Goal: Task Accomplishment & Management: Manage account settings

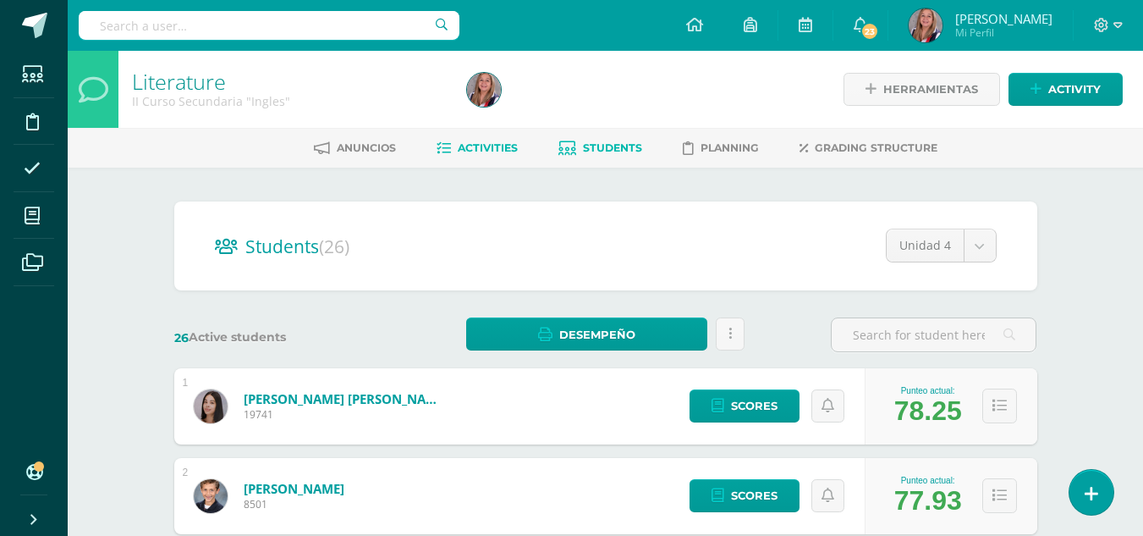
click at [492, 146] on span "Activities" at bounding box center [488, 147] width 60 height 13
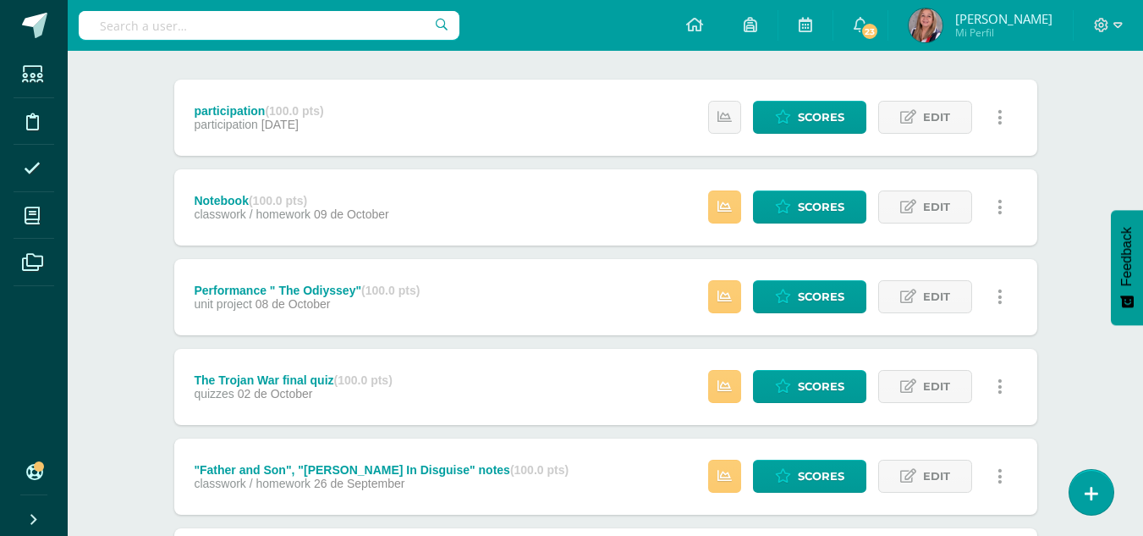
scroll to position [204, 0]
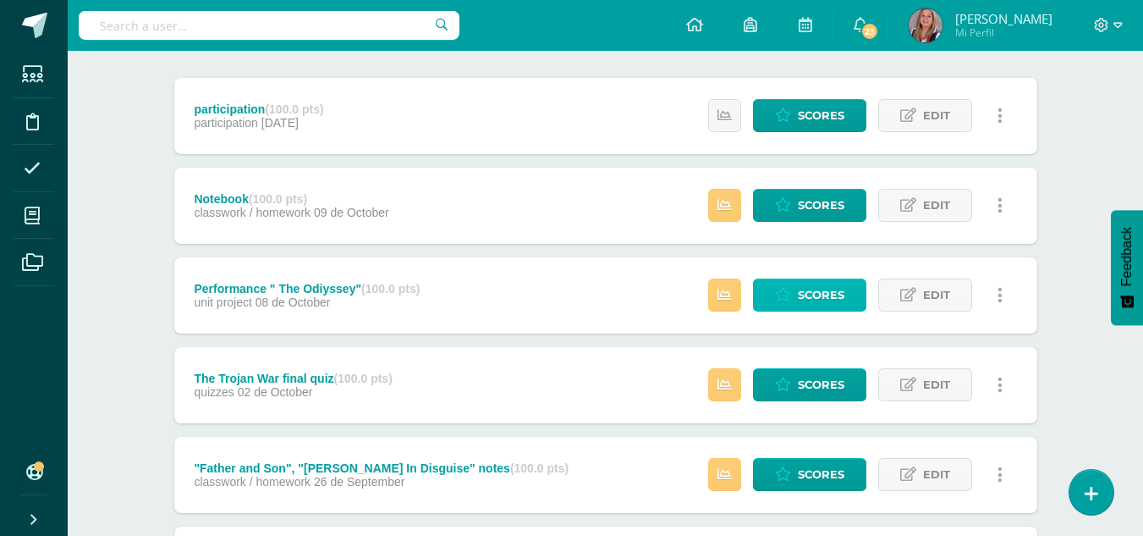
click at [821, 299] on span "Scores" at bounding box center [821, 294] width 47 height 31
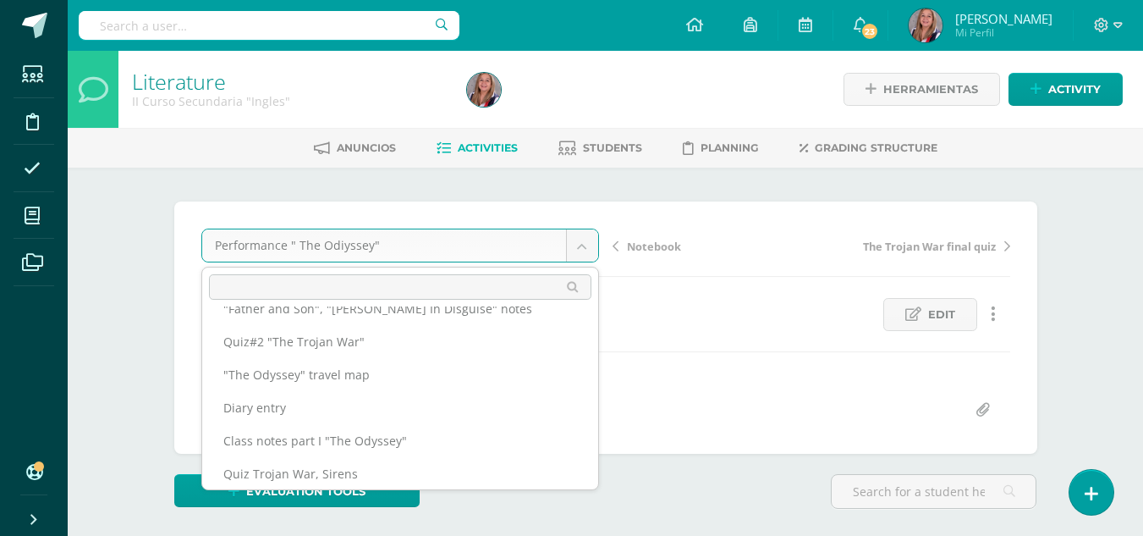
scroll to position [154, 0]
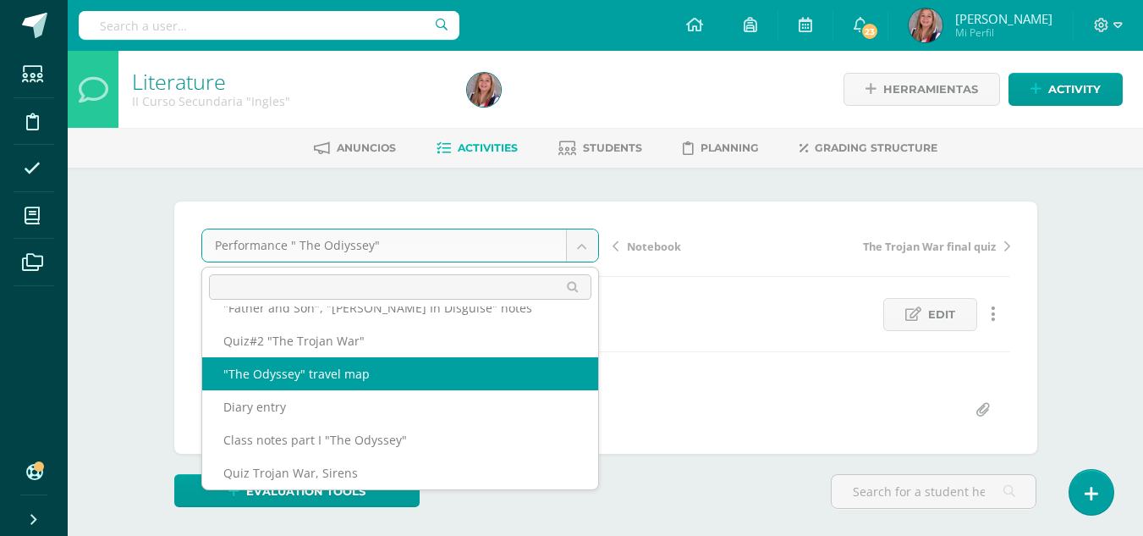
select select "/dashboard/teacher/grade-activity/237779/"
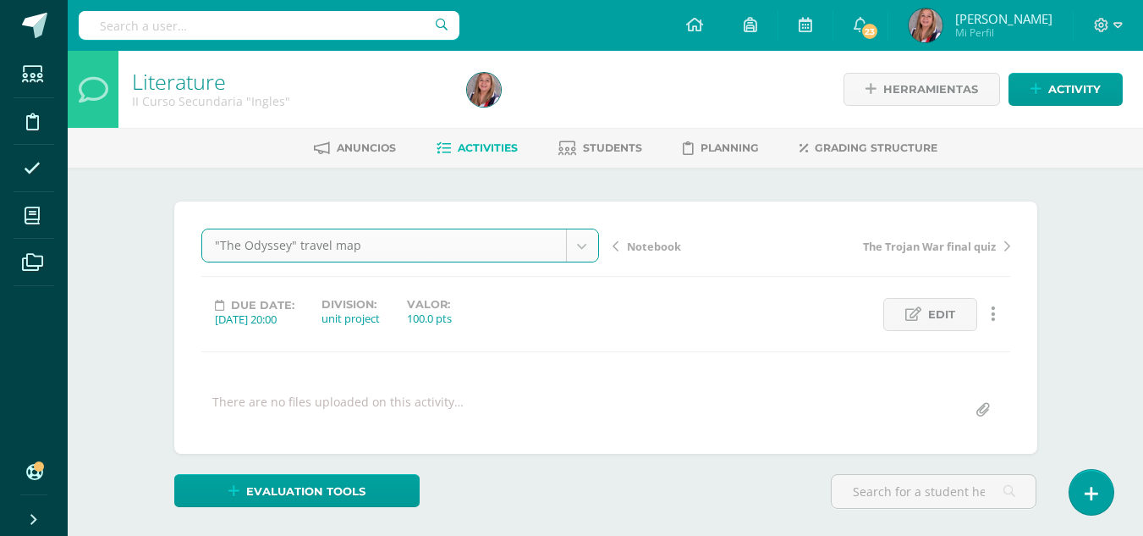
click at [322, 370] on div ""The Odyssey" travel map participation Notebook Performance " The Odiyssey" The…" at bounding box center [605, 327] width 809 height 198
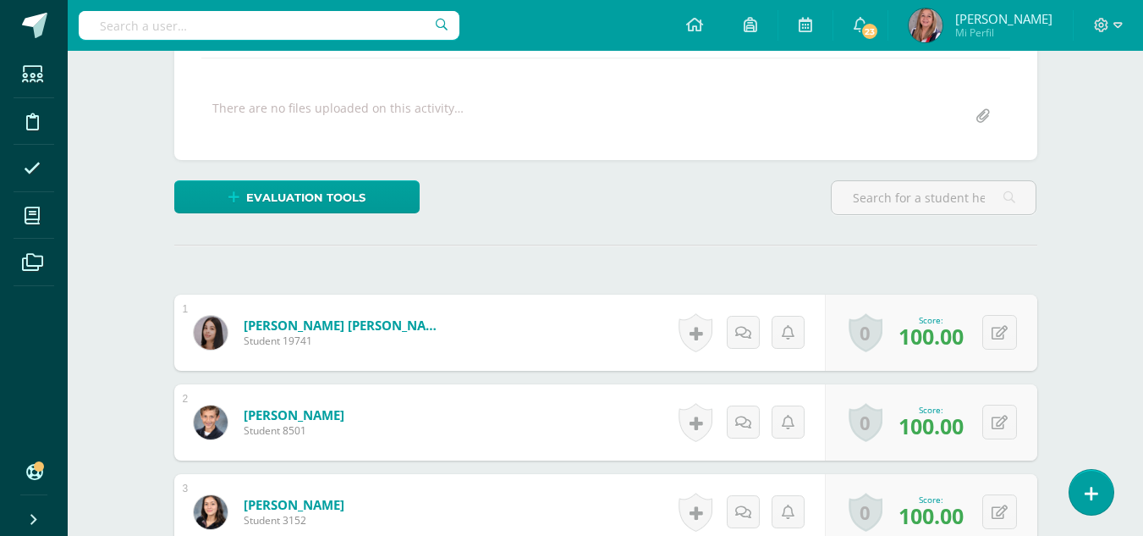
scroll to position [613, 0]
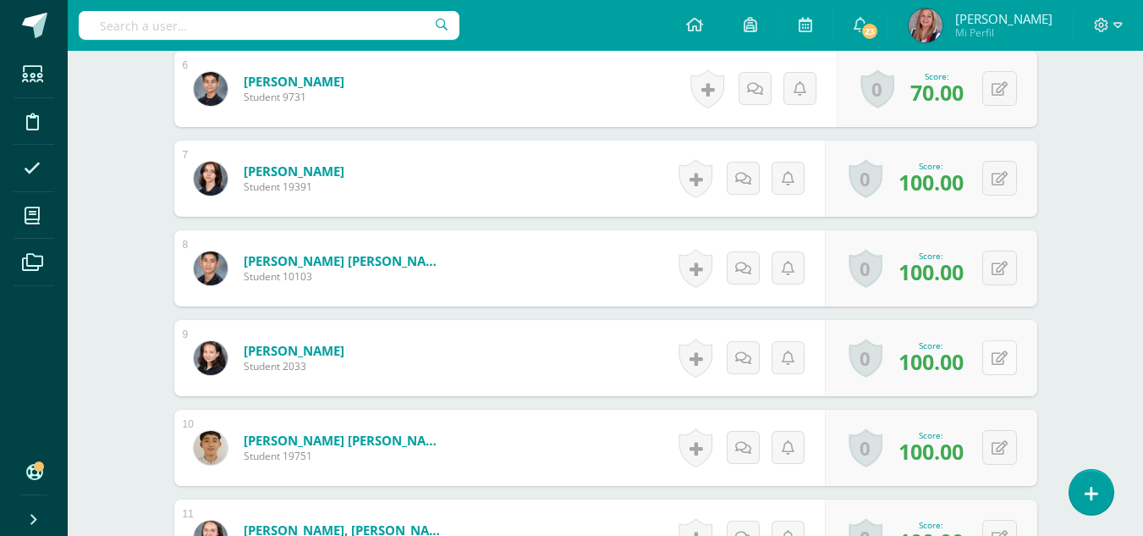
scroll to position [986, 0]
click at [1003, 354] on icon at bounding box center [1011, 356] width 17 height 14
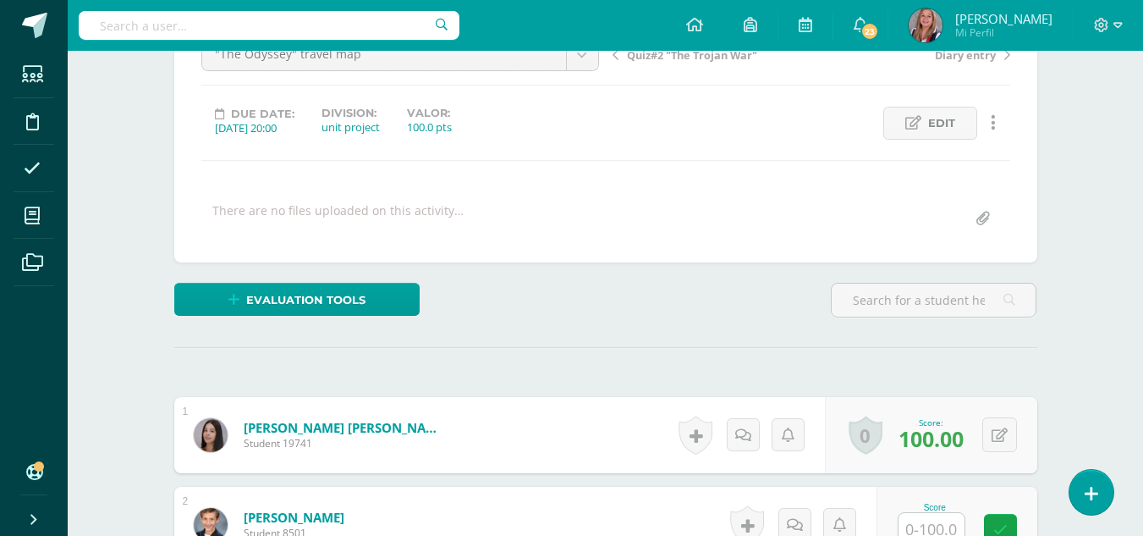
scroll to position [0, 0]
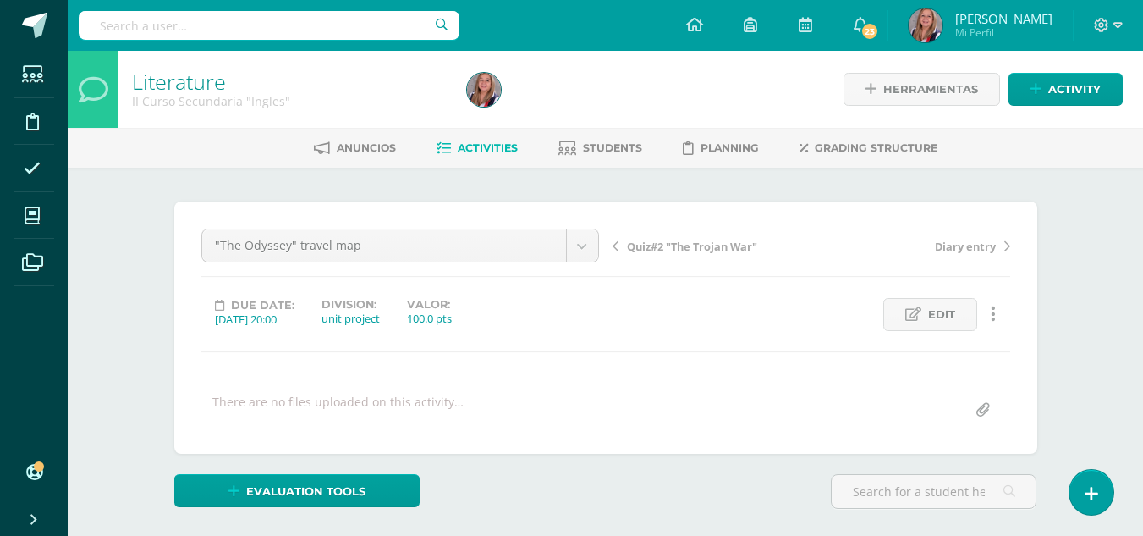
click at [470, 142] on span "Activities" at bounding box center [488, 147] width 60 height 13
click at [482, 146] on span "Activities" at bounding box center [488, 147] width 60 height 13
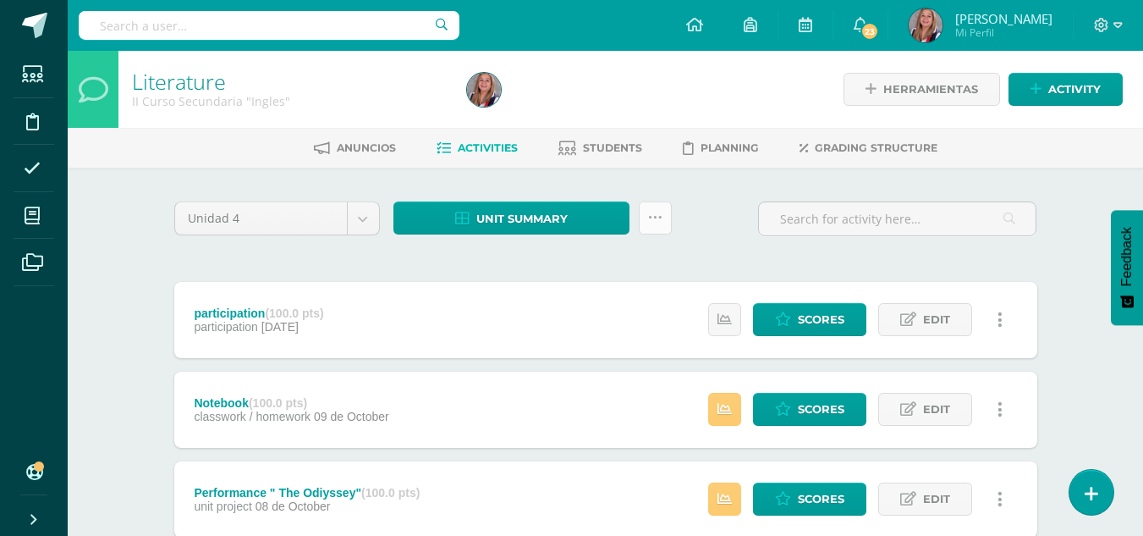
click at [648, 222] on icon at bounding box center [655, 218] width 14 height 14
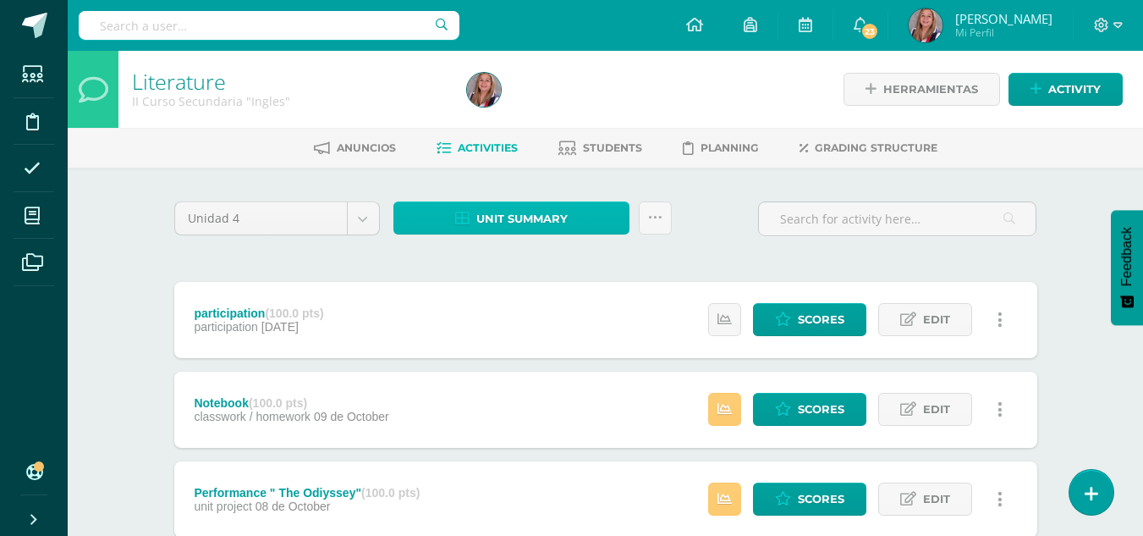
click at [549, 213] on span "Unit summary" at bounding box center [521, 218] width 91 height 31
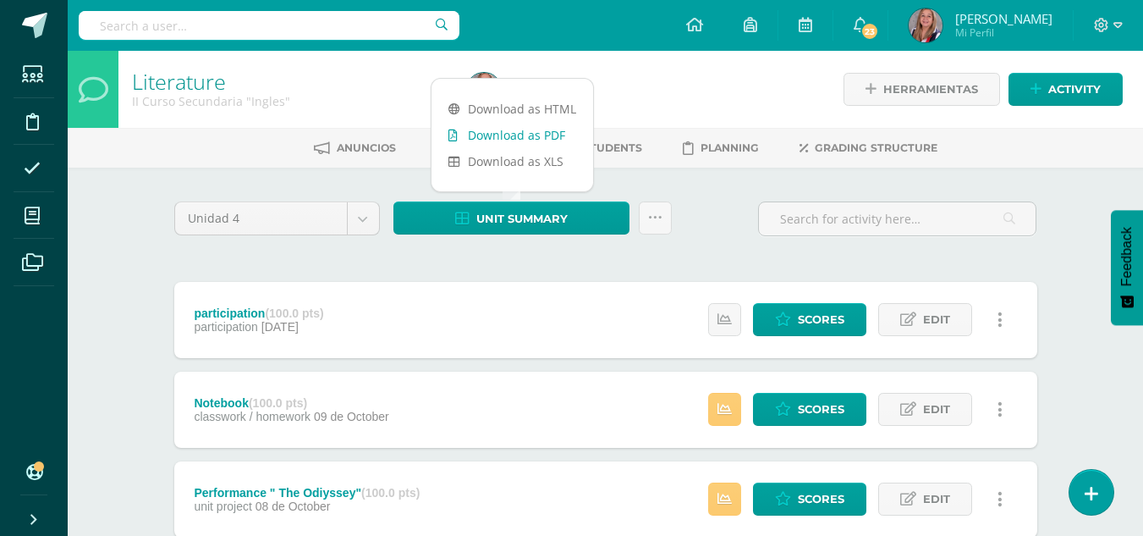
click at [541, 135] on link "Download as PDF" at bounding box center [512, 135] width 162 height 26
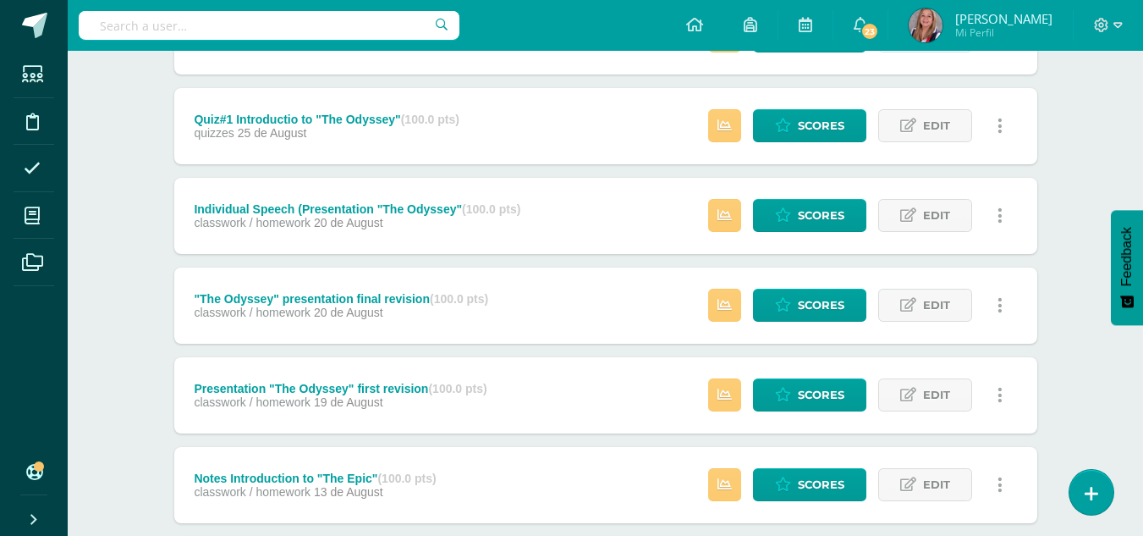
scroll to position [1459, 0]
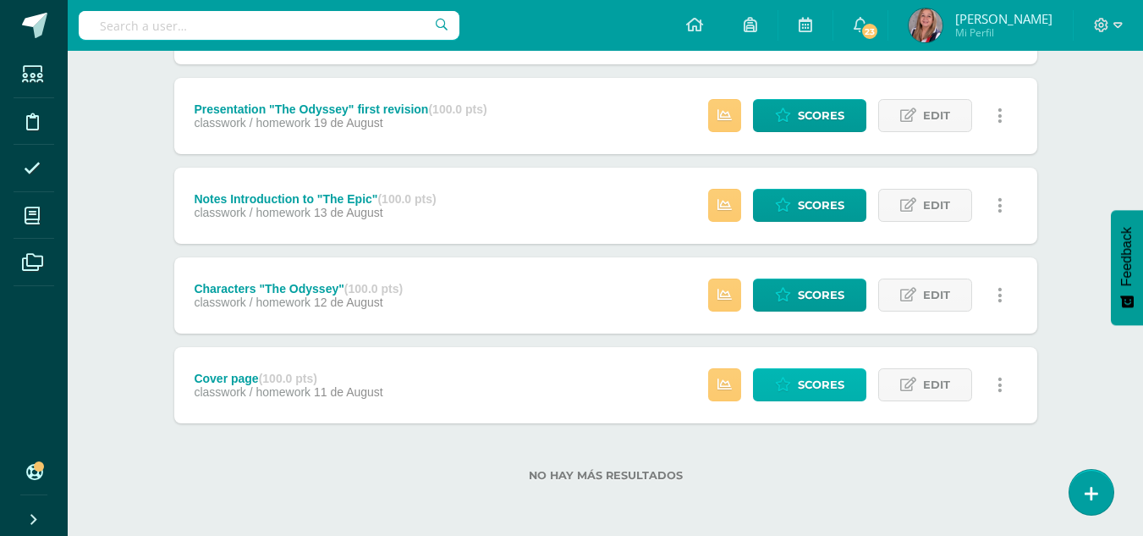
click at [839, 388] on span "Scores" at bounding box center [821, 384] width 47 height 31
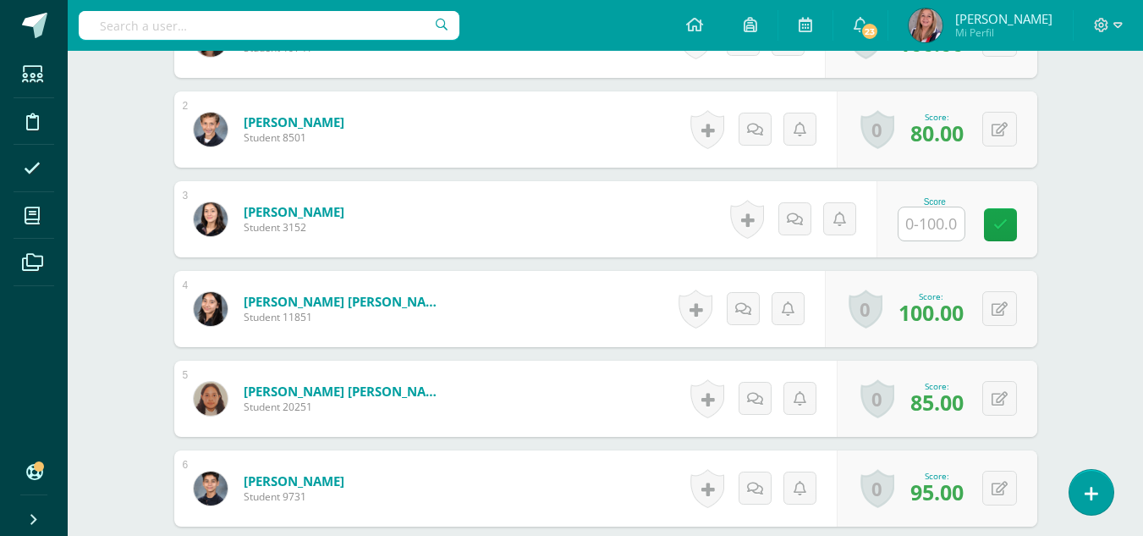
scroll to position [587, 0]
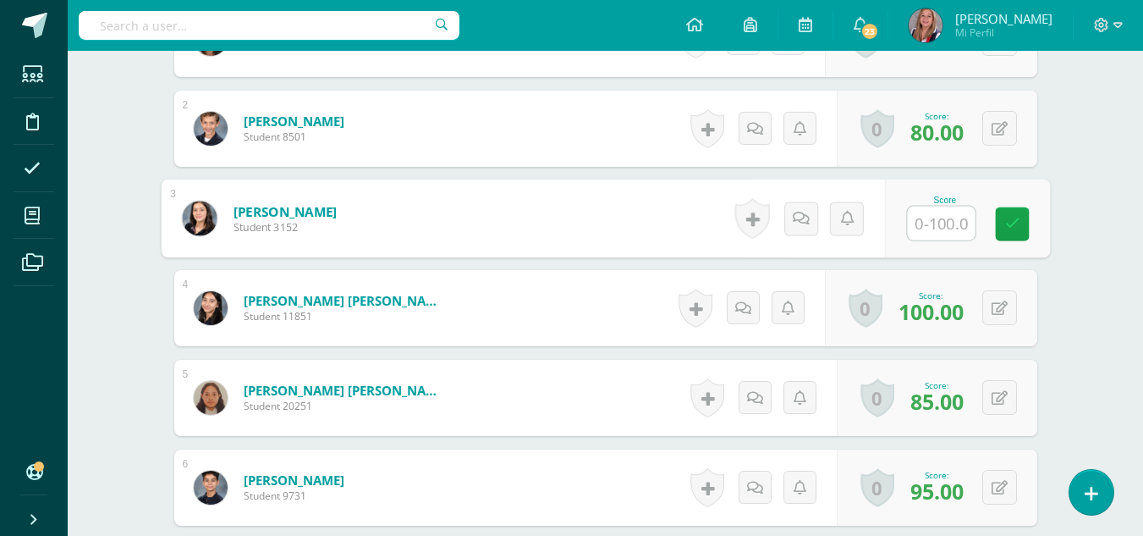
click at [938, 223] on input "text" at bounding box center [941, 223] width 68 height 34
type input "100"
click at [1016, 218] on icon at bounding box center [1011, 223] width 15 height 14
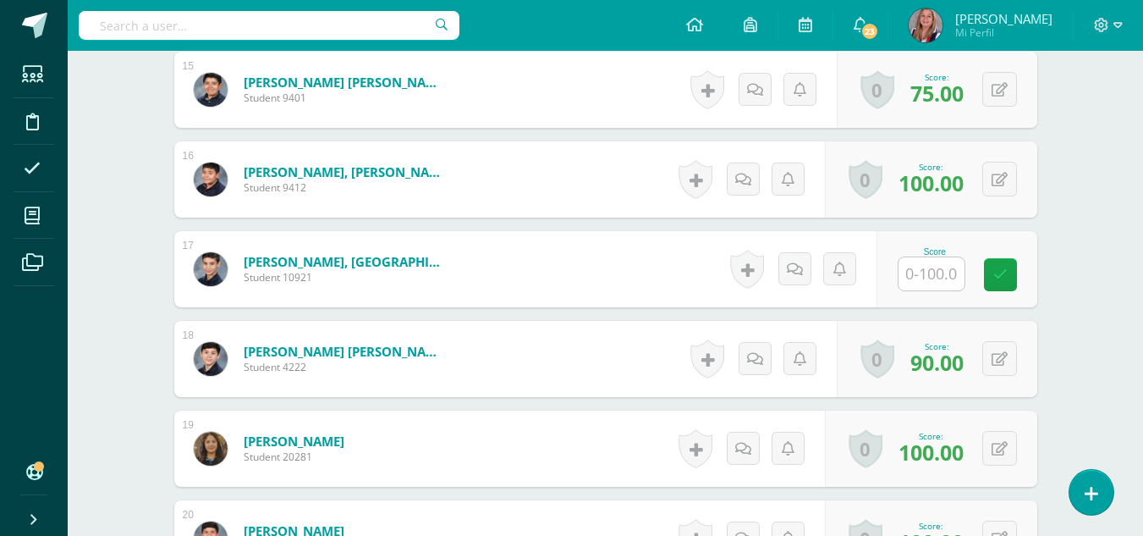
scroll to position [1829, 0]
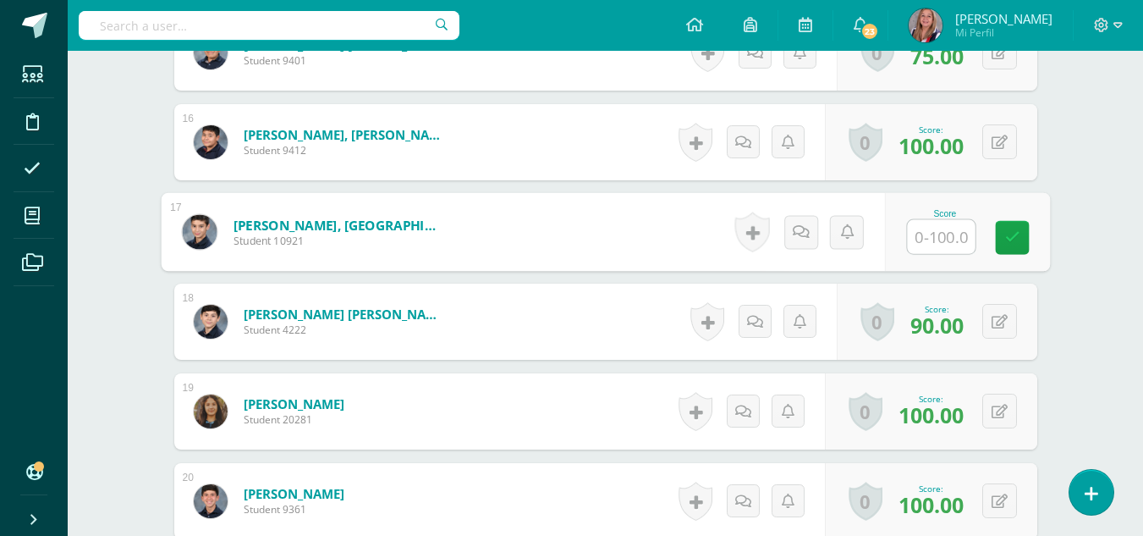
click at [941, 236] on input "text" at bounding box center [941, 237] width 68 height 34
type input "100"
click at [1019, 236] on icon at bounding box center [1011, 237] width 15 height 14
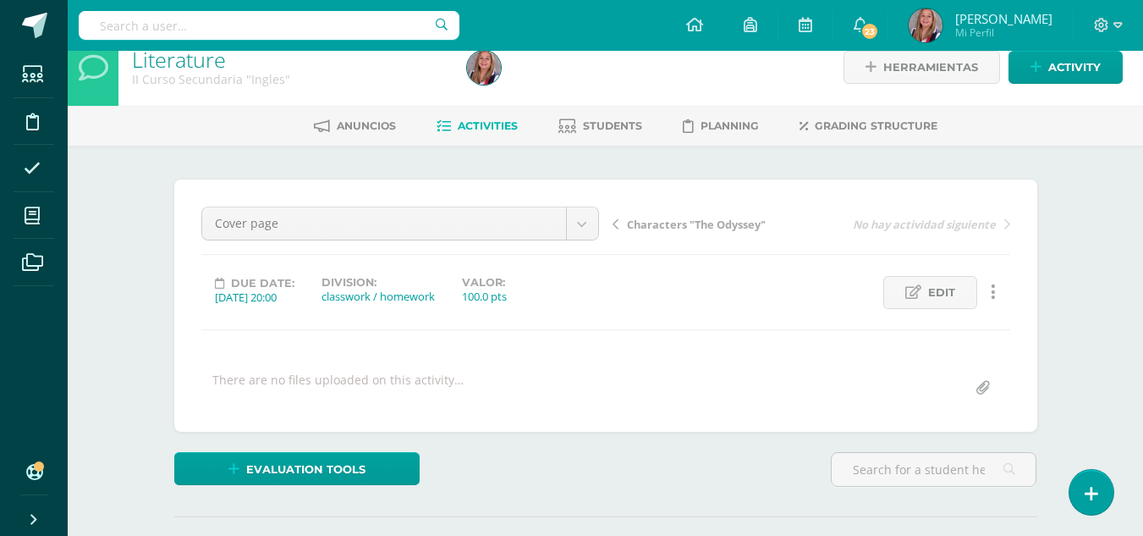
scroll to position [0, 0]
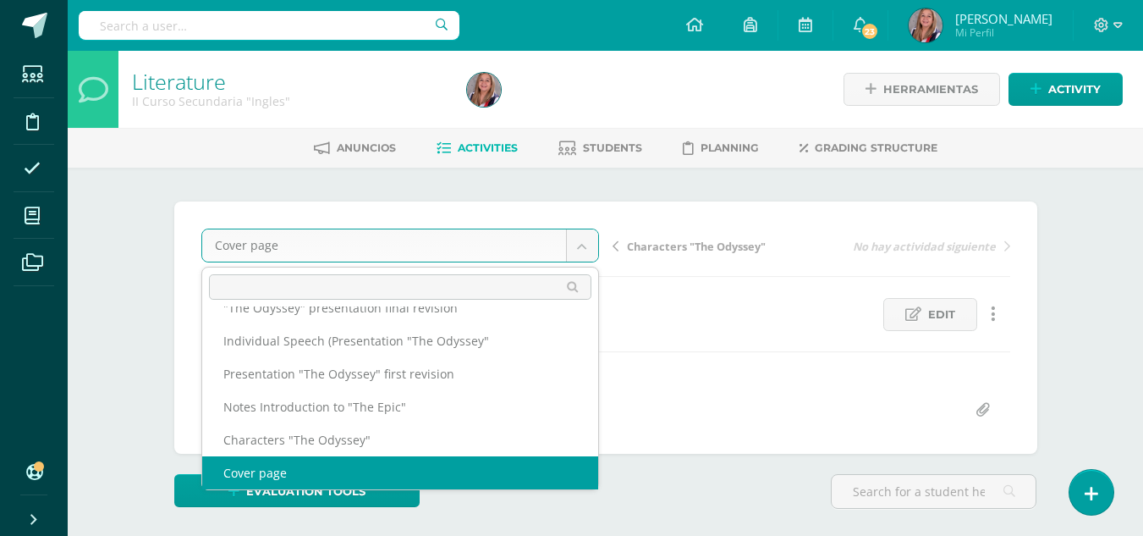
scroll to position [403, 0]
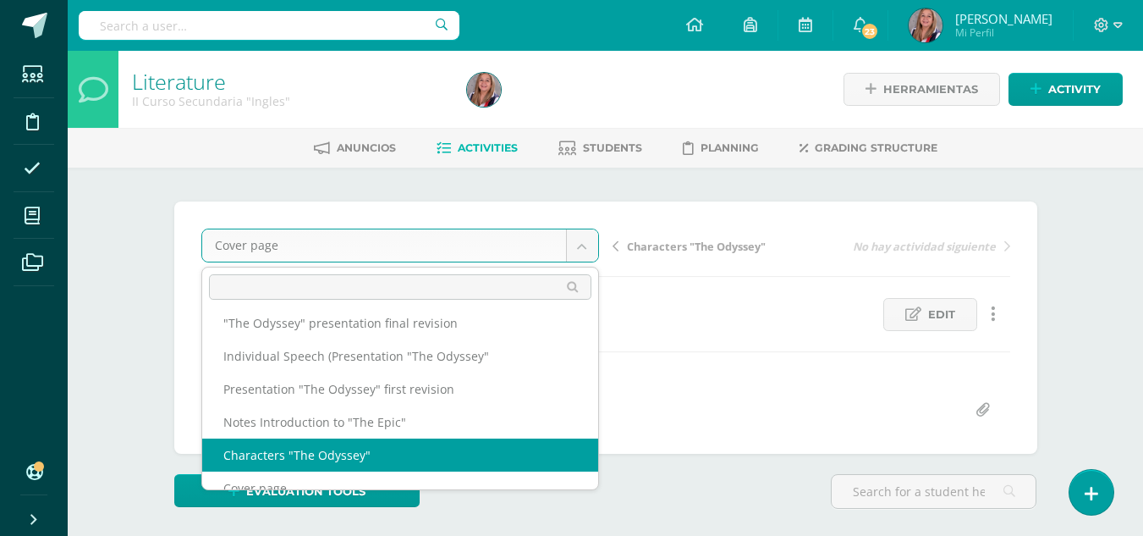
select select "/dashboard/teacher/grade-activity/233815/"
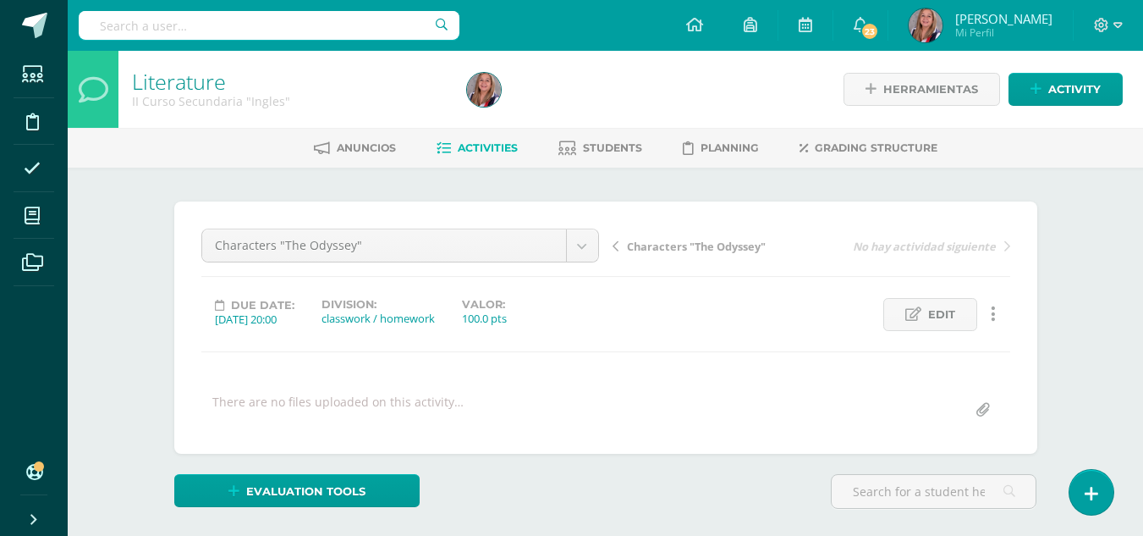
click at [343, 453] on div "Characters "The Odyssey" participation Notebook Performance " The Odiyssey" The…" at bounding box center [605, 327] width 863 height 252
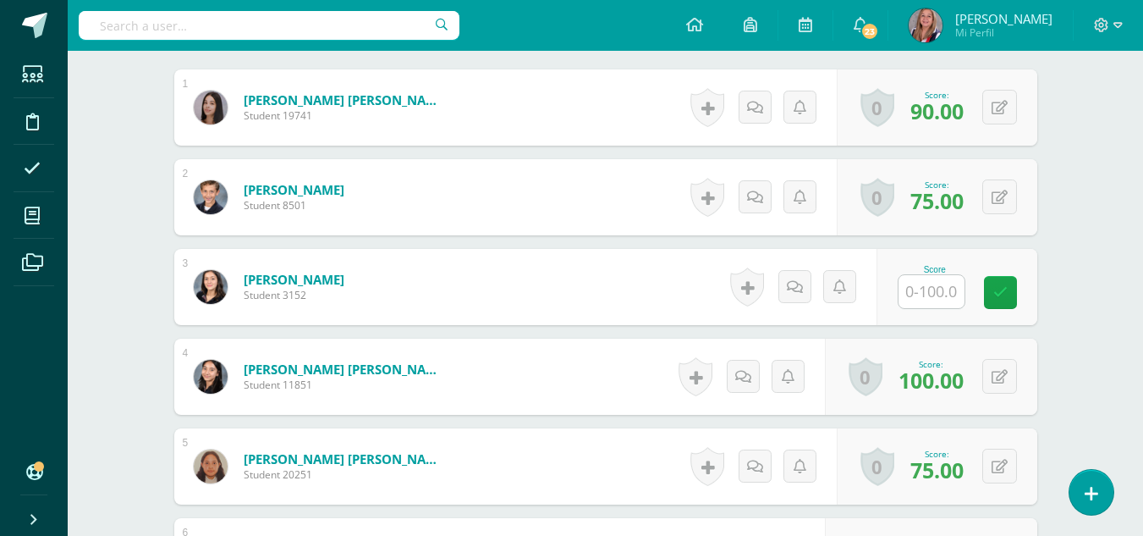
scroll to position [520, 0]
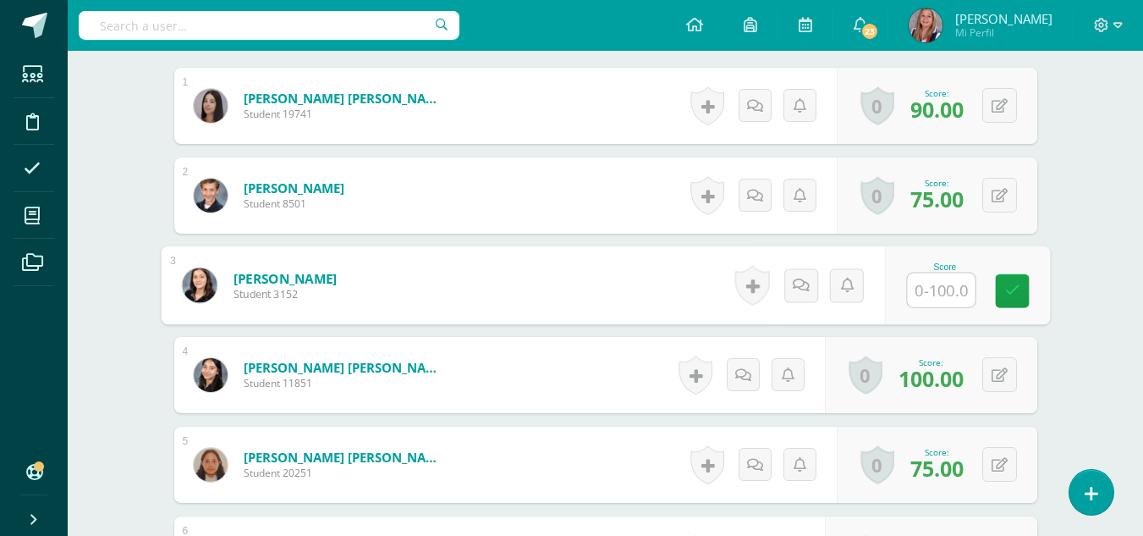
click at [934, 290] on input "text" at bounding box center [941, 290] width 68 height 34
type input "100"
click at [1006, 288] on icon at bounding box center [1011, 290] width 15 height 14
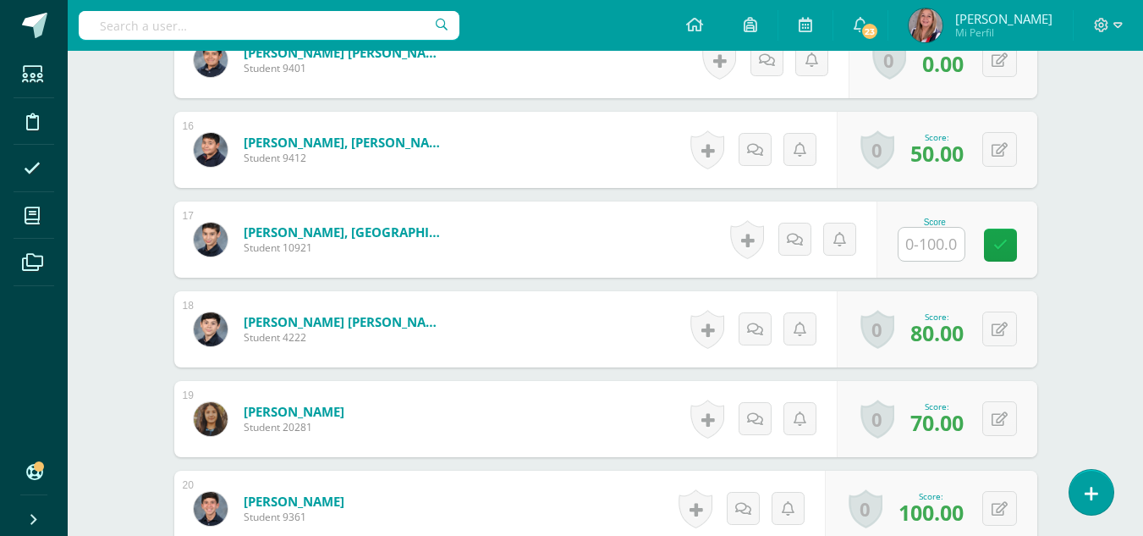
scroll to position [1822, 0]
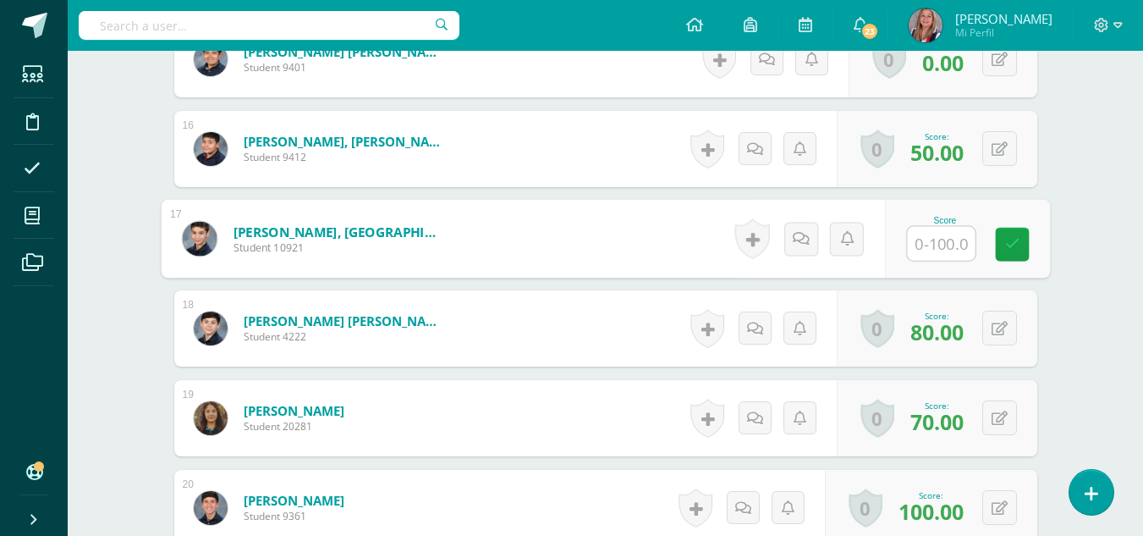
click at [942, 244] on input "text" at bounding box center [941, 244] width 68 height 34
type input "100"
click at [1027, 243] on link at bounding box center [1012, 245] width 34 height 34
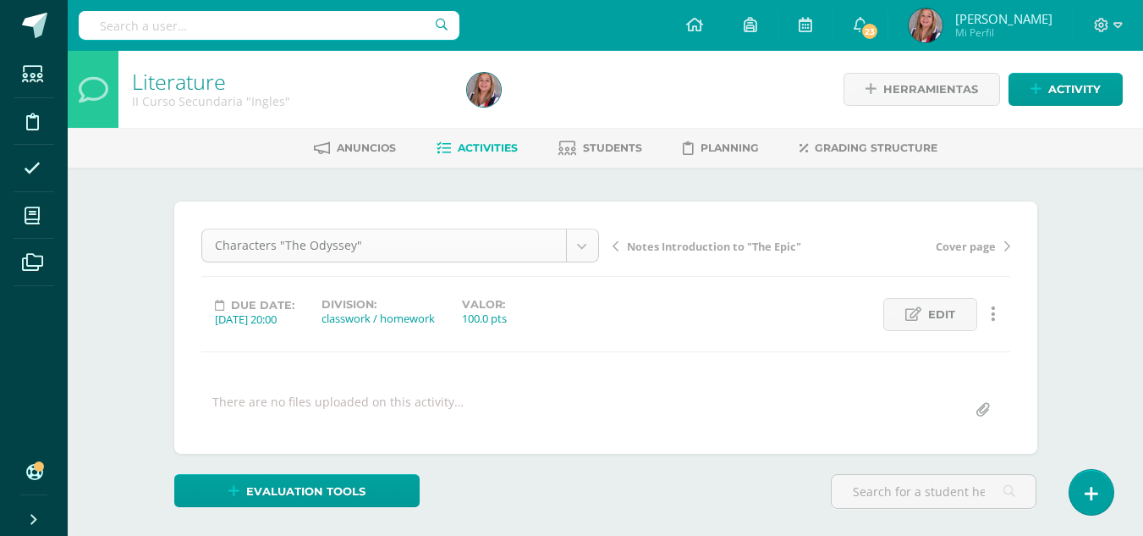
scroll to position [385, 0]
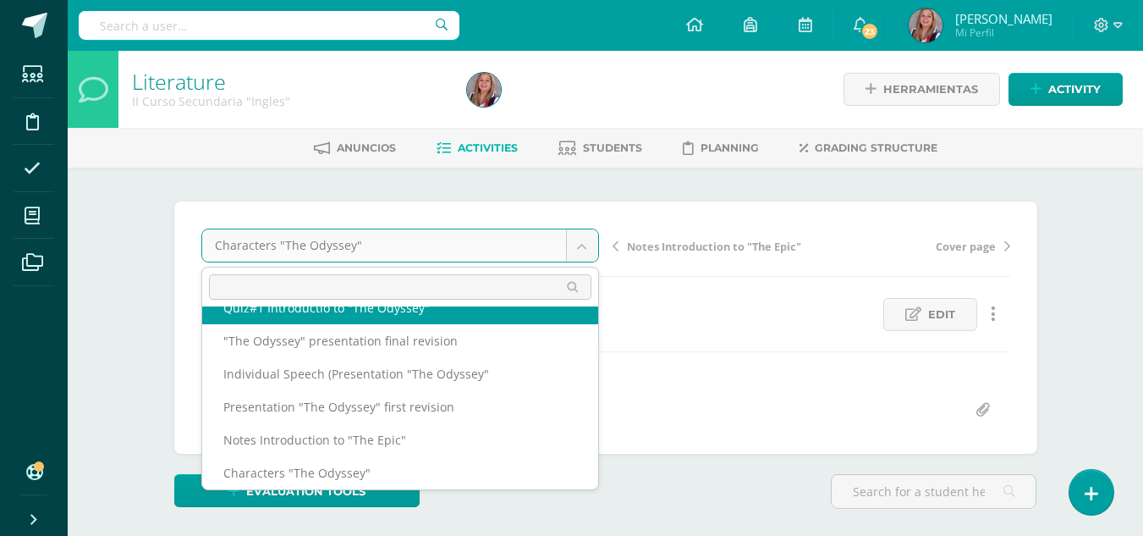
scroll to position [370, 0]
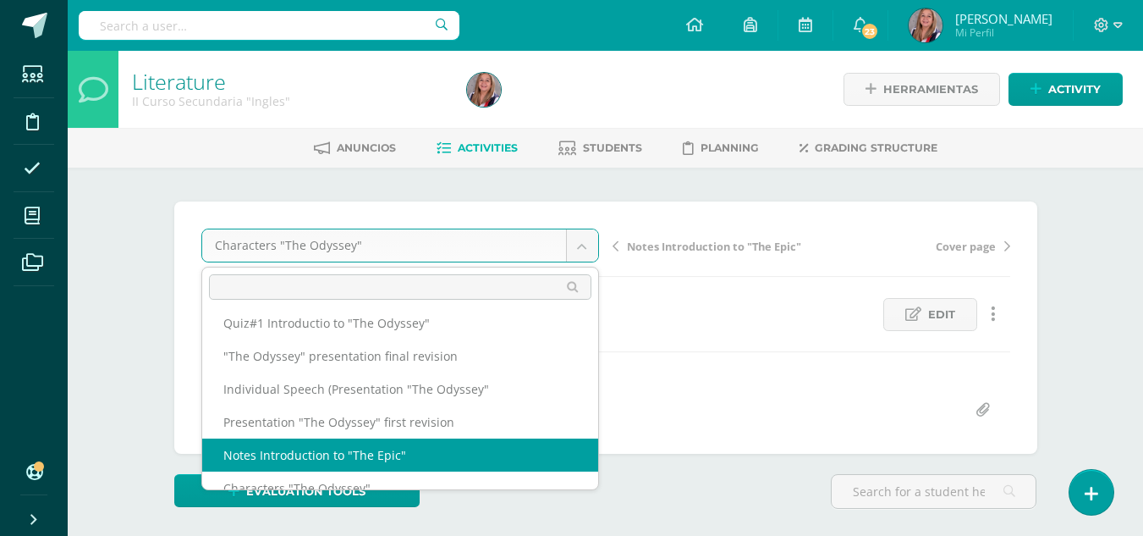
select select "/dashboard/teacher/grade-activity/233816/"
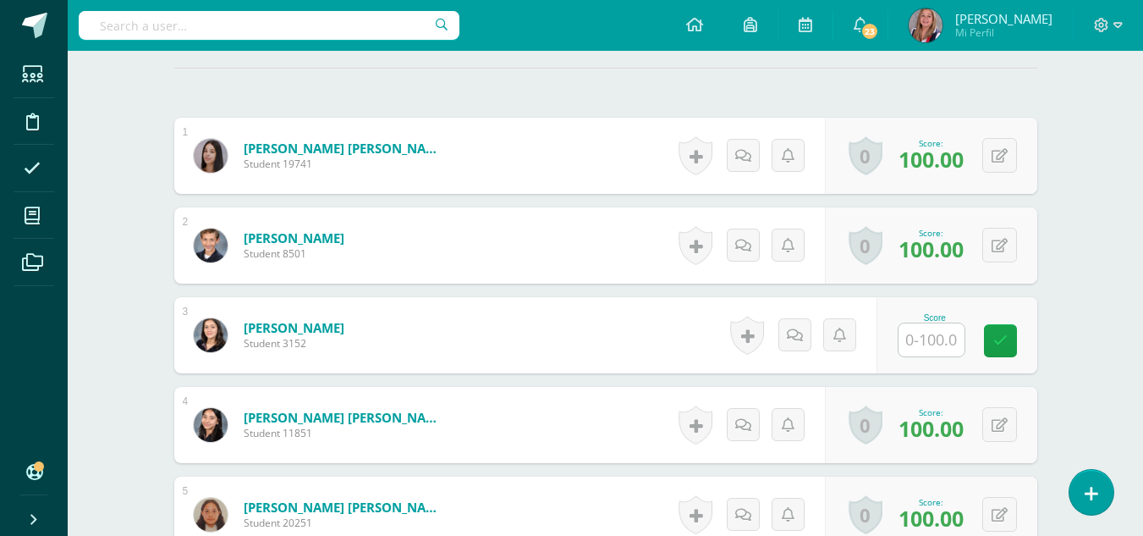
scroll to position [471, 0]
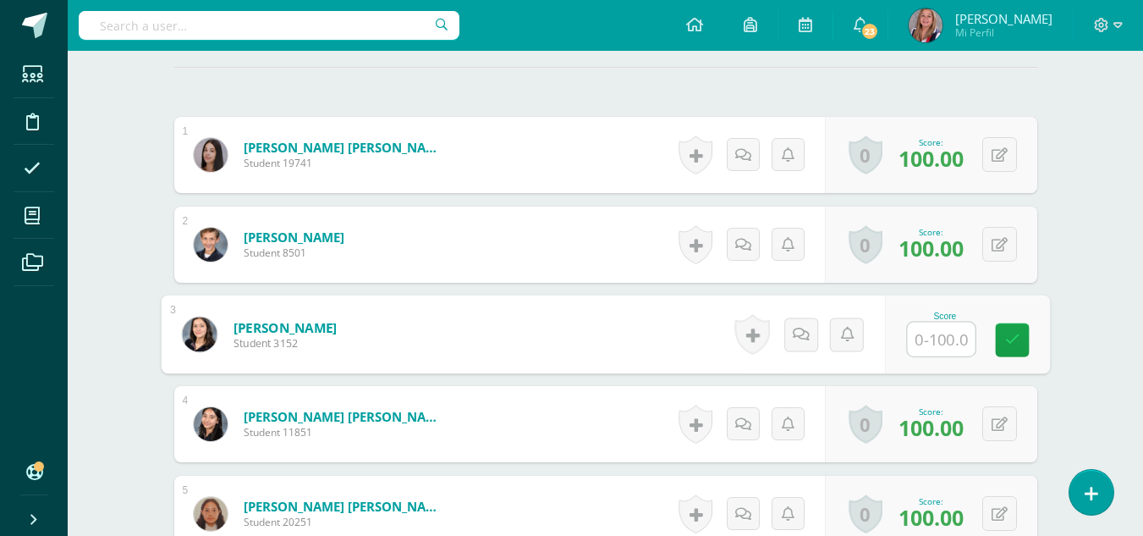
click at [945, 333] on input "text" at bounding box center [941, 339] width 68 height 34
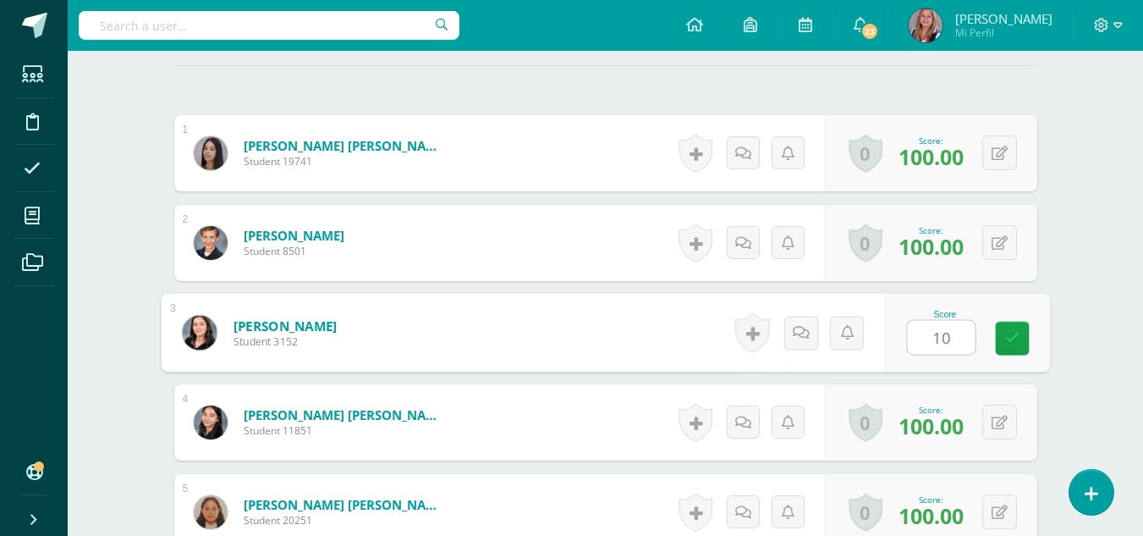
type input "100"
click at [1017, 331] on icon at bounding box center [1011, 338] width 15 height 14
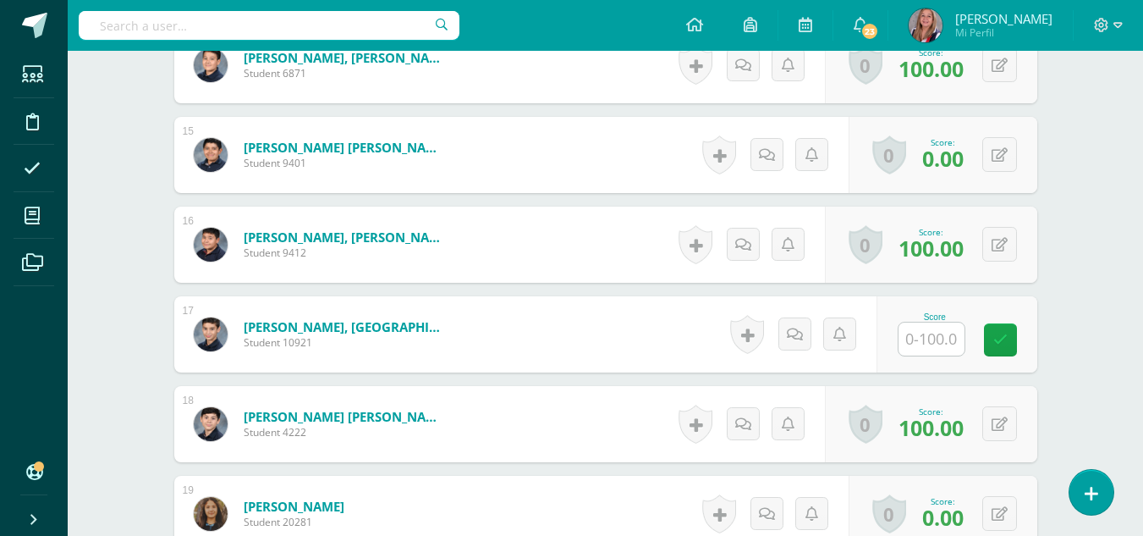
scroll to position [1728, 0]
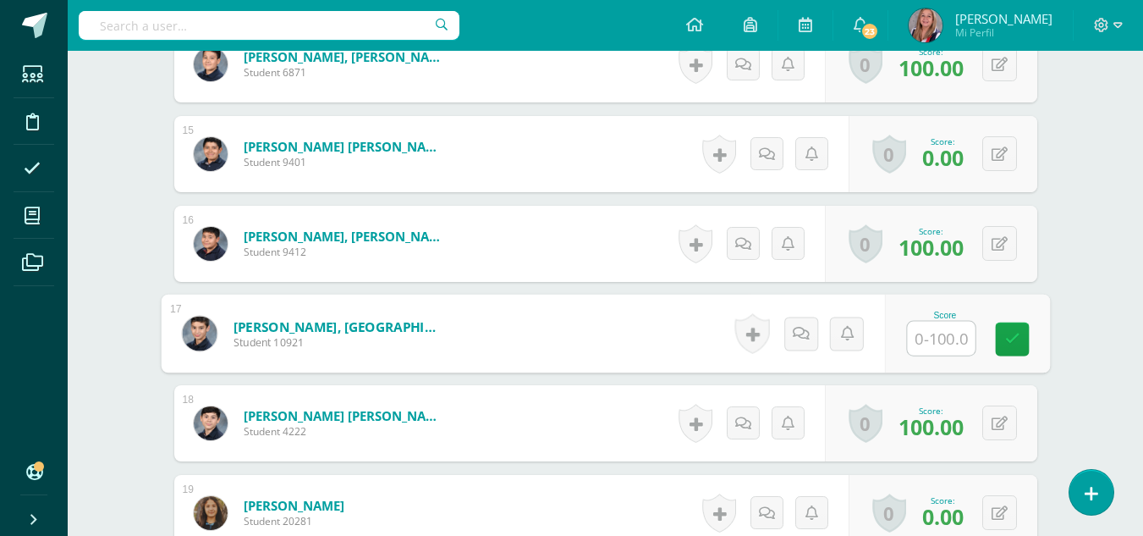
click at [942, 333] on input "text" at bounding box center [941, 338] width 68 height 34
type input "100"
click at [1025, 346] on link at bounding box center [1012, 339] width 34 height 34
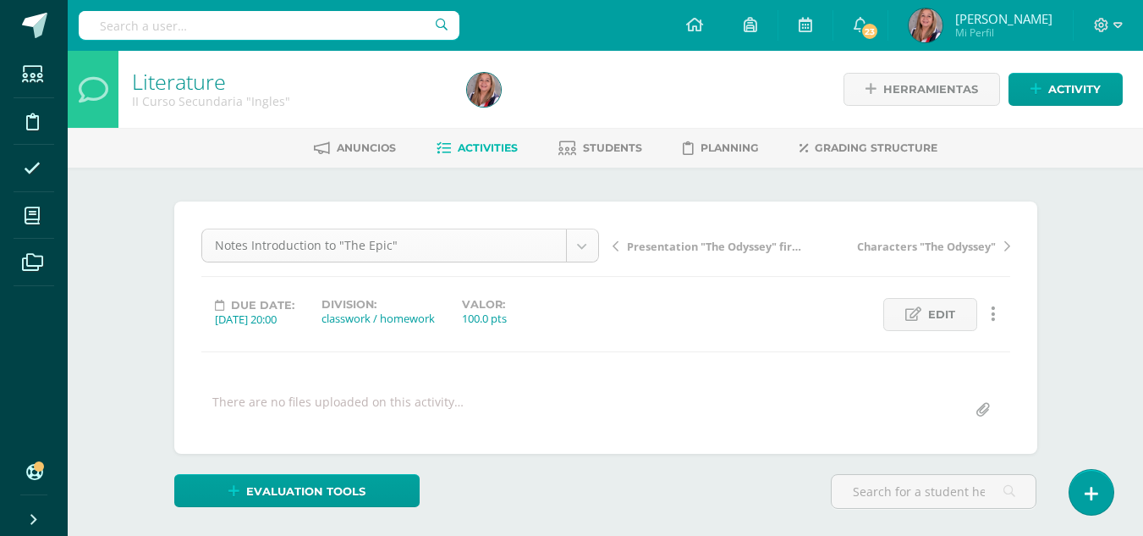
scroll to position [352, 0]
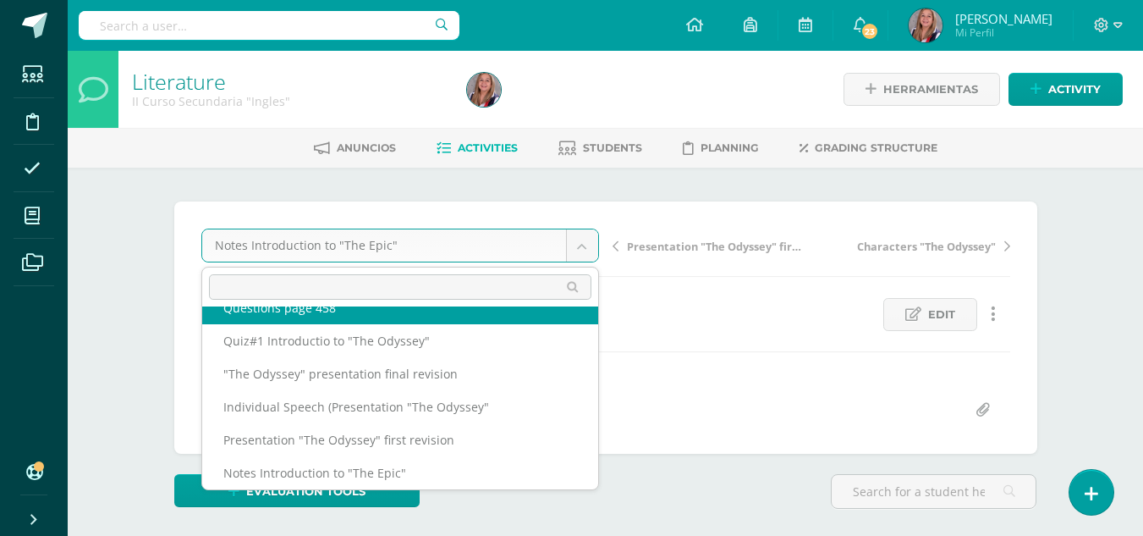
scroll to position [337, 0]
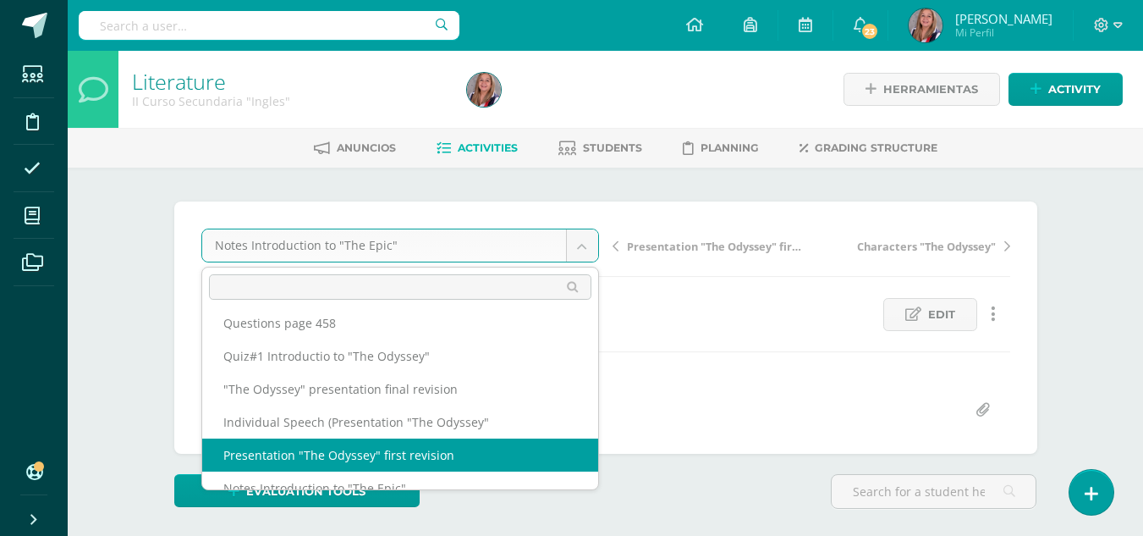
select select "/dashboard/teacher/grade-activity/236588/"
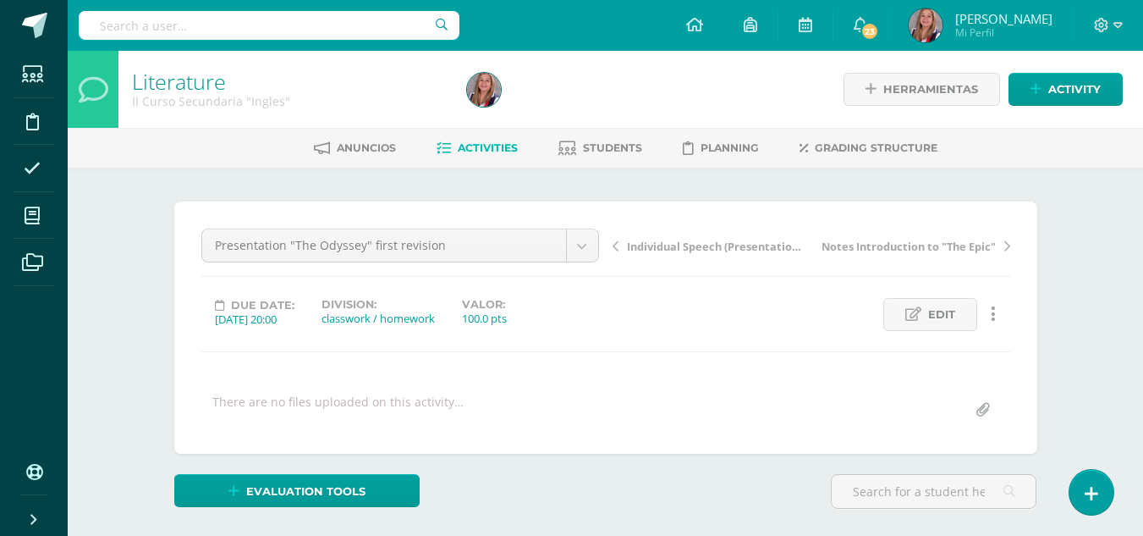
click at [755, 364] on div "Presentation "The Odyssey" first revision participation Notebook Performance " …" at bounding box center [605, 327] width 809 height 198
drag, startPoint x: 0, startPoint y: 0, endPoint x: 711, endPoint y: 387, distance: 810.2
click at [711, 387] on div "Presentation "The Odyssey" first revision participation Notebook Performance " …" at bounding box center [605, 327] width 809 height 198
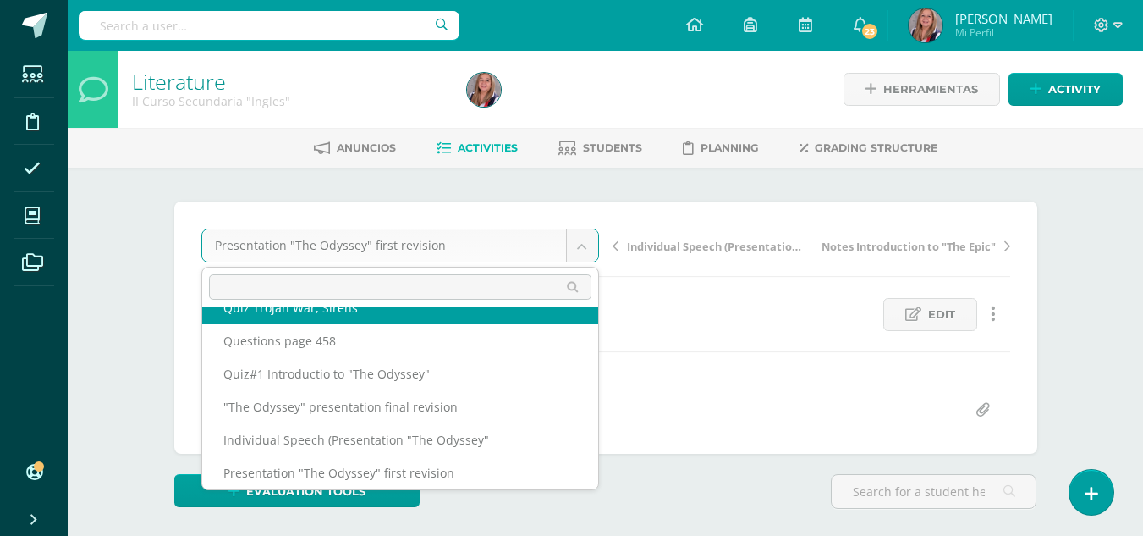
scroll to position [304, 0]
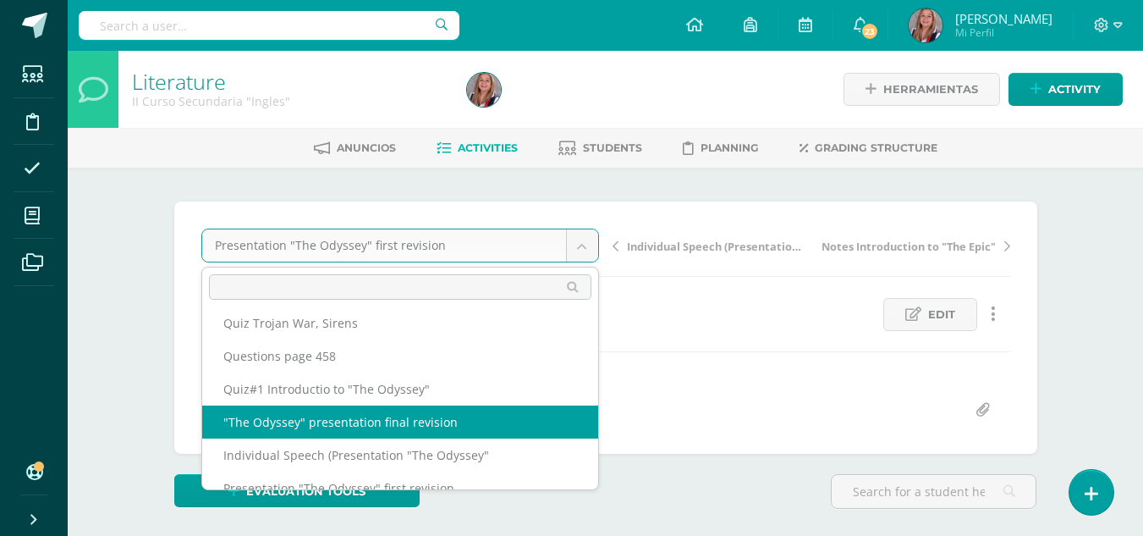
select select "/dashboard/teacher/grade-activity/236592/"
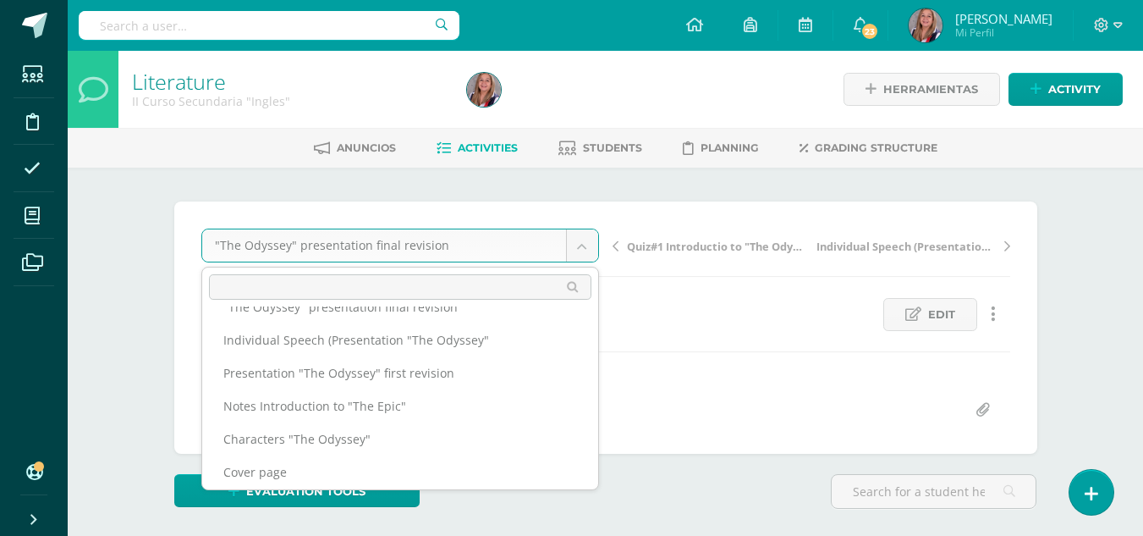
scroll to position [418, 0]
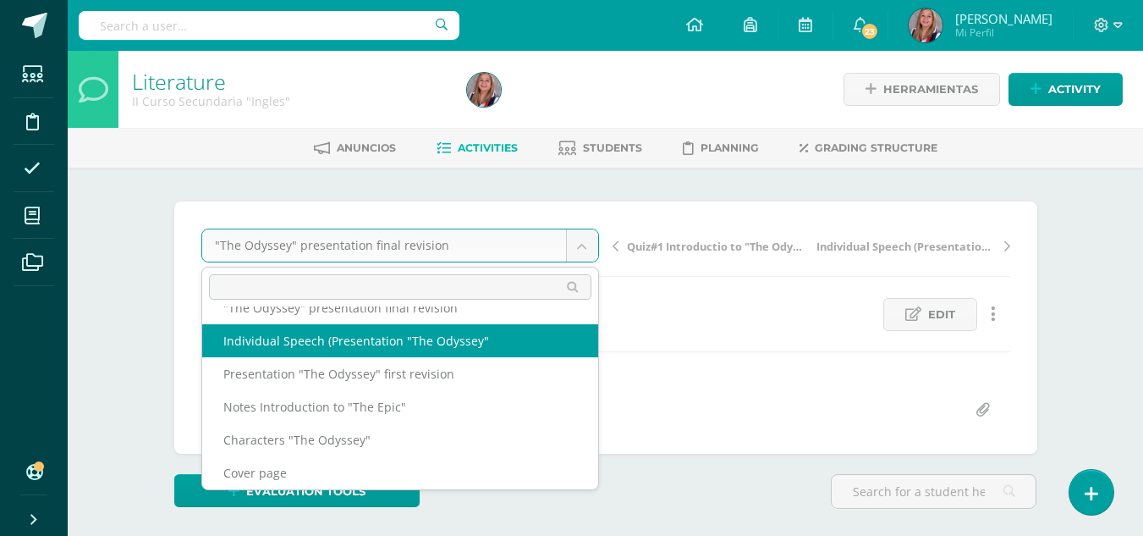
select select "/dashboard/teacher/grade-activity/238483/"
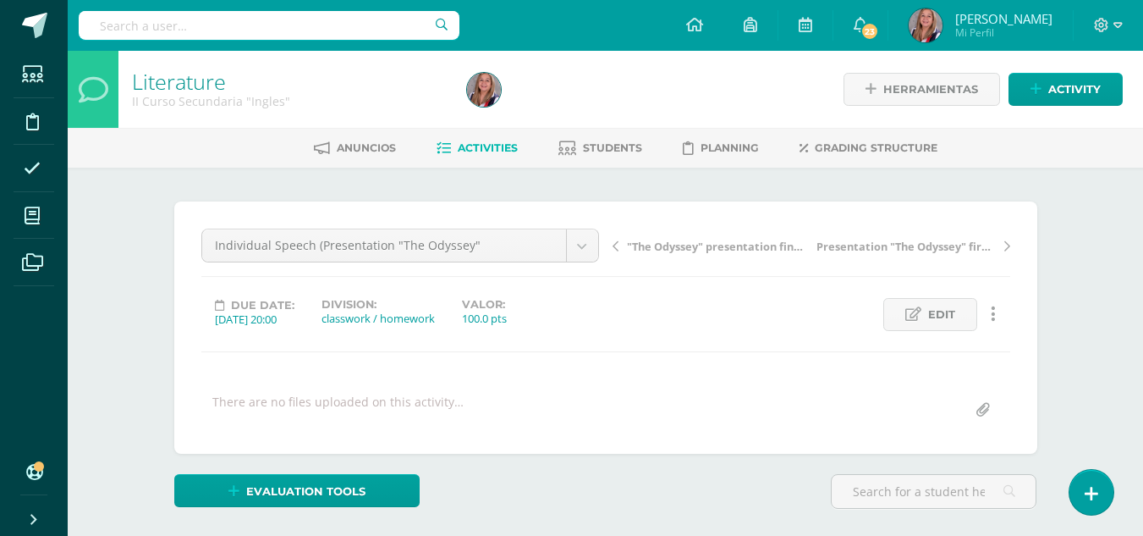
click at [475, 143] on span "Activities" at bounding box center [488, 147] width 60 height 13
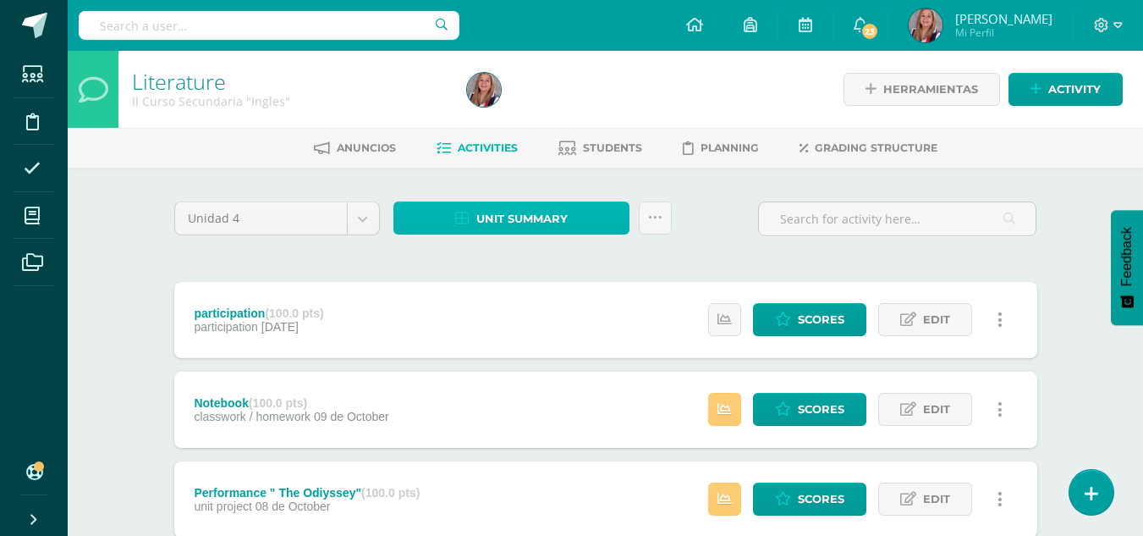
click at [535, 218] on span "Unit summary" at bounding box center [521, 218] width 91 height 31
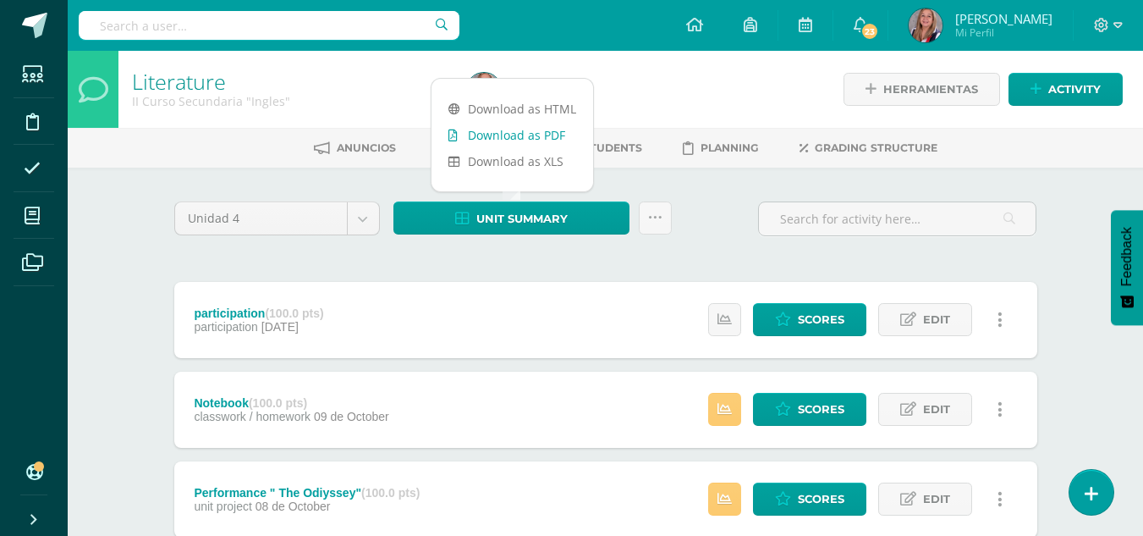
click at [551, 136] on link "Download as PDF" at bounding box center [512, 135] width 162 height 26
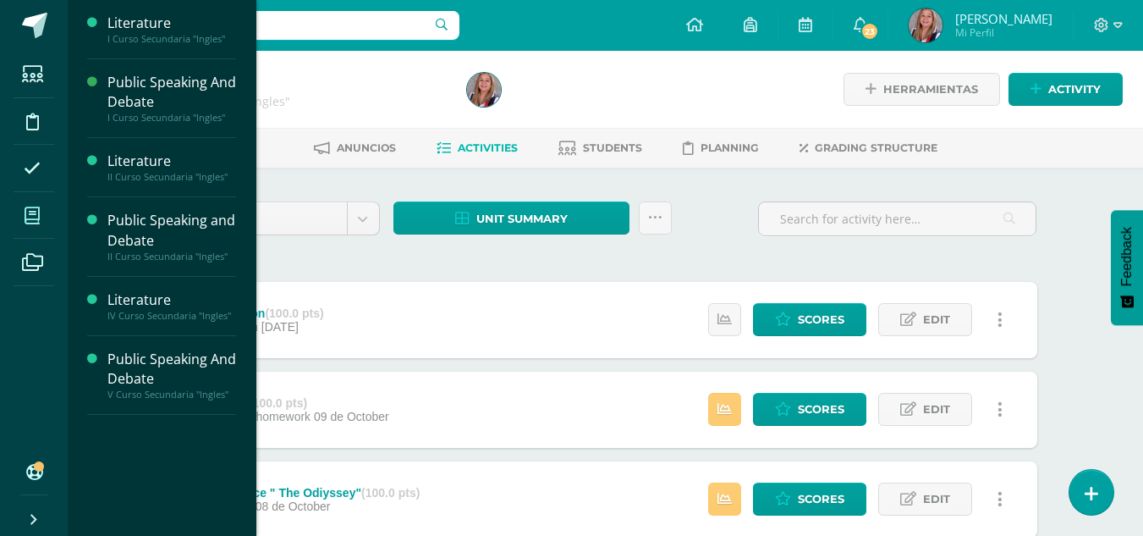
click at [30, 207] on icon at bounding box center [32, 215] width 15 height 17
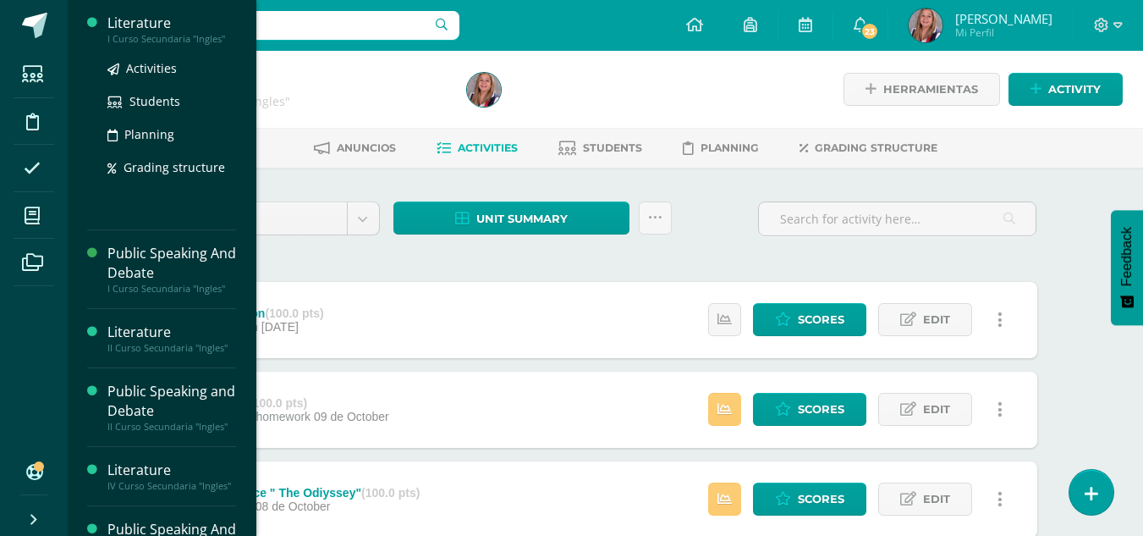
click at [149, 27] on div "Literature" at bounding box center [171, 23] width 129 height 19
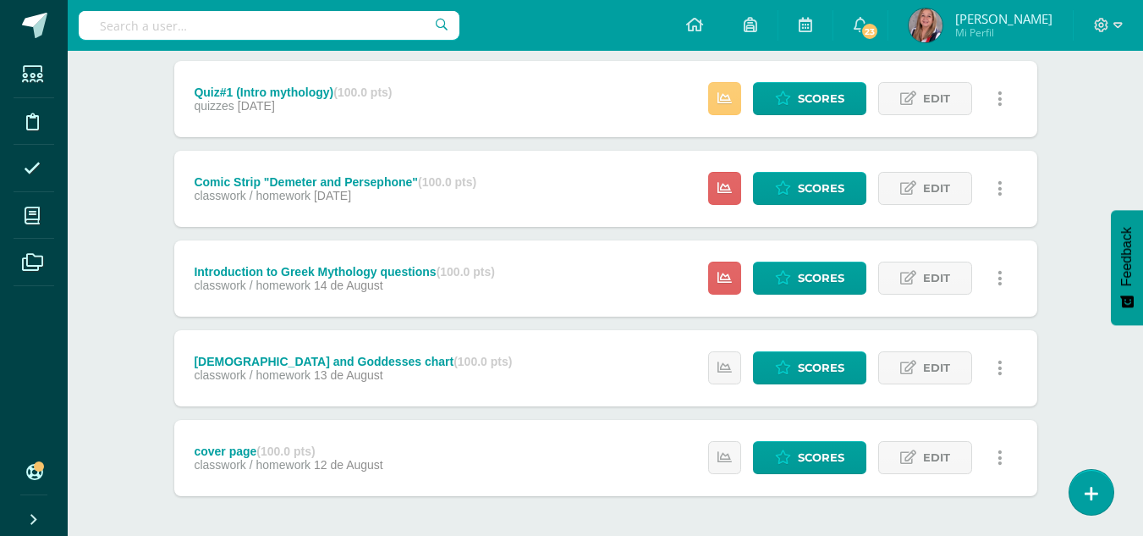
scroll to position [832, 0]
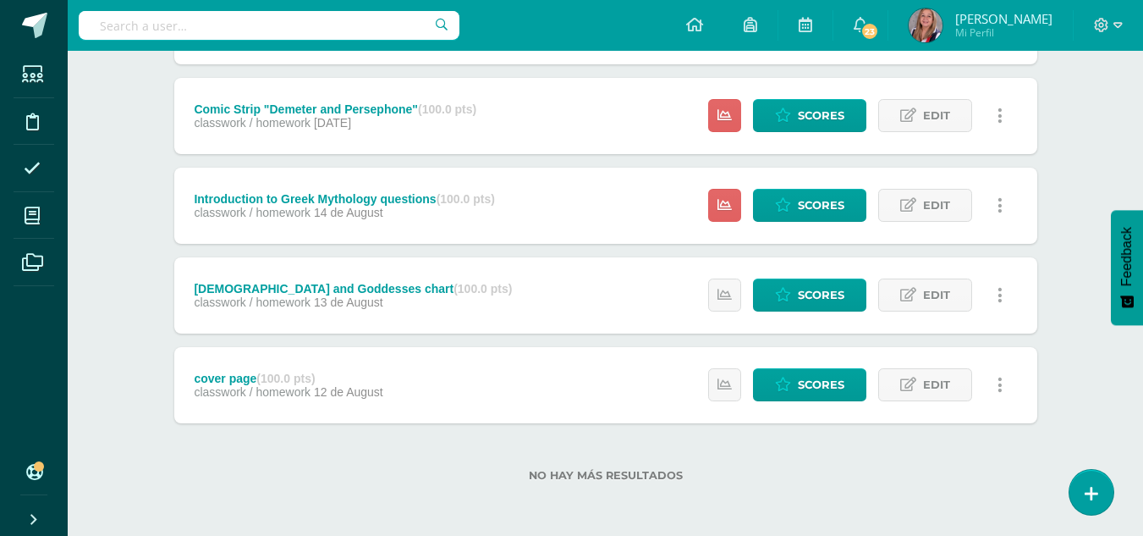
click at [555, 243] on div "Introduction to Greek Mythology questions (100.0 pts) classwork / homework 14 d…" at bounding box center [605, 206] width 863 height 76
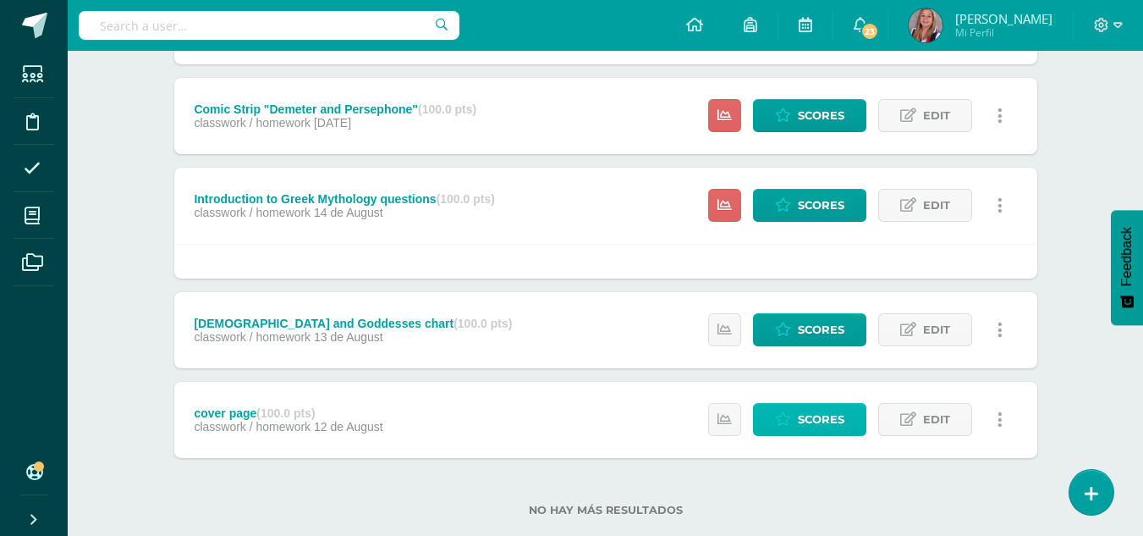
click at [788, 428] on link "Scores" at bounding box center [809, 419] width 113 height 33
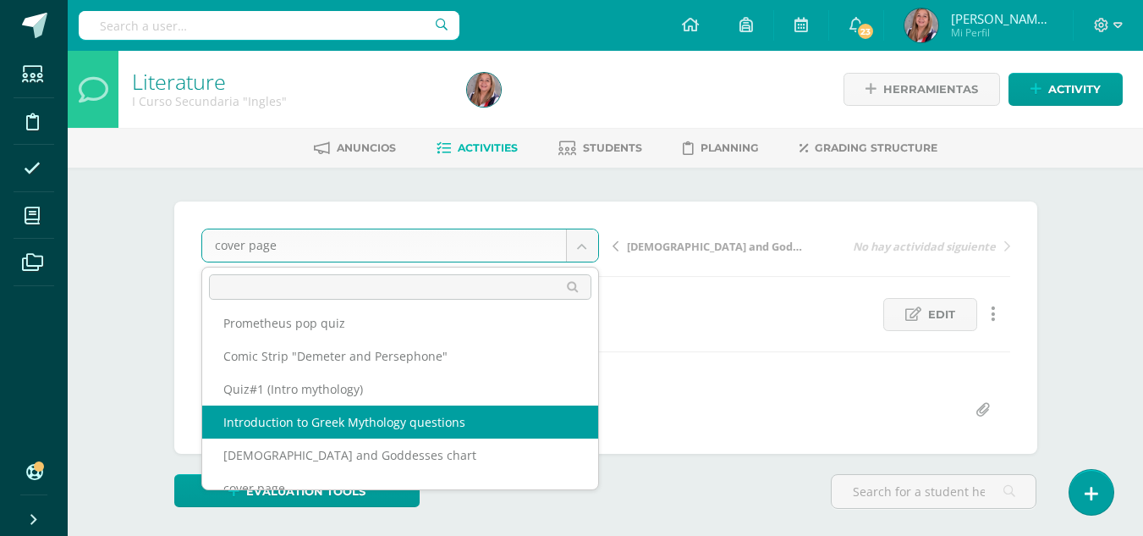
scroll to position [194, 0]
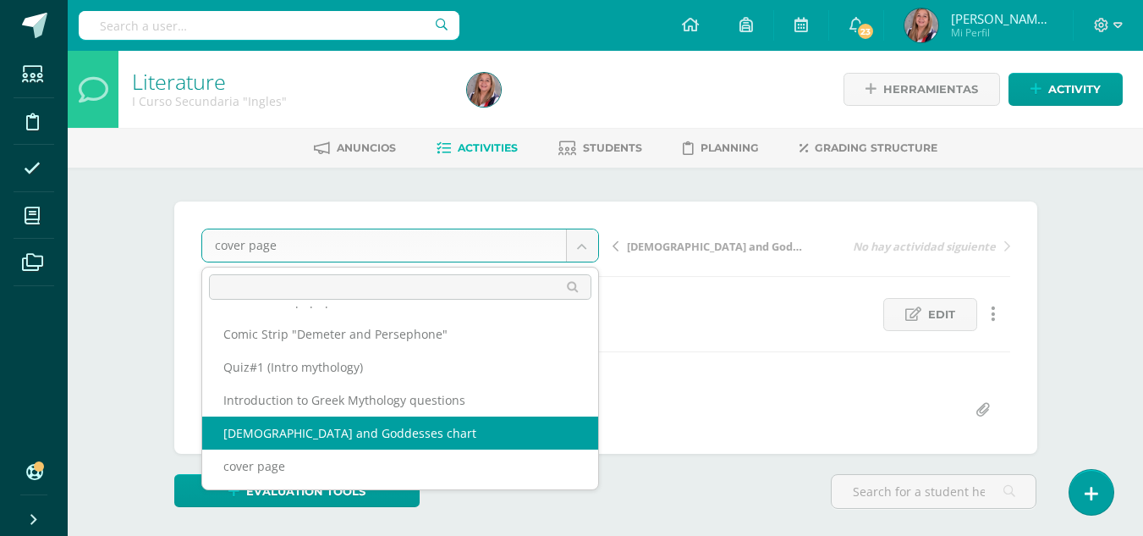
select select "/dashboard/teacher/grade-activity/233793/"
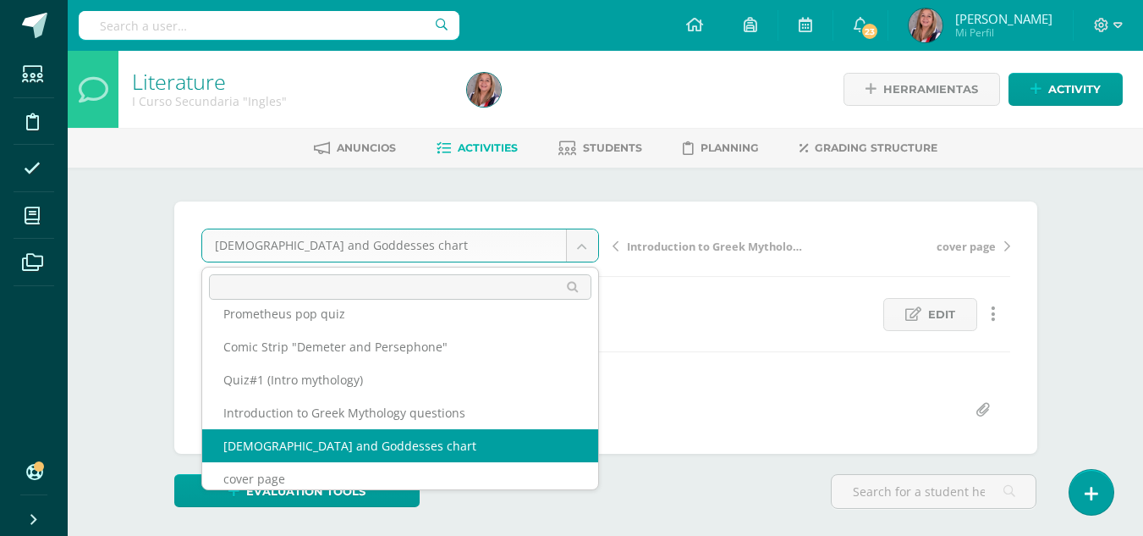
scroll to position [187, 0]
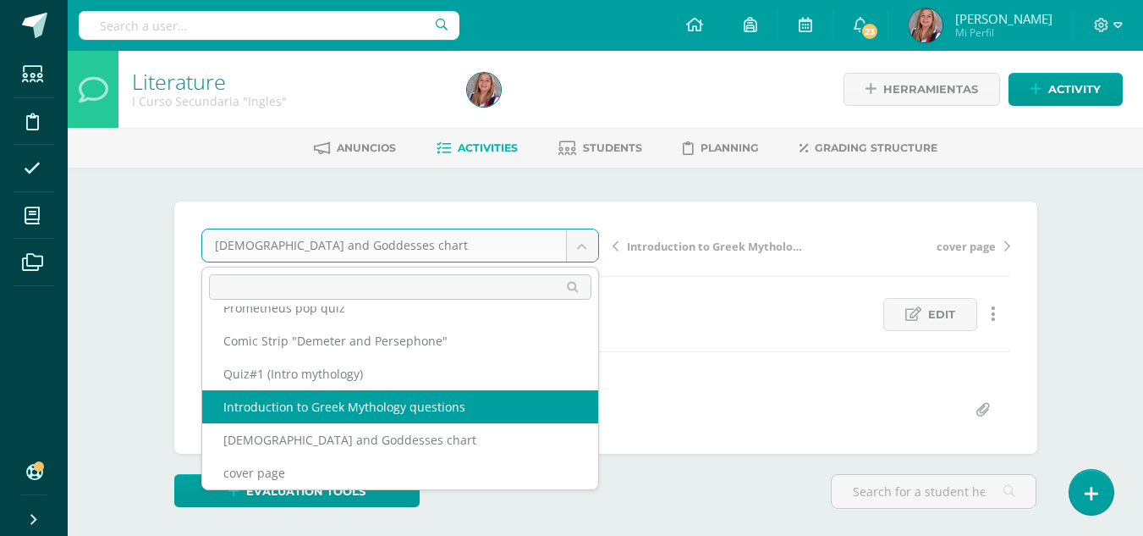
select select "/dashboard/teacher/grade-activity/233794/"
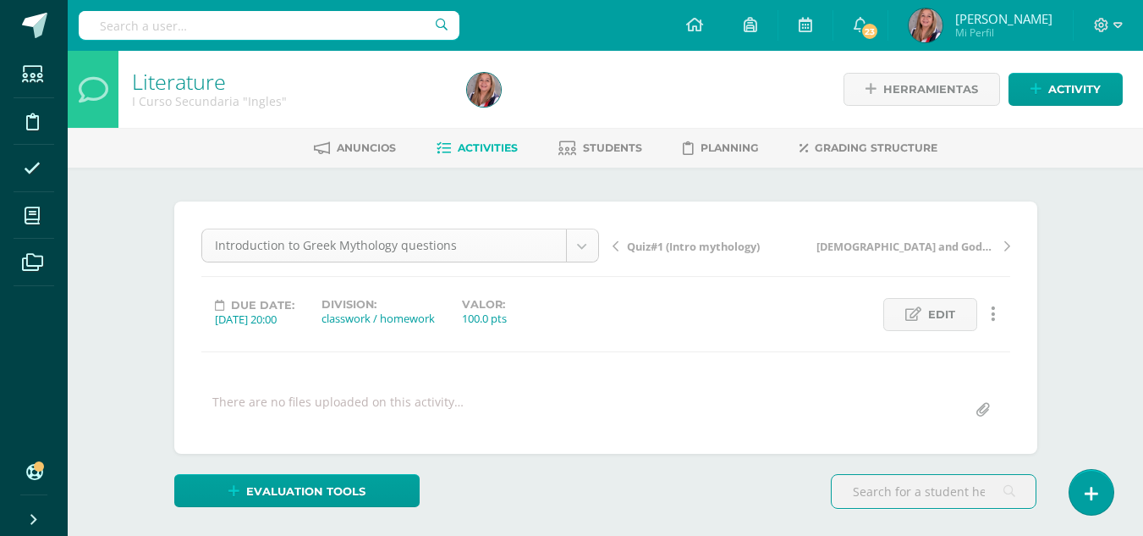
scroll to position [121, 0]
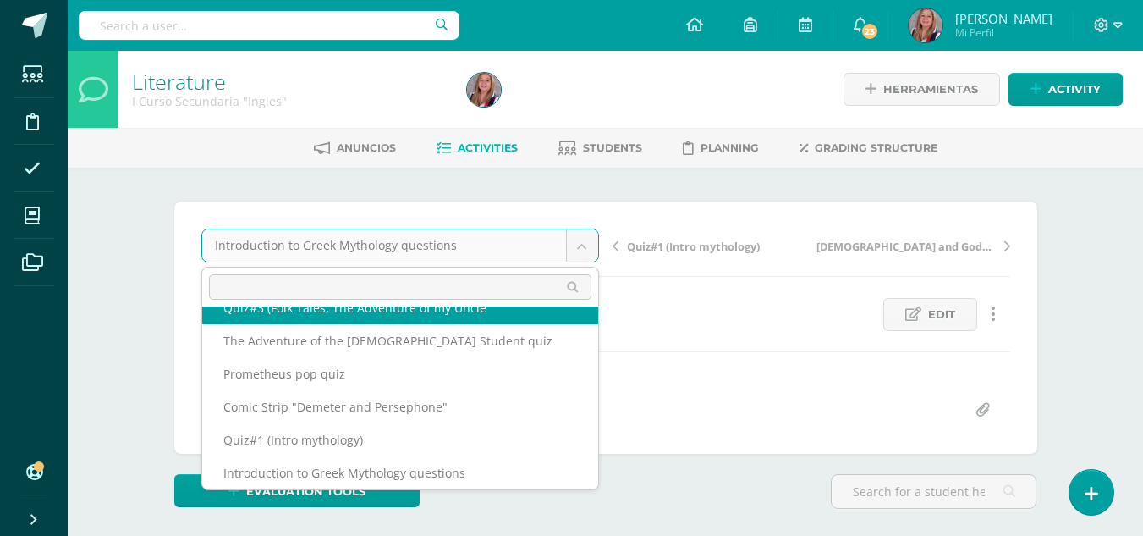
scroll to position [106, 0]
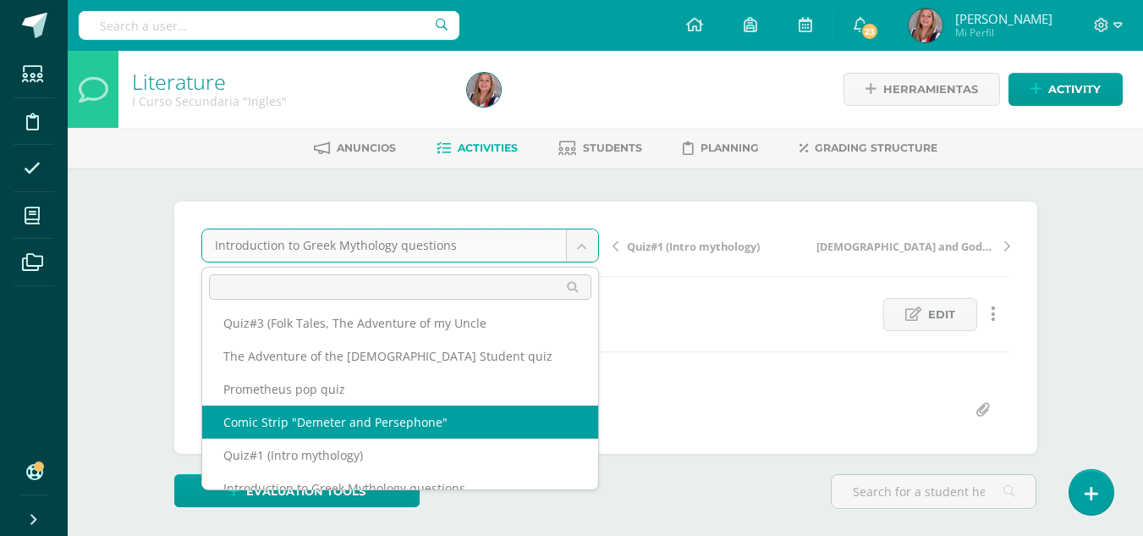
select select "/dashboard/teacher/grade-activity/233818/"
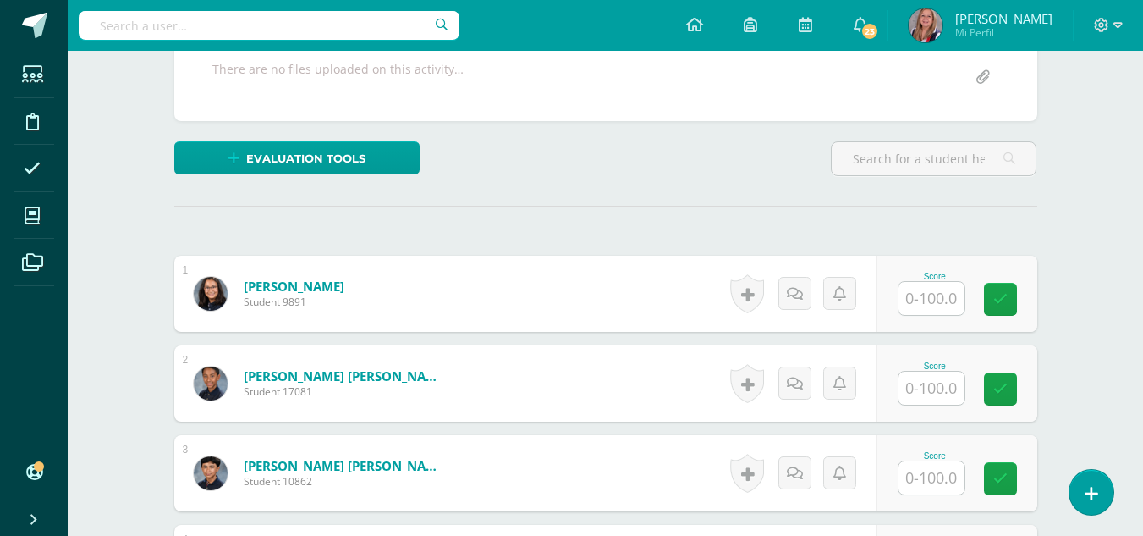
scroll to position [335, 0]
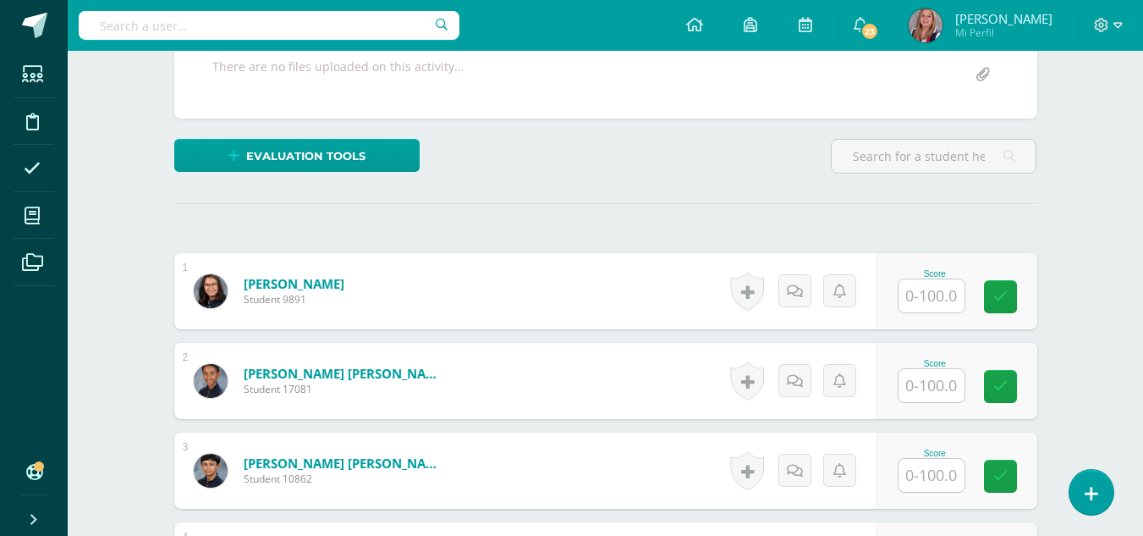
click at [920, 296] on input "text" at bounding box center [931, 295] width 66 height 33
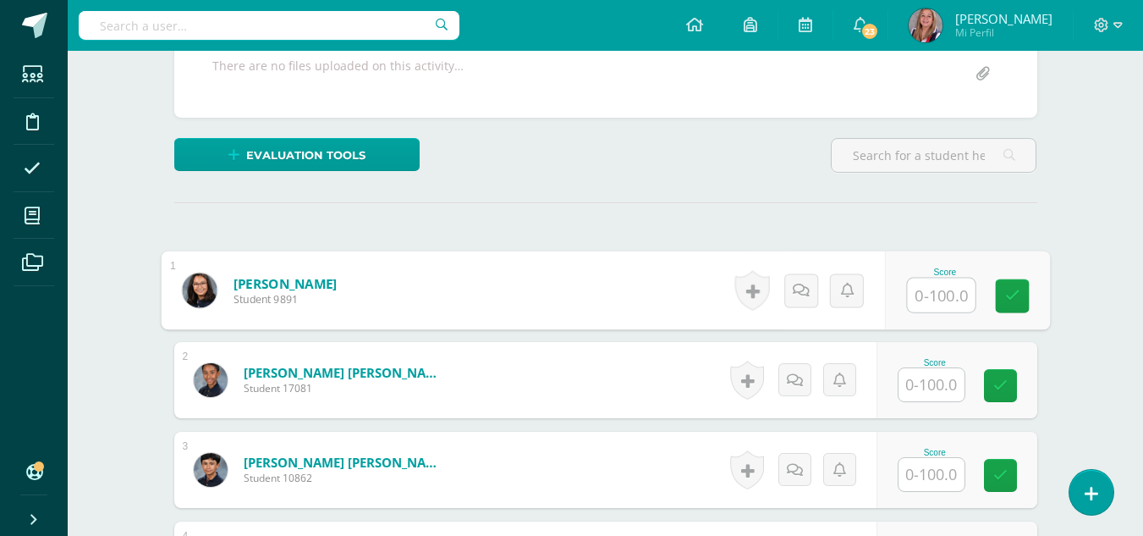
scroll to position [337, 0]
type input "95"
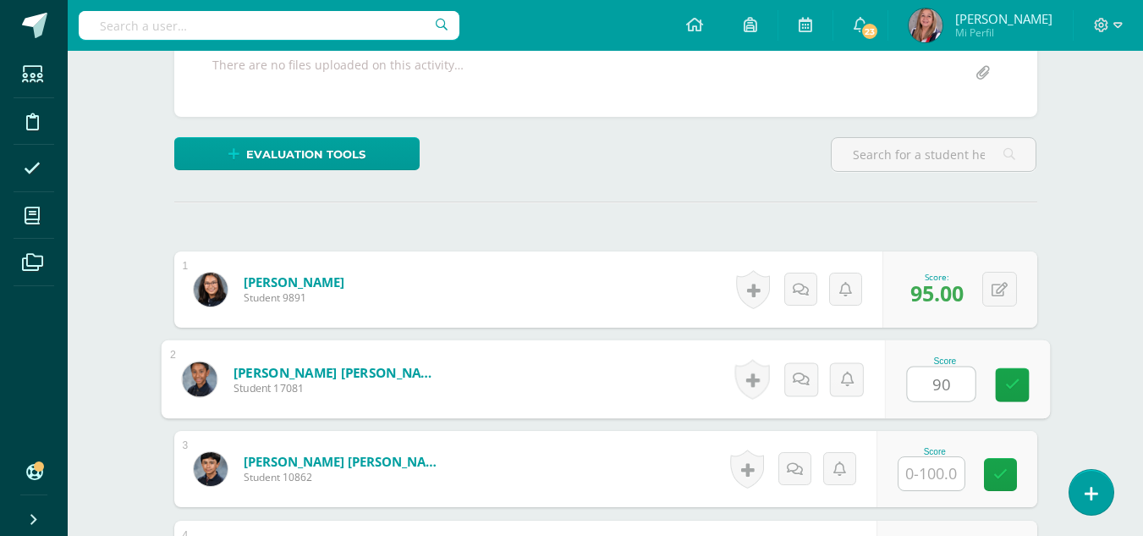
type input "90"
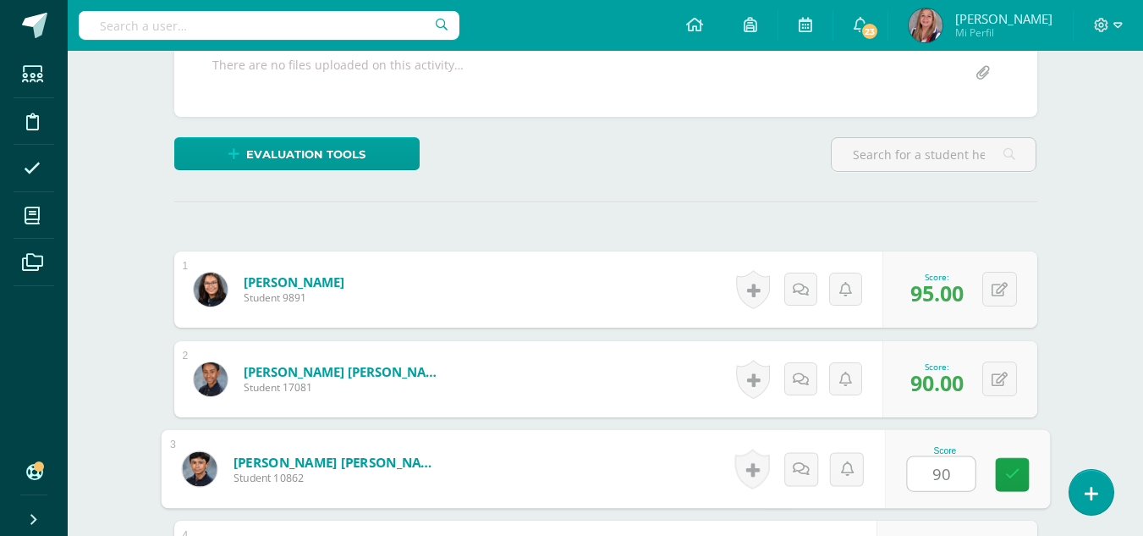
type input "90"
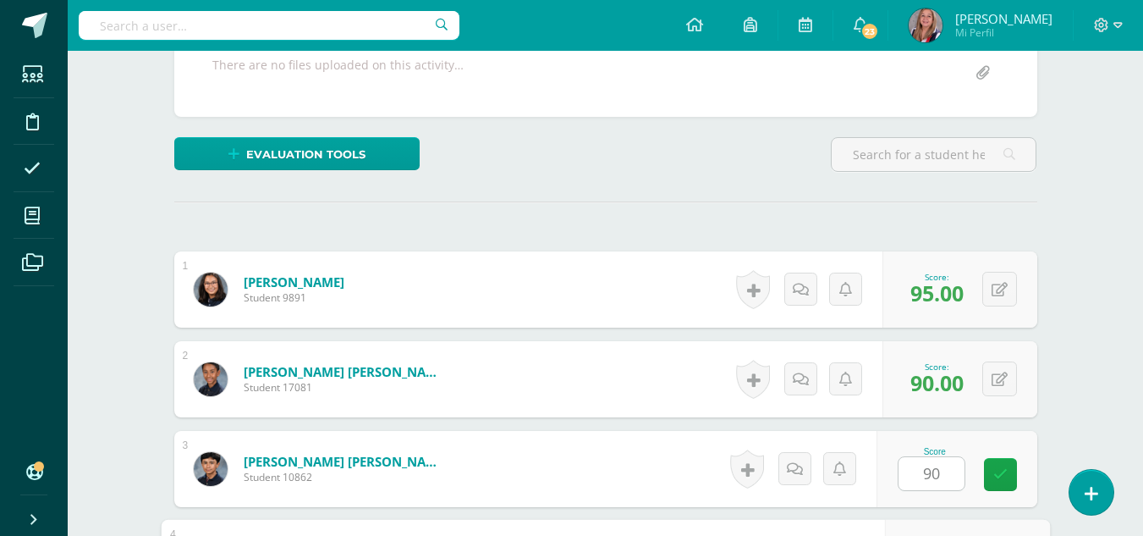
scroll to position [632, 0]
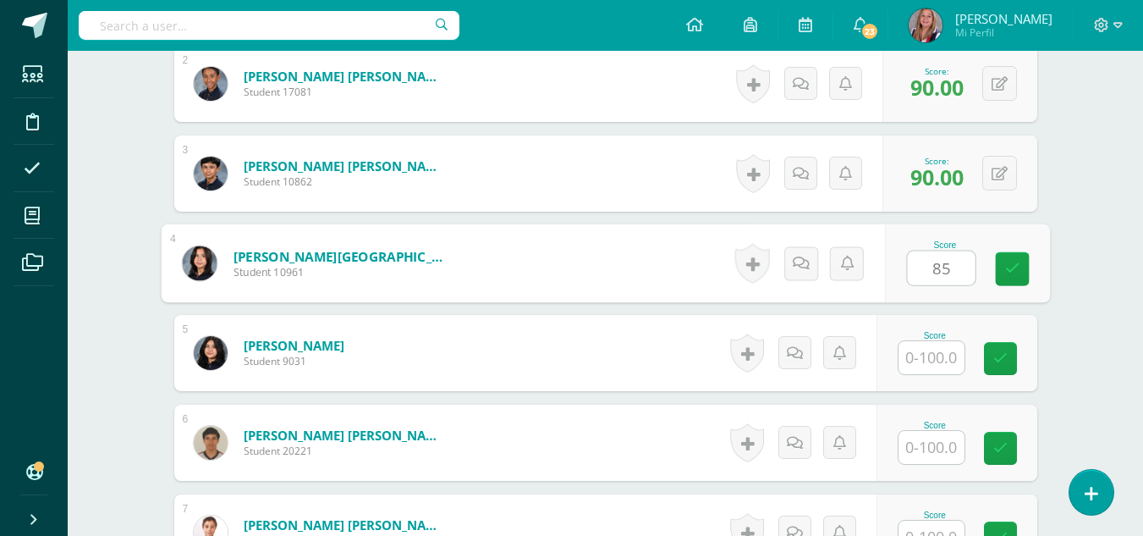
type input "85"
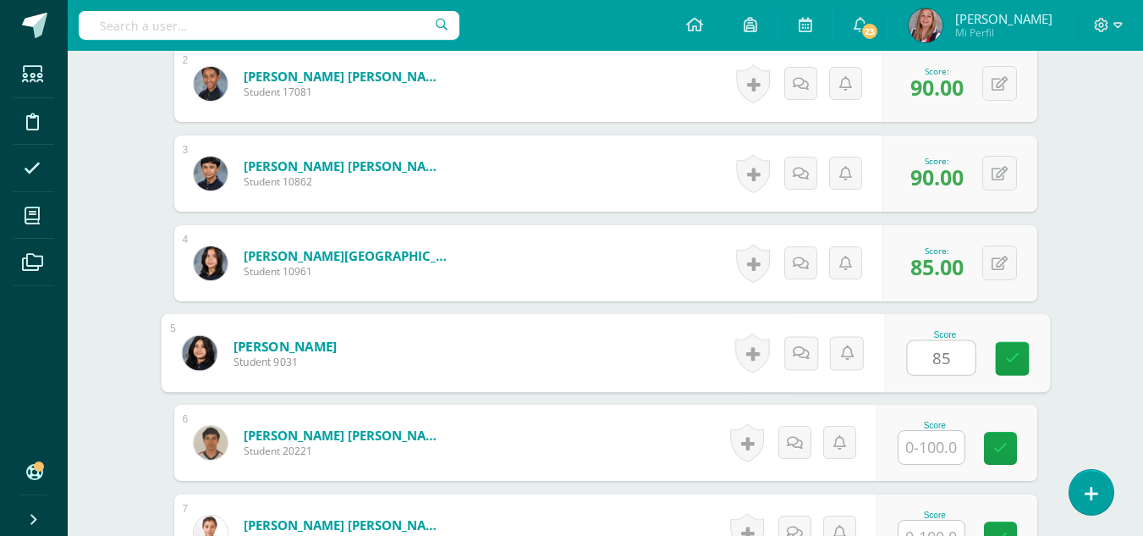
type input "85"
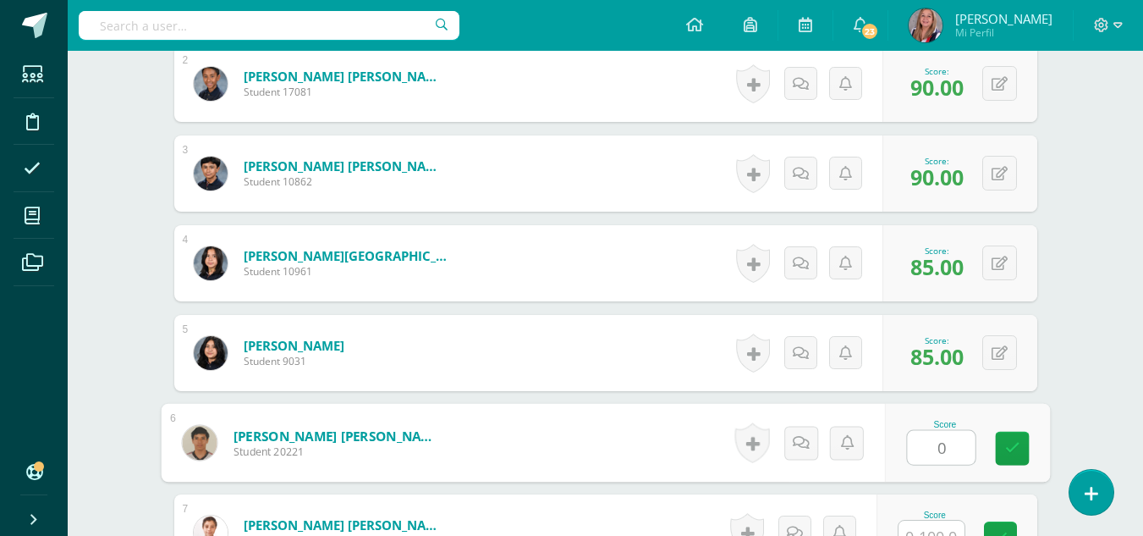
type input "0"
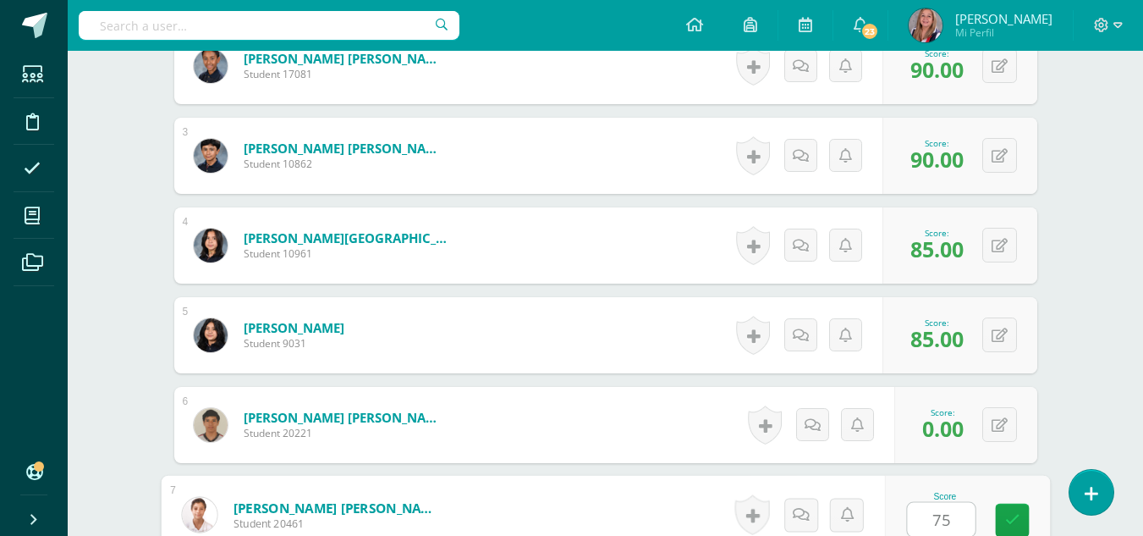
type input "75"
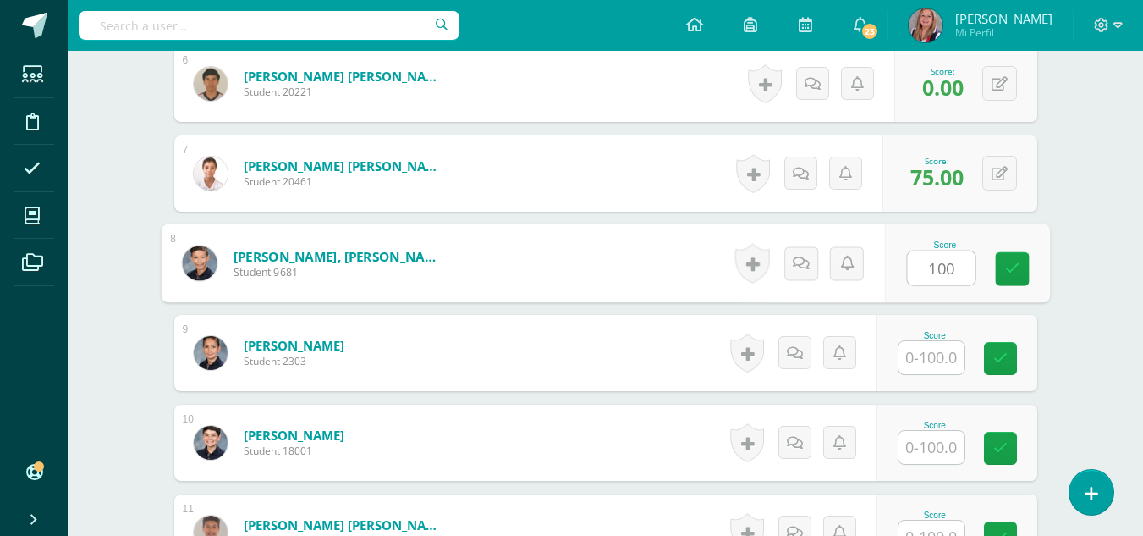
type input "100"
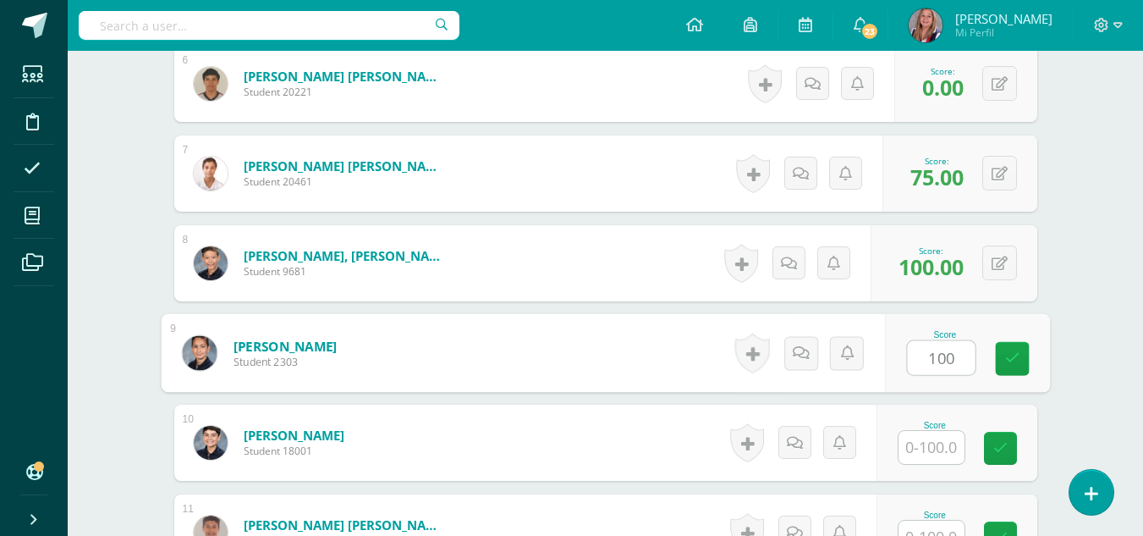
type input "100"
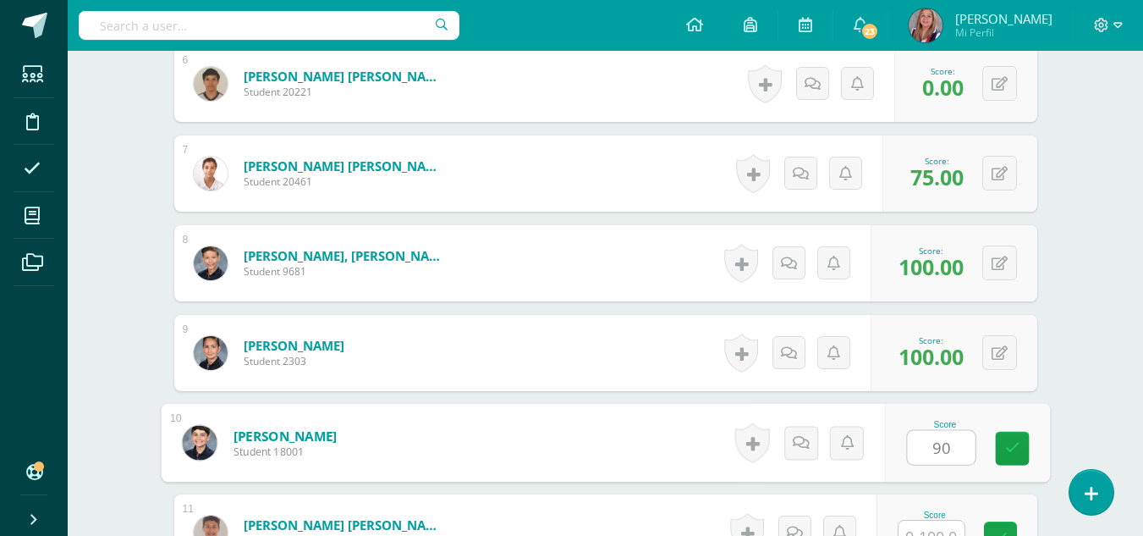
type input "90"
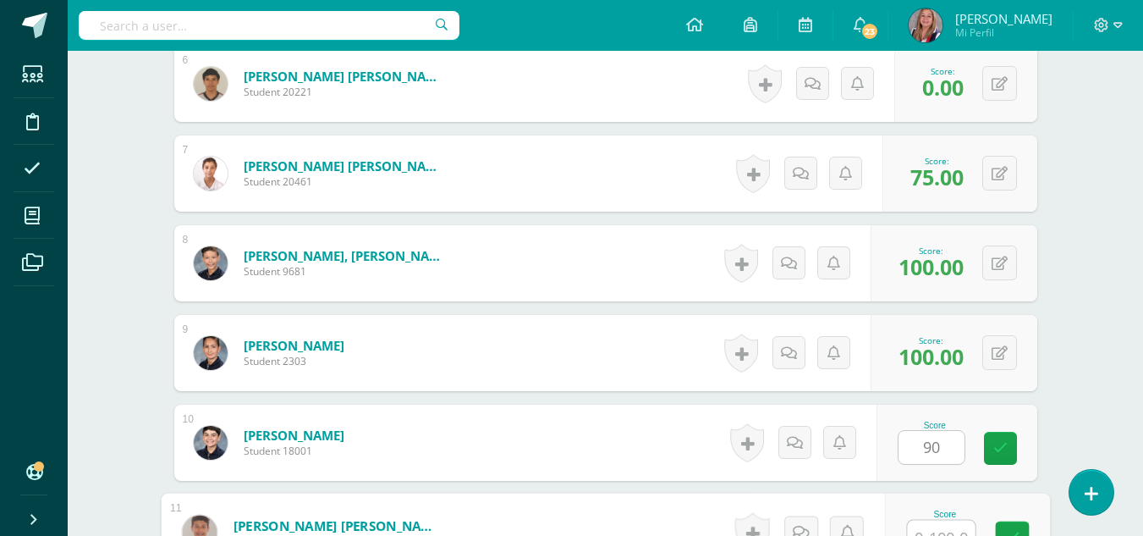
scroll to position [1008, 0]
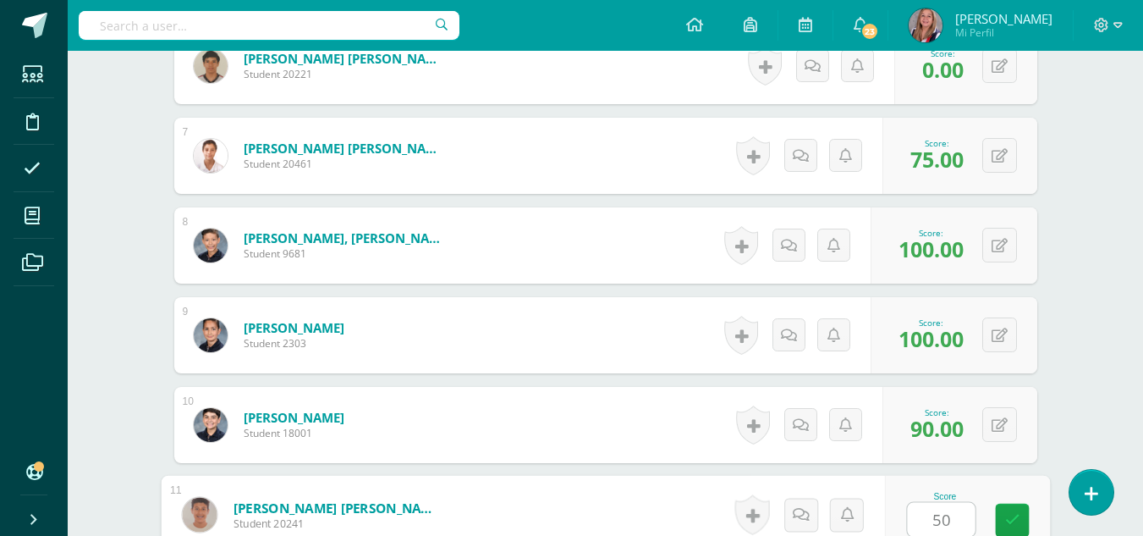
type input "50"
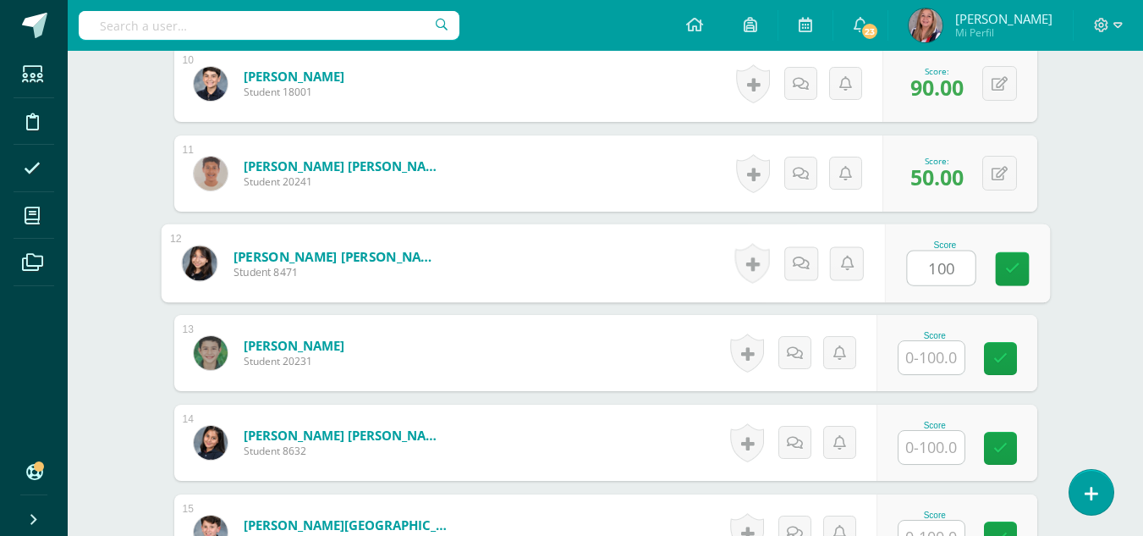
type input "100"
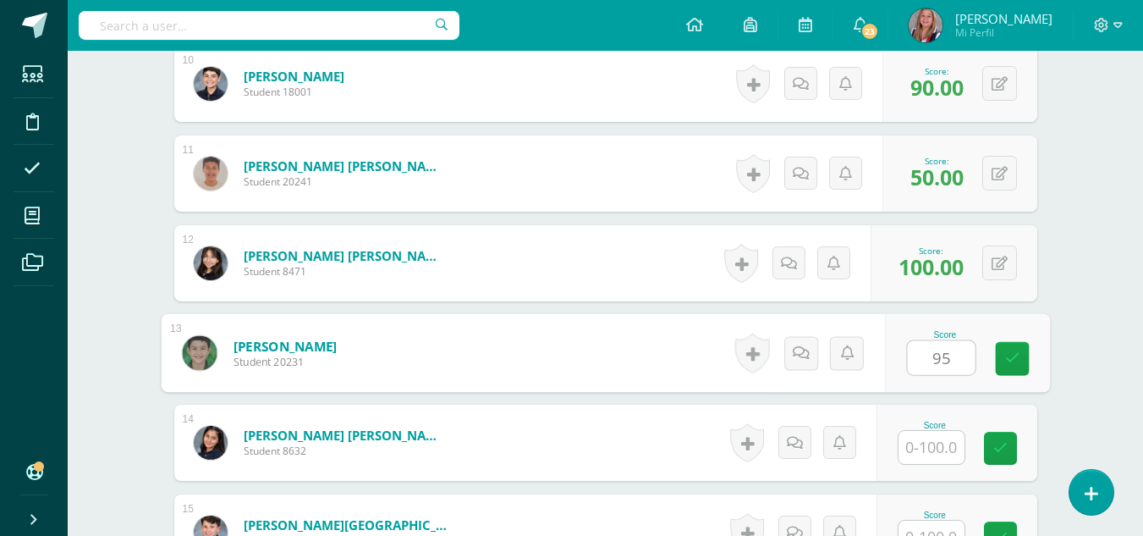
type input "95"
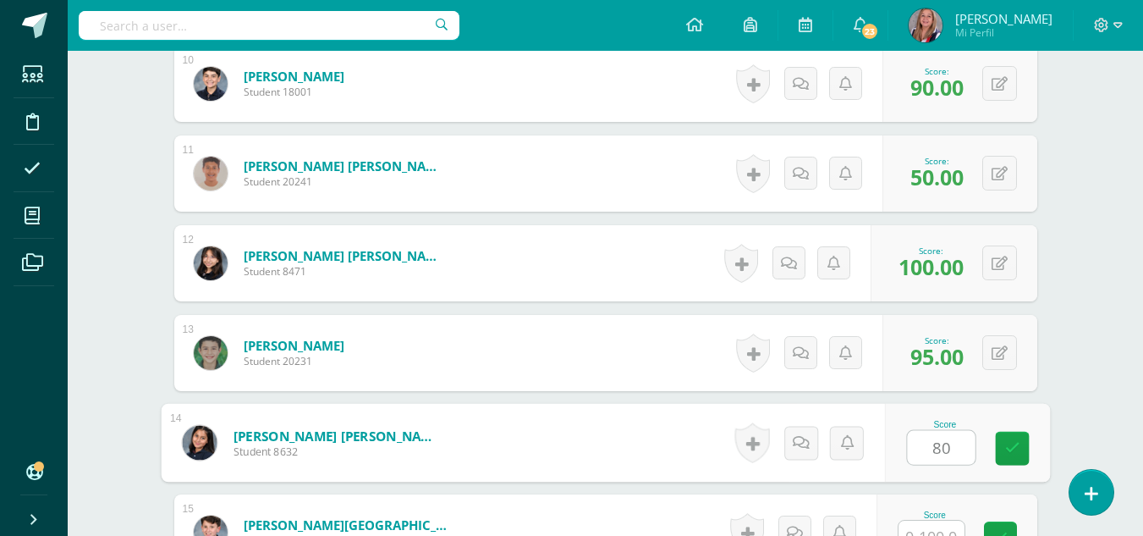
type input "80"
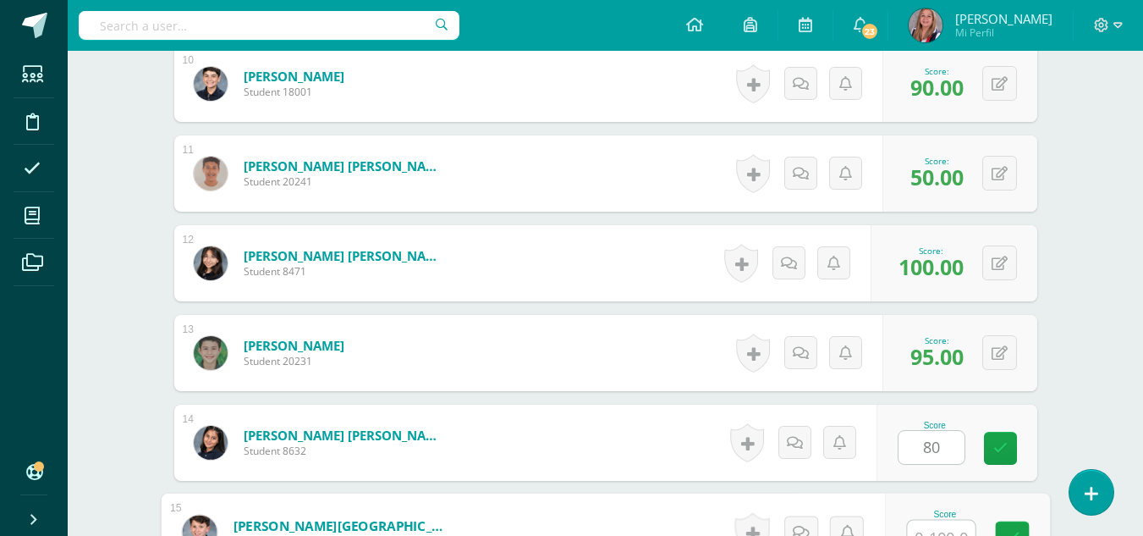
scroll to position [1367, 0]
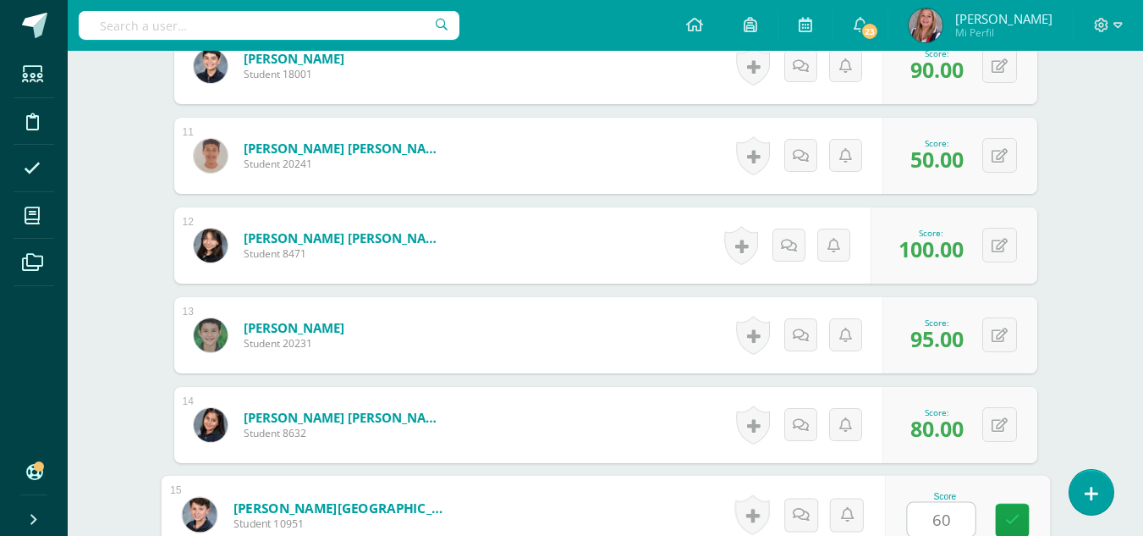
type input "60"
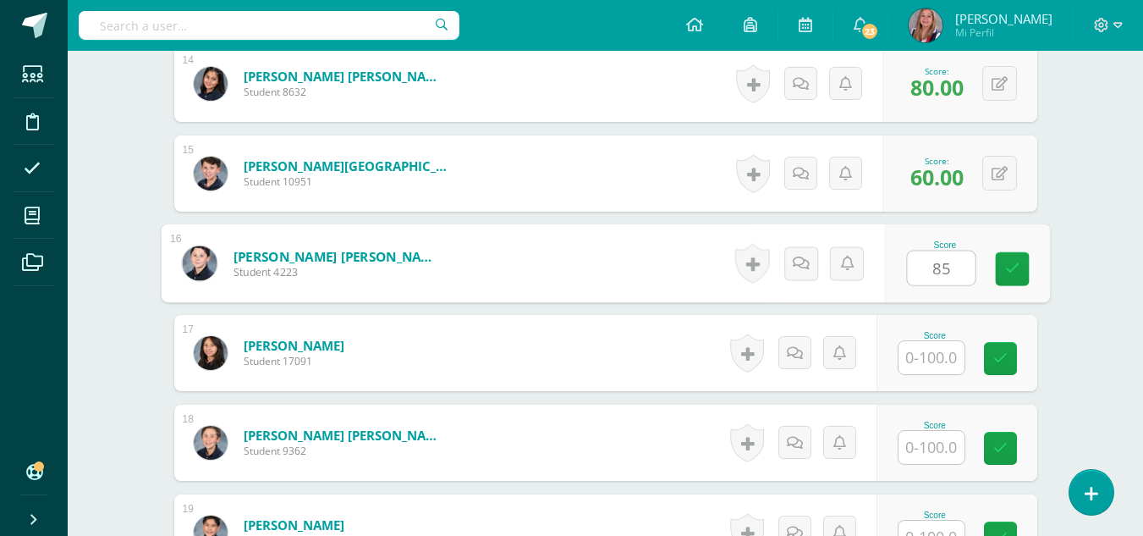
type input "85"
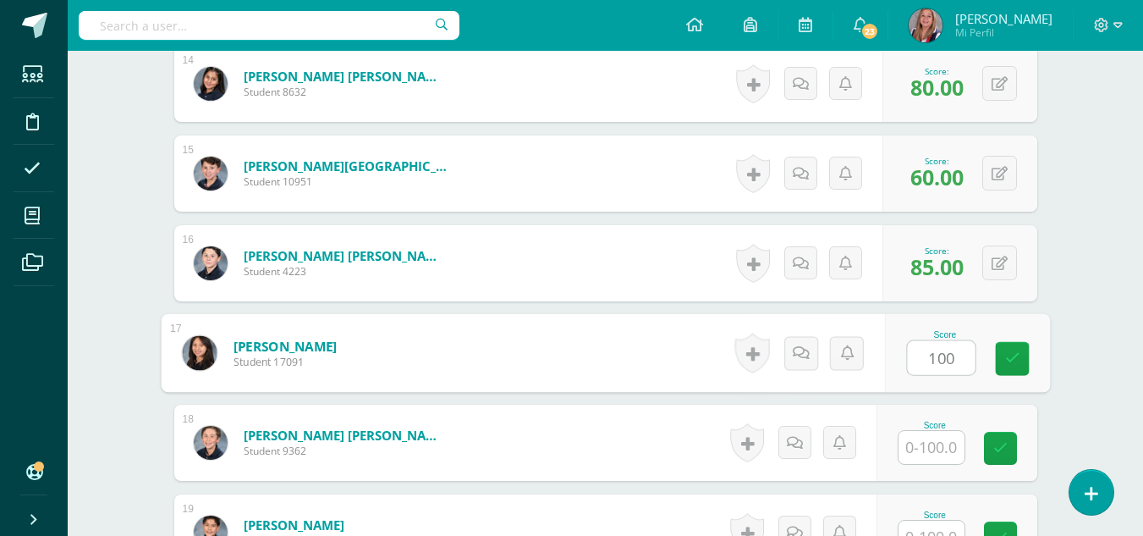
type input "100"
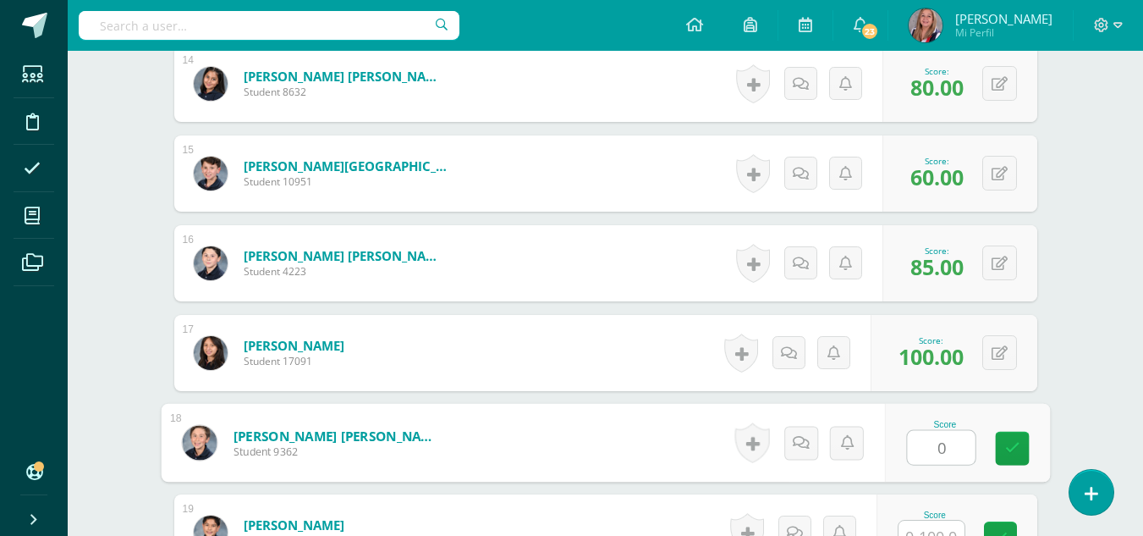
type input "0"
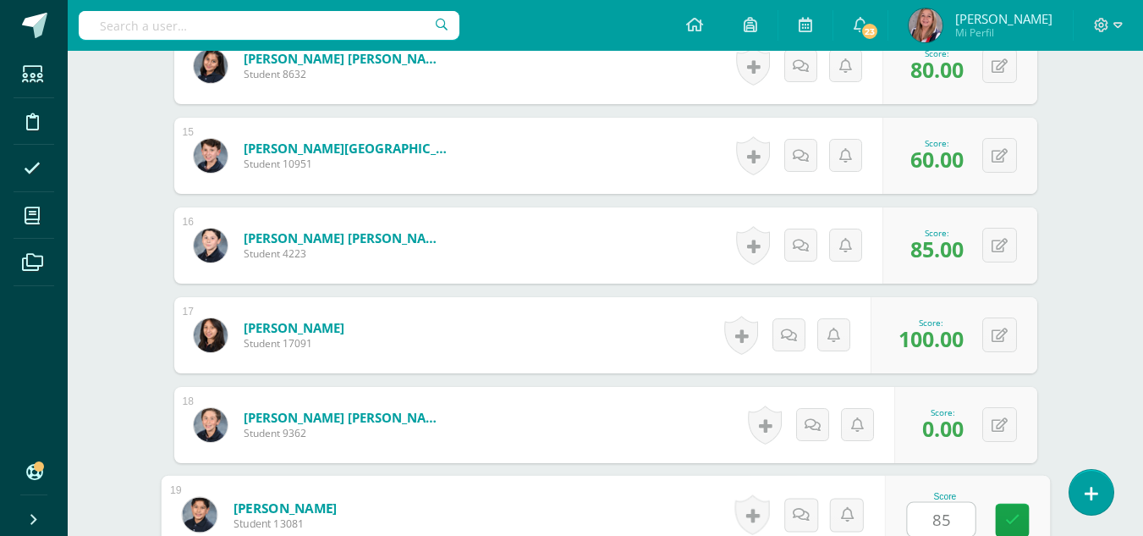
type input "85"
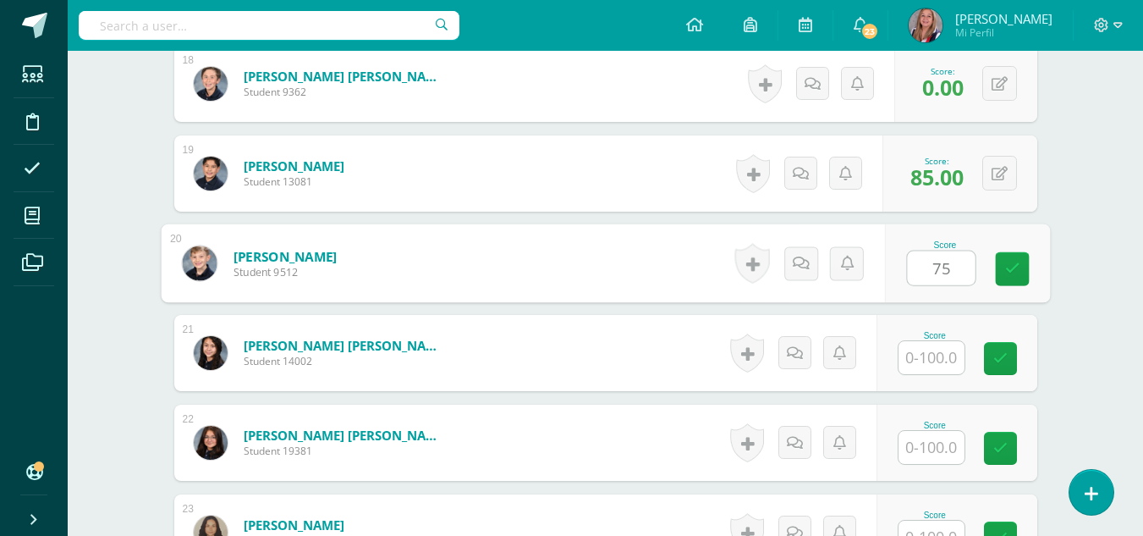
type input "75"
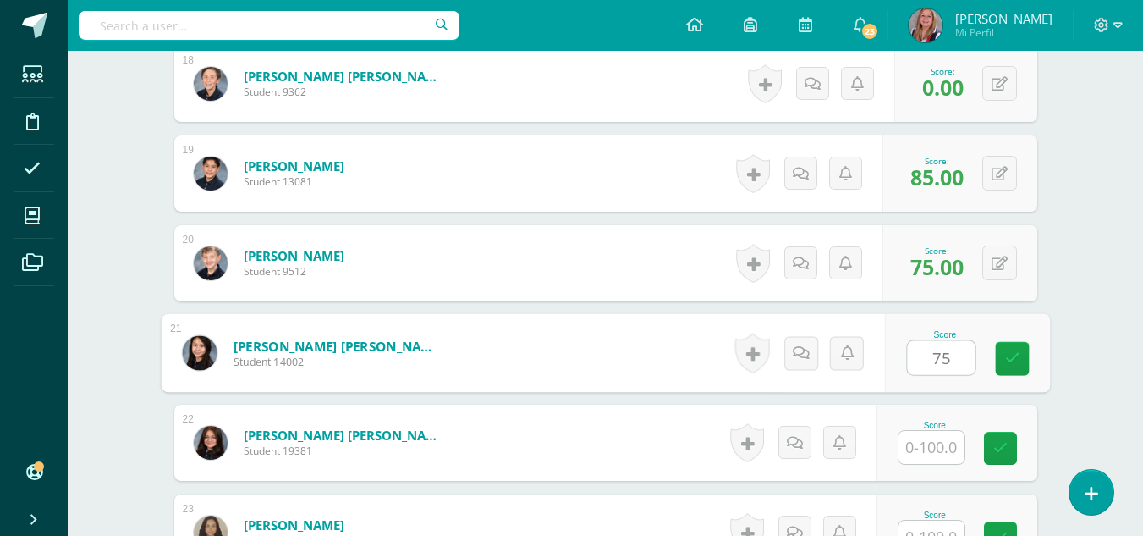
type input "75"
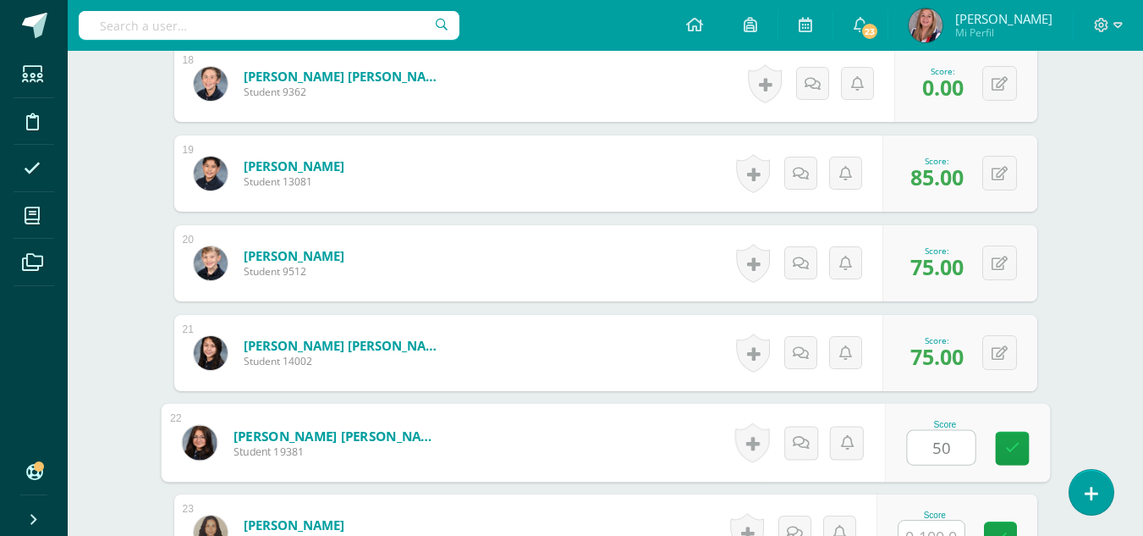
type input "50"
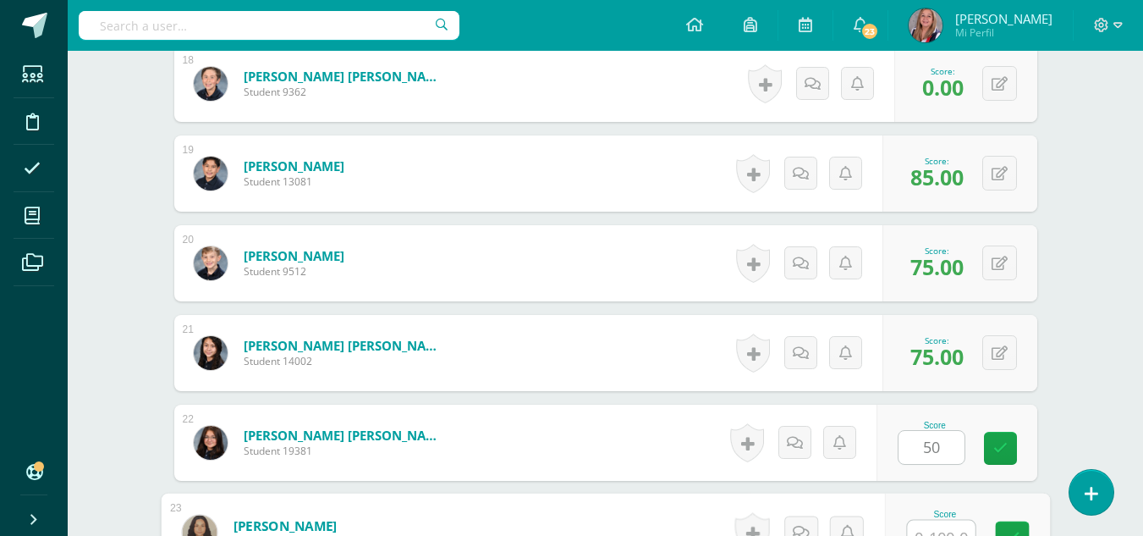
scroll to position [2085, 0]
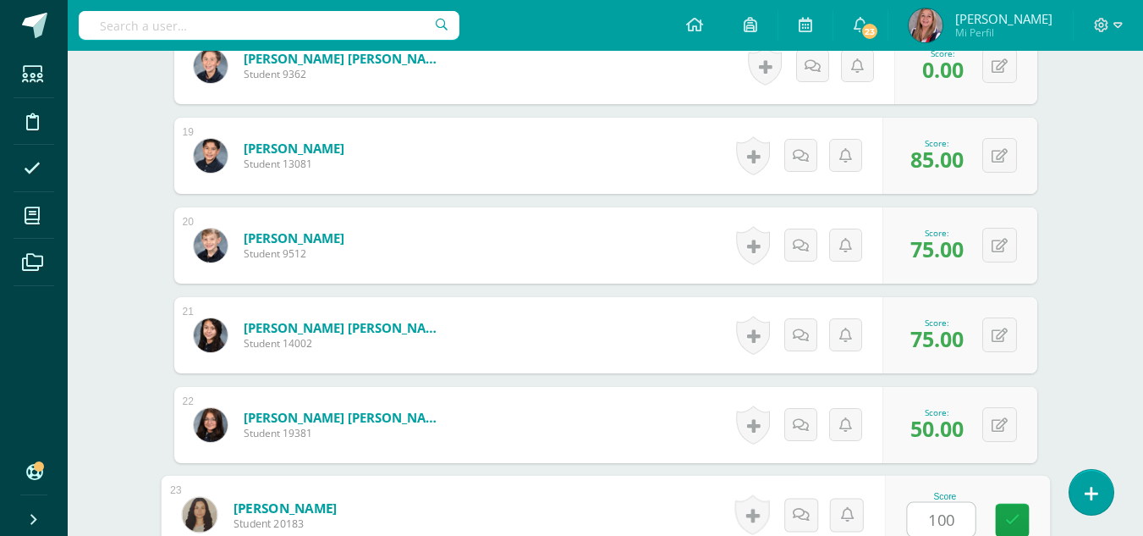
type input "100"
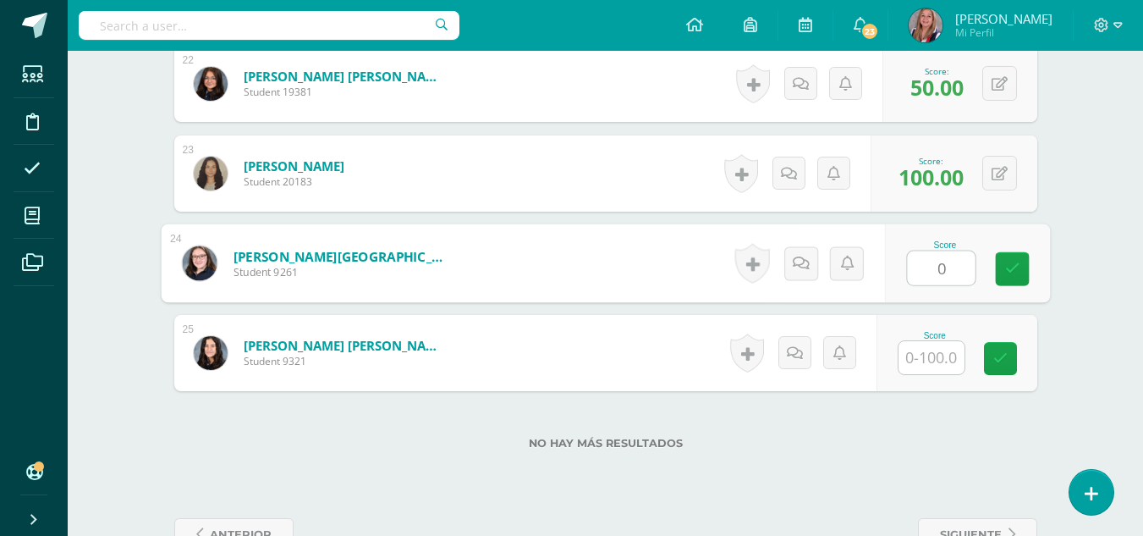
type input "0"
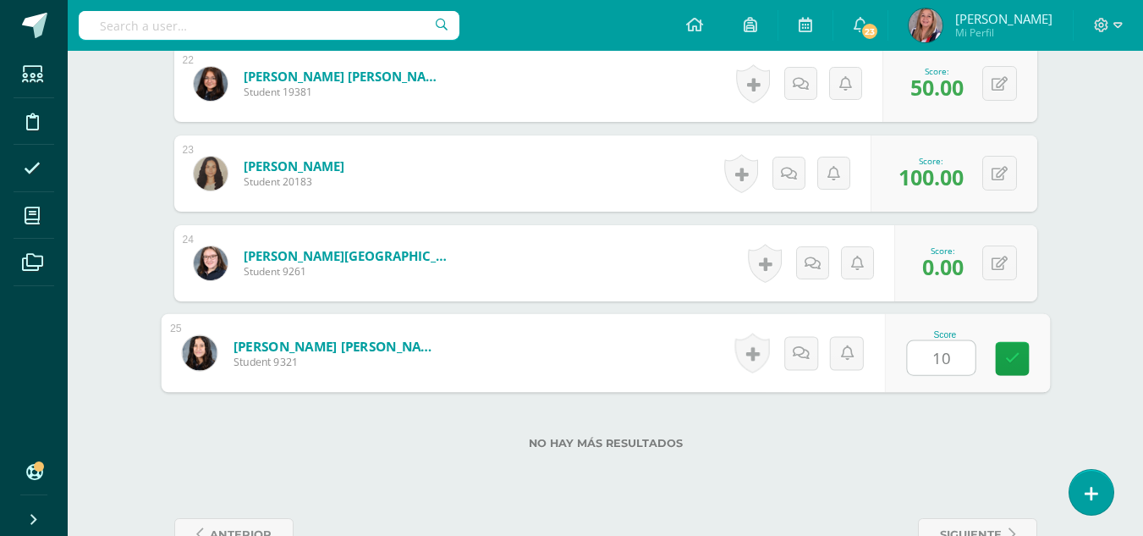
type input "100"
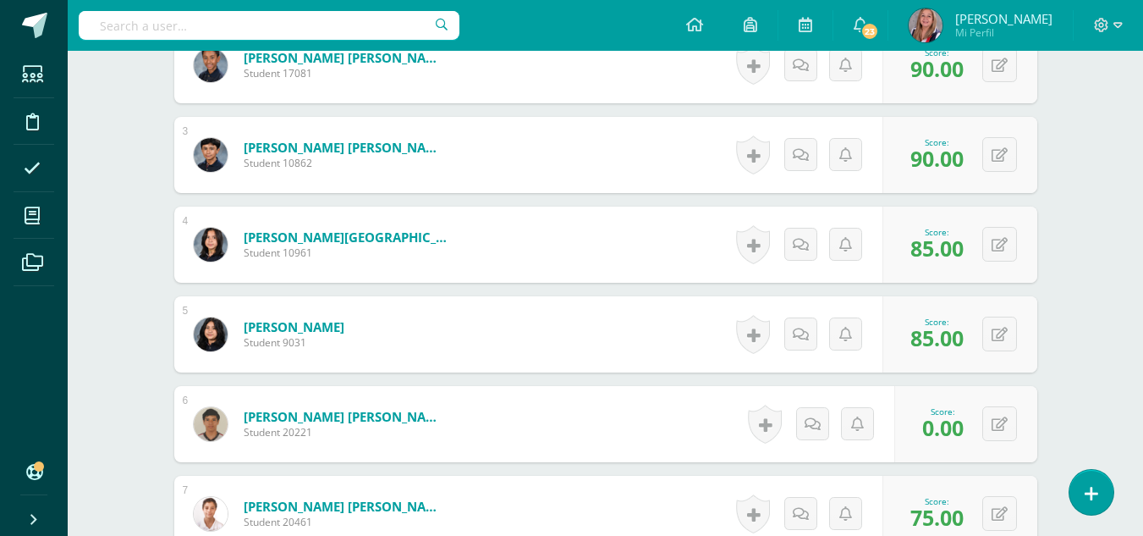
scroll to position [0, 0]
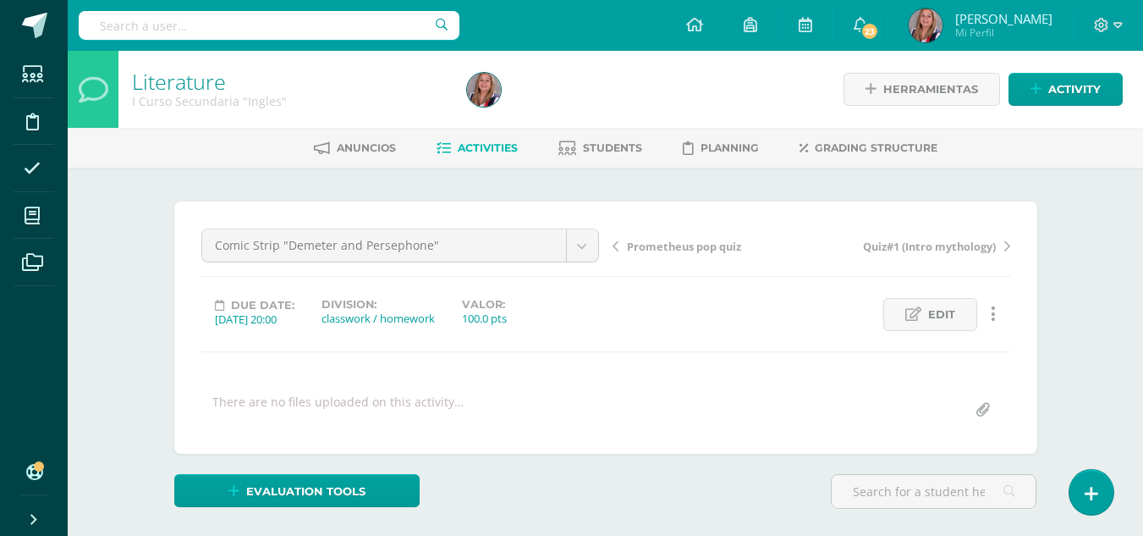
click at [492, 148] on span "Activities" at bounding box center [488, 147] width 60 height 13
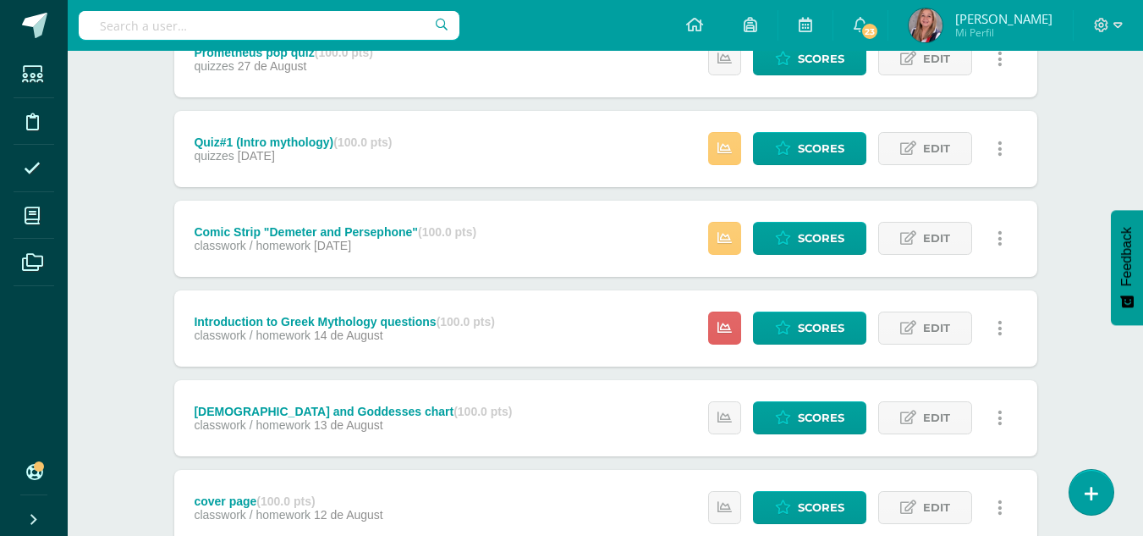
scroll to position [710, 0]
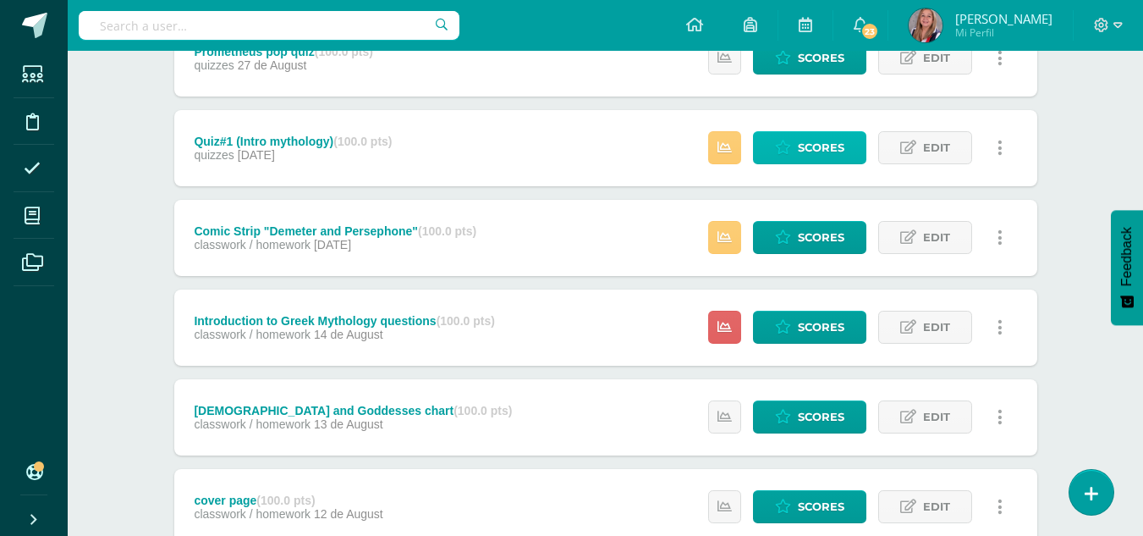
click at [836, 147] on span "Scores" at bounding box center [821, 147] width 47 height 31
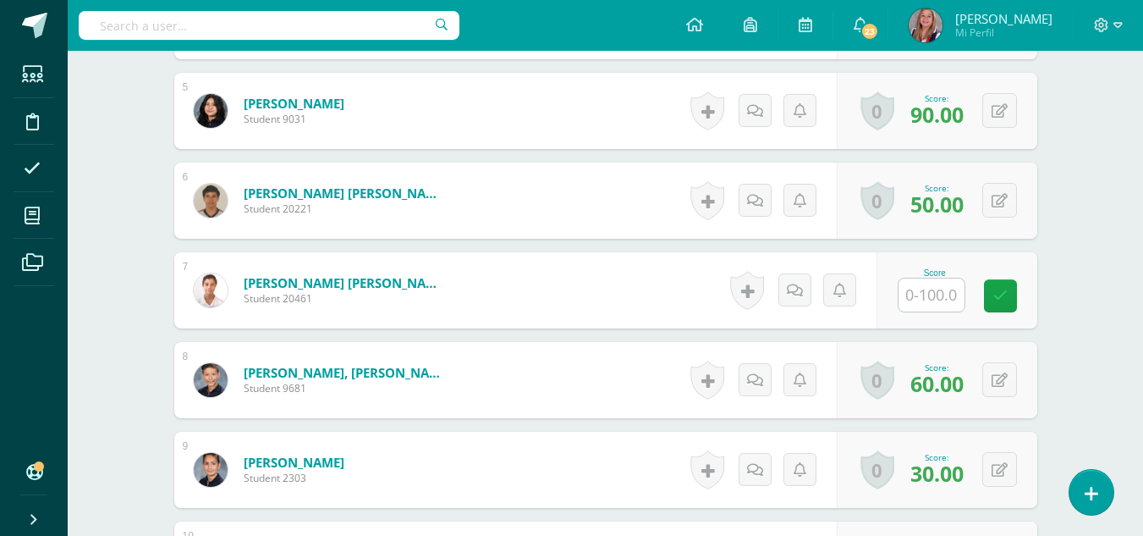
scroll to position [875, 0]
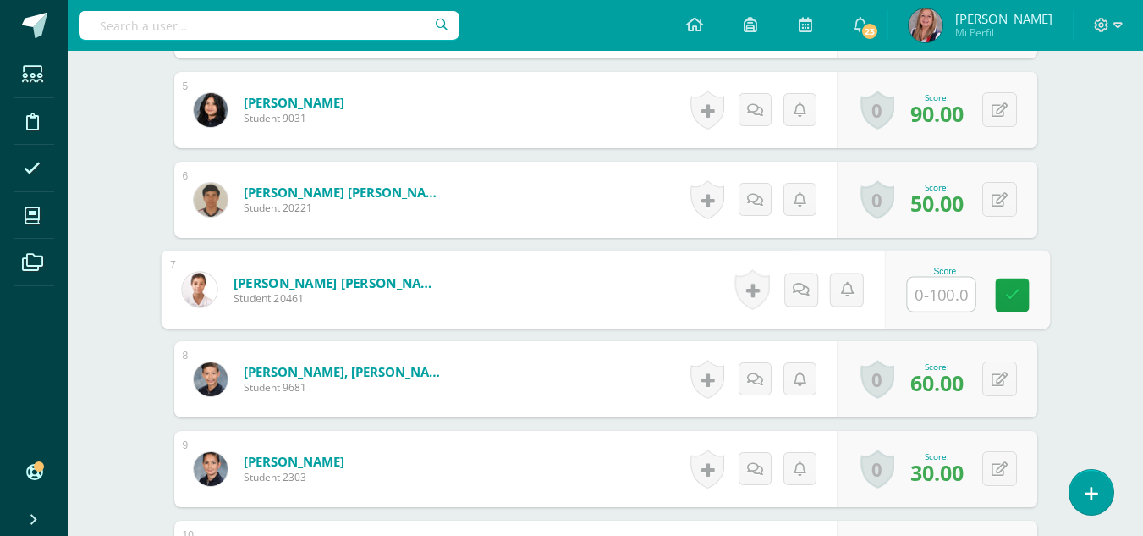
click at [945, 290] on input "text" at bounding box center [941, 294] width 68 height 34
type input "0"
click at [1014, 299] on icon at bounding box center [1011, 295] width 15 height 14
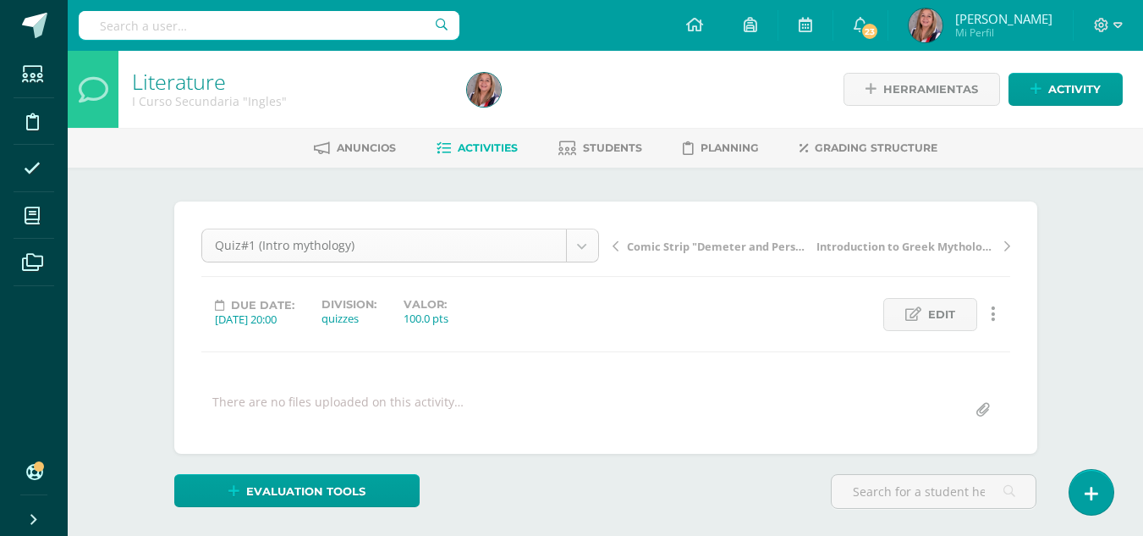
scroll to position [88, 0]
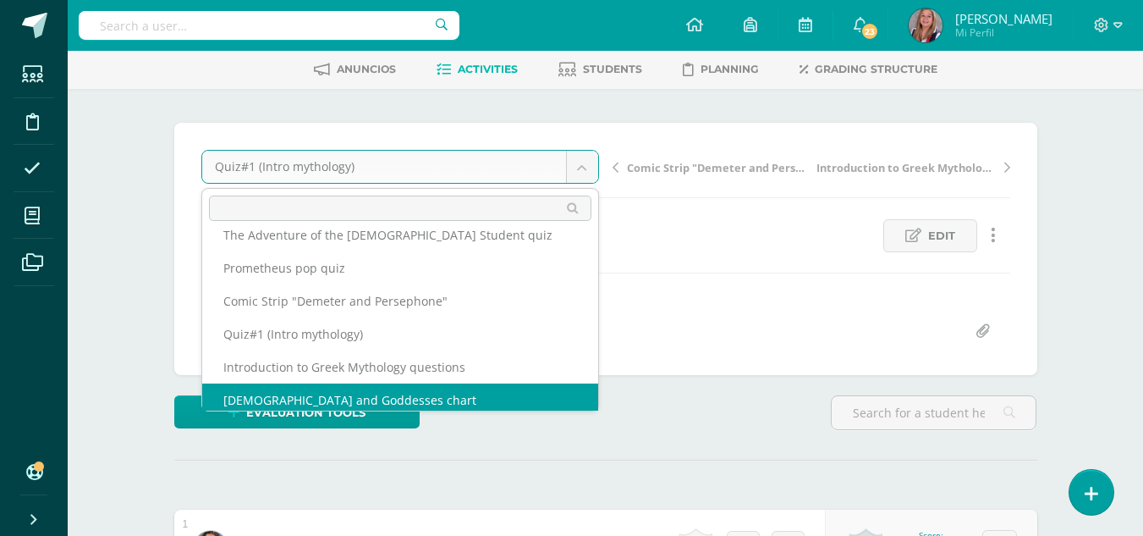
scroll to position [150, 0]
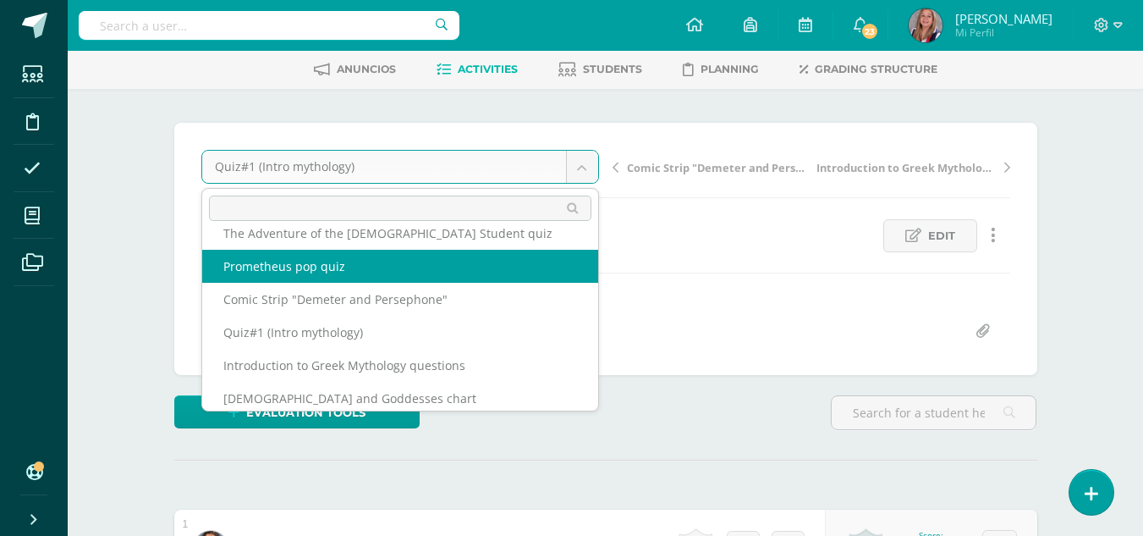
select select "/dashboard/teacher/grade-activity/235002/"
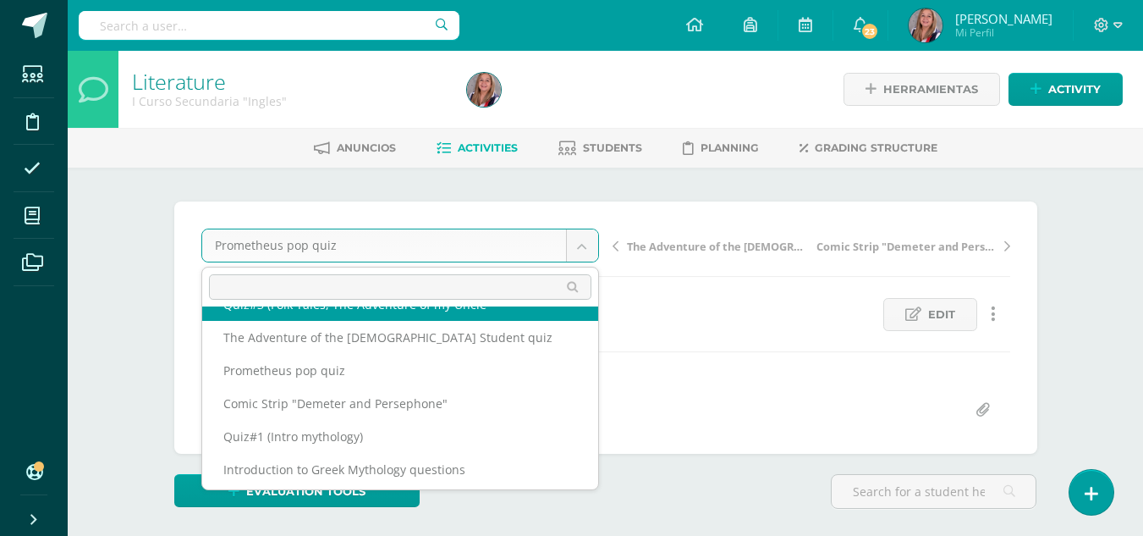
scroll to position [125, 0]
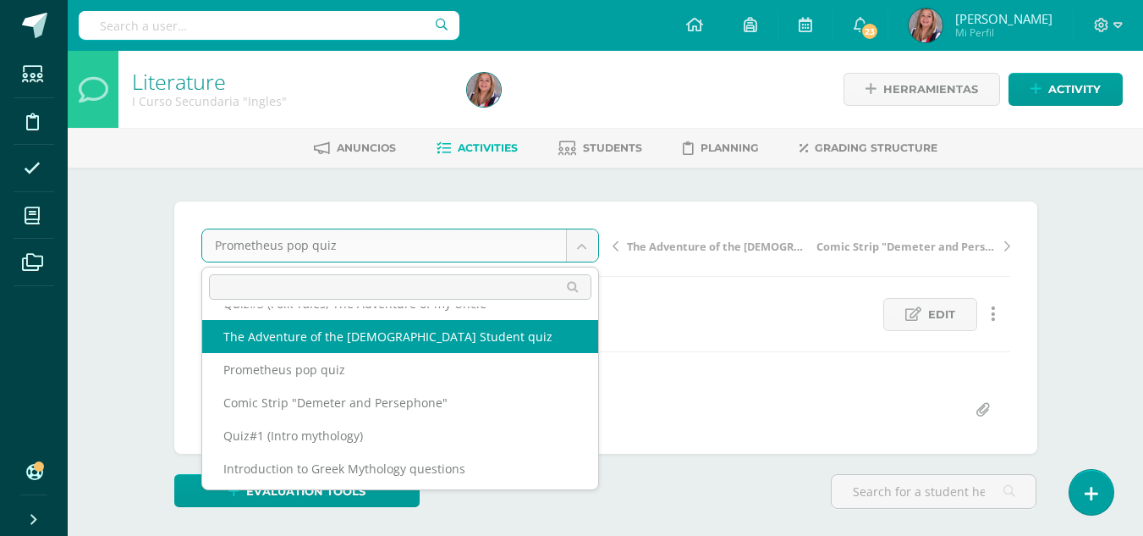
select select "/dashboard/teacher/grade-activity/237782/"
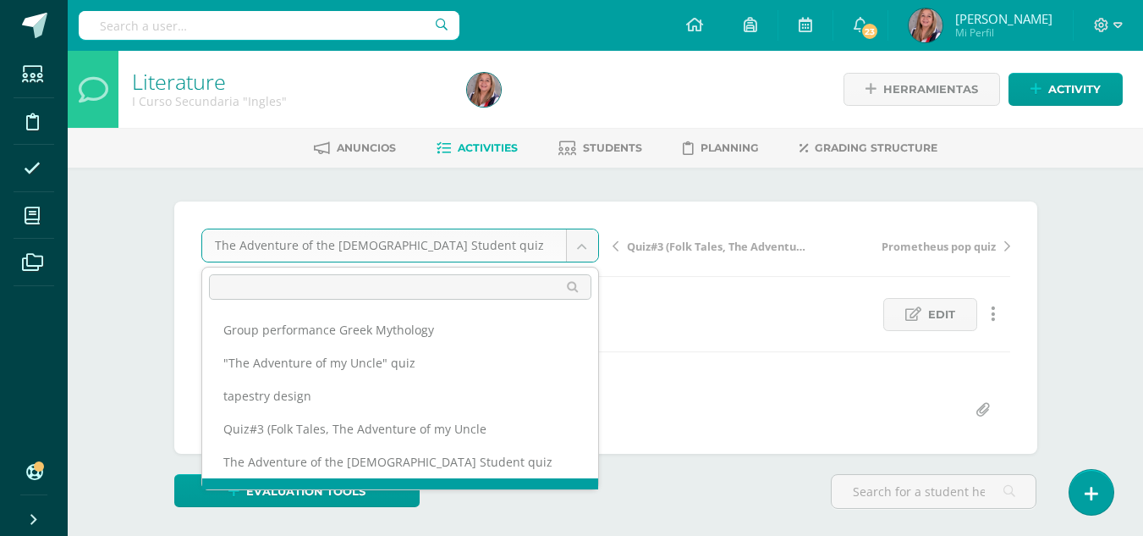
scroll to position [22, 0]
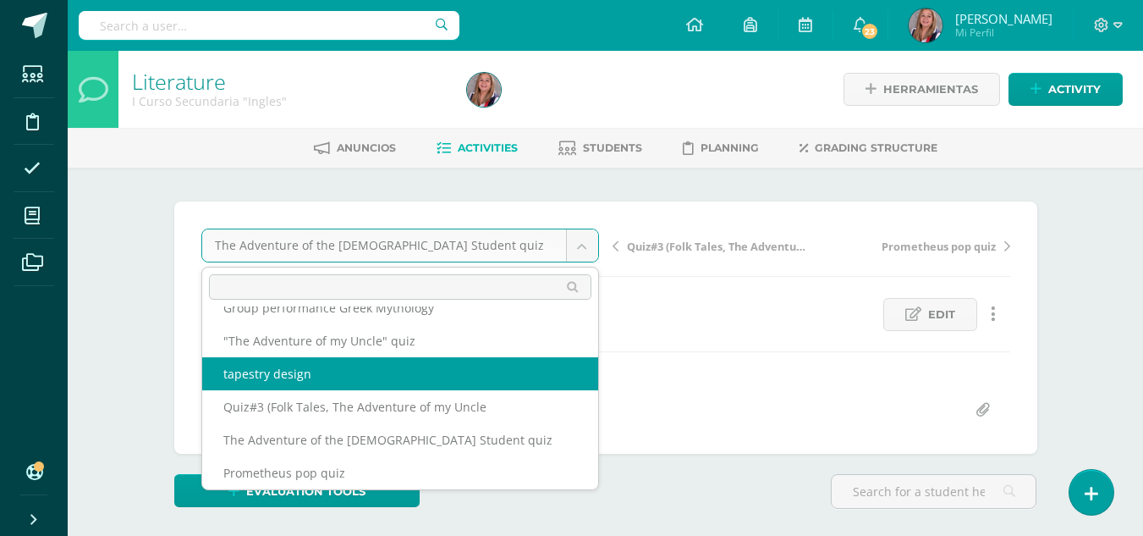
select select "/dashboard/teacher/grade-activity/236273/"
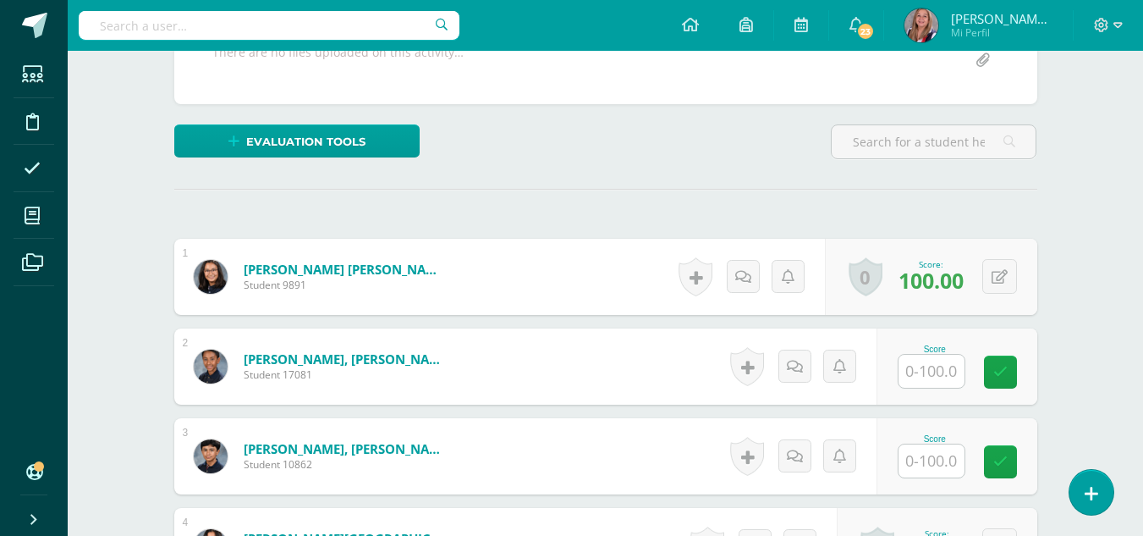
scroll to position [356, 0]
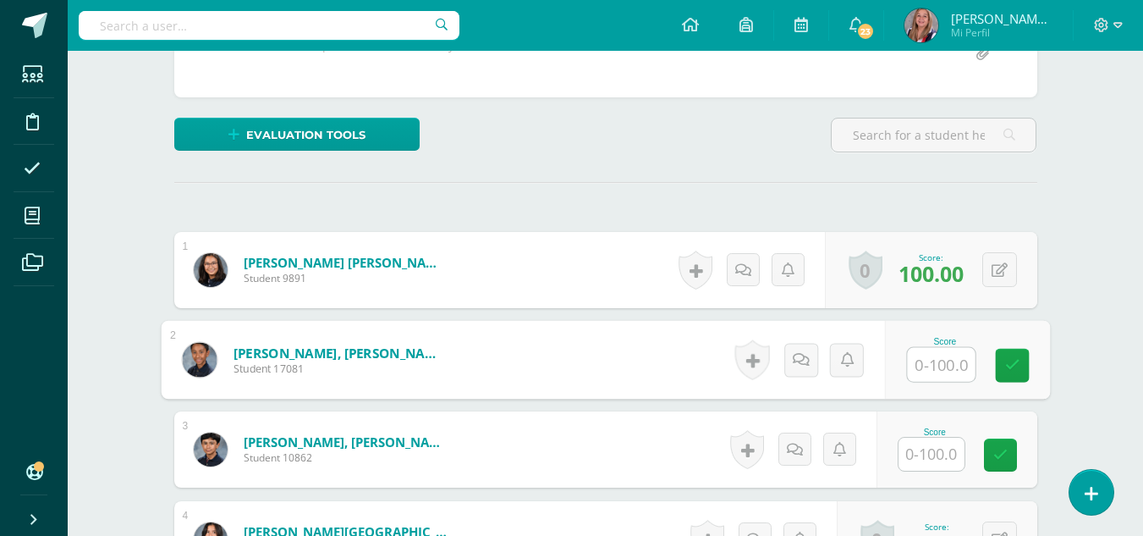
click at [937, 365] on input "text" at bounding box center [941, 365] width 68 height 34
type input "0"
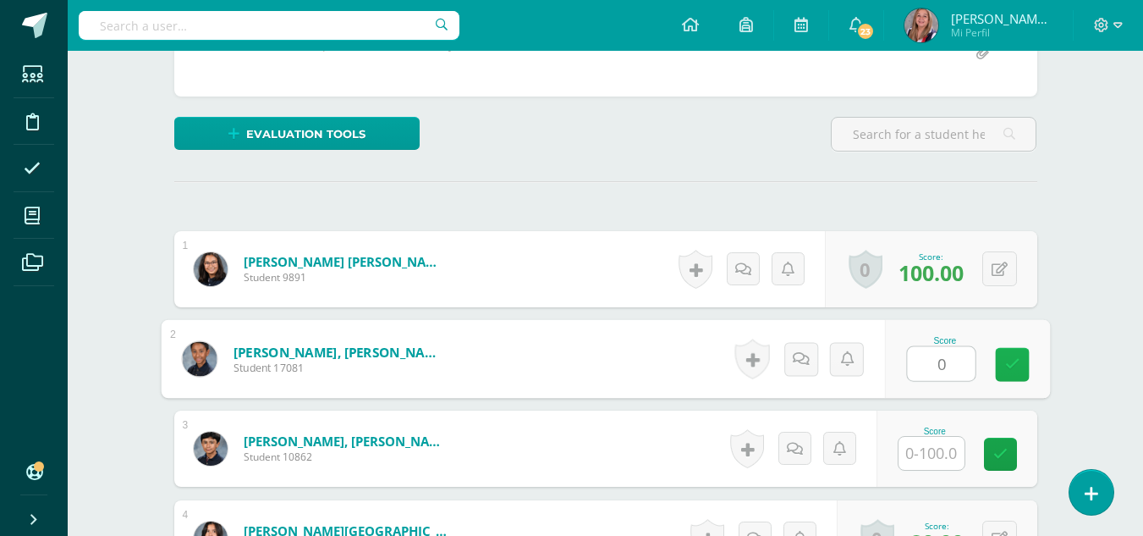
click at [1010, 365] on icon at bounding box center [1011, 364] width 15 height 14
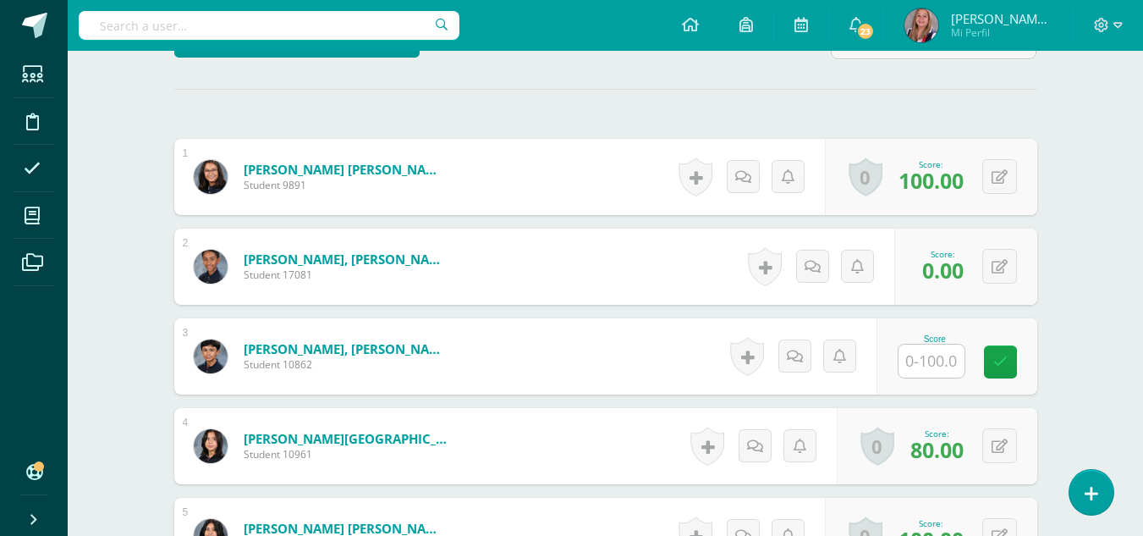
scroll to position [450, 0]
click at [937, 358] on input "text" at bounding box center [931, 359] width 66 height 33
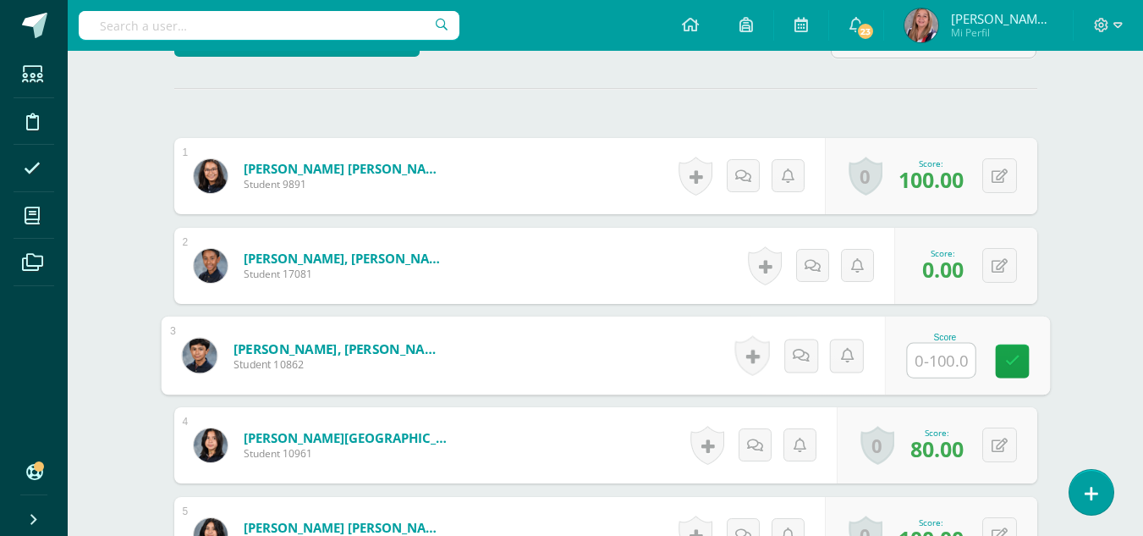
type input "0"
click at [1013, 373] on link at bounding box center [1012, 361] width 34 height 34
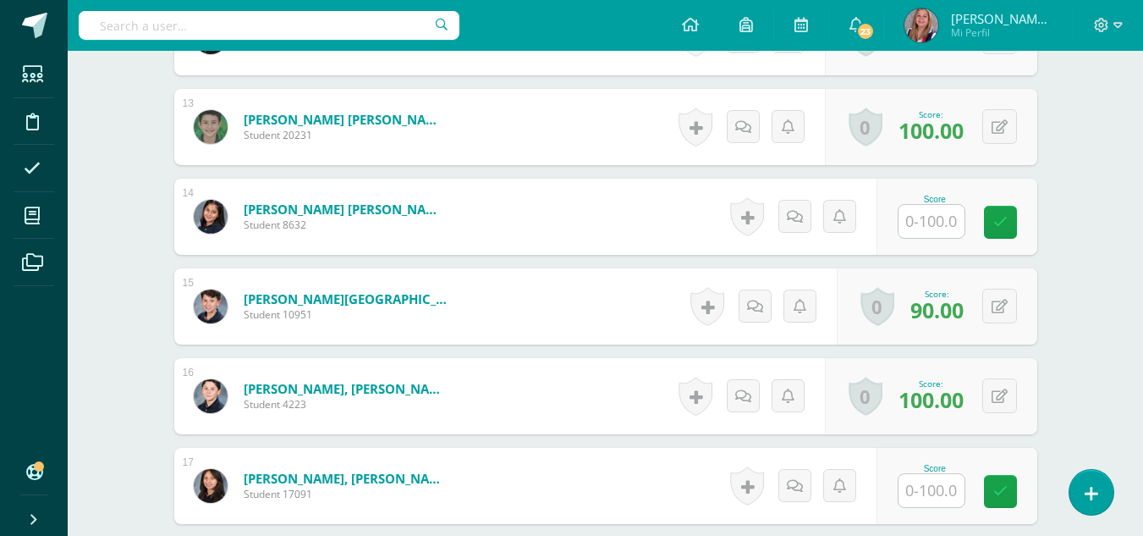
scroll to position [1577, 0]
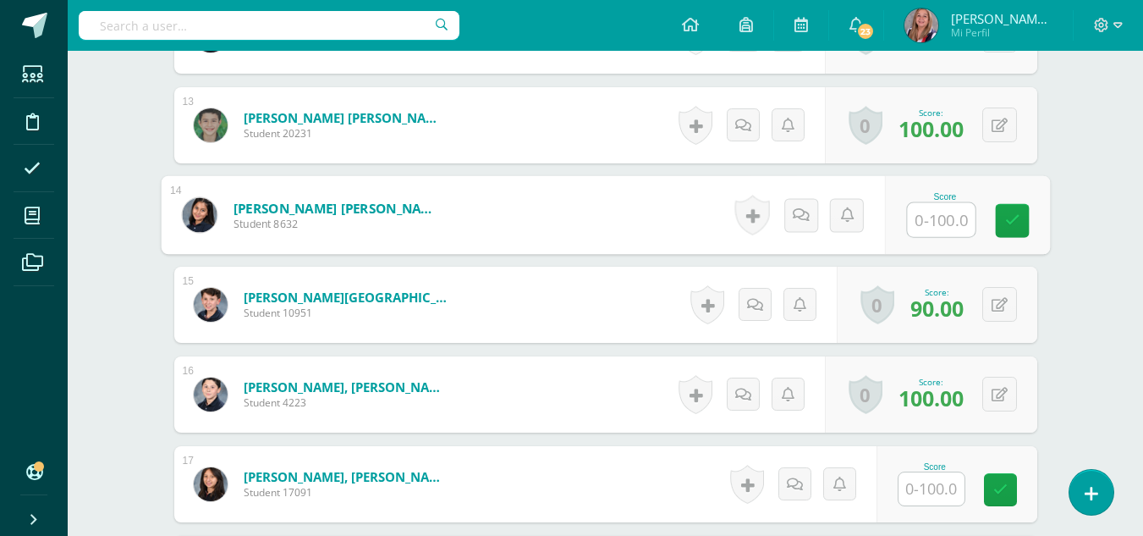
click at [927, 226] on input "text" at bounding box center [941, 220] width 68 height 34
type input "0"
click at [1010, 223] on icon at bounding box center [1011, 220] width 15 height 14
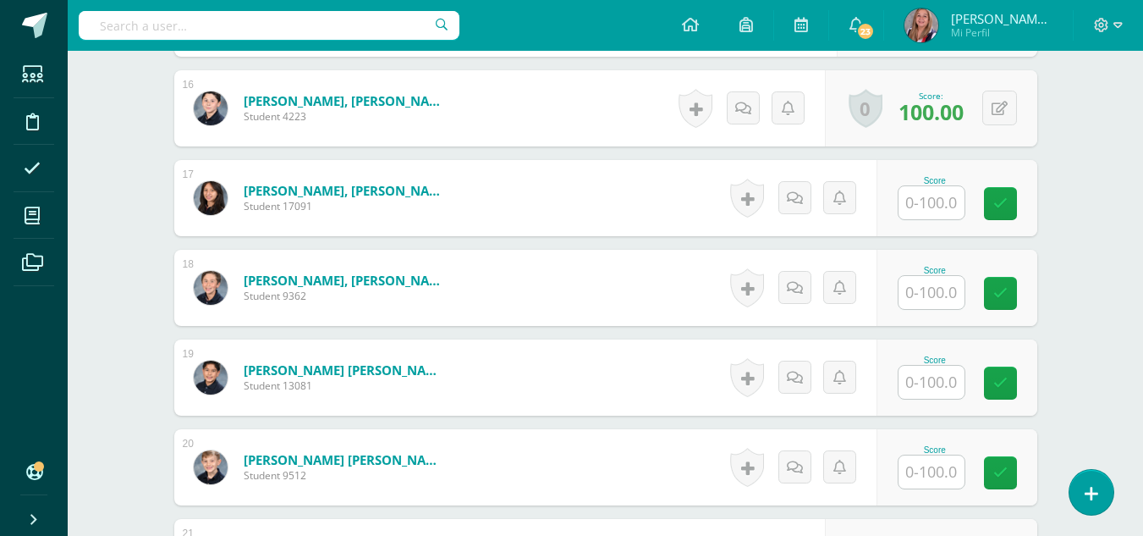
scroll to position [1877, 0]
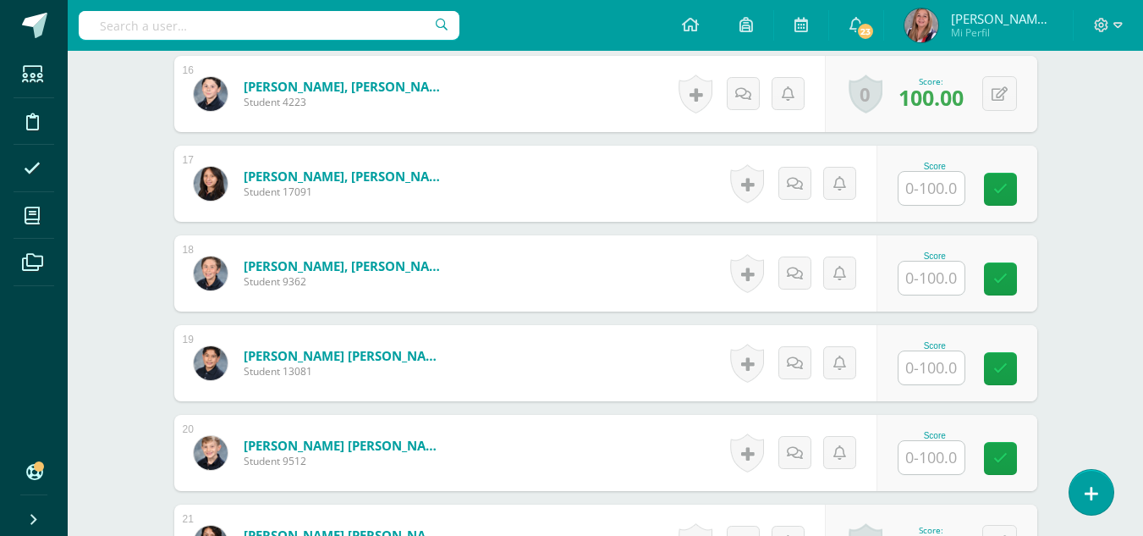
click at [951, 191] on input "text" at bounding box center [931, 188] width 66 height 33
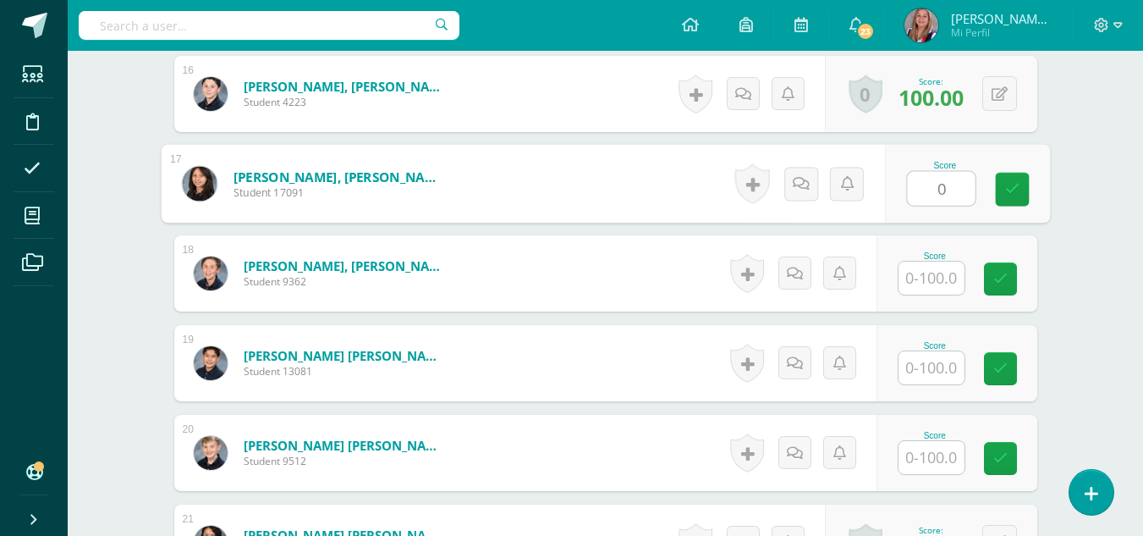
type input "0"
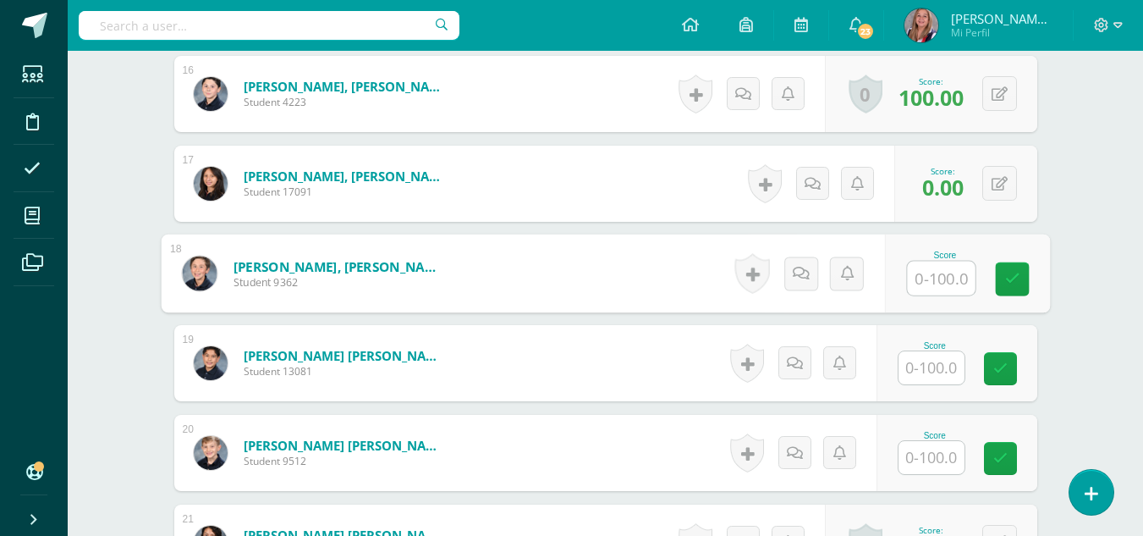
click at [936, 279] on input "text" at bounding box center [941, 278] width 68 height 34
type input "90"
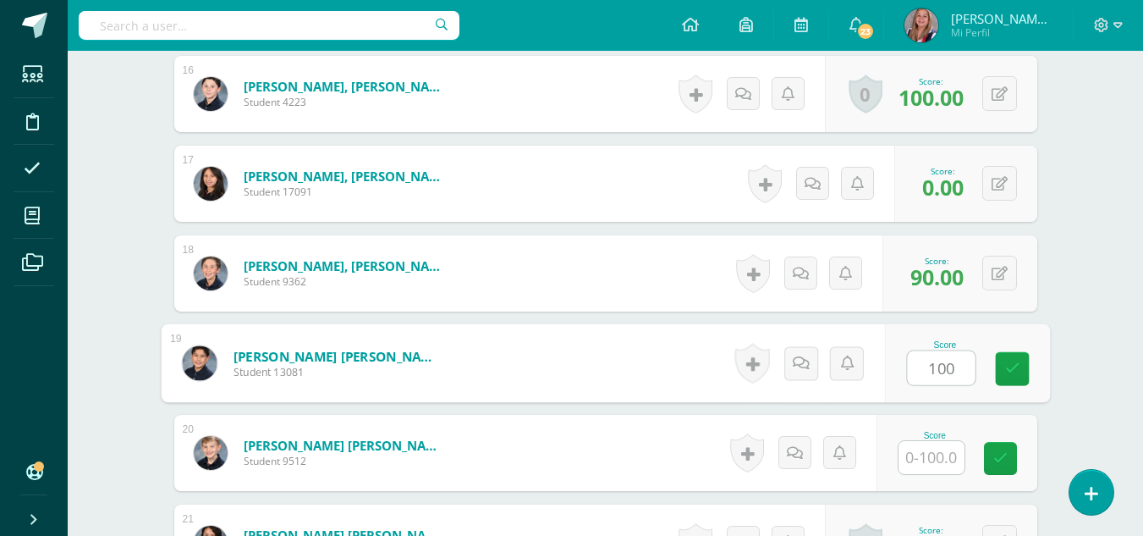
type input "100"
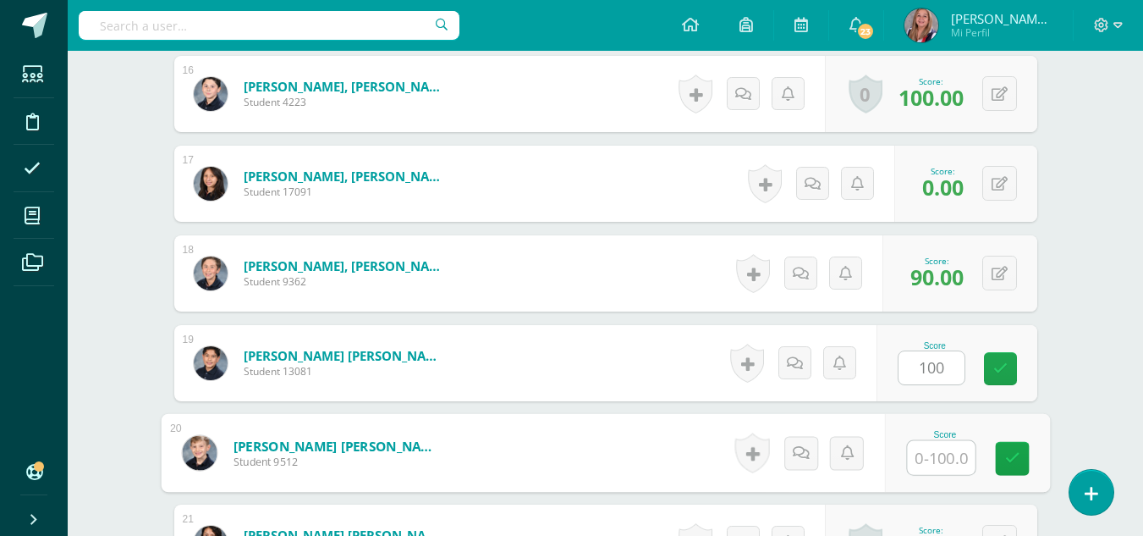
type input "0"
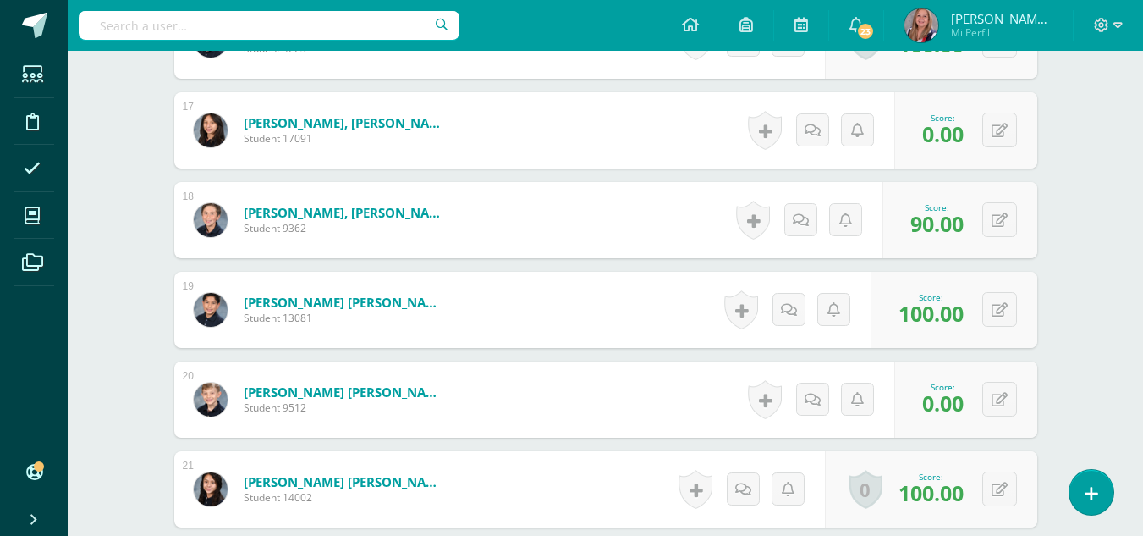
scroll to position [1942, 0]
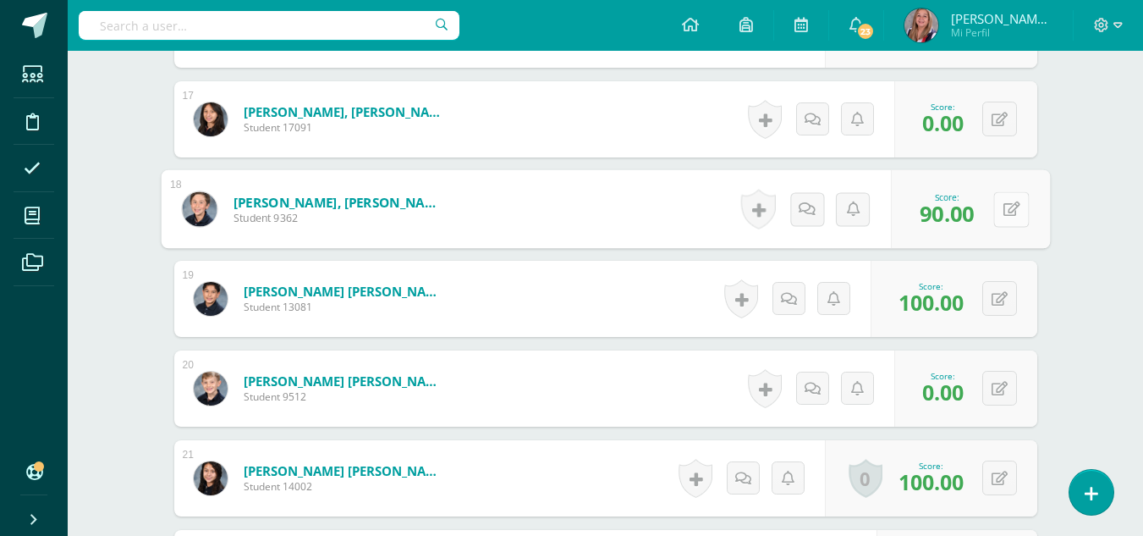
click at [997, 217] on button at bounding box center [1011, 209] width 36 height 36
type input "100"
click at [970, 210] on icon at bounding box center [966, 214] width 15 height 14
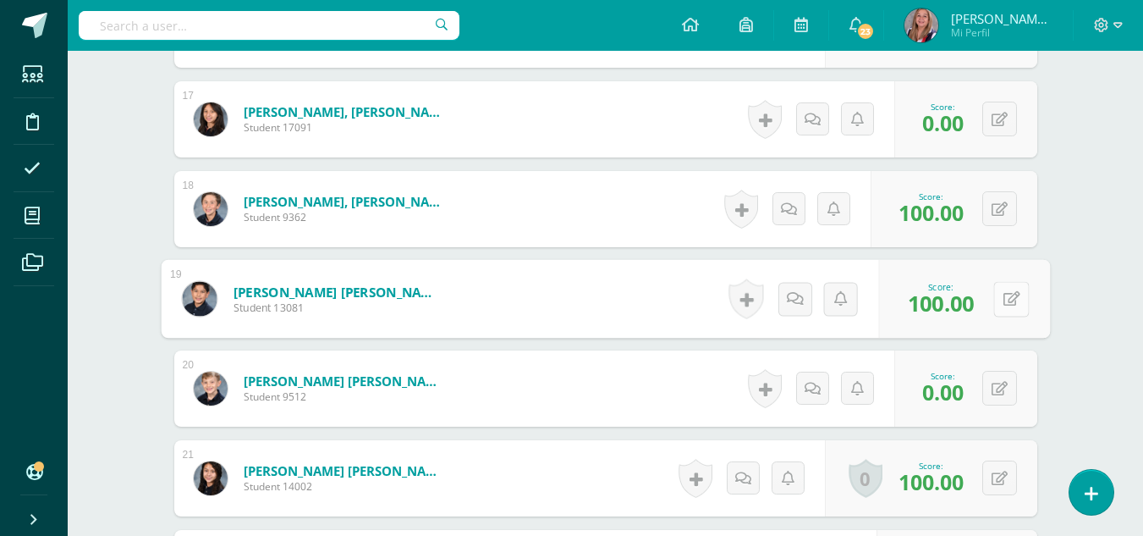
click at [1000, 305] on button at bounding box center [1011, 299] width 36 height 36
type input "75"
click at [970, 297] on icon at bounding box center [966, 304] width 15 height 14
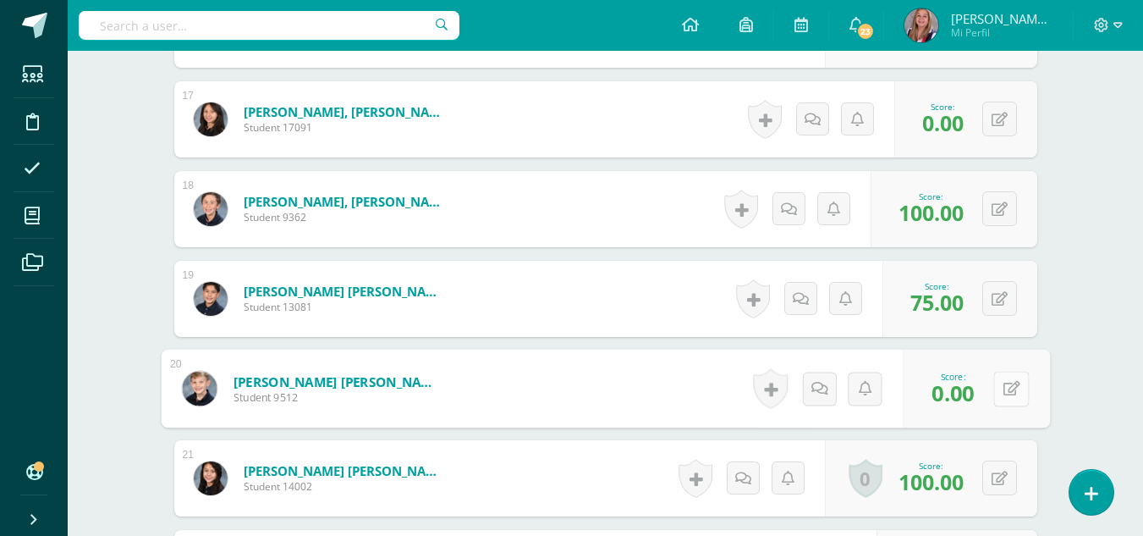
click at [1001, 386] on button at bounding box center [1011, 389] width 36 height 36
type input "100"
click at [976, 394] on link at bounding box center [966, 394] width 34 height 34
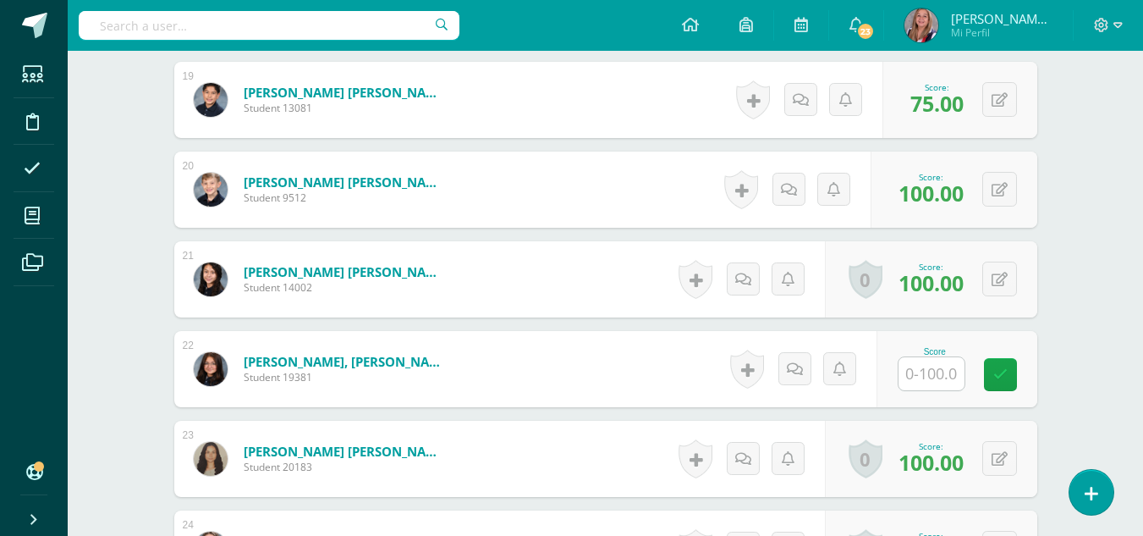
scroll to position [2162, 0]
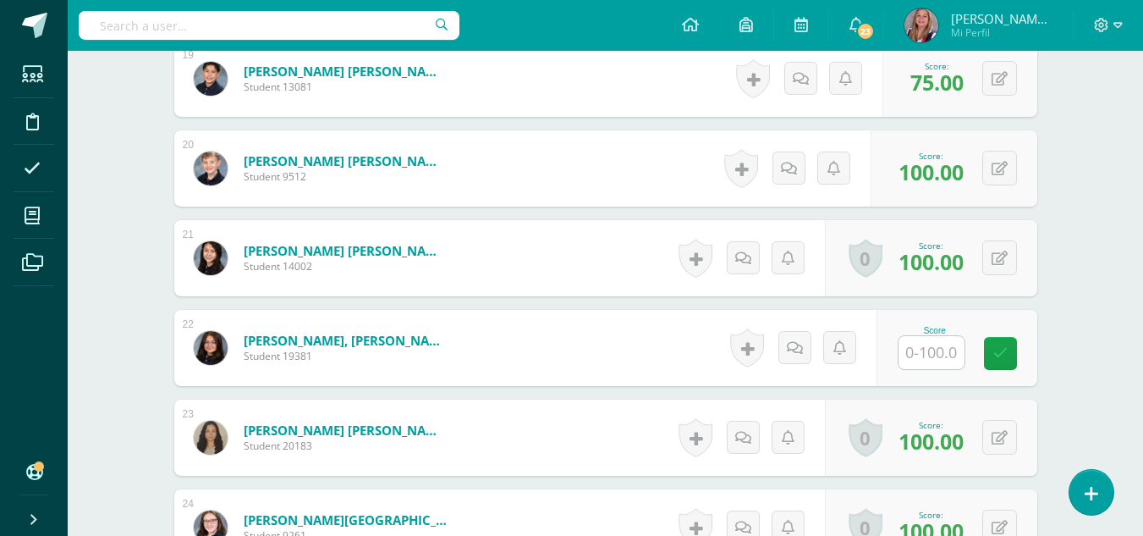
click at [929, 357] on input "text" at bounding box center [931, 352] width 66 height 33
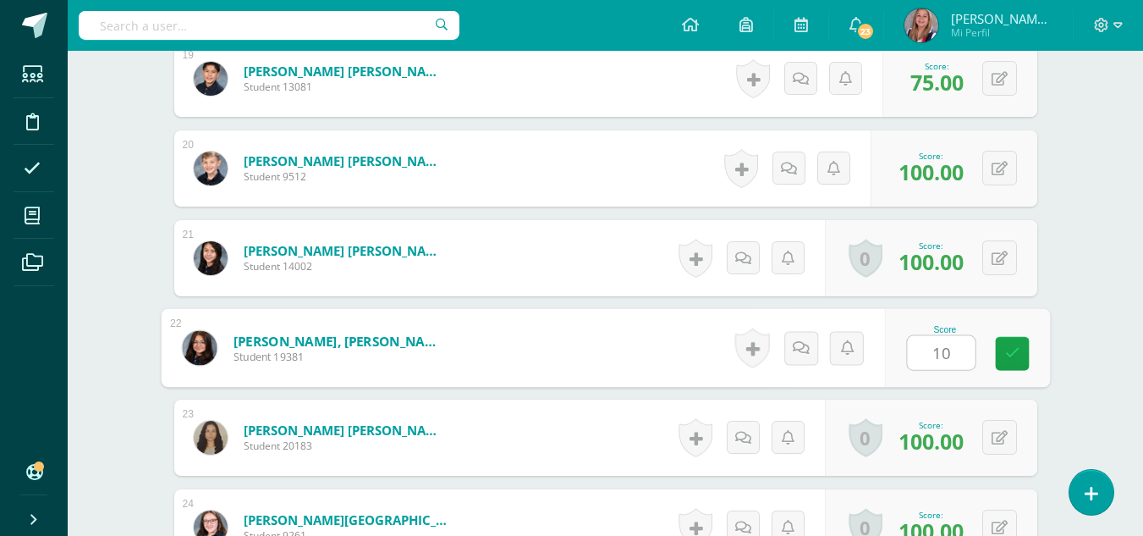
type input "100"
click at [1003, 354] on link at bounding box center [1012, 354] width 34 height 34
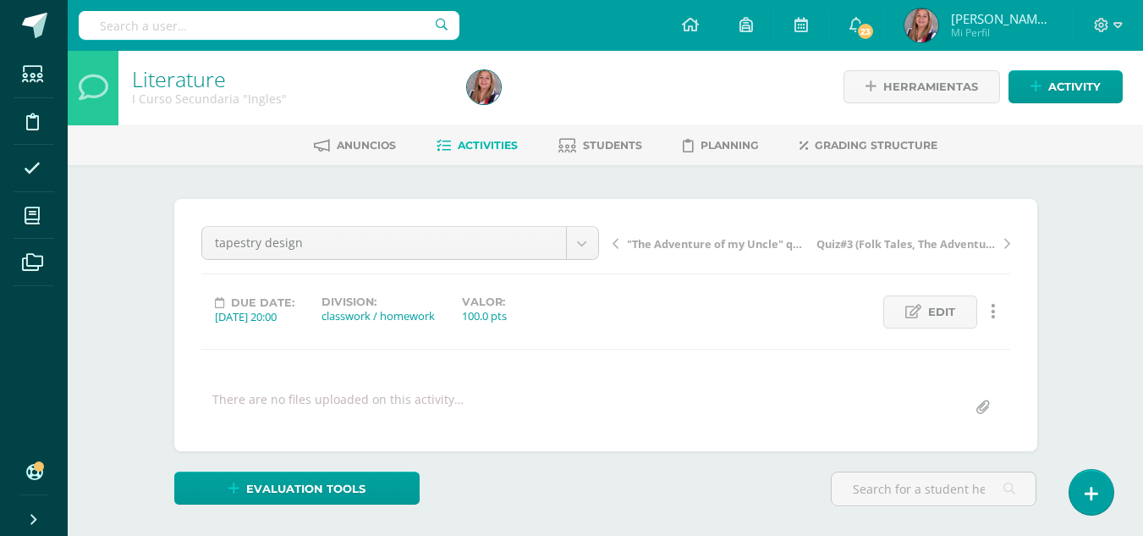
scroll to position [3, 0]
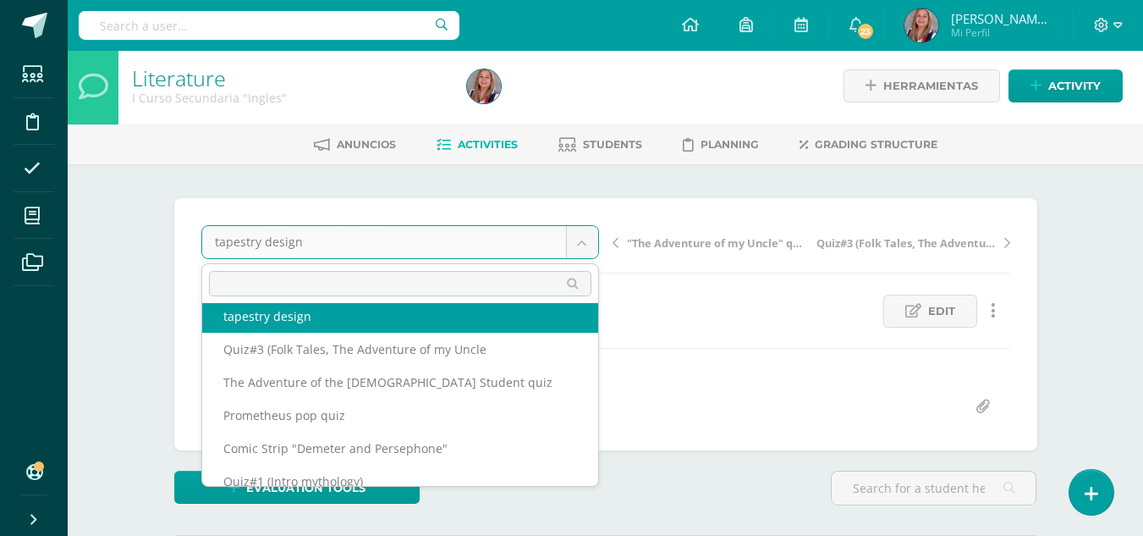
scroll to position [75, 0]
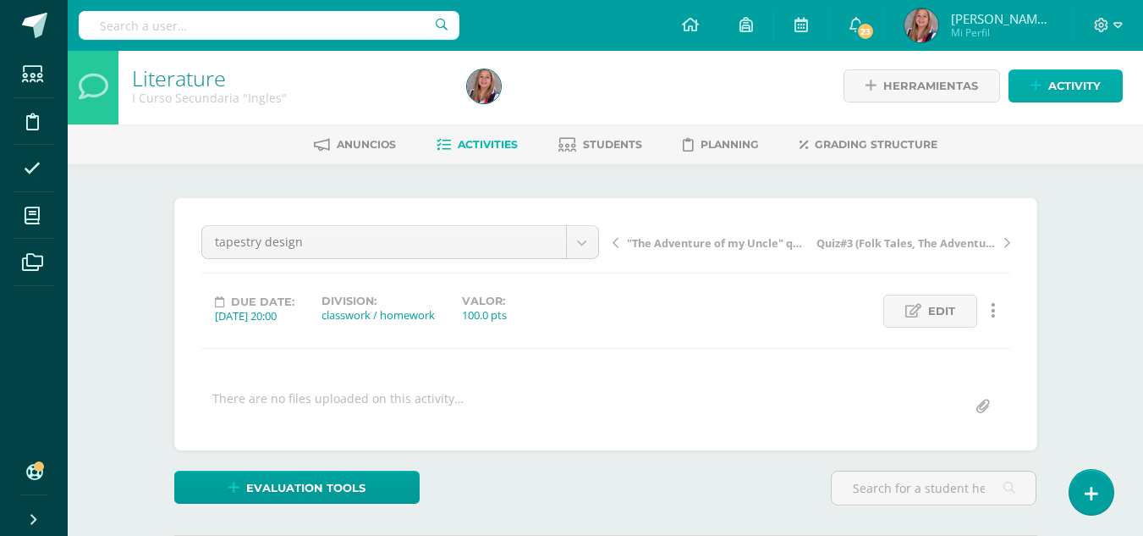
click at [1038, 83] on icon at bounding box center [1035, 86] width 11 height 14
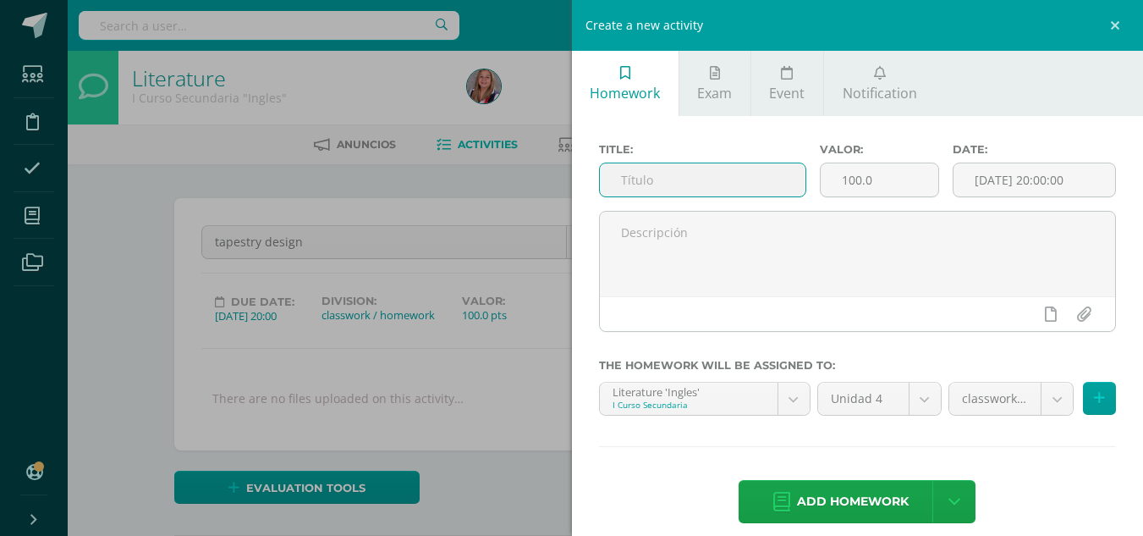
click at [651, 176] on input "text" at bounding box center [703, 179] width 206 height 33
type input "Deucalion and Pyrrha questions"
click at [1037, 175] on input "[DATE] 20:00:00" at bounding box center [1034, 179] width 162 height 33
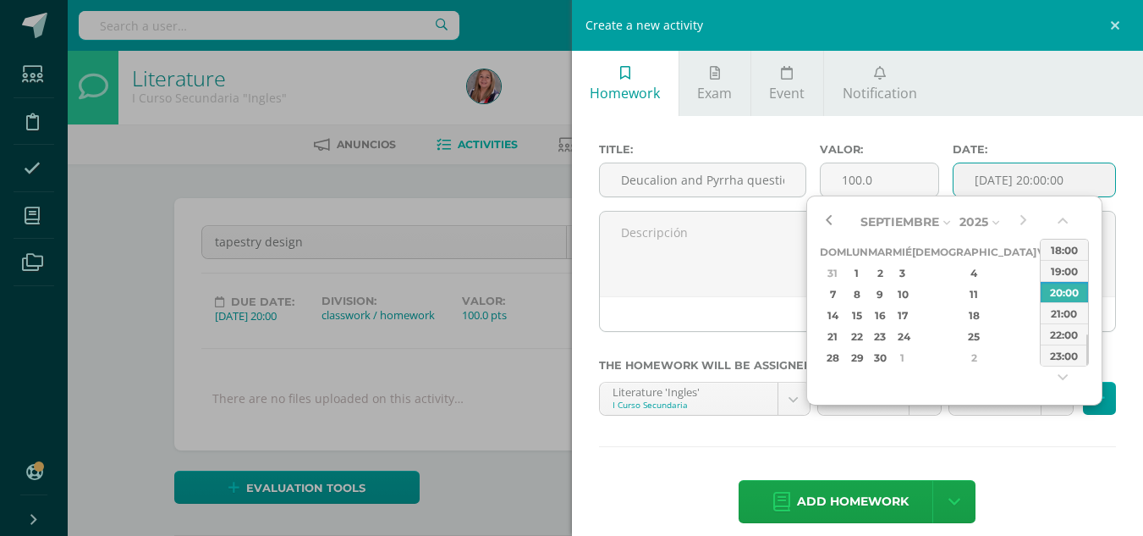
click at [829, 217] on button "button" at bounding box center [828, 221] width 17 height 25
click at [865, 272] on div "1" at bounding box center [857, 272] width 18 height 19
type input "2025-09-01 20:00"
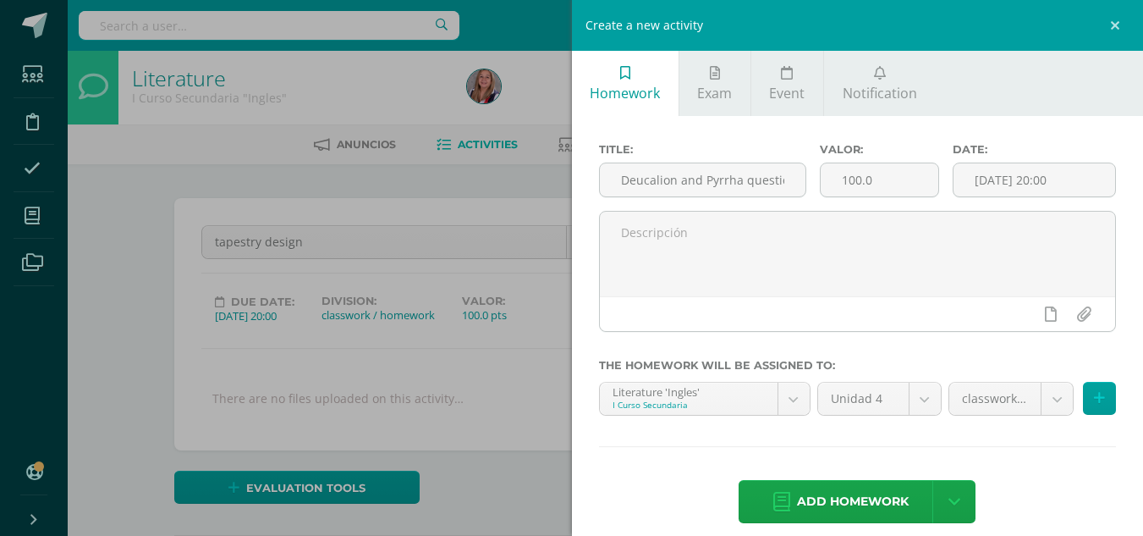
click at [1015, 476] on div "Title: Deucalion and Pyrrha questions Valor: 100.0 Date: 2025-09-01 20:00 The h…" at bounding box center [858, 334] width 572 height 437
click at [860, 514] on span "Add homework" at bounding box center [853, 501] width 112 height 41
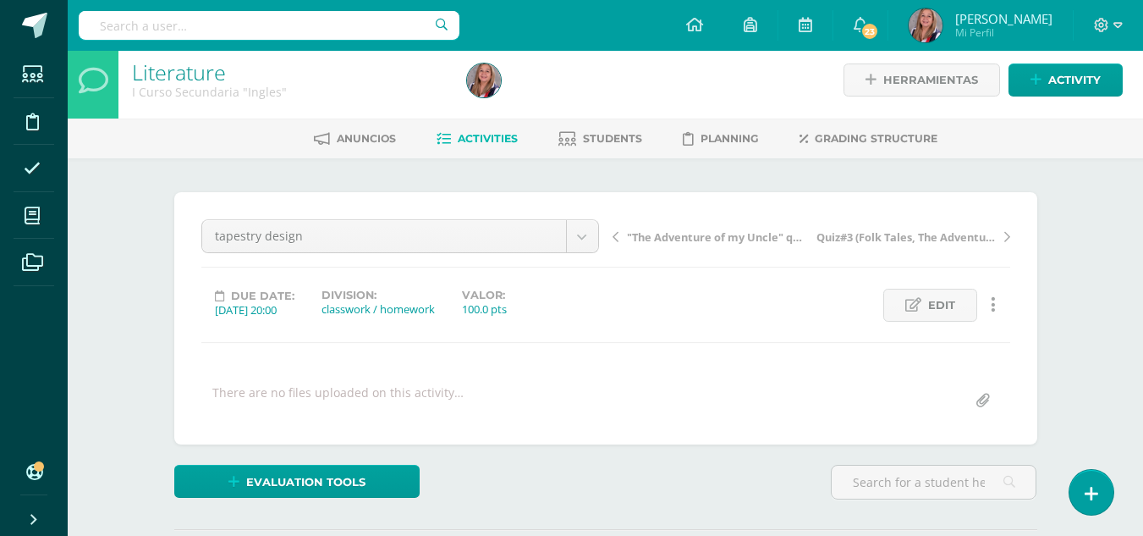
scroll to position [10, 0]
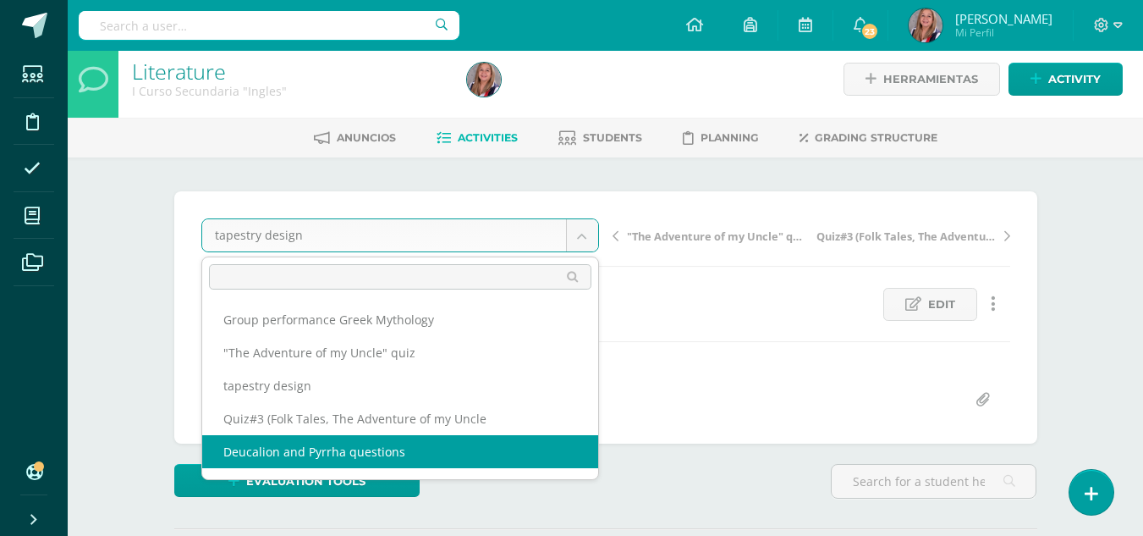
select select "/dashboard/teacher/grade-activity/238523/"
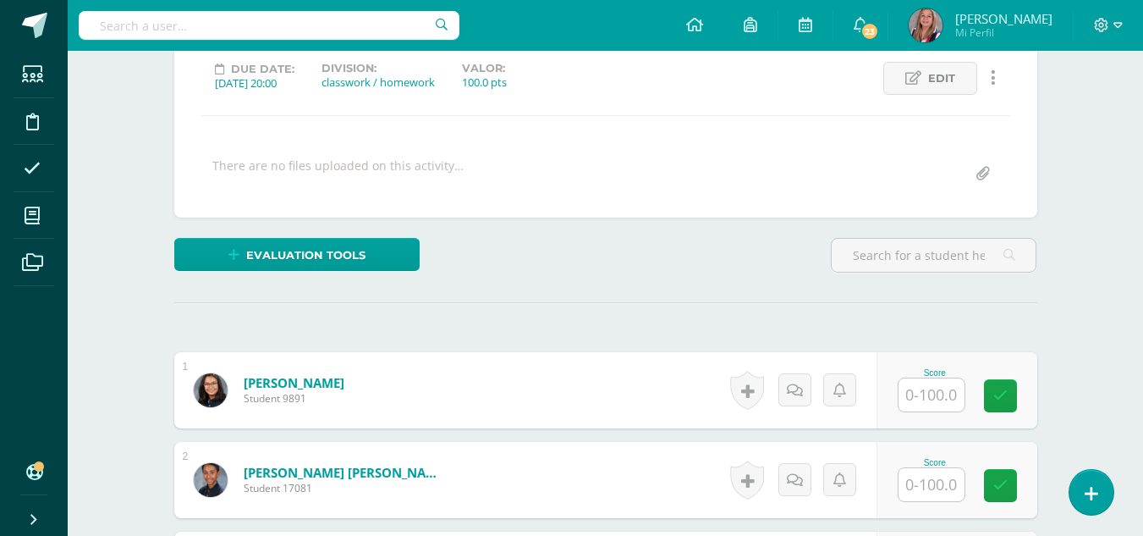
scroll to position [237, 0]
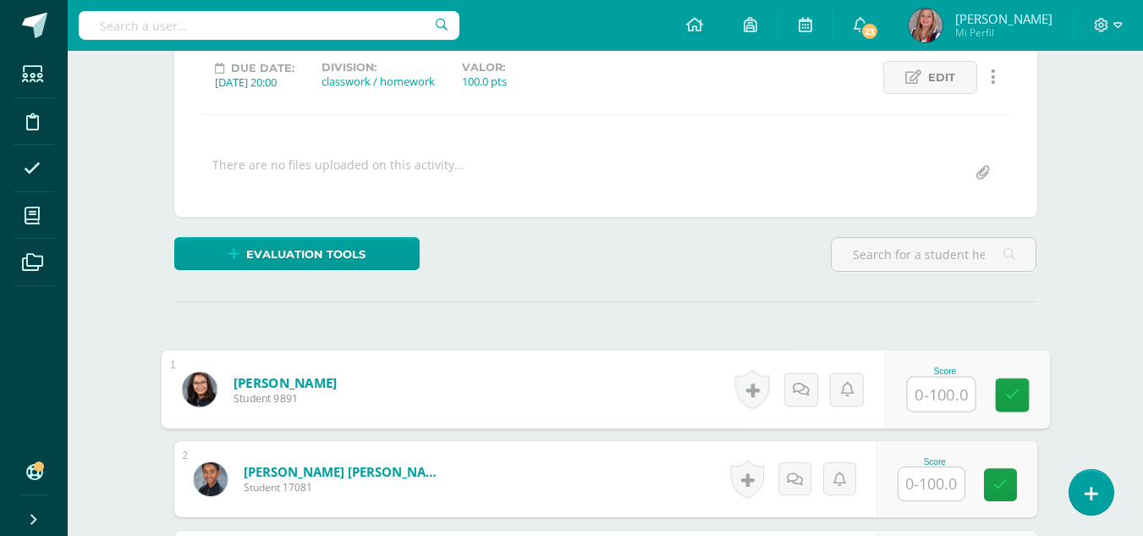
click at [935, 388] on input "text" at bounding box center [941, 394] width 68 height 34
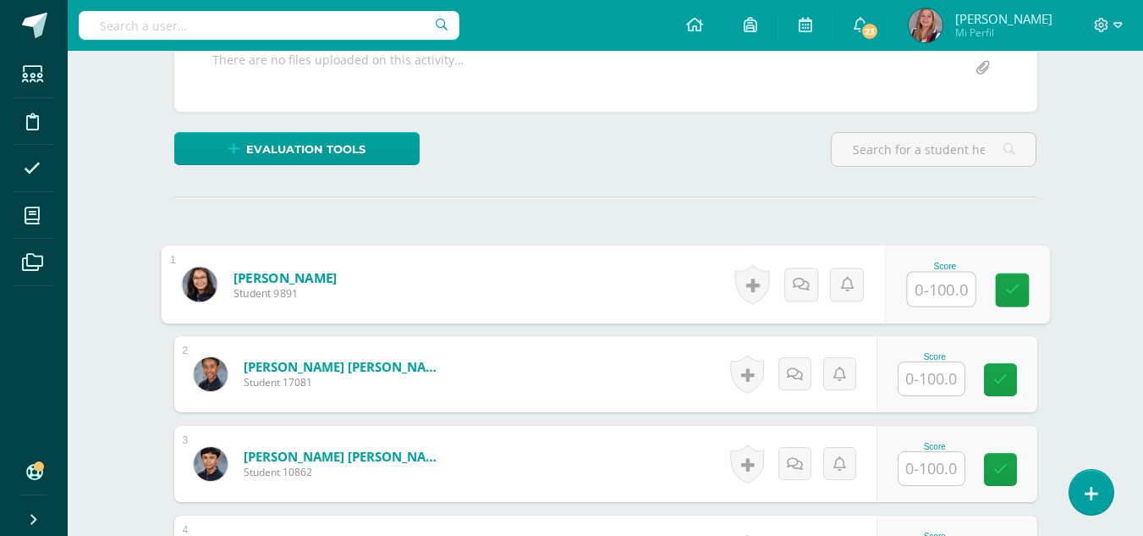
scroll to position [343, 0]
type input "100"
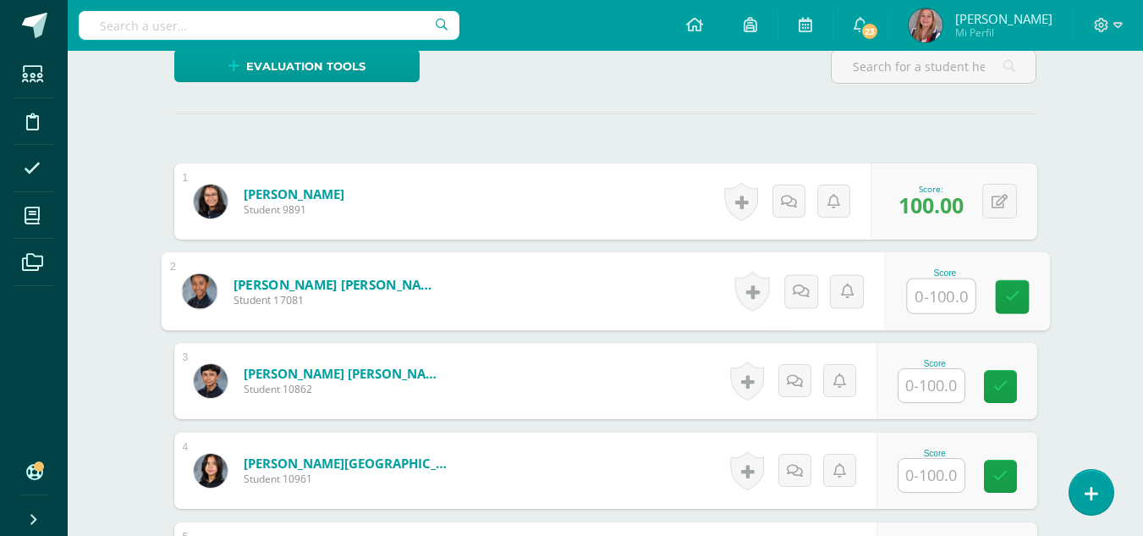
scroll to position [426, 0]
click at [931, 384] on input "text" at bounding box center [931, 384] width 66 height 33
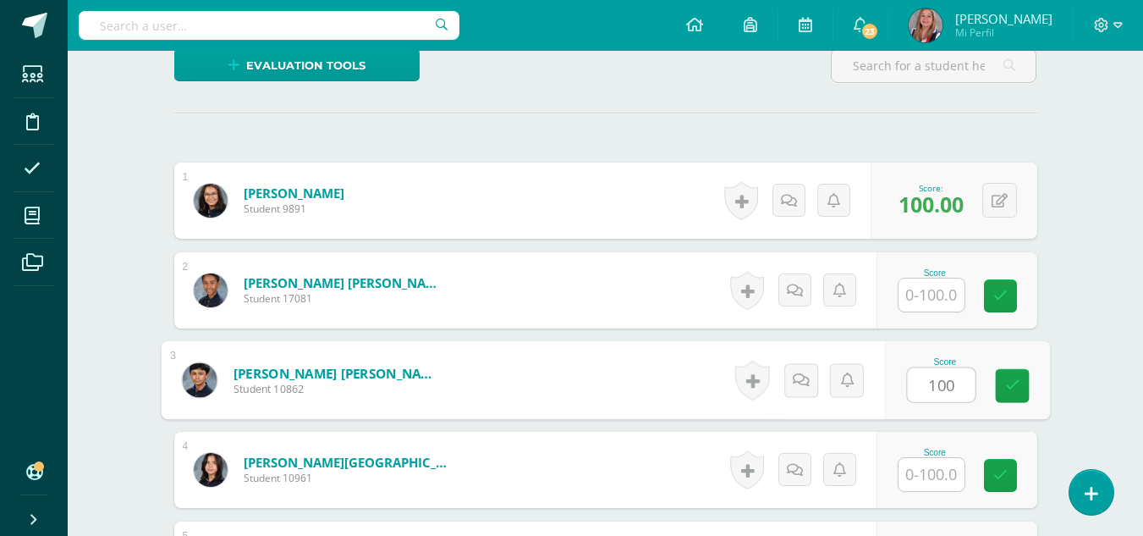
type input "100"
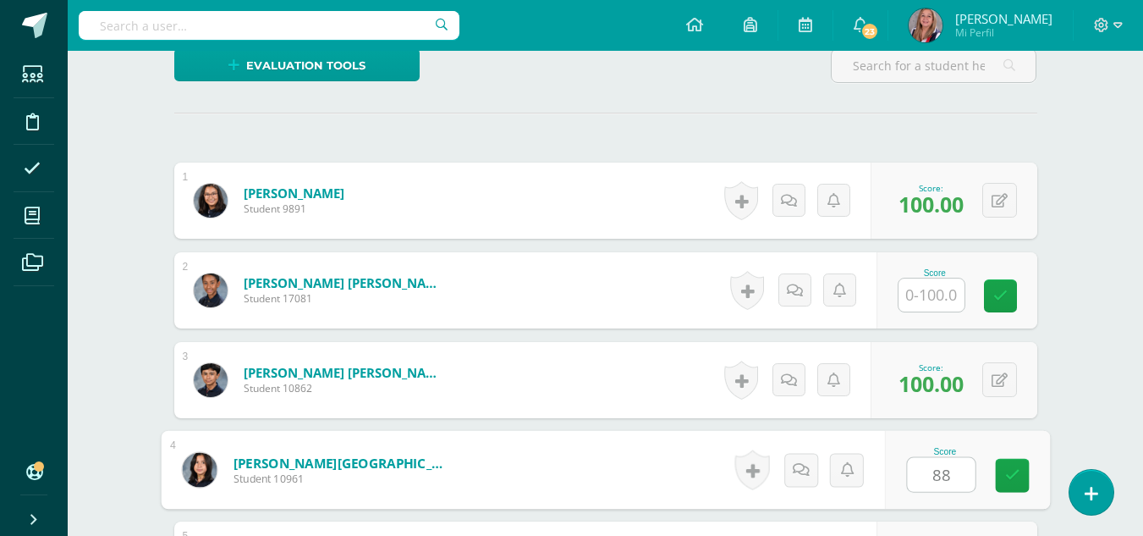
type input "88"
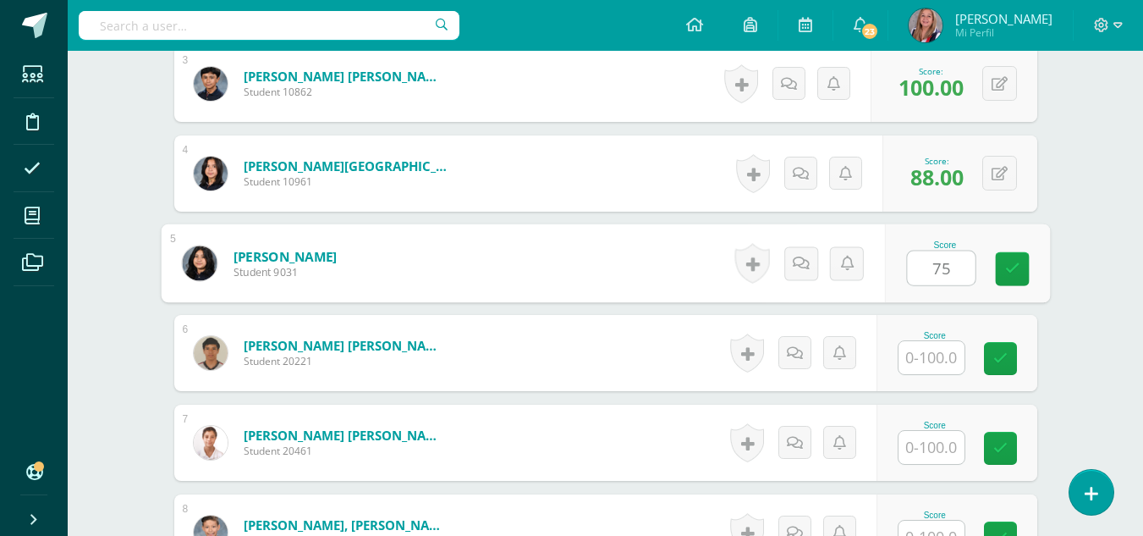
type input "75"
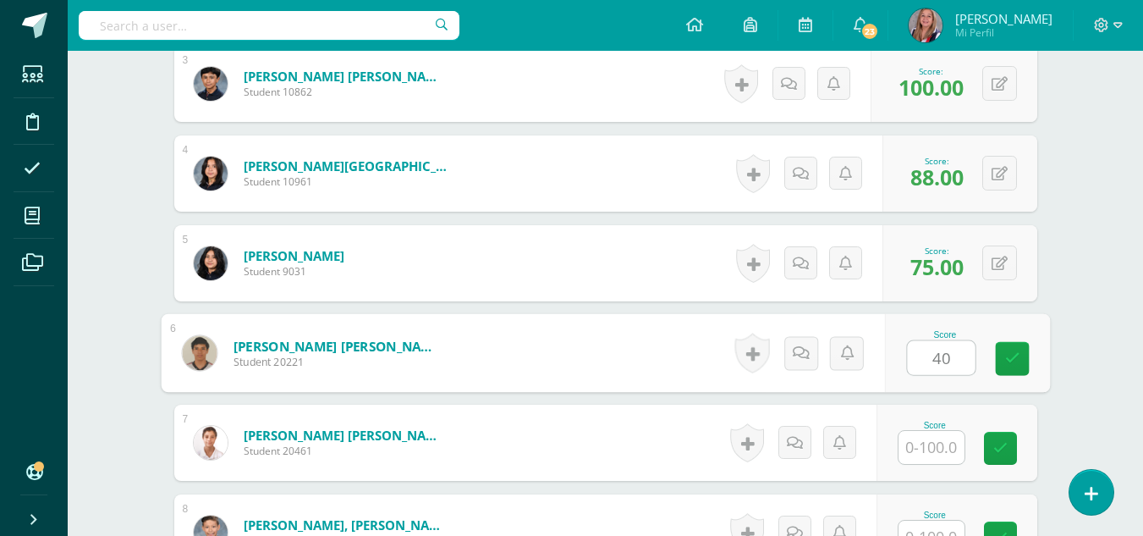
type input "40"
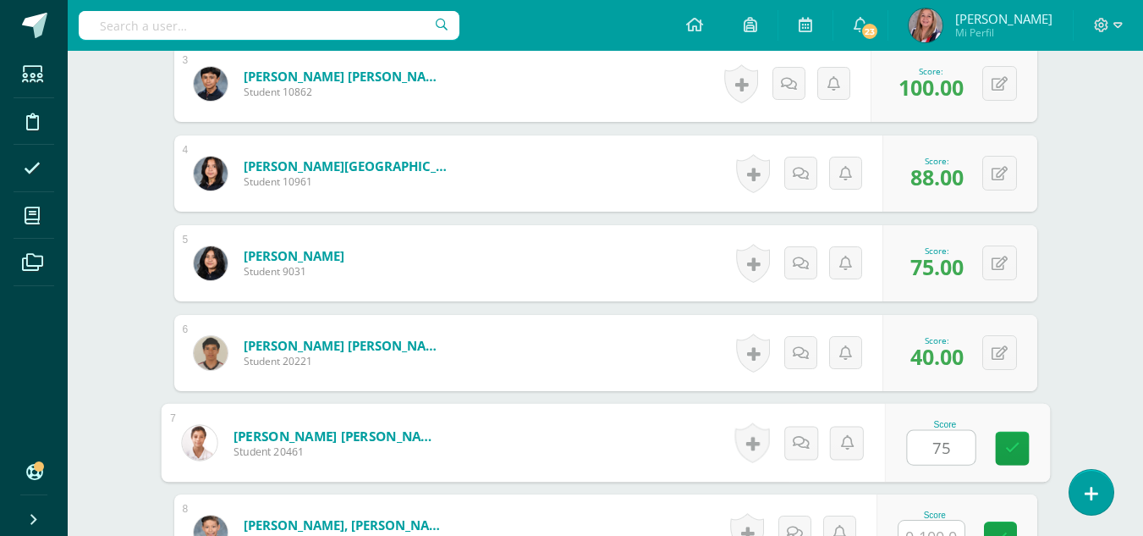
type input "75"
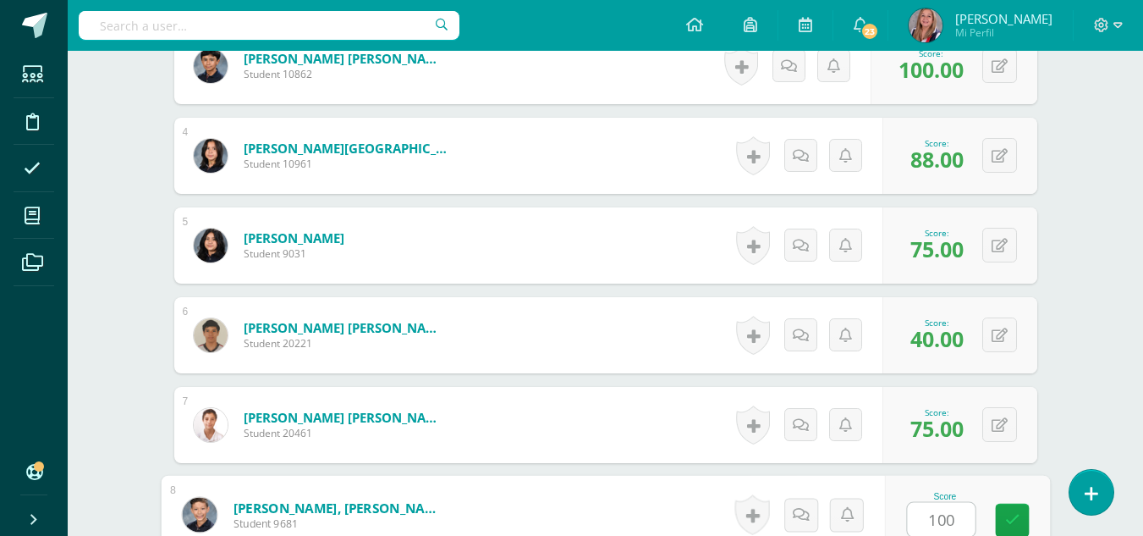
type input "100"
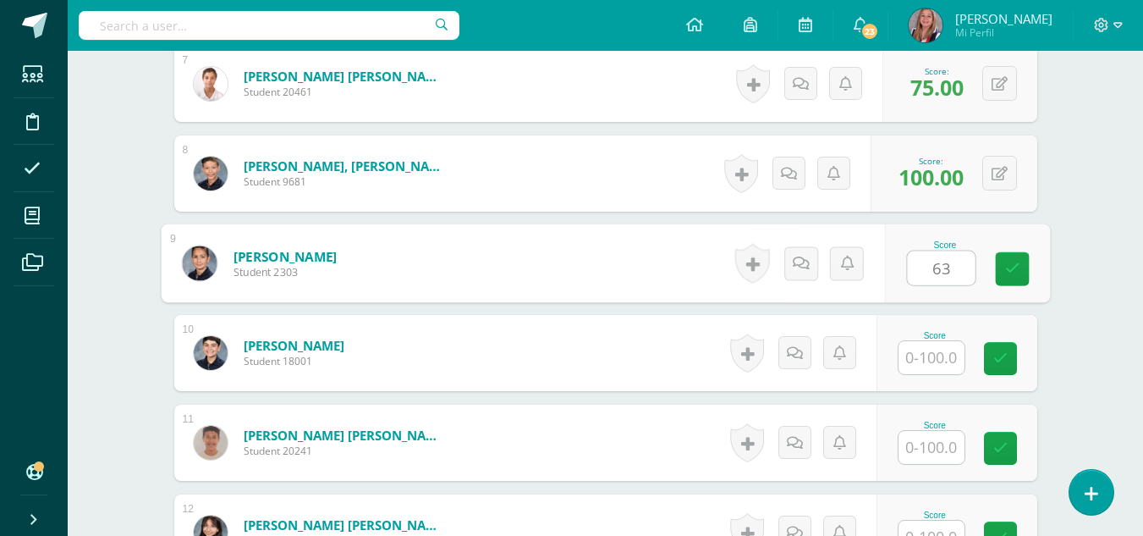
type input "63"
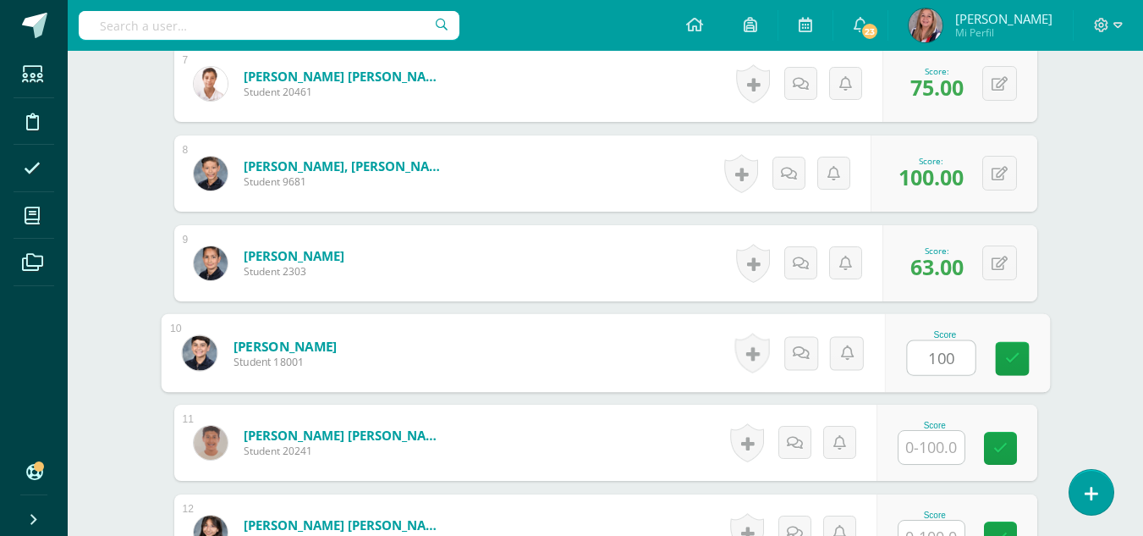
type input "100"
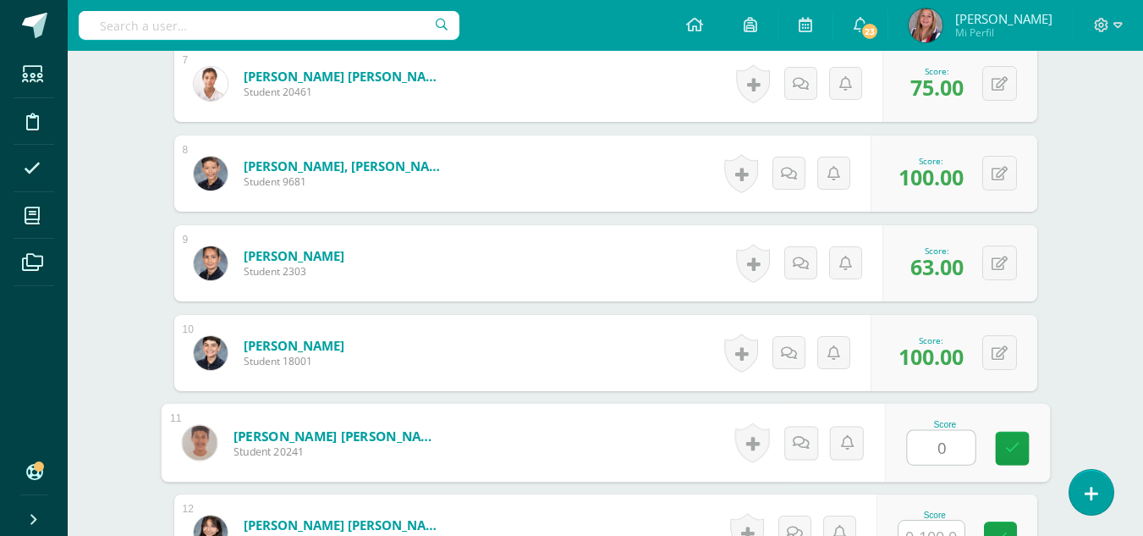
type input "0"
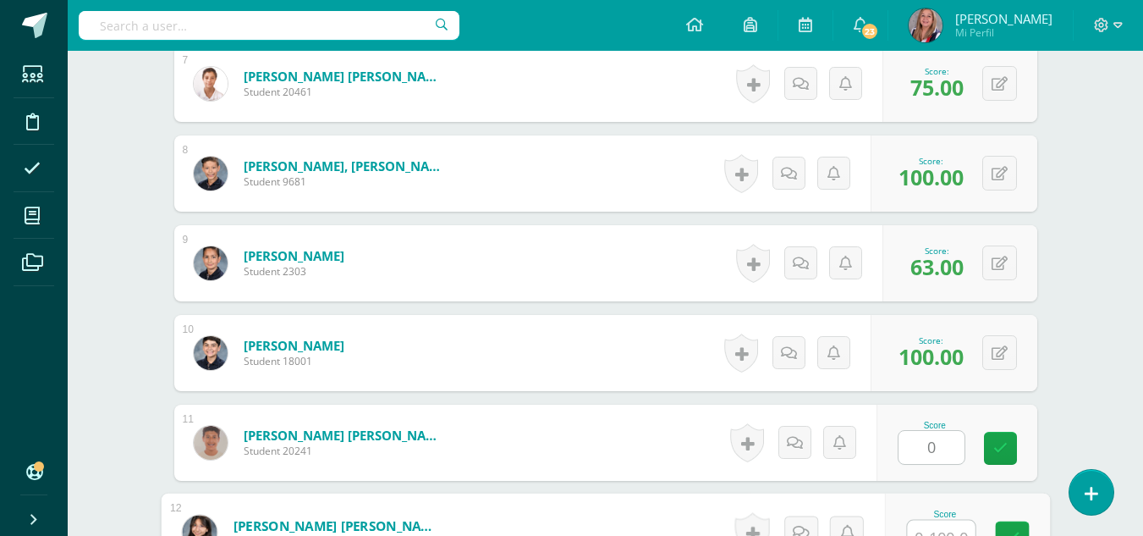
scroll to position [1098, 0]
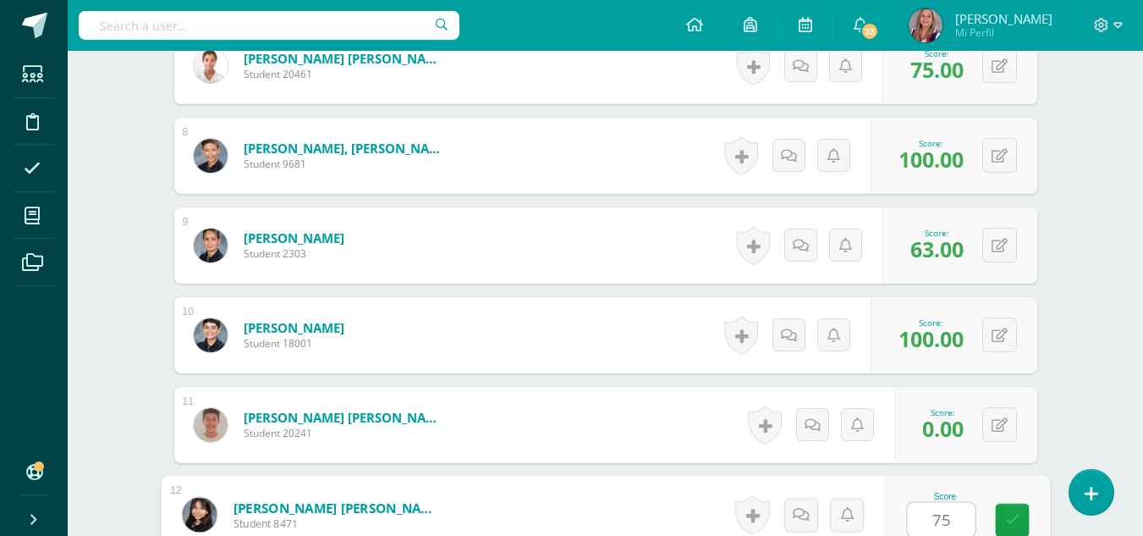
type input "75"
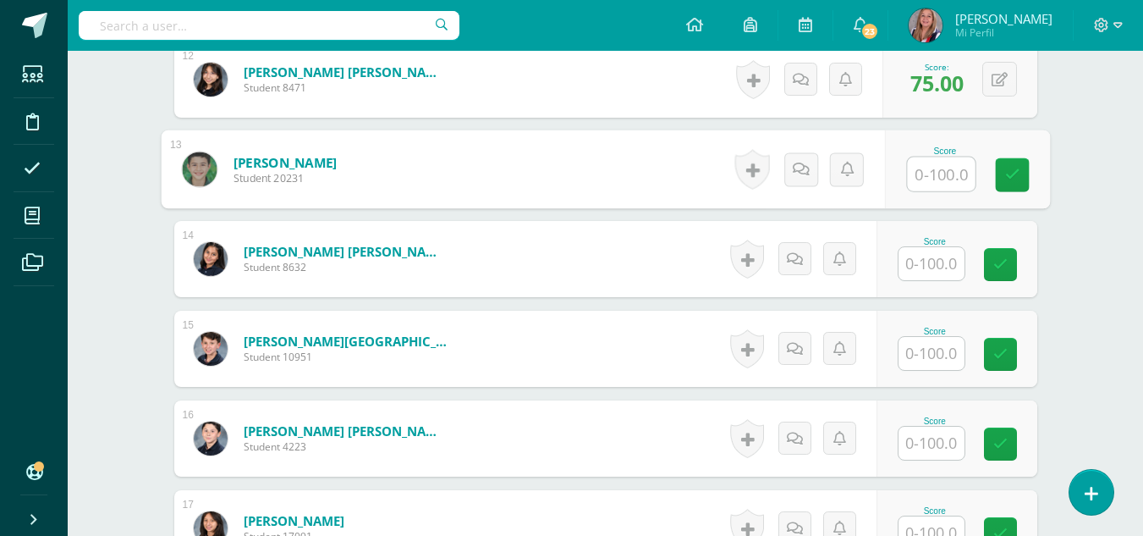
scroll to position [1551, 0]
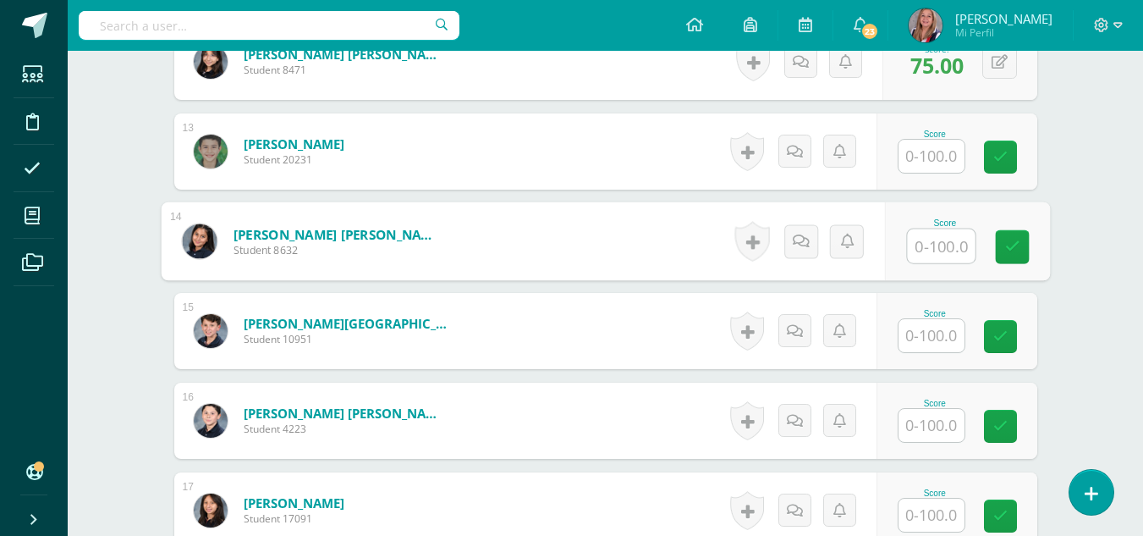
click at [940, 244] on input "text" at bounding box center [941, 246] width 68 height 34
type input "25"
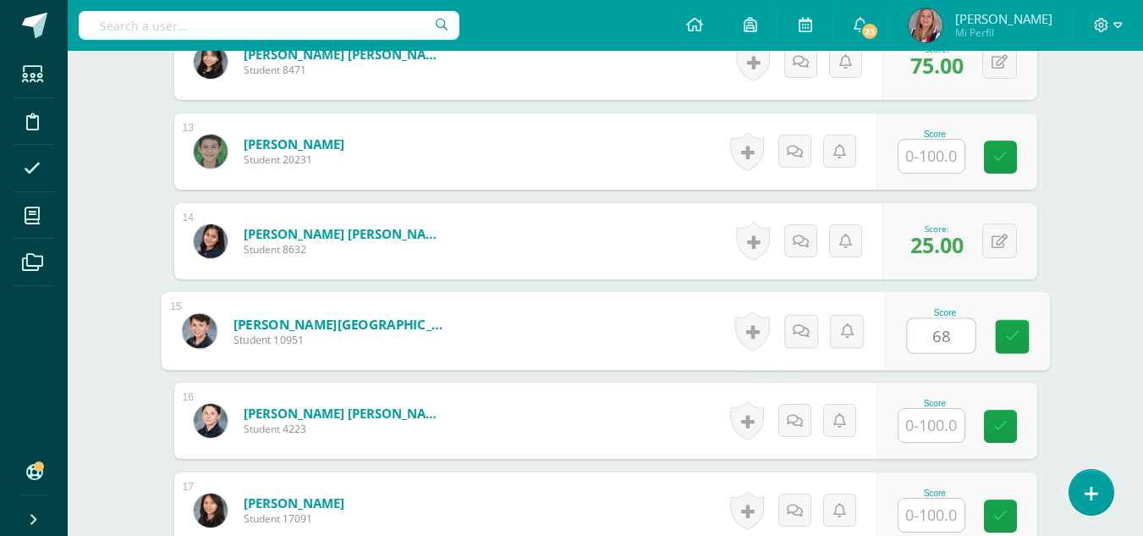
type input "68"
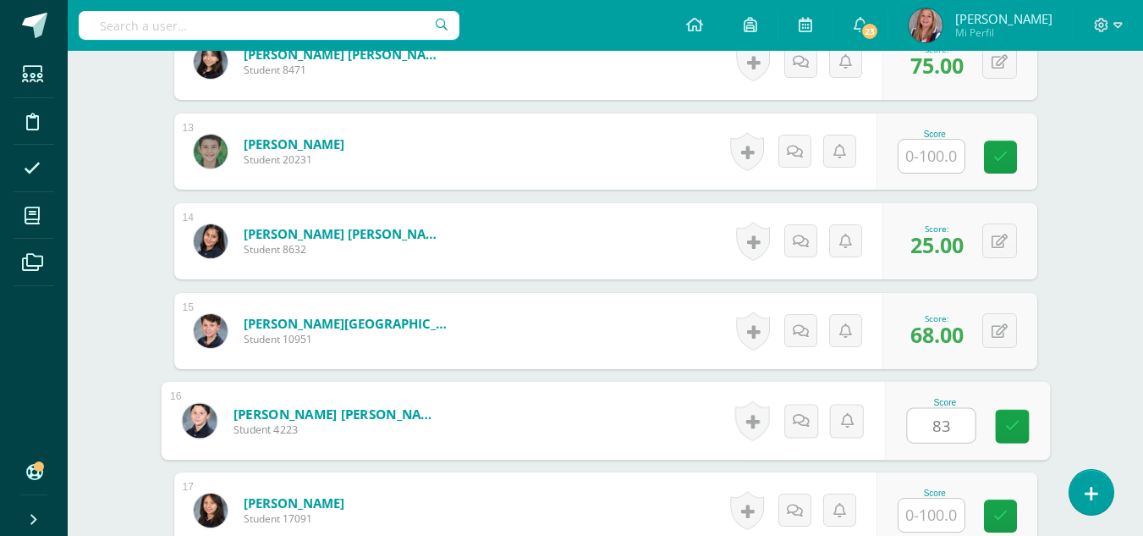
type input "83"
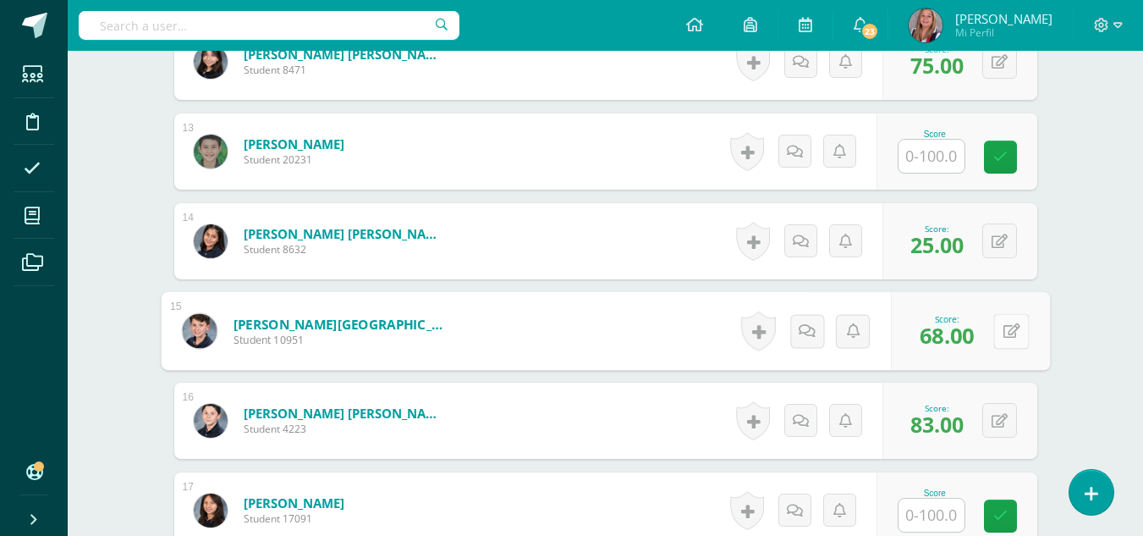
click at [997, 327] on button at bounding box center [1011, 331] width 36 height 36
type input "88"
click at [976, 332] on link at bounding box center [966, 337] width 34 height 34
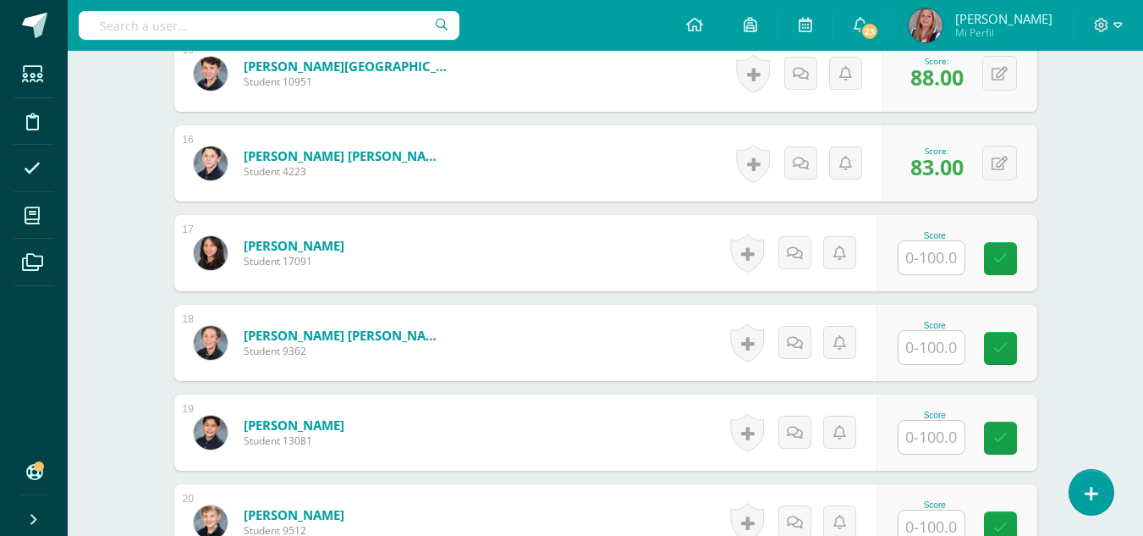
scroll to position [1816, 0]
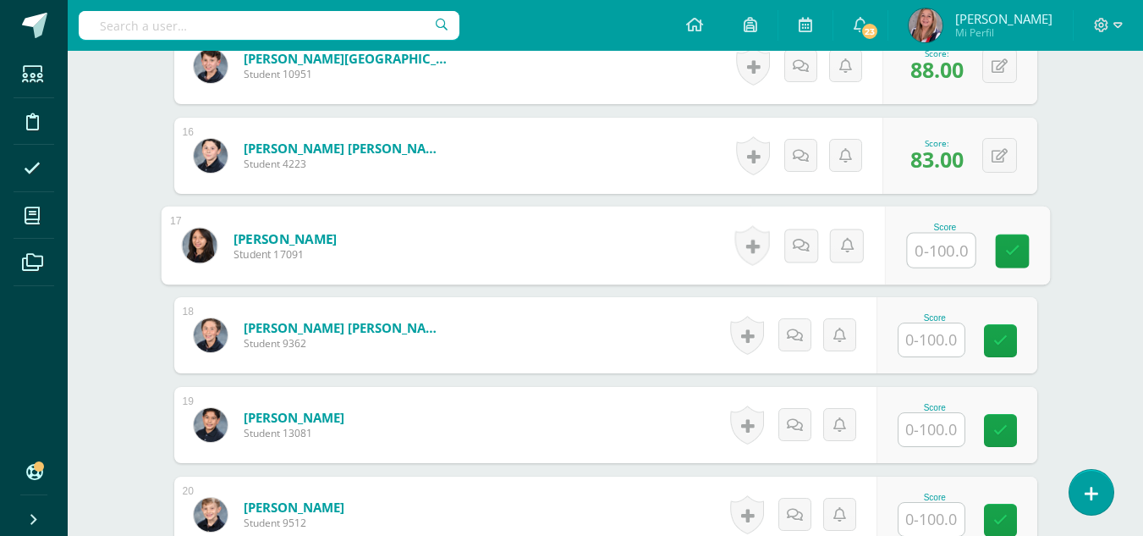
click at [946, 244] on input "text" at bounding box center [941, 250] width 68 height 34
type input "100"
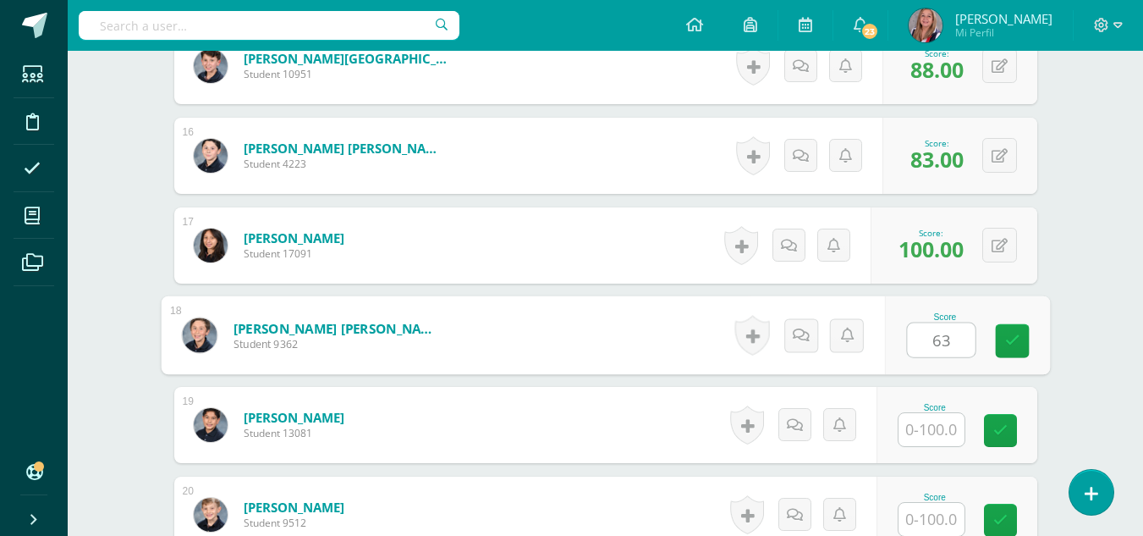
type input "63"
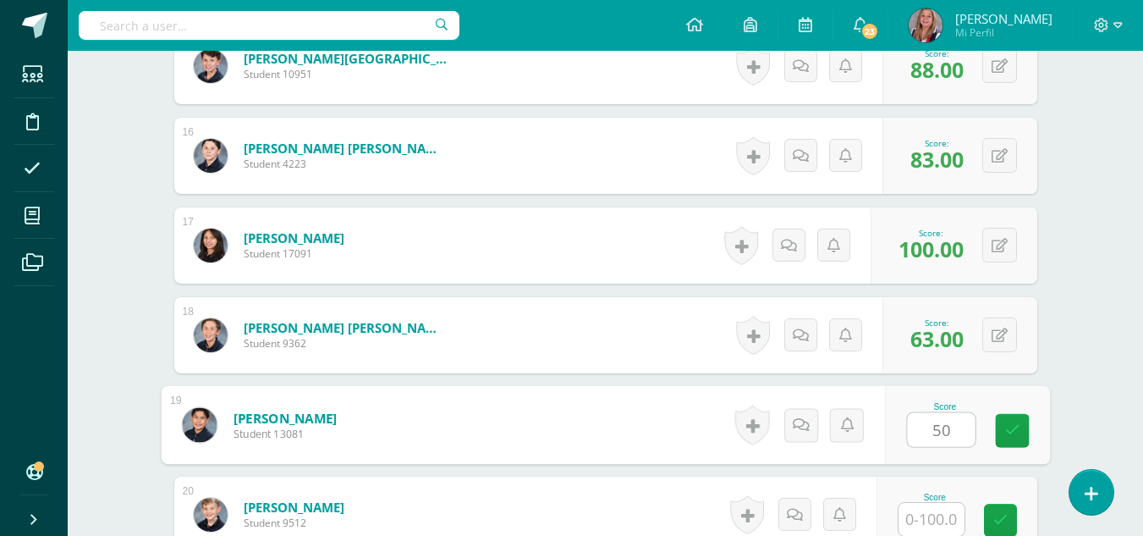
type input "50"
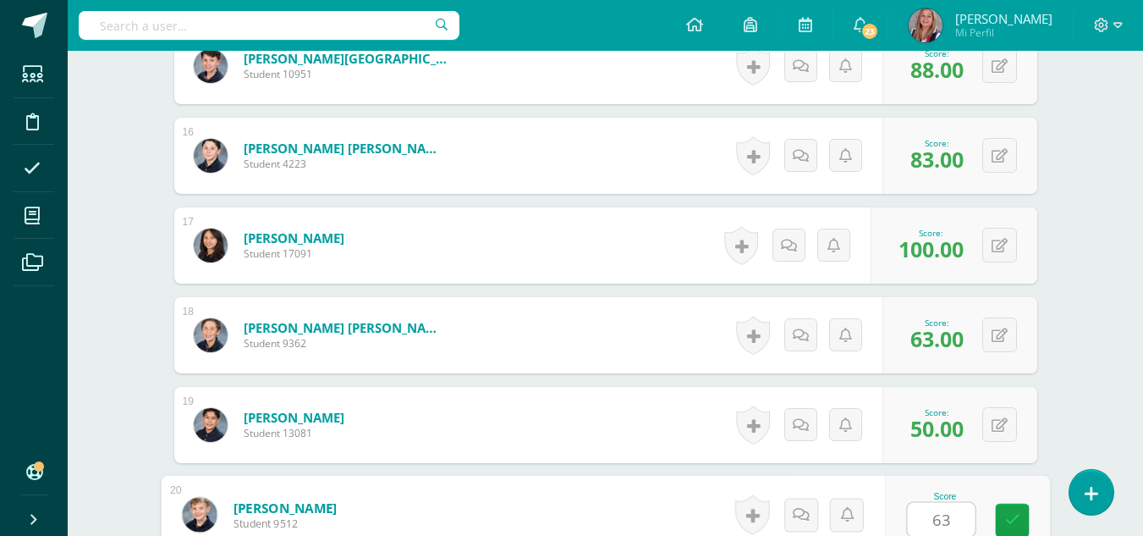
type input "63"
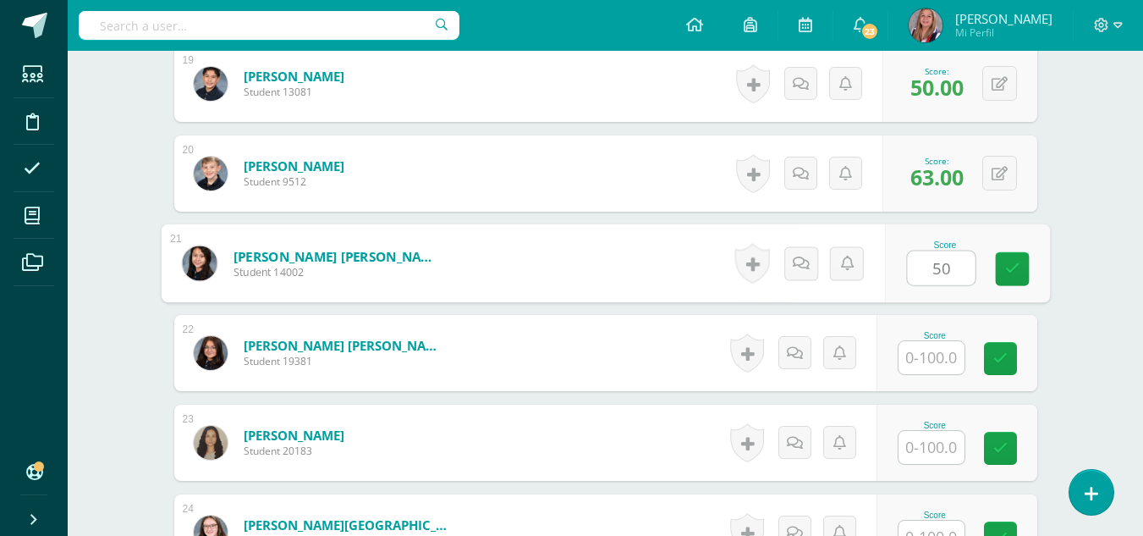
type input "50"
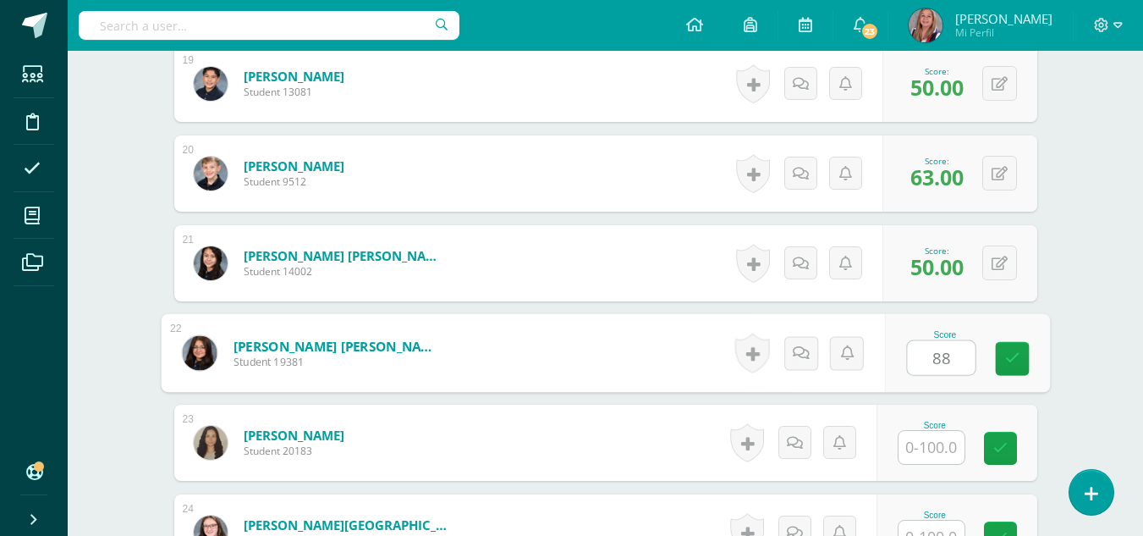
type input "88"
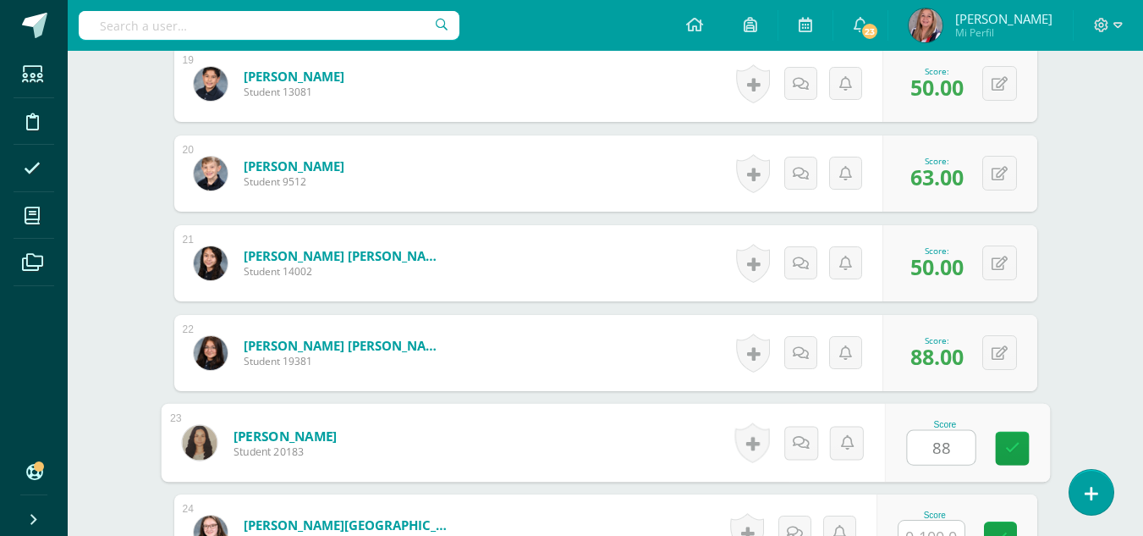
type input "88"
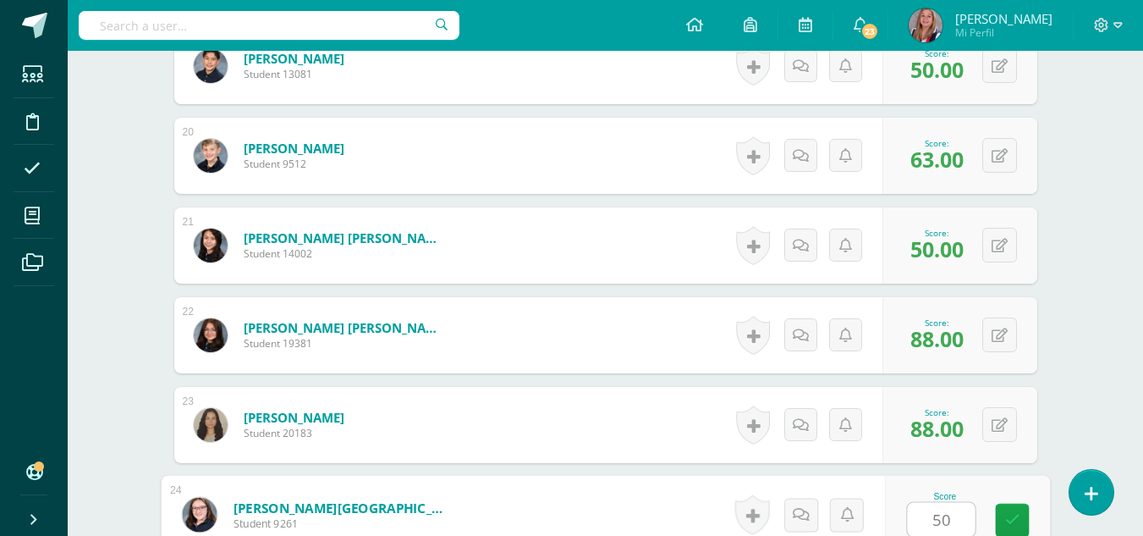
type input "50"
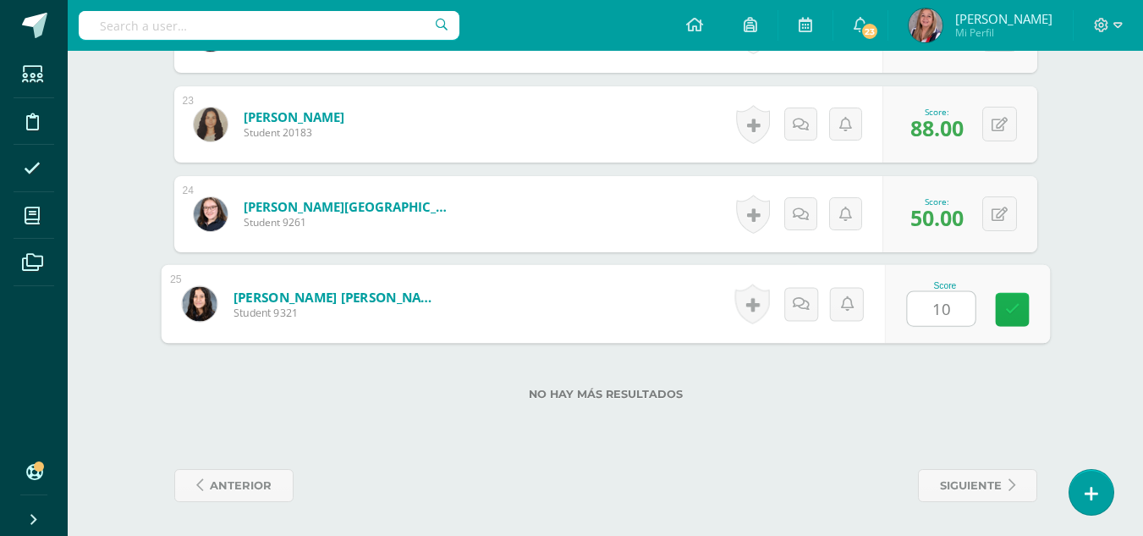
type input "100"
click at [1015, 303] on icon at bounding box center [1011, 309] width 15 height 14
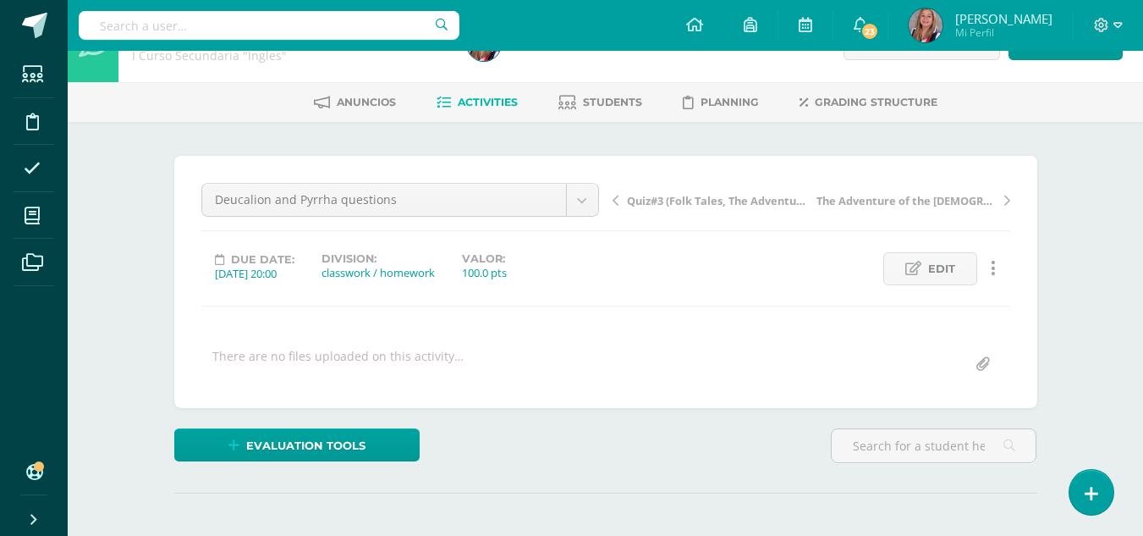
scroll to position [0, 0]
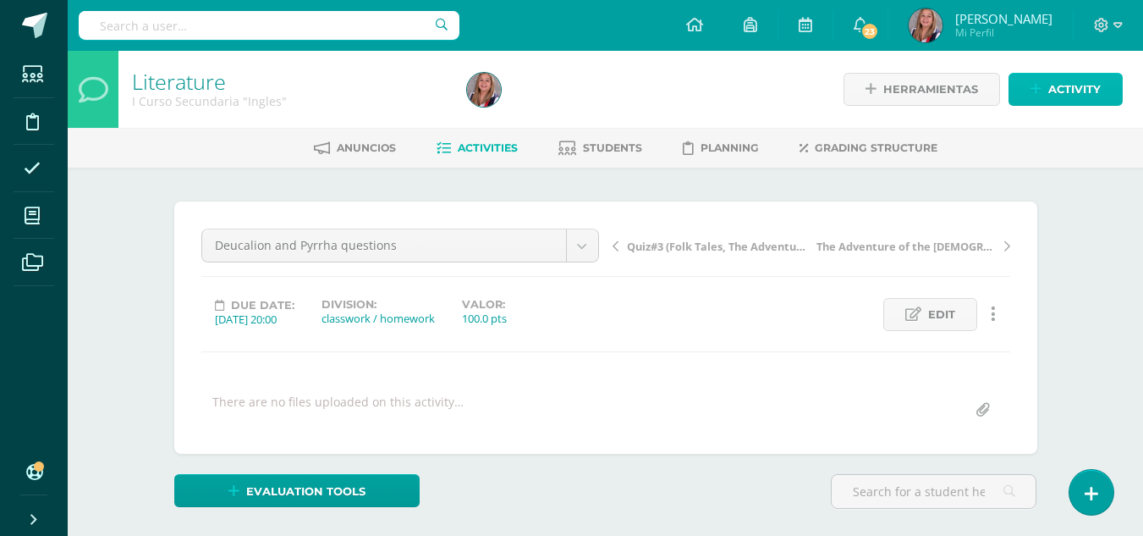
click at [1074, 93] on span "Activity" at bounding box center [1074, 89] width 52 height 31
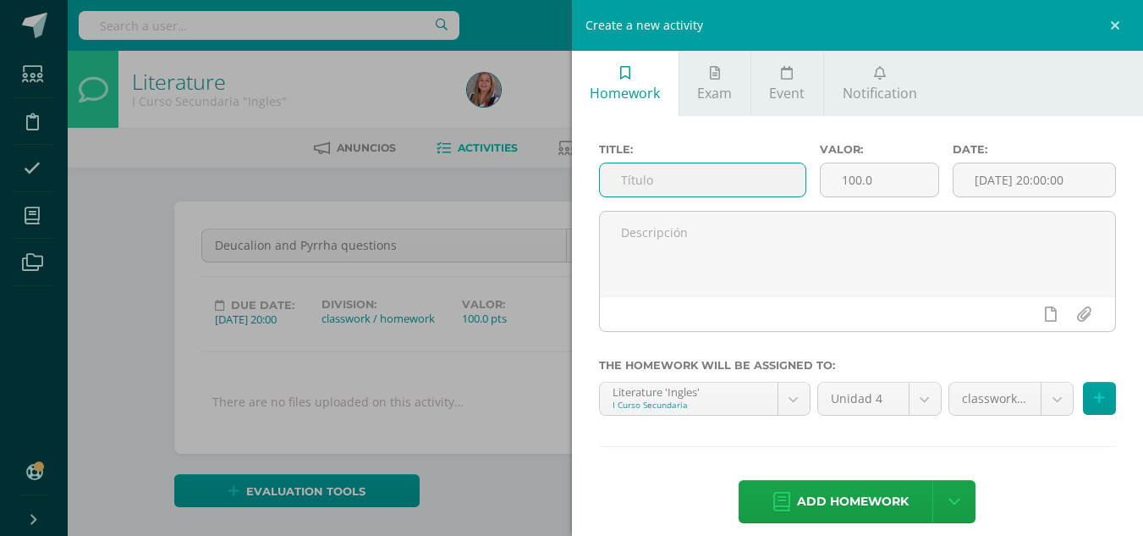
click at [651, 188] on input "text" at bounding box center [703, 179] width 206 height 33
type input ""Deucalion and Pyrrha" creative drawing (rock)"
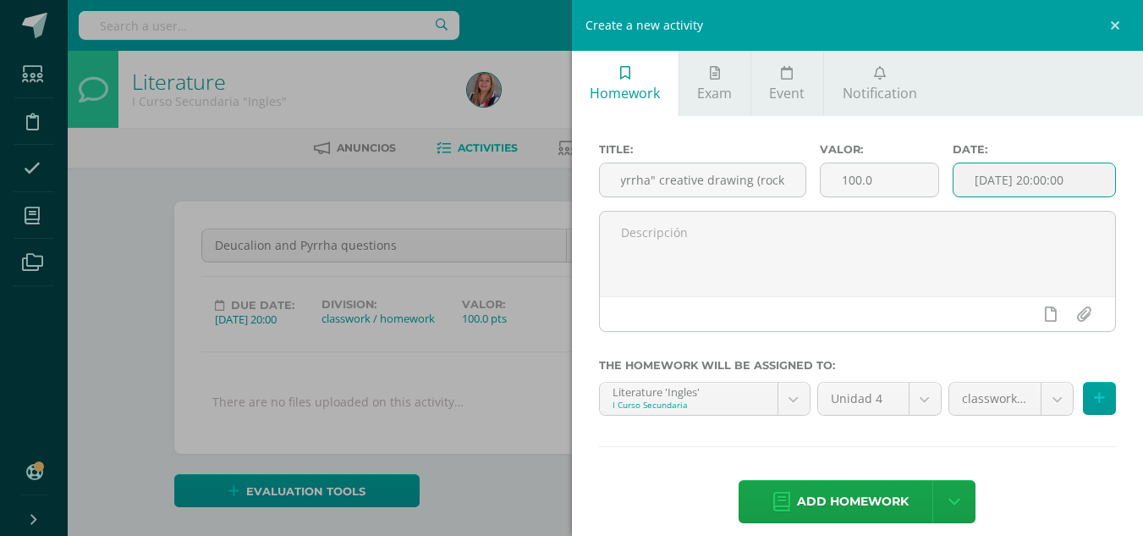
scroll to position [0, 0]
click at [1010, 195] on input "[DATE] 20:00:00" at bounding box center [1034, 179] width 162 height 33
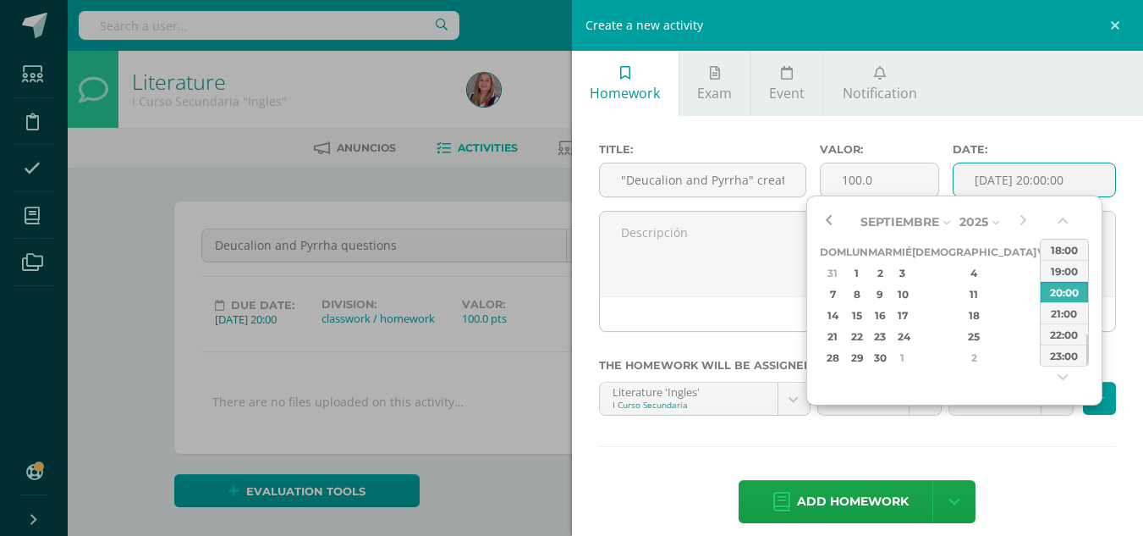
click at [830, 215] on button "button" at bounding box center [828, 221] width 17 height 25
click at [865, 276] on div "1" at bounding box center [857, 272] width 18 height 19
type input "2025-09-01 20:00"
click at [1031, 476] on div "Title: "Deucalion and Pyrrha" creative drawing (rock) Valor: 100.0 Date: 2025-0…" at bounding box center [858, 334] width 572 height 437
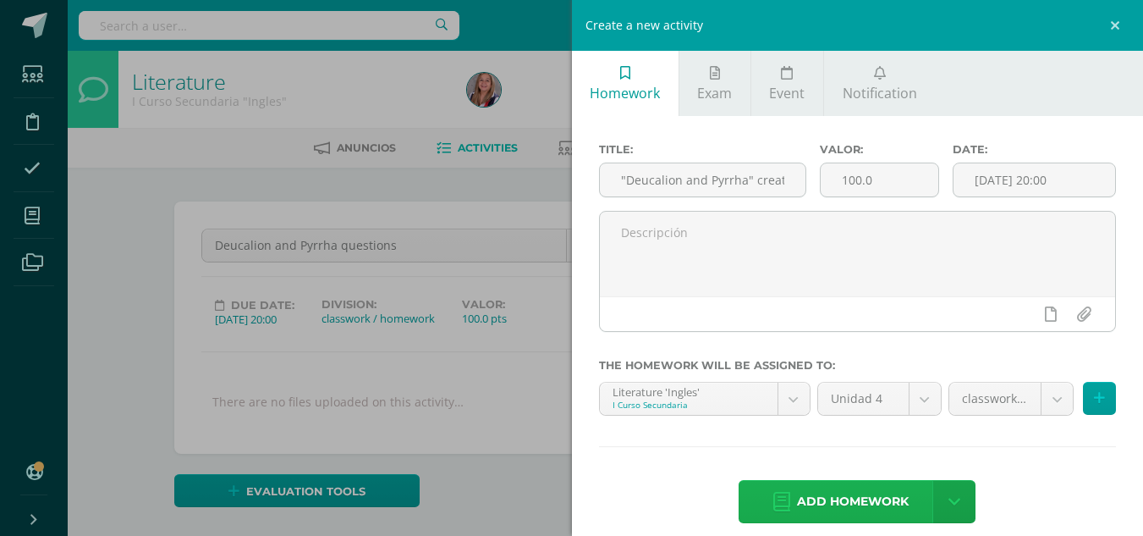
click at [851, 503] on span "Add homework" at bounding box center [853, 501] width 112 height 41
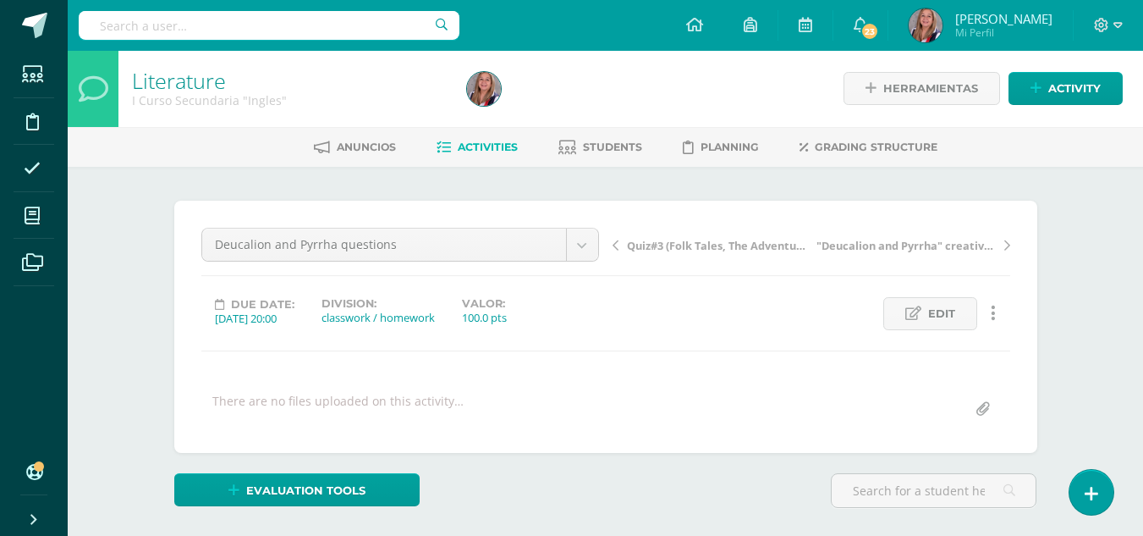
scroll to position [2, 0]
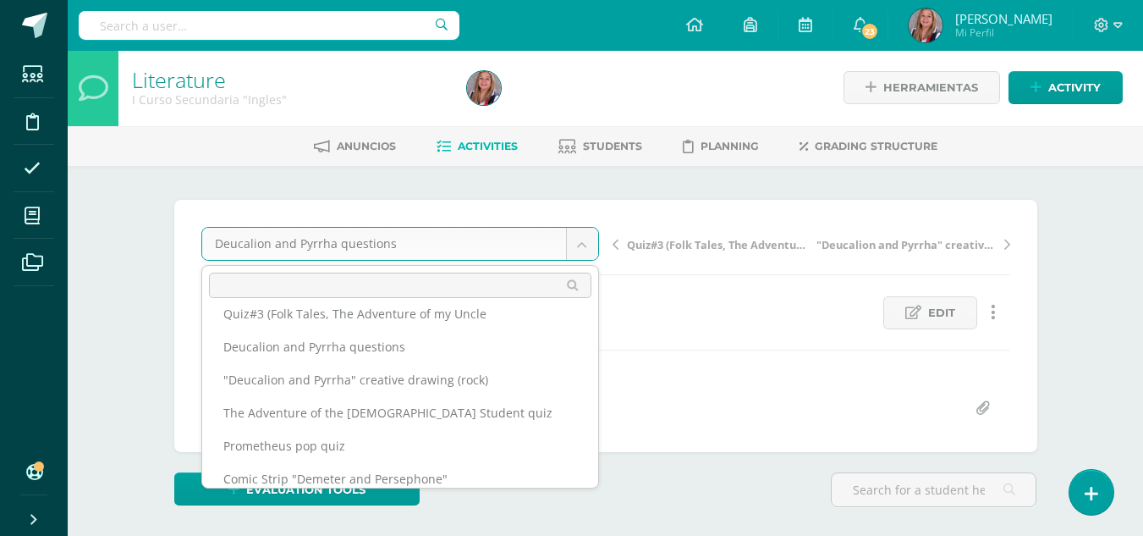
scroll to position [111, 0]
select select "/dashboard/teacher/grade-activity/238524/"
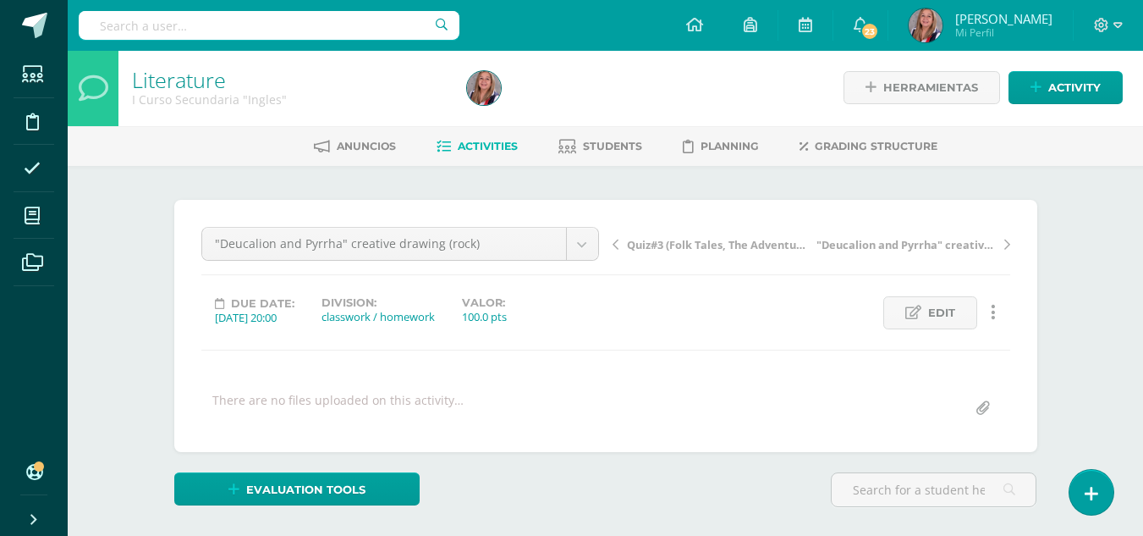
click at [426, 387] on div ""Deucalion and Pyrrha" creative drawing (rock) Group performance Greek Mytholog…" at bounding box center [605, 326] width 809 height 198
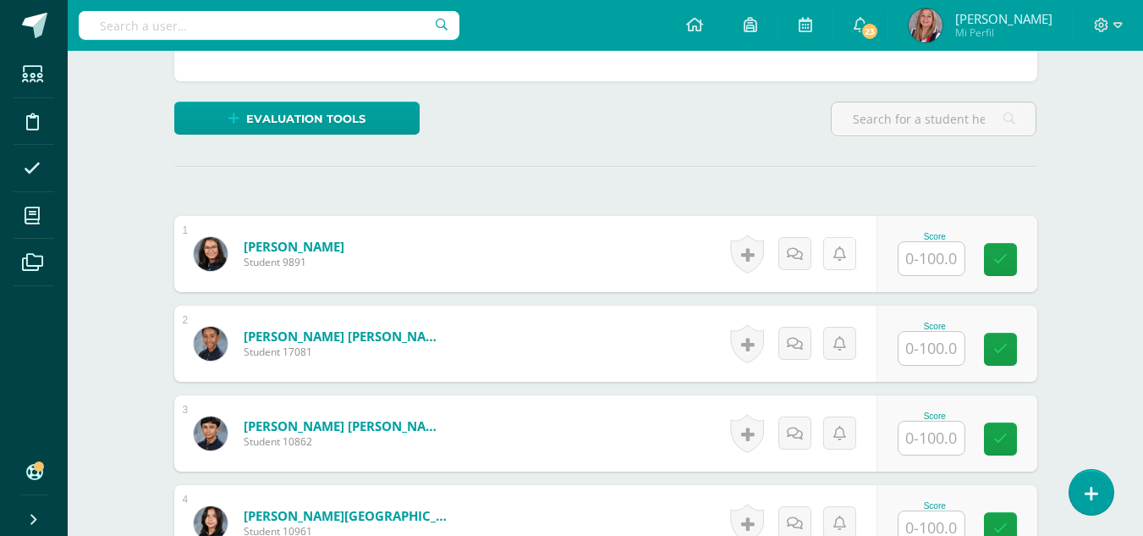
scroll to position [373, 0]
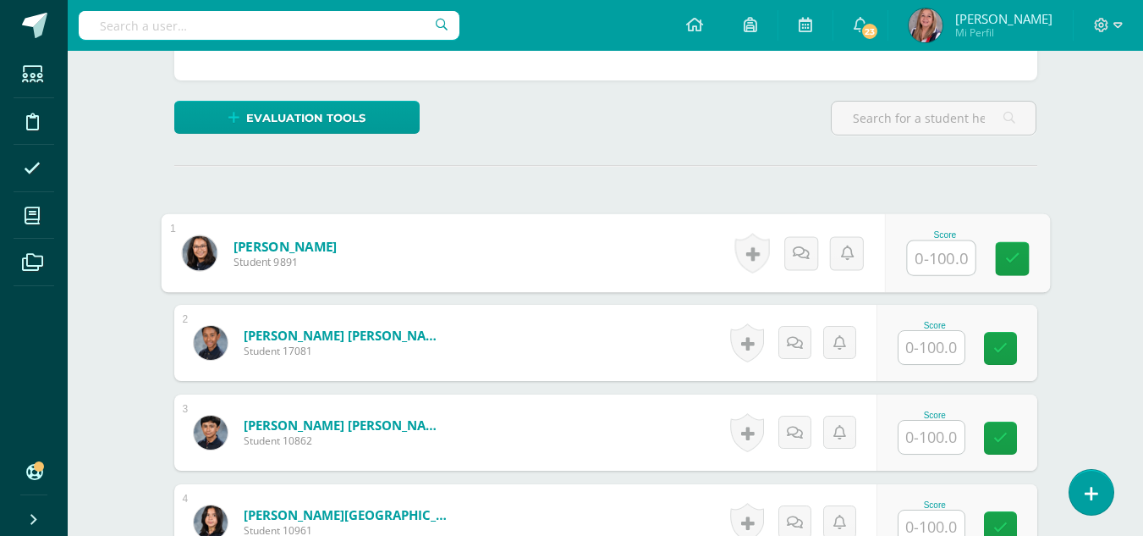
click at [937, 261] on input "text" at bounding box center [941, 258] width 68 height 34
type input "100"
click at [1015, 255] on icon at bounding box center [1011, 258] width 15 height 14
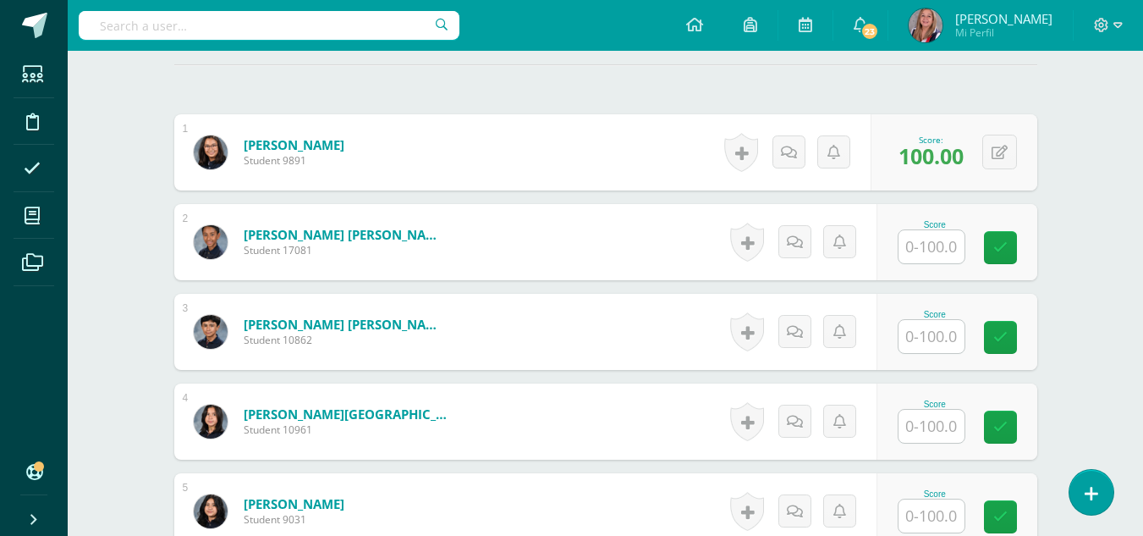
scroll to position [513, 0]
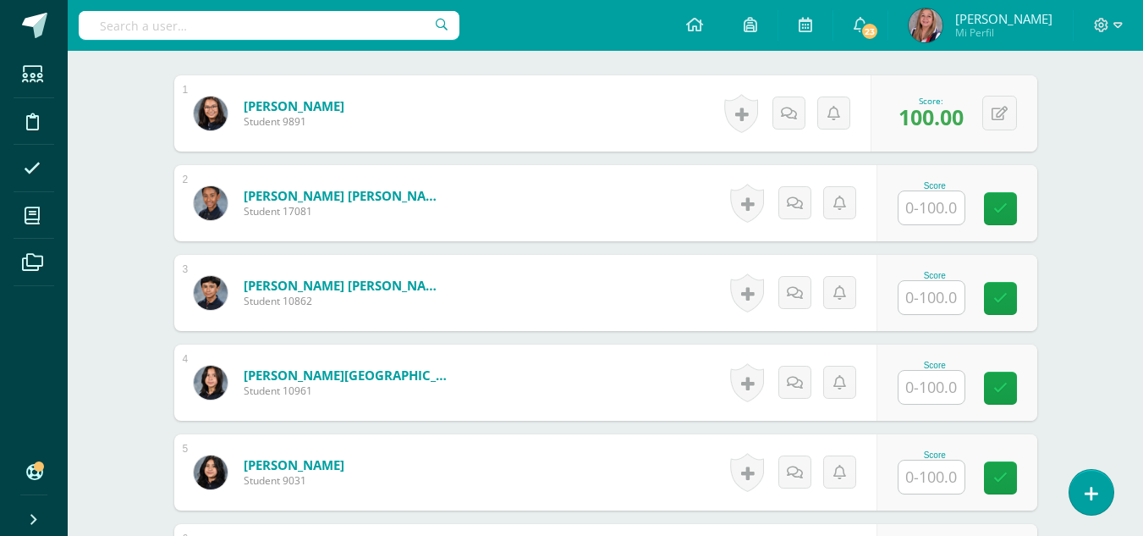
click at [926, 300] on input "text" at bounding box center [931, 297] width 66 height 33
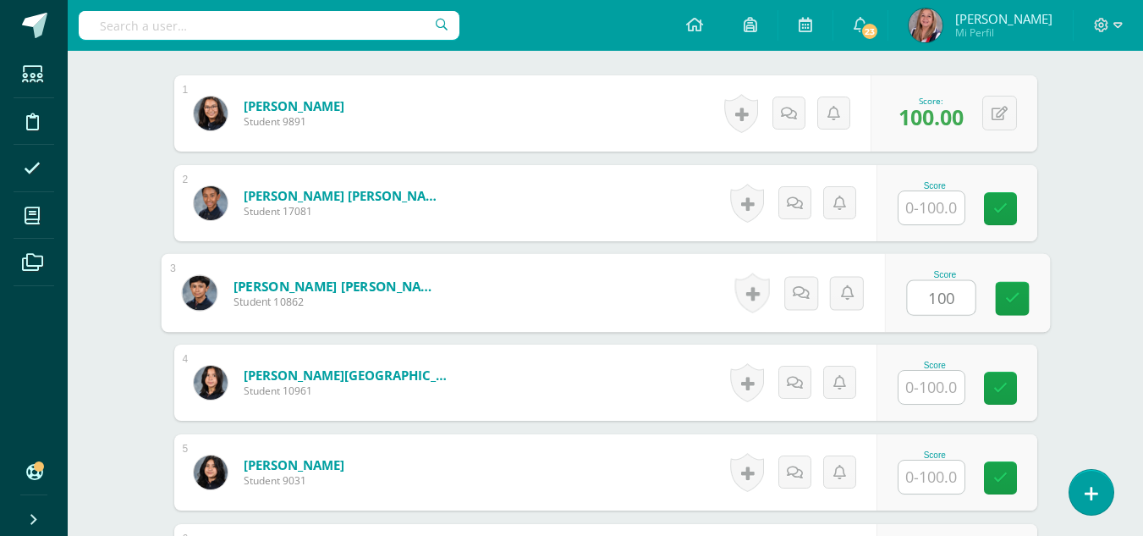
type input "100"
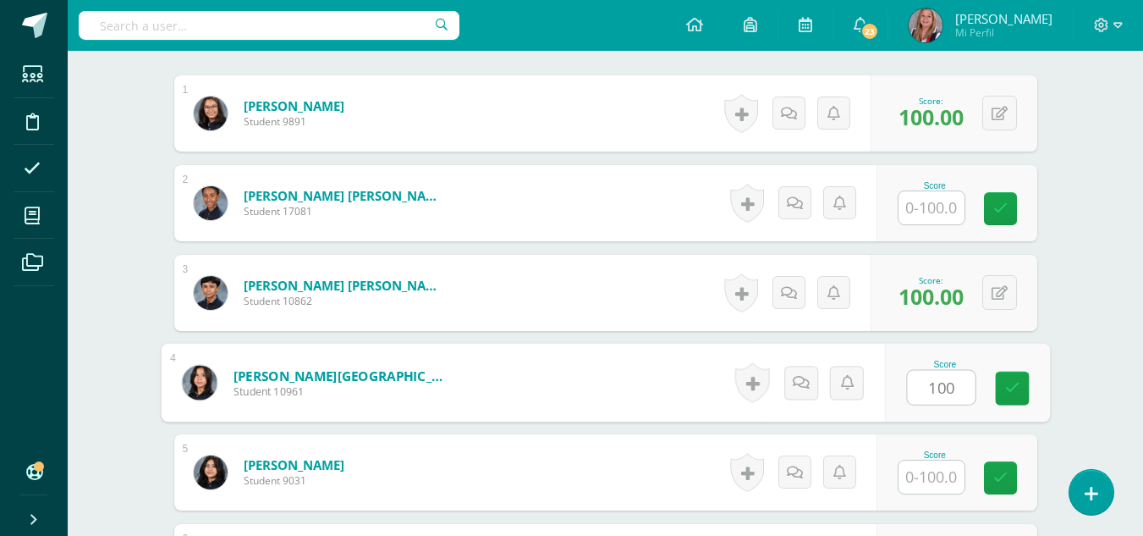
scroll to position [514, 0]
type input "100"
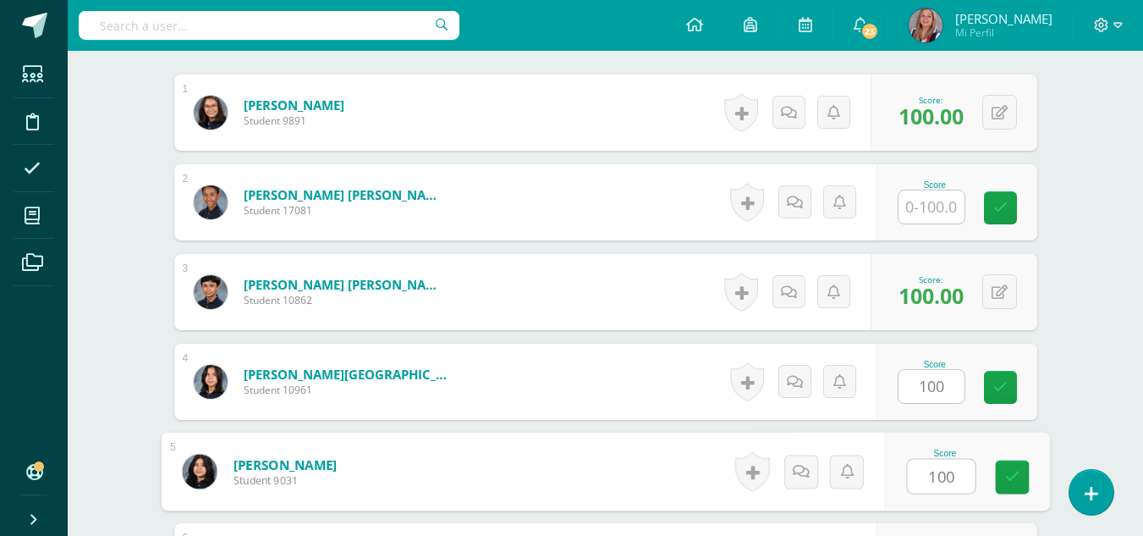
type input "100"
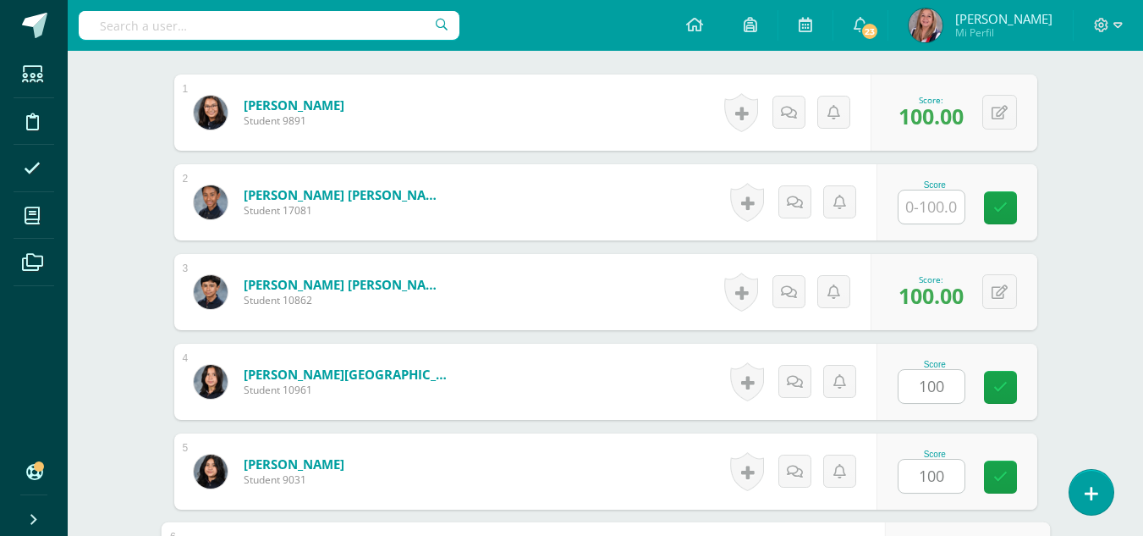
scroll to position [811, 0]
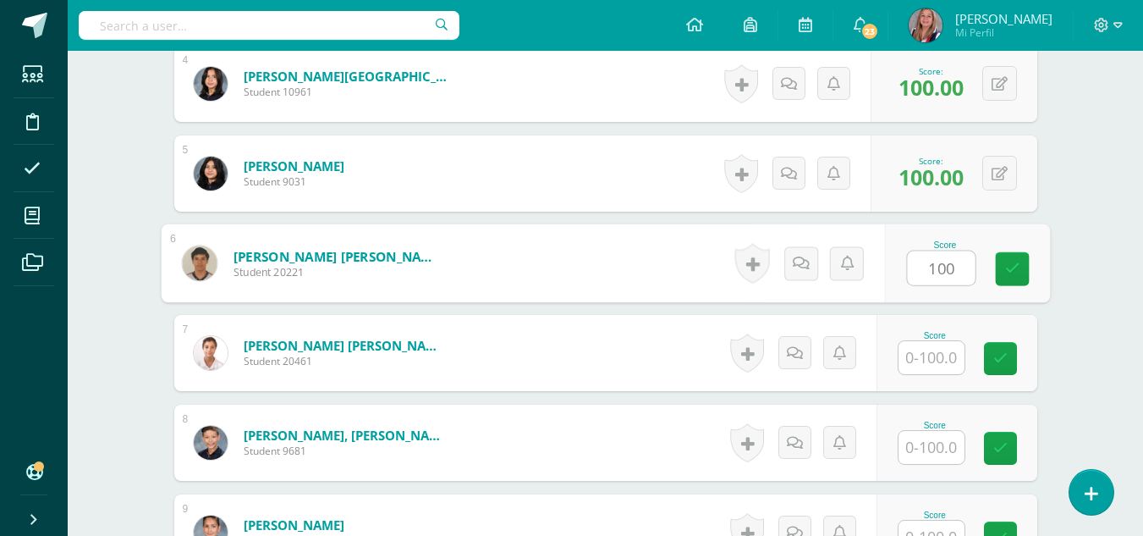
type input "100"
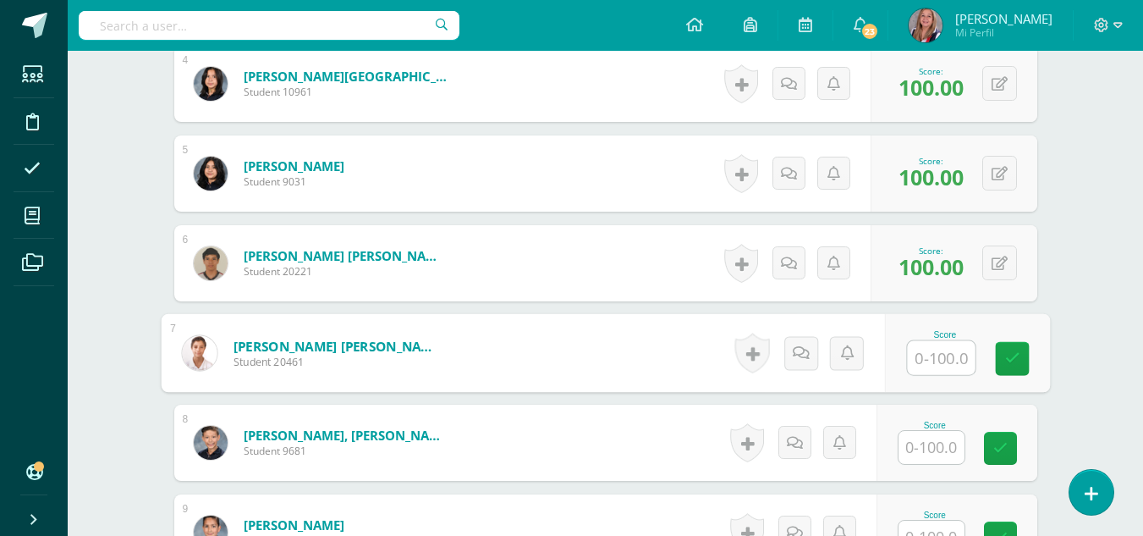
click at [942, 358] on input "text" at bounding box center [941, 358] width 68 height 34
type input "100"
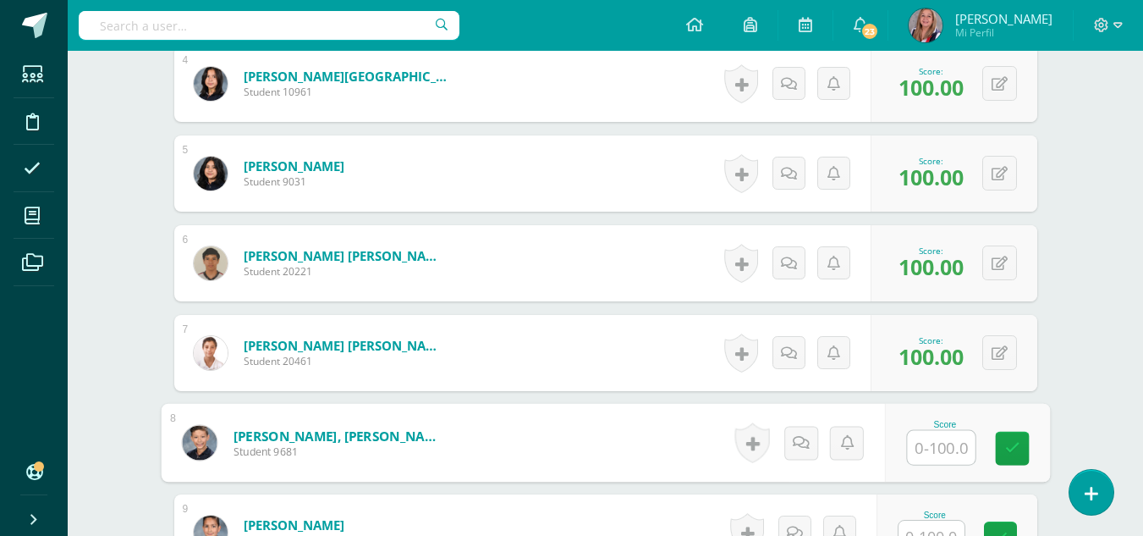
scroll to position [1036, 0]
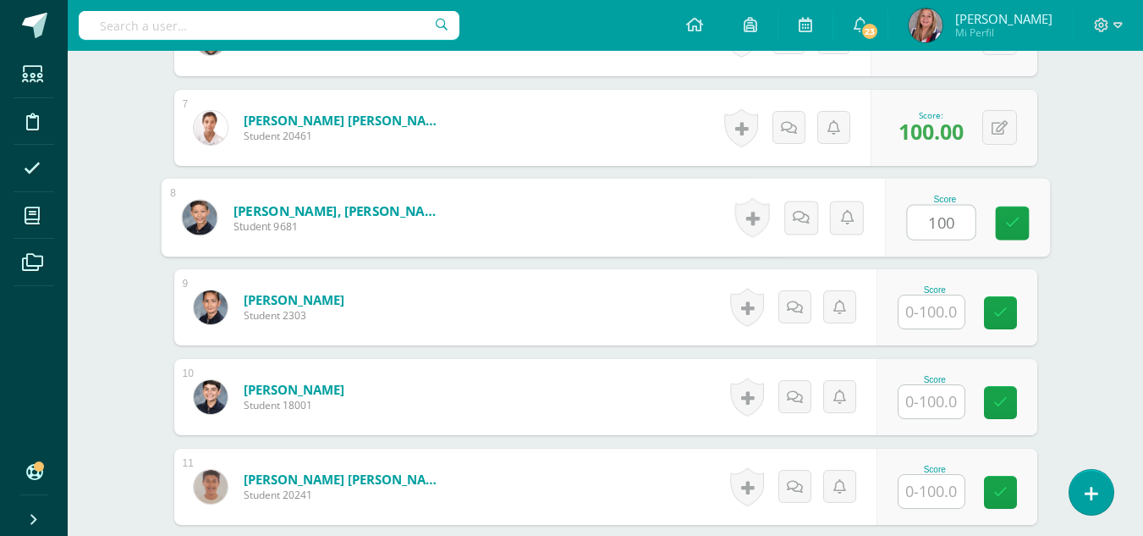
type input "100"
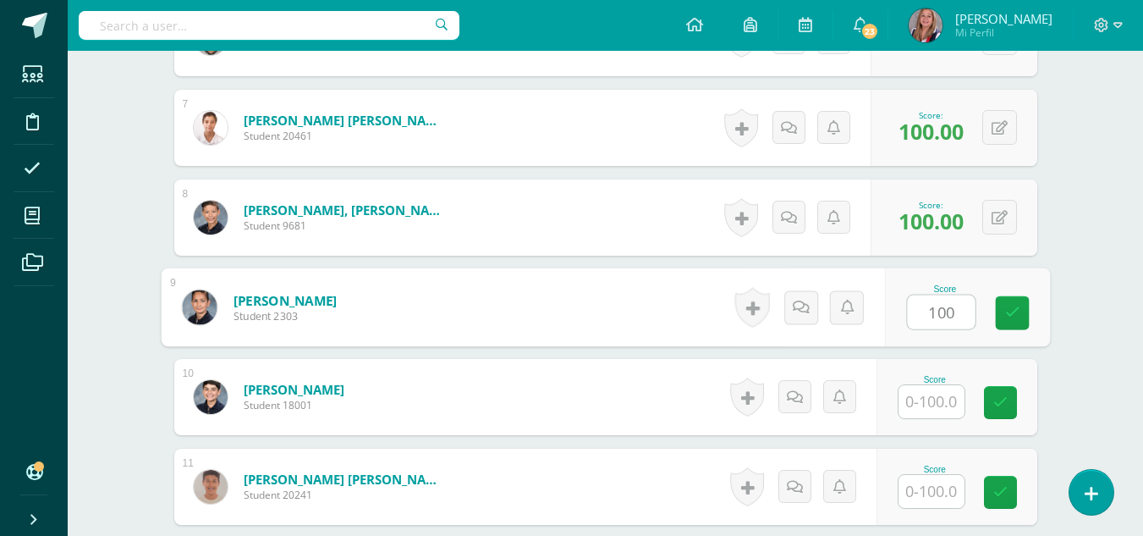
type input "100"
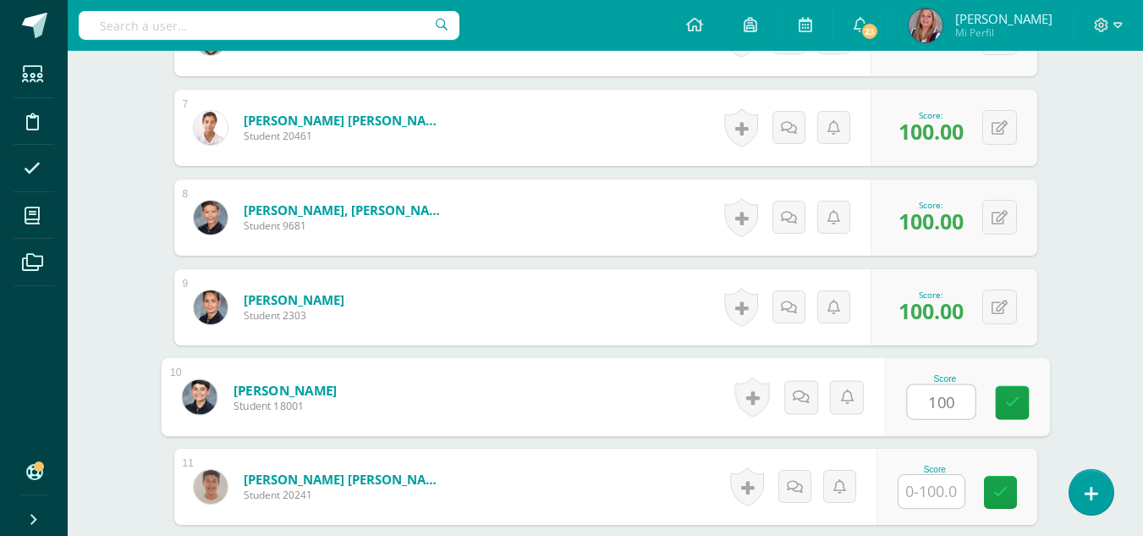
type input "100"
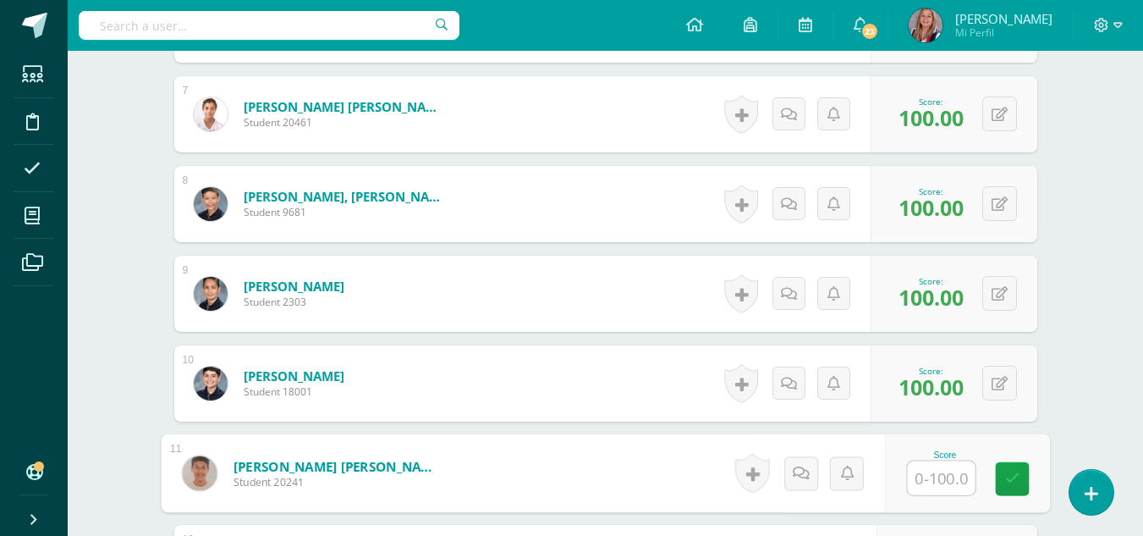
scroll to position [1051, 0]
type input "0"
click at [1014, 482] on icon at bounding box center [1011, 477] width 15 height 14
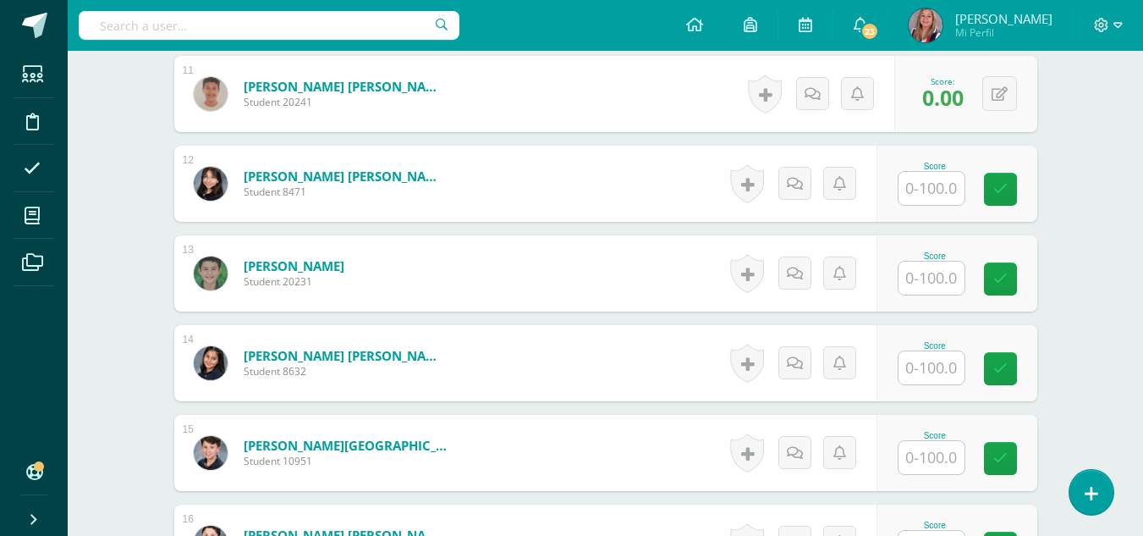
scroll to position [1427, 0]
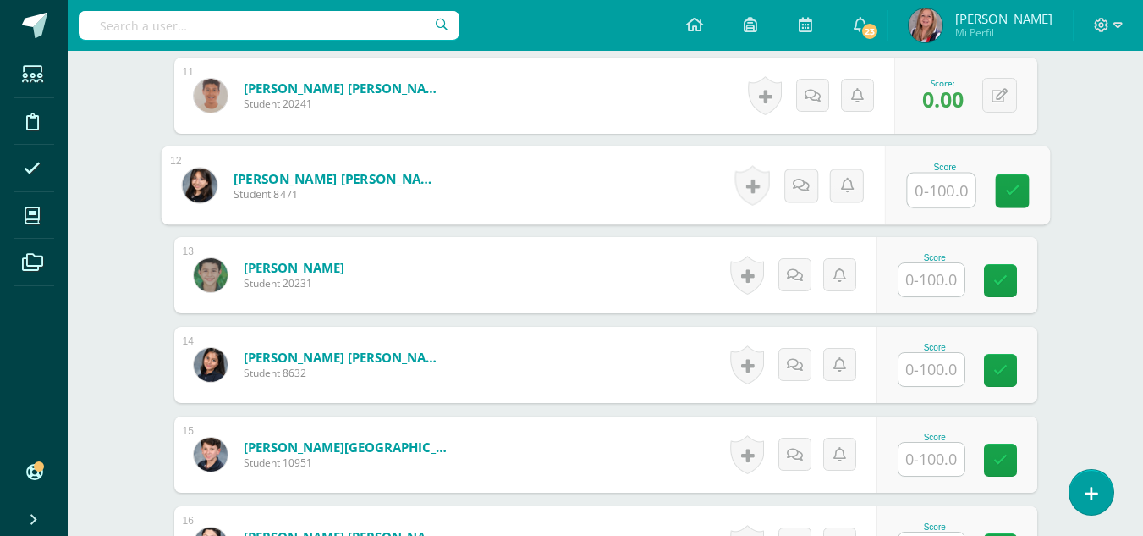
click at [931, 202] on input "text" at bounding box center [941, 190] width 68 height 34
type input "100"
click at [1023, 194] on link at bounding box center [1012, 191] width 34 height 34
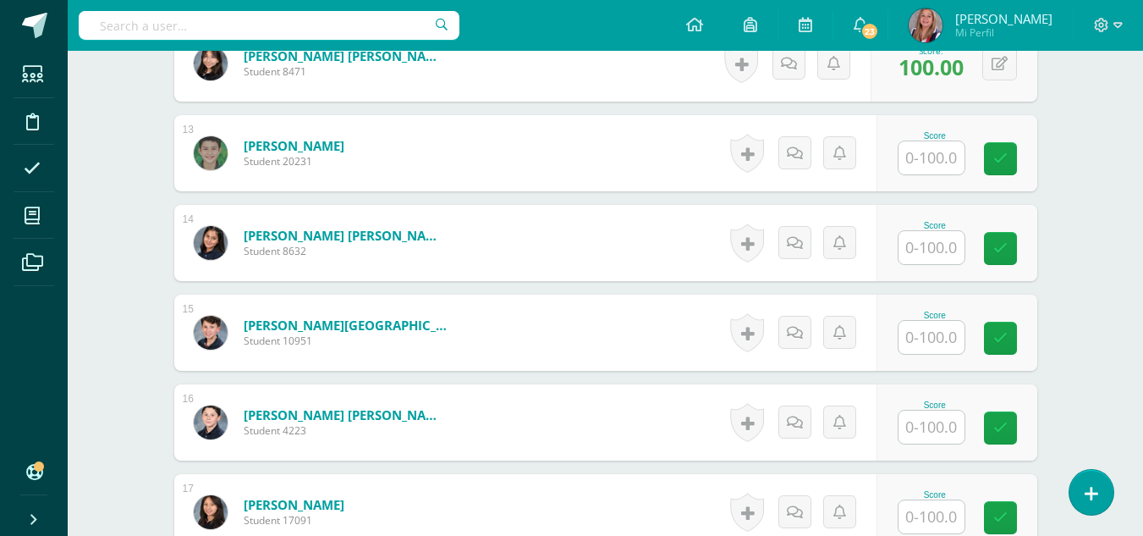
scroll to position [1548, 0]
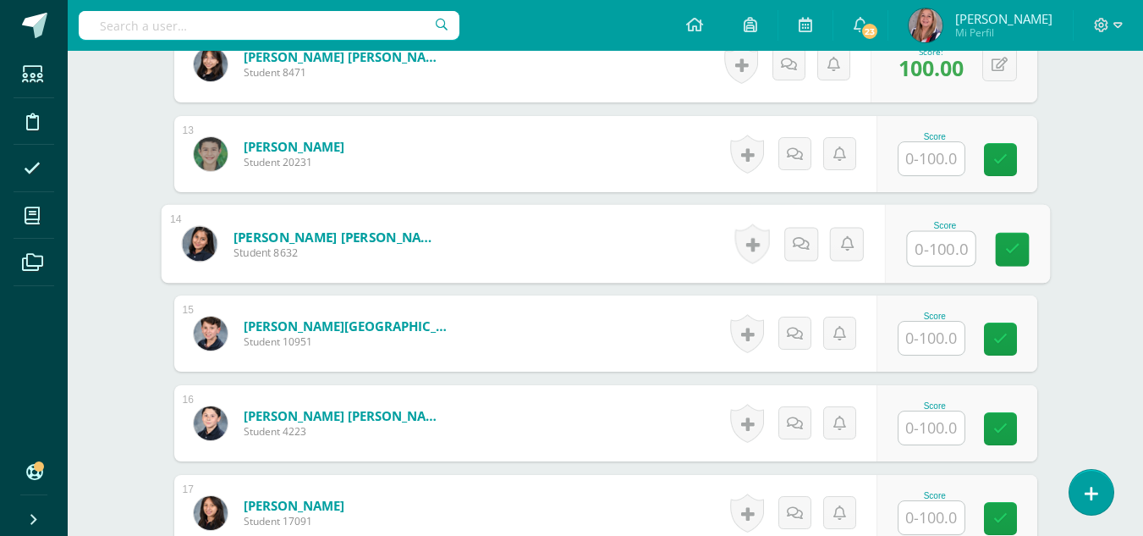
click at [941, 249] on input "text" at bounding box center [941, 249] width 68 height 34
type input "100"
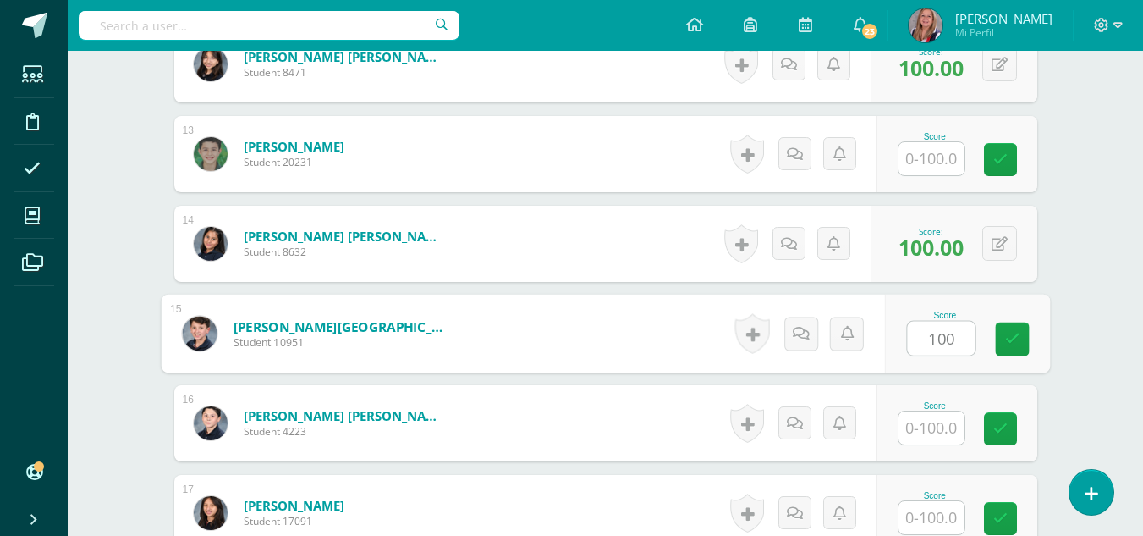
type input "100"
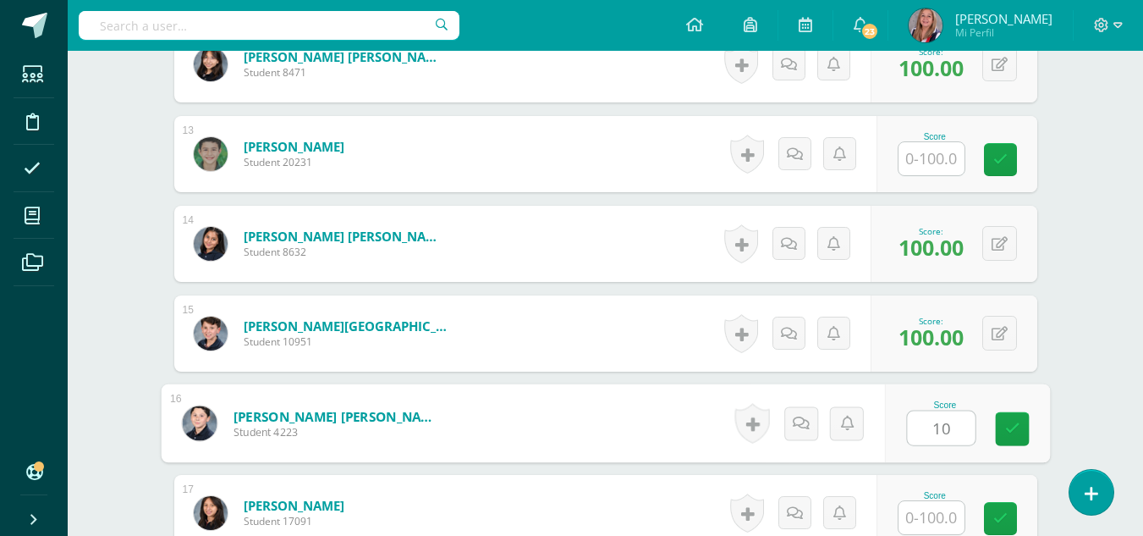
type input "1"
type input "0"
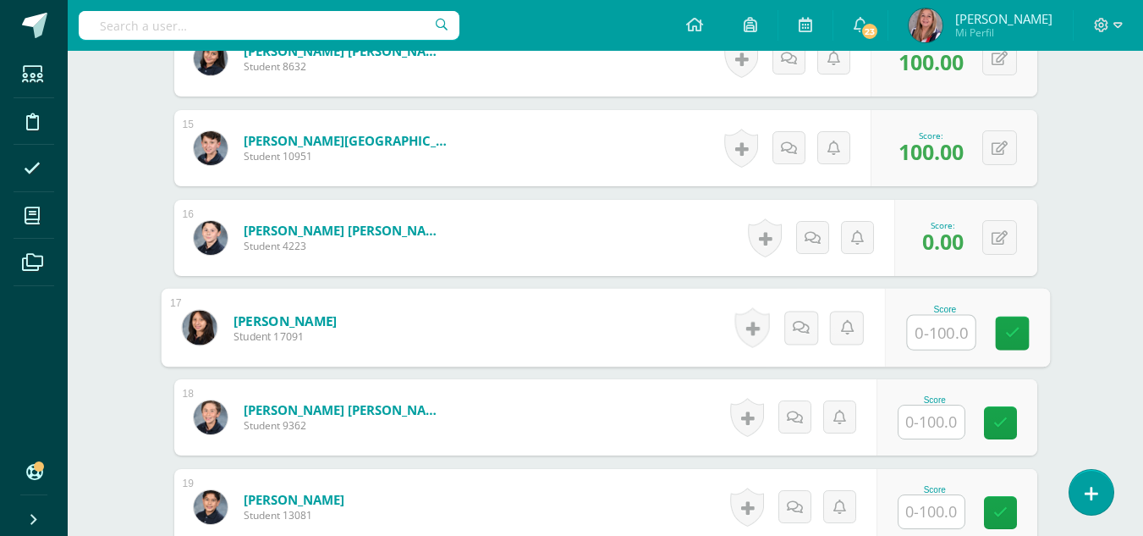
scroll to position [1744, 0]
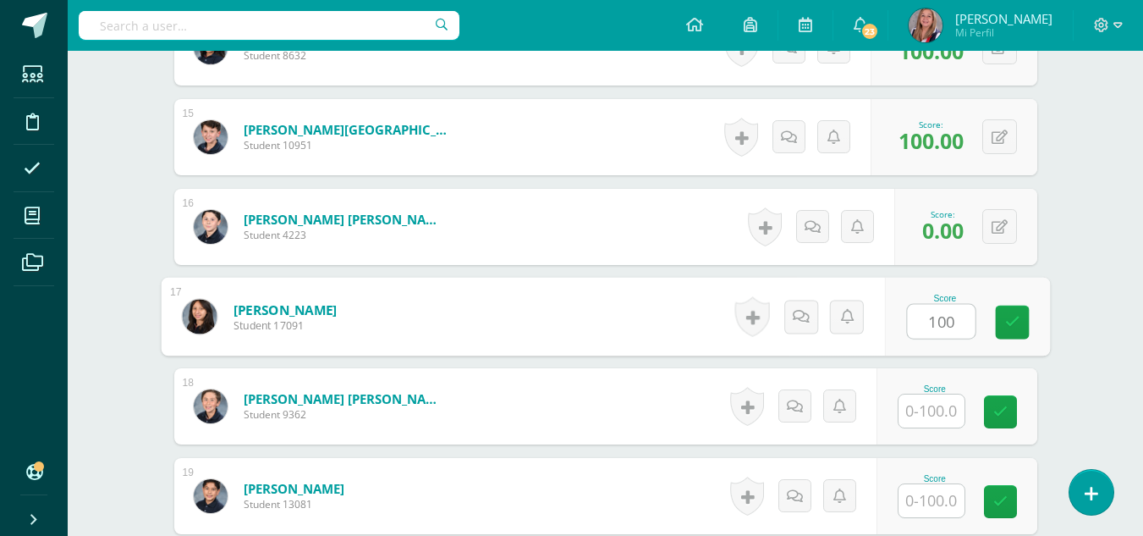
type input "100"
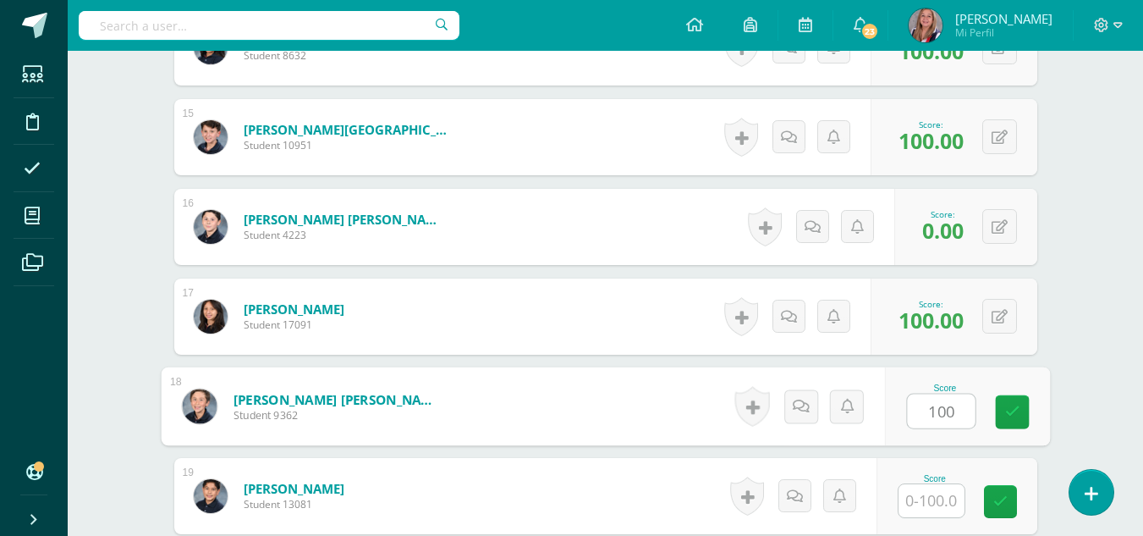
type input "100"
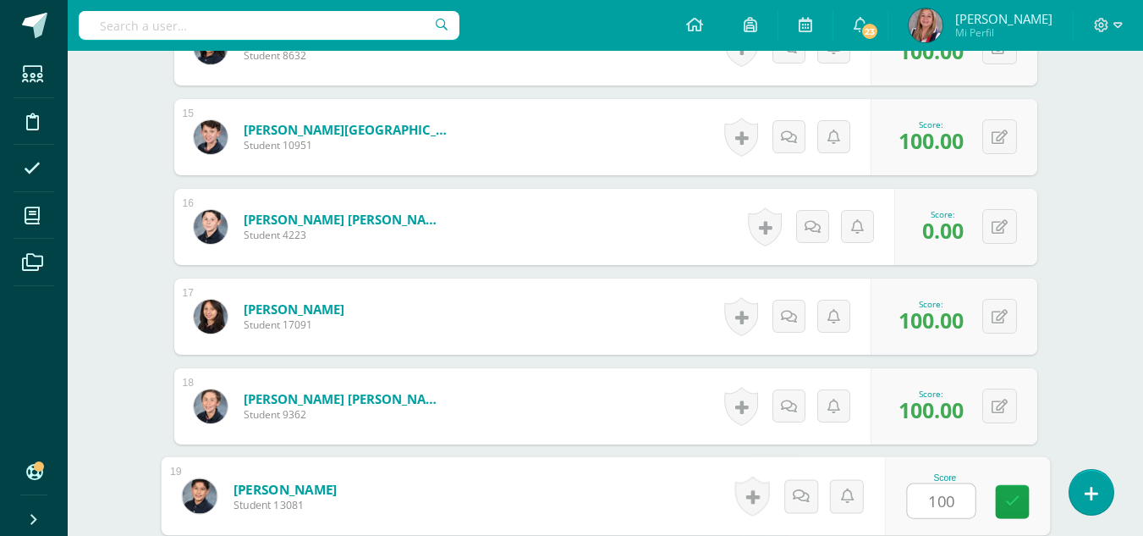
type input "100"
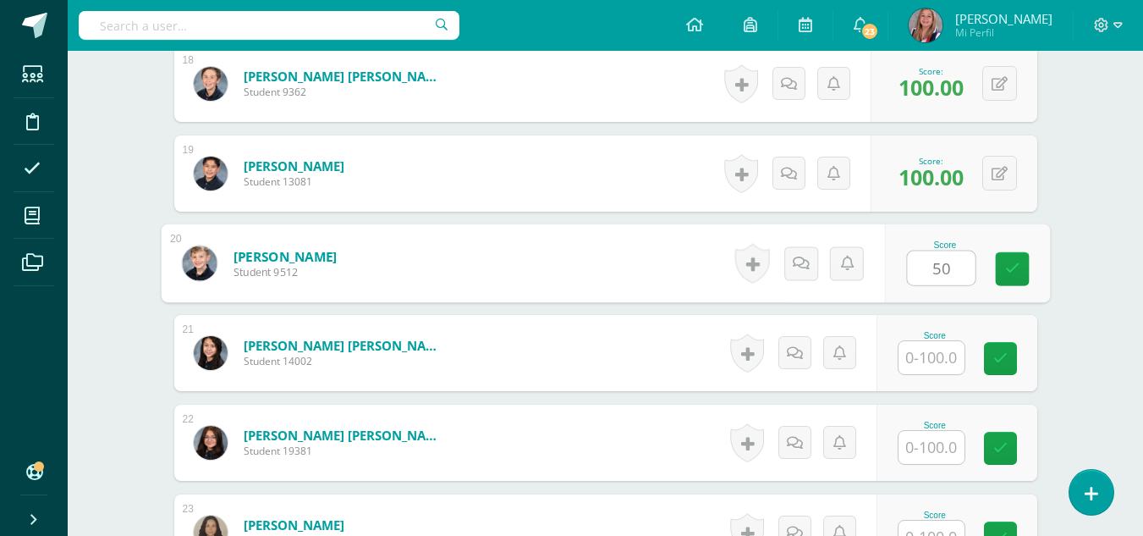
type input "50"
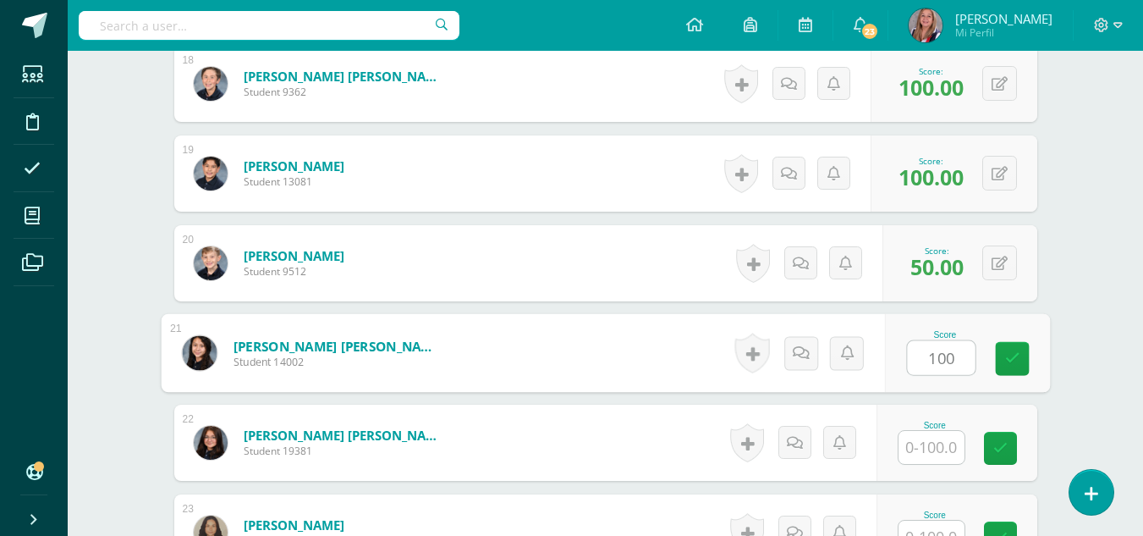
type input "100"
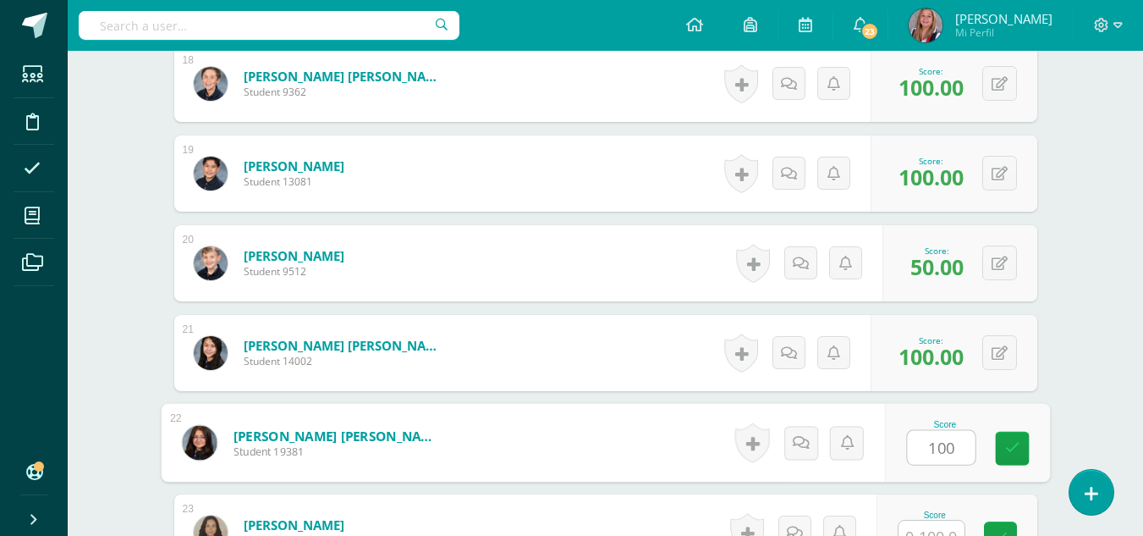
type input "100"
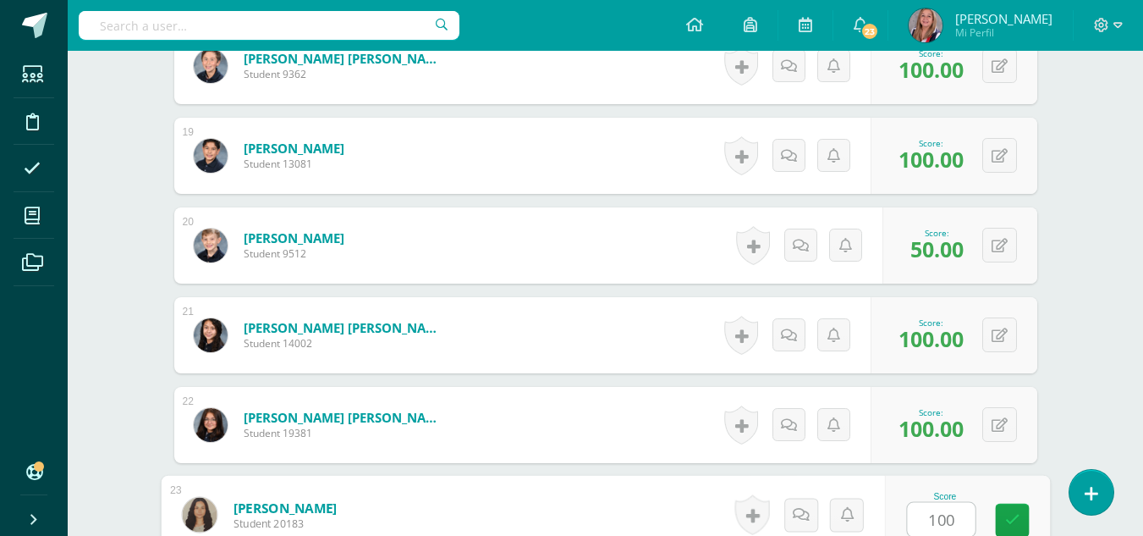
type input "100"
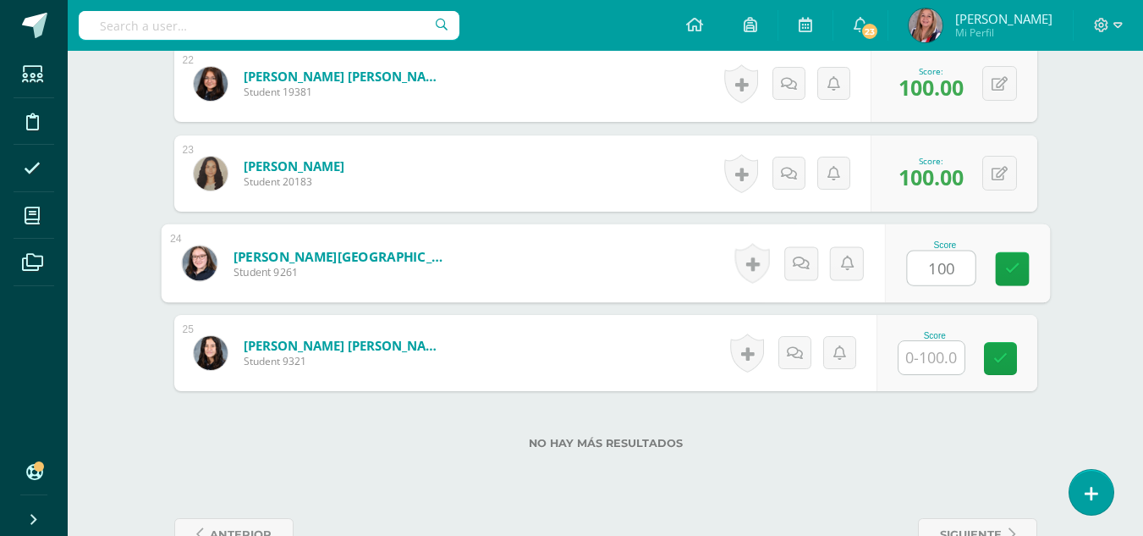
type input "100"
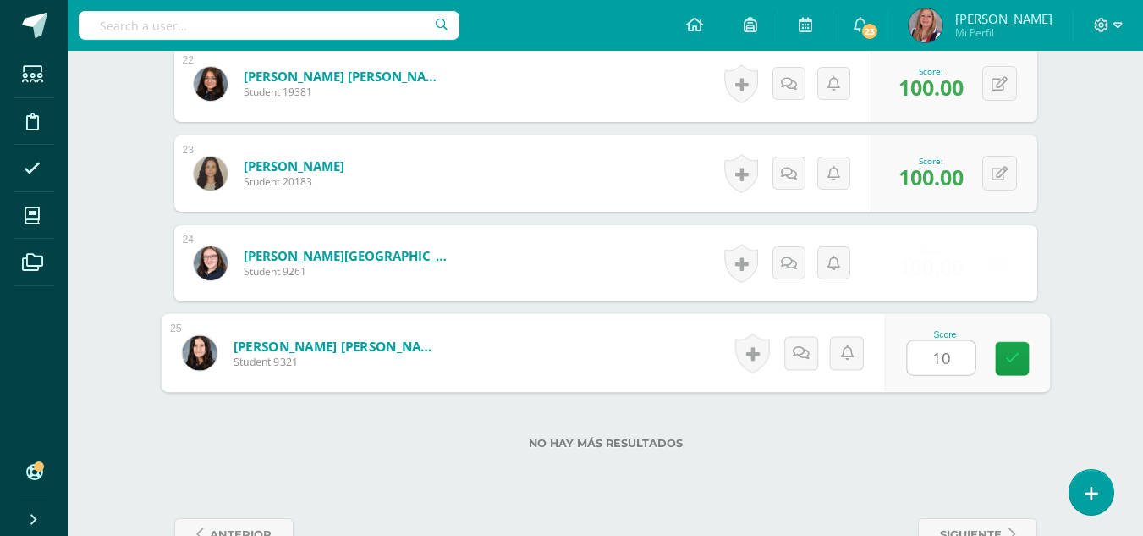
type input "100"
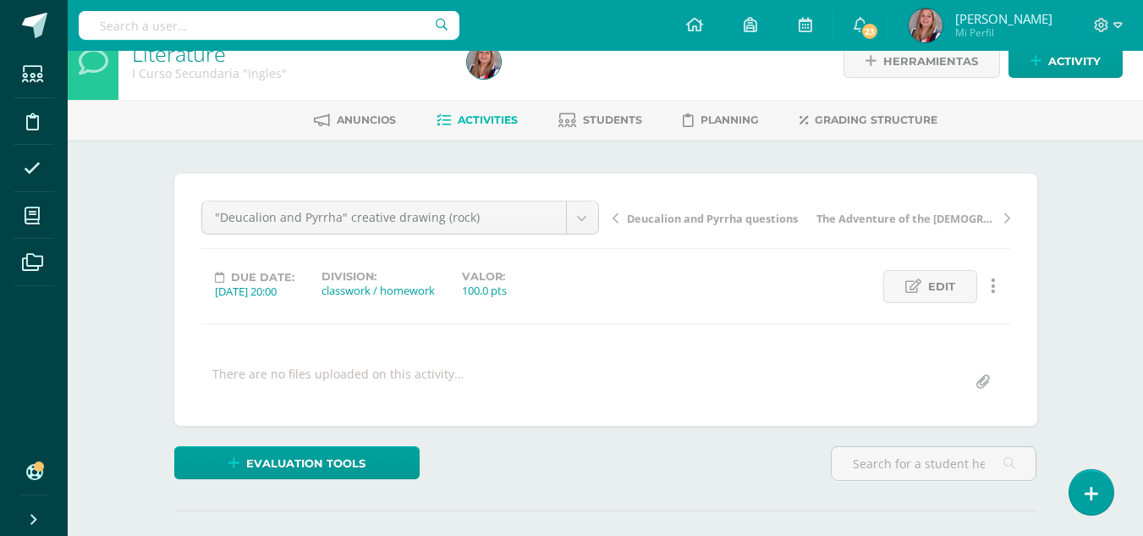
scroll to position [0, 0]
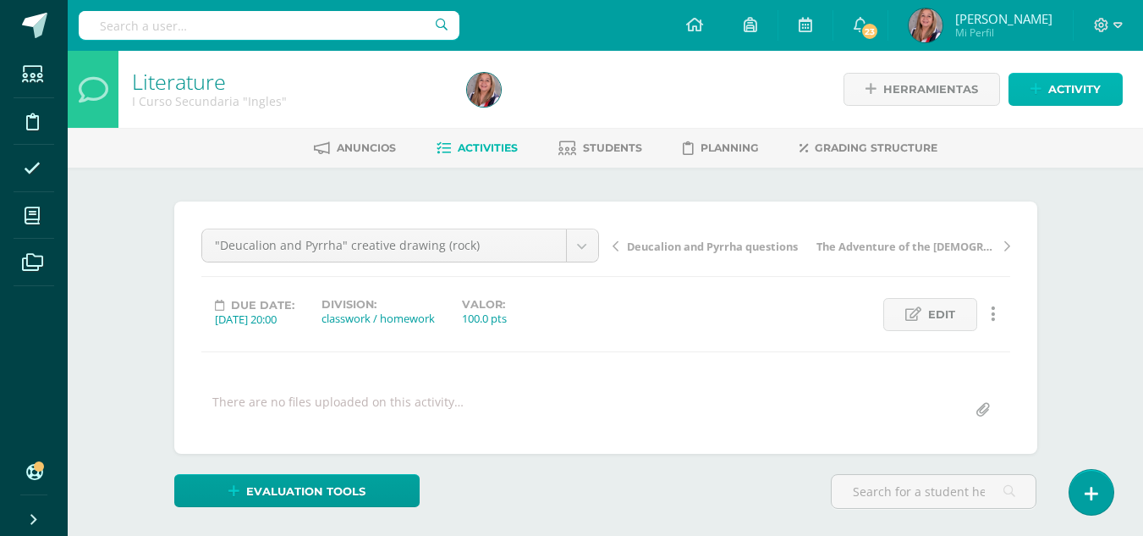
click at [1051, 91] on span "Activity" at bounding box center [1074, 89] width 52 height 31
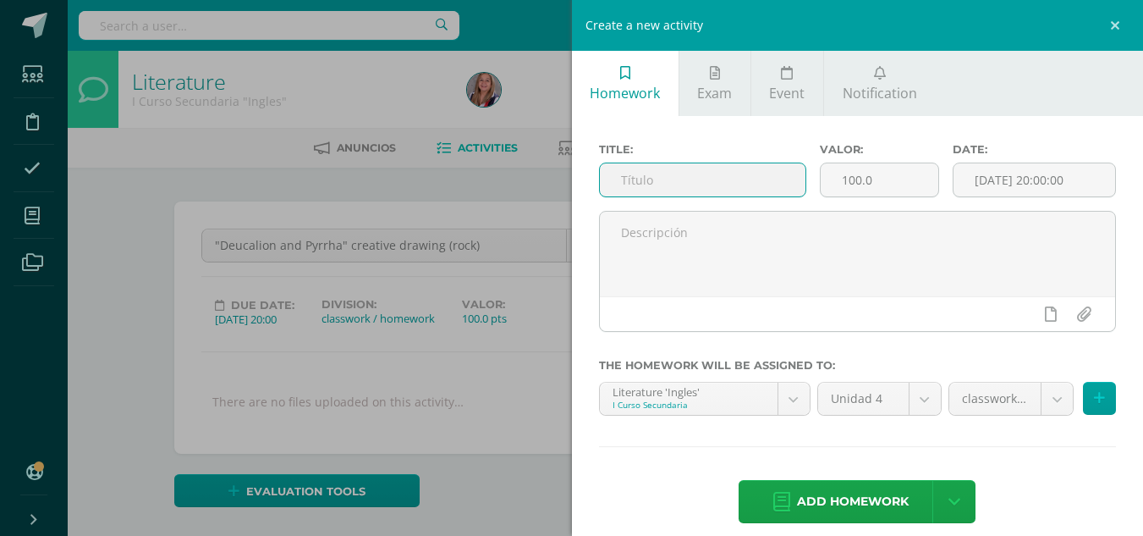
click at [680, 180] on input "text" at bounding box center [703, 179] width 206 height 33
type input ""The Ant and the Grasshopper" Questions"
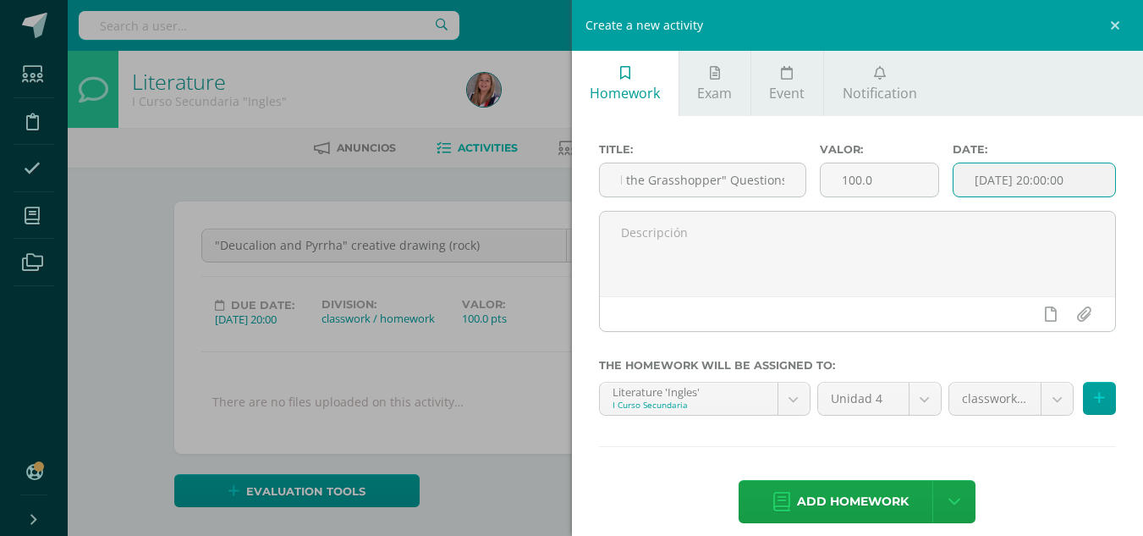
scroll to position [0, 0]
click at [1029, 168] on input "[DATE] 20:00:00" at bounding box center [1034, 179] width 162 height 33
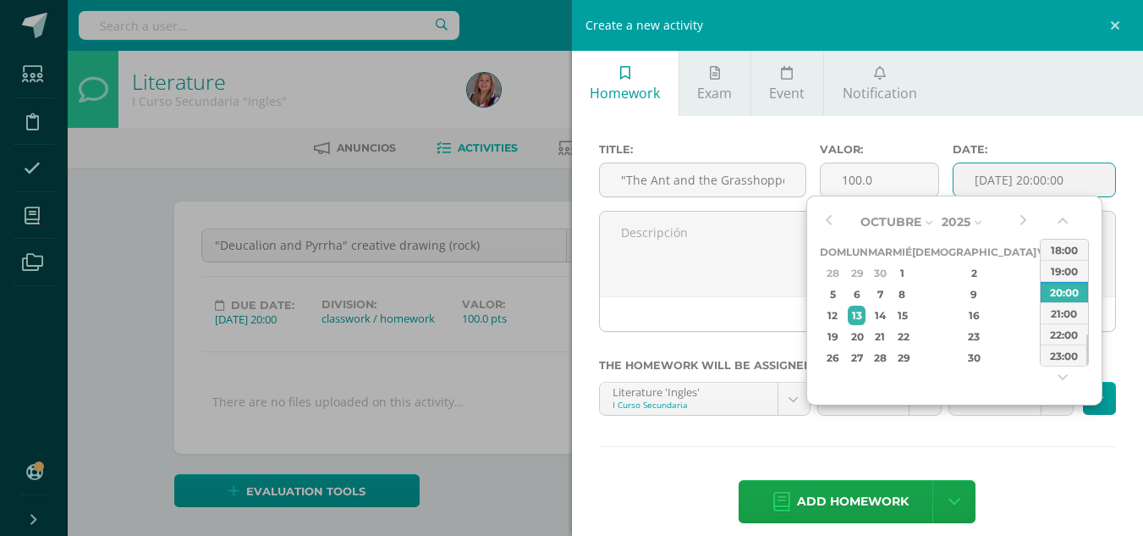
click at [838, 208] on div "Octubre Enero Febrero Marzo Abril Mayo Junio Julio Agosto Septiembre Octubre No…" at bounding box center [954, 300] width 296 height 210
click at [825, 221] on button "button" at bounding box center [828, 221] width 17 height 25
click at [893, 335] on td "23" at bounding box center [880, 336] width 25 height 21
type input "2025-09-23 20:00"
click at [887, 339] on div "23" at bounding box center [880, 336] width 19 height 19
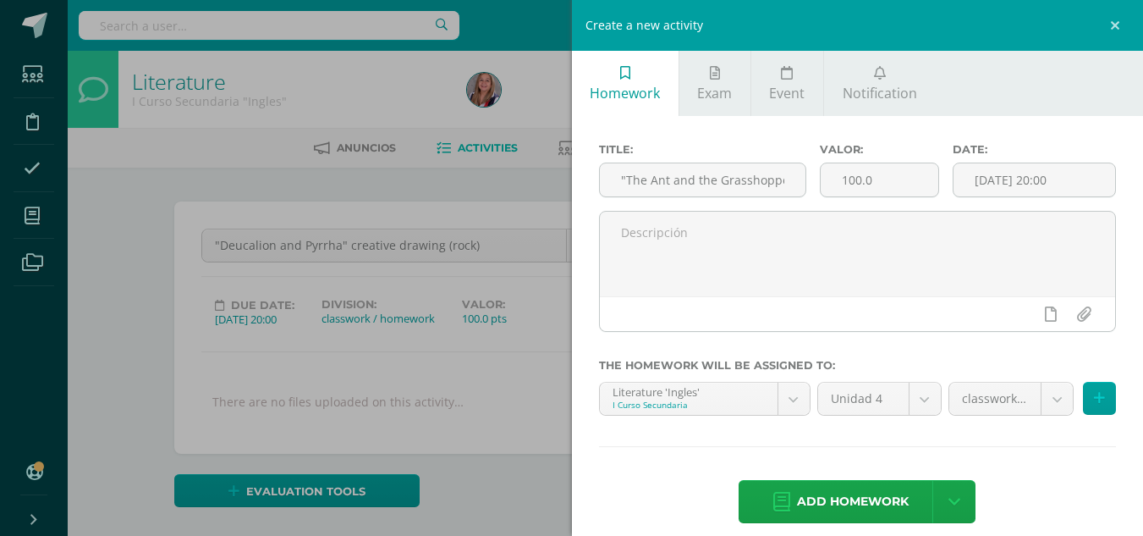
click at [1041, 473] on div "Title: "The Ant and the Grasshopper" Questions Valor: 100.0 Date: 2025-09-23 20…" at bounding box center [858, 334] width 572 height 437
click at [871, 508] on span "Add homework" at bounding box center [853, 501] width 112 height 41
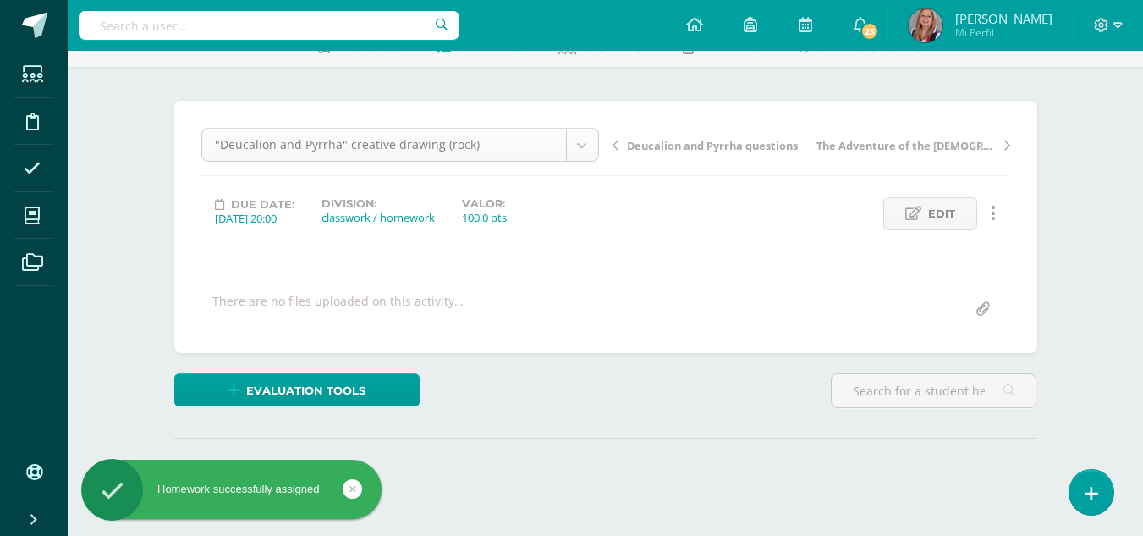
scroll to position [55, 0]
click at [571, 145] on body "Homework successfully assigned Students Discipline Attendance My courses Archiv…" at bounding box center [571, 234] width 1143 height 670
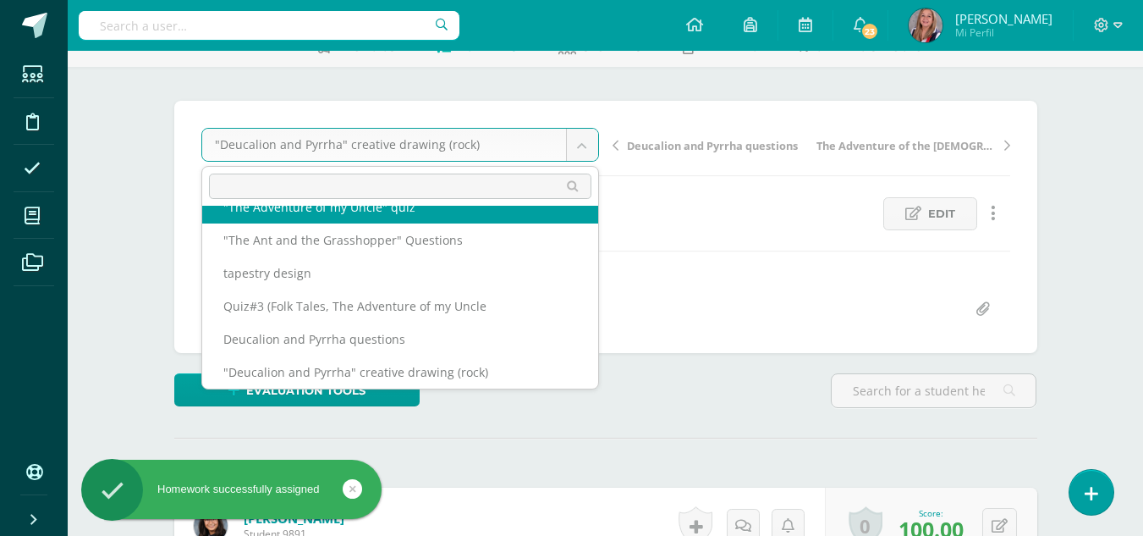
scroll to position [40, 0]
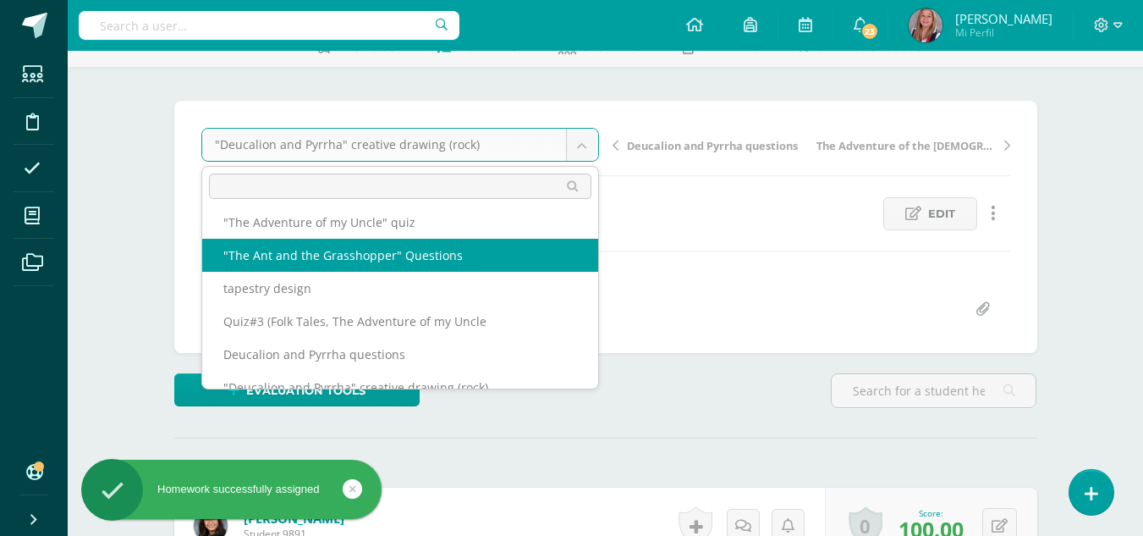
select select "/dashboard/teacher/grade-activity/238525/"
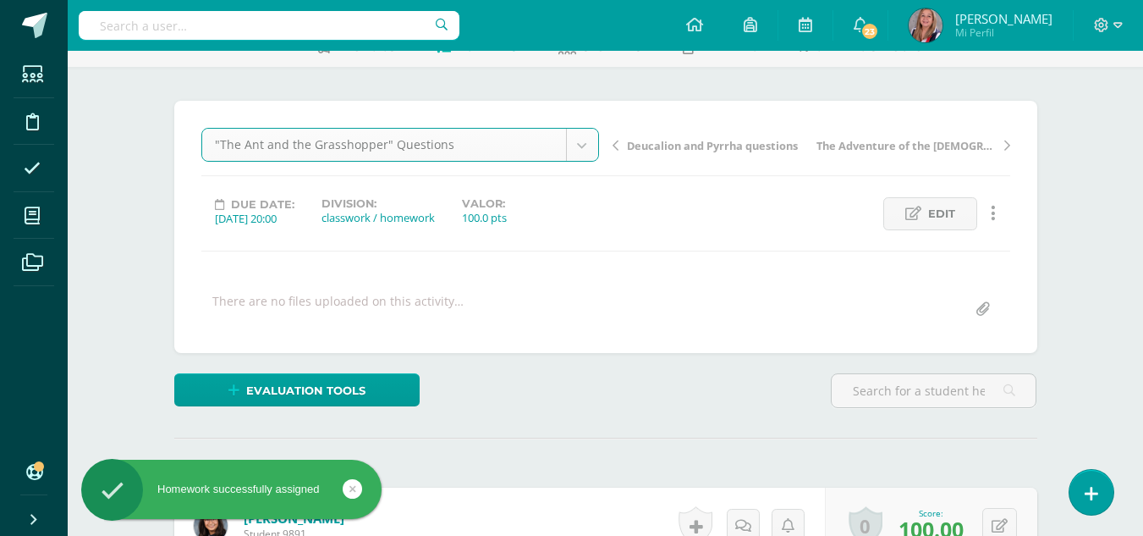
scroll to position [102, 0]
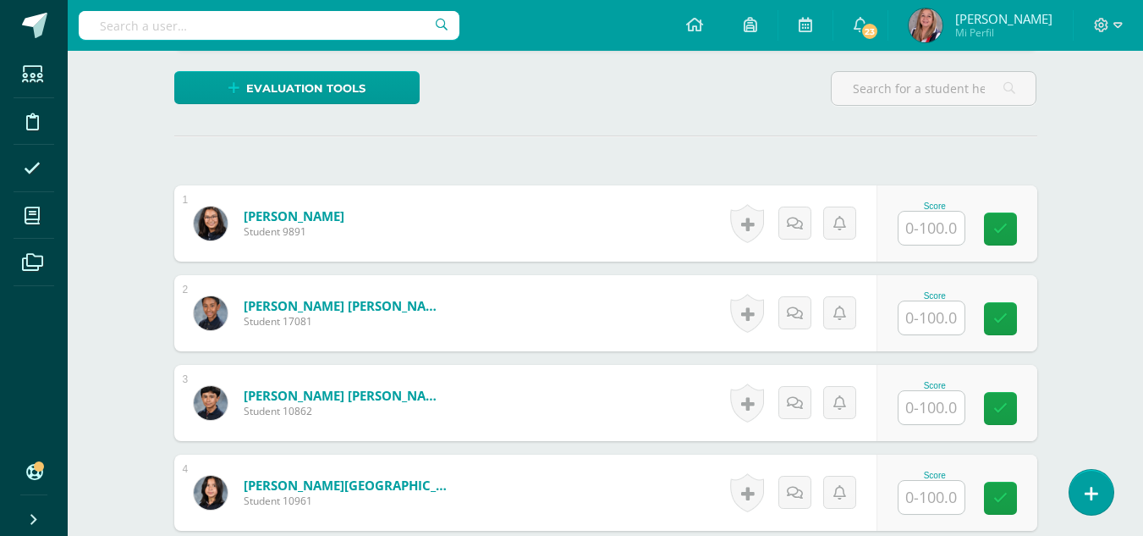
scroll to position [404, 0]
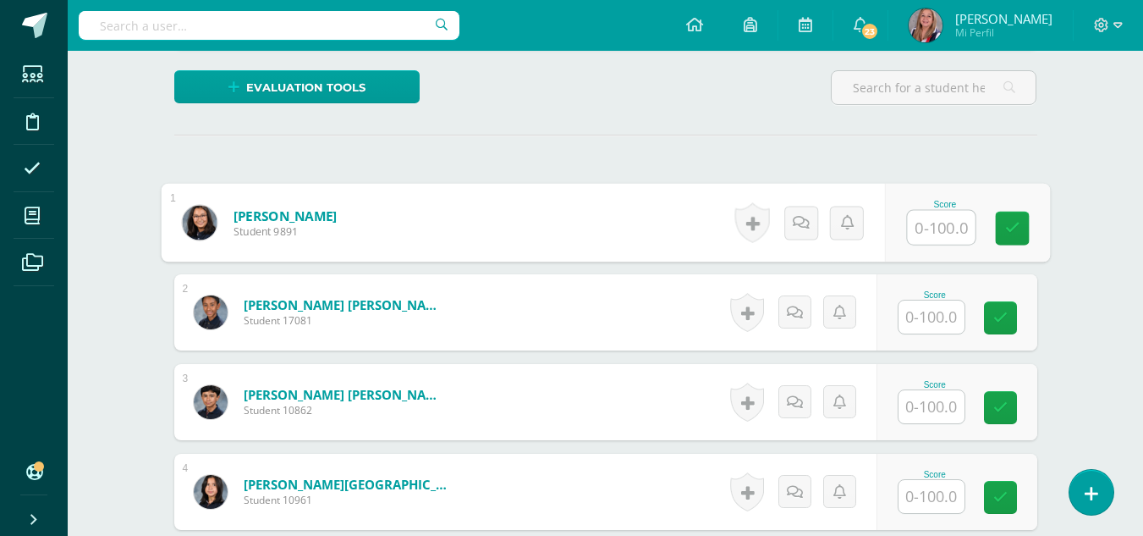
click at [937, 233] on input "text" at bounding box center [941, 228] width 68 height 34
type input "100"
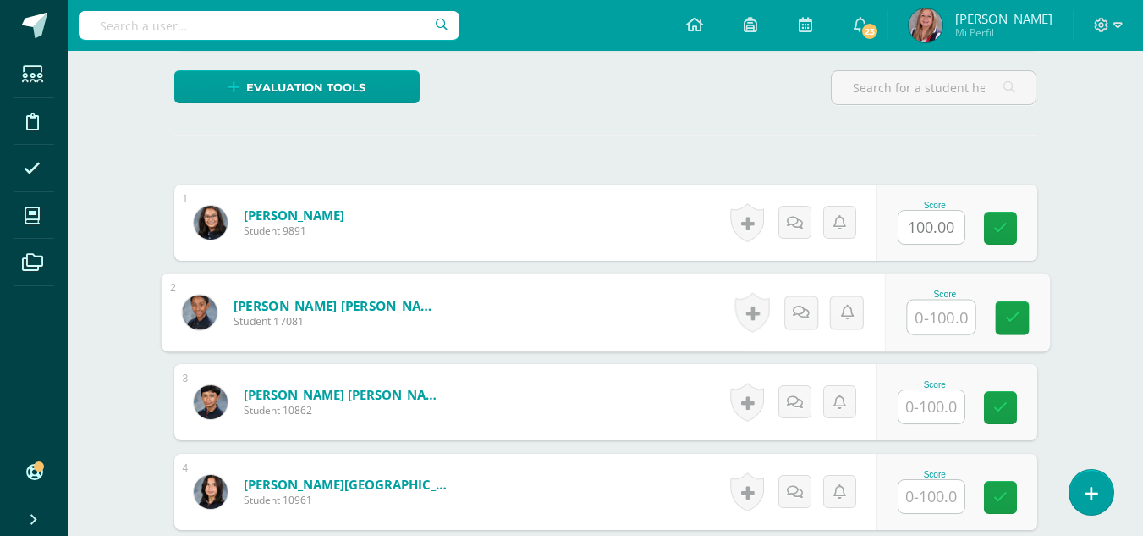
scroll to position [404, 0]
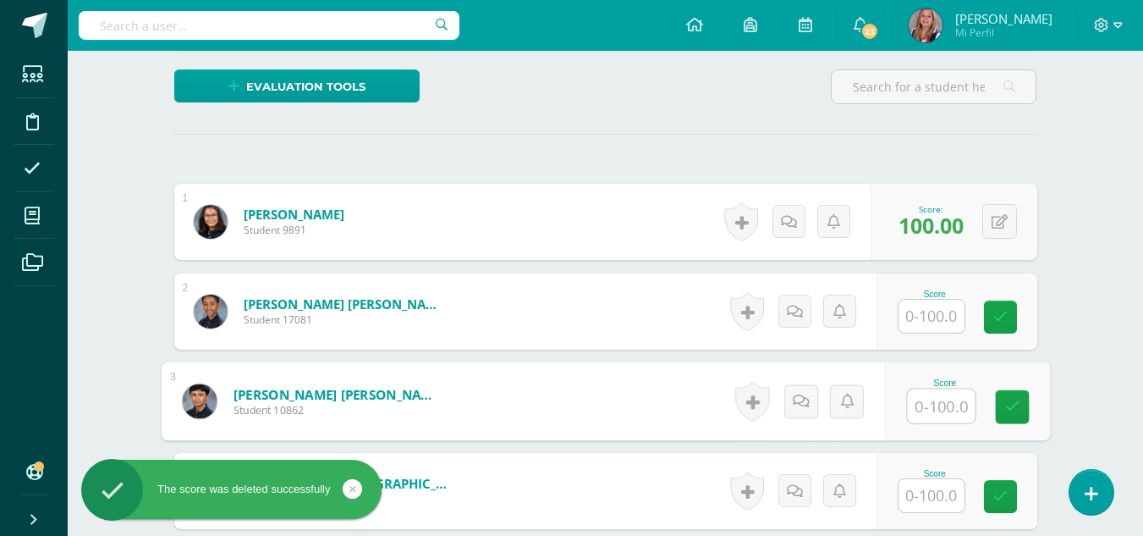
click at [924, 404] on input "text" at bounding box center [941, 406] width 68 height 34
type input "100"
click at [1011, 409] on icon at bounding box center [1011, 406] width 15 height 14
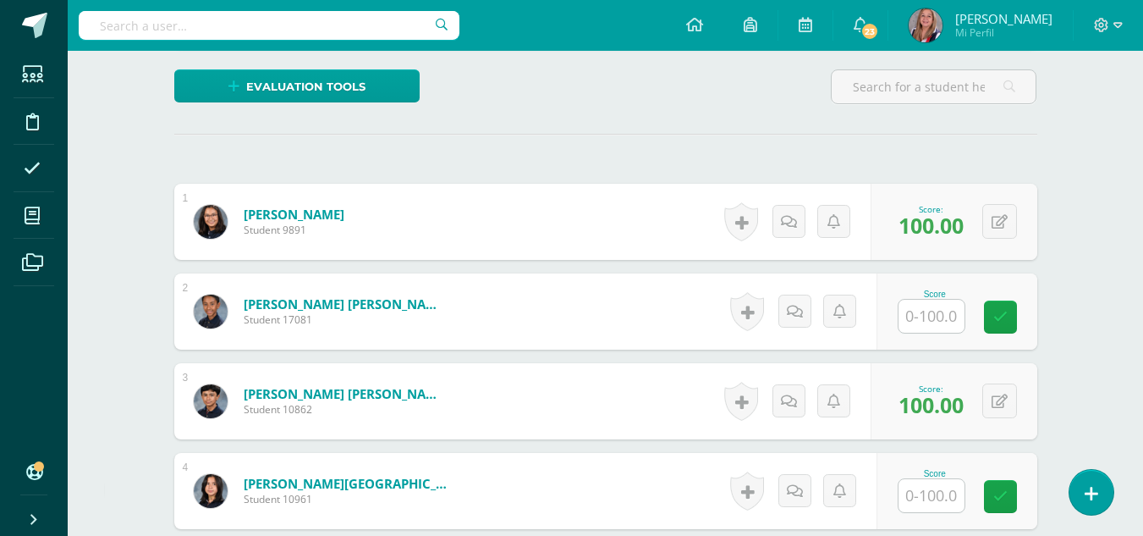
scroll to position [493, 0]
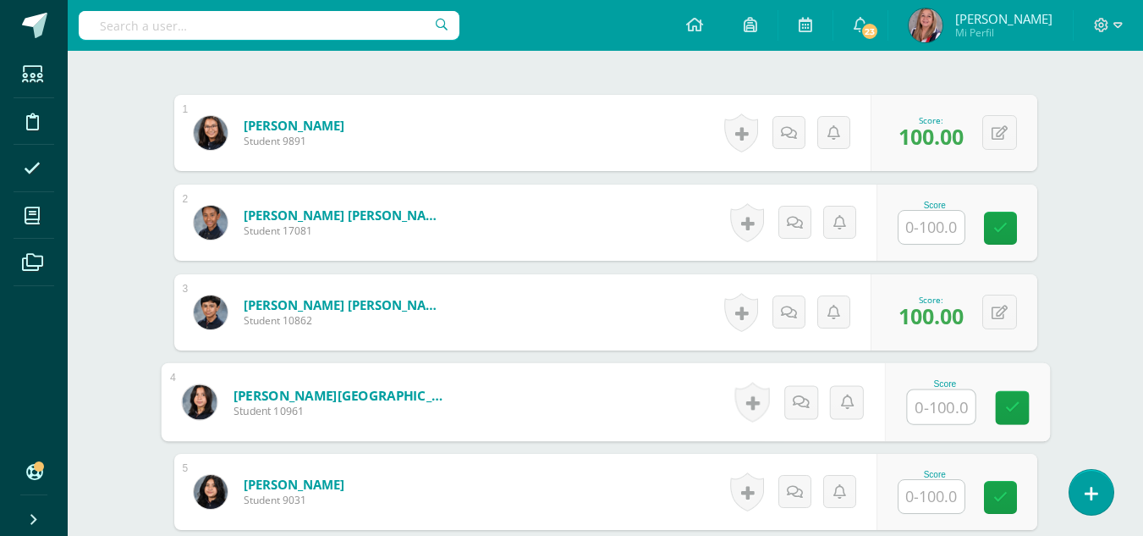
click at [926, 397] on input "text" at bounding box center [941, 407] width 68 height 34
type input "0"
click at [1016, 408] on icon at bounding box center [1011, 407] width 15 height 14
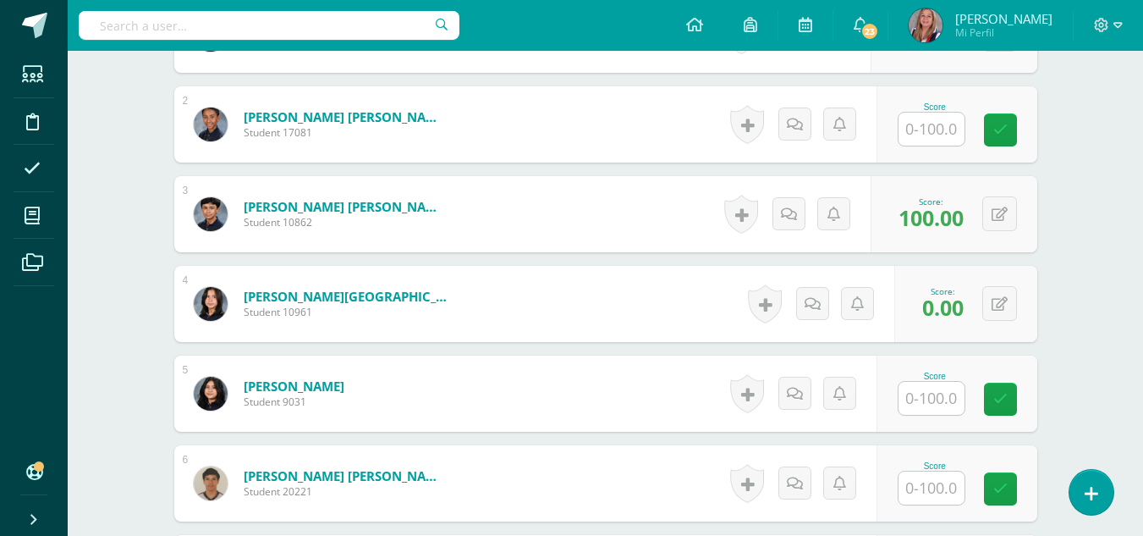
scroll to position [592, 0]
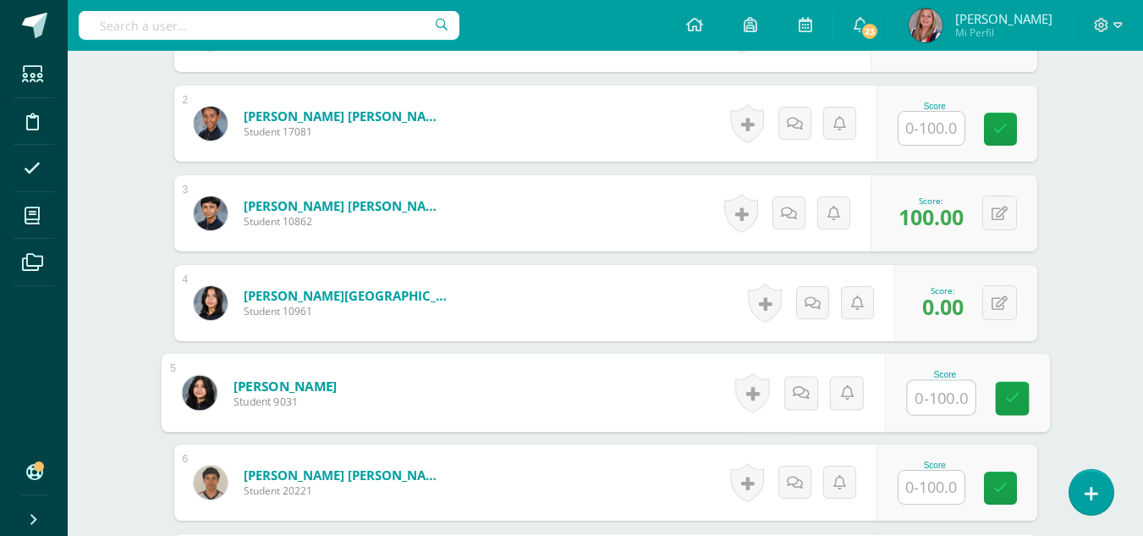
click at [942, 405] on input "text" at bounding box center [941, 398] width 68 height 34
type input "40"
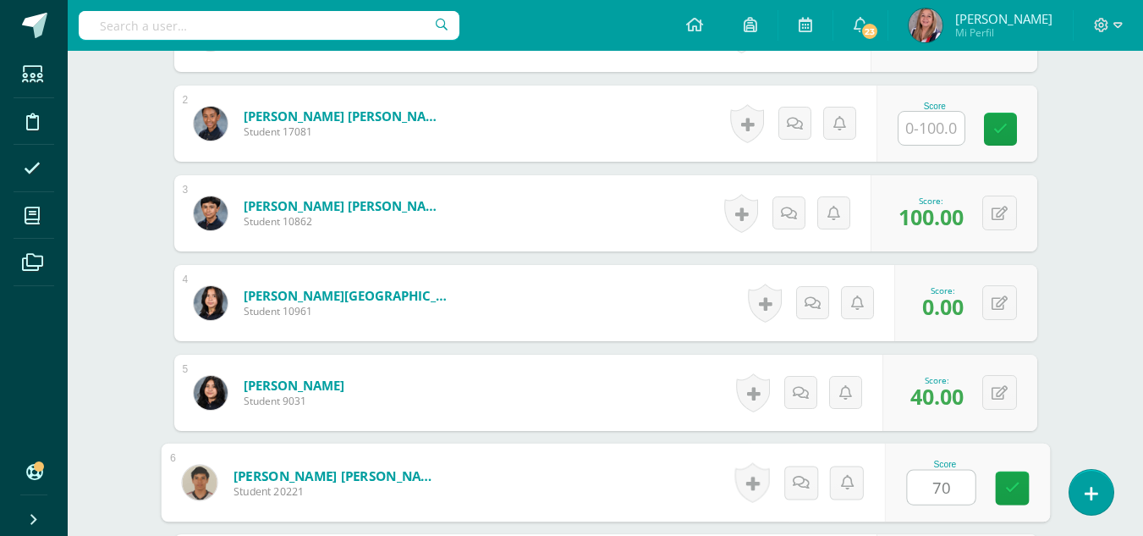
type input "70"
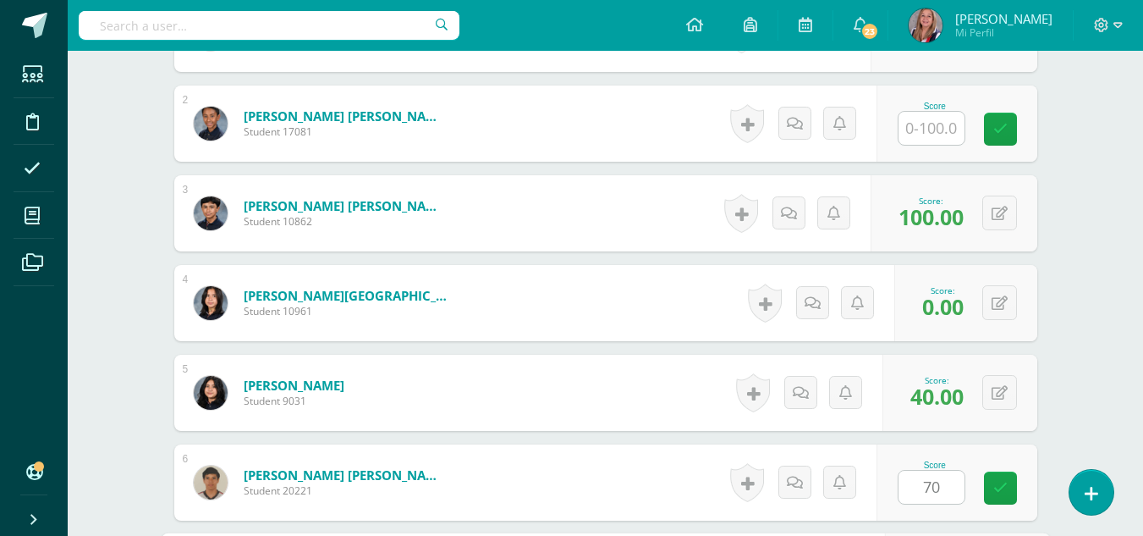
scroll to position [901, 0]
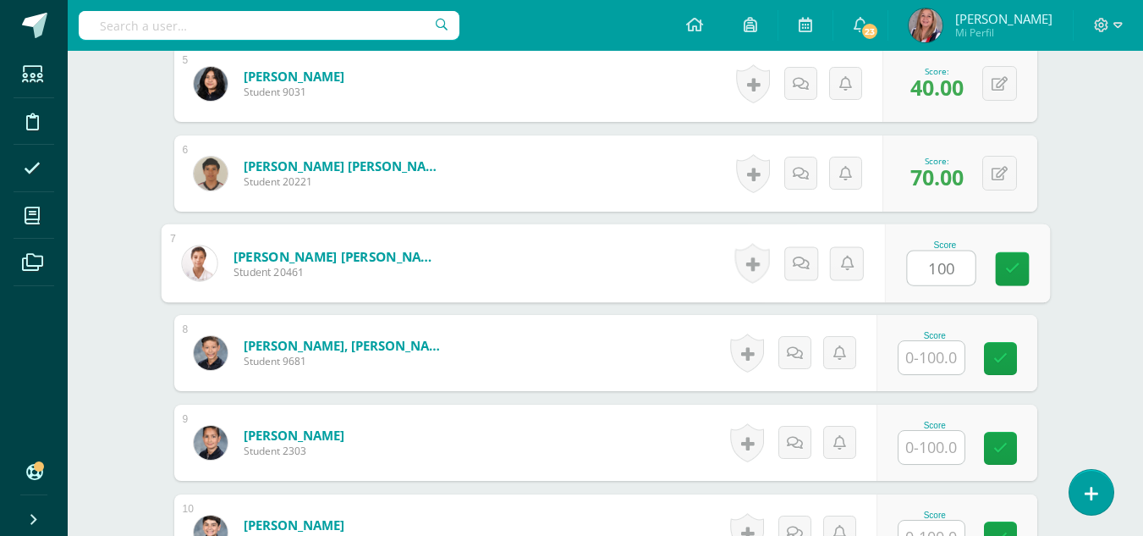
type input "100"
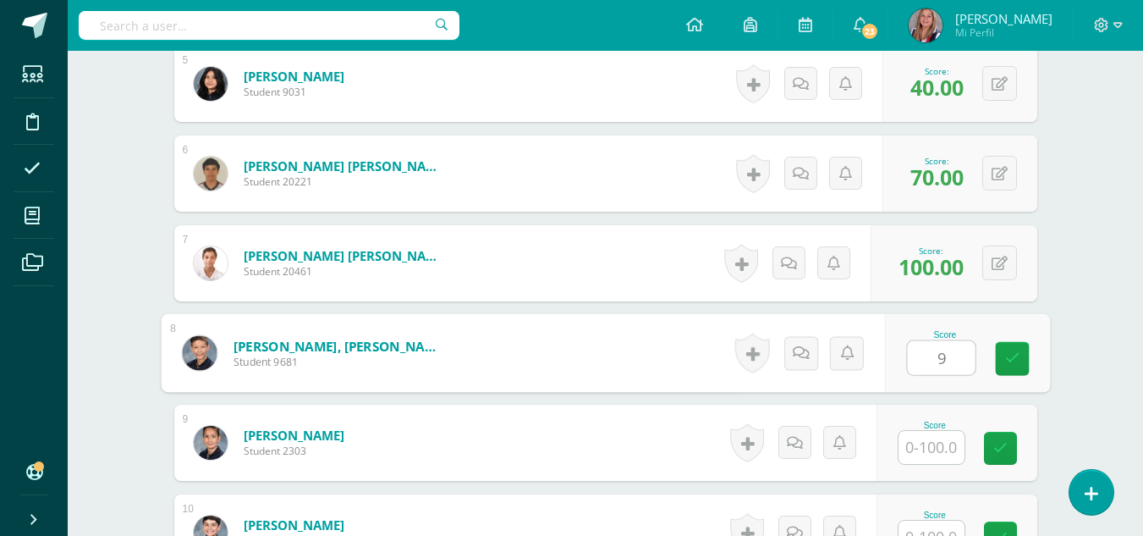
type input "90"
click at [1014, 354] on icon at bounding box center [1011, 358] width 15 height 14
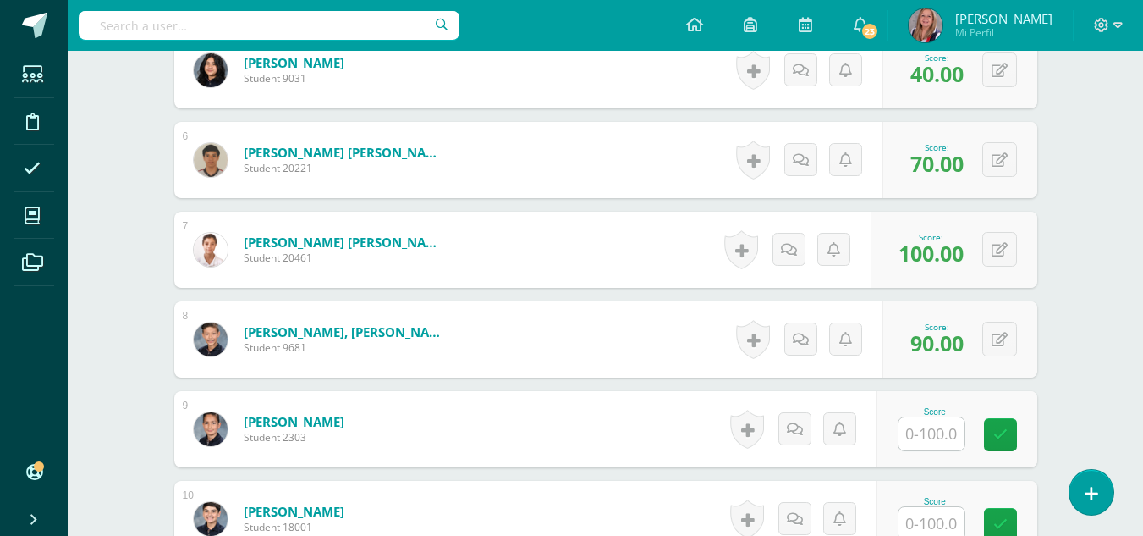
scroll to position [915, 0]
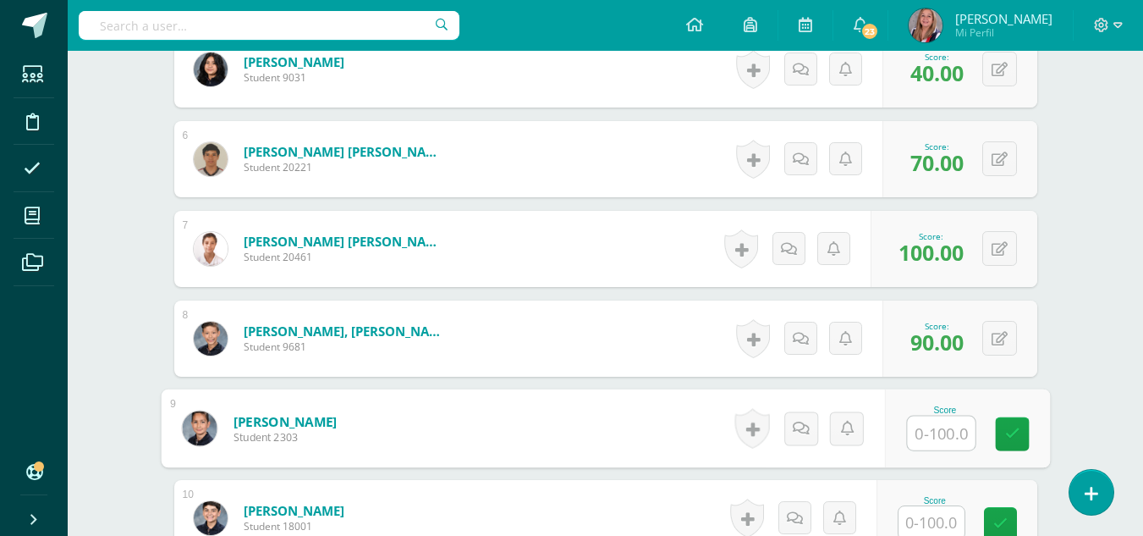
click at [930, 442] on input "text" at bounding box center [941, 433] width 68 height 34
type input "88"
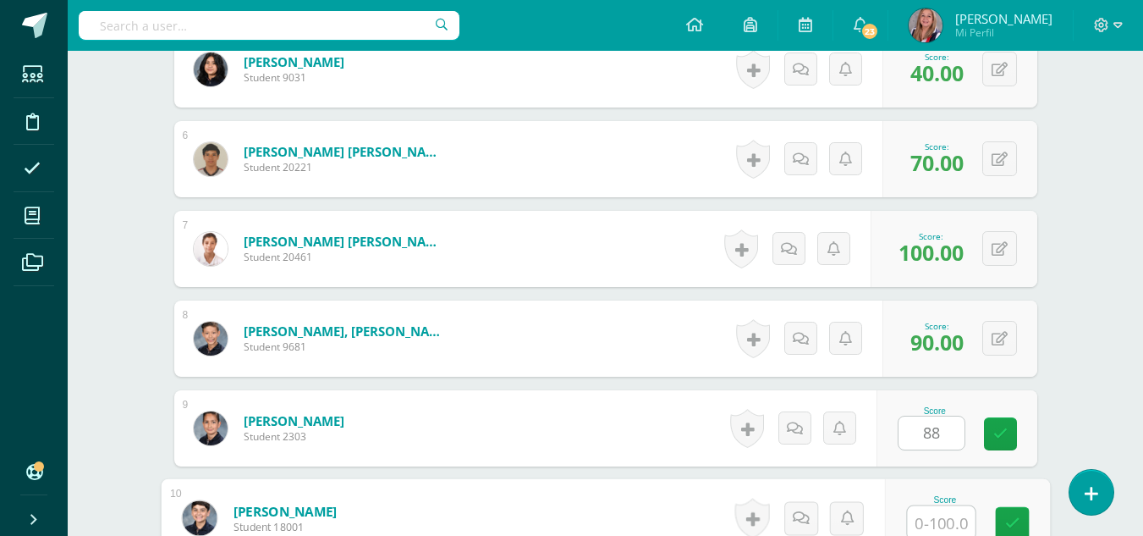
scroll to position [919, 0]
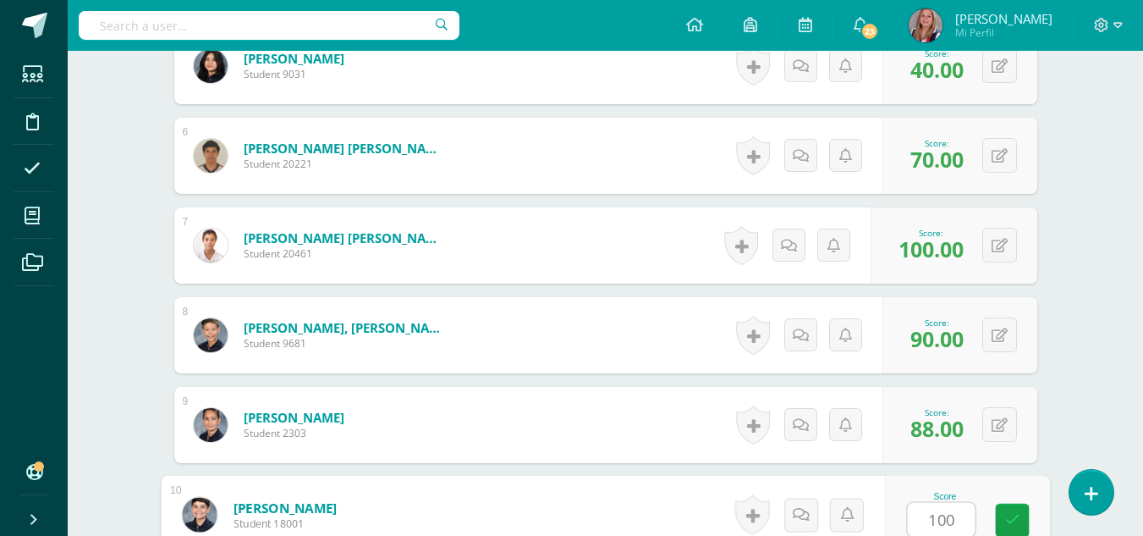
type input "100"
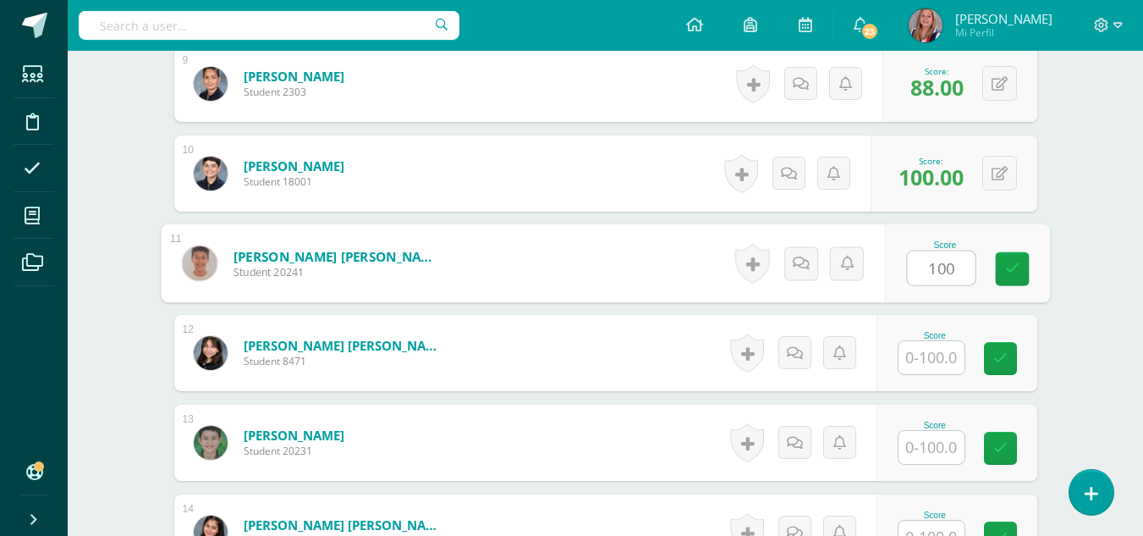
type input "100"
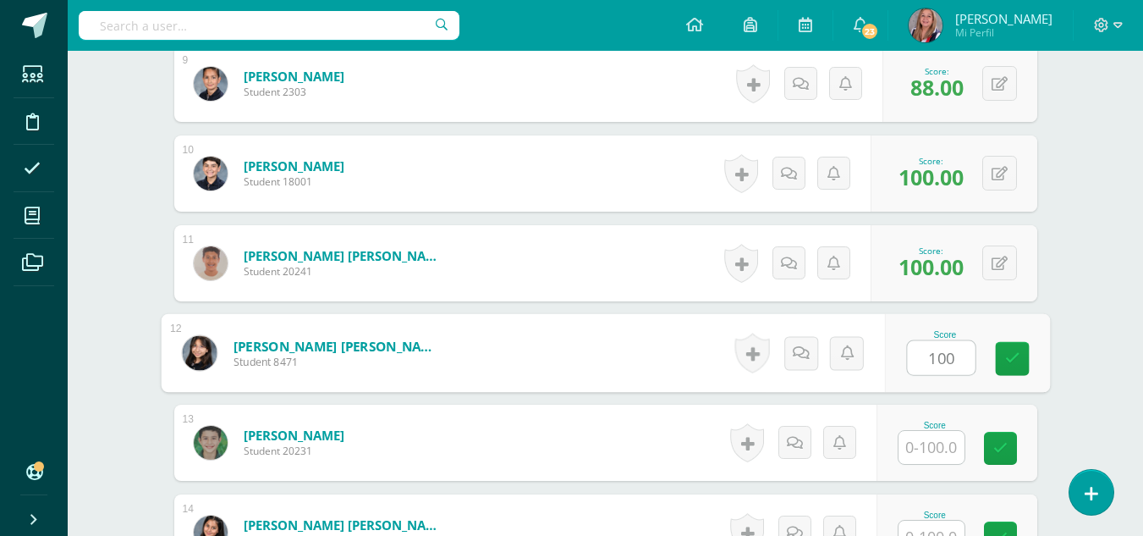
type input "100"
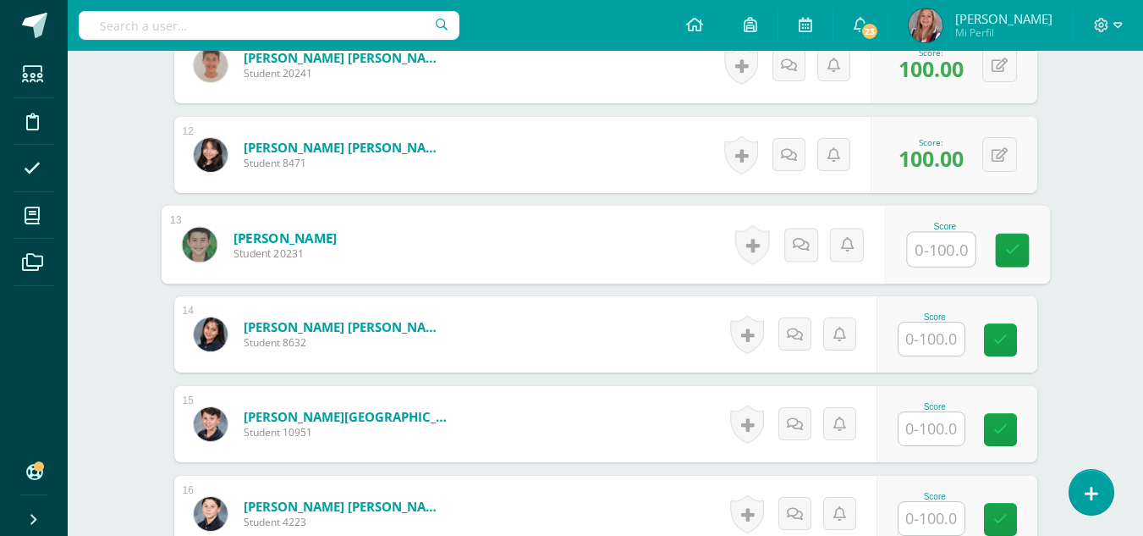
scroll to position [1459, 0]
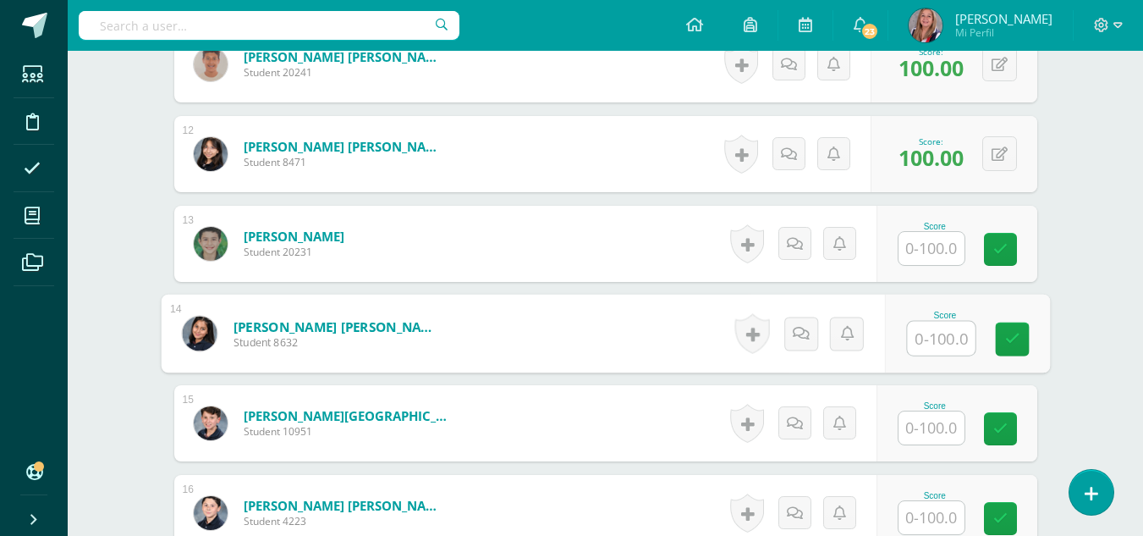
click at [926, 346] on input "text" at bounding box center [941, 338] width 68 height 34
type input "90"
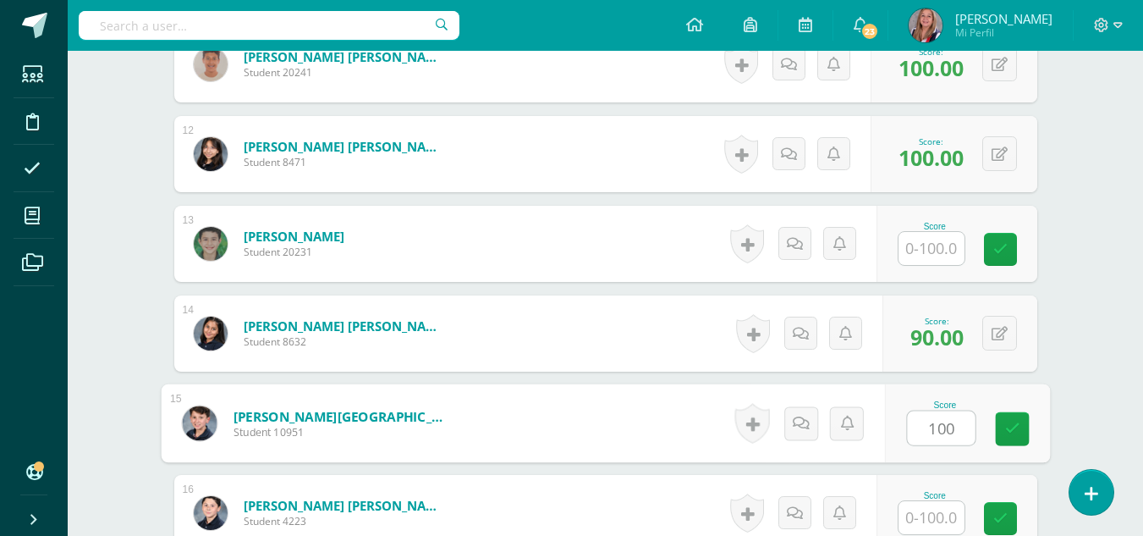
type input "100"
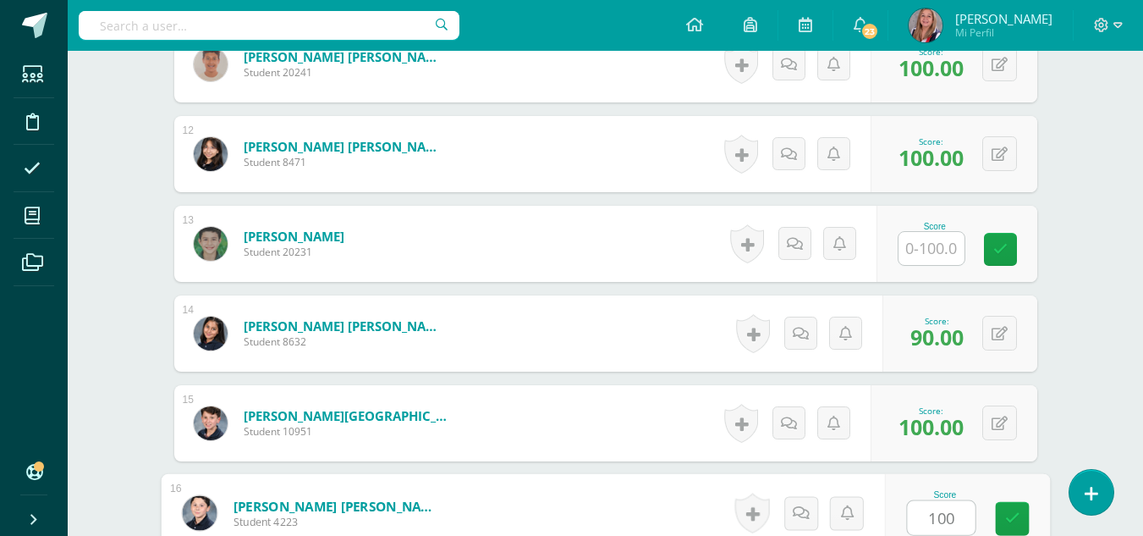
type input "100"
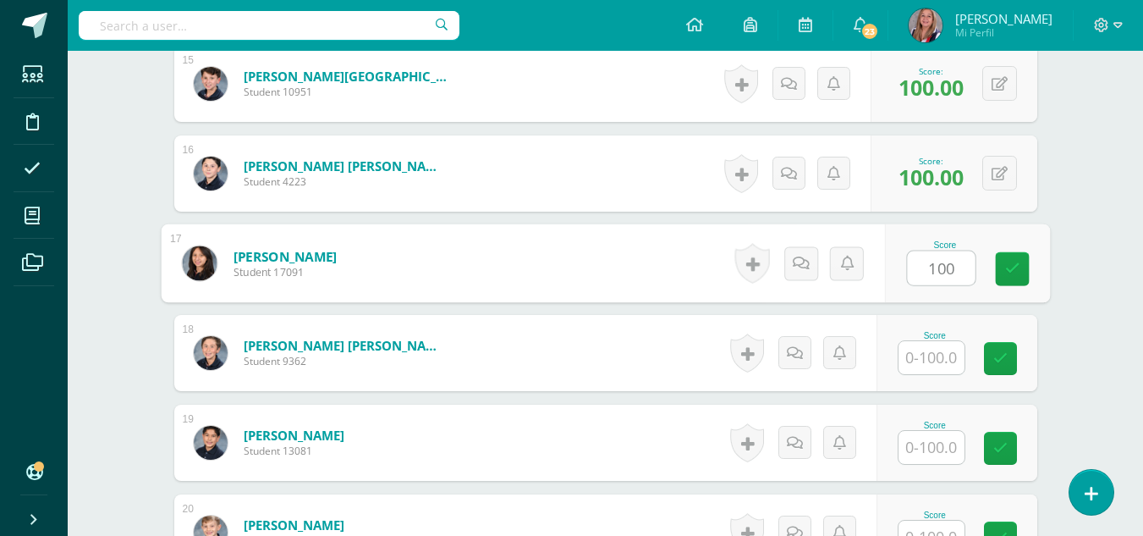
type input "100"
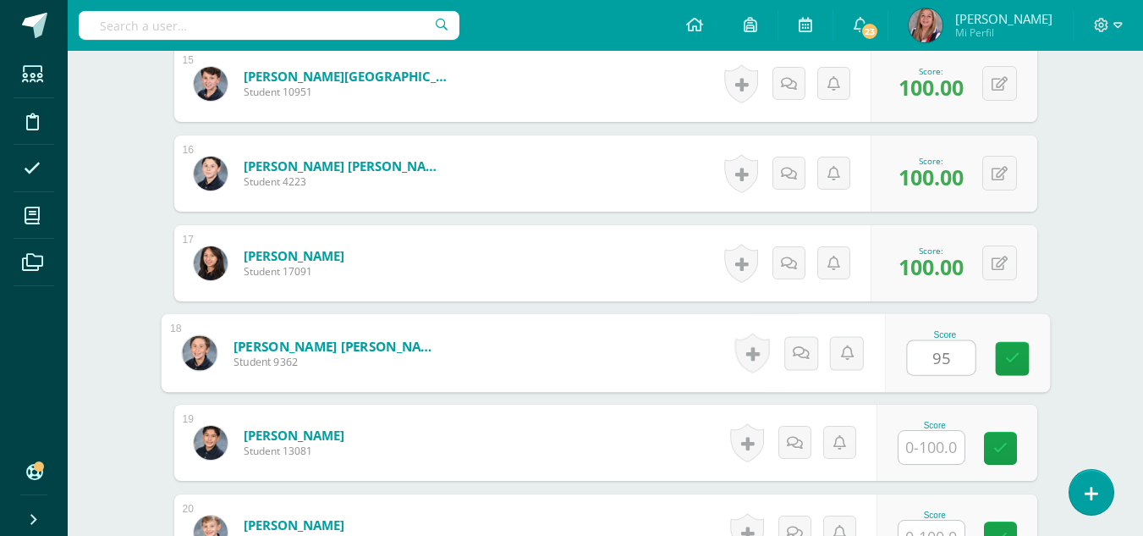
type input "95"
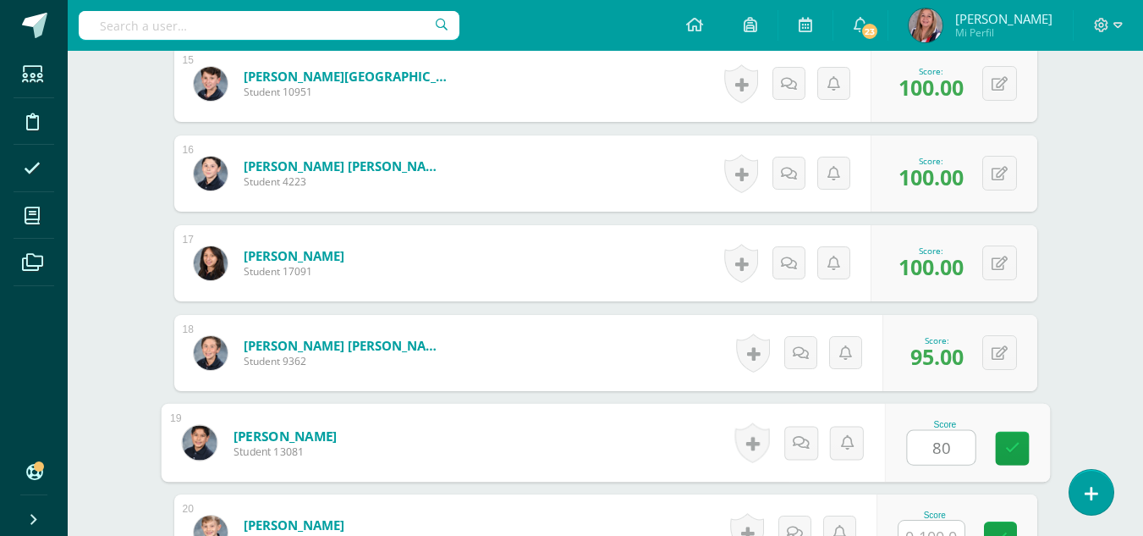
type input "80"
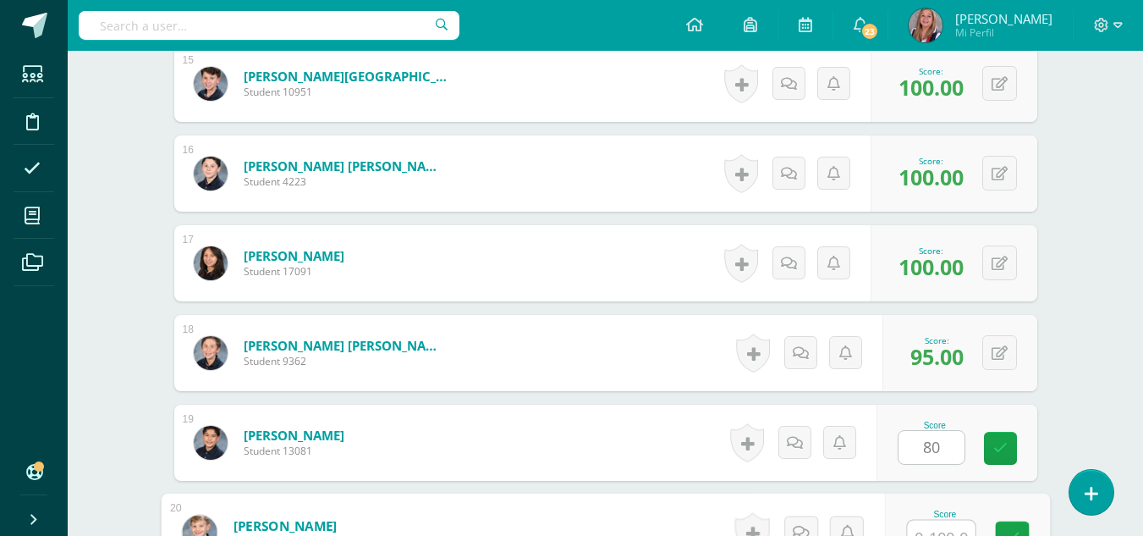
scroll to position [1816, 0]
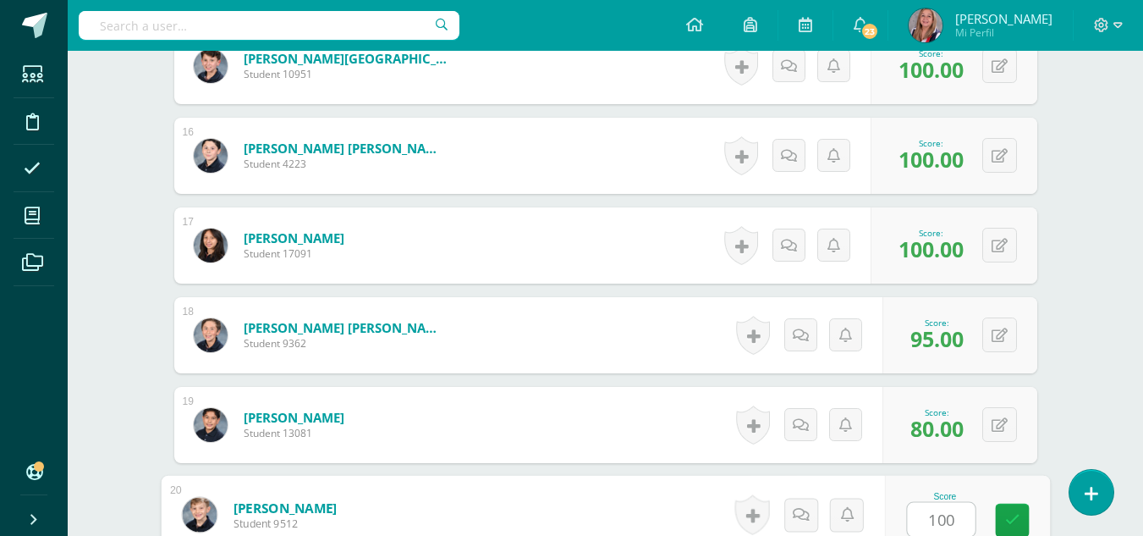
type input "100"
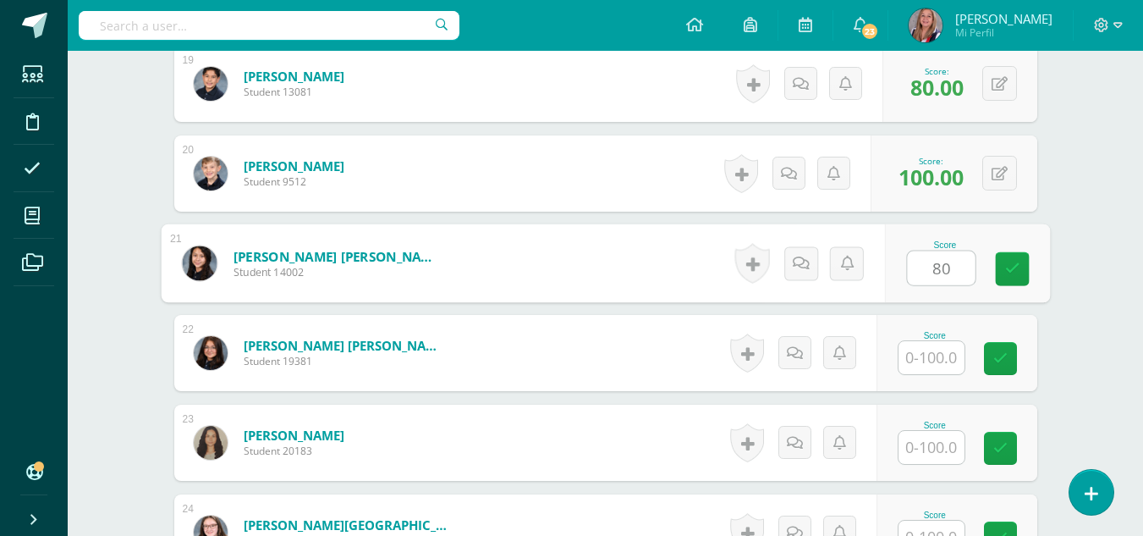
type input "80"
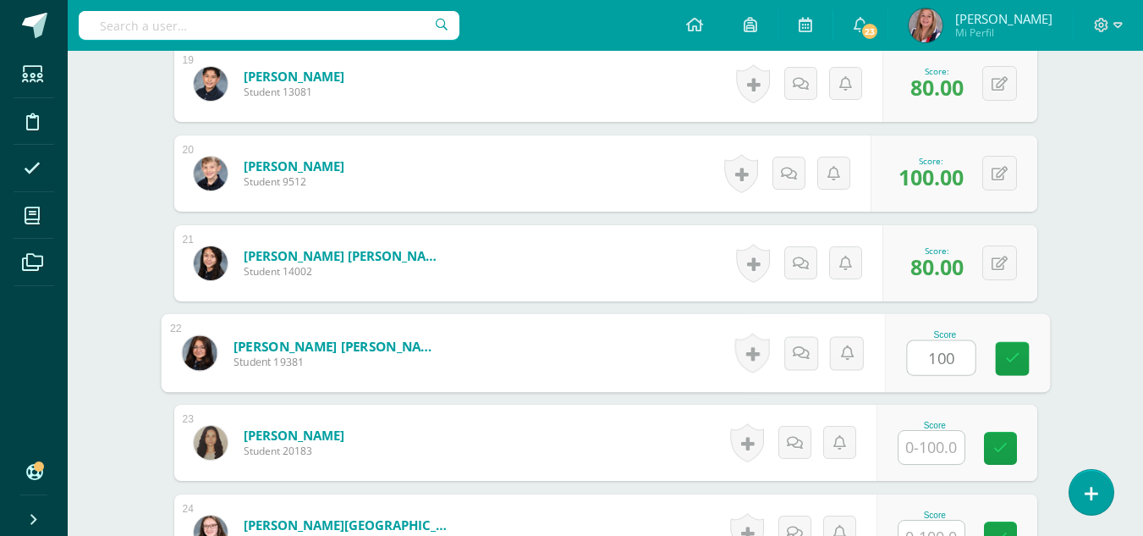
type input "100"
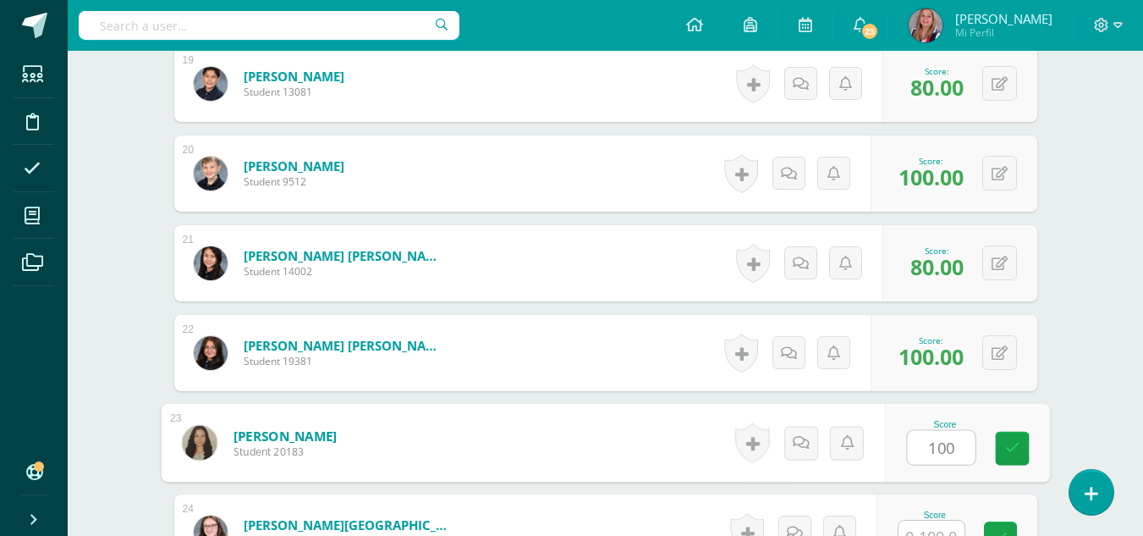
type input "100"
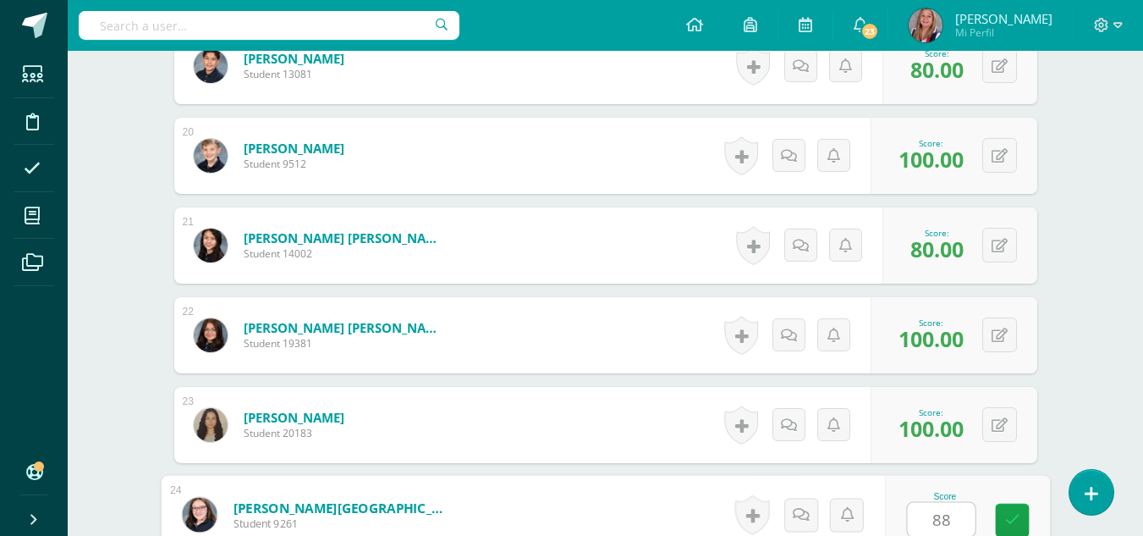
type input "88"
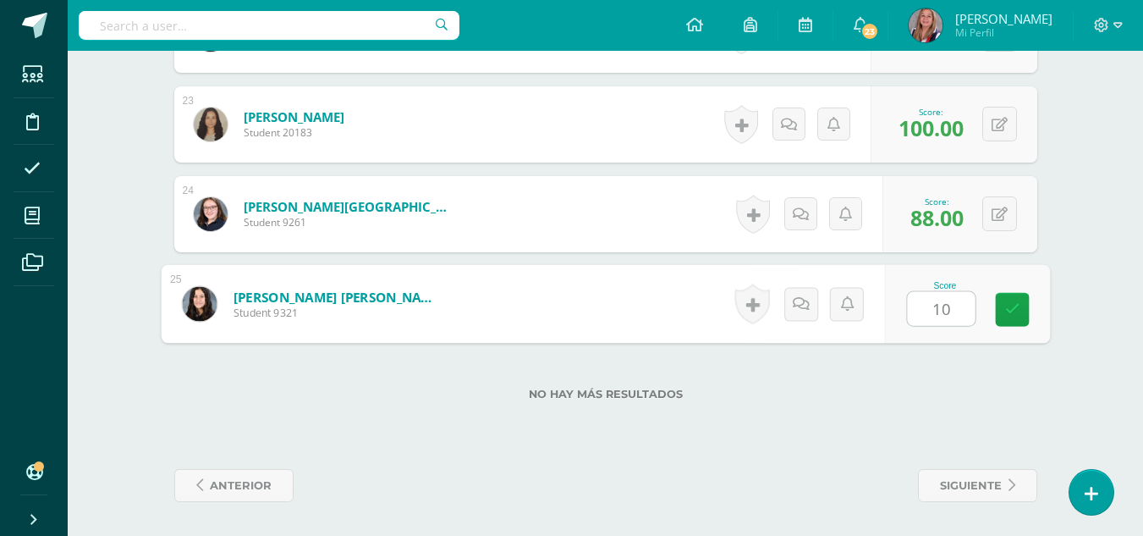
type input "100"
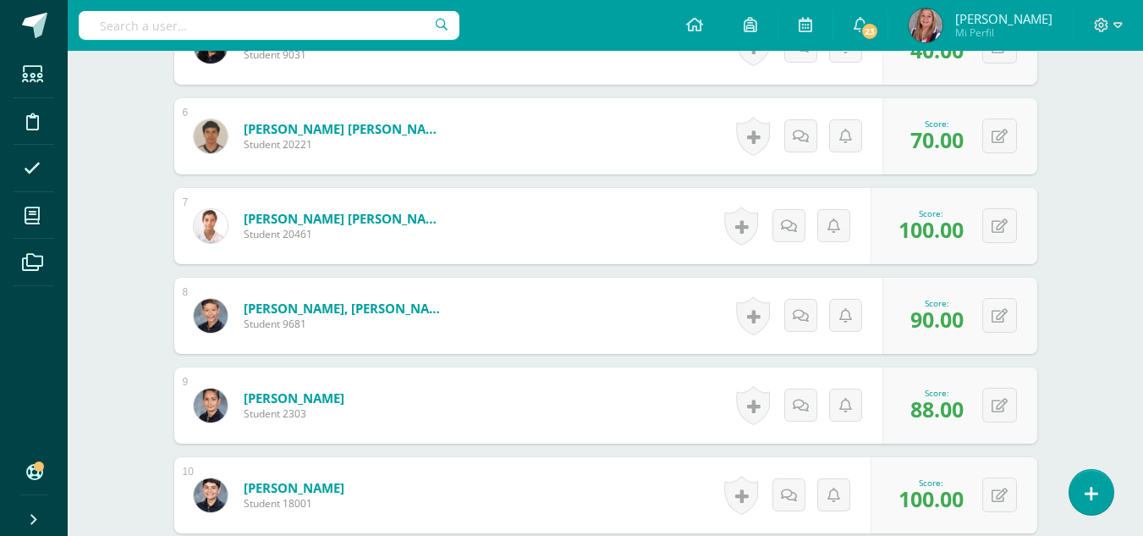
scroll to position [0, 0]
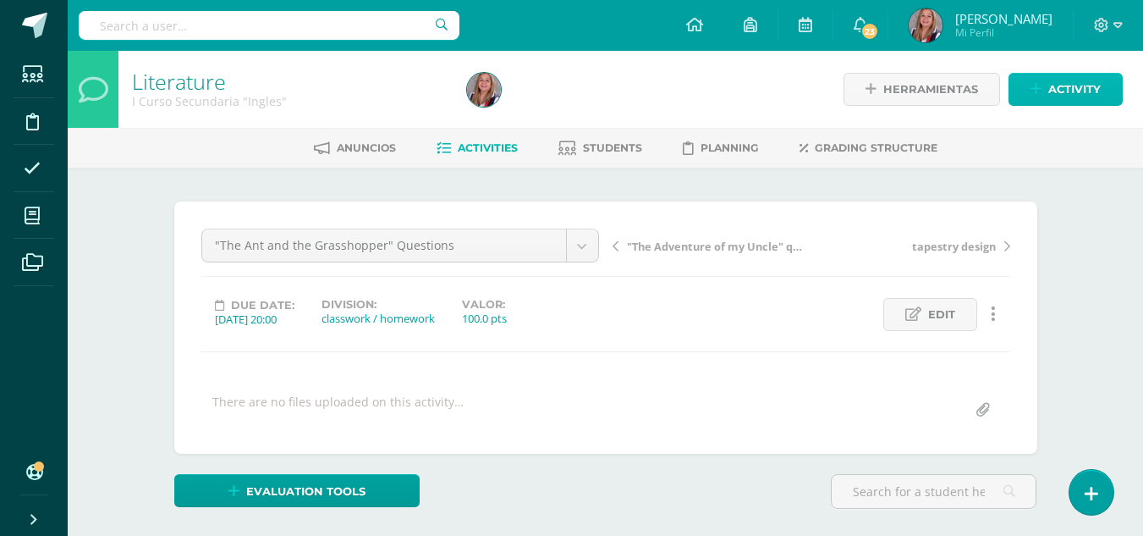
click at [1058, 89] on span "Activity" at bounding box center [1074, 89] width 52 height 31
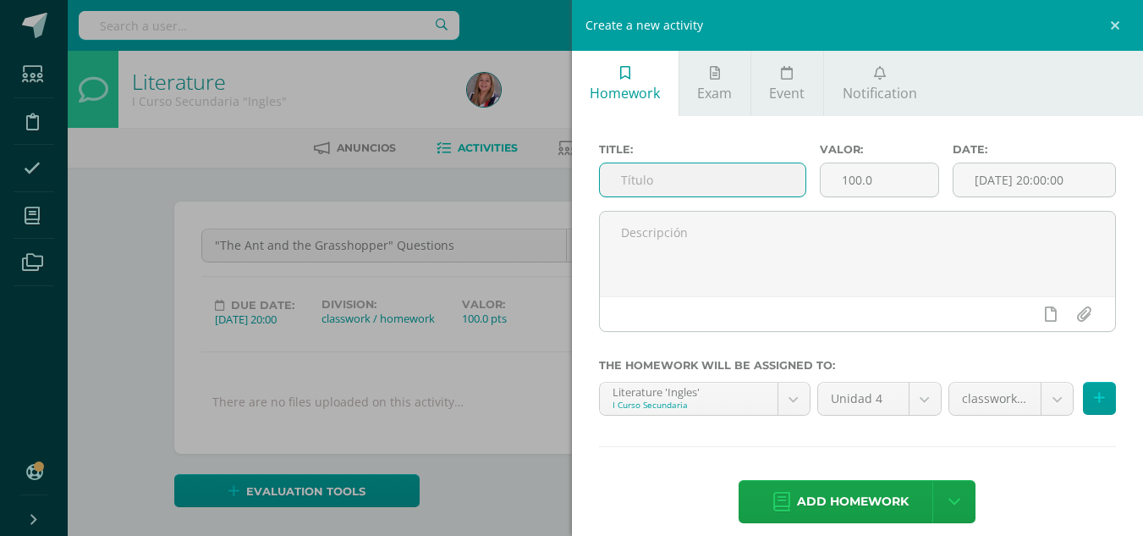
click at [632, 184] on input "text" at bounding box center [703, 179] width 206 height 33
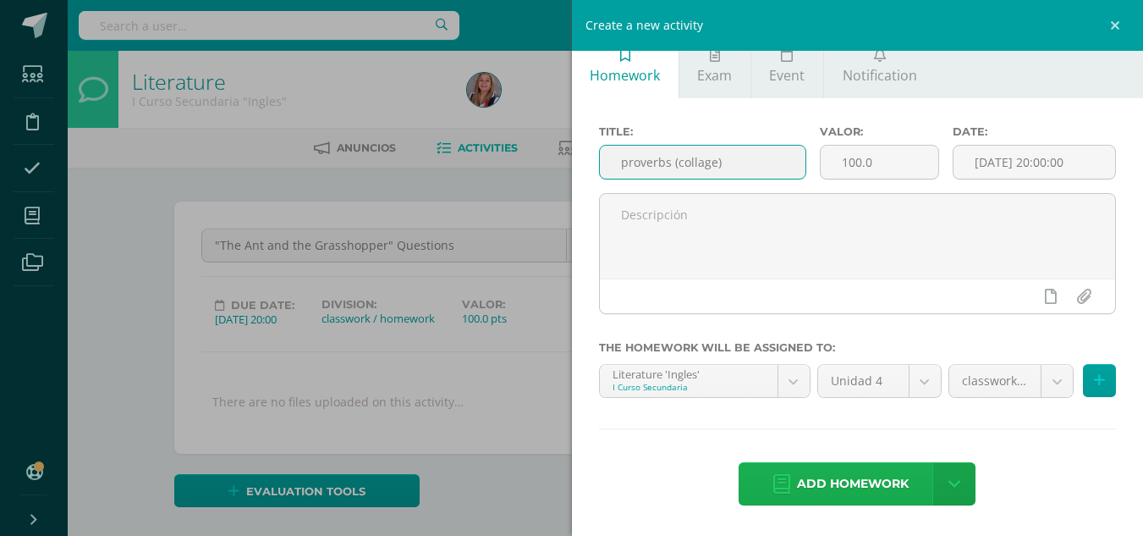
type input "proverbs (collage)"
click at [850, 486] on span "Add homework" at bounding box center [853, 483] width 112 height 41
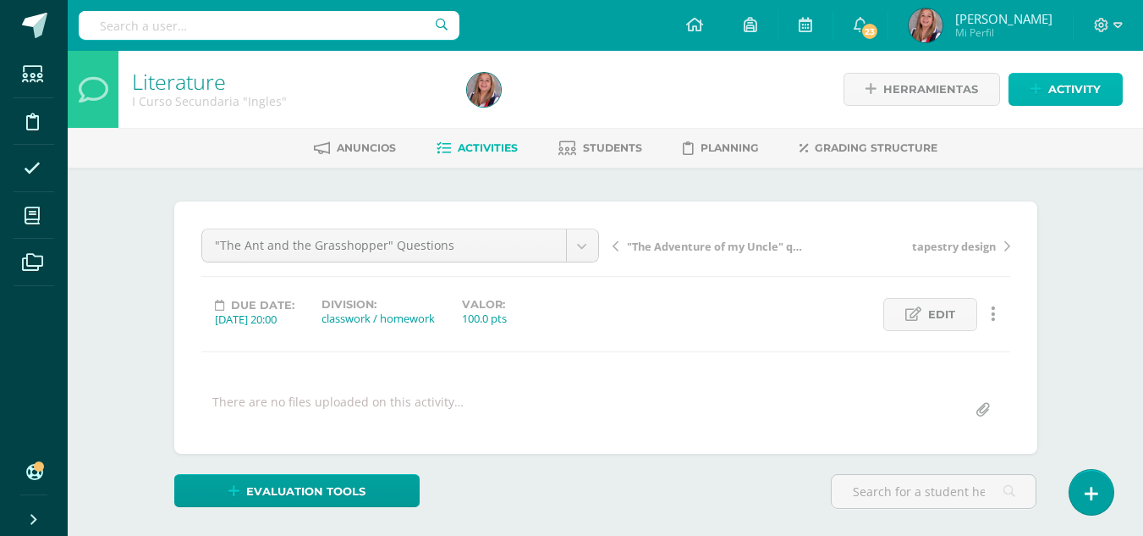
click at [1046, 85] on link "Activity" at bounding box center [1065, 89] width 114 height 33
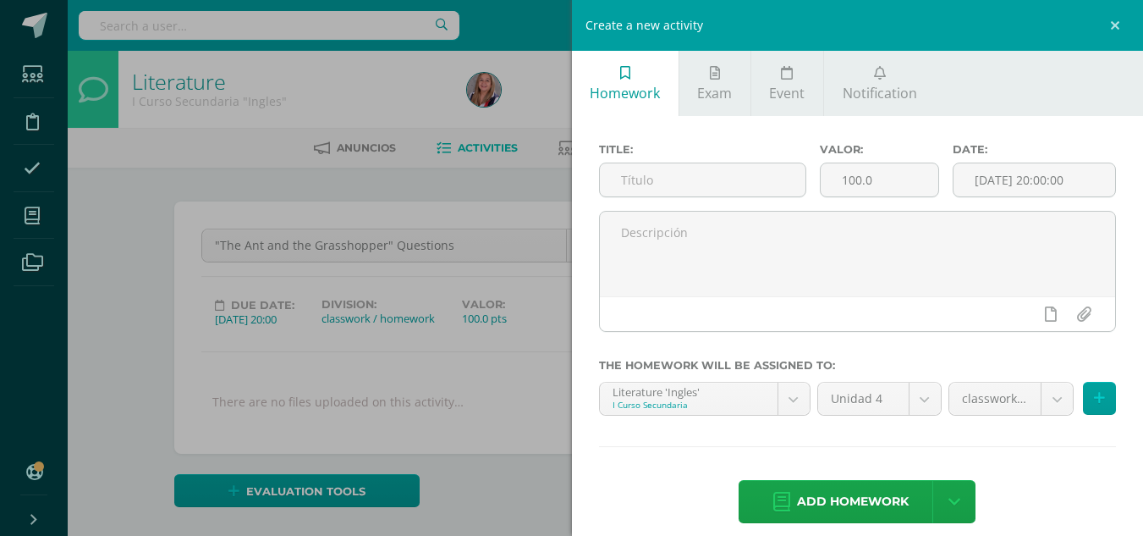
click at [525, 176] on div "Create a new activity Homework Exam Event Notification Title: Valor: 100.0 Date…" at bounding box center [571, 268] width 1143 height 536
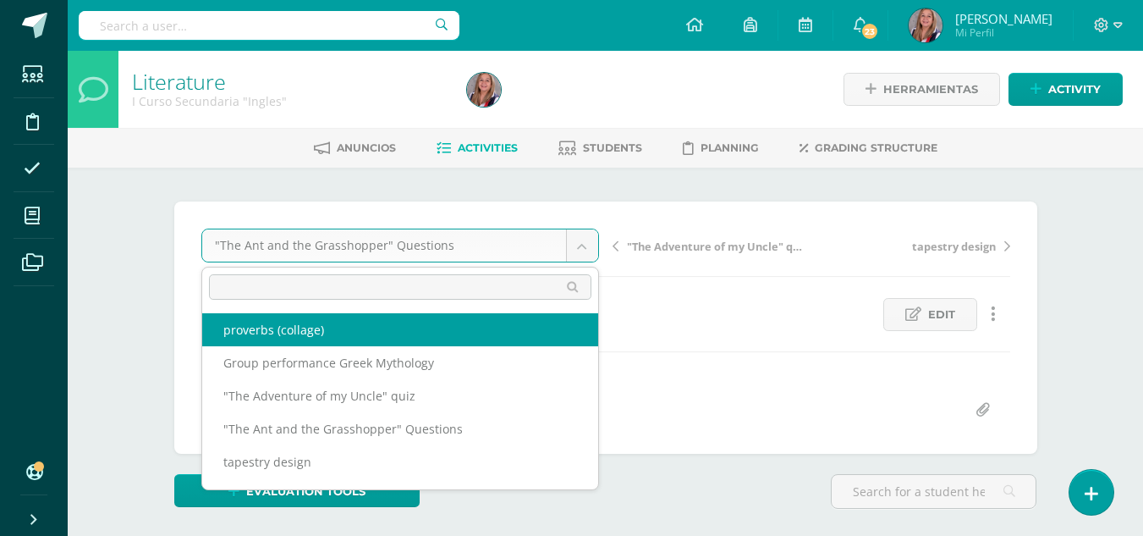
select select "/dashboard/teacher/grade-activity/238527/"
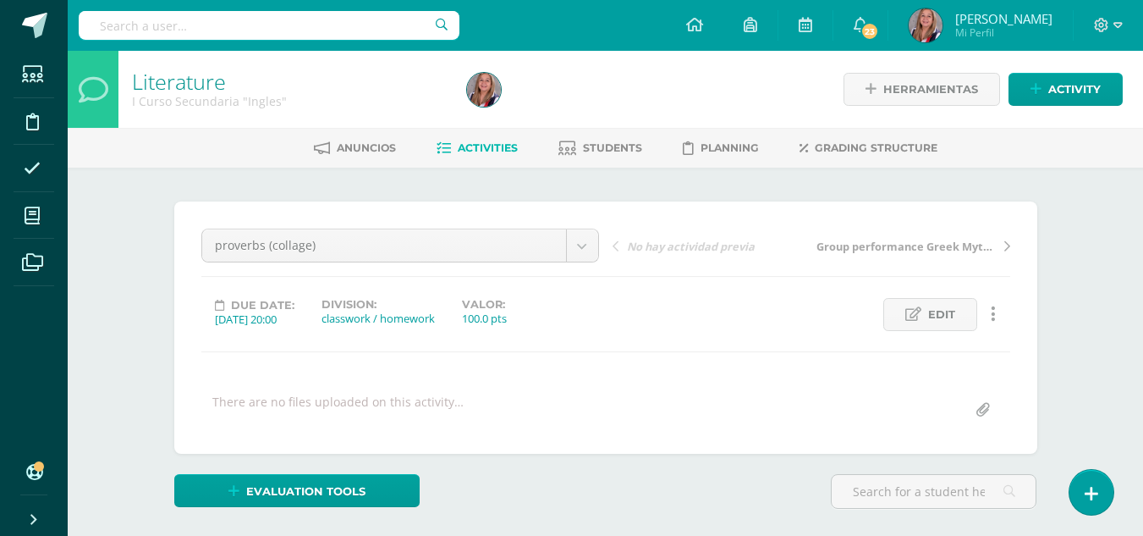
scroll to position [1, 0]
click at [948, 312] on span "Edit" at bounding box center [941, 313] width 27 height 31
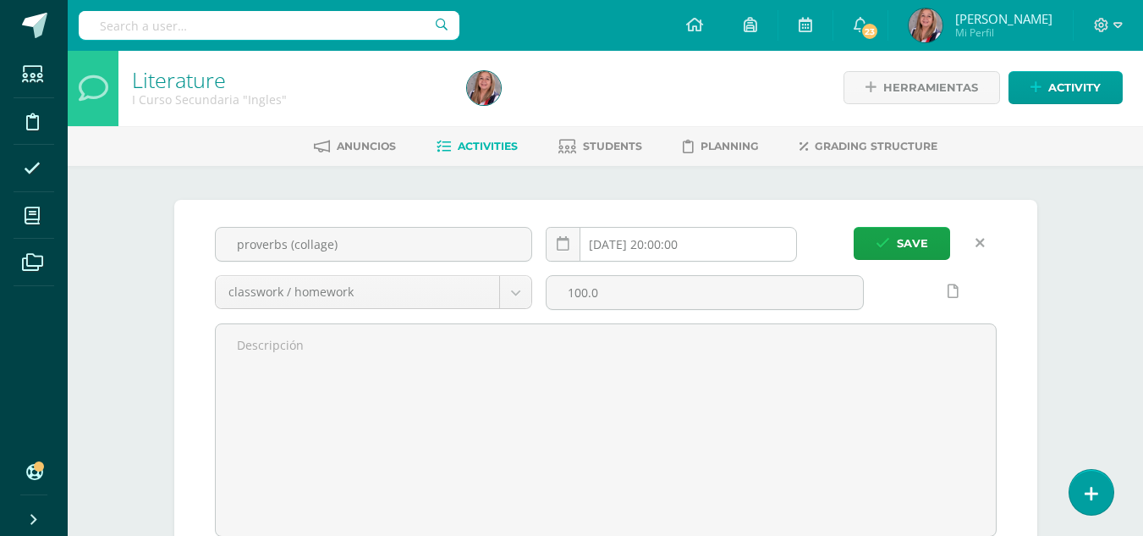
scroll to position [3, 0]
click at [673, 241] on input "[DATE] 20:00:00" at bounding box center [672, 243] width 250 height 33
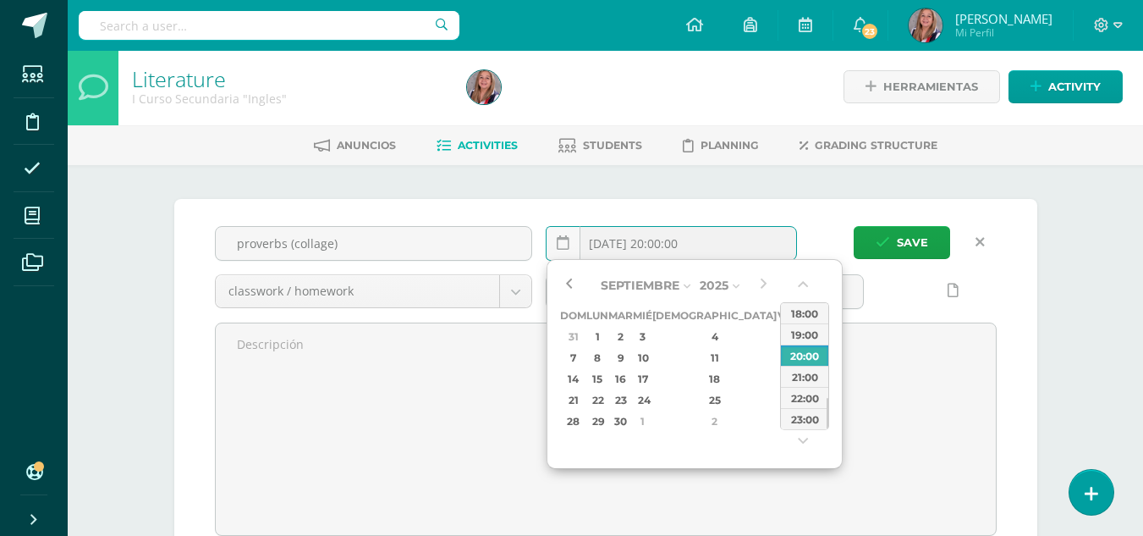
click at [570, 285] on button "button" at bounding box center [568, 284] width 17 height 25
click at [694, 397] on div "25" at bounding box center [715, 399] width 100 height 19
type input "[DATE] 20:00"
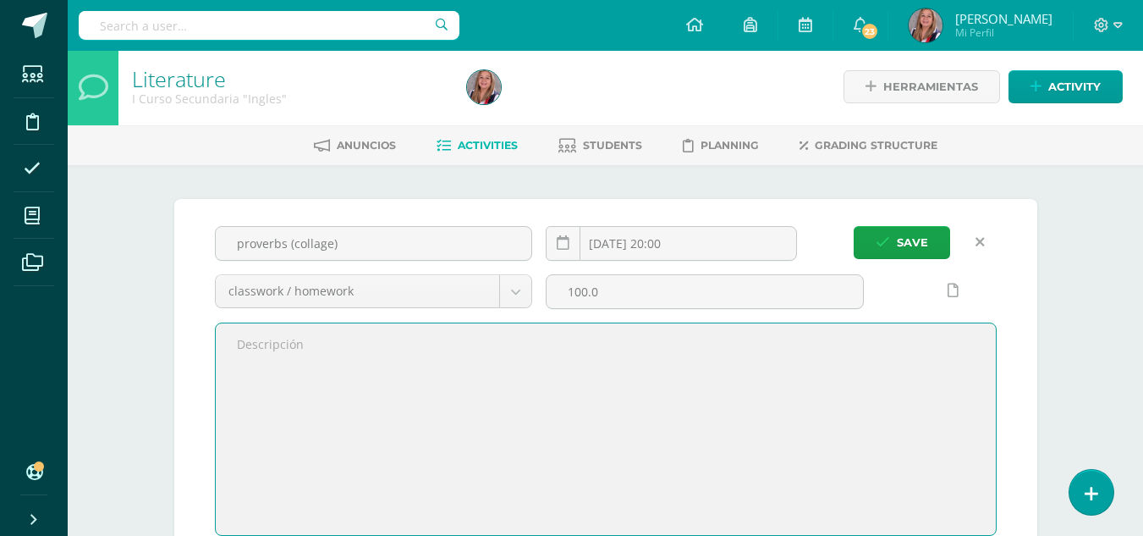
click at [679, 503] on textarea at bounding box center [606, 429] width 780 height 212
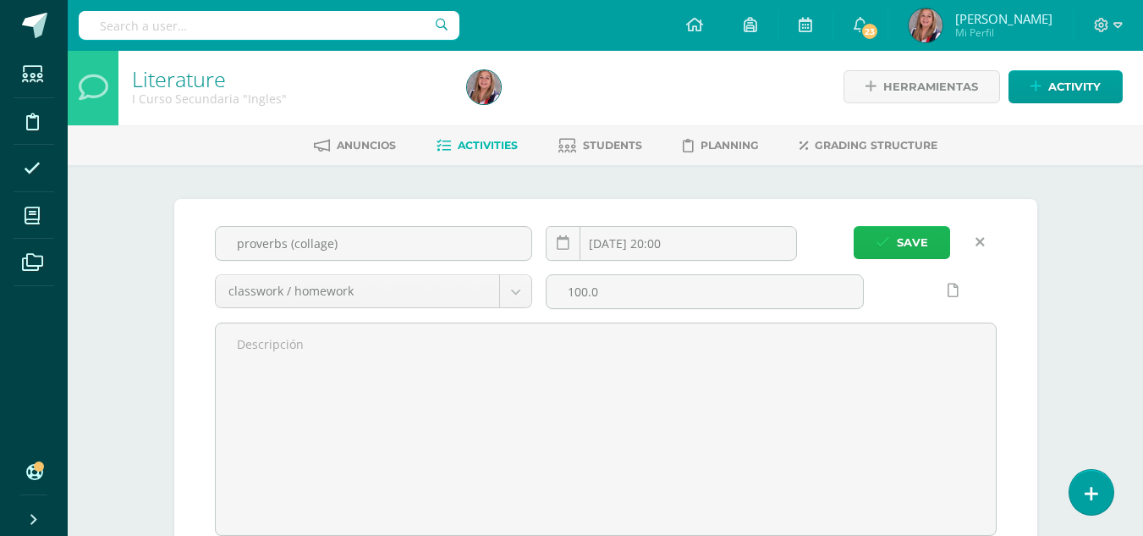
click at [910, 250] on span "Save" at bounding box center [912, 242] width 31 height 31
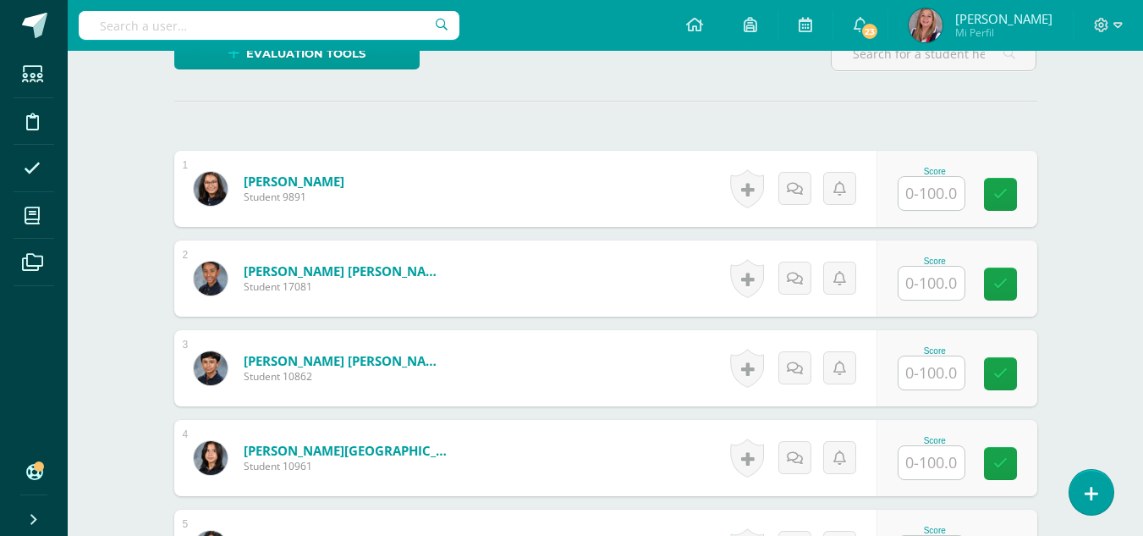
scroll to position [438, 0]
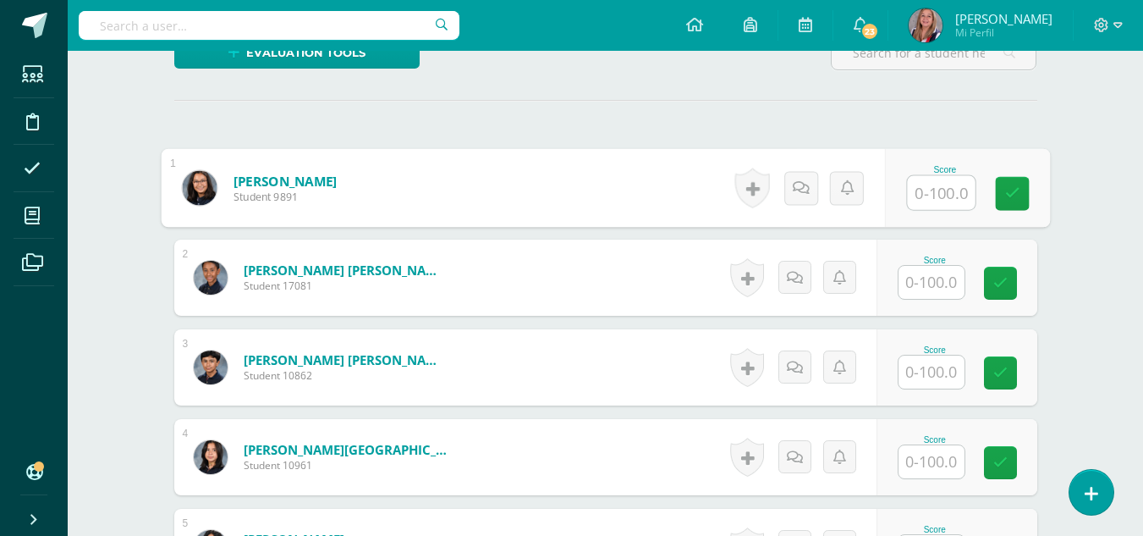
click at [942, 201] on input "text" at bounding box center [941, 193] width 68 height 34
click at [937, 194] on input "text" at bounding box center [941, 192] width 68 height 34
type input "100"
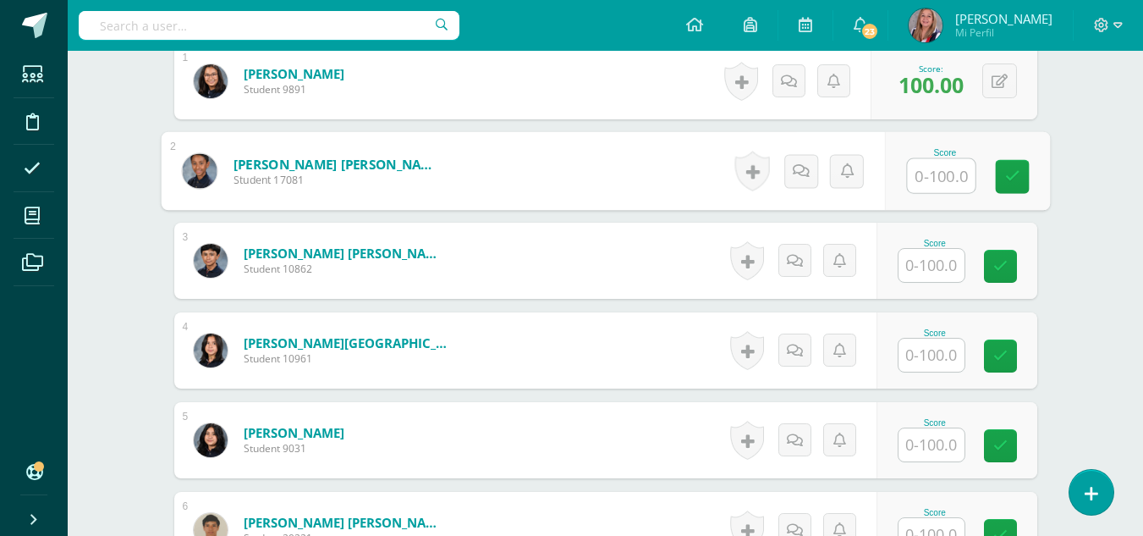
scroll to position [546, 0]
click at [935, 260] on input "text" at bounding box center [931, 264] width 66 height 33
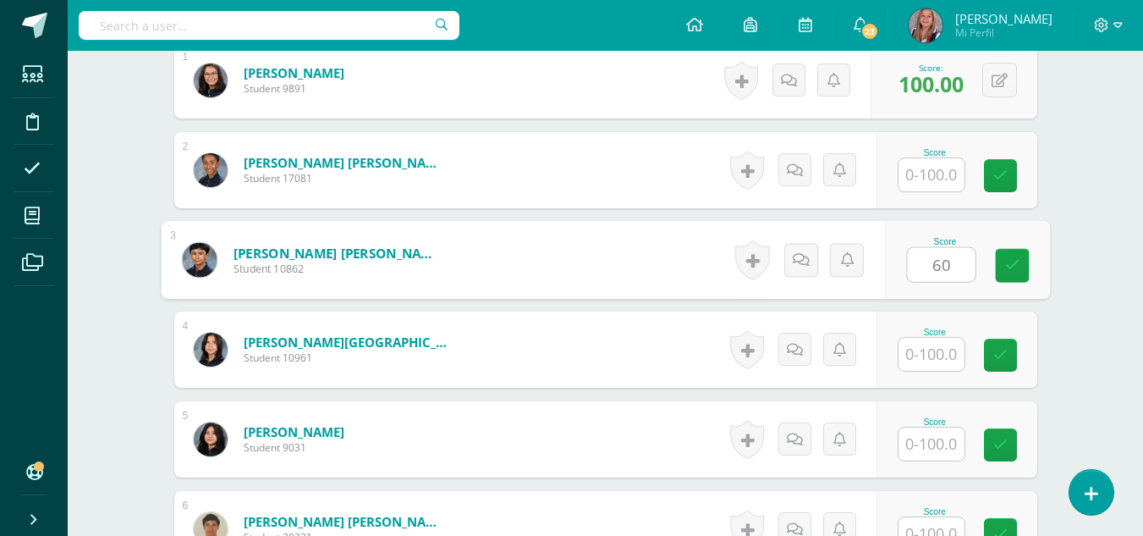
type input "60"
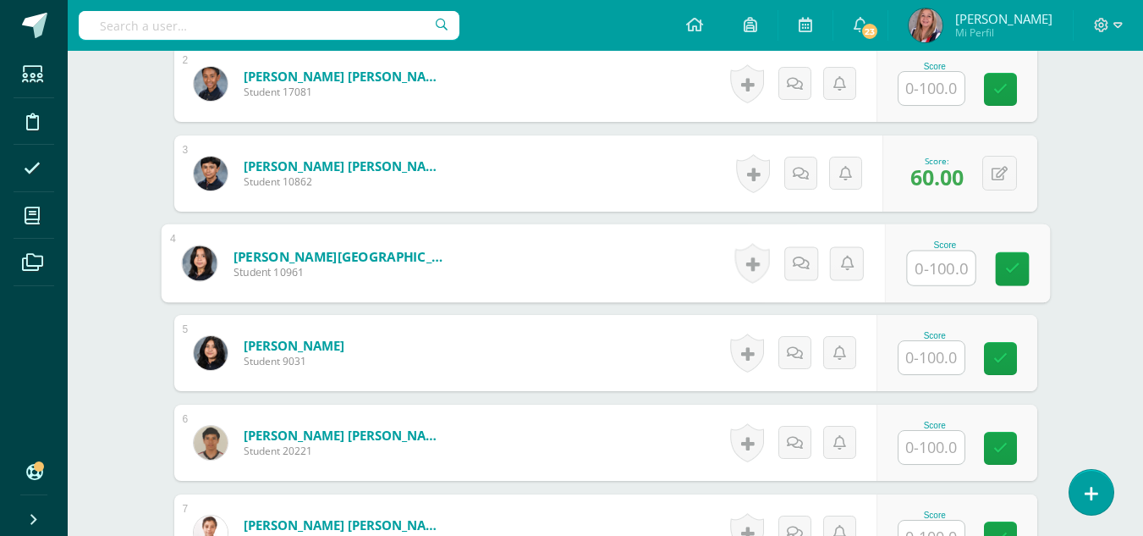
scroll to position [633, 0]
click at [935, 260] on input "text" at bounding box center [941, 267] width 68 height 34
type input "0"
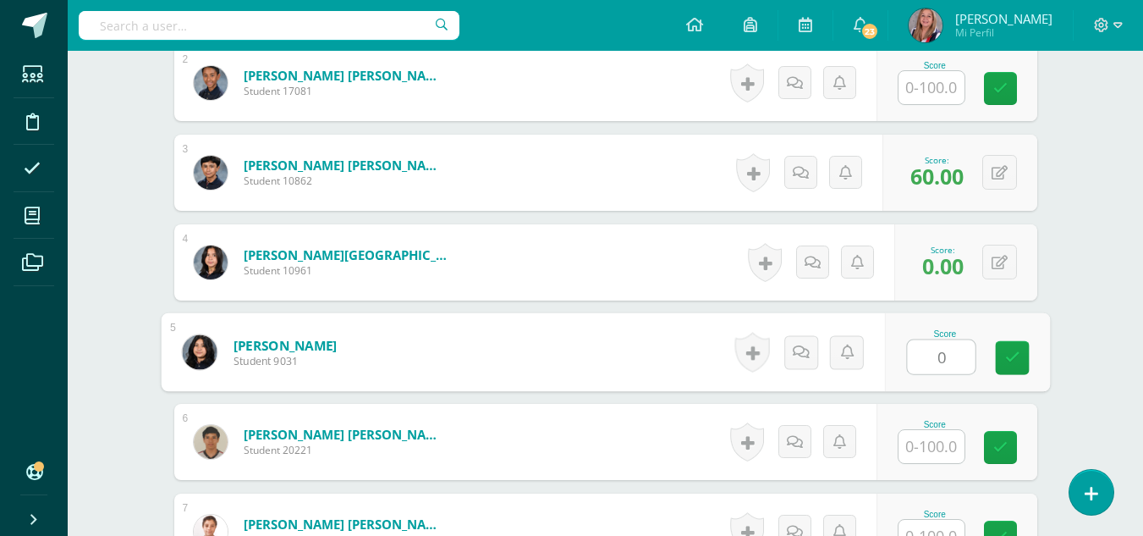
type input "0"
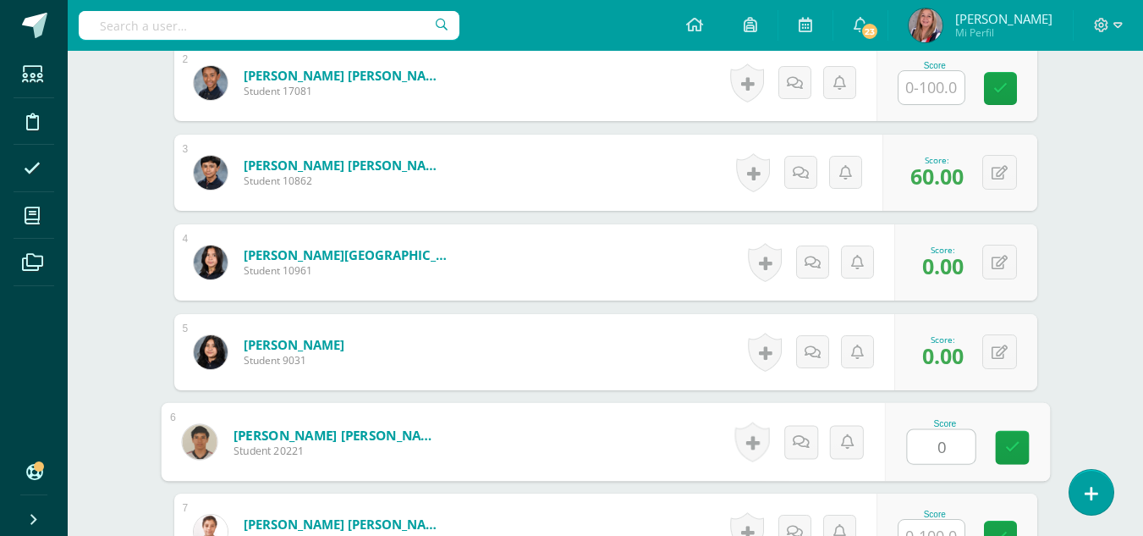
type input "0"
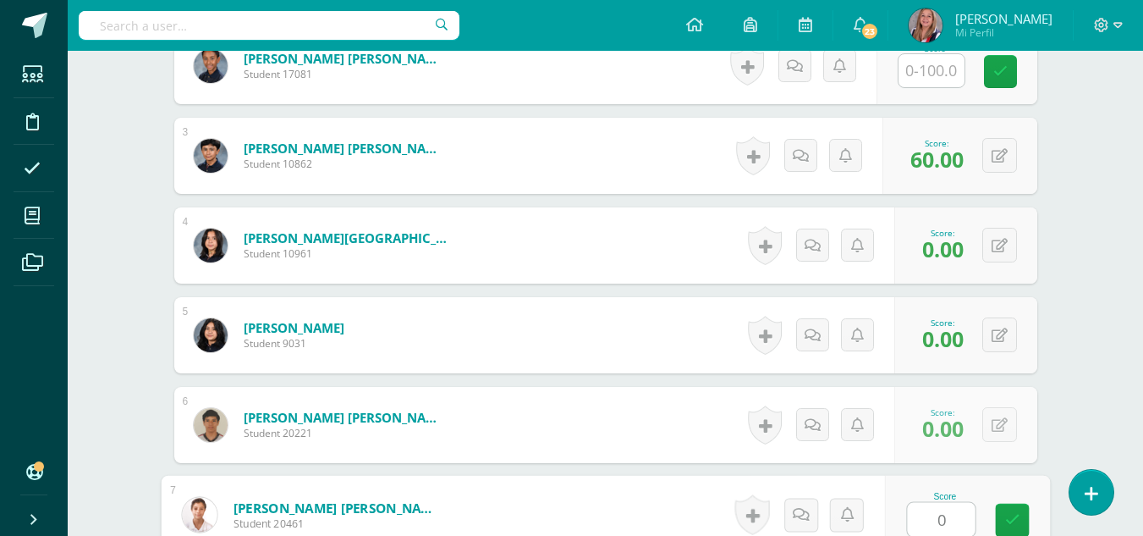
type input "0"
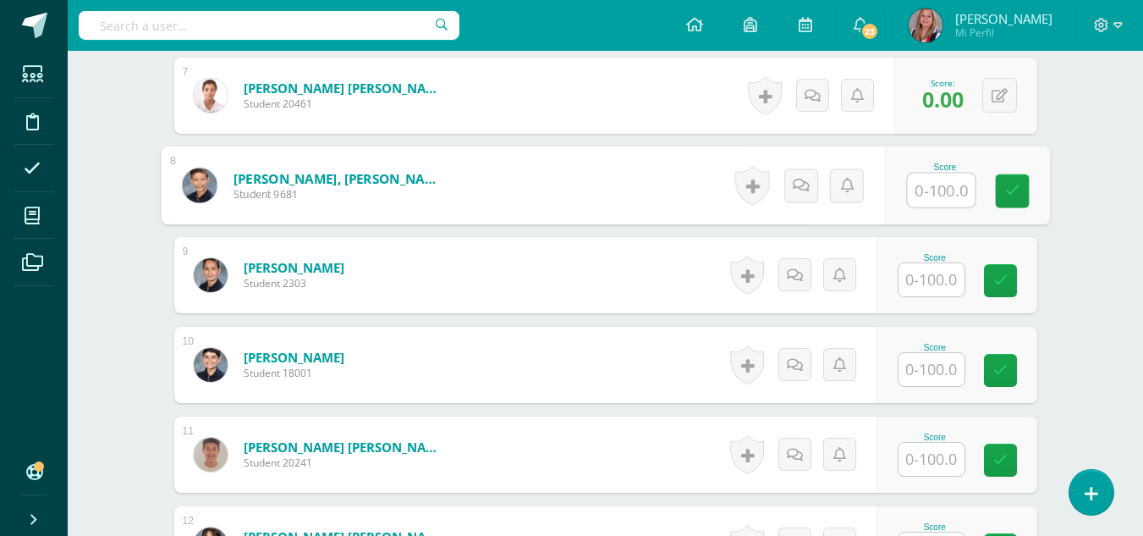
scroll to position [1069, 0]
type input "60"
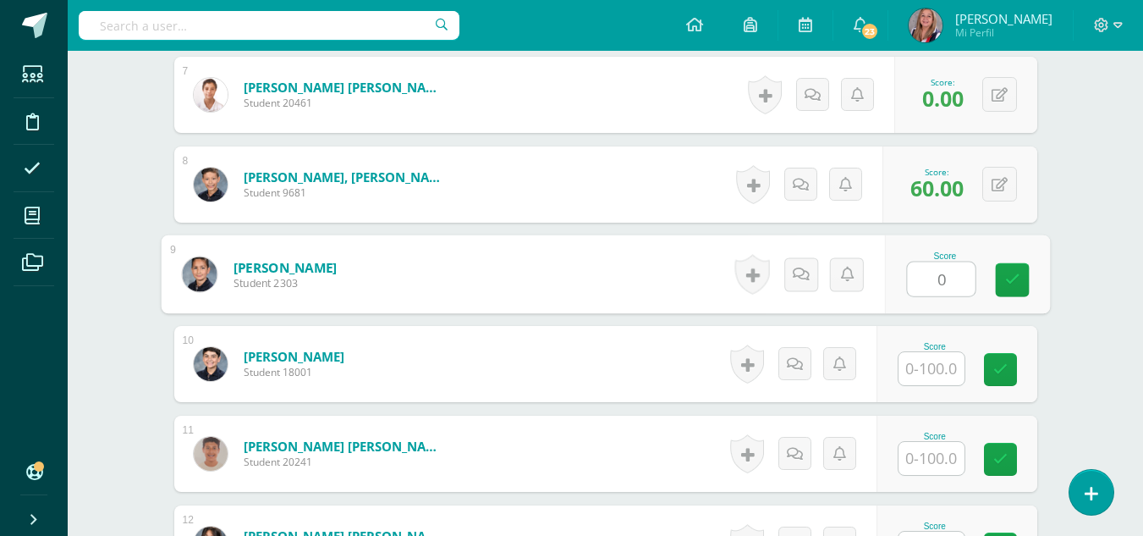
type input "0"
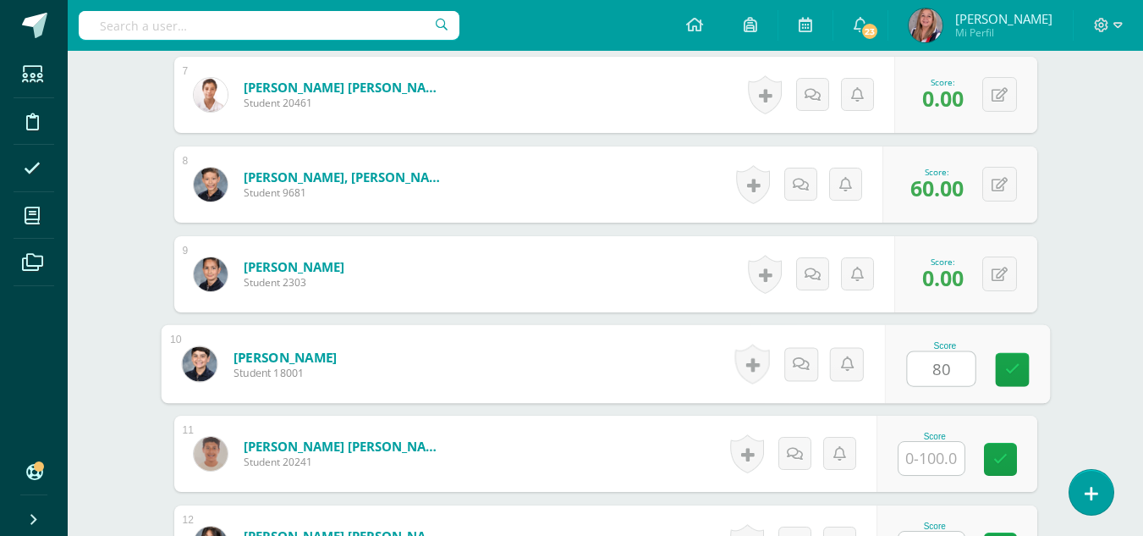
type input "80"
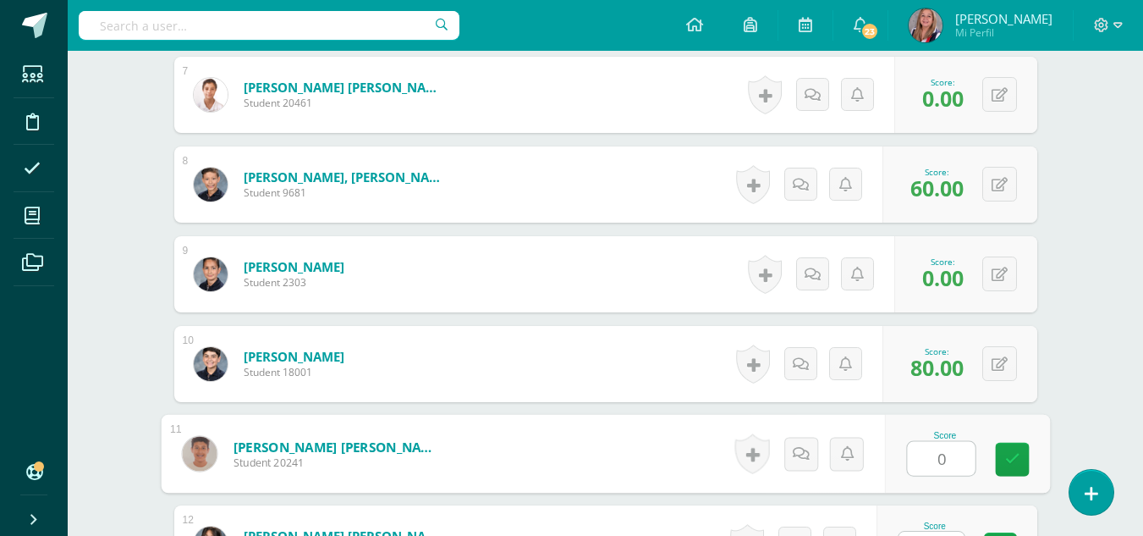
type input "0"
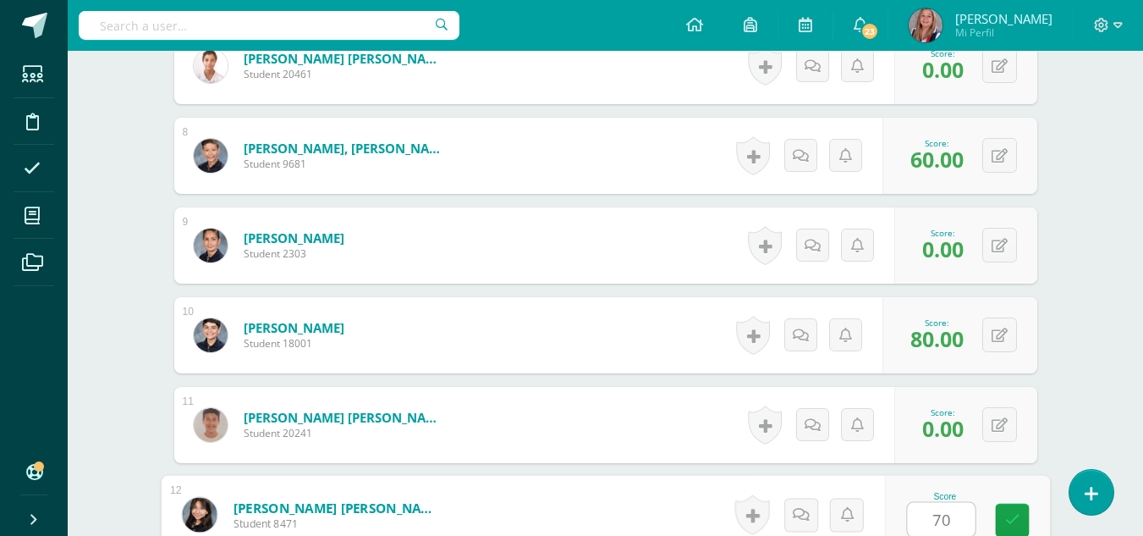
type input "70"
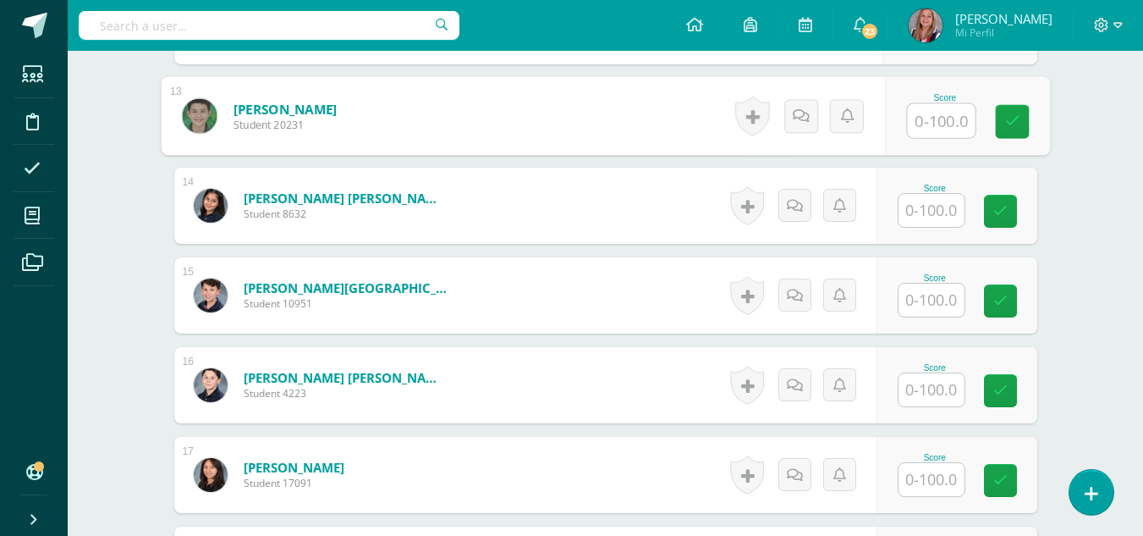
scroll to position [1590, 0]
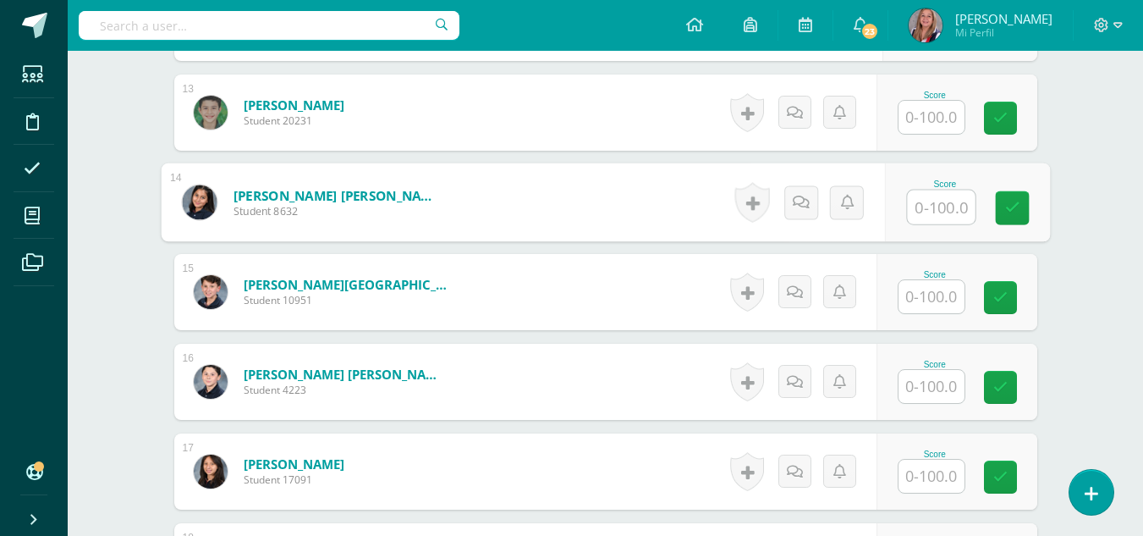
click at [938, 203] on input "text" at bounding box center [941, 207] width 68 height 34
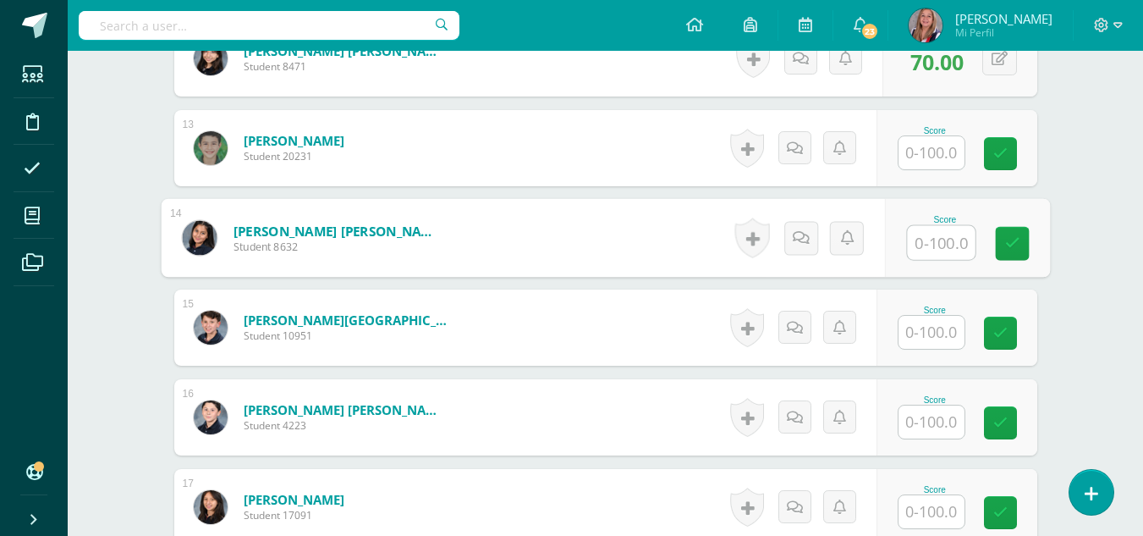
scroll to position [1557, 0]
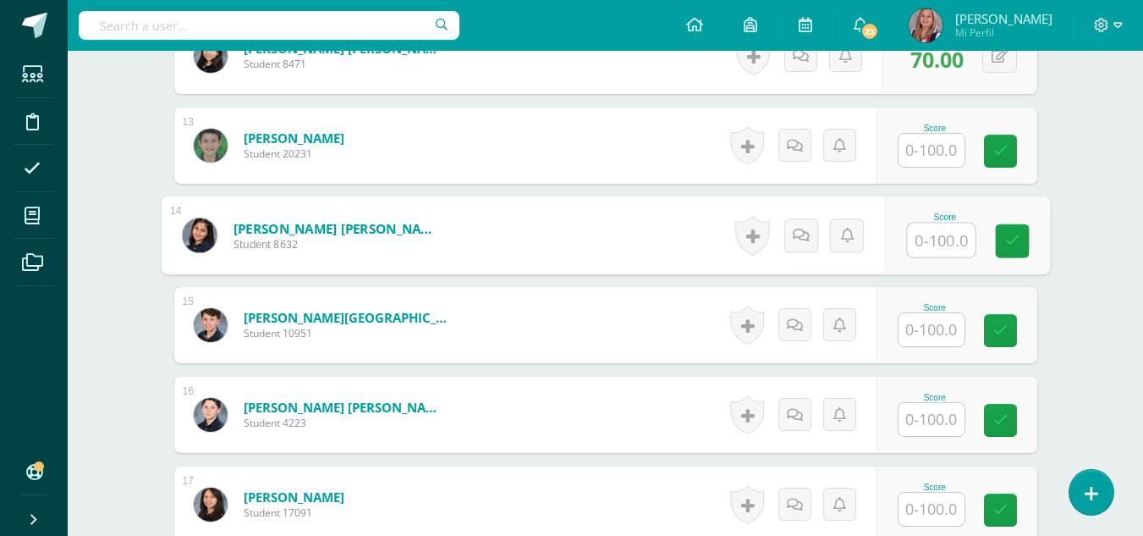
click at [935, 244] on input "text" at bounding box center [941, 240] width 68 height 34
type input "0"
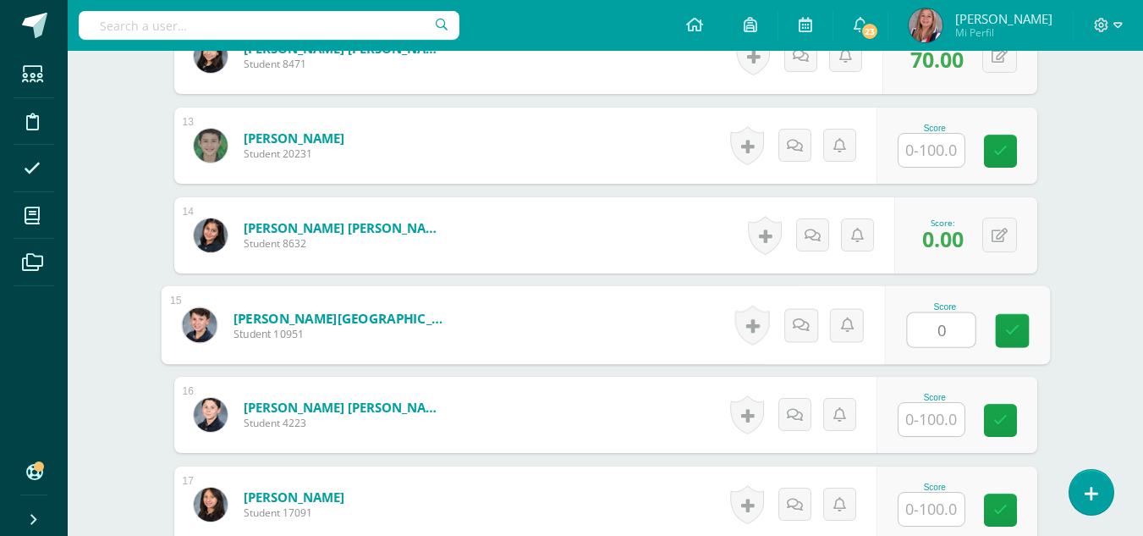
type input "0"
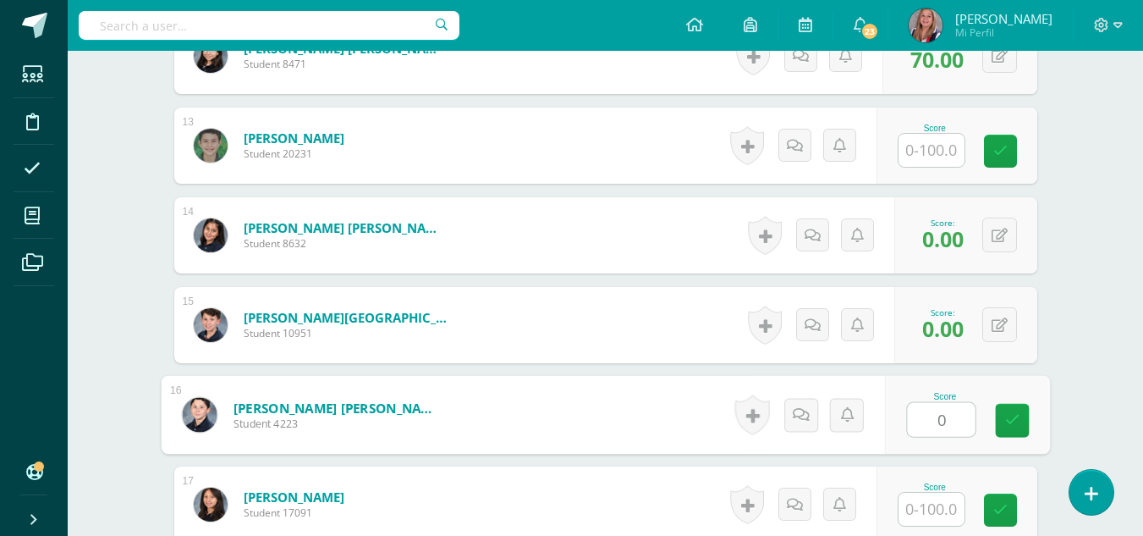
type input "0"
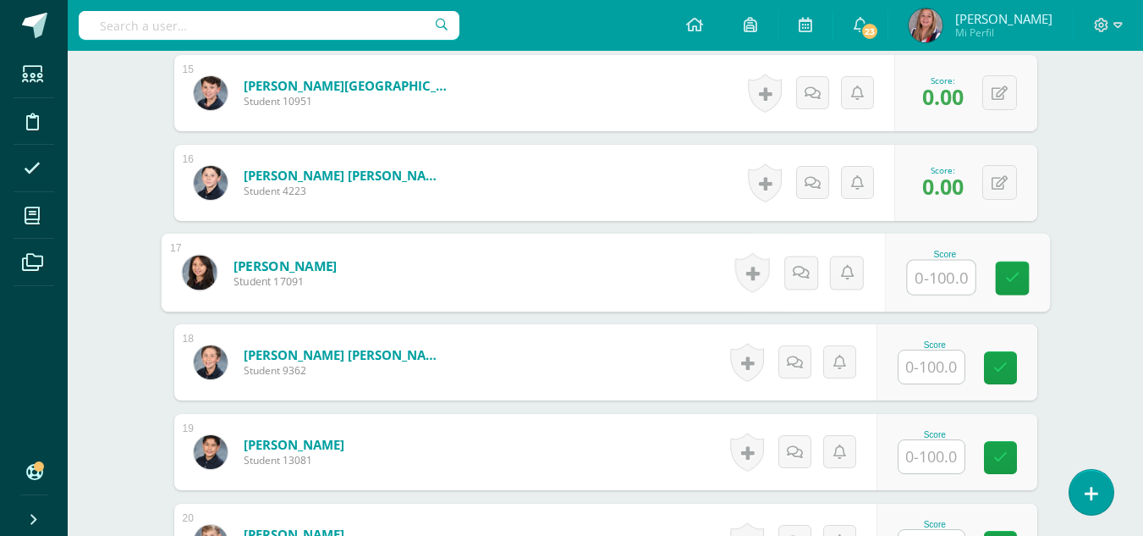
scroll to position [1788, 0]
click at [942, 273] on input "text" at bounding box center [941, 278] width 68 height 34
type input "100"
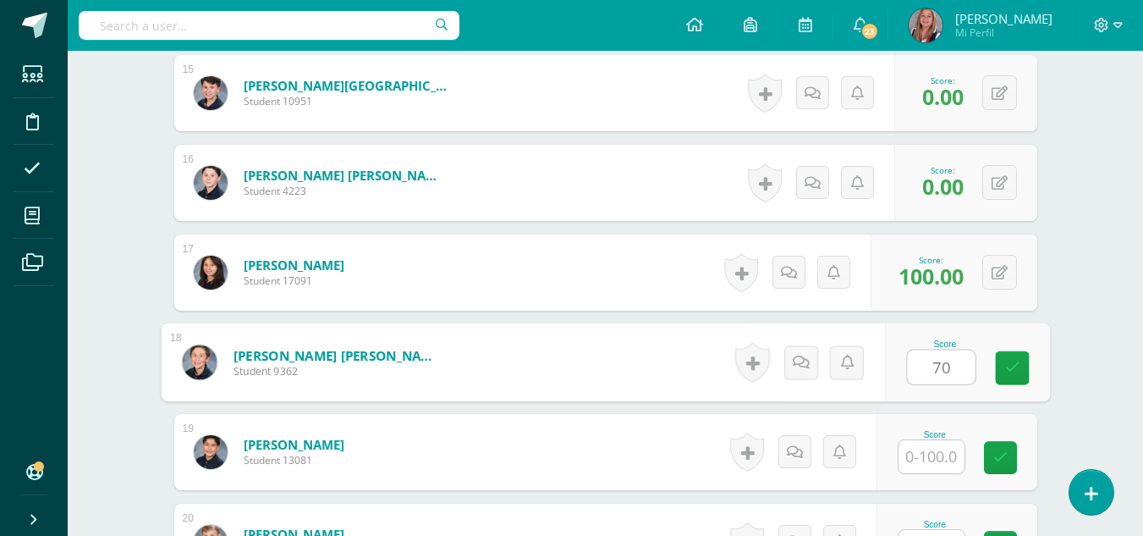
type input "70"
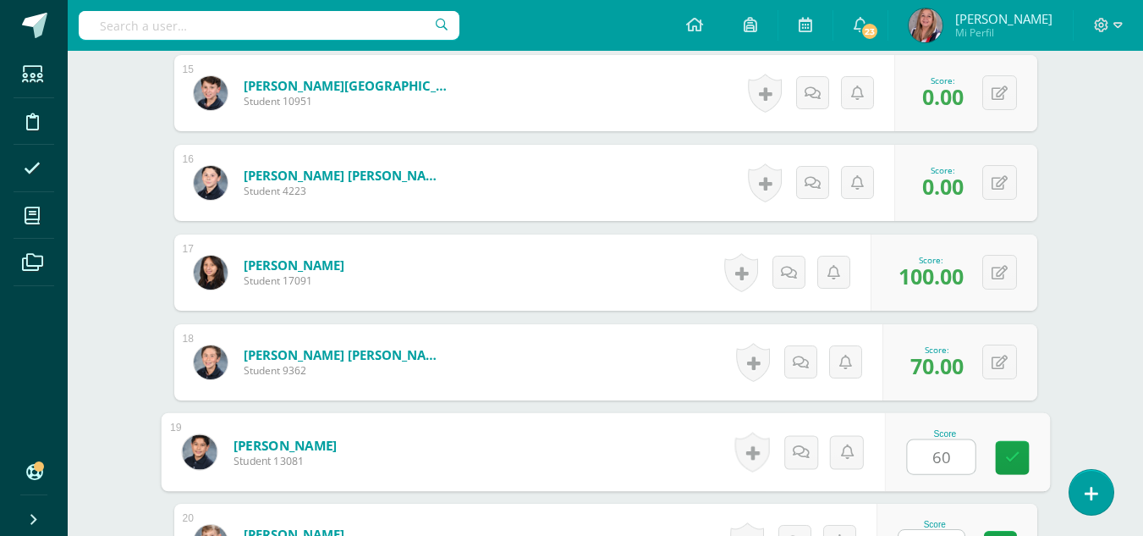
type input "60"
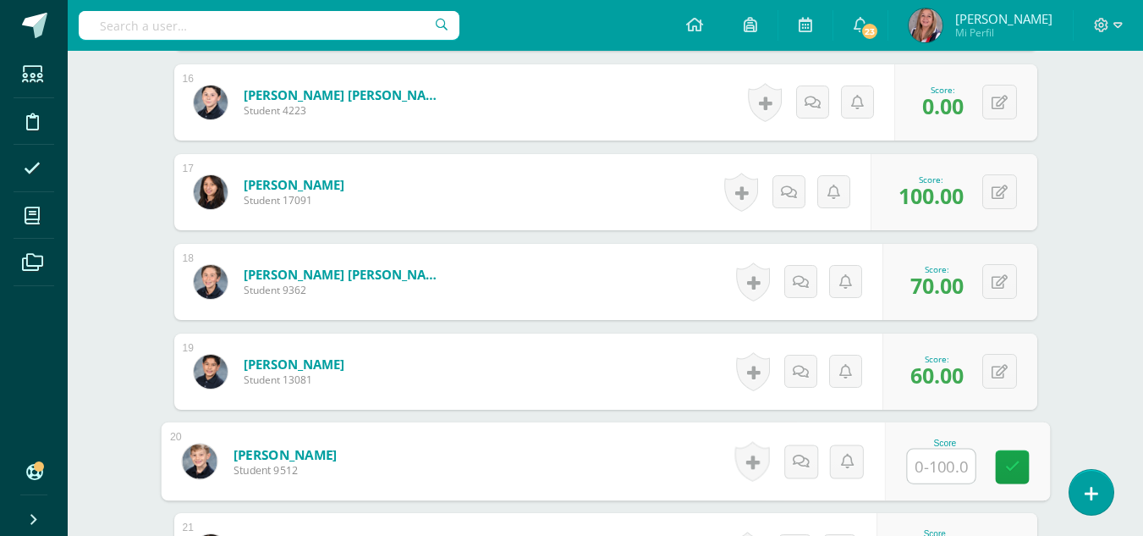
scroll to position [1871, 0]
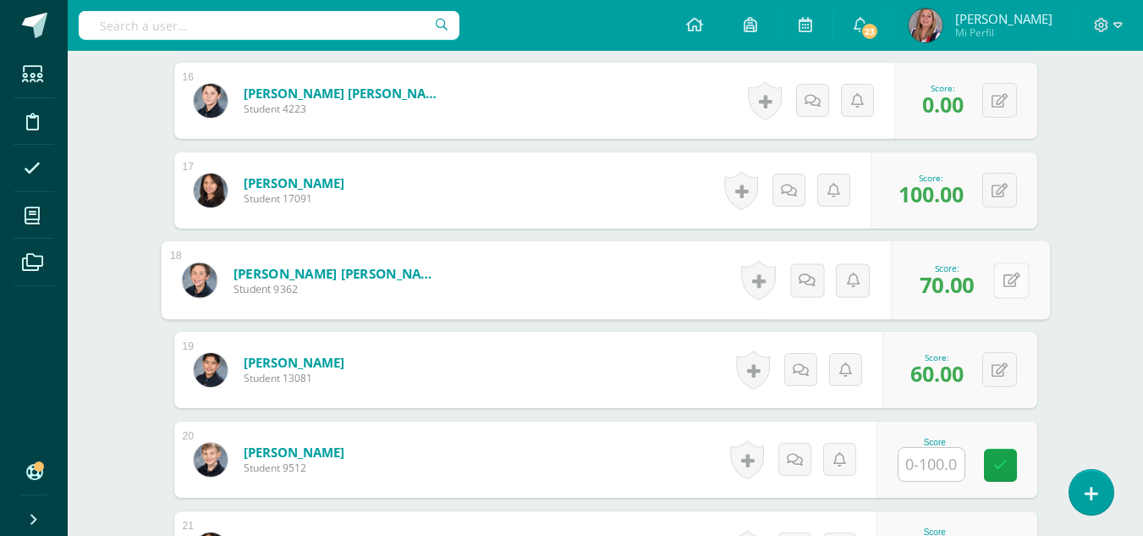
click at [1011, 279] on button at bounding box center [1011, 280] width 36 height 36
type input "60"
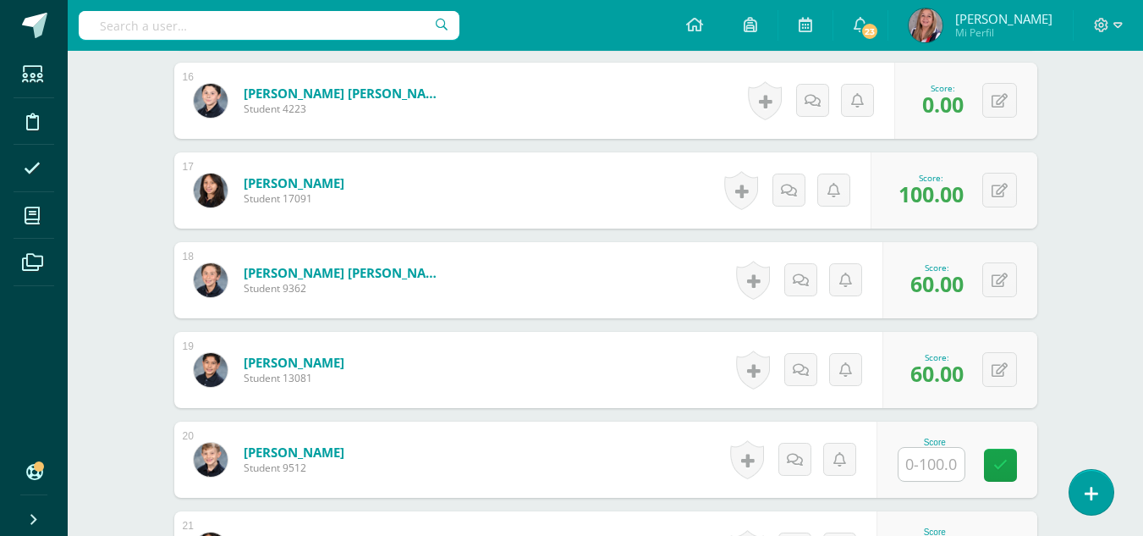
click at [959, 372] on span "60.00" at bounding box center [936, 373] width 53 height 29
click at [947, 371] on span "60.00" at bounding box center [936, 373] width 53 height 29
click at [992, 367] on div "0 Badges Badges obtained Aún no hay logros agregados Score: 60.00" at bounding box center [970, 370] width 159 height 79
click at [1006, 371] on icon at bounding box center [1011, 369] width 17 height 14
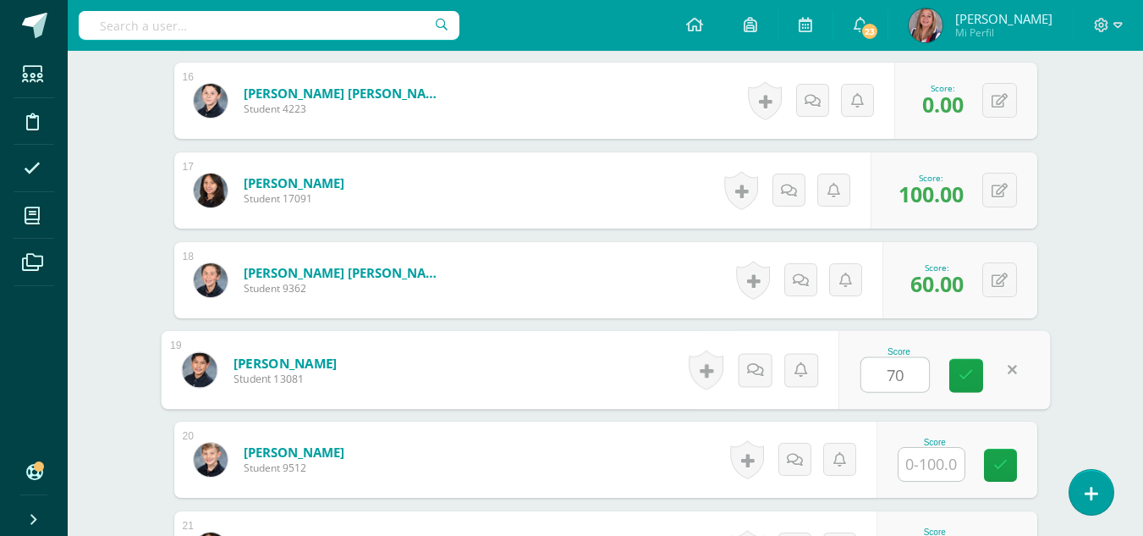
type input "70"
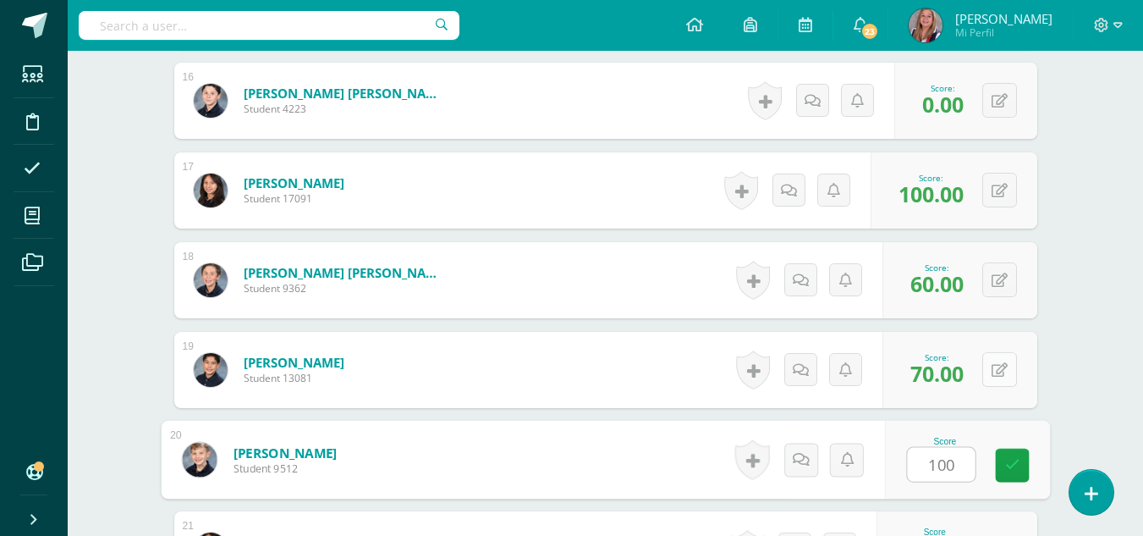
type input "100"
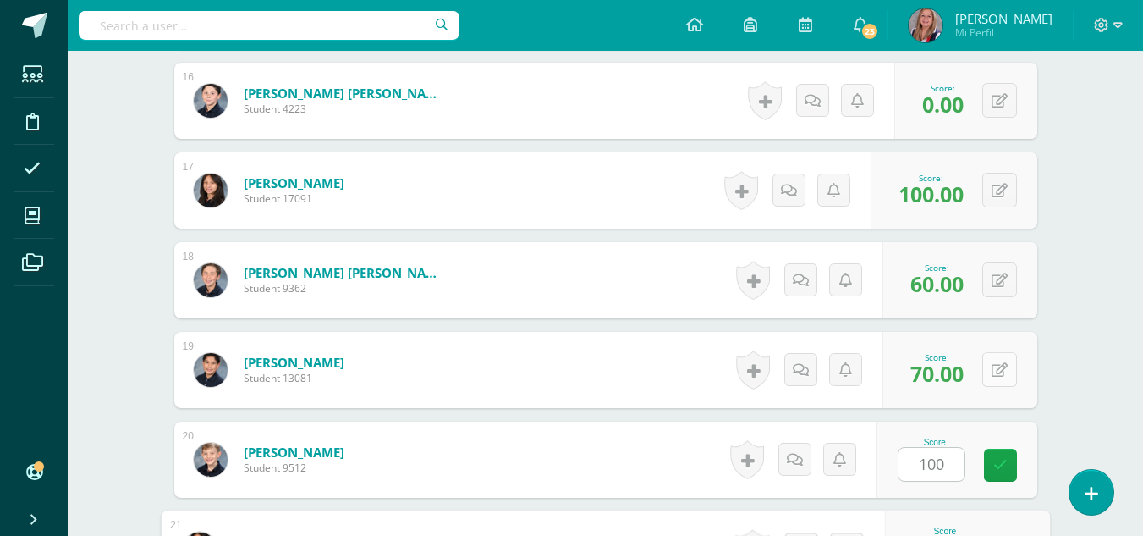
scroll to position [2156, 0]
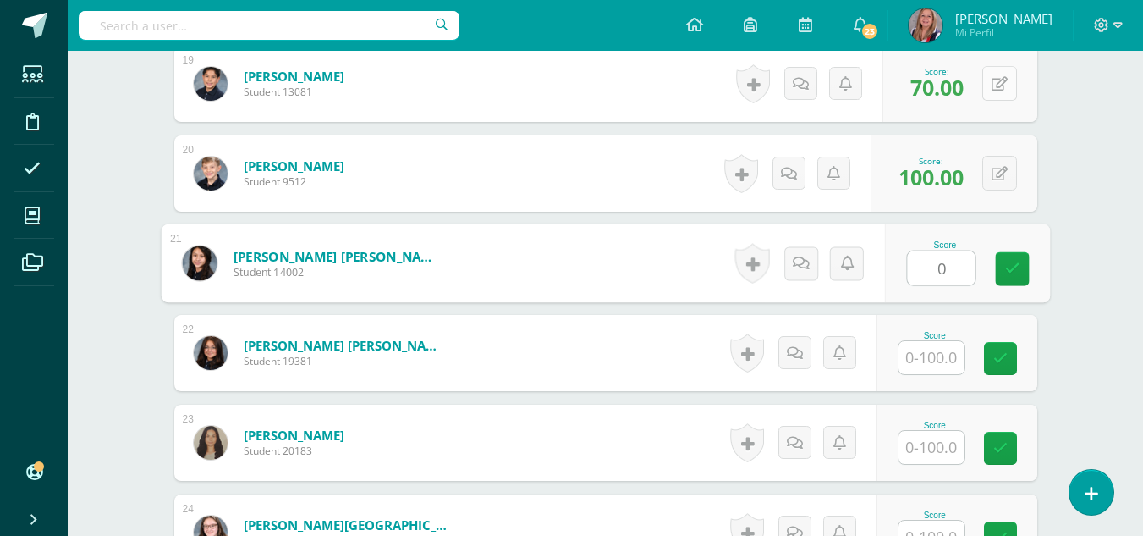
type input "0"
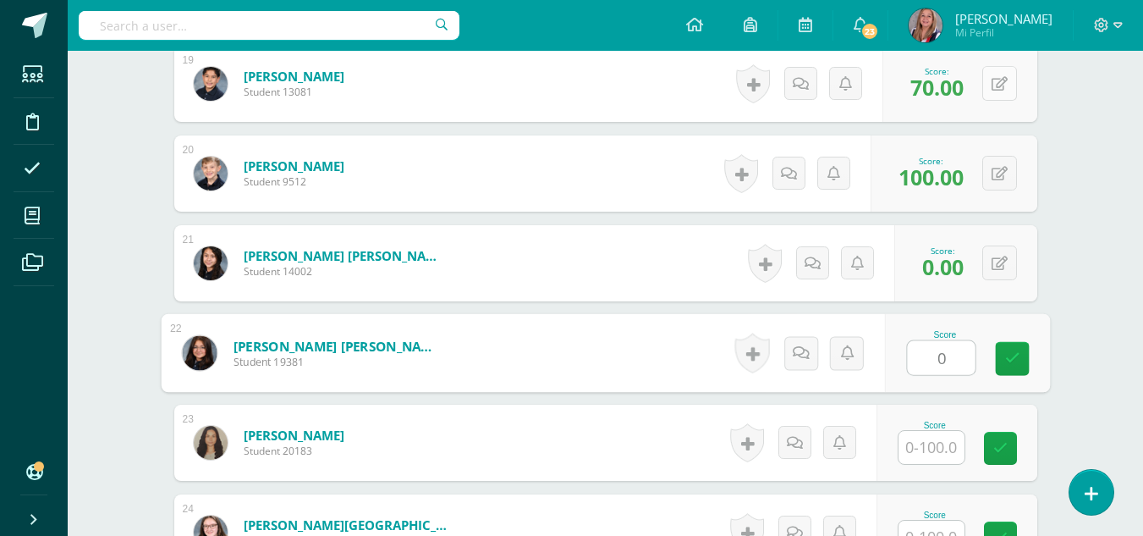
type input "0"
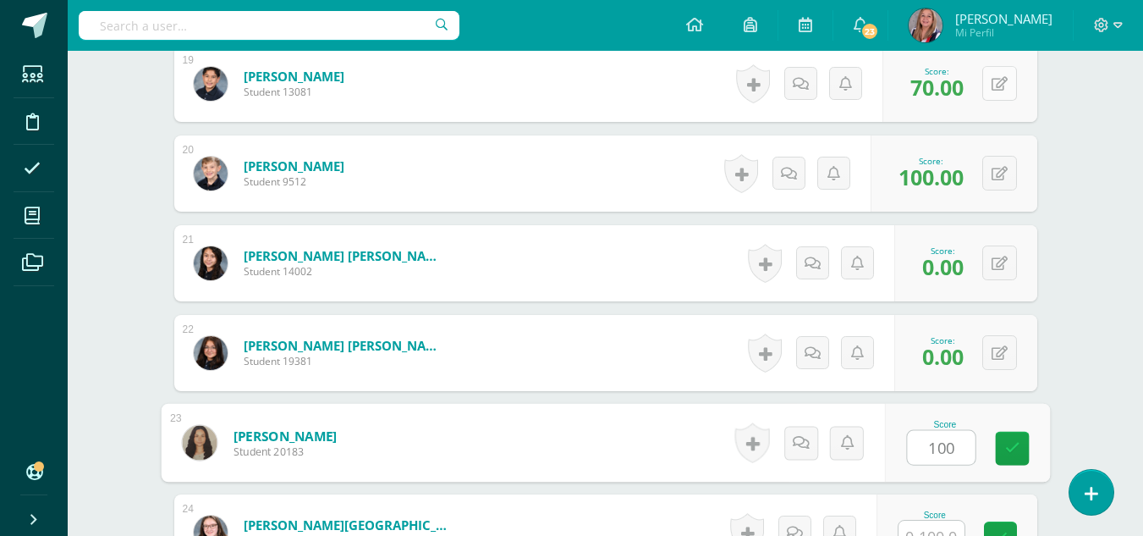
type input "100"
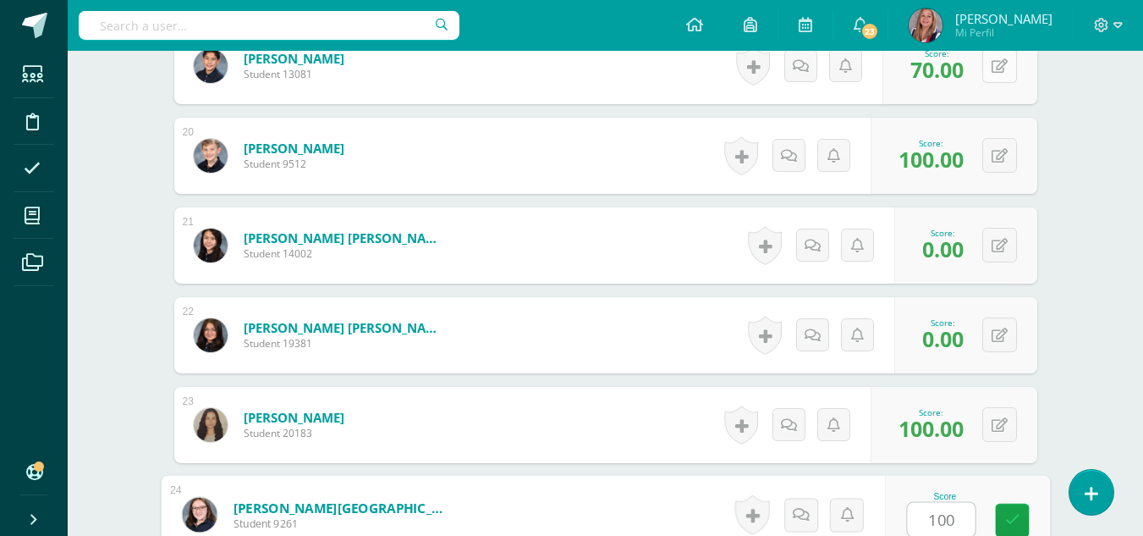
type input "100"
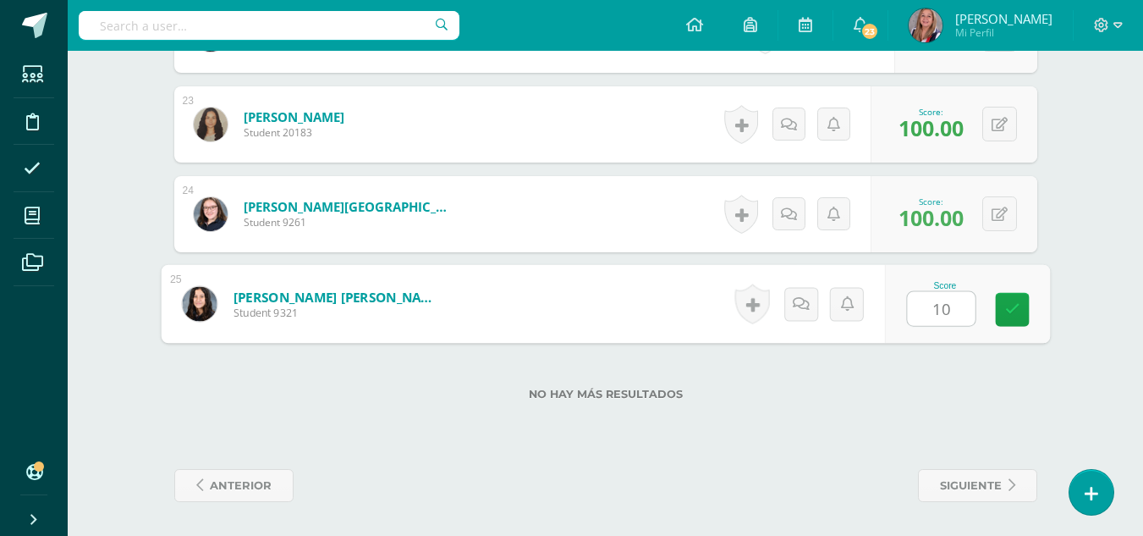
type input "100"
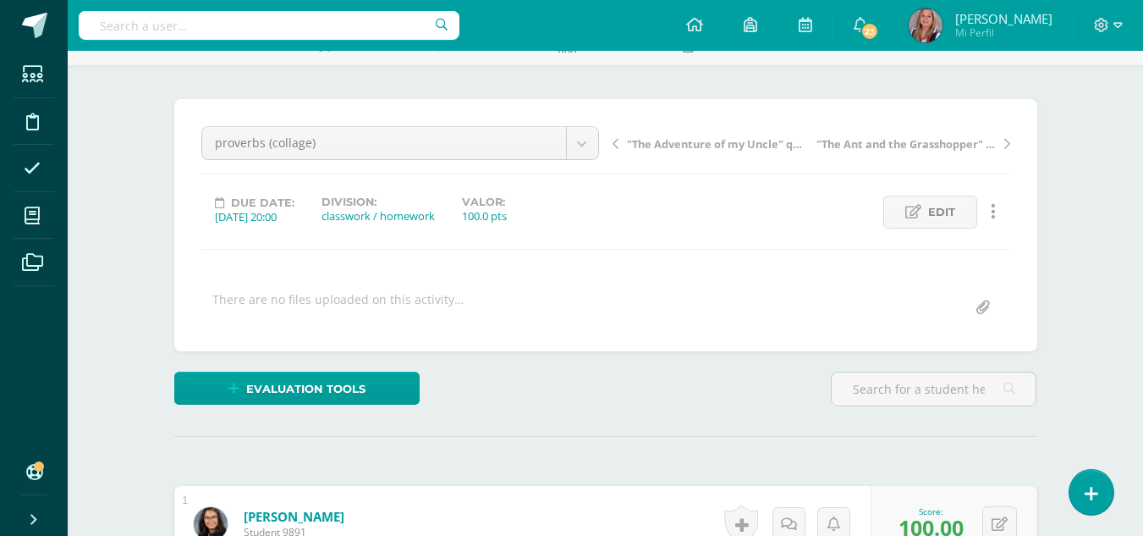
scroll to position [0, 0]
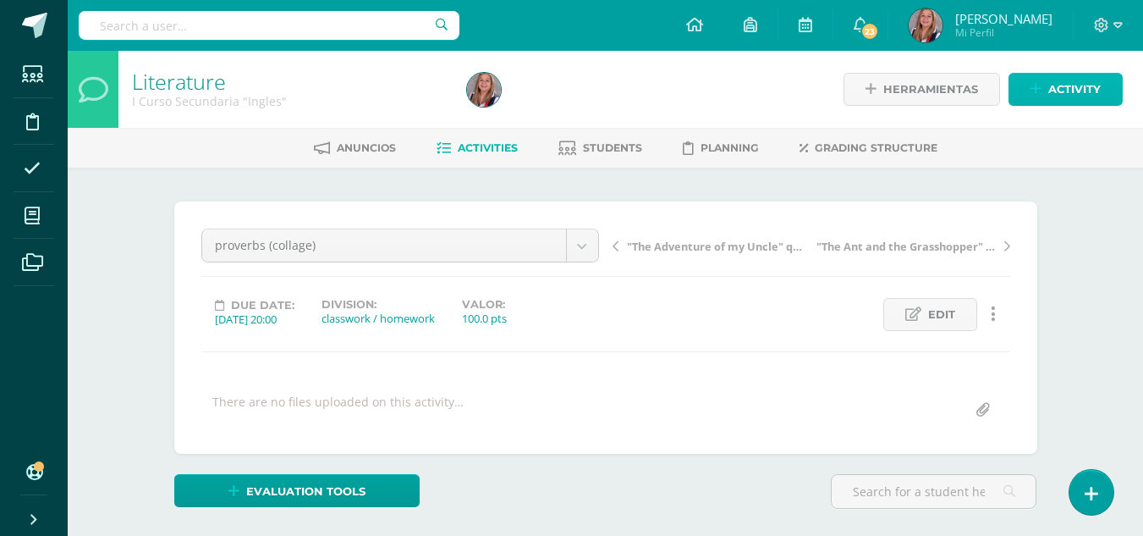
click at [1075, 103] on span "Activity" at bounding box center [1074, 89] width 52 height 31
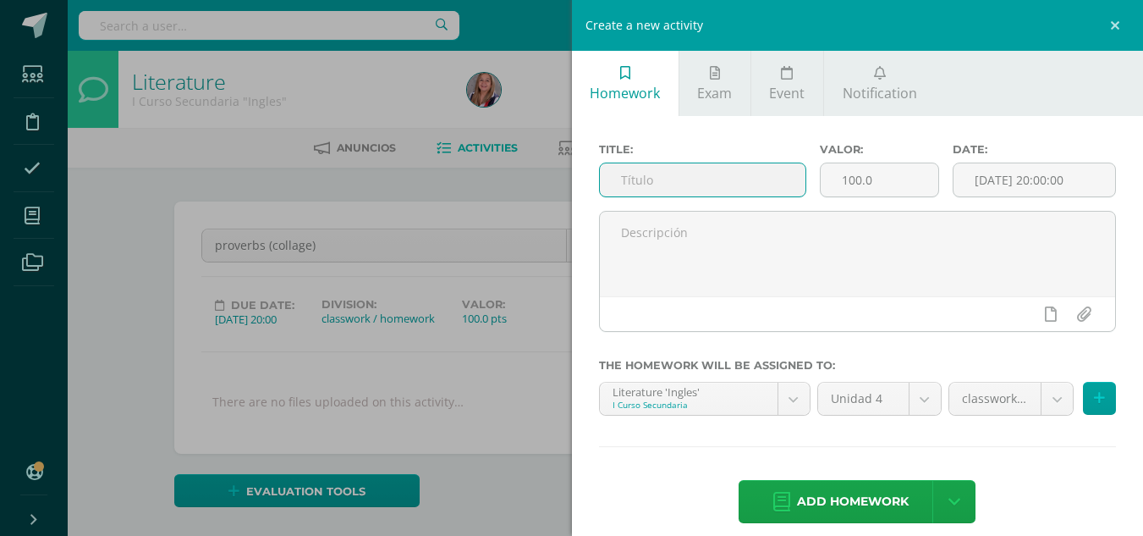
click at [646, 189] on input "text" at bounding box center [703, 179] width 206 height 33
type input ""The Piece of Straw" questions"
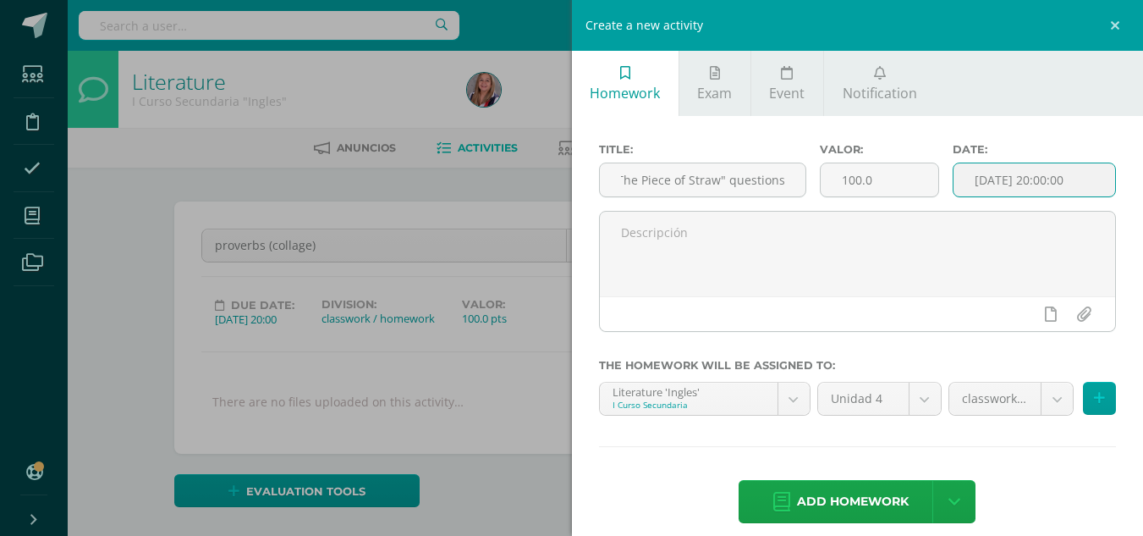
scroll to position [0, 0]
click at [984, 179] on input "[DATE] 20:00:00" at bounding box center [1034, 179] width 162 height 33
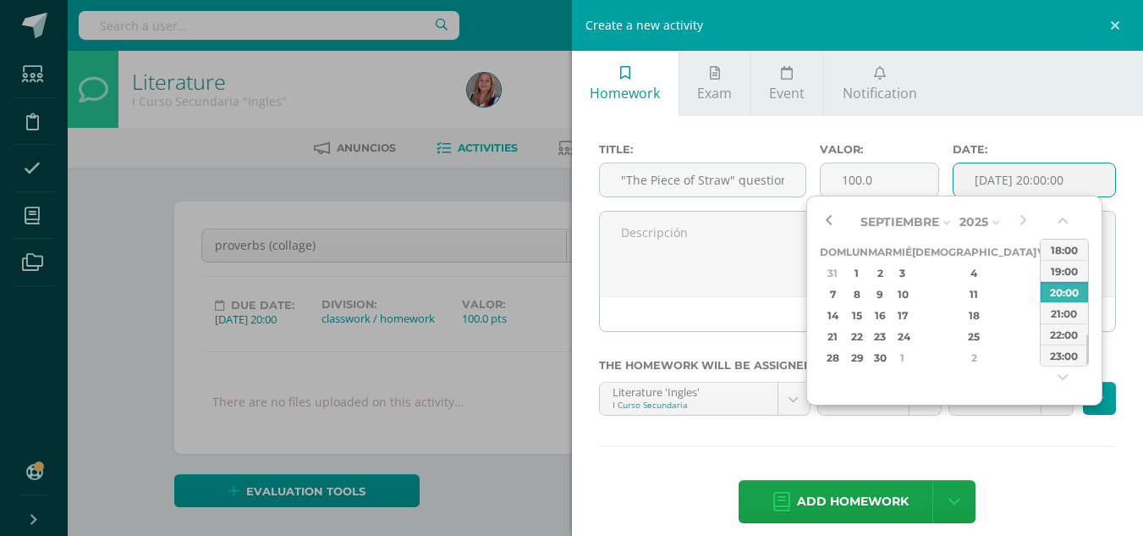
click at [827, 212] on button "button" at bounding box center [828, 221] width 17 height 25
click at [860, 360] on div "29" at bounding box center [857, 357] width 18 height 19
type input "2025-09-29 20:00"
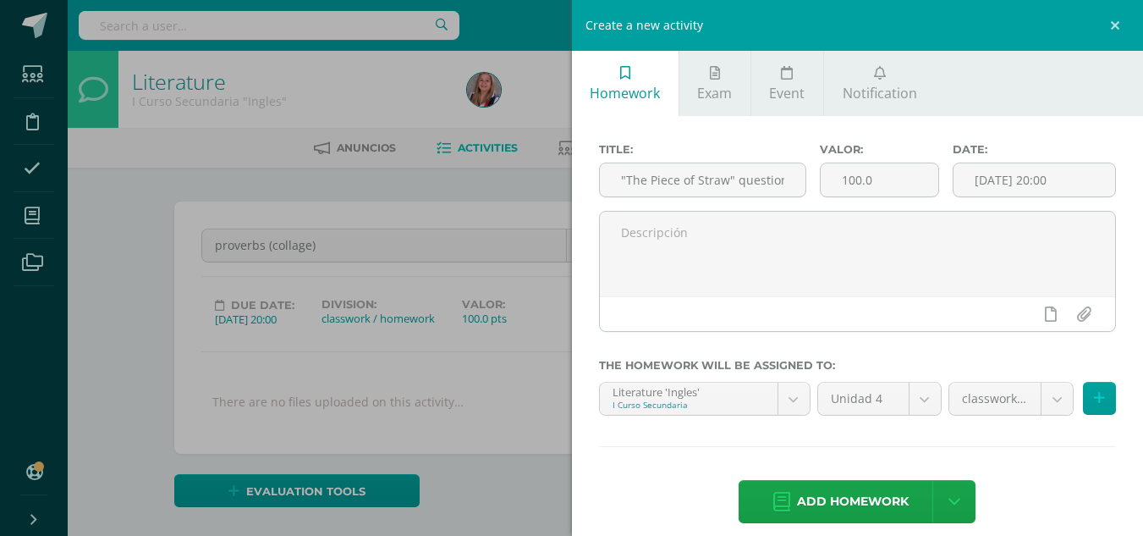
click at [1017, 454] on div "Title: "The Piece of Straw" questions Valor: 100.0 Date: 2025-09-29 20:00 The h…" at bounding box center [858, 334] width 572 height 437
click at [865, 489] on span "Add homework" at bounding box center [853, 501] width 112 height 41
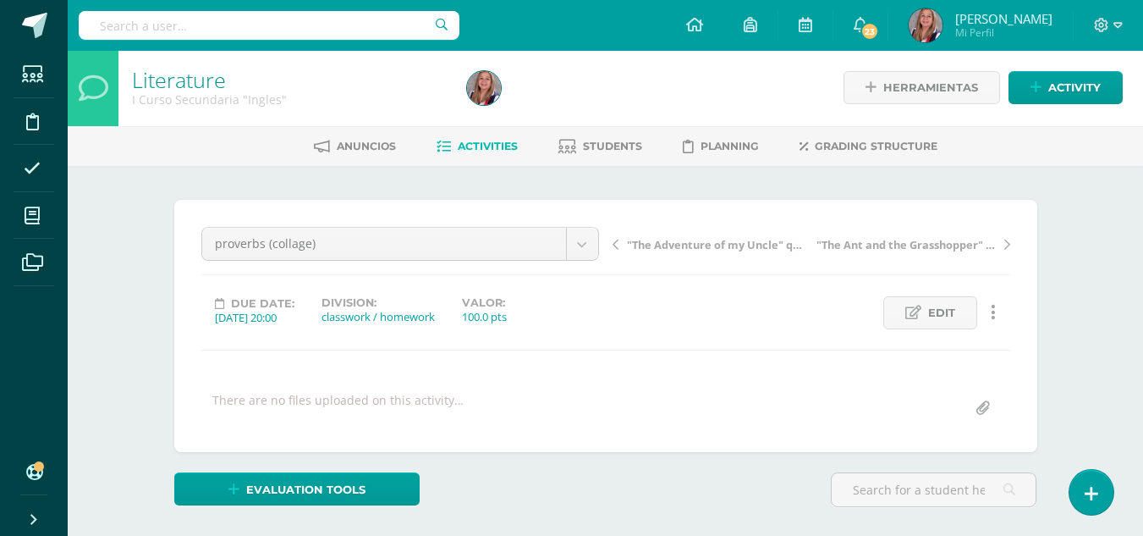
scroll to position [3, 0]
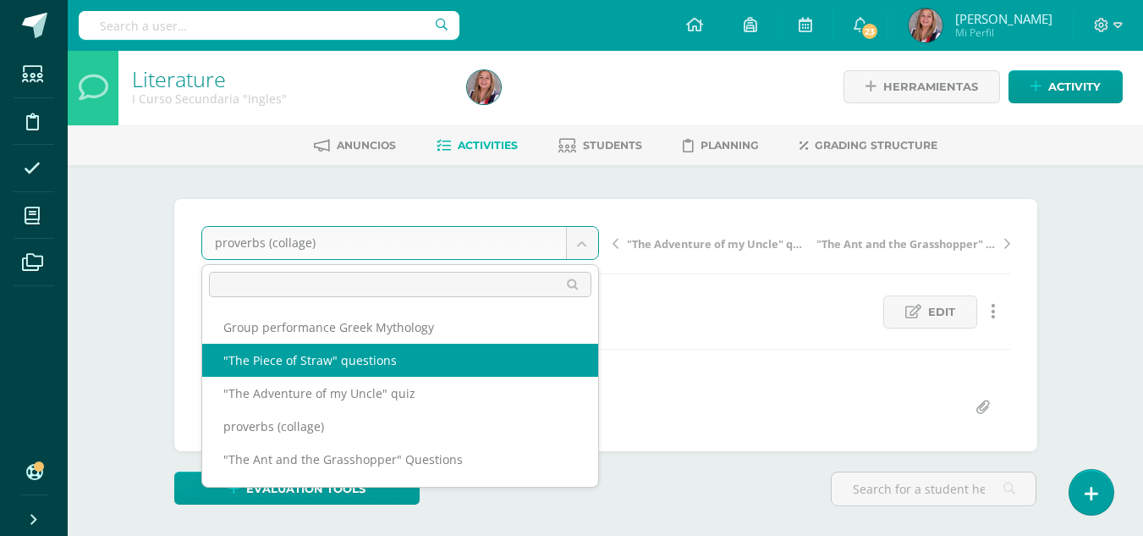
select select "/dashboard/teacher/grade-activity/238528/"
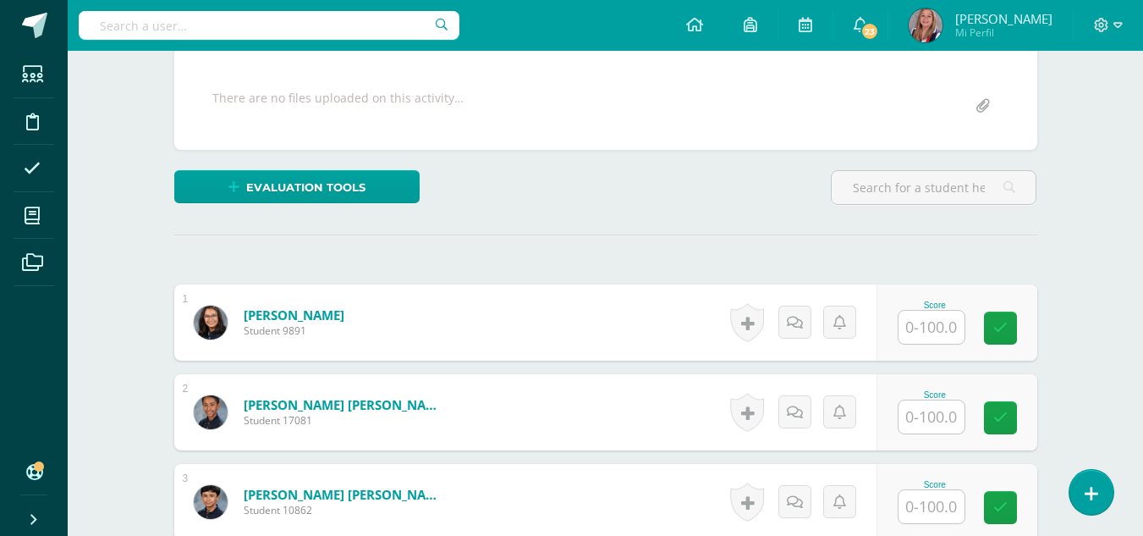
scroll to position [308, 0]
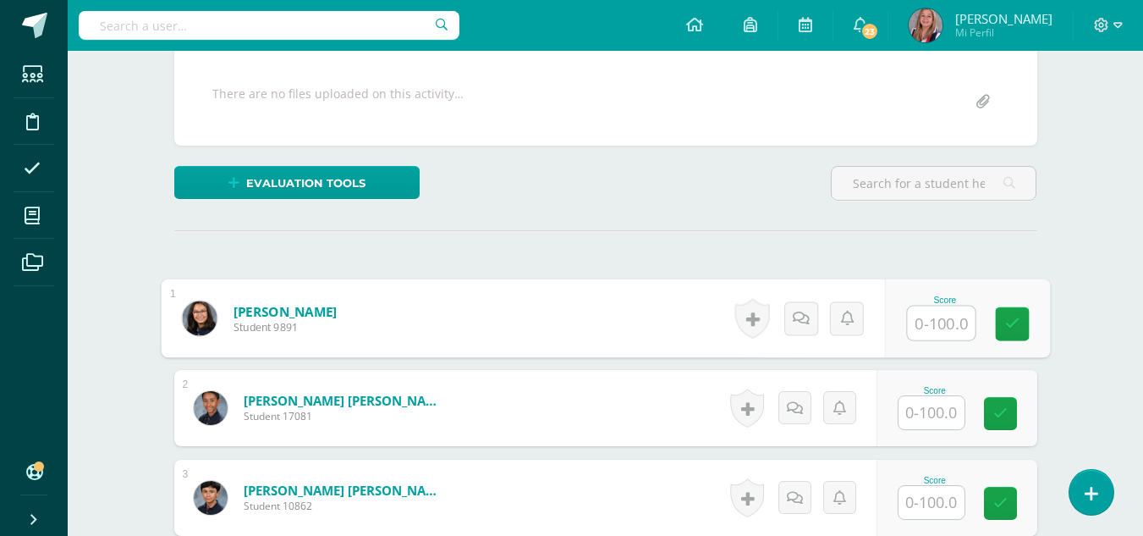
click at [935, 316] on input "text" at bounding box center [941, 323] width 68 height 34
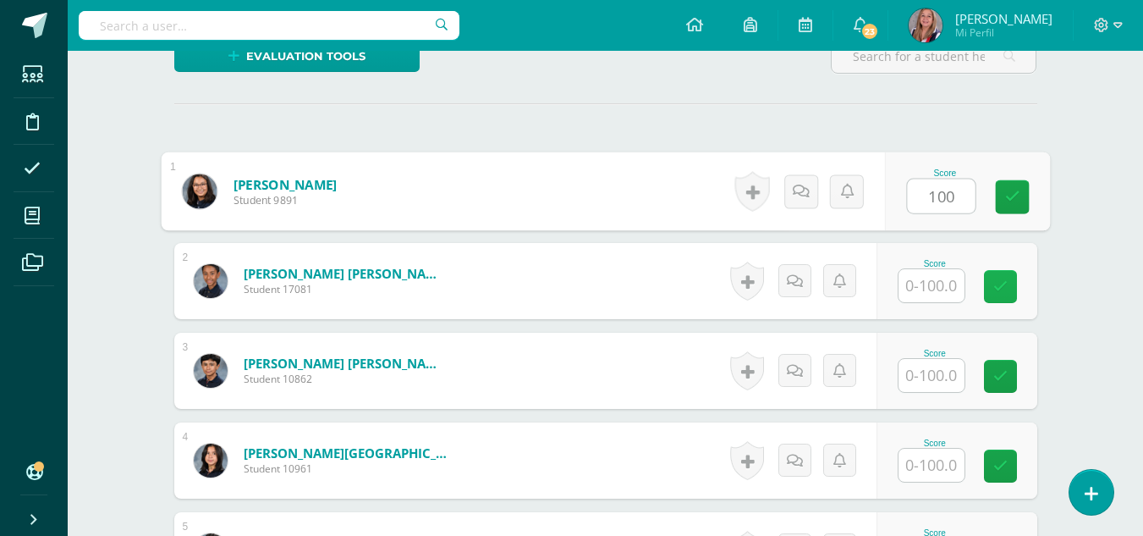
scroll to position [437, 0]
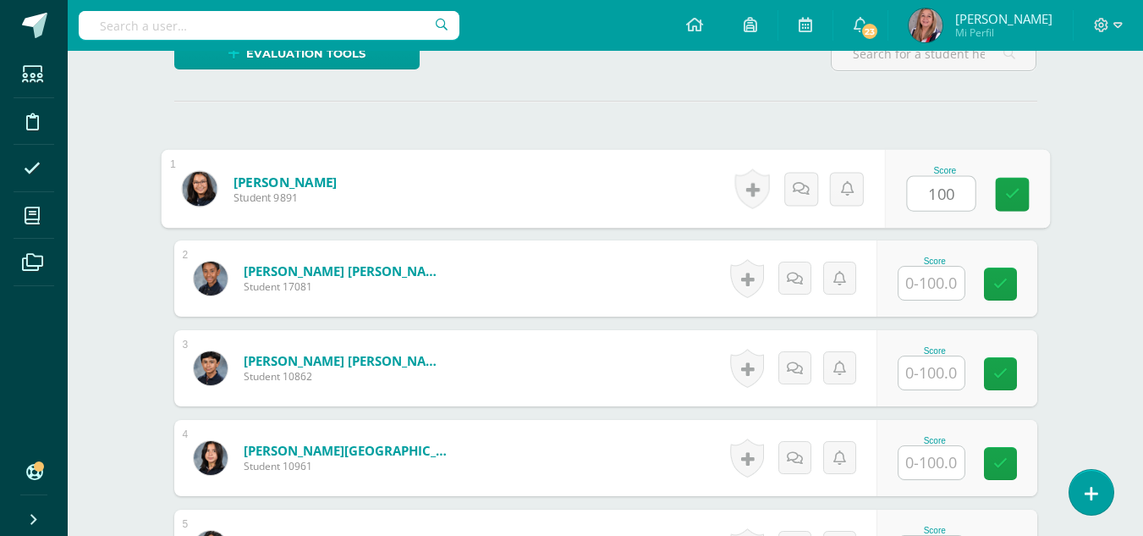
type input "100"
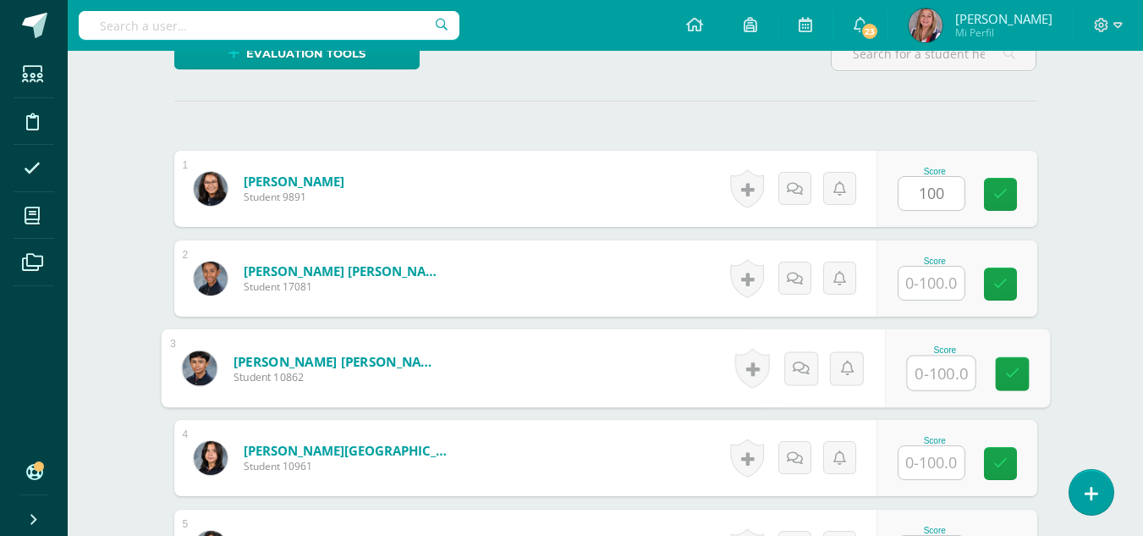
click at [953, 373] on input "text" at bounding box center [941, 373] width 68 height 34
type input "100"
click at [1014, 372] on icon at bounding box center [1011, 373] width 15 height 14
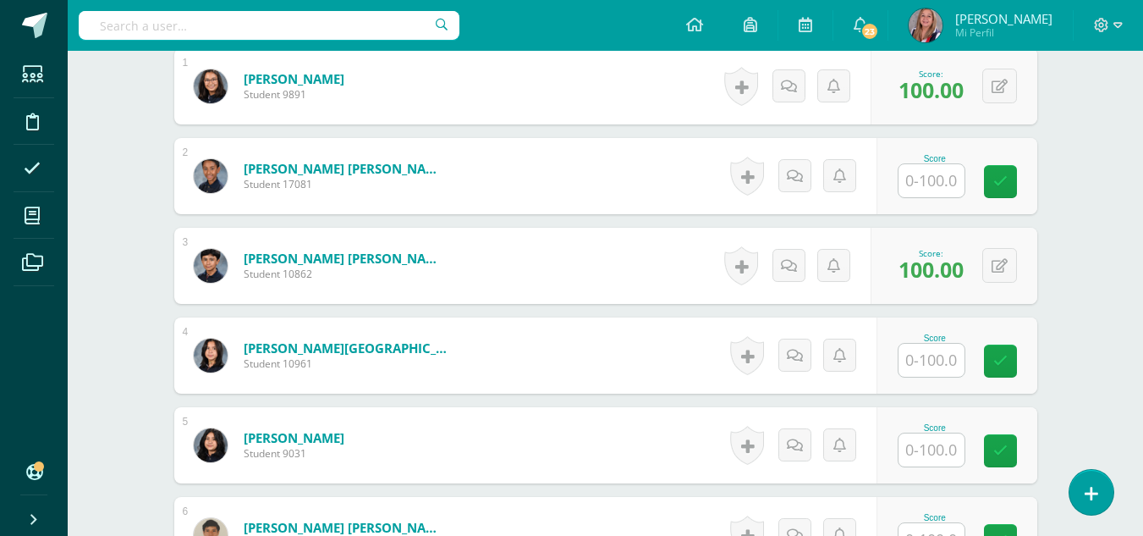
scroll to position [565, 0]
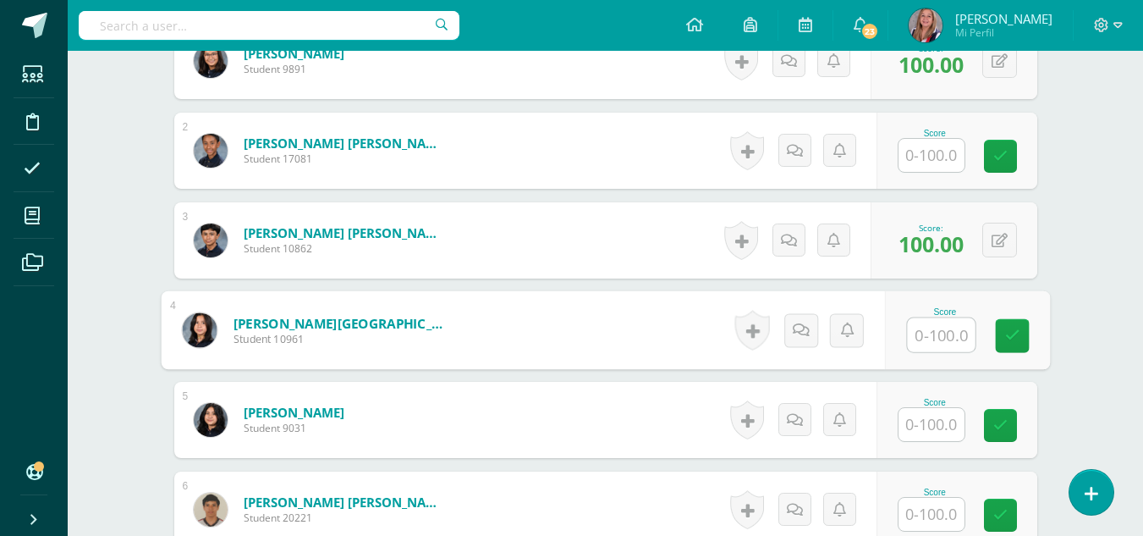
click at [940, 329] on input "text" at bounding box center [941, 335] width 68 height 34
type input "85"
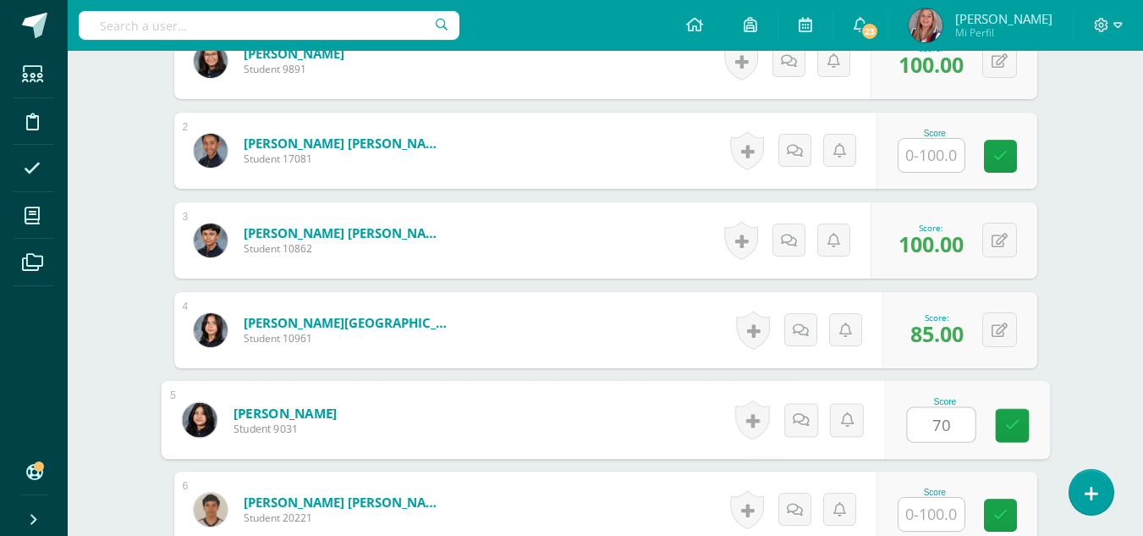
type input "70"
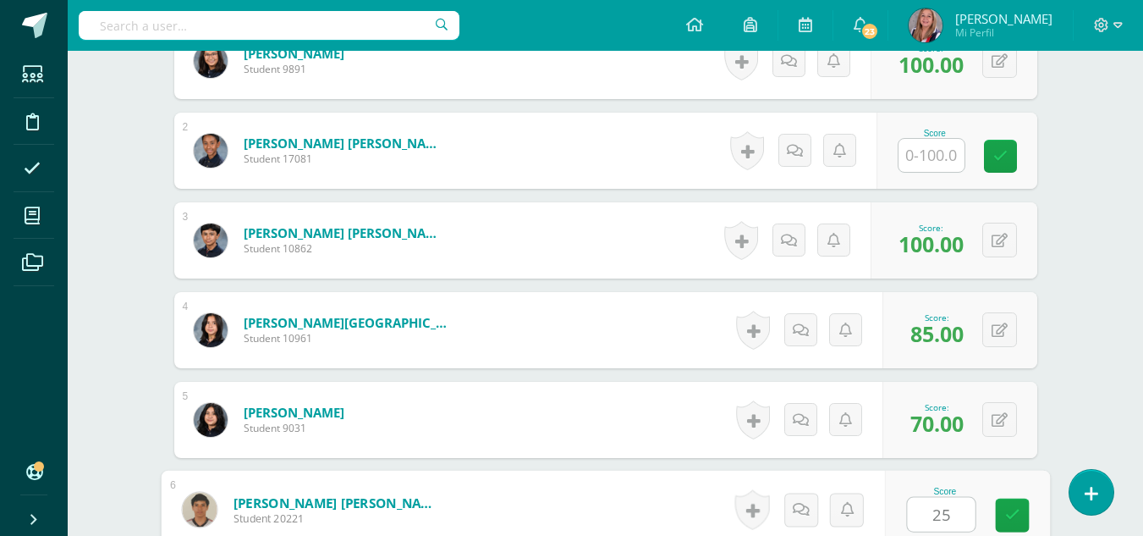
type input "25"
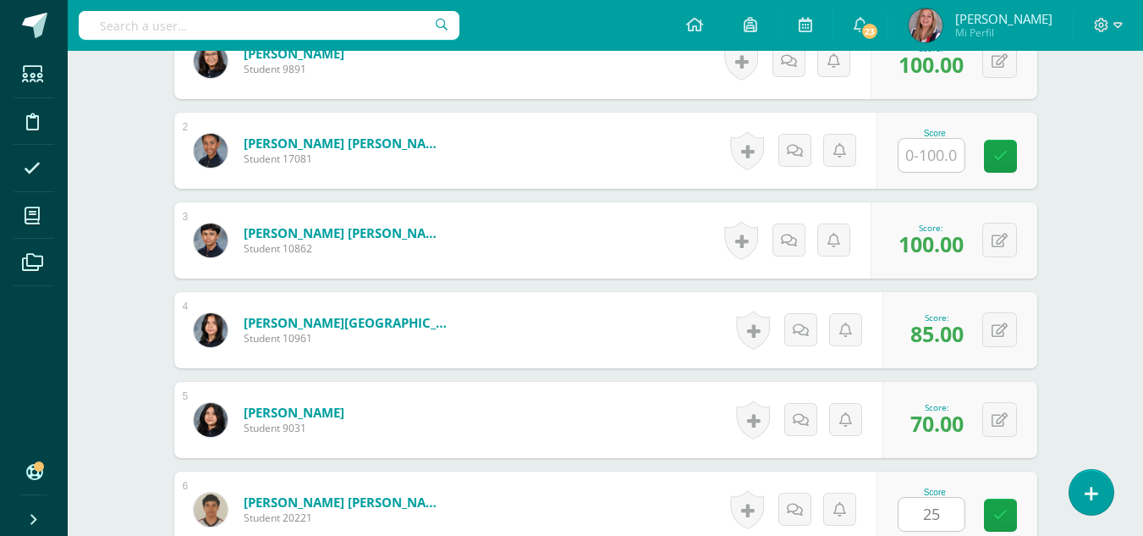
scroll to position [901, 0]
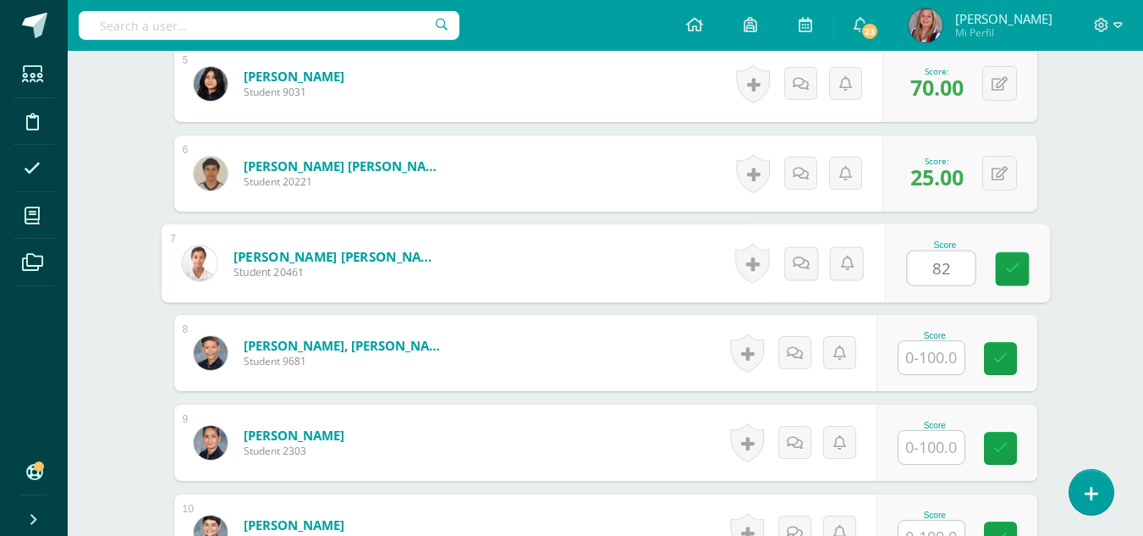
type input "82"
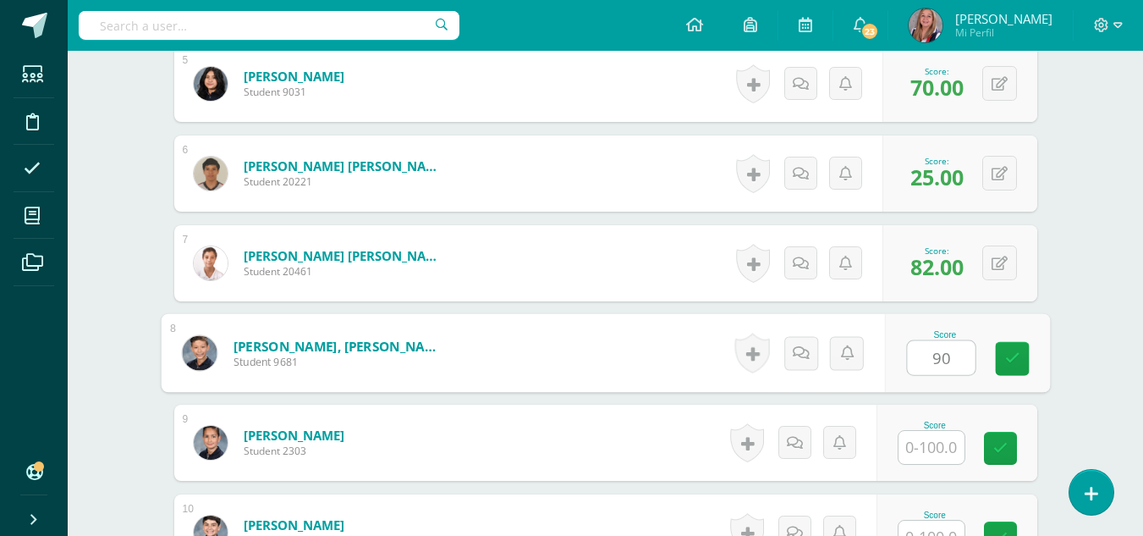
type input "90"
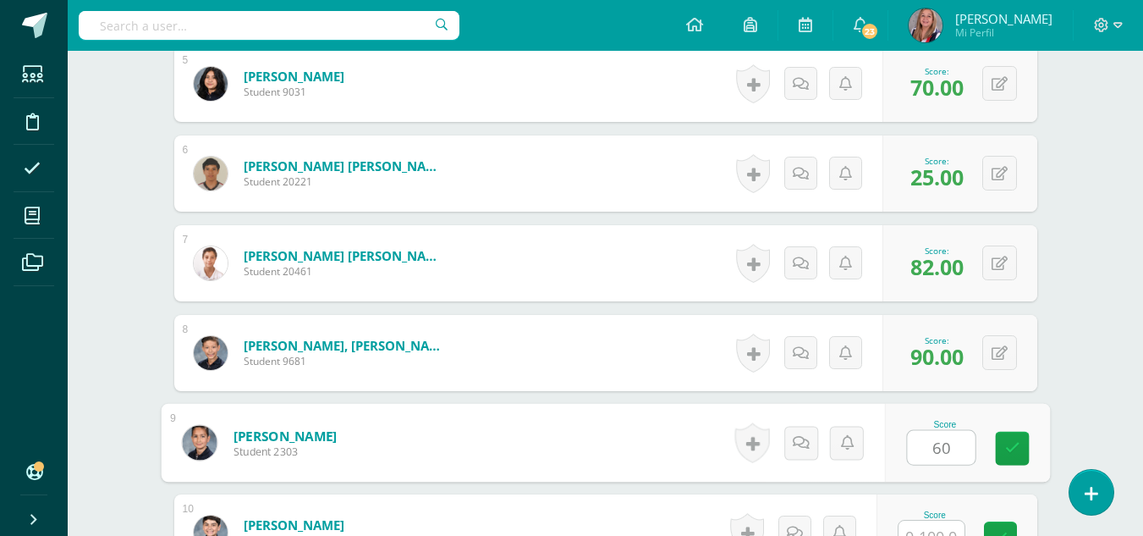
type input "60"
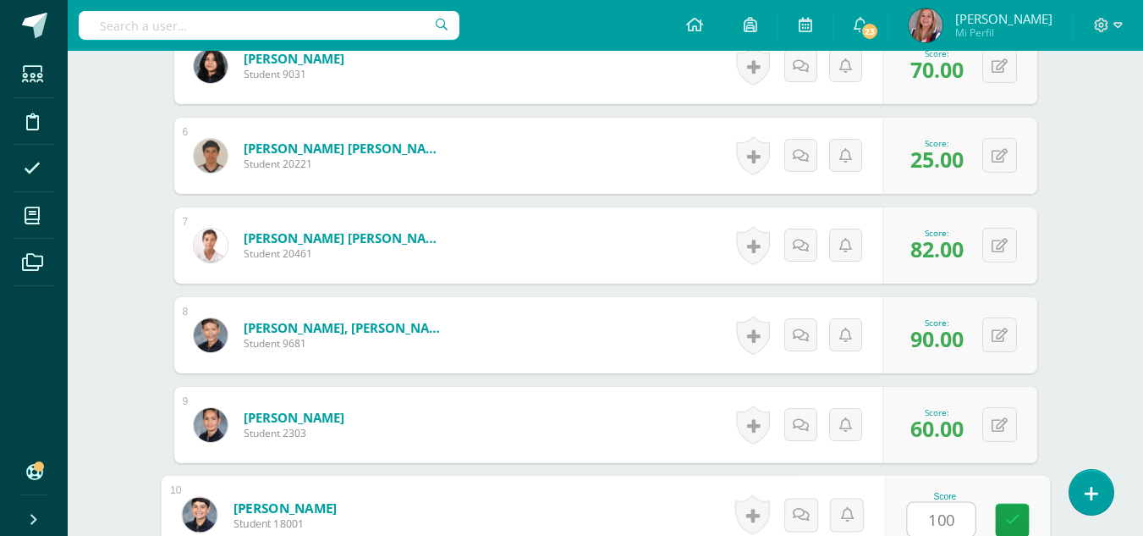
type input "100"
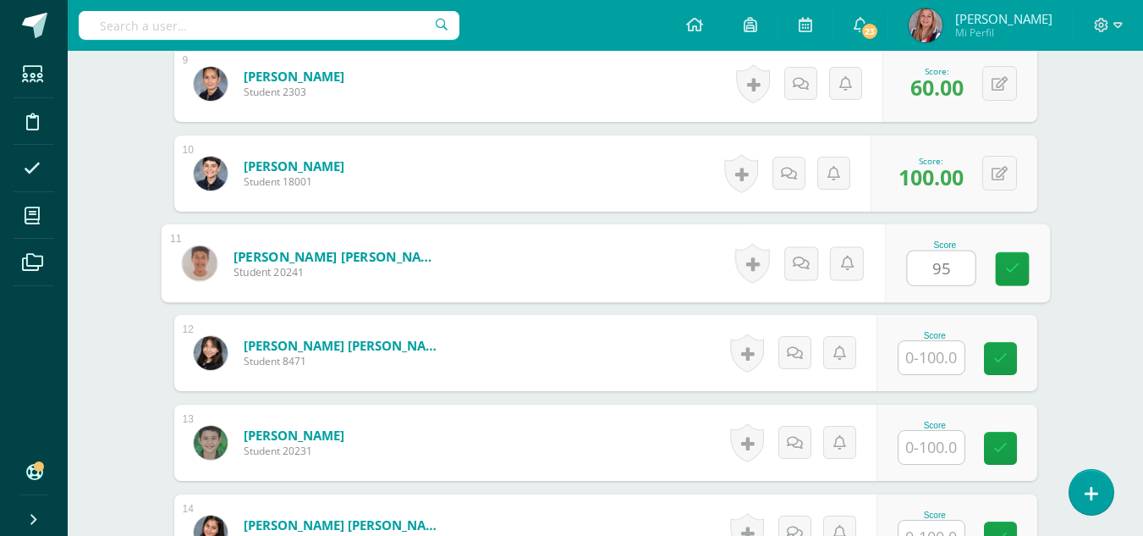
type input "95"
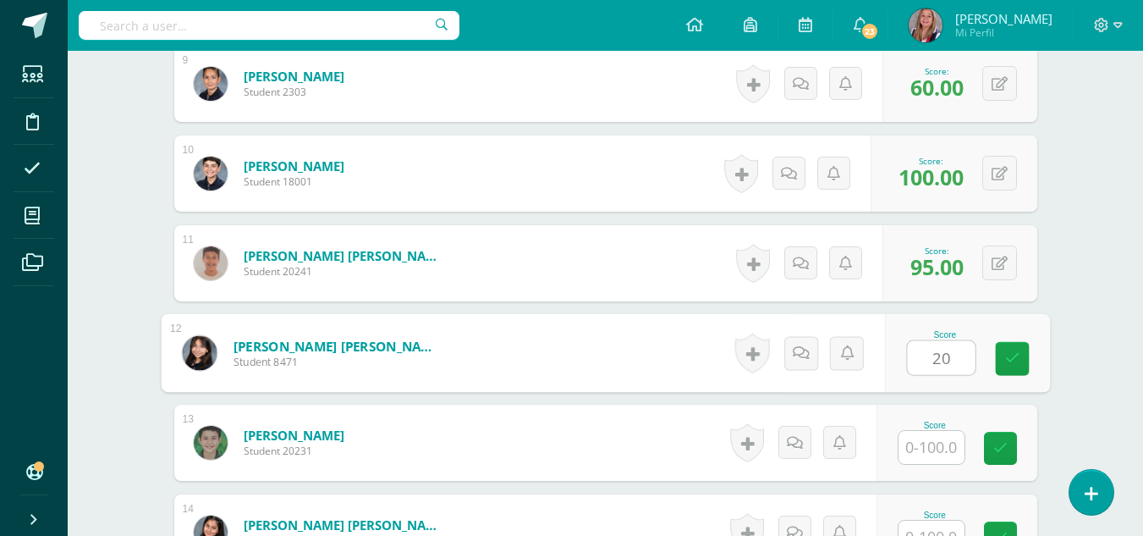
type input "20"
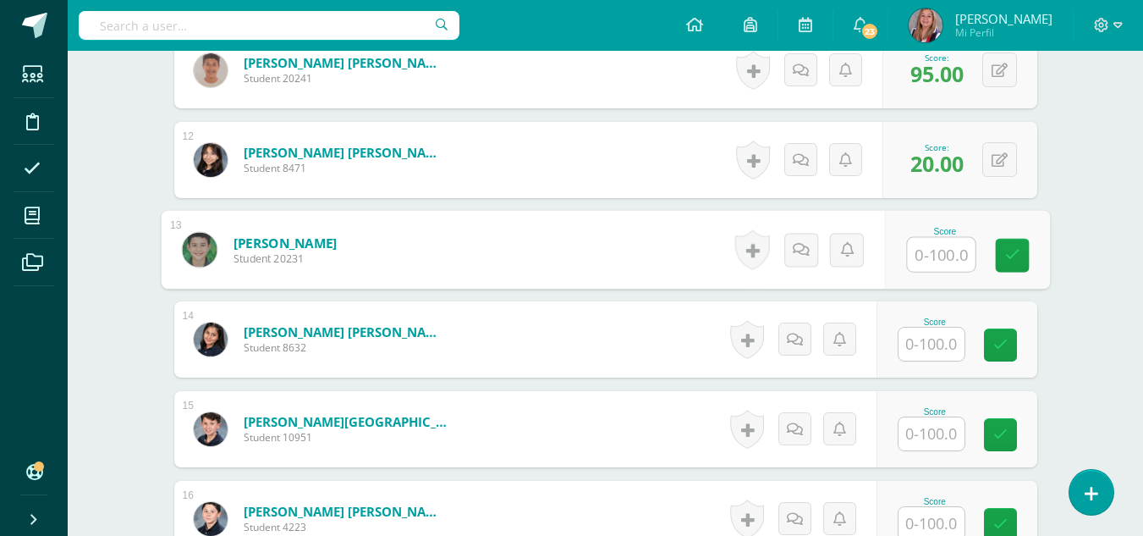
scroll to position [1458, 0]
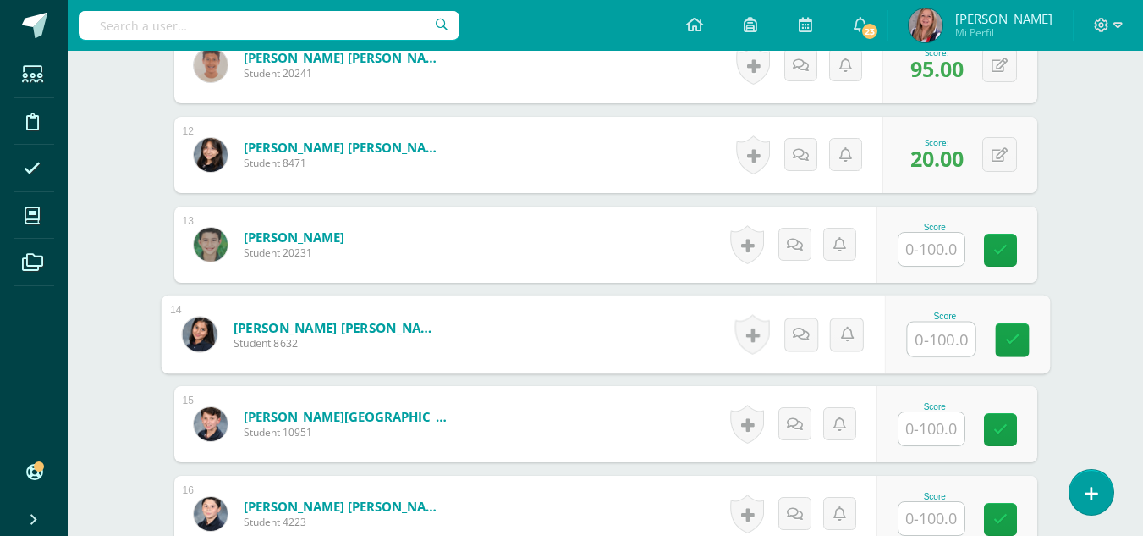
click at [922, 349] on input "text" at bounding box center [941, 339] width 68 height 34
type input "50"
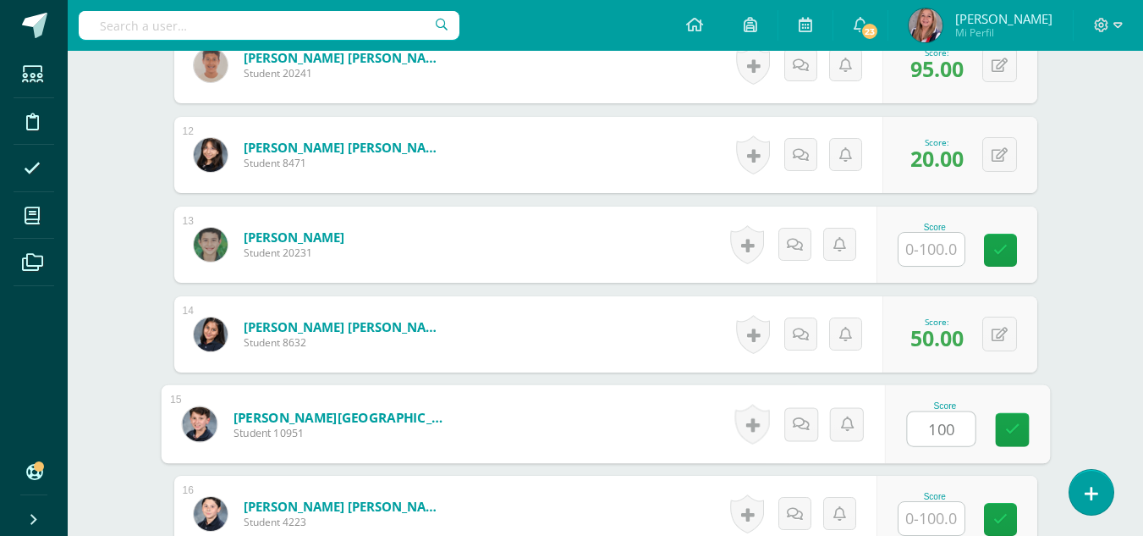
type input "100"
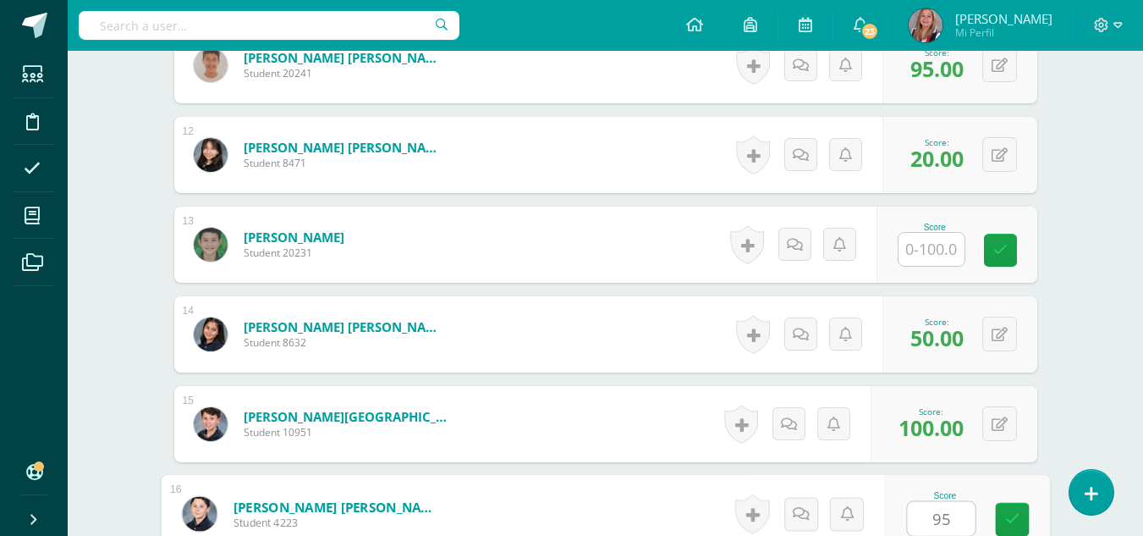
type input "95"
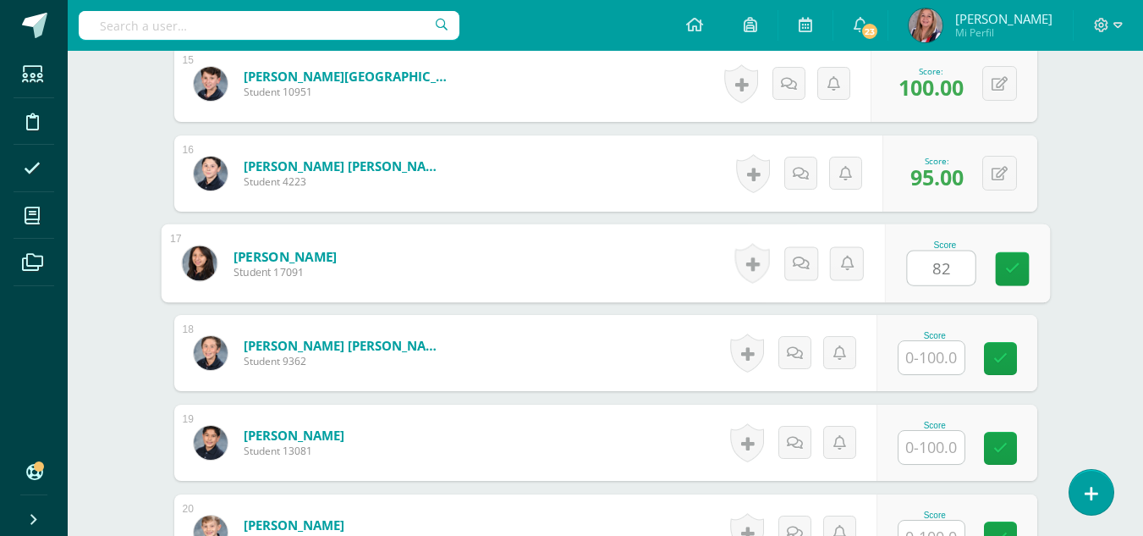
type input "82"
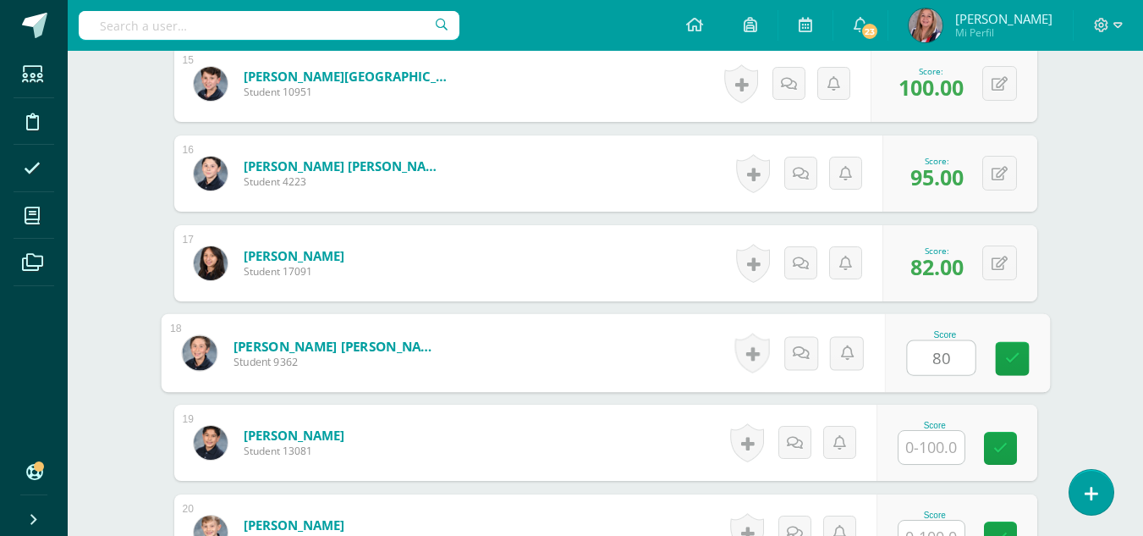
type input "80"
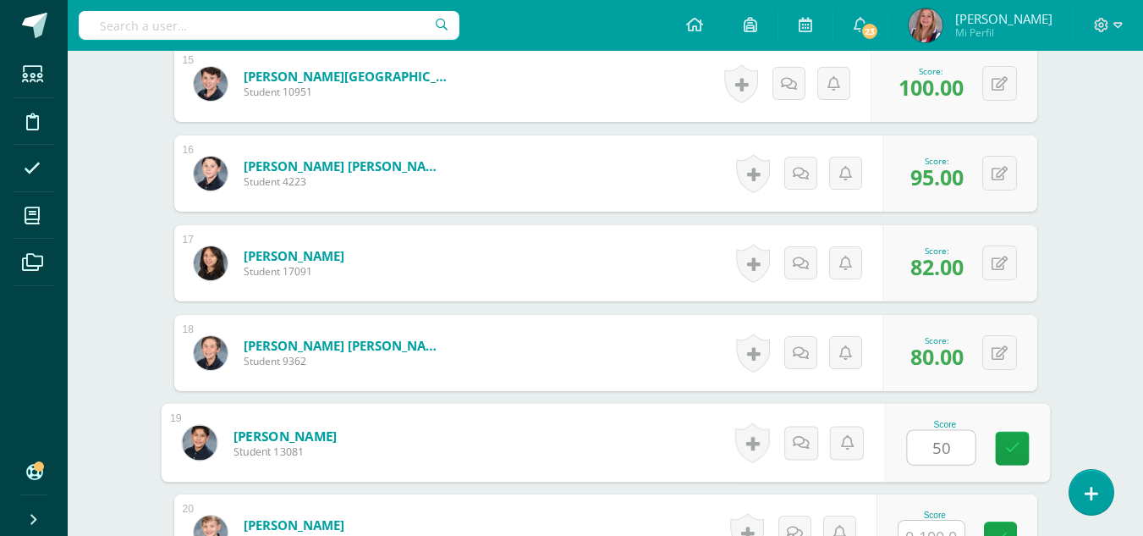
type input "50"
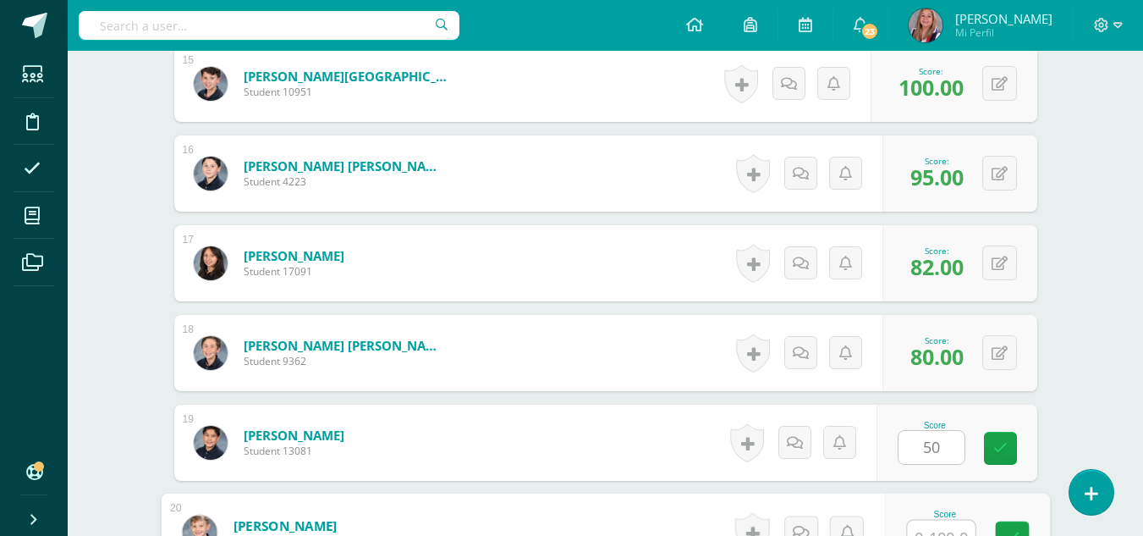
scroll to position [1816, 0]
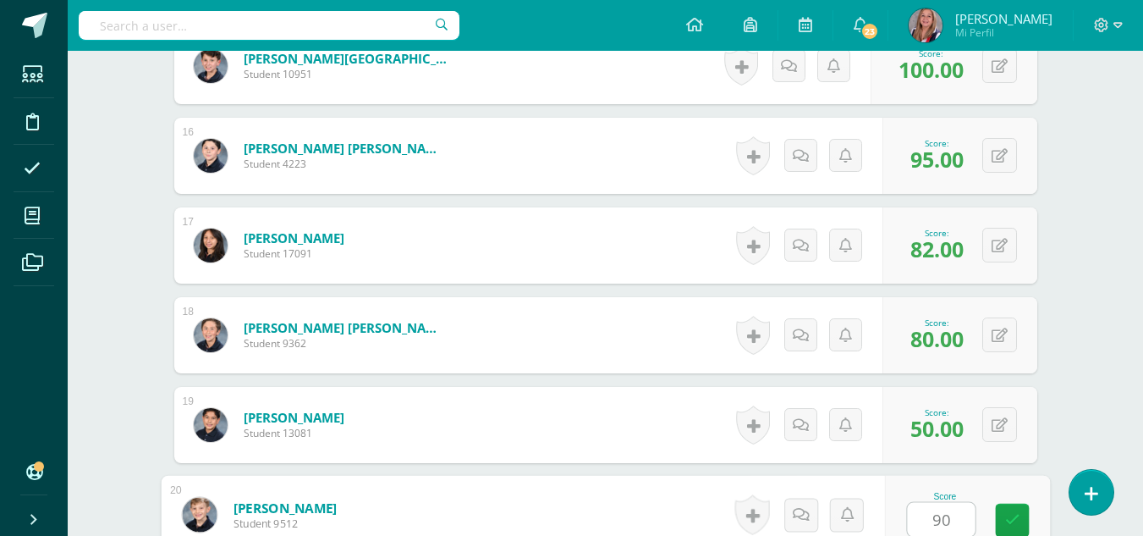
type input "90"
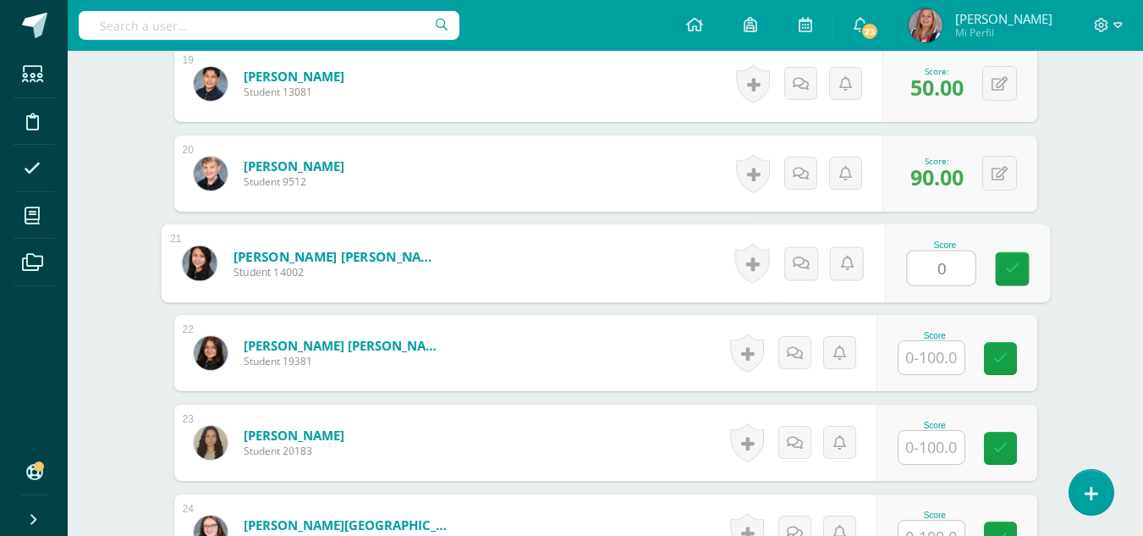
type input "0"
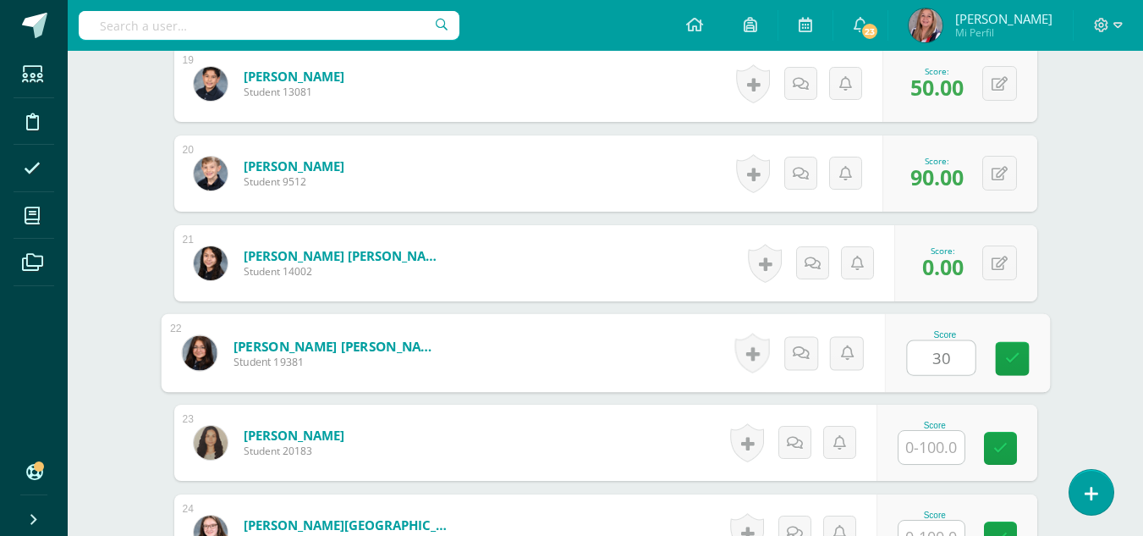
type input "30"
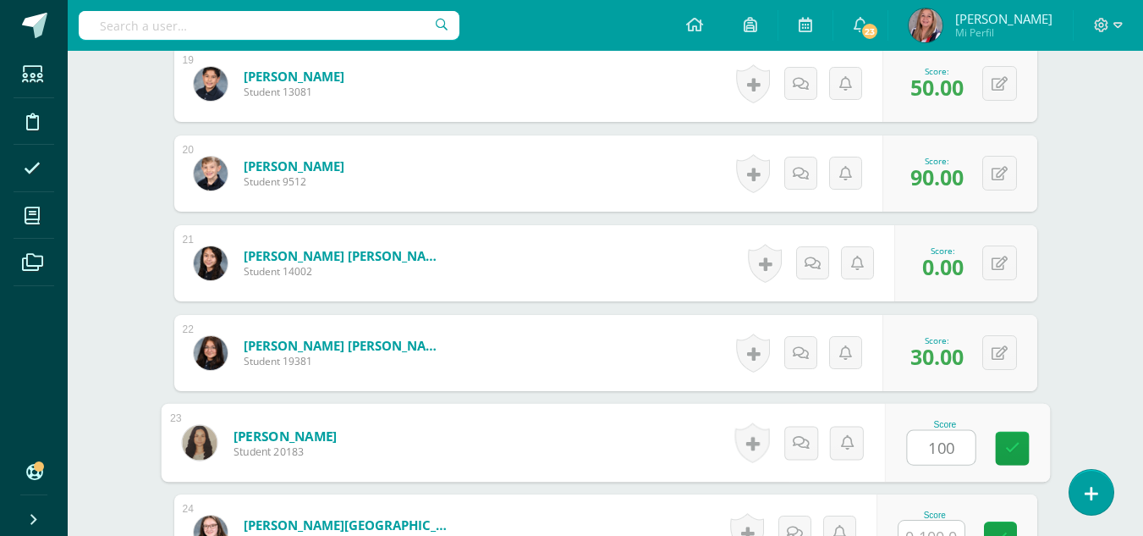
type input "100"
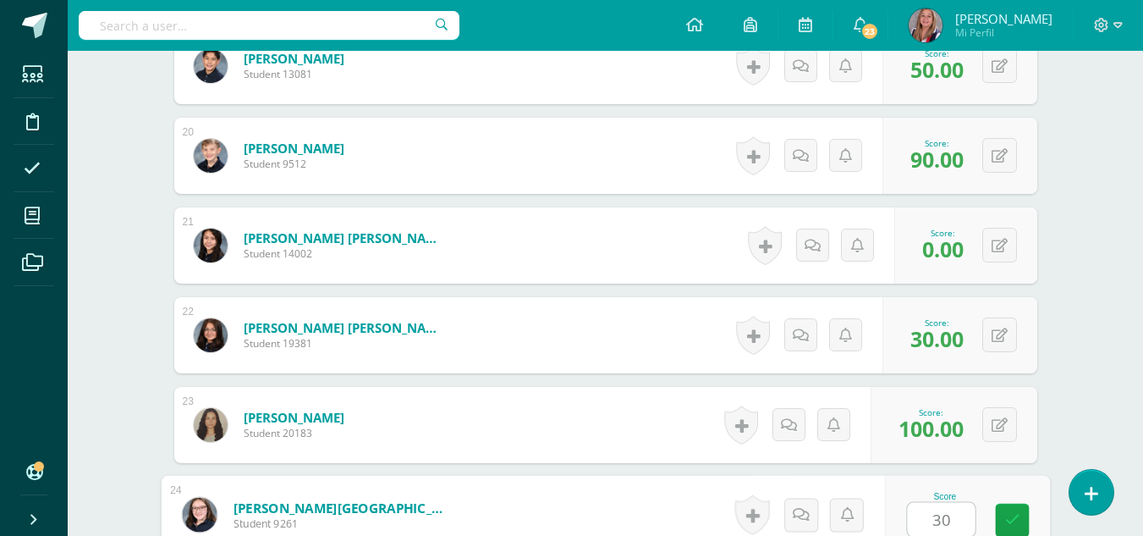
type input "30"
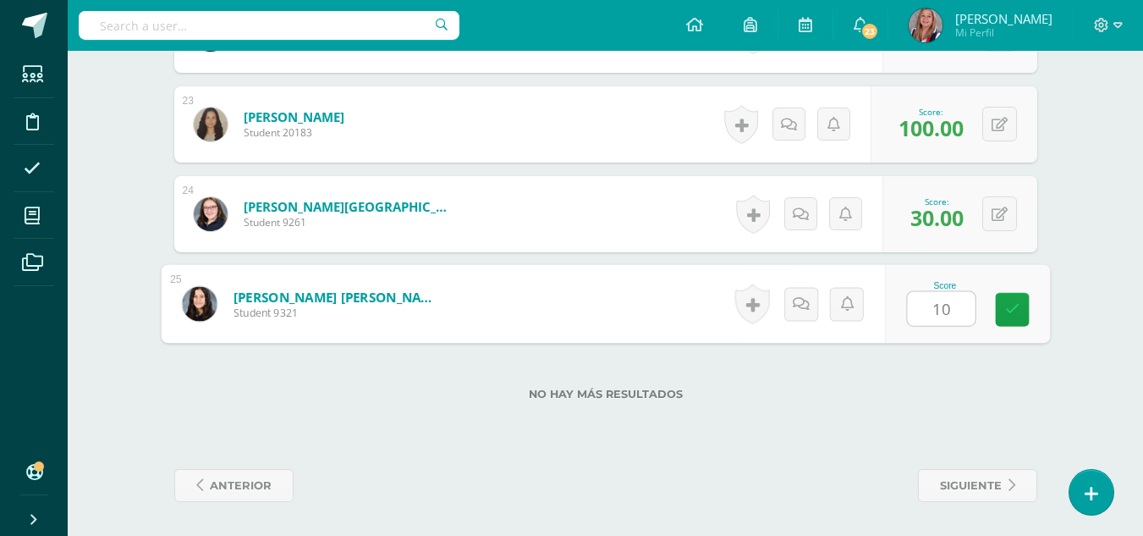
type input "100"
click at [1025, 299] on link at bounding box center [1012, 310] width 34 height 34
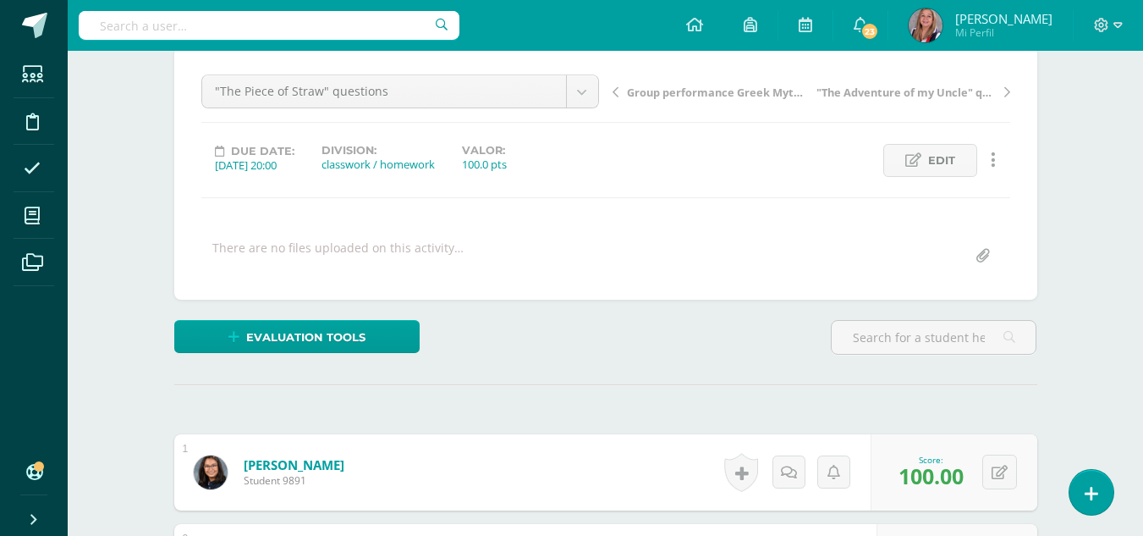
scroll to position [0, 0]
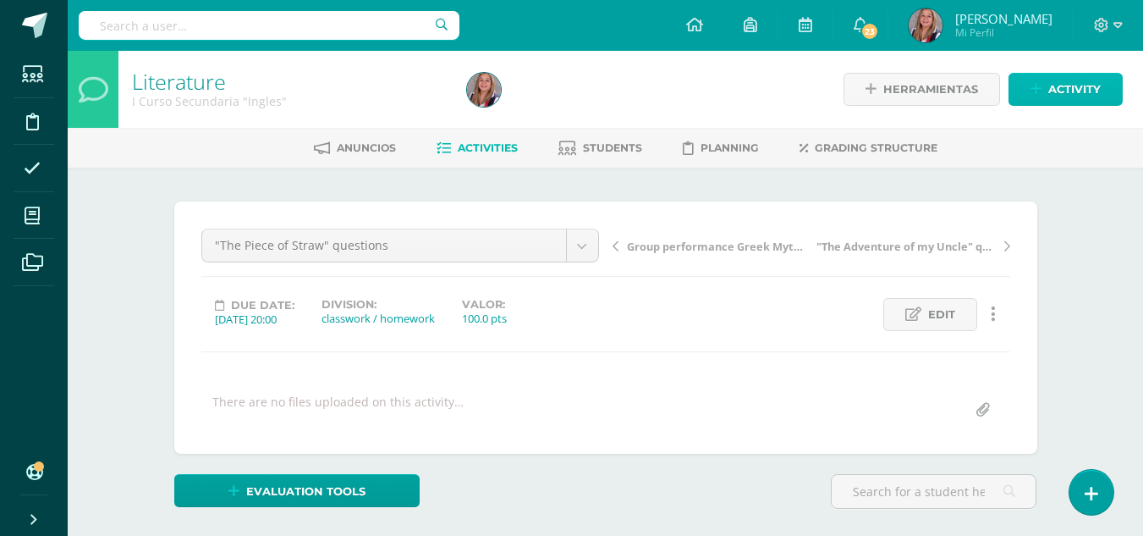
click at [1081, 86] on span "Activity" at bounding box center [1074, 89] width 52 height 31
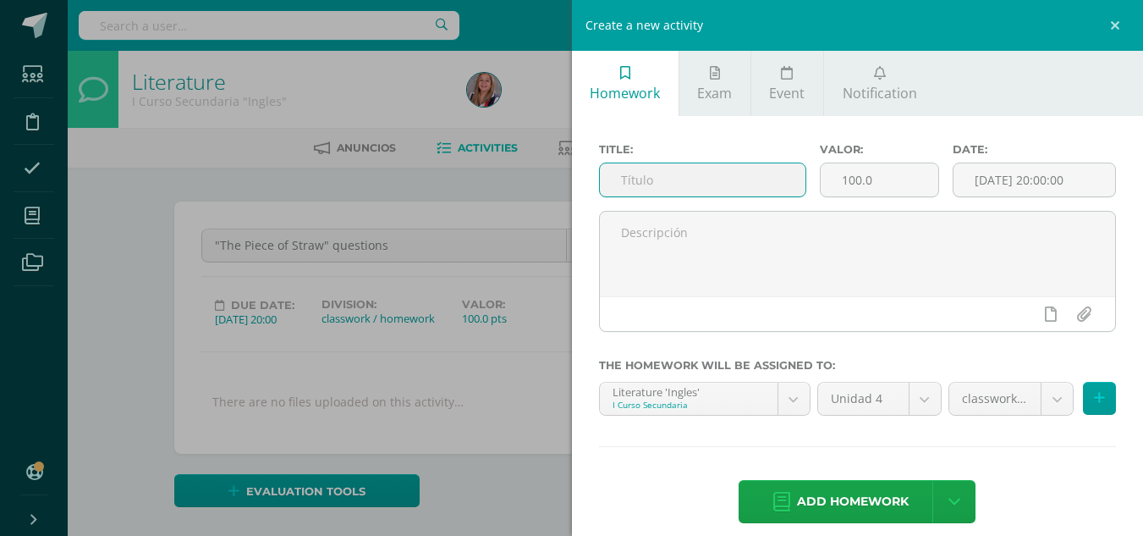
click at [683, 178] on input "text" at bounding box center [703, 179] width 206 height 33
type input "notebook"
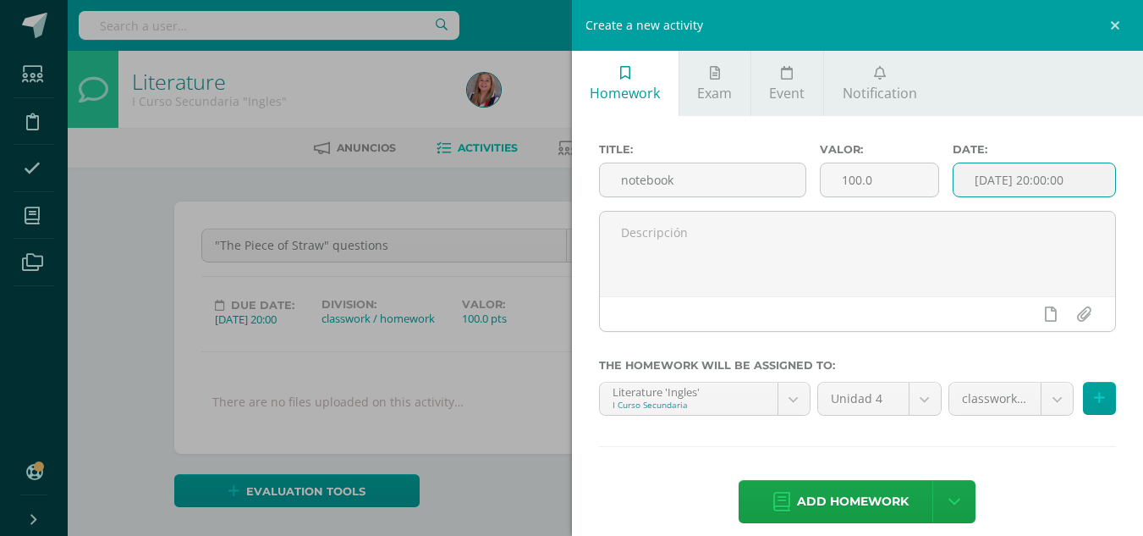
click at [1022, 168] on input "[DATE] 20:00:00" at bounding box center [1034, 179] width 162 height 33
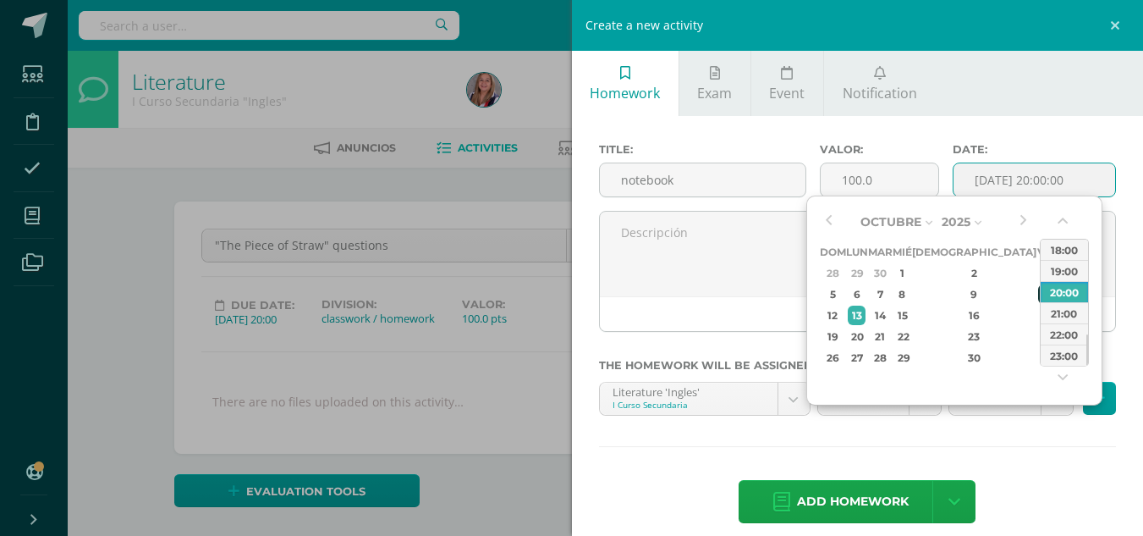
click at [1038, 299] on div "10" at bounding box center [1045, 293] width 15 height 19
type input "2025-10-10 20:00"
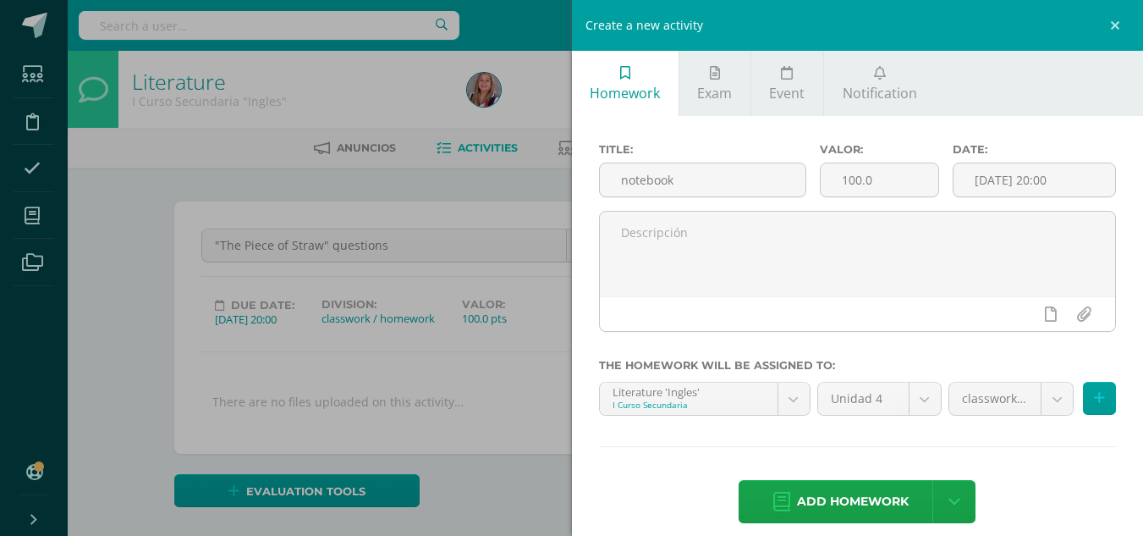
click at [1038, 469] on div "Title: notebook Valor: 100.0 Date: 2025-10-10 20:00 The homework will be assign…" at bounding box center [858, 334] width 572 height 437
click at [882, 503] on span "Add homework" at bounding box center [853, 501] width 112 height 41
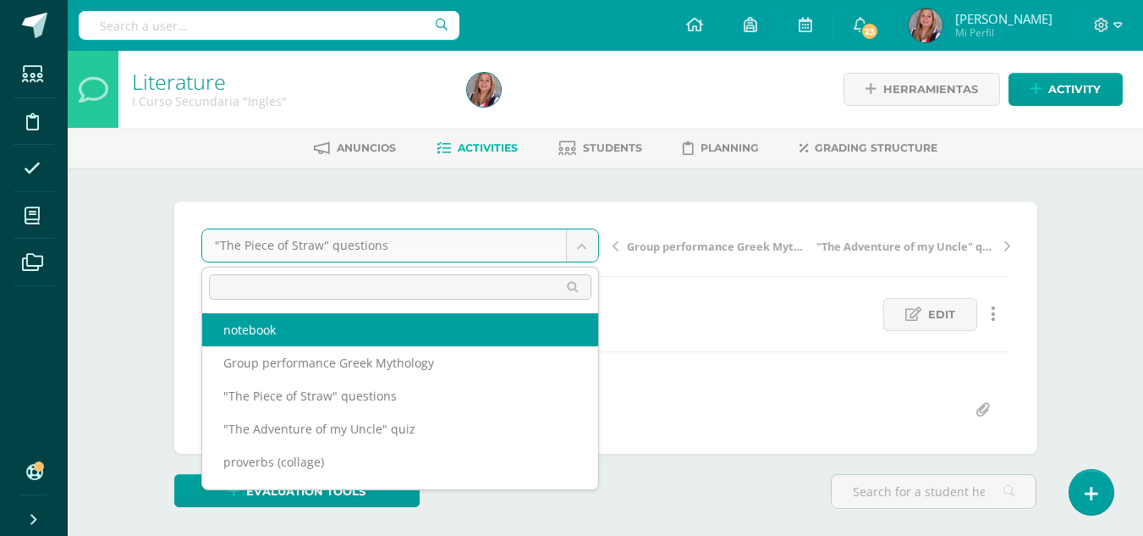
select select "/dashboard/teacher/grade-activity/238529/"
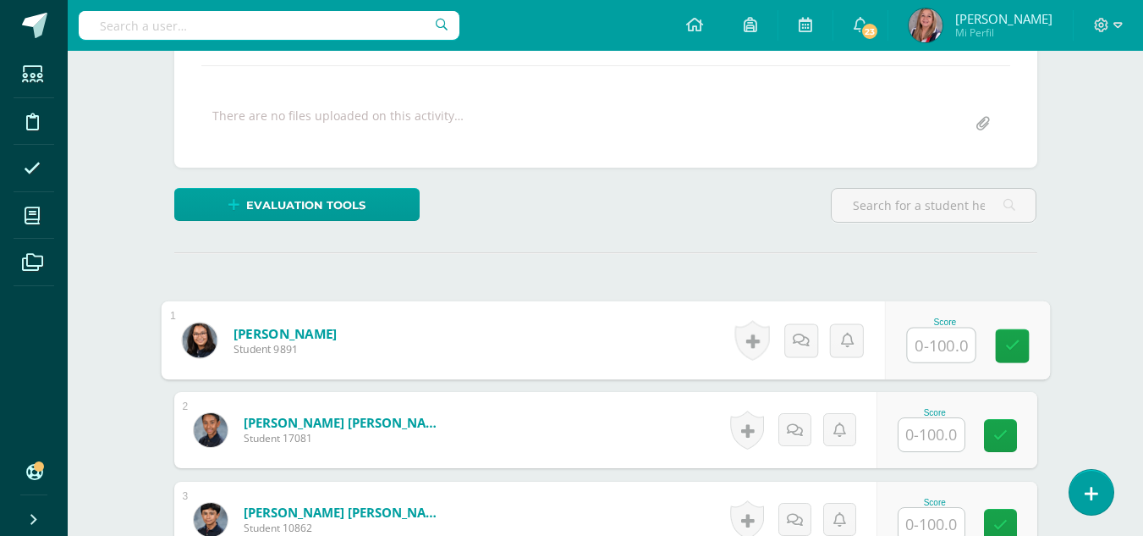
scroll to position [287, 0]
click at [937, 345] on input "text" at bounding box center [941, 344] width 68 height 34
type input "65"
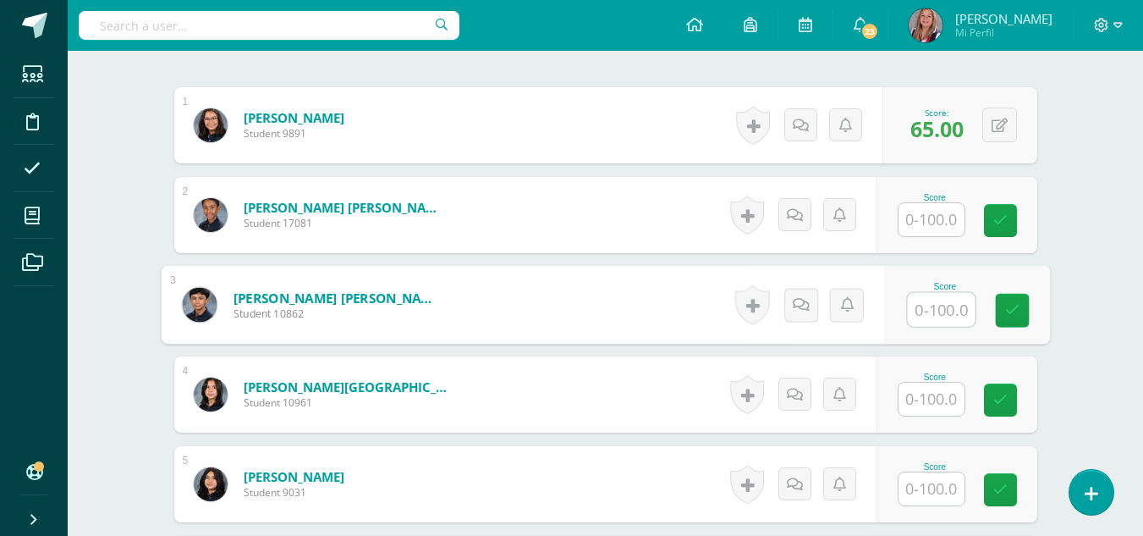
scroll to position [502, 0]
click at [929, 303] on input "text" at bounding box center [941, 309] width 68 height 34
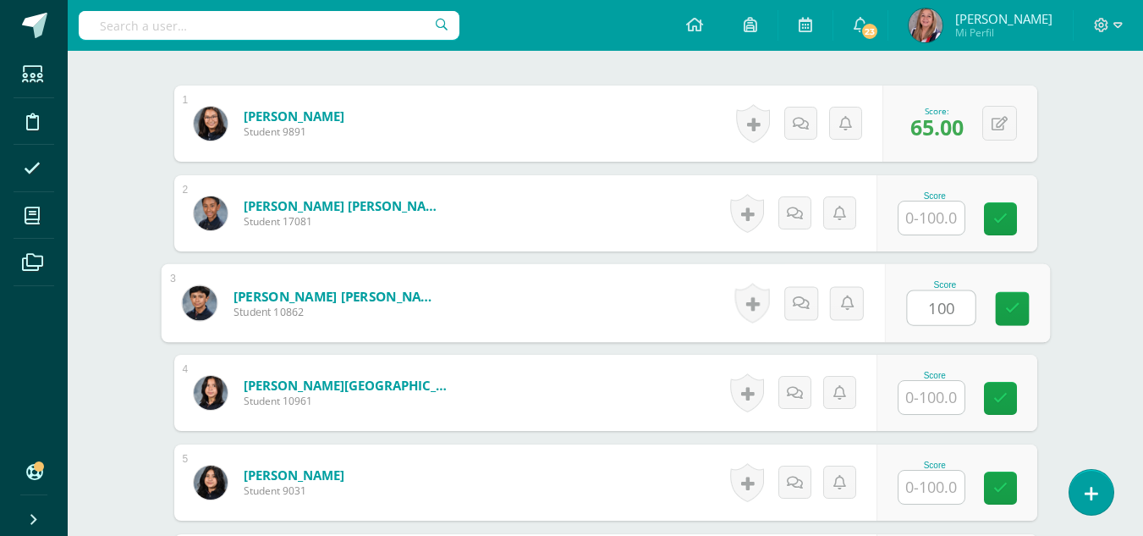
type input "100"
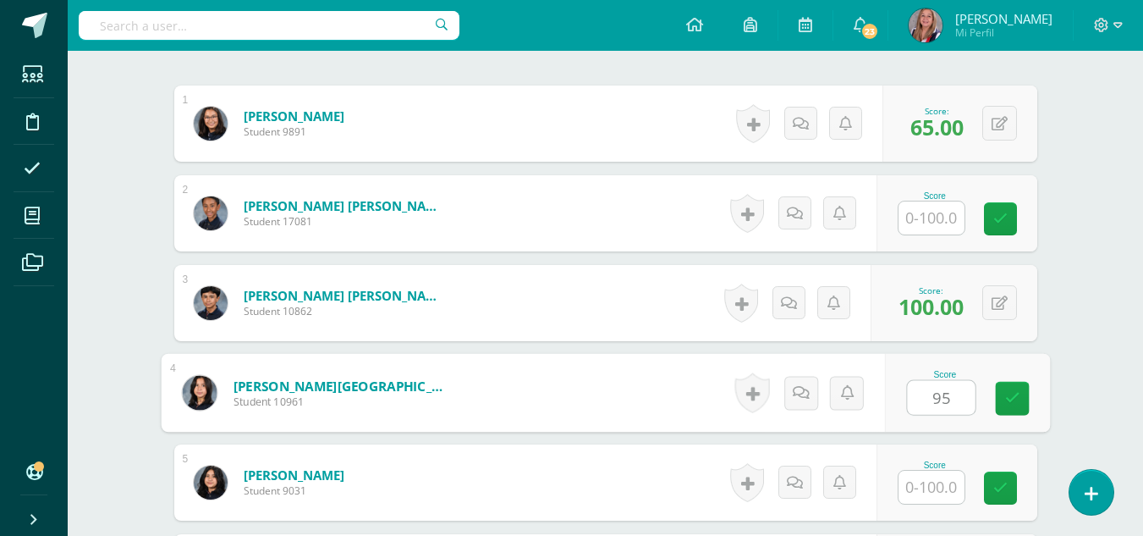
type input "95"
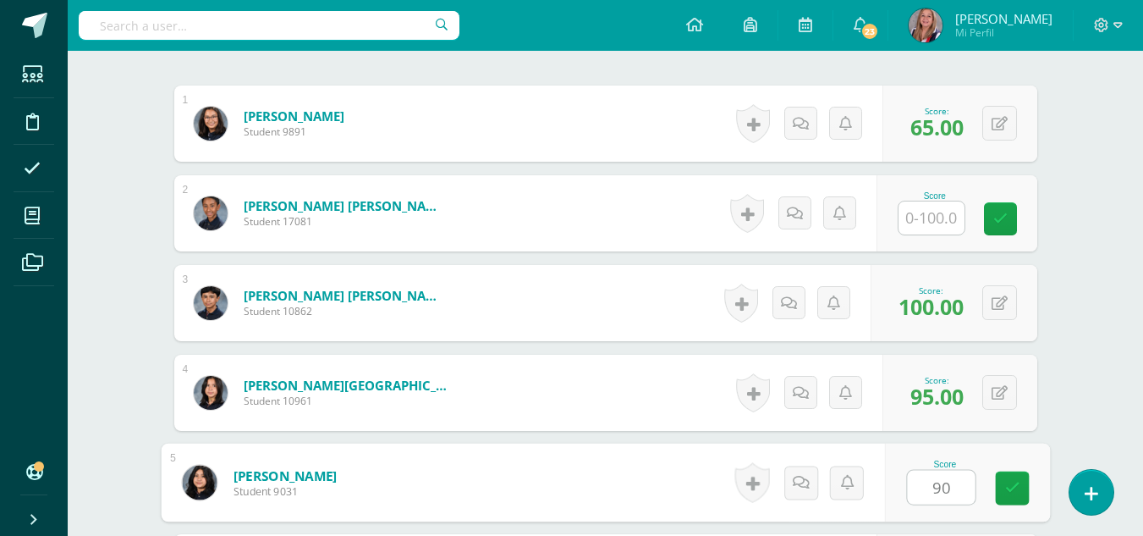
type input "90"
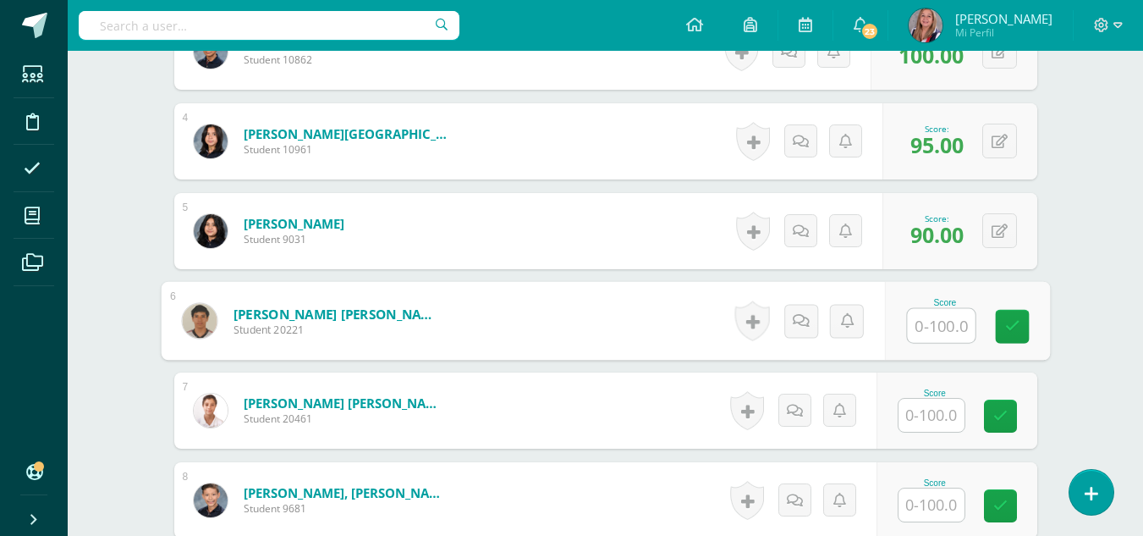
scroll to position [755, 0]
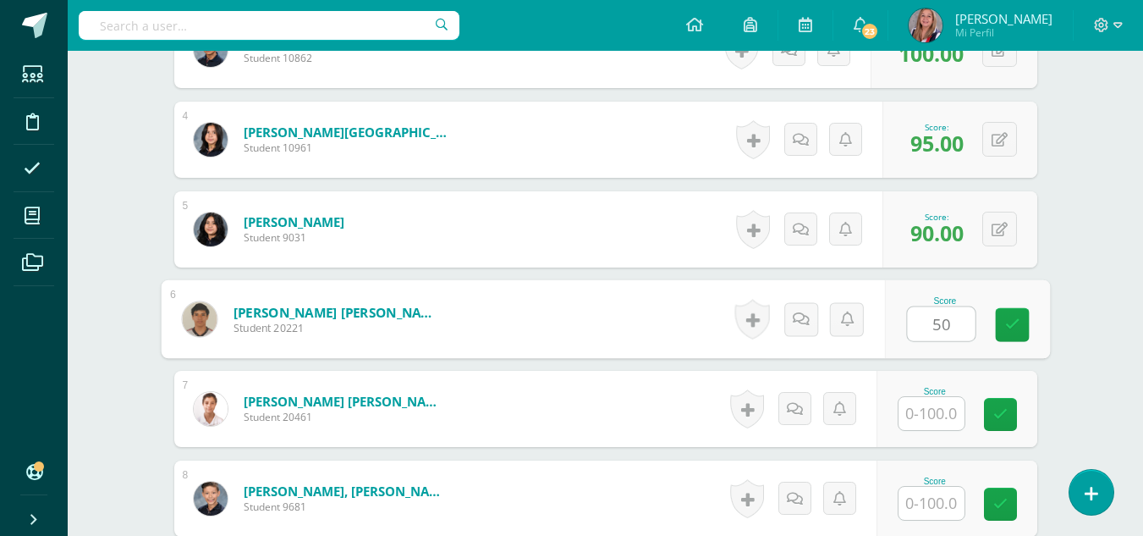
type input "50"
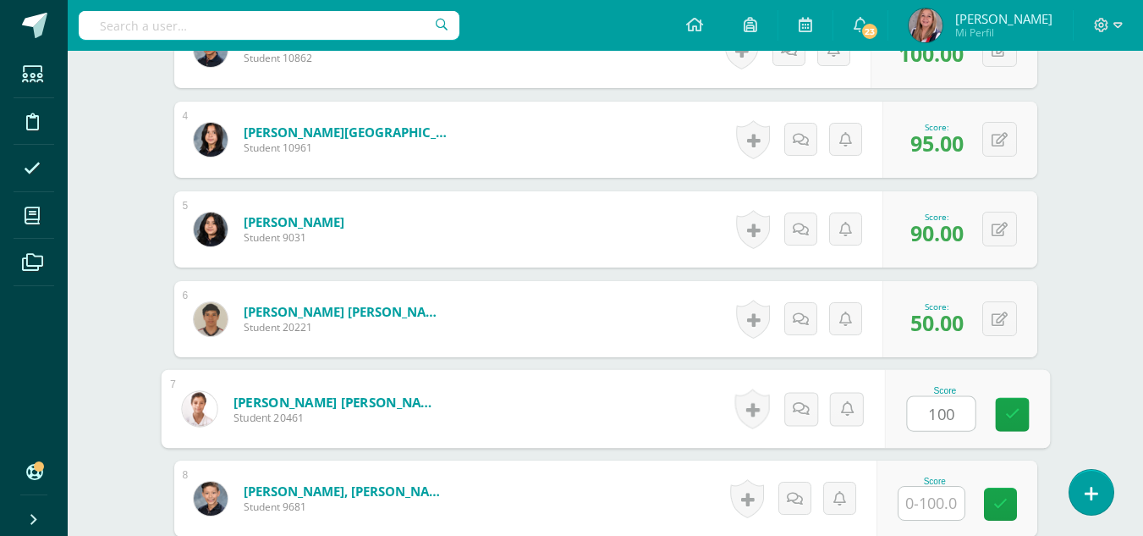
type input "100"
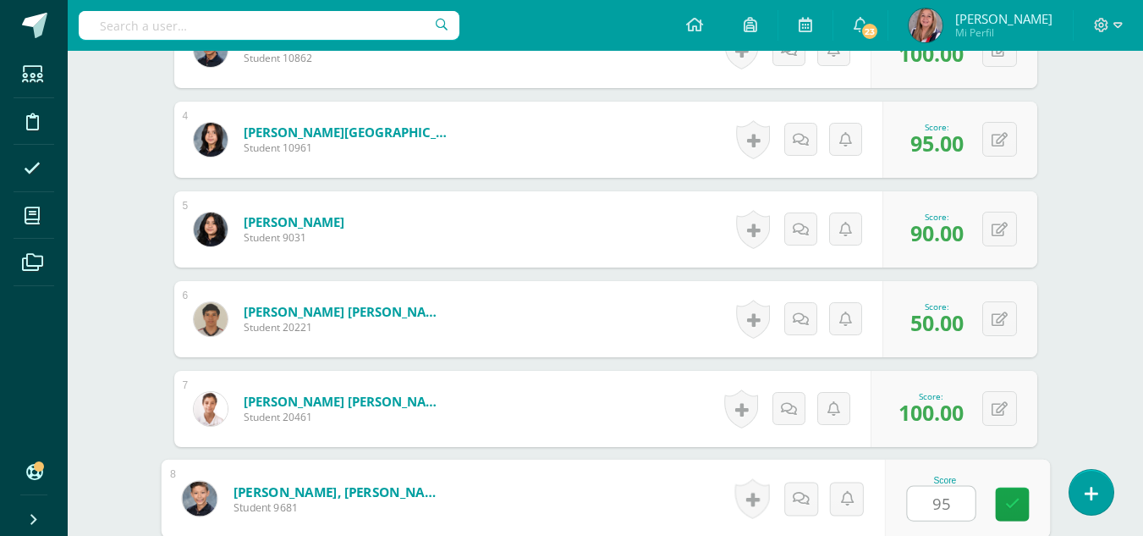
type input "95"
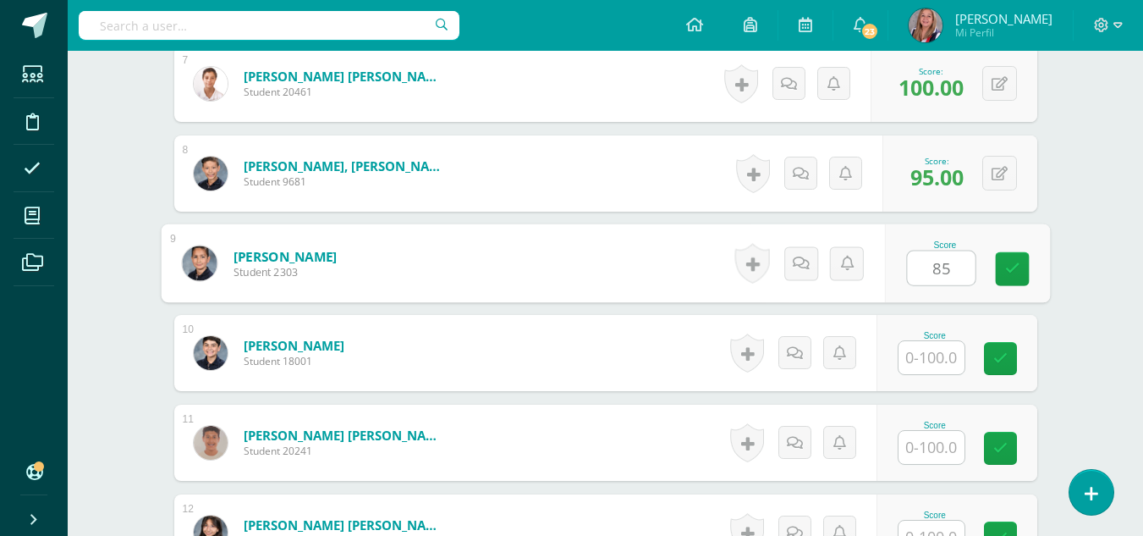
type input "85"
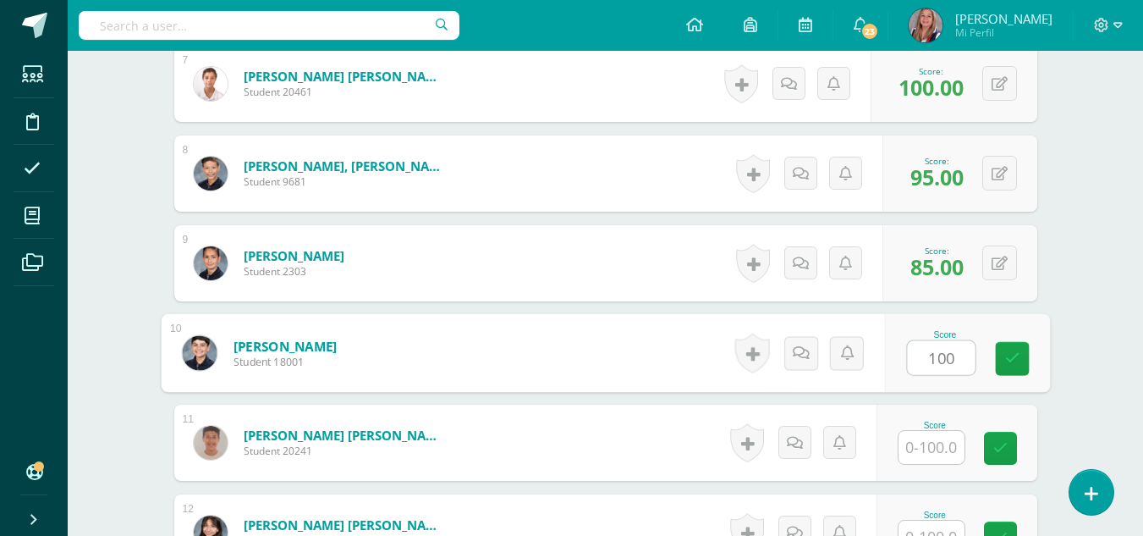
type input "100"
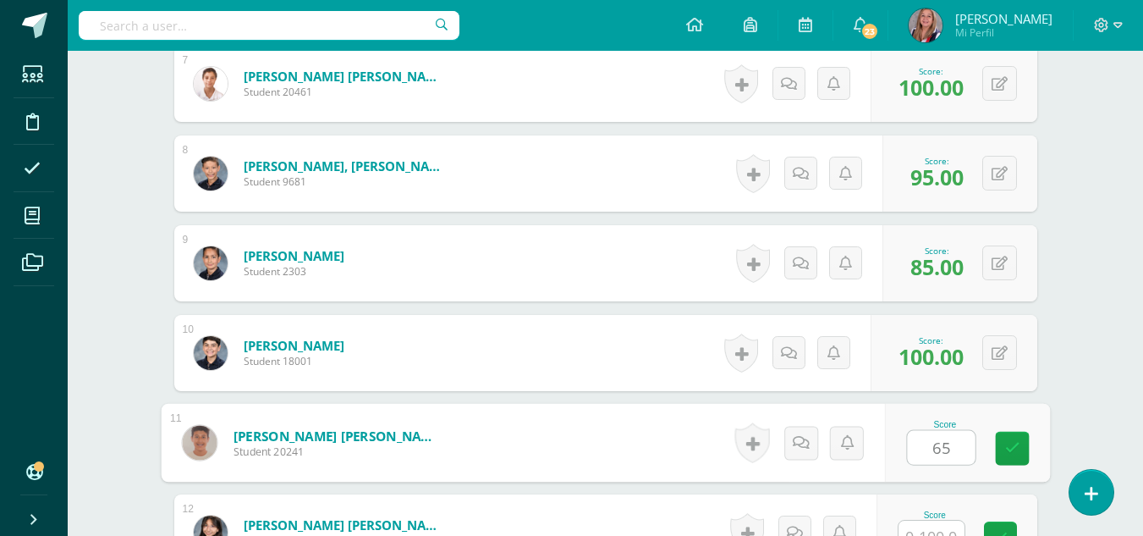
type input "65"
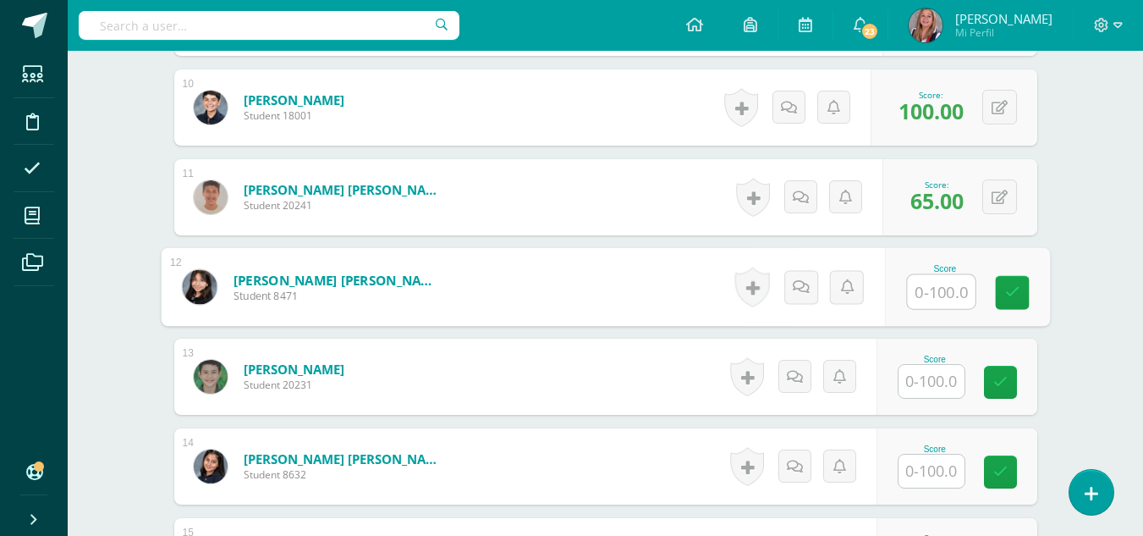
scroll to position [1327, 0]
type input "90"
click at [1028, 289] on link at bounding box center [1012, 292] width 34 height 34
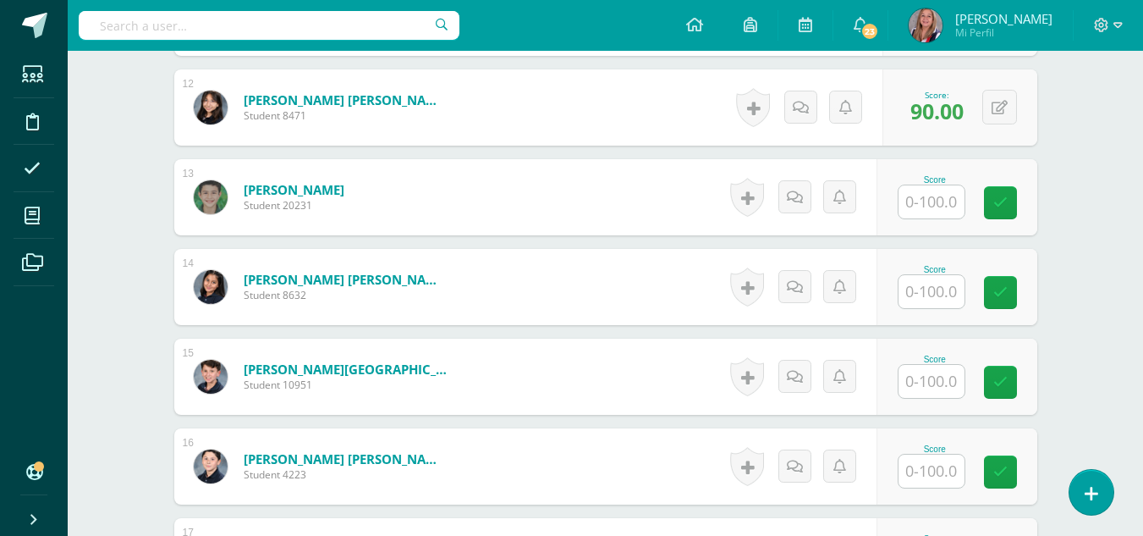
scroll to position [1517, 0]
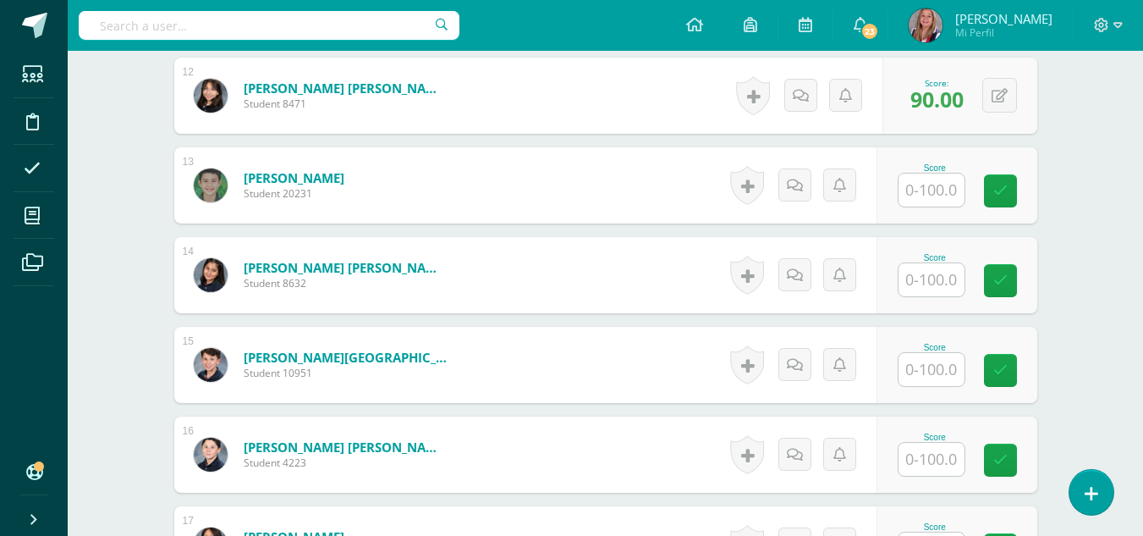
click at [919, 257] on div "Score" at bounding box center [935, 257] width 74 height 9
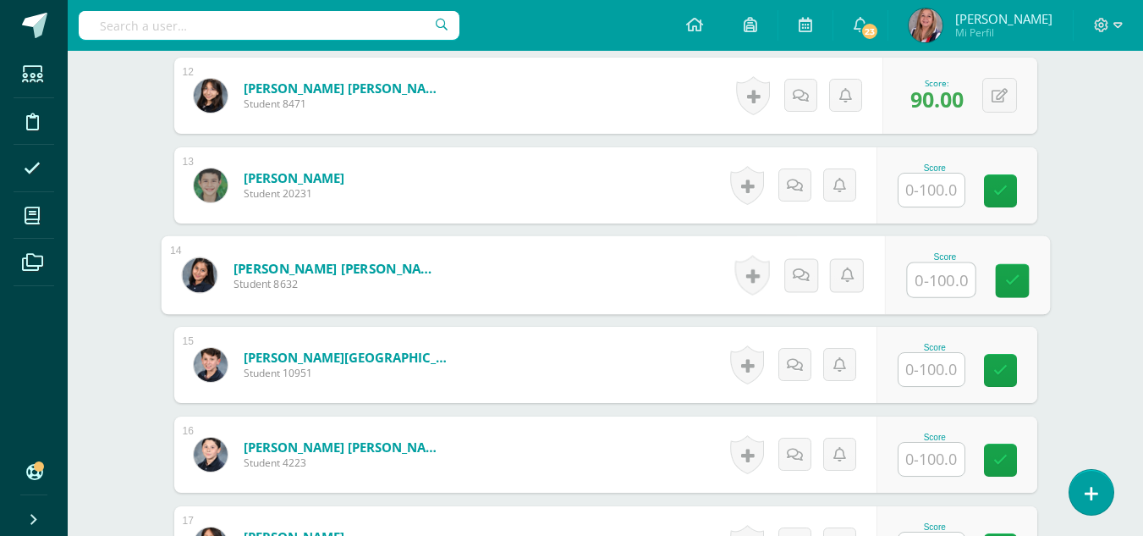
click at [931, 284] on input "text" at bounding box center [941, 280] width 68 height 34
type input "90"
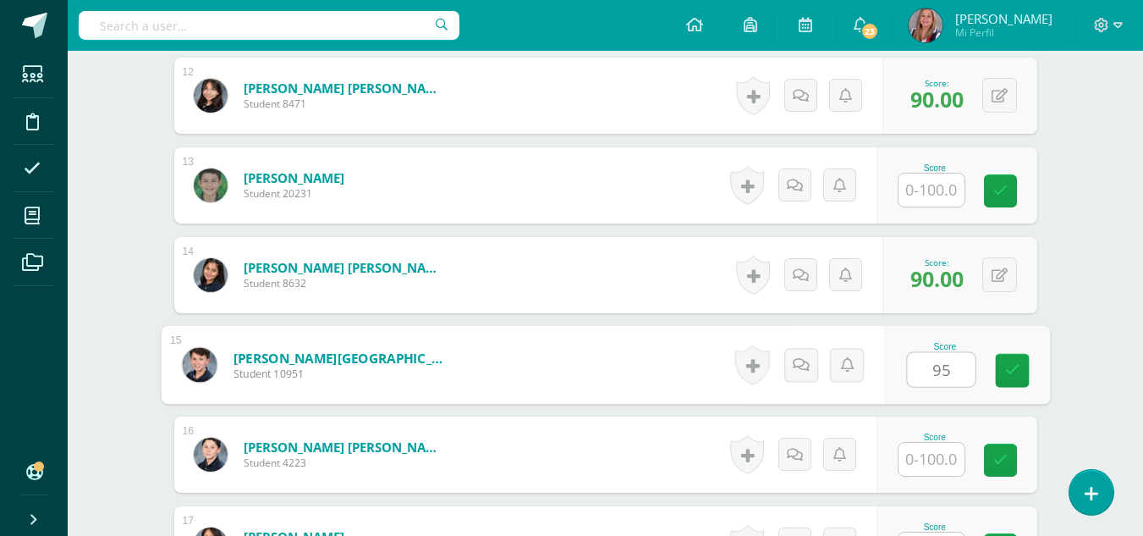
type input "95"
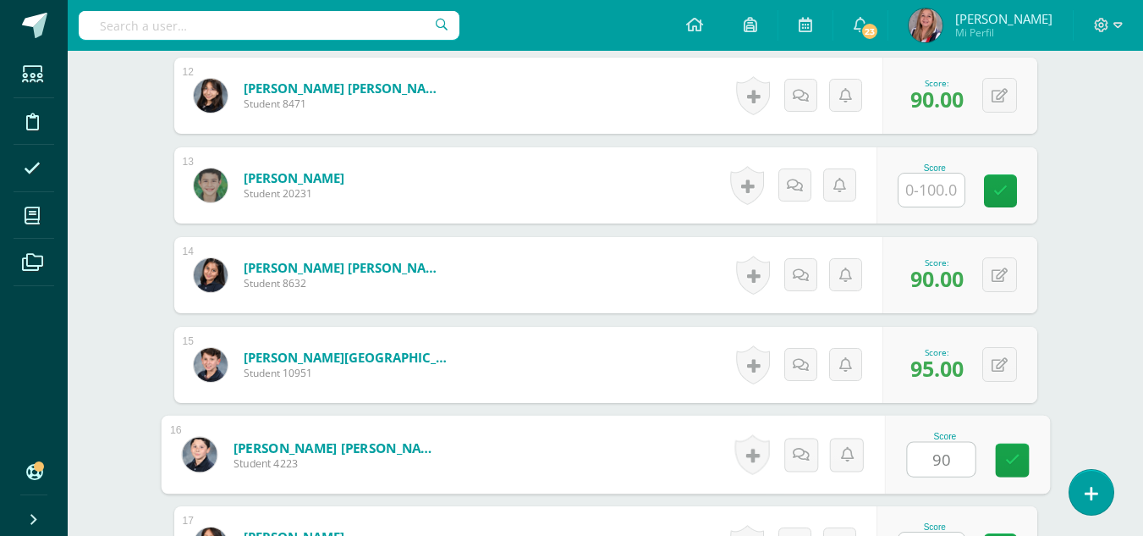
type input "90"
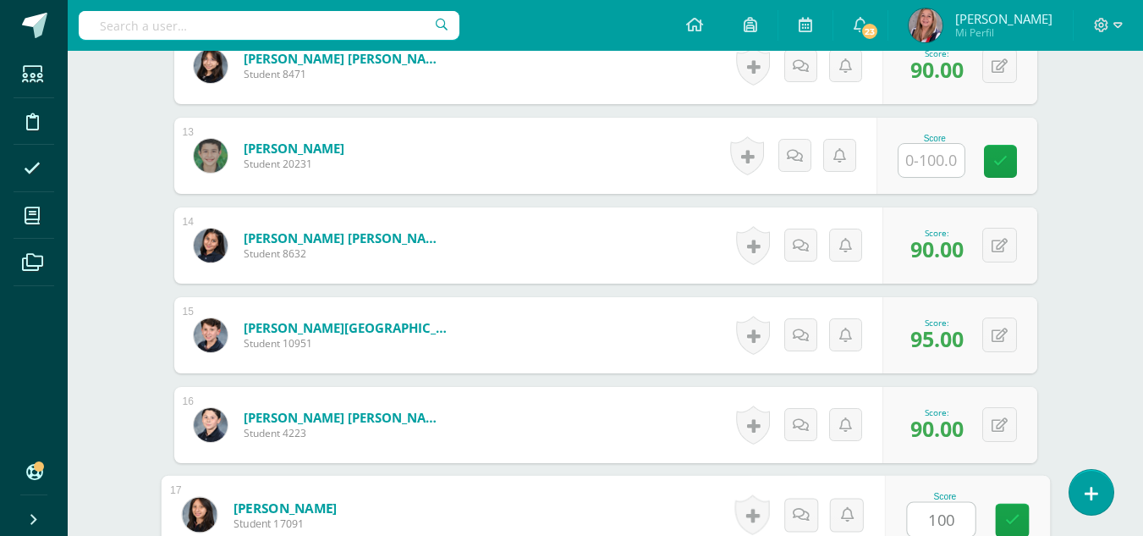
type input "100"
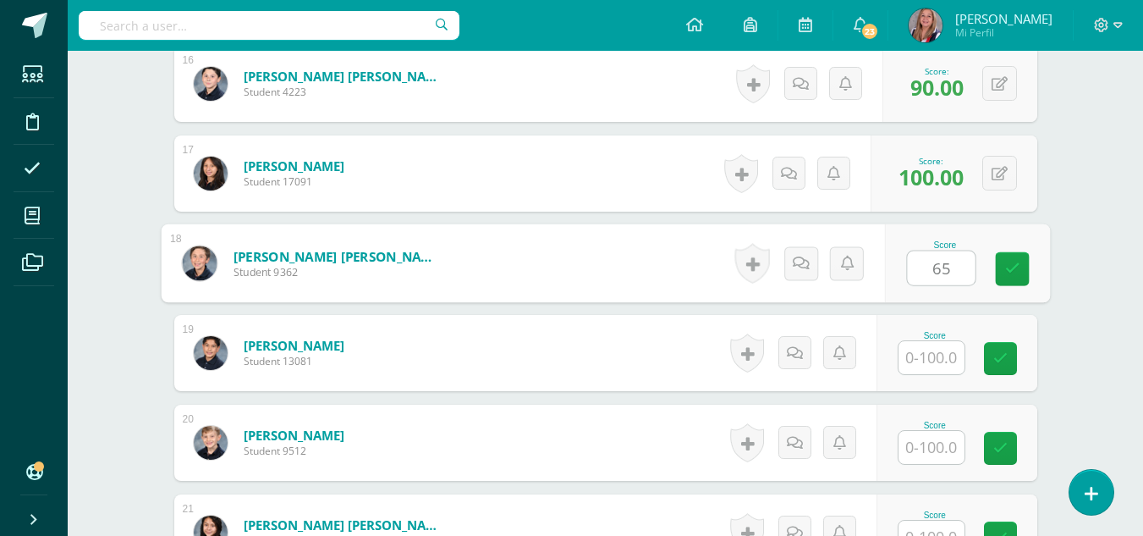
type input "65"
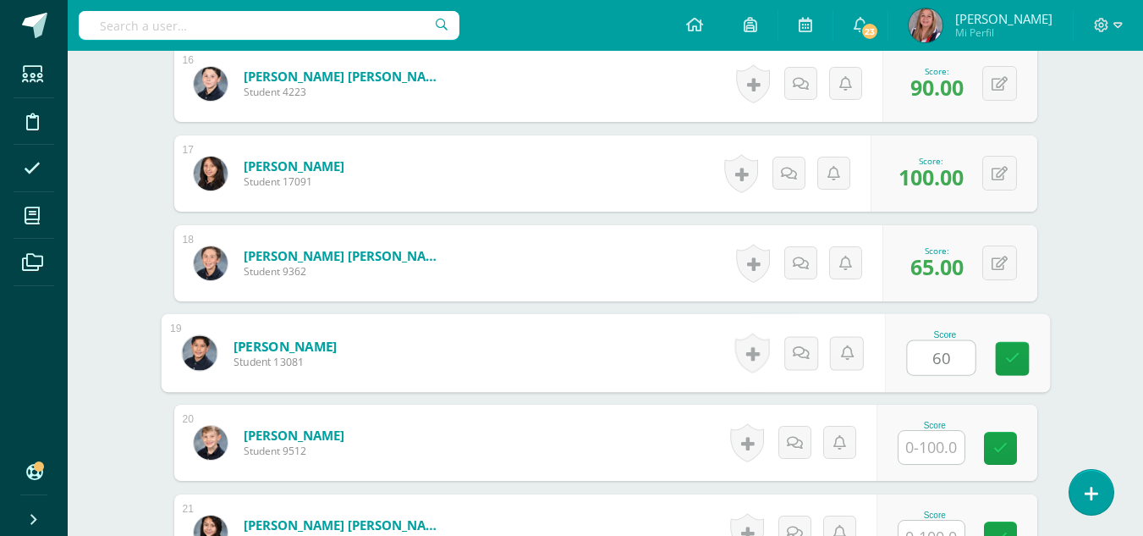
type input "60"
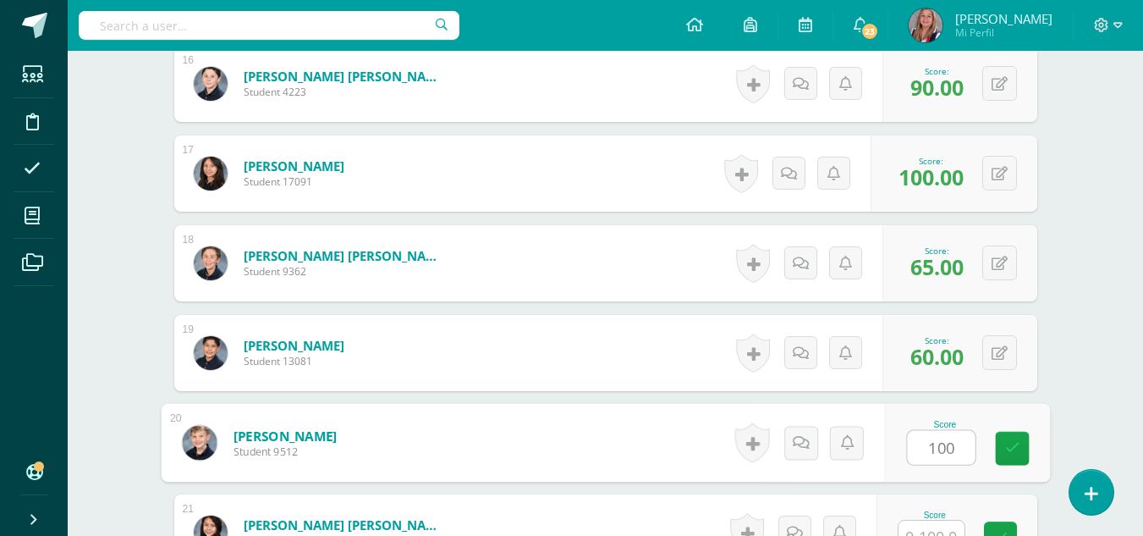
type input "100"
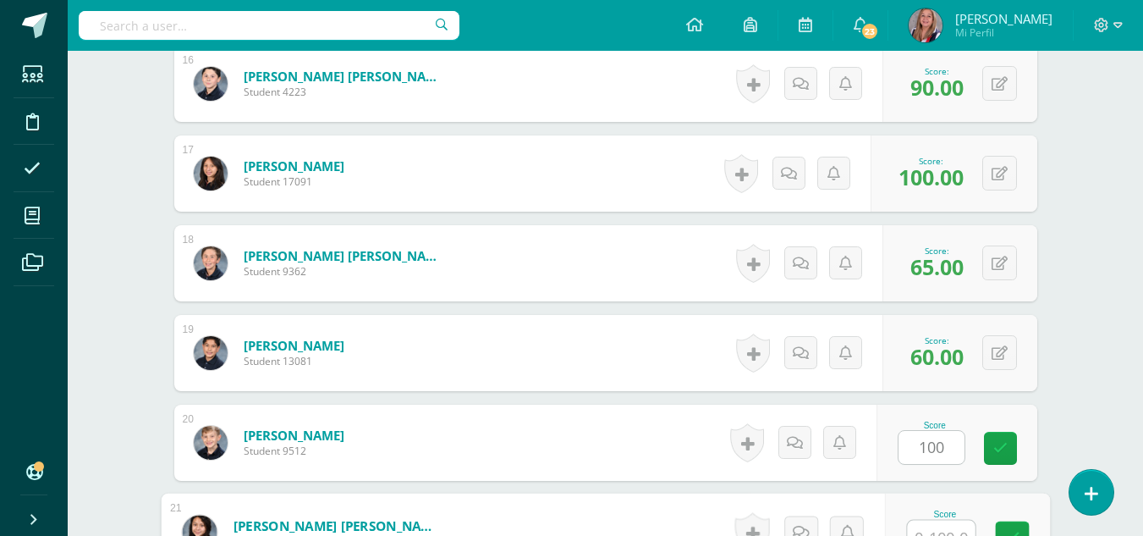
scroll to position [1905, 0]
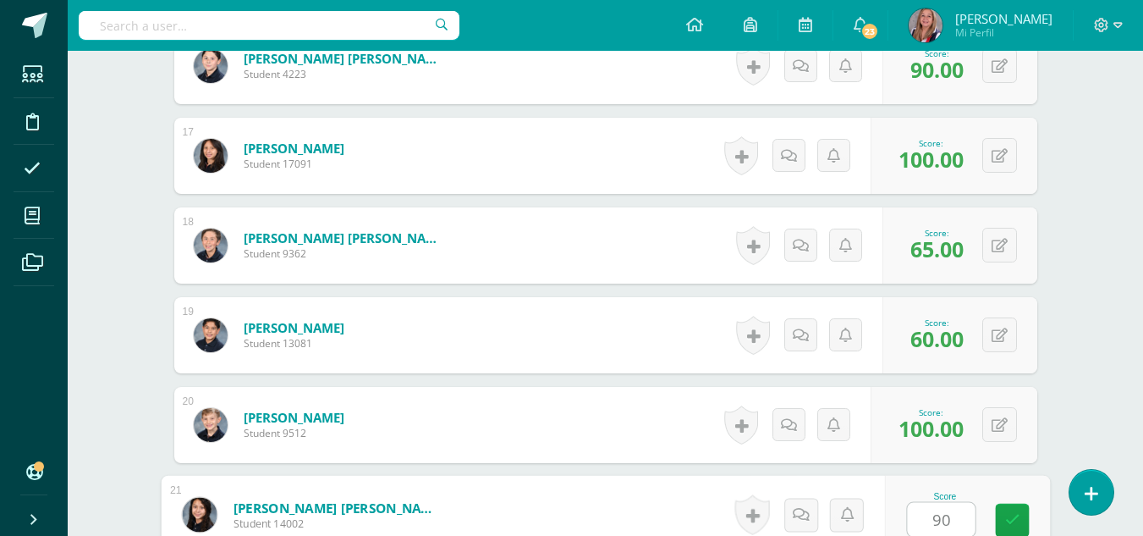
type input "90"
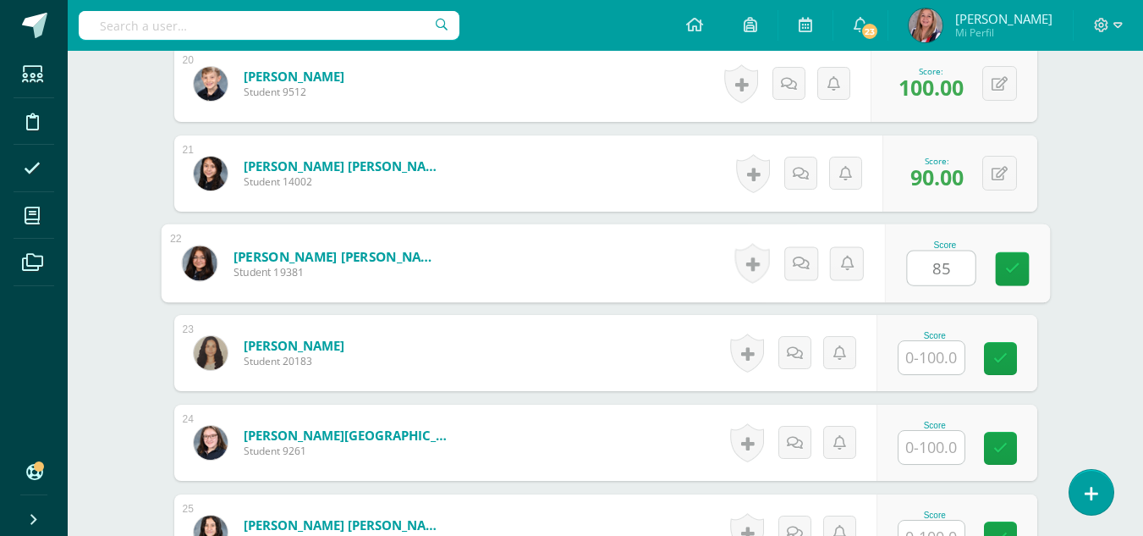
type input "85"
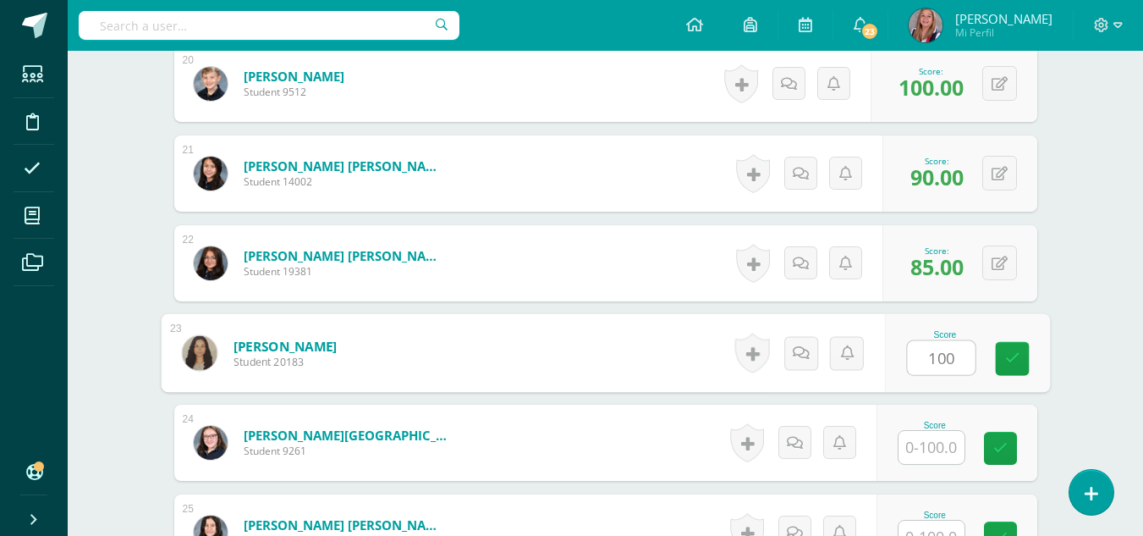
type input "100"
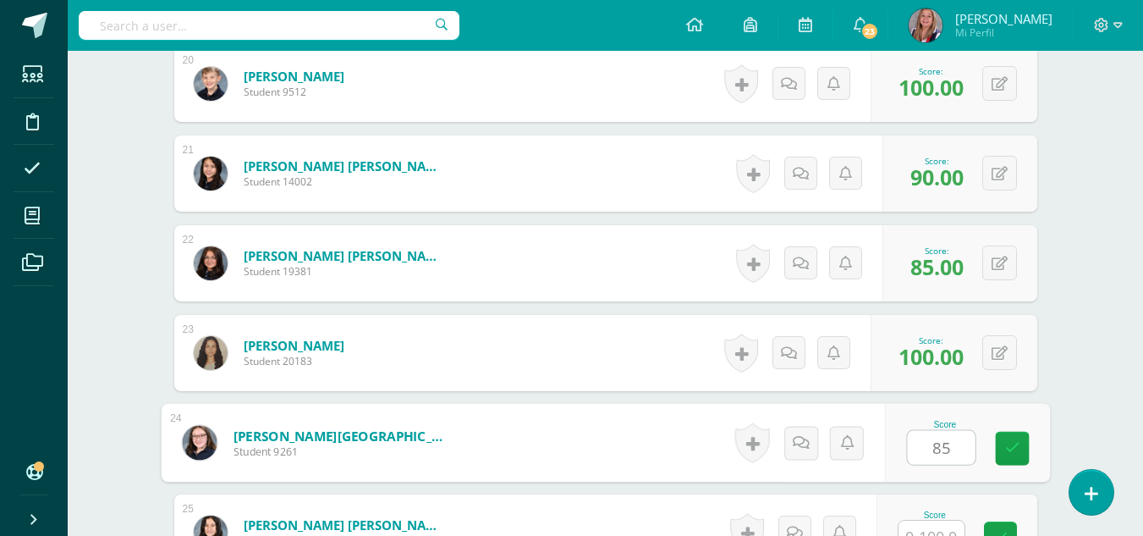
type input "85"
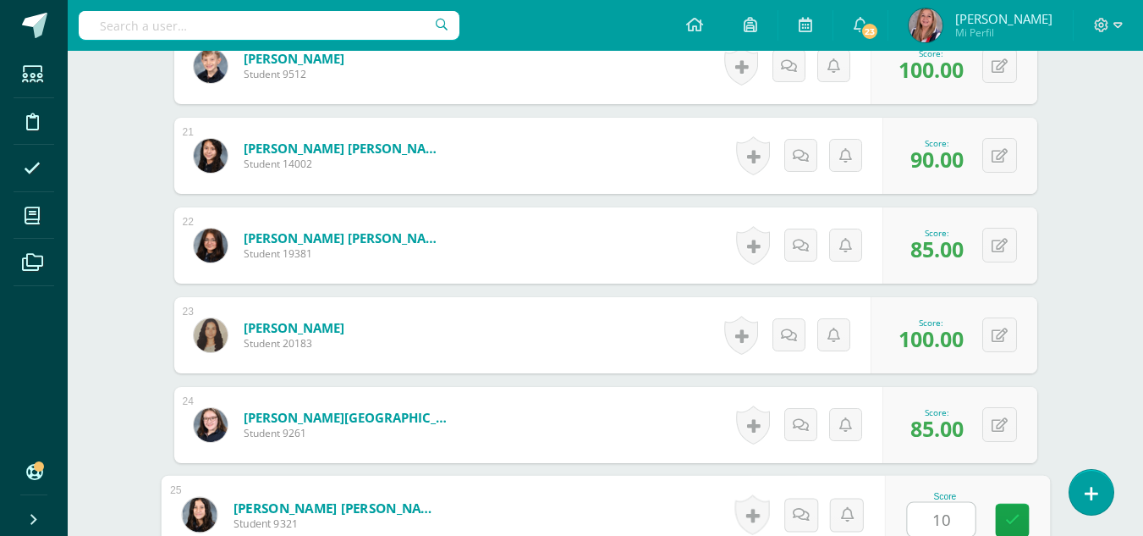
type input "100"
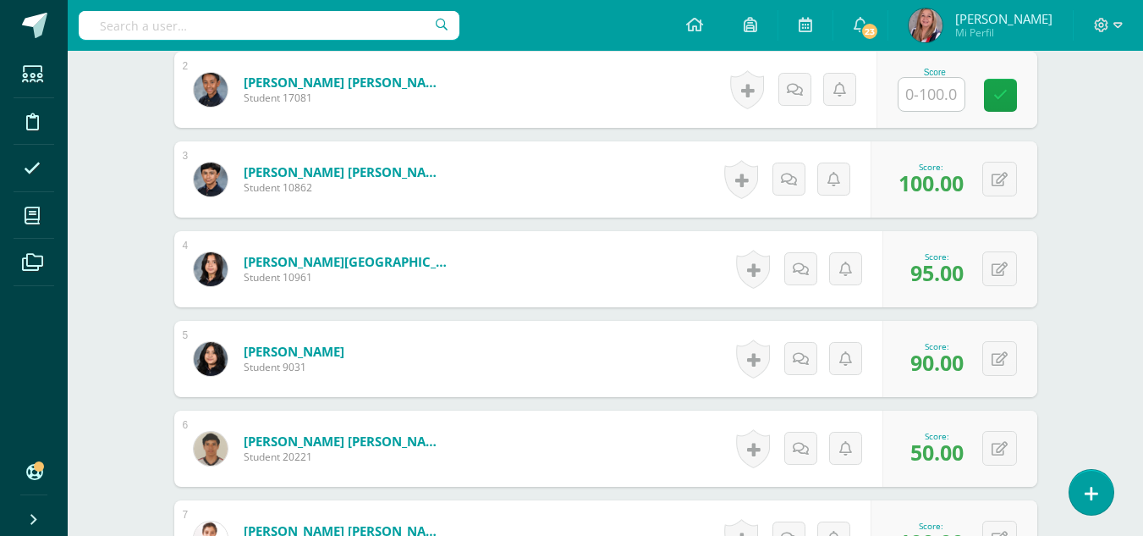
scroll to position [0, 0]
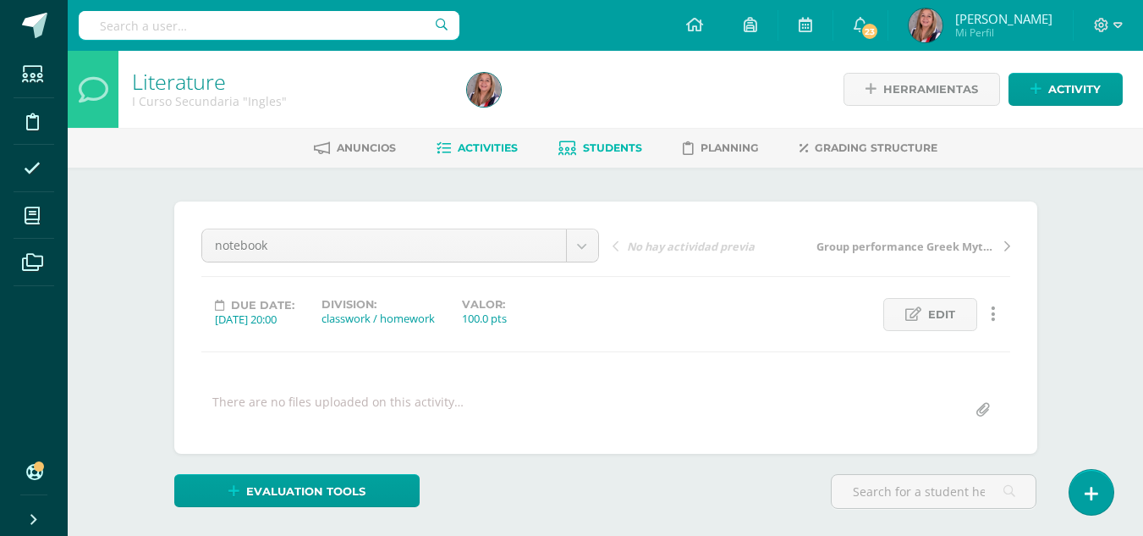
click at [602, 146] on span "Students" at bounding box center [612, 147] width 59 height 13
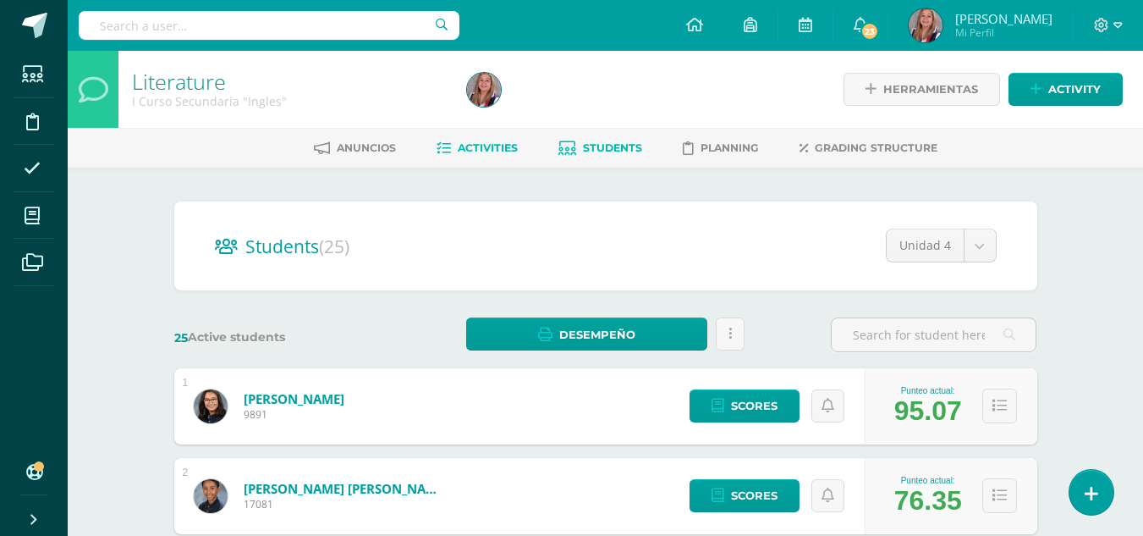
click at [481, 158] on link "Activities" at bounding box center [477, 148] width 81 height 27
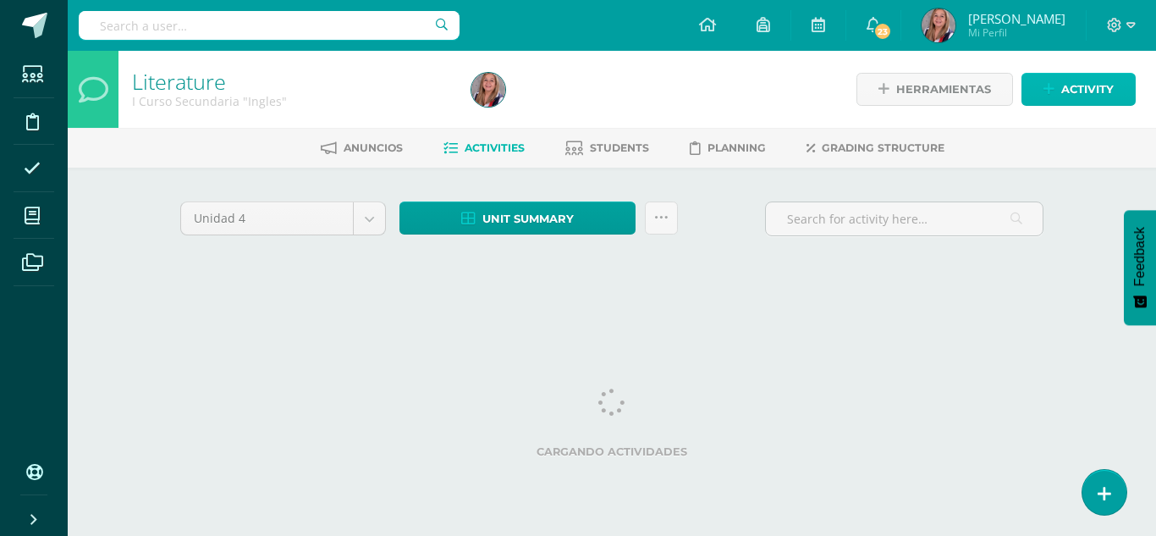
click at [1080, 96] on span "Activity" at bounding box center [1087, 89] width 52 height 31
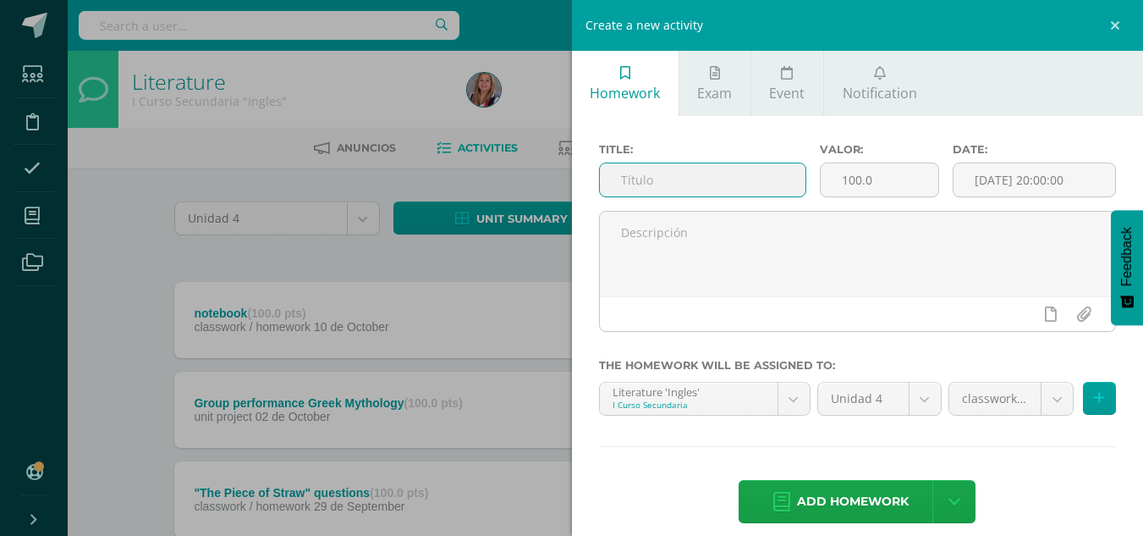
click at [673, 178] on input "text" at bounding box center [703, 179] width 206 height 33
type input "Greek Origin Words"
click at [1041, 187] on input "[DATE] 20:00:00" at bounding box center [1034, 179] width 162 height 33
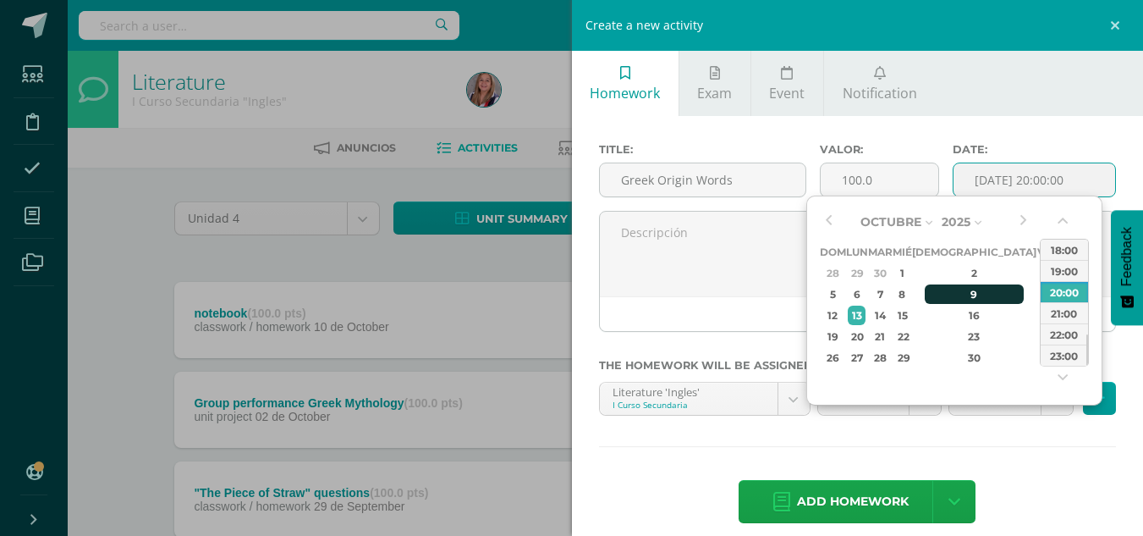
click at [956, 300] on div "9" at bounding box center [975, 293] width 100 height 19
type input "2025-10-09 20:00"
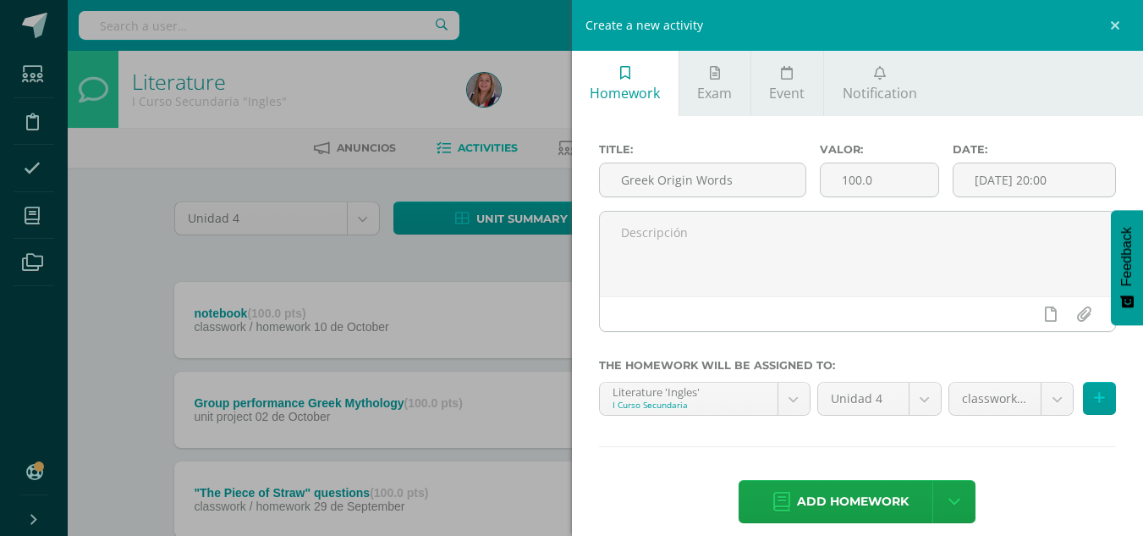
drag, startPoint x: 997, startPoint y: 446, endPoint x: 985, endPoint y: 462, distance: 20.5
click at [985, 462] on div "Title: Greek Origin Words Valor: 100.0 Date: 2025-10-09 20:00 The homework will…" at bounding box center [858, 334] width 572 height 437
click at [1050, 382] on div "classwork / homework (25.0%)" at bounding box center [1011, 399] width 126 height 34
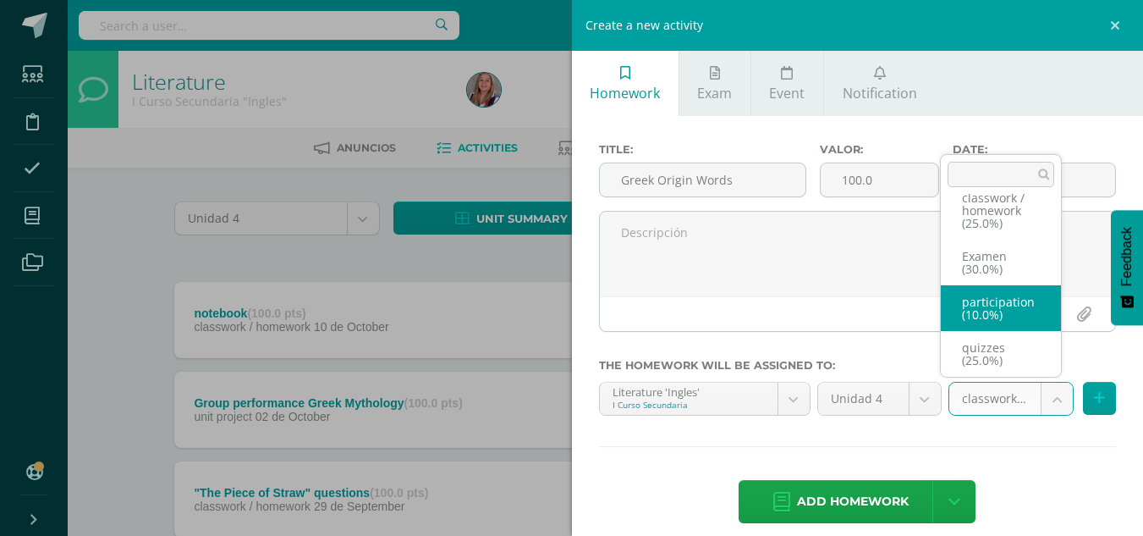
scroll to position [72, 0]
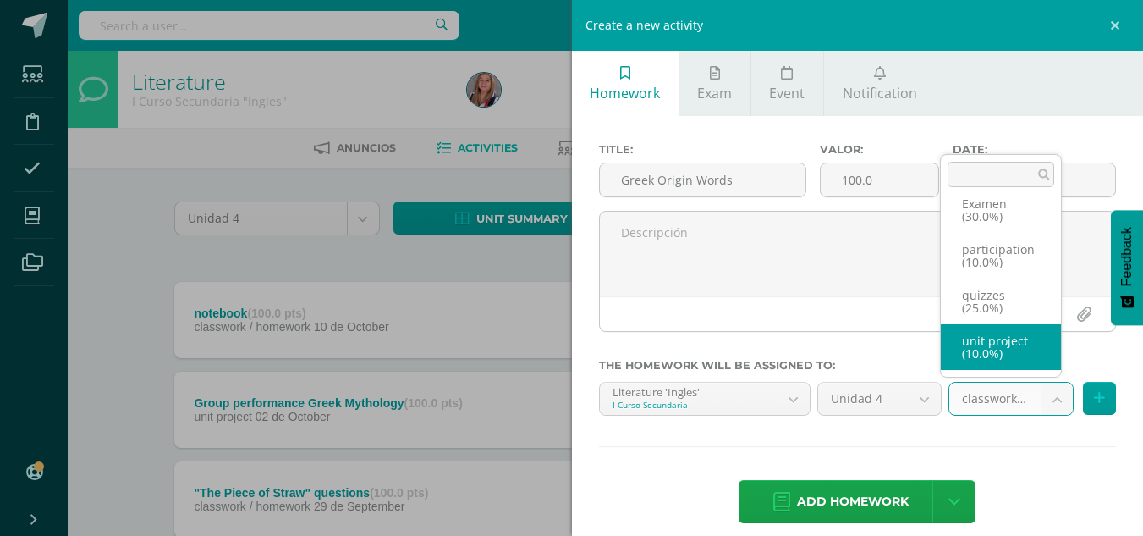
select select "232562"
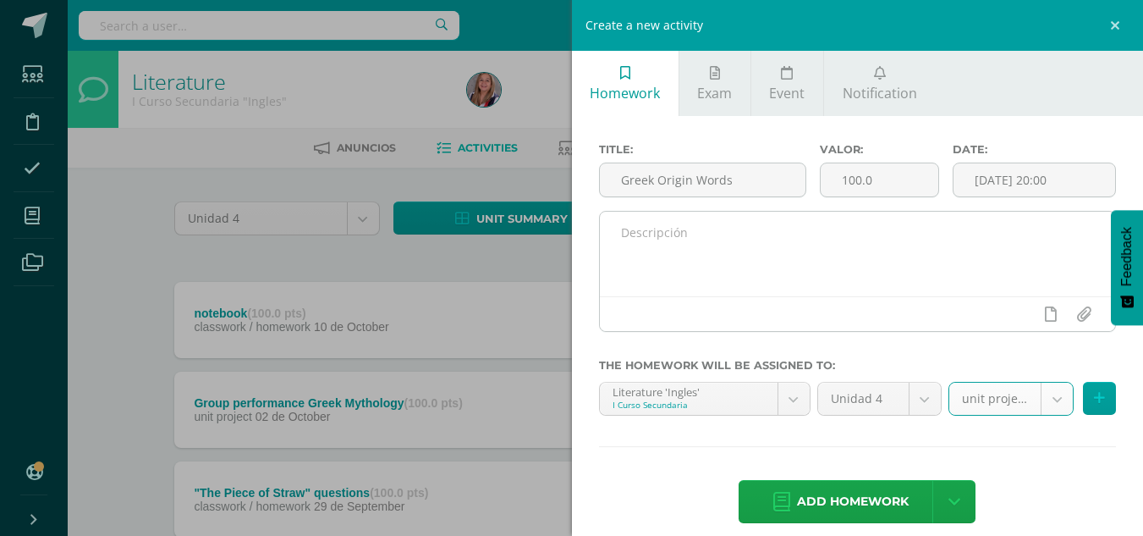
scroll to position [18, 0]
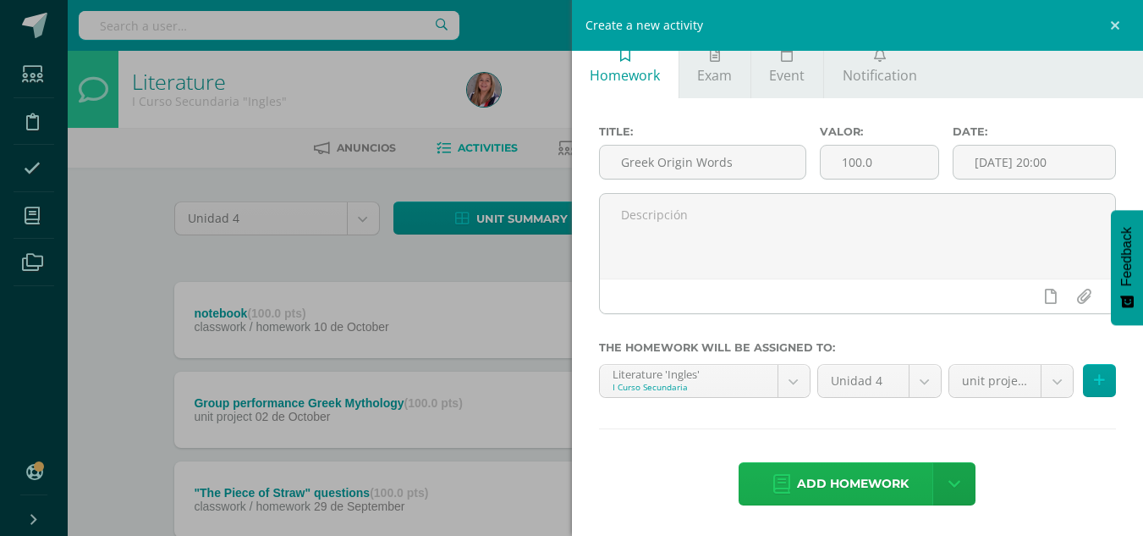
click at [830, 482] on span "Add homework" at bounding box center [853, 483] width 112 height 41
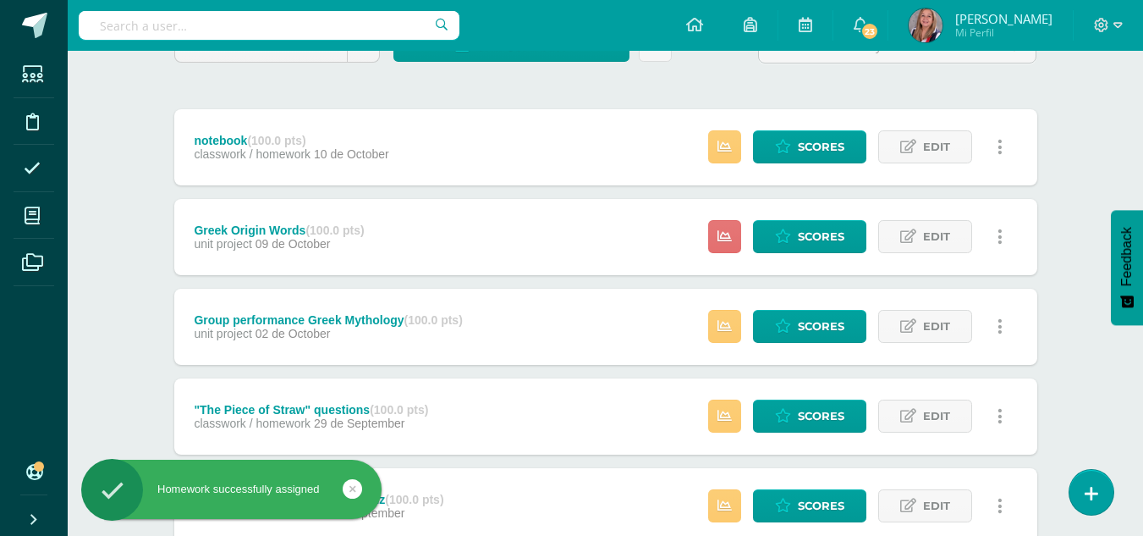
scroll to position [173, 0]
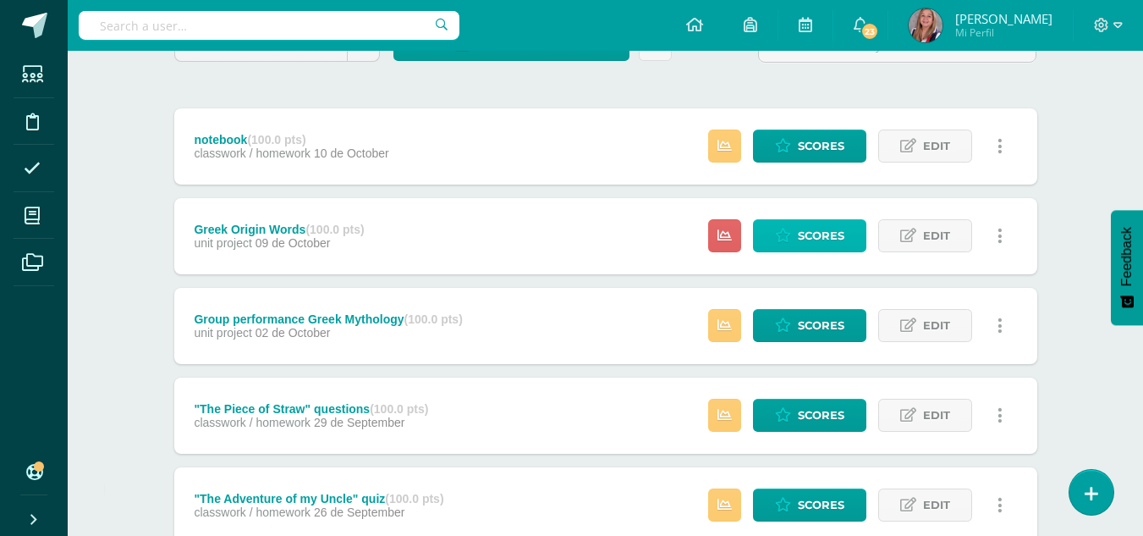
click at [789, 231] on icon at bounding box center [783, 235] width 16 height 14
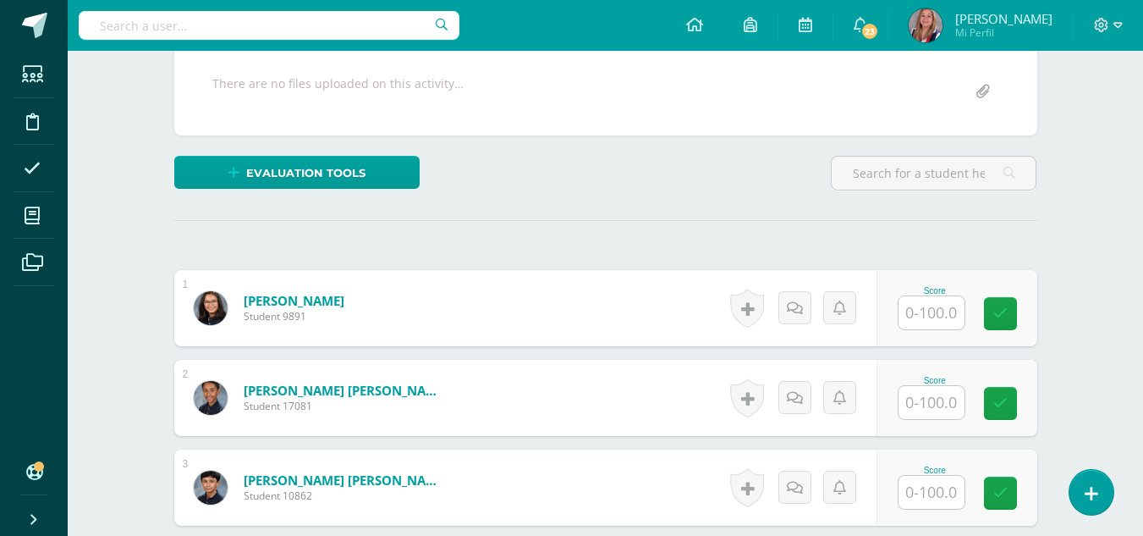
scroll to position [321, 0]
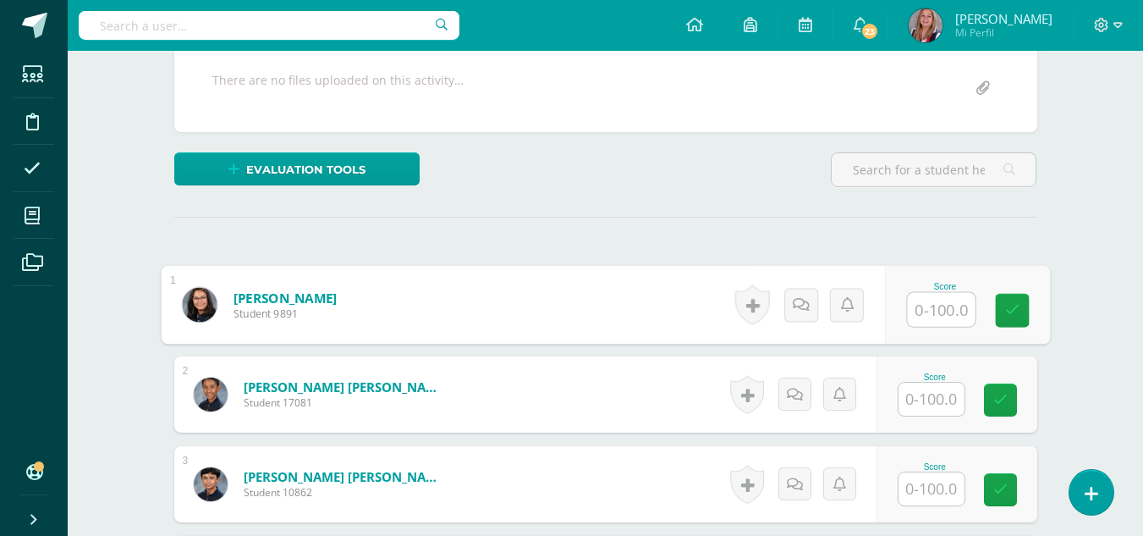
click at [921, 299] on input "text" at bounding box center [941, 310] width 68 height 34
type input "100"
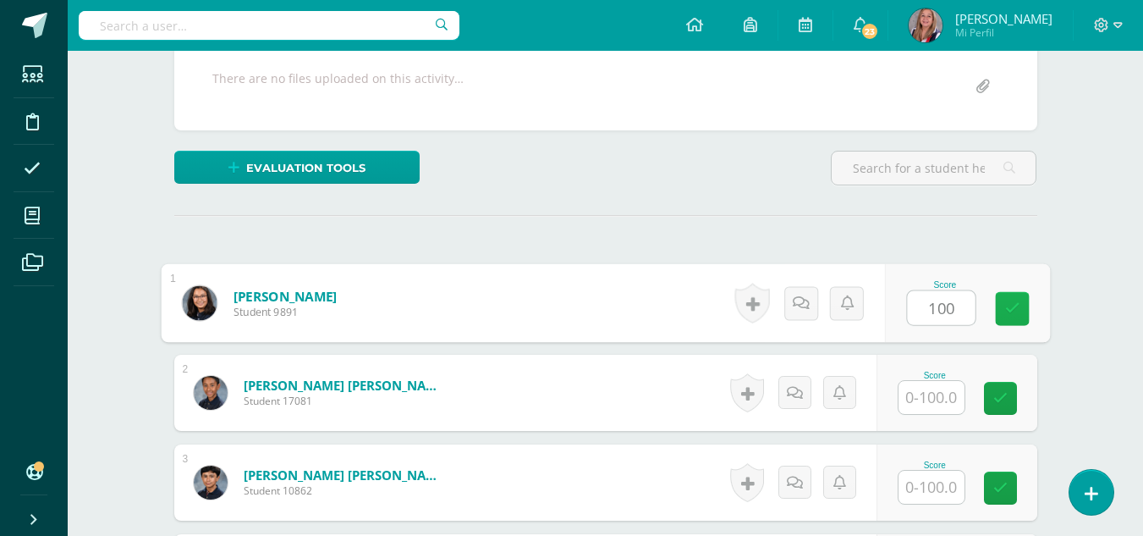
click at [1016, 317] on link at bounding box center [1012, 309] width 34 height 34
click at [1008, 313] on form "Calderón Krebs, Mariana Student 9891 Score 100.00 0 Badges N/A" at bounding box center [605, 303] width 889 height 79
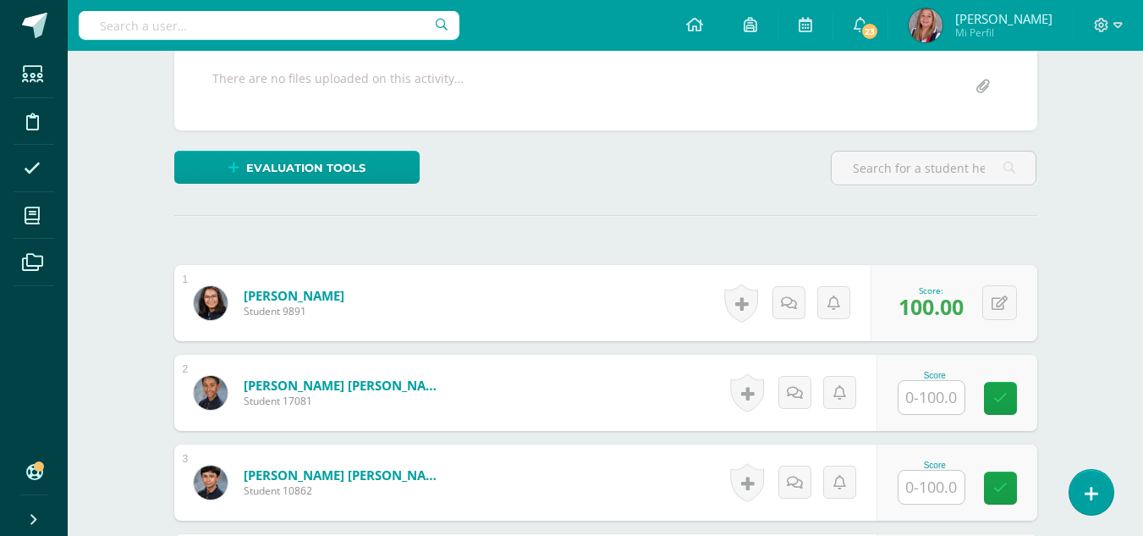
scroll to position [414, 0]
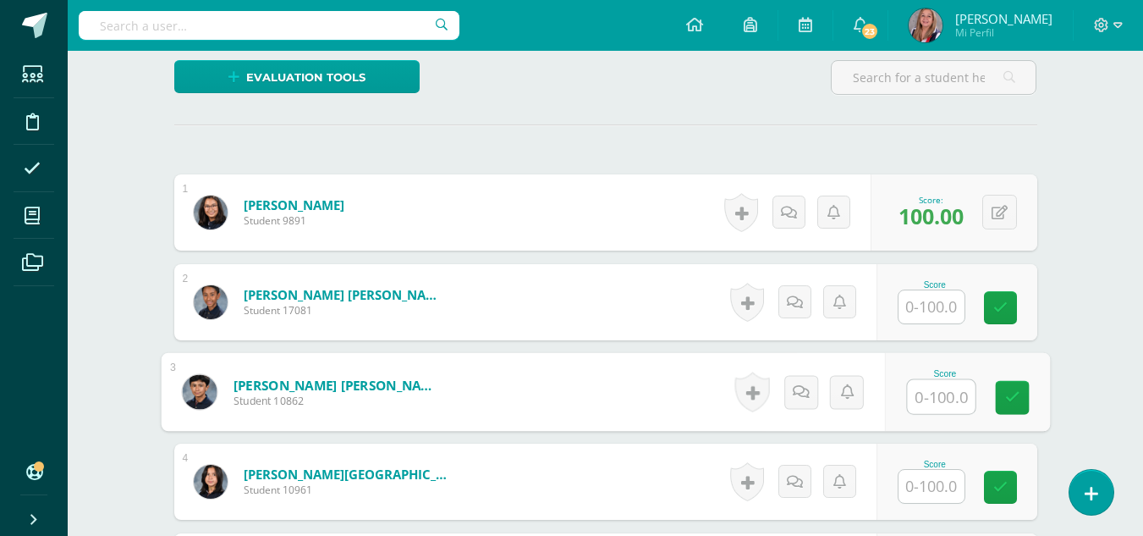
click at [935, 386] on input "text" at bounding box center [941, 397] width 68 height 34
click at [1020, 396] on link at bounding box center [1012, 398] width 34 height 34
type input "1001"
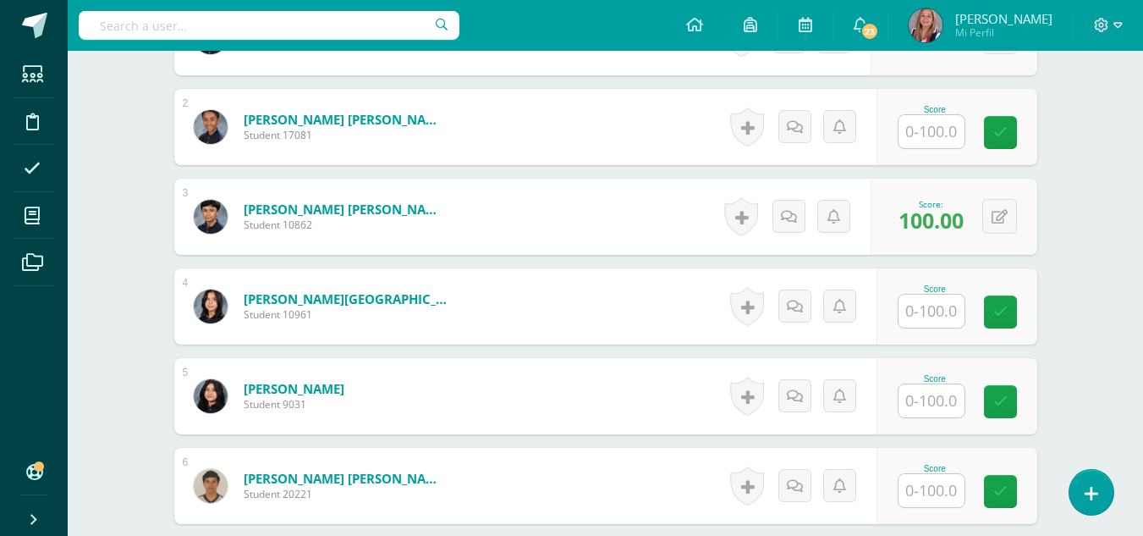
scroll to position [590, 0]
click at [927, 315] on input "text" at bounding box center [931, 310] width 66 height 33
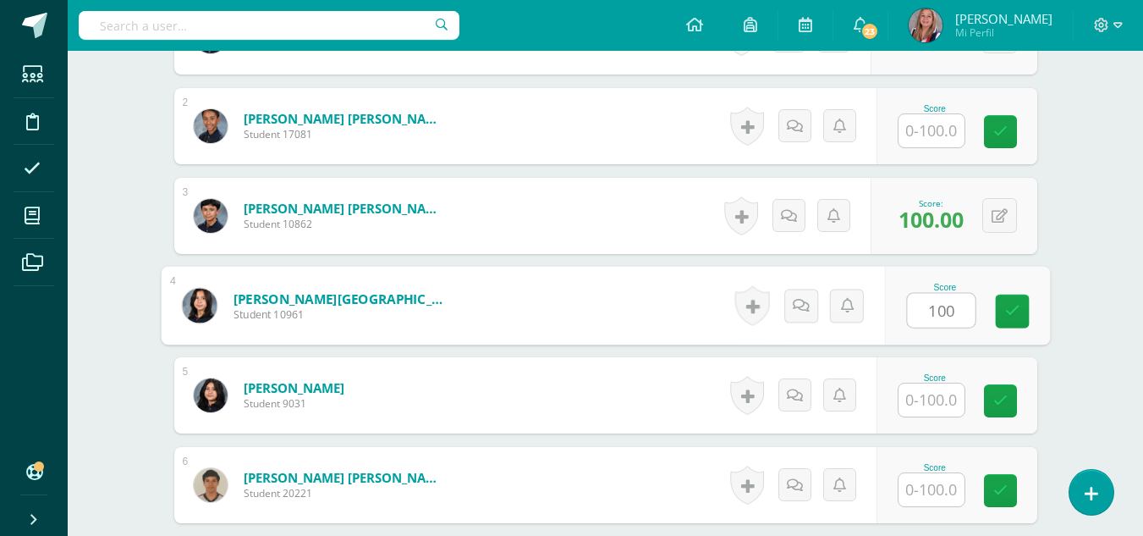
type input "100"
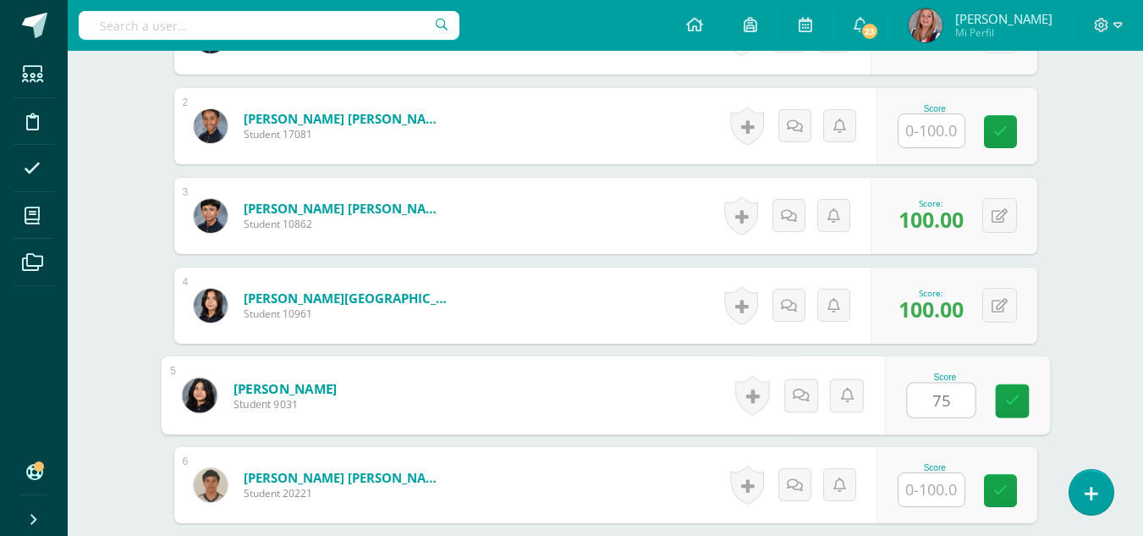
type input "75"
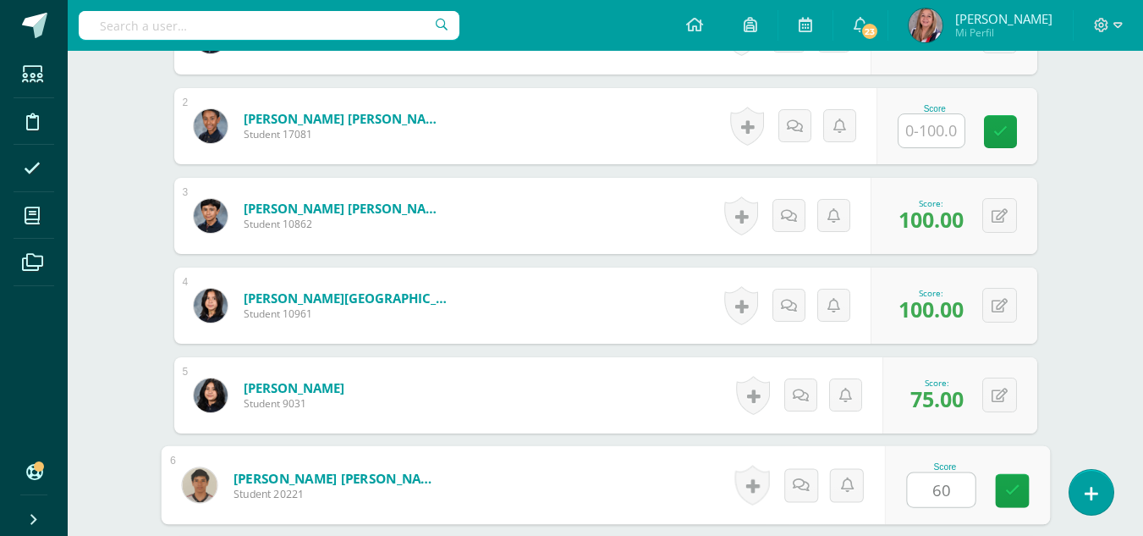
type input "60"
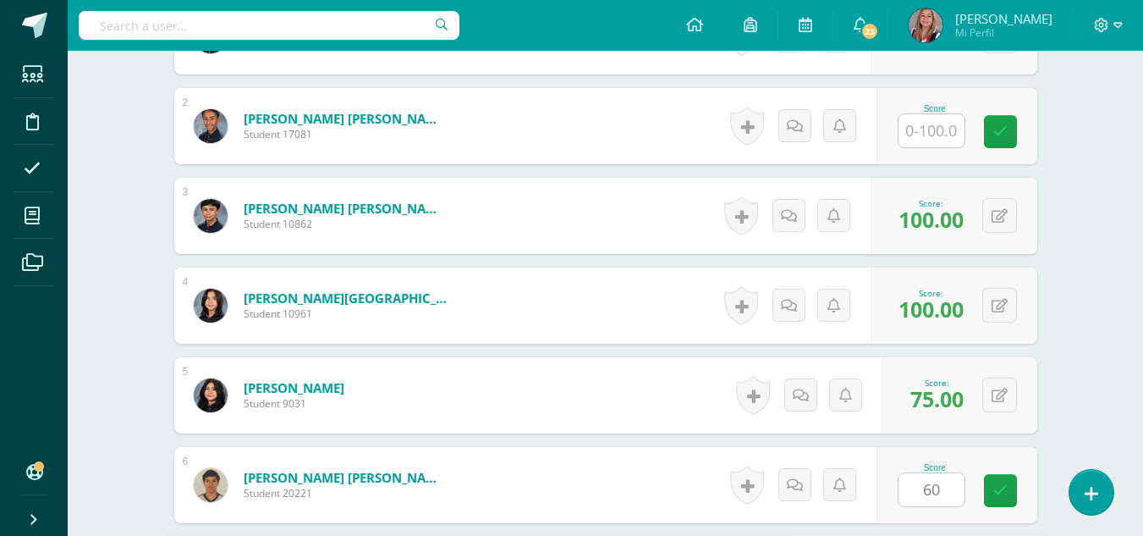
scroll to position [901, 0]
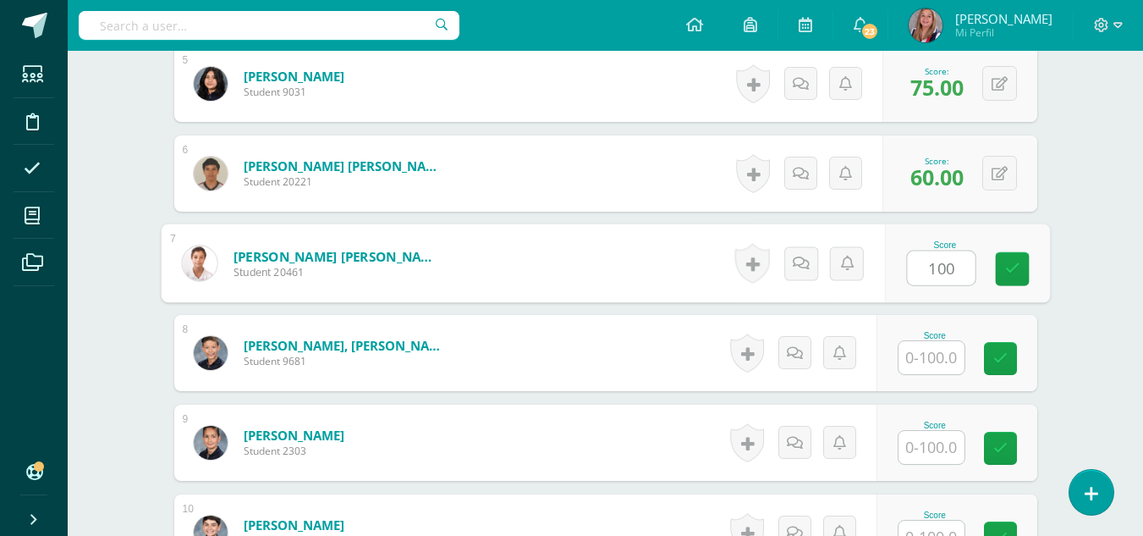
type input "100"
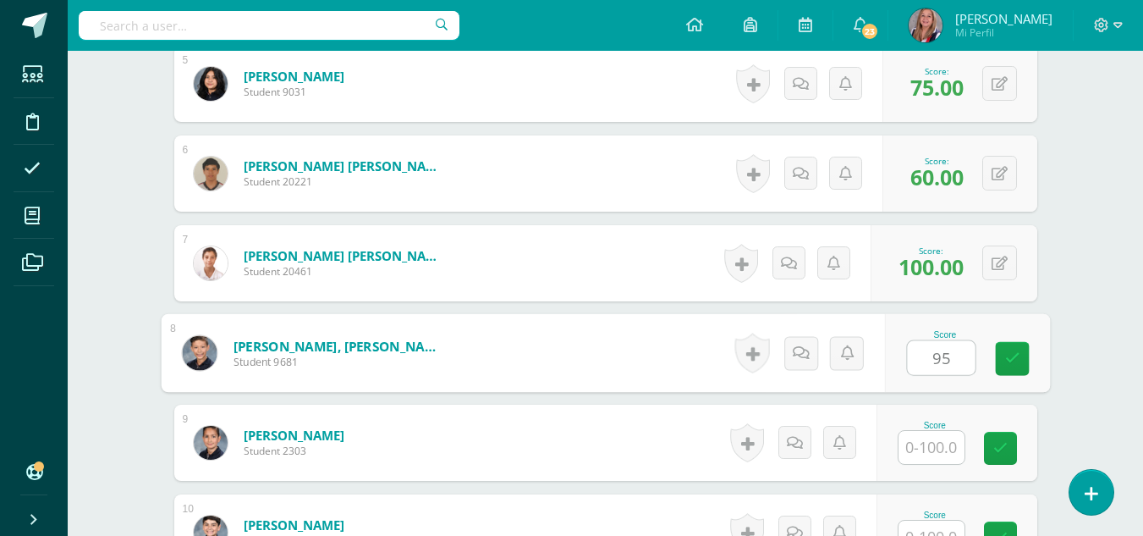
type input "95"
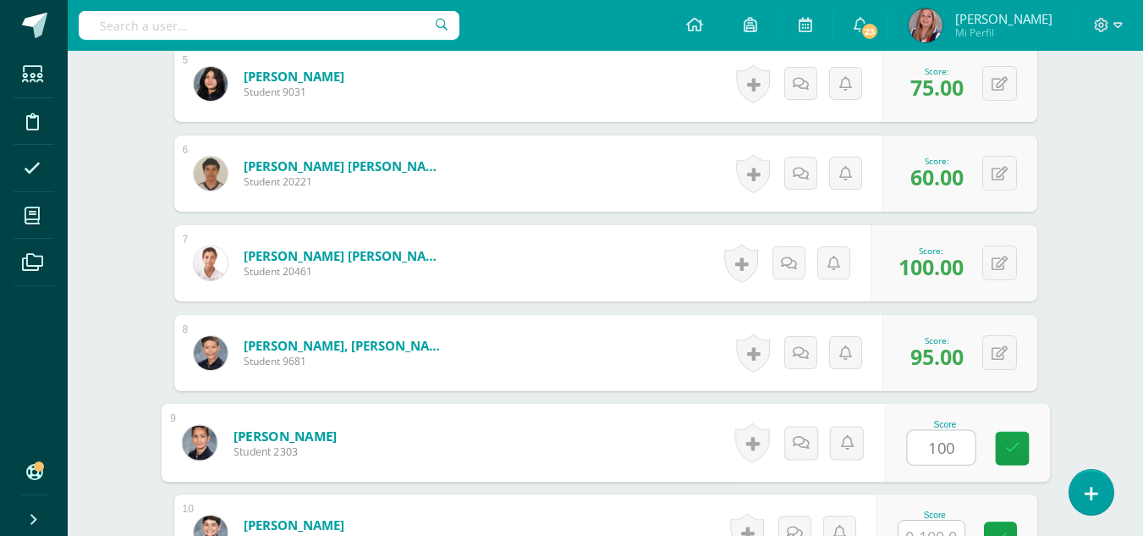
type input "100"
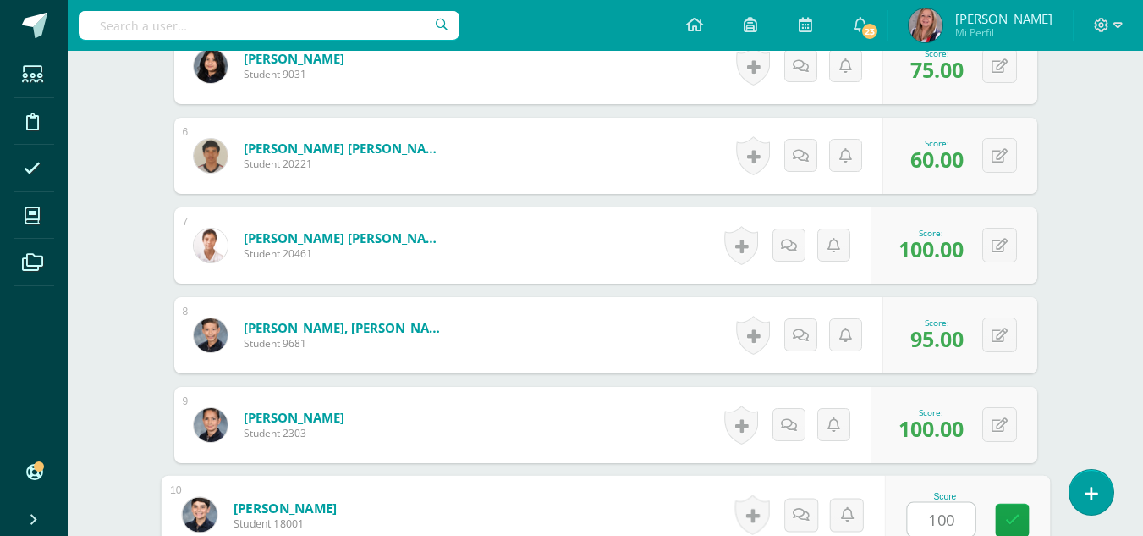
type input "100"
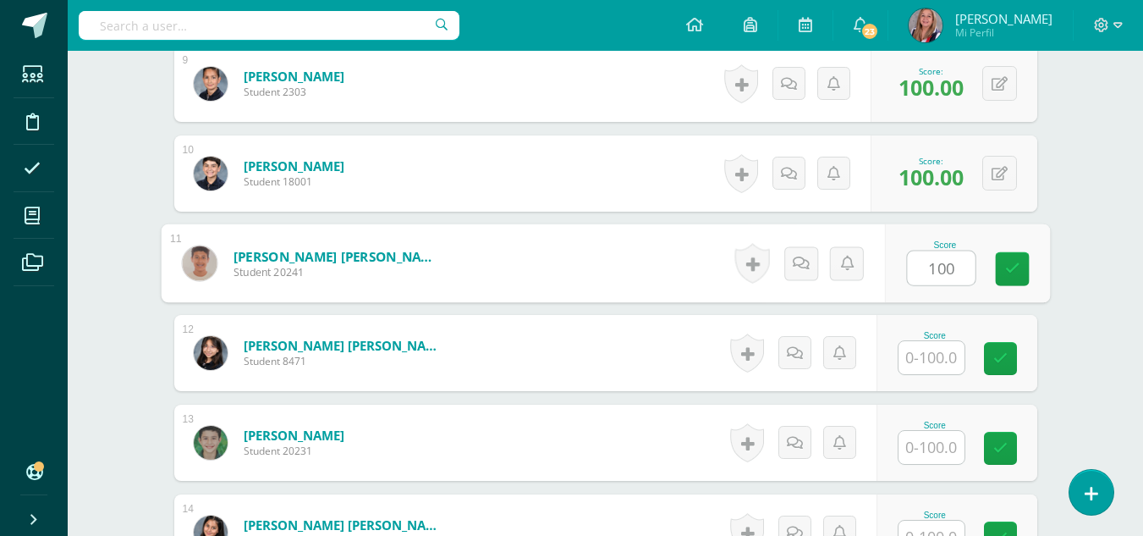
type input "100"
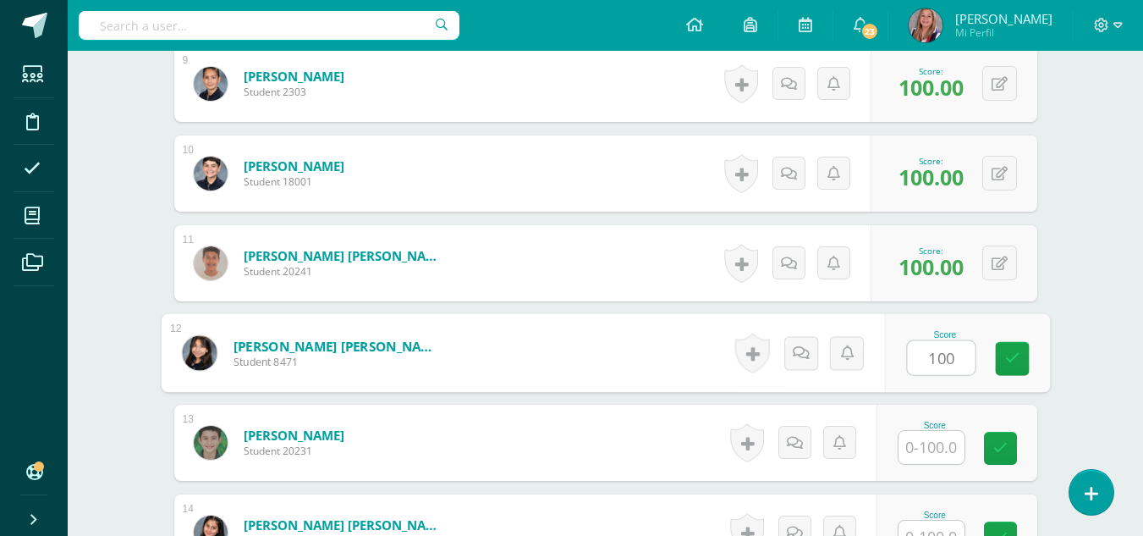
type input "100"
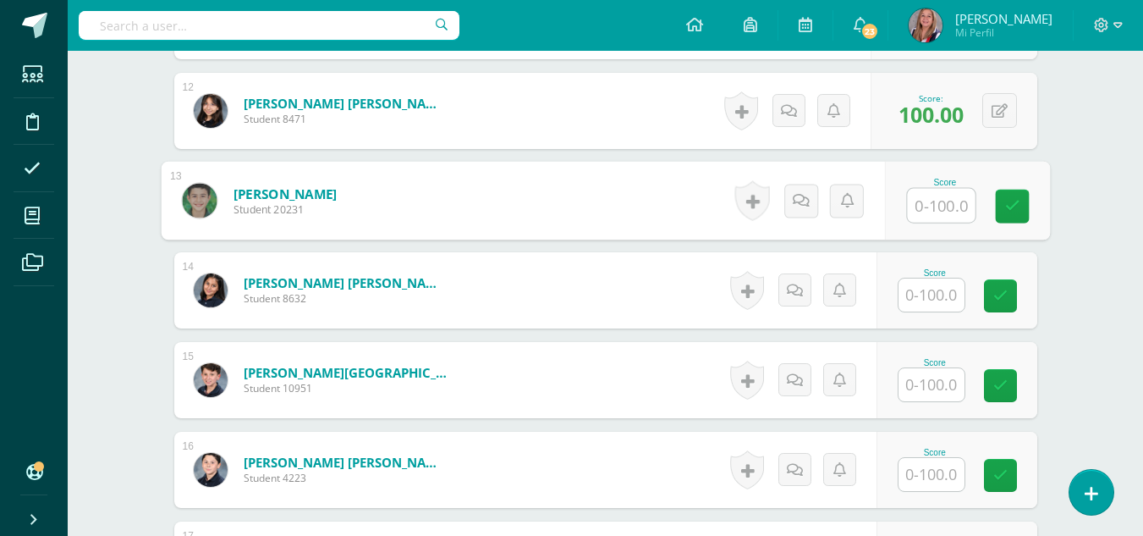
scroll to position [1506, 0]
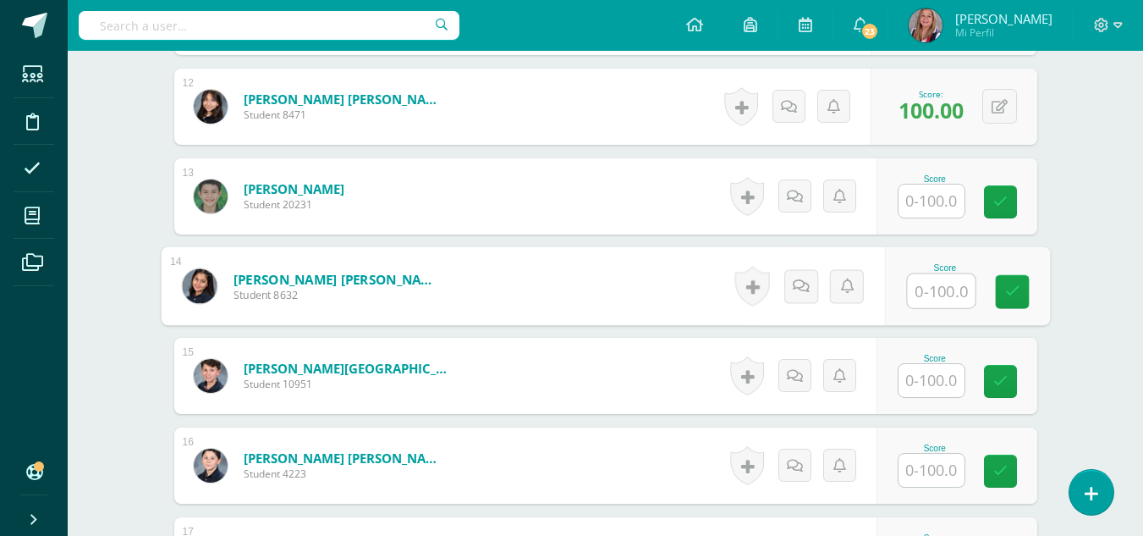
click at [934, 281] on input "text" at bounding box center [941, 291] width 68 height 34
type input "80"
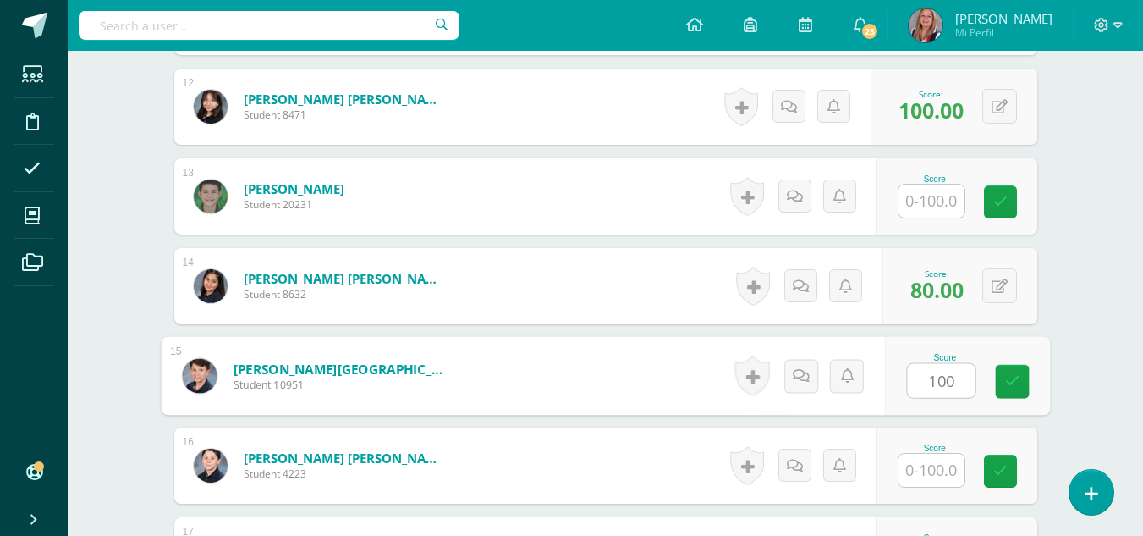
type input "100"
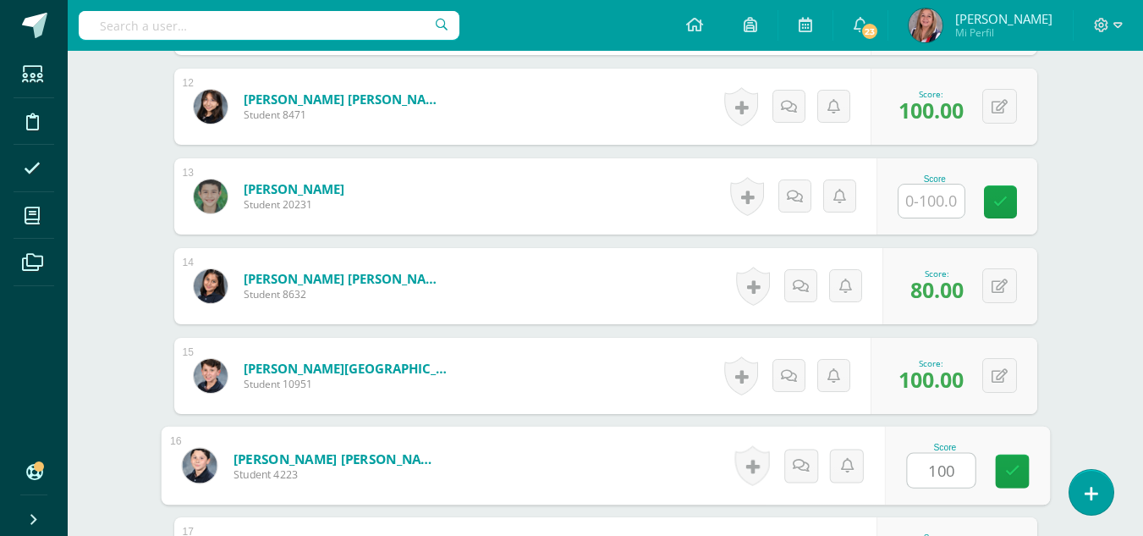
type input "100"
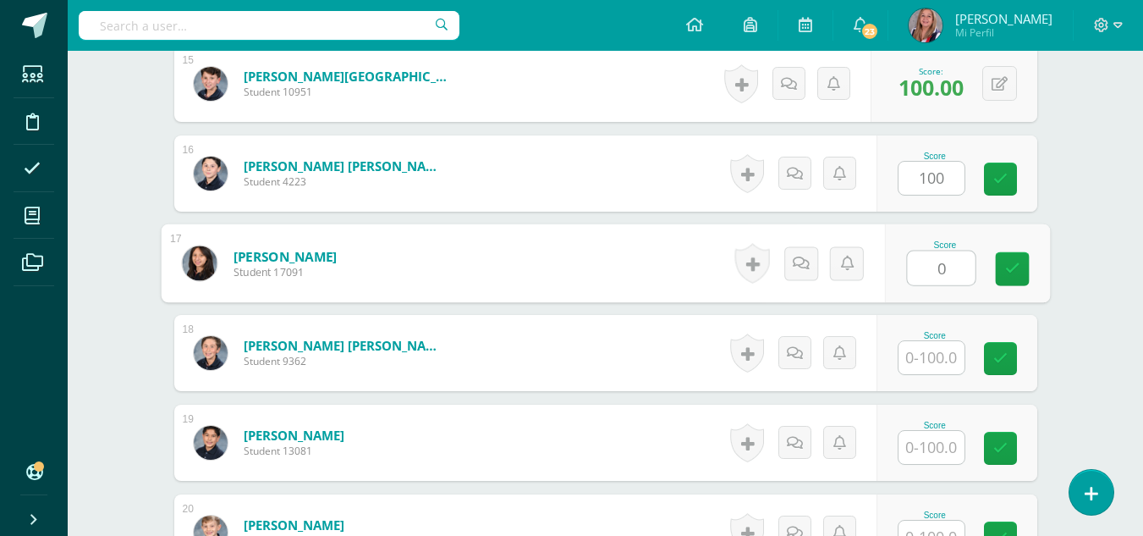
type input "0"
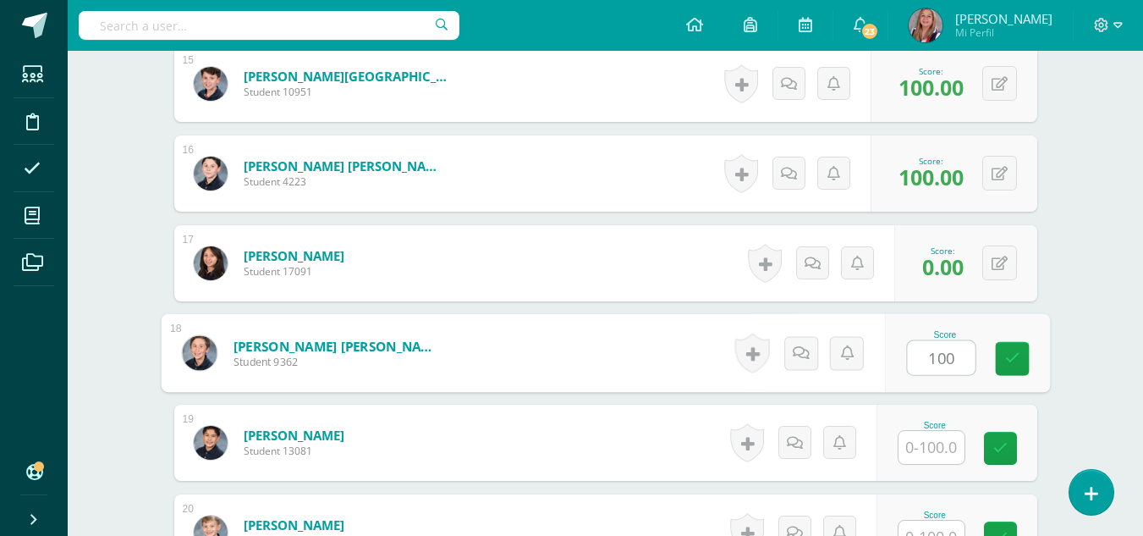
type input "100"
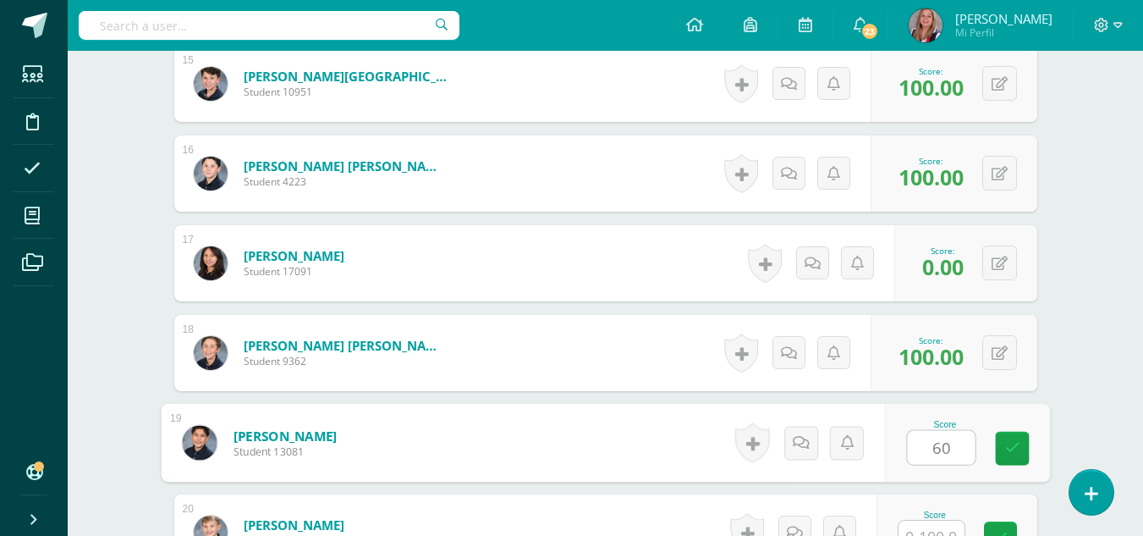
type input "60"
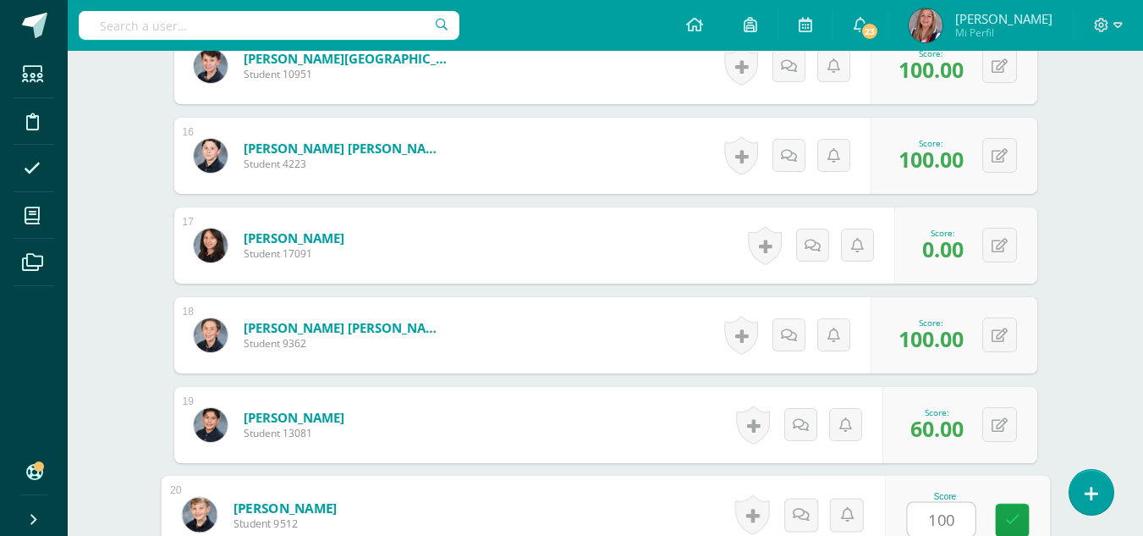
type input "100"
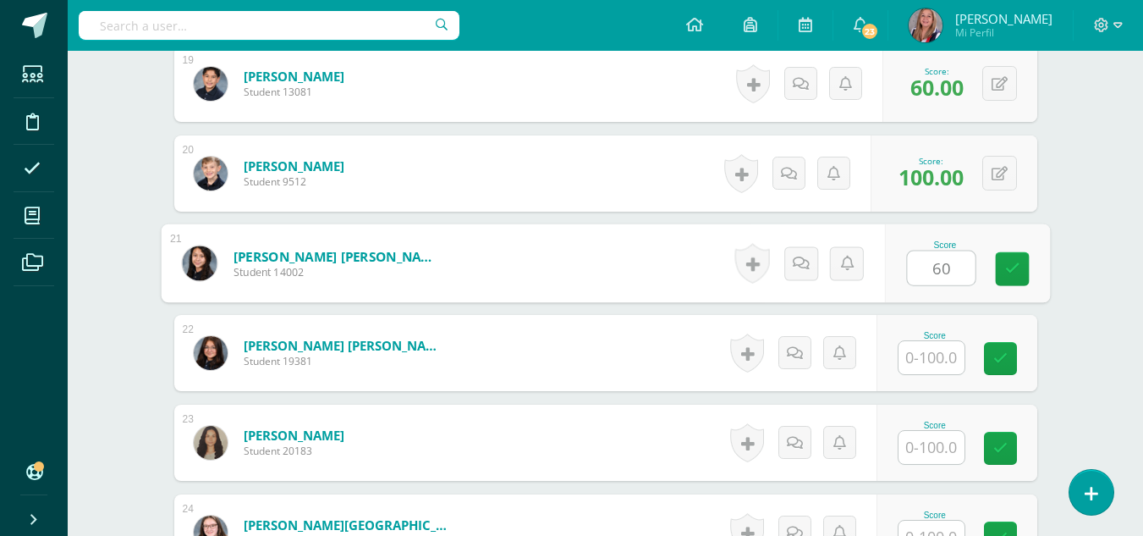
type input "60"
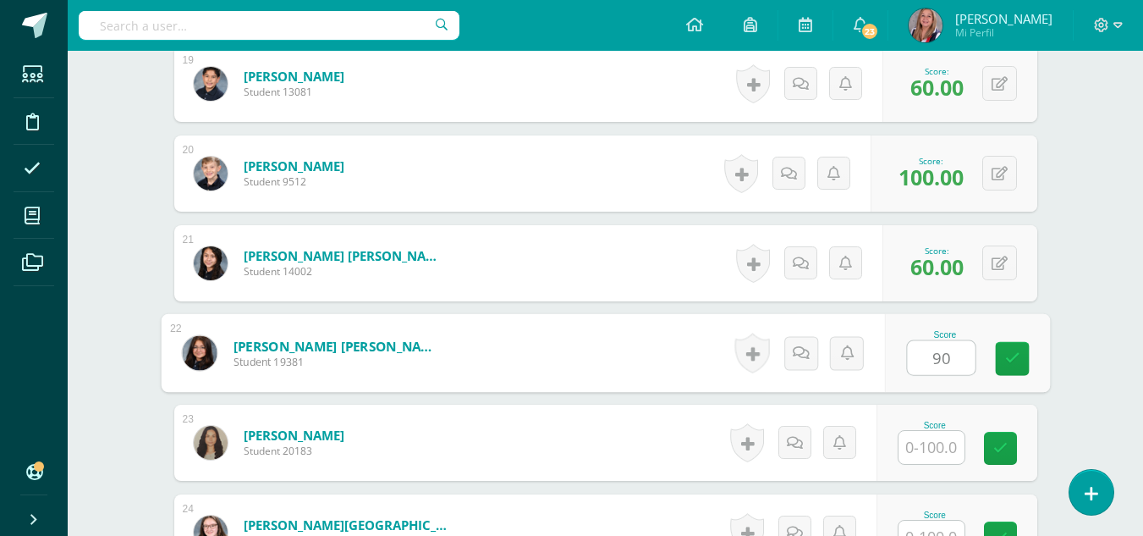
type input "90"
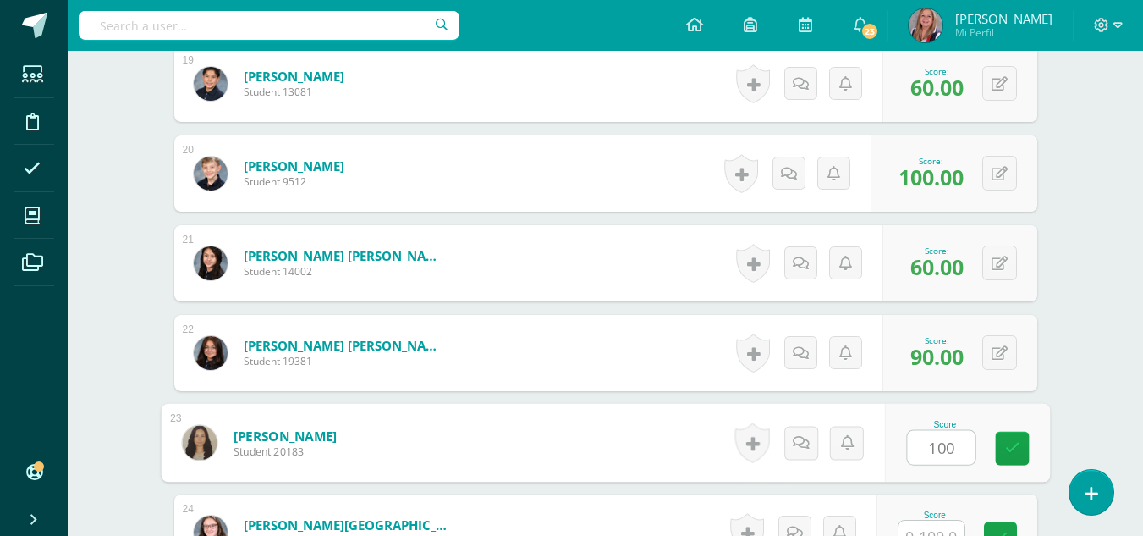
type input "100"
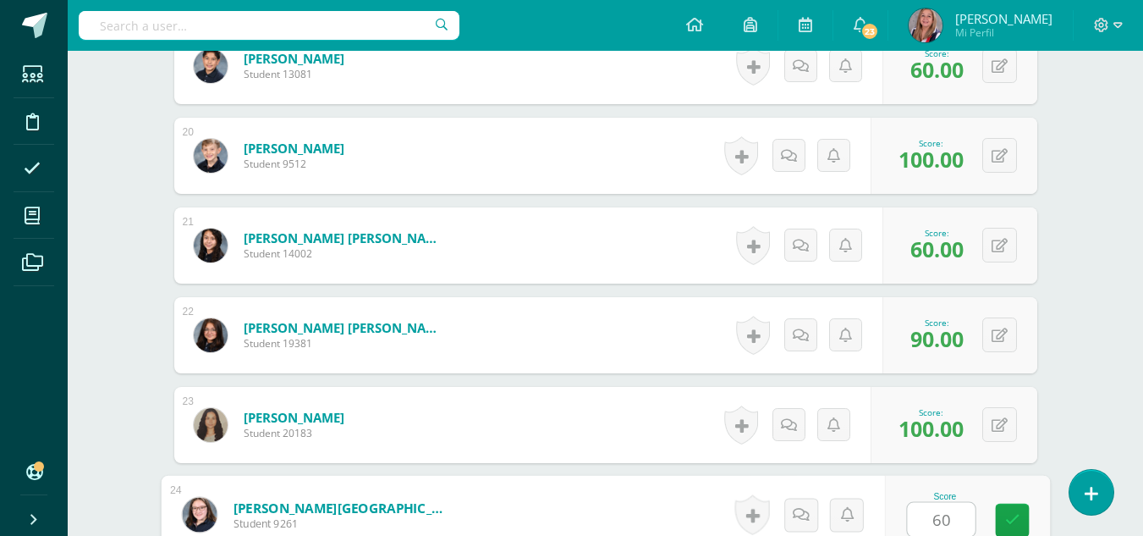
type input "60"
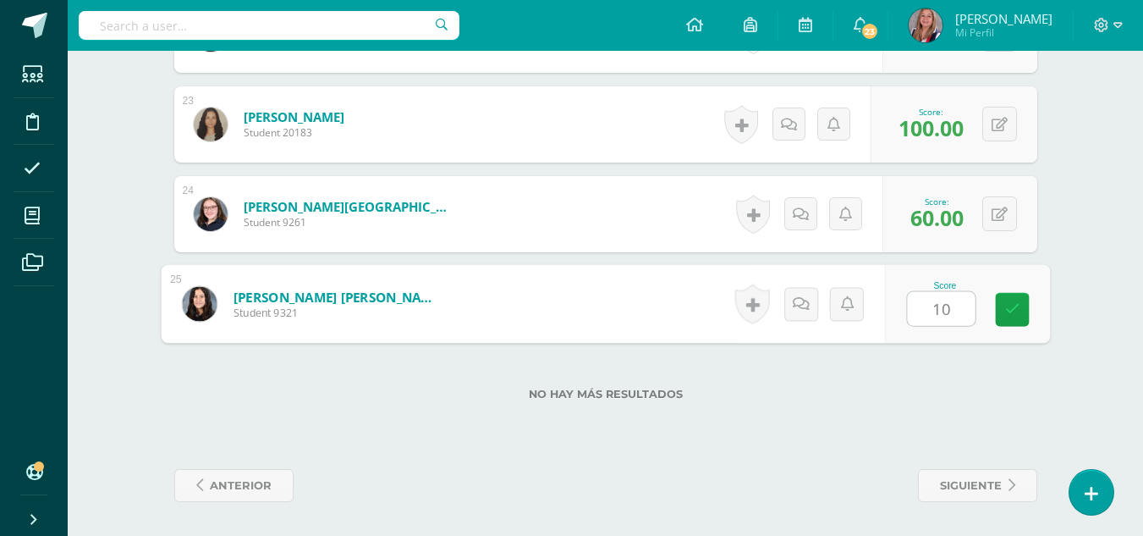
type input "100"
click at [1009, 312] on icon at bounding box center [1011, 309] width 15 height 14
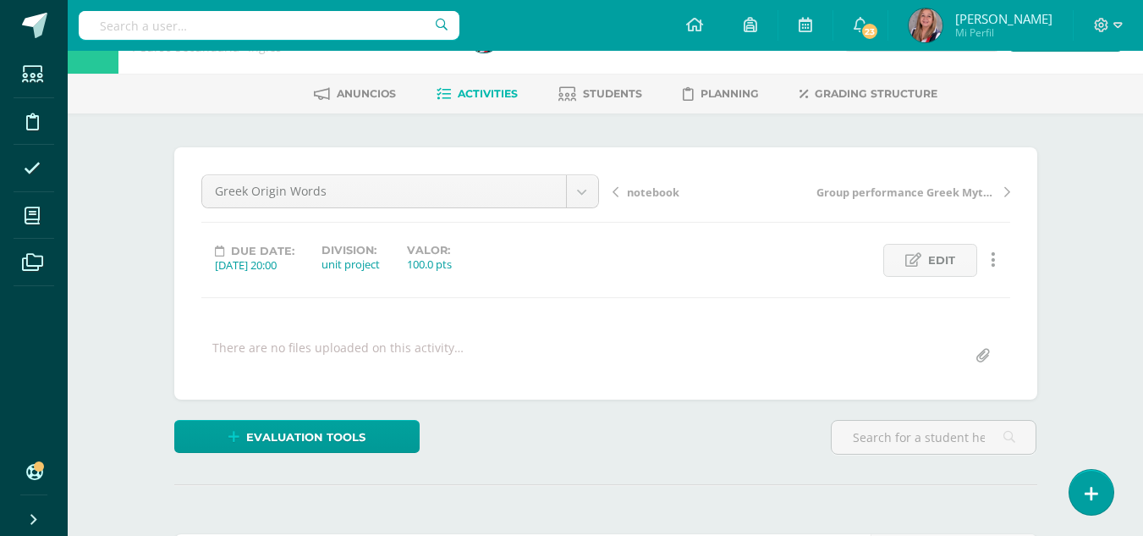
scroll to position [0, 0]
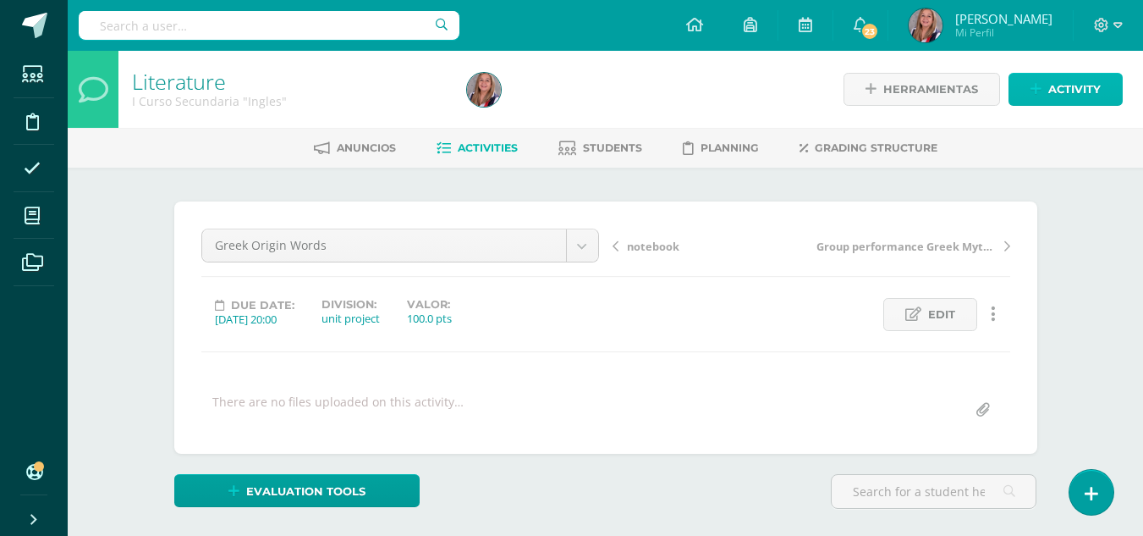
click at [1063, 100] on span "Activity" at bounding box center [1074, 89] width 52 height 31
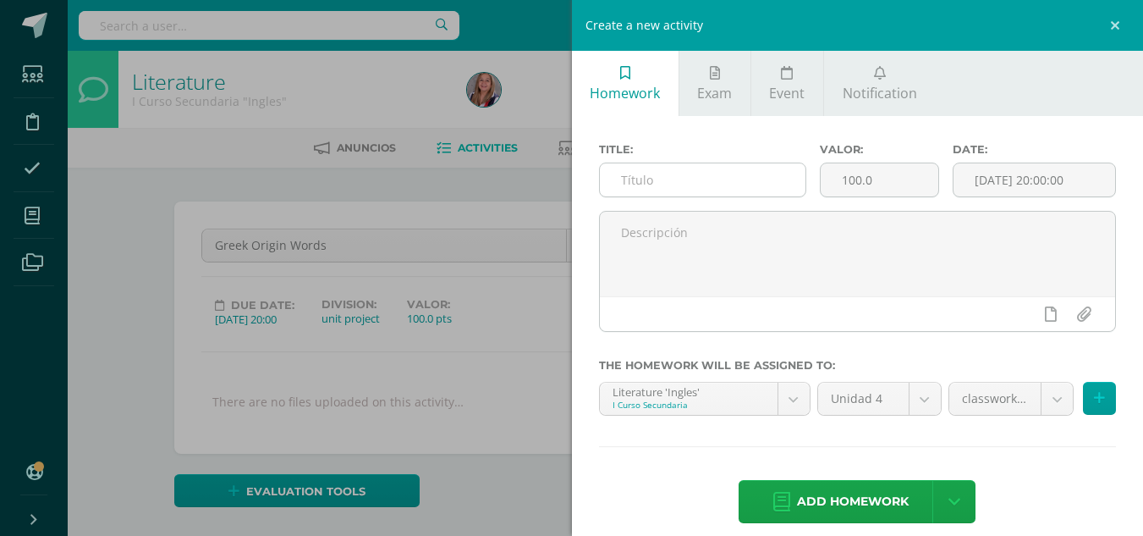
click at [666, 187] on input "text" at bounding box center [703, 179] width 206 height 33
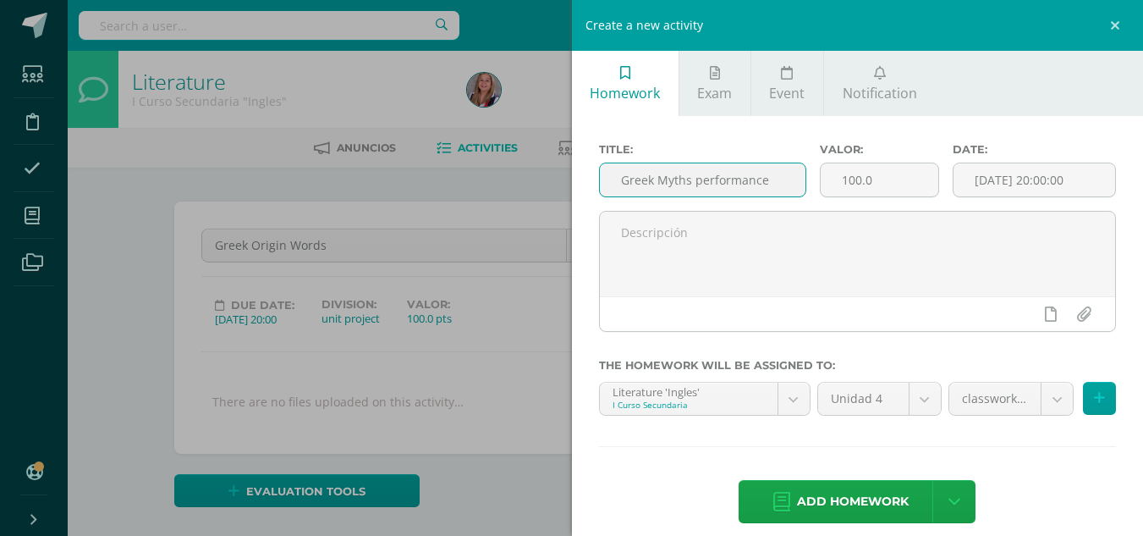
click at [695, 182] on input "Greek Myths performance" at bounding box center [703, 179] width 206 height 33
type input "Greek Myths/Folk Tales group performance"
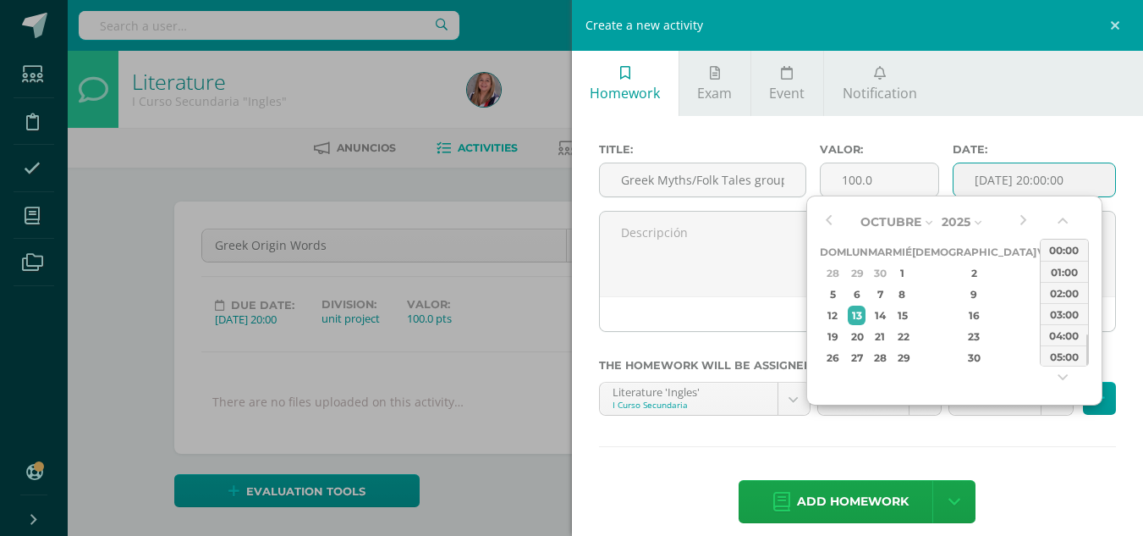
click at [992, 184] on input "[DATE] 20:00:00" at bounding box center [1034, 179] width 162 height 33
click at [860, 294] on div "6" at bounding box center [857, 293] width 18 height 19
type input "2025-10-06 20:00"
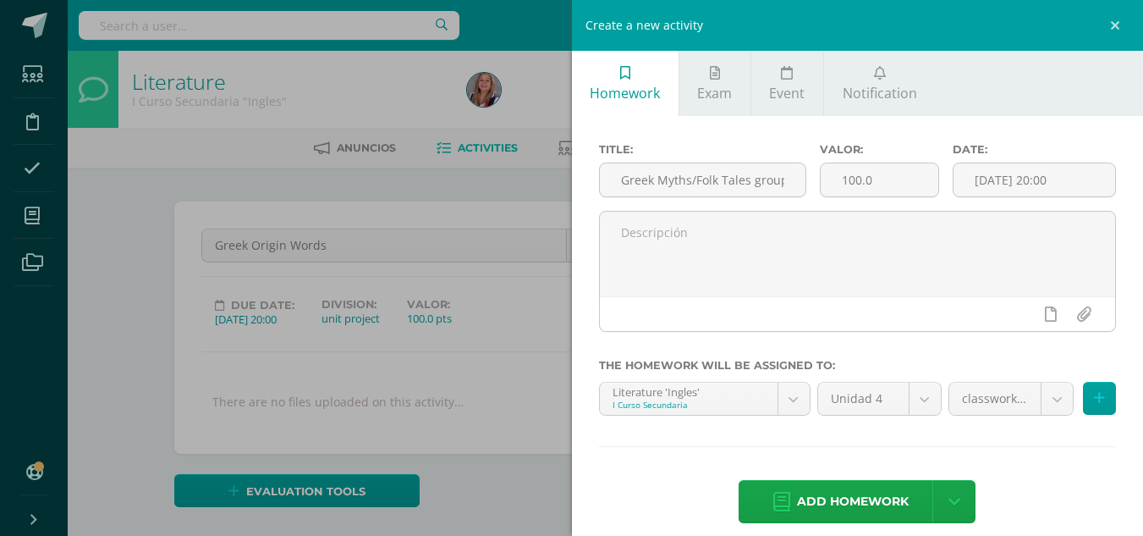
click at [1017, 461] on div "Title: Greek Myths/Folk Tales group performance Valor: 100.0 Date: 2025-10-06 2…" at bounding box center [858, 334] width 572 height 437
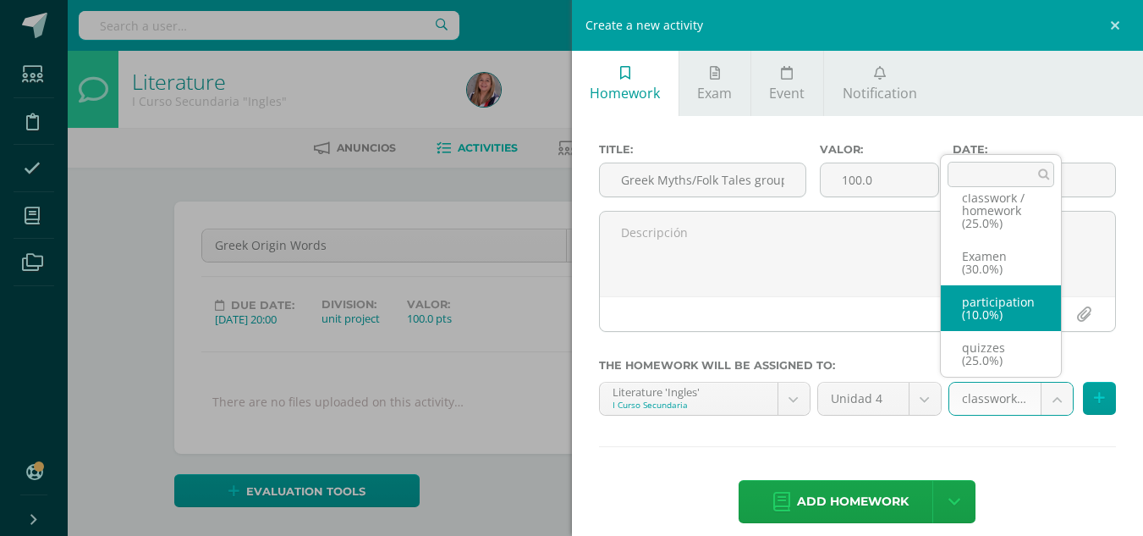
scroll to position [72, 0]
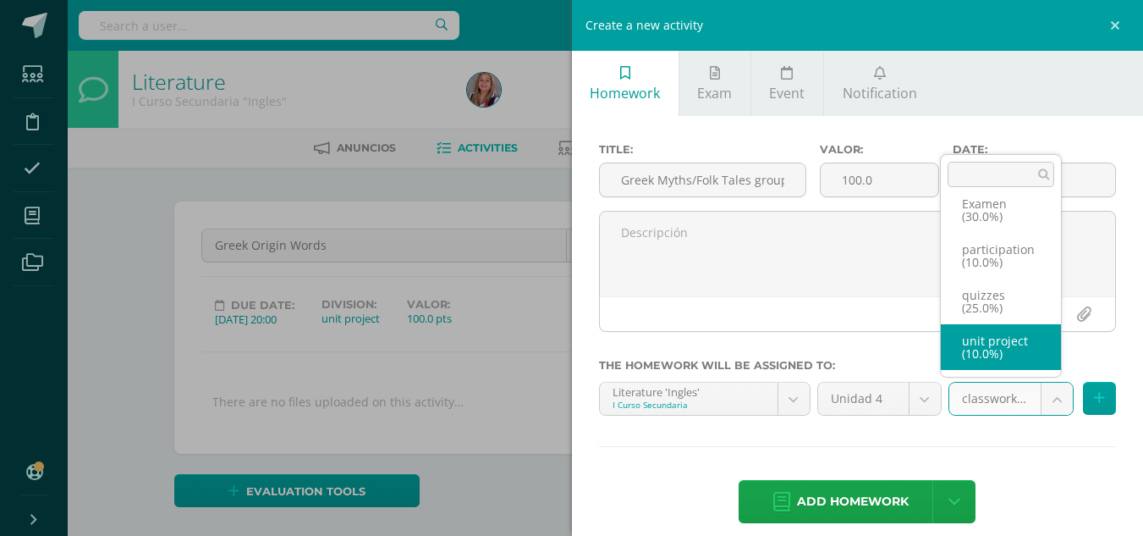
select select "232562"
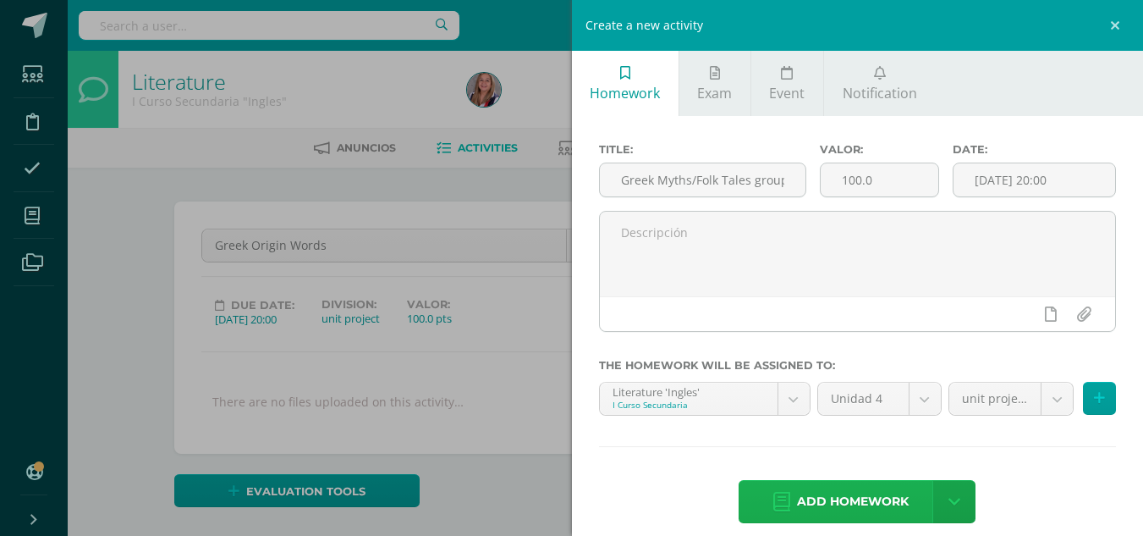
click at [857, 493] on span "Add homework" at bounding box center [853, 501] width 112 height 41
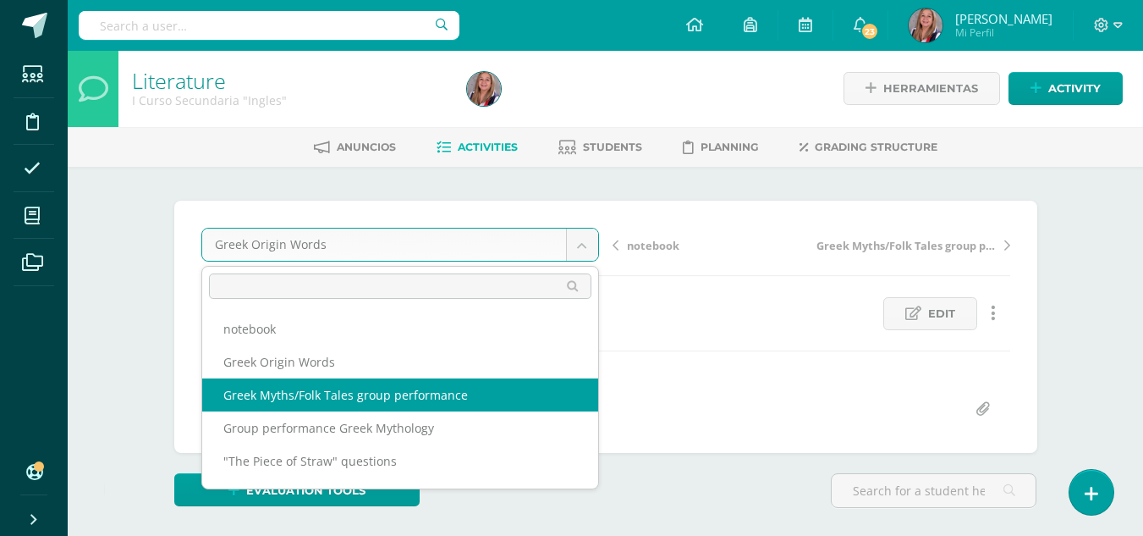
select select "/dashboard/teacher/grade-activity/238534/"
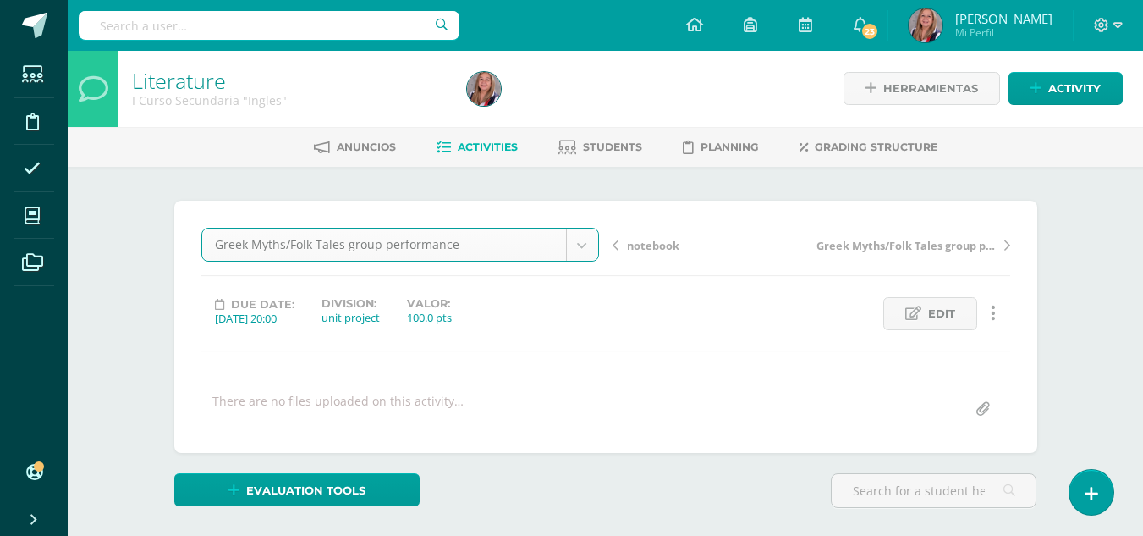
scroll to position [2, 0]
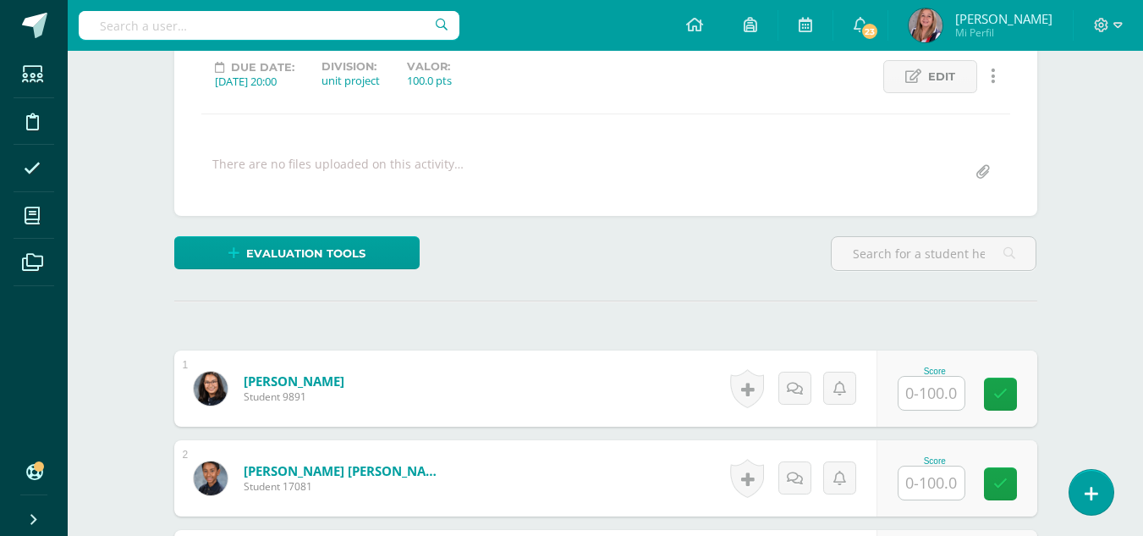
scroll to position [239, 0]
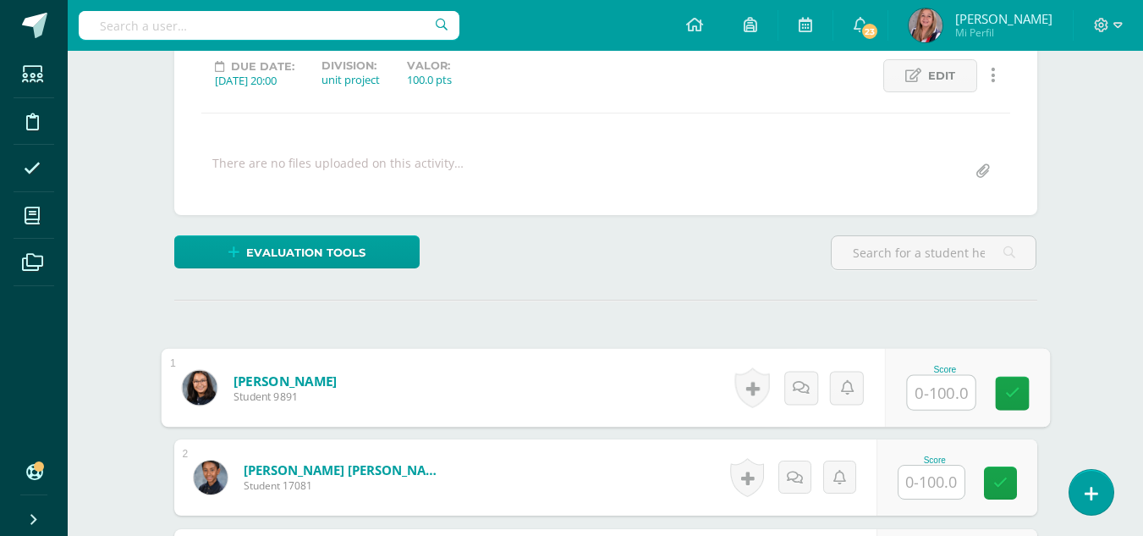
click at [931, 382] on input "text" at bounding box center [941, 393] width 68 height 34
type input "90"
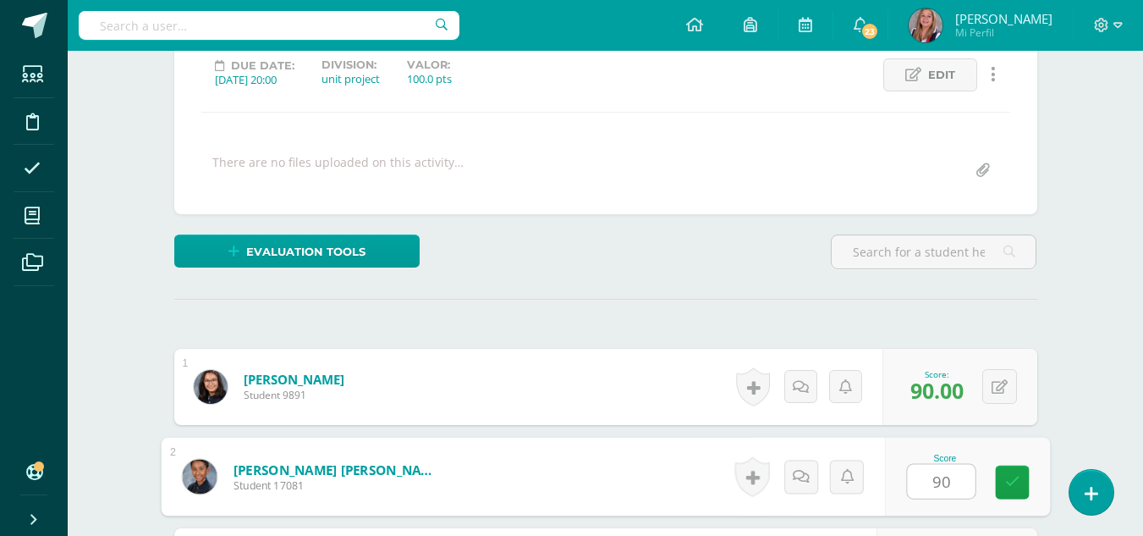
type input "90"
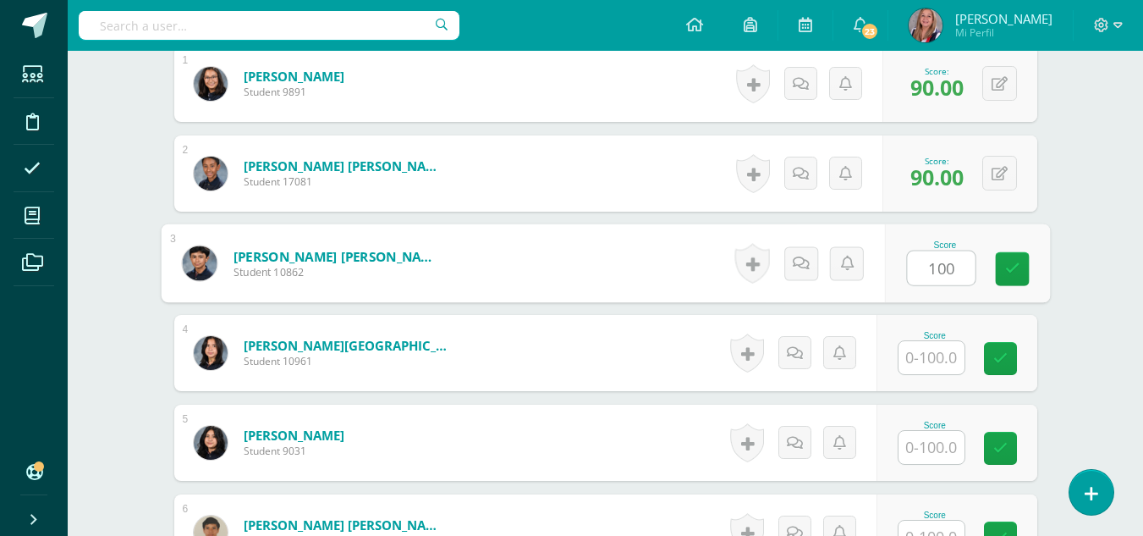
type input "100"
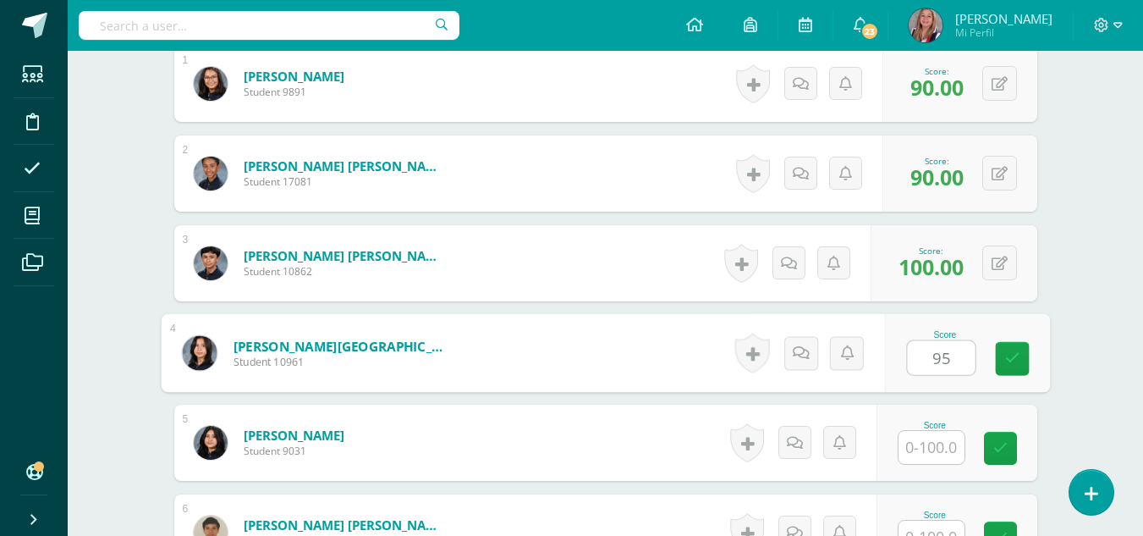
type input "95"
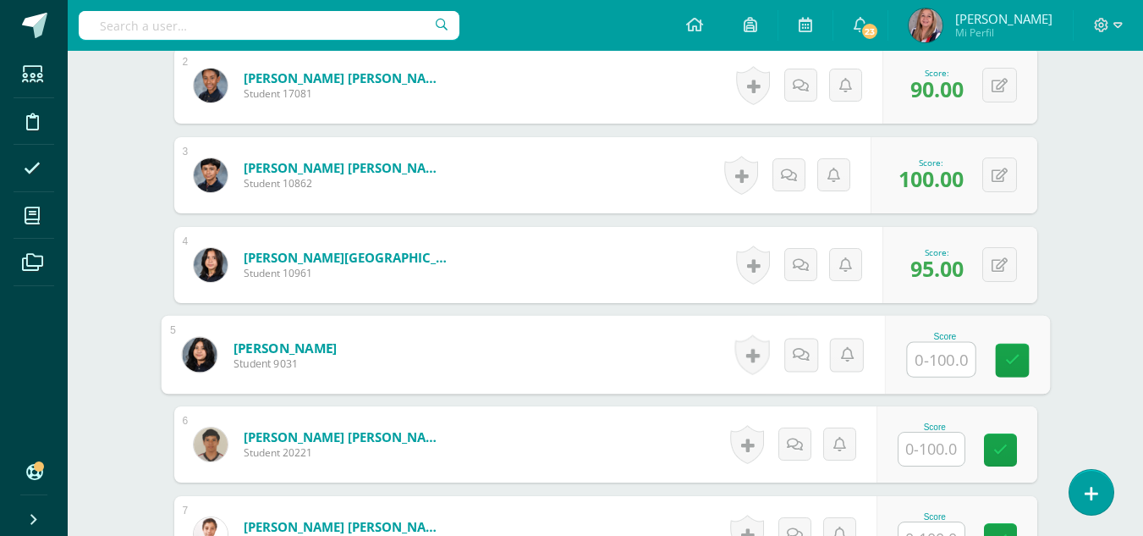
scroll to position [631, 0]
type input "0"
click at [1025, 354] on link at bounding box center [1012, 360] width 34 height 34
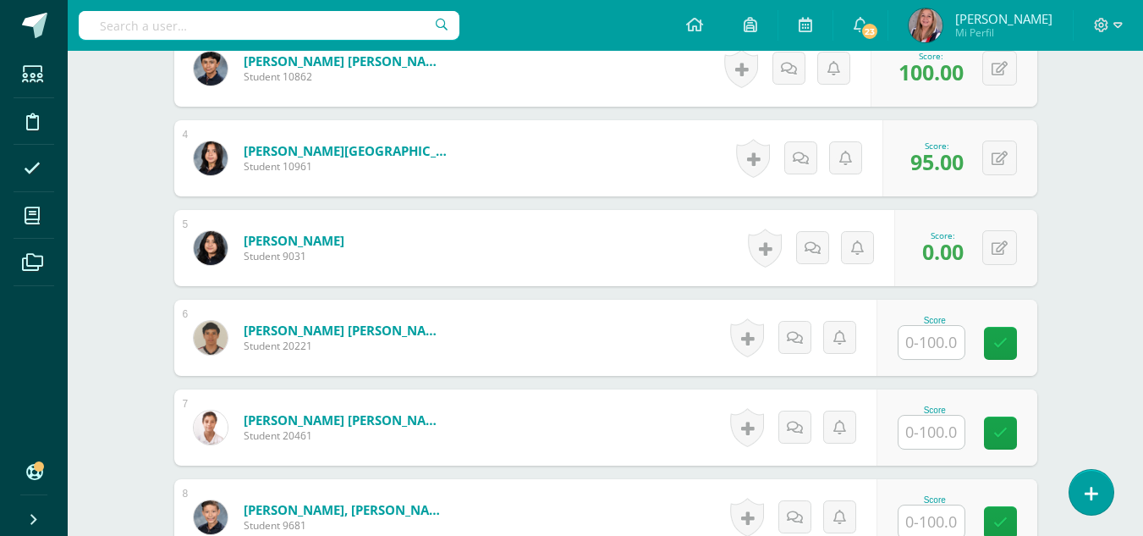
scroll to position [742, 0]
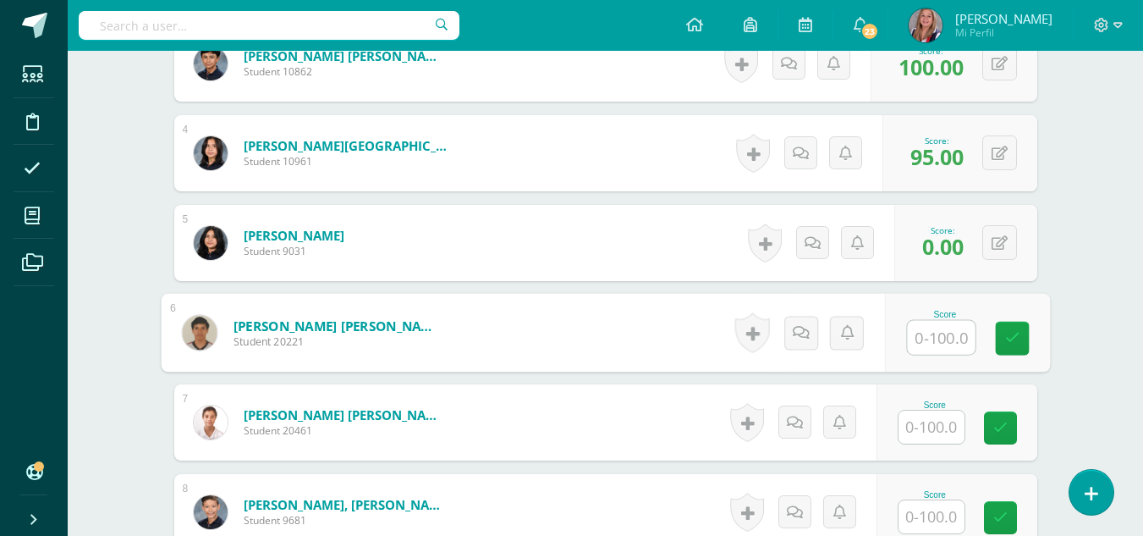
click at [932, 332] on input "text" at bounding box center [941, 338] width 68 height 34
type input "60"
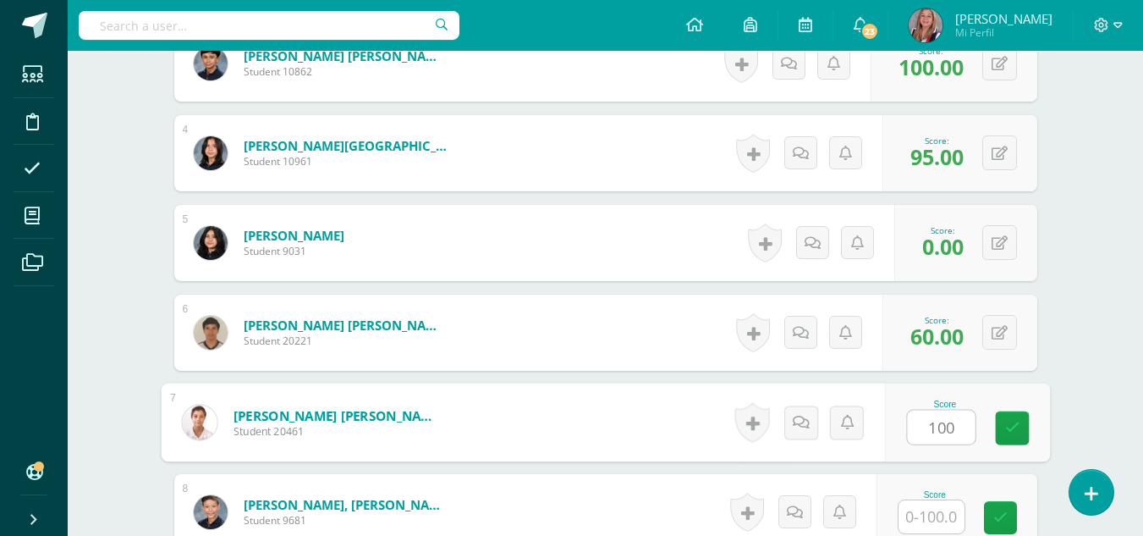
type input "100"
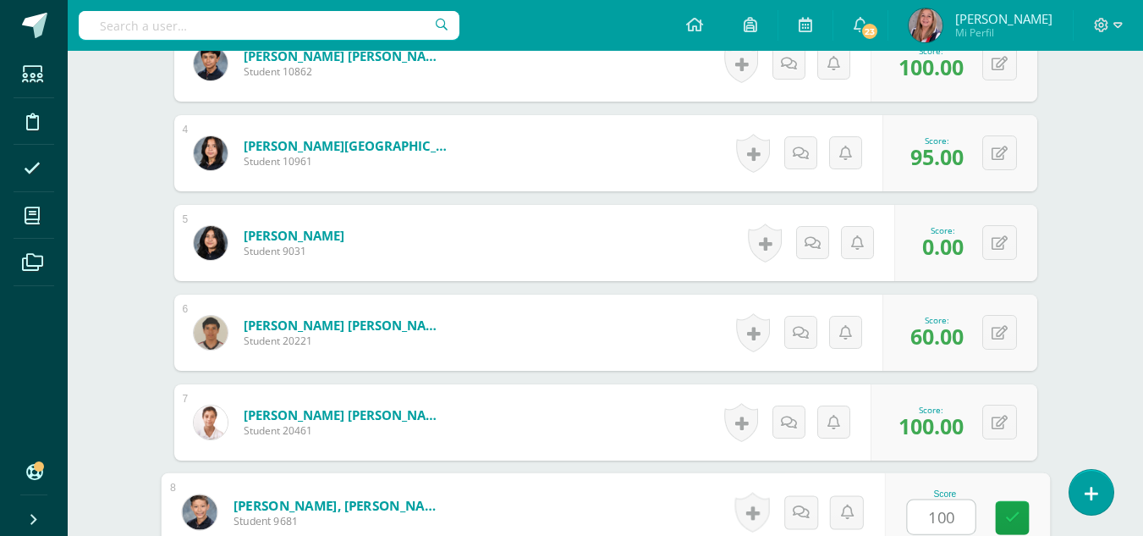
type input "100"
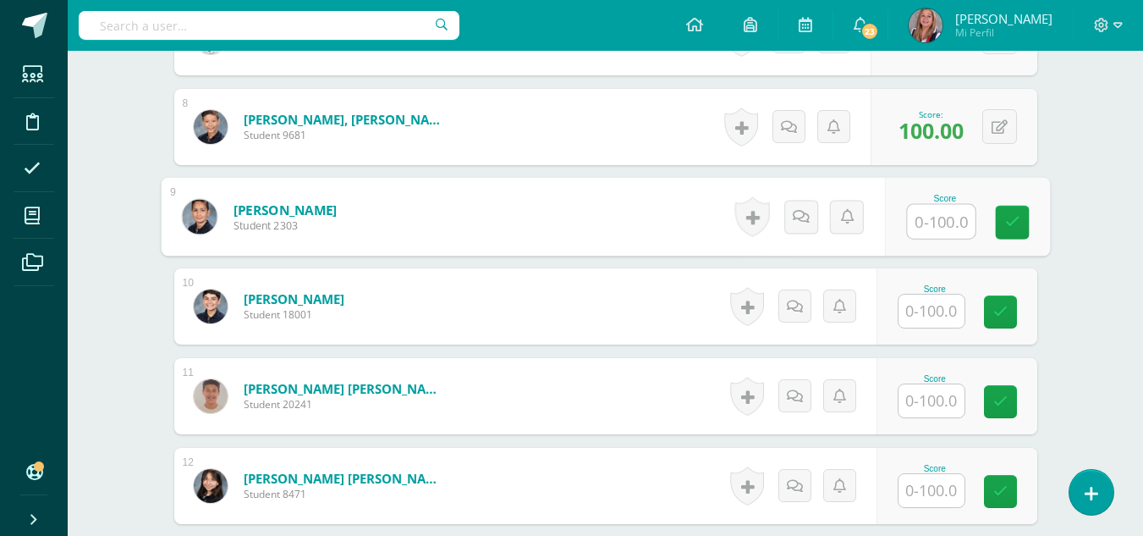
scroll to position [1128, 0]
click at [935, 316] on input "text" at bounding box center [931, 310] width 66 height 33
click at [942, 217] on input "text" at bounding box center [941, 221] width 68 height 34
type input "90"
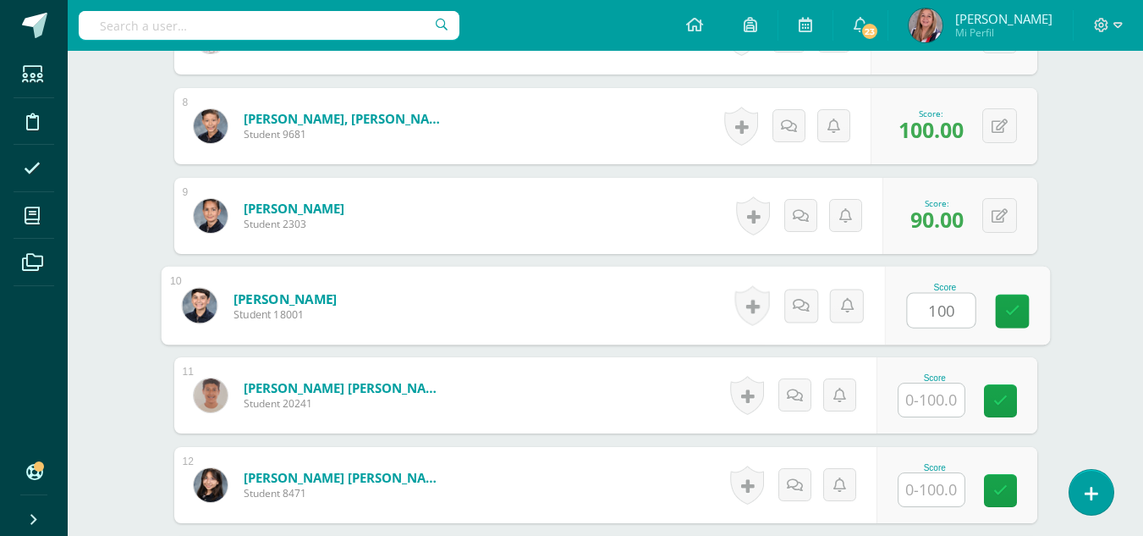
type input "100"
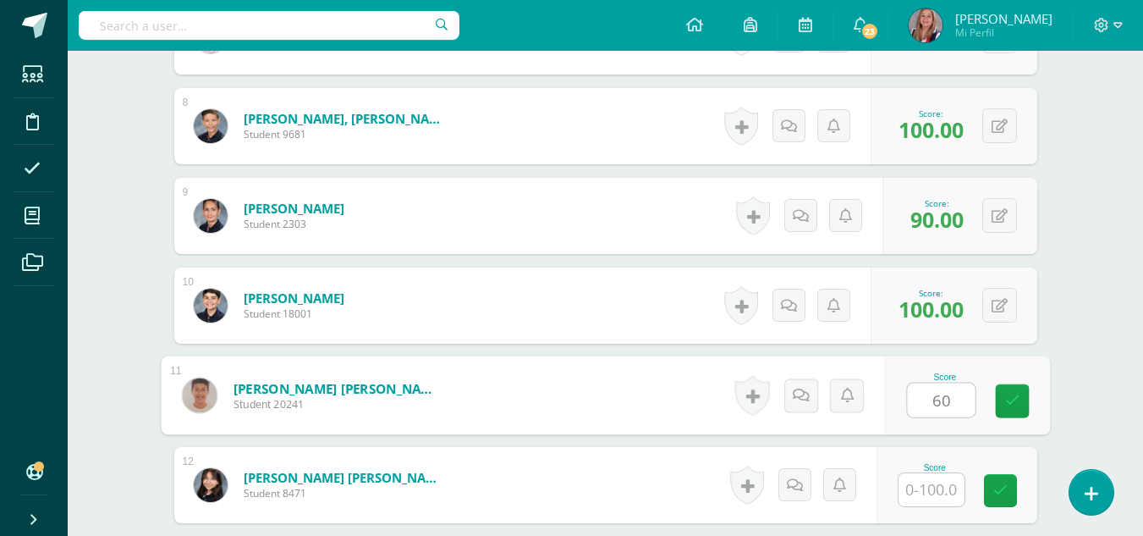
type input "60"
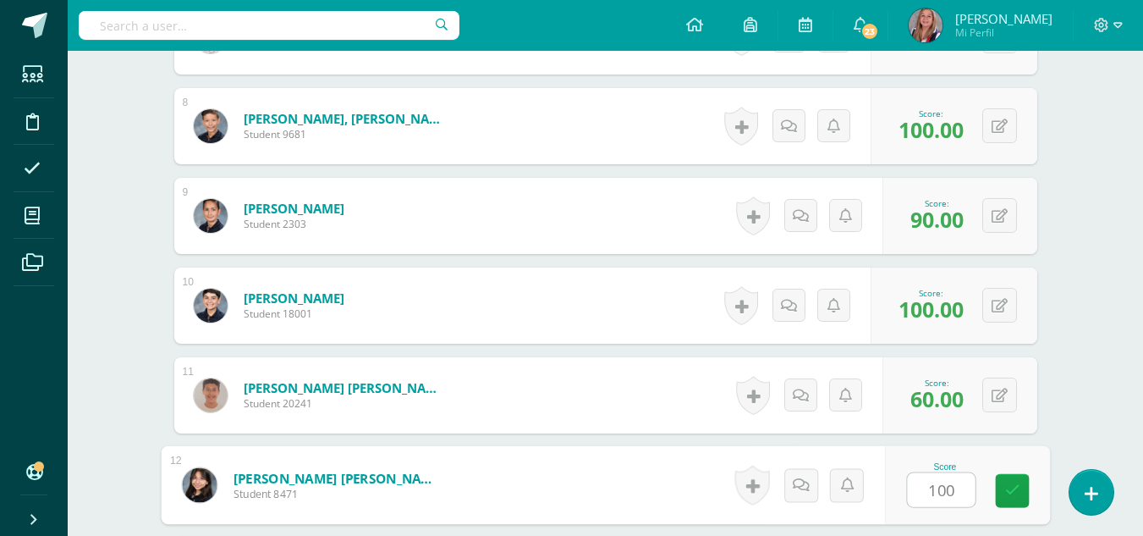
type input "100"
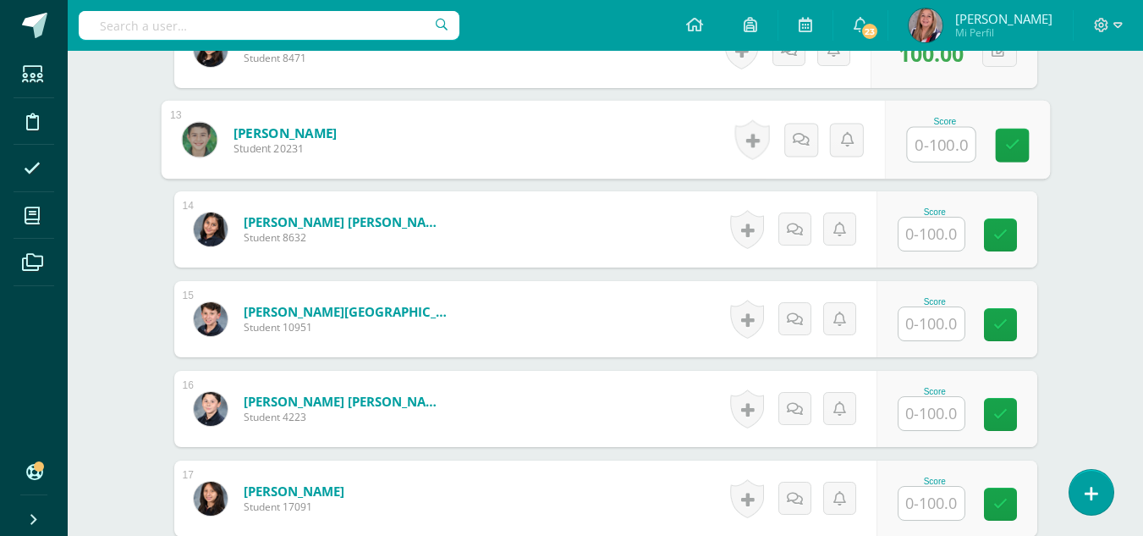
scroll to position [1564, 0]
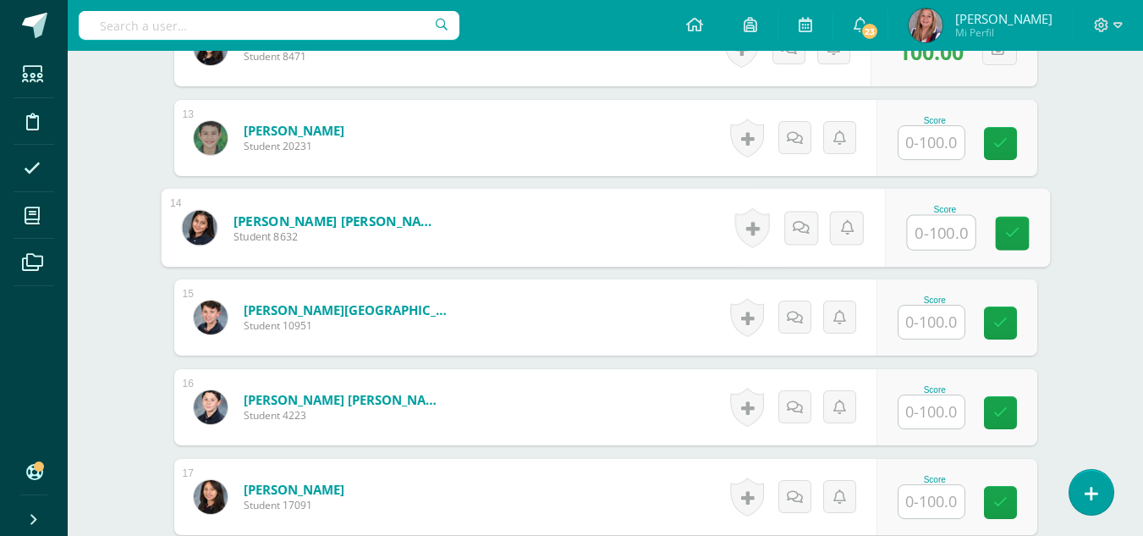
click at [937, 231] on input "text" at bounding box center [941, 233] width 68 height 34
type input "60"
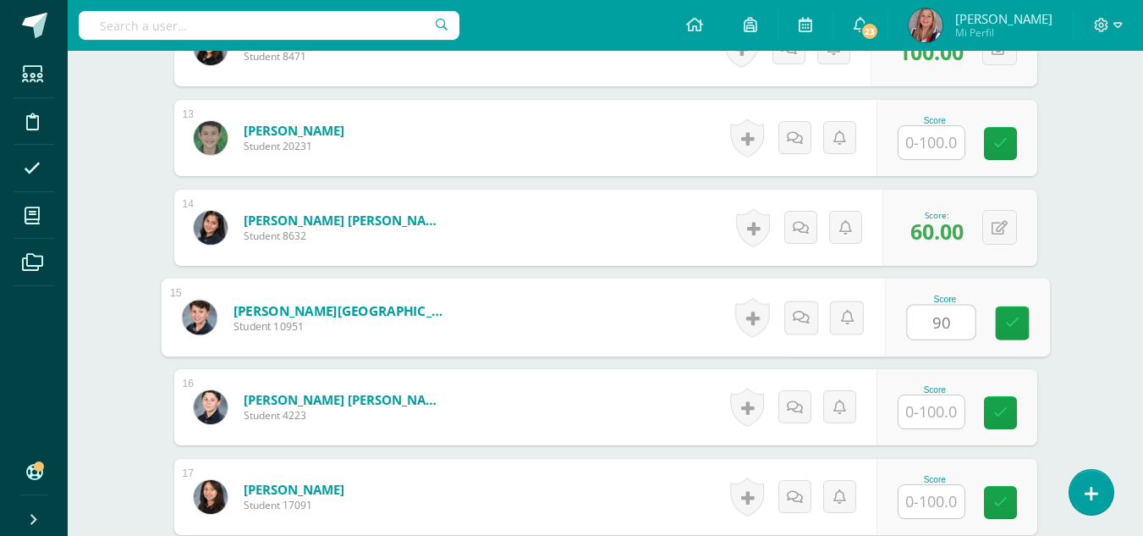
type input "90"
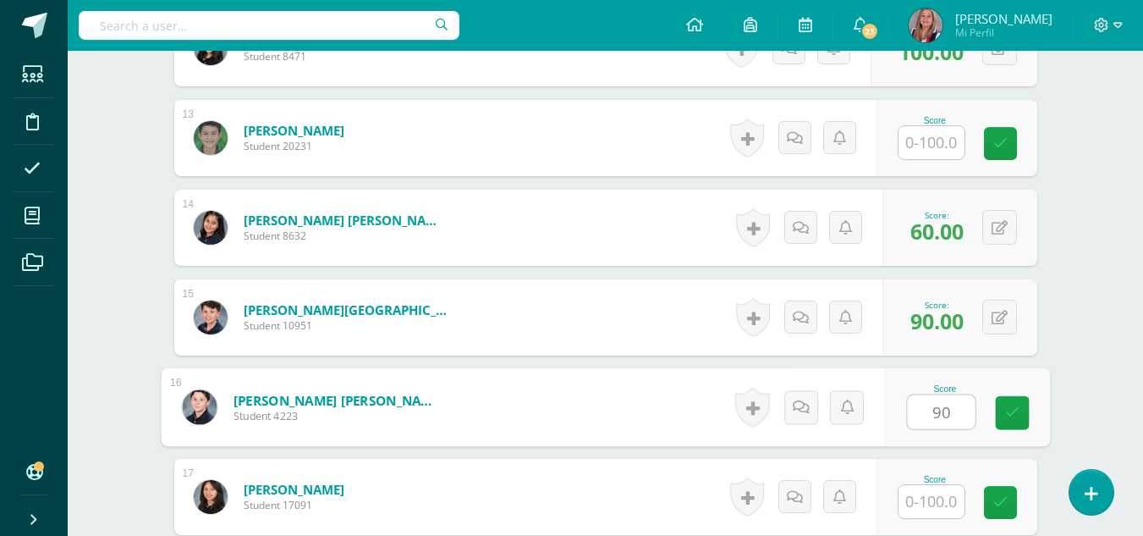
type input "90"
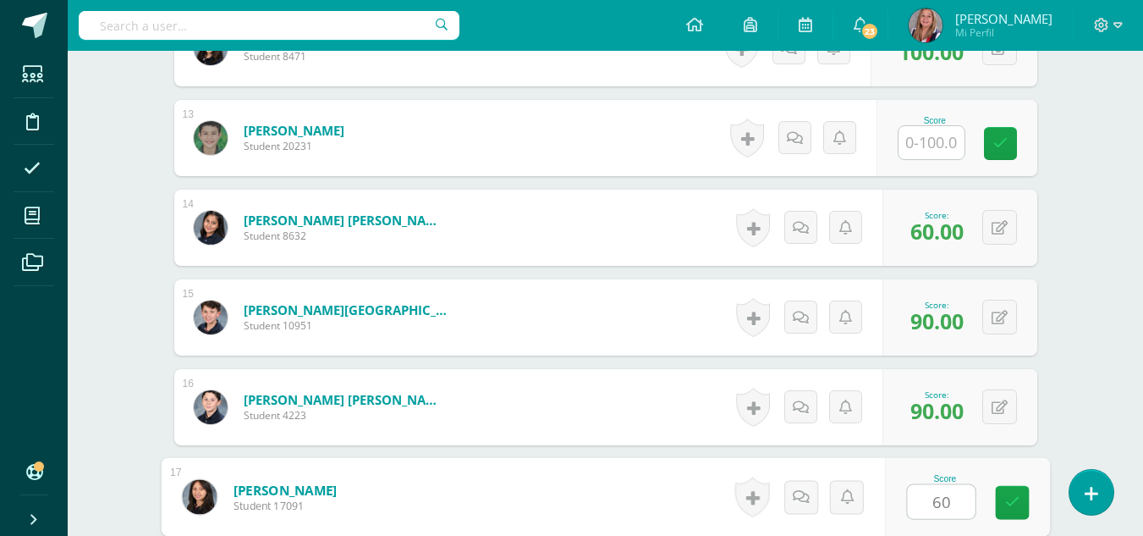
type input "60"
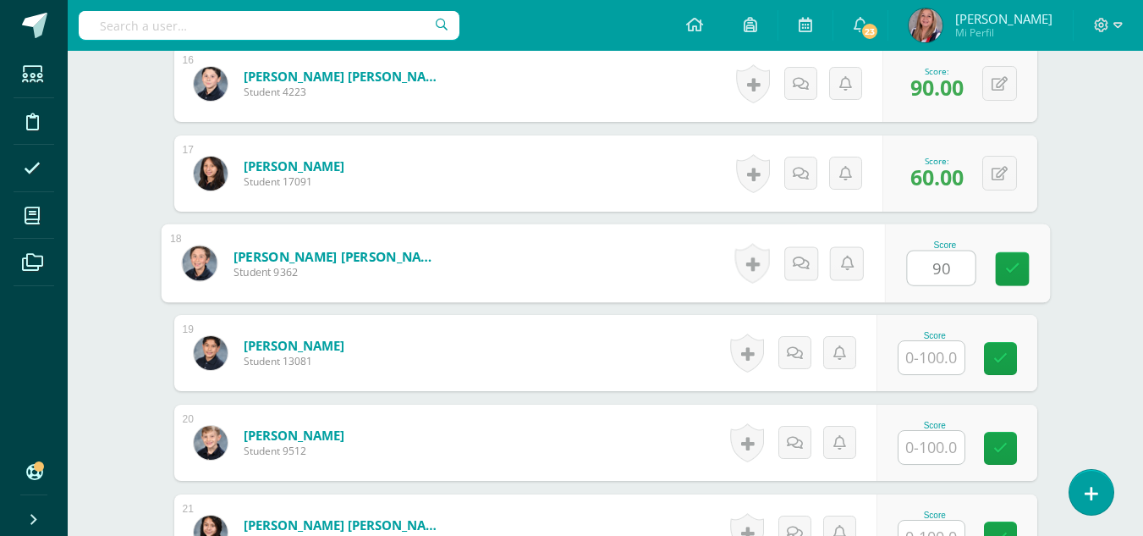
type input "90"
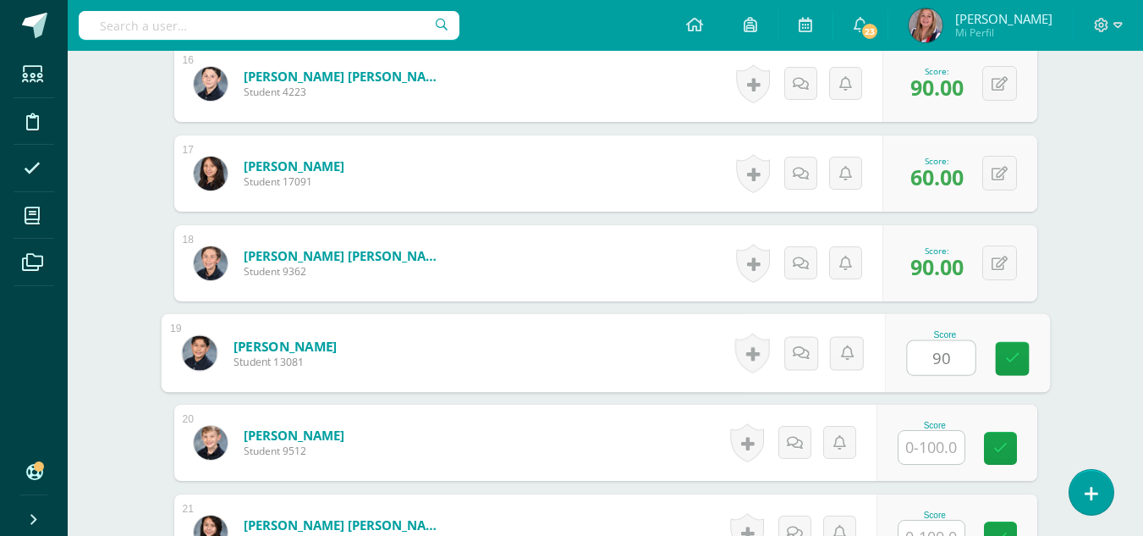
type input "90"
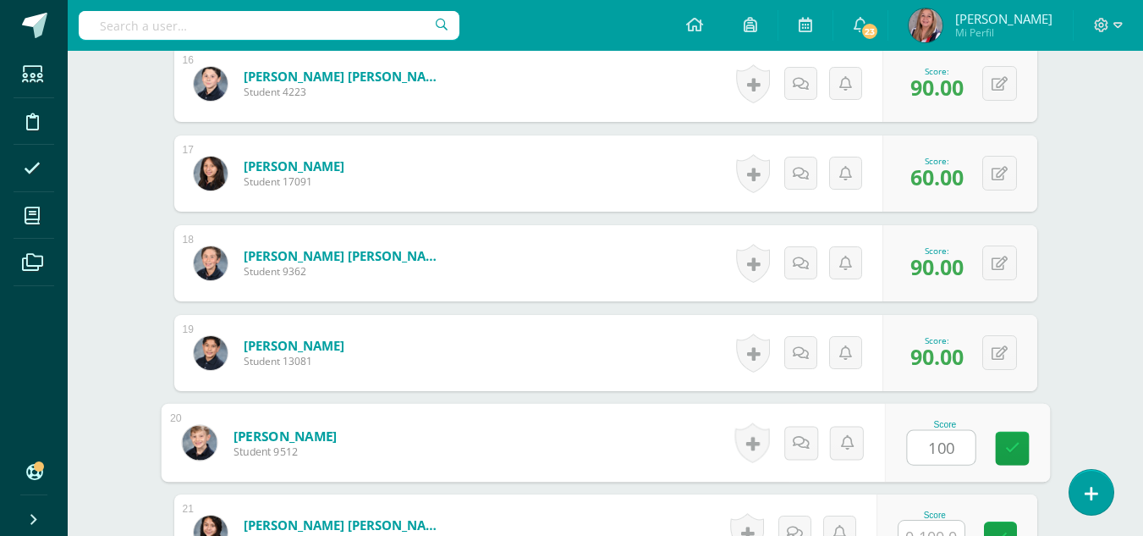
type input "100"
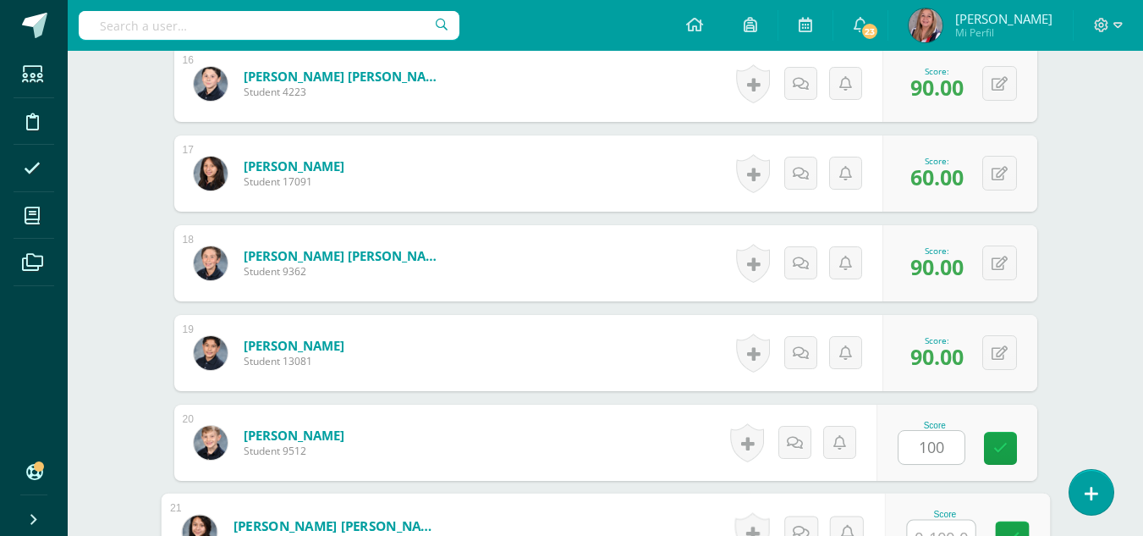
scroll to position [1905, 0]
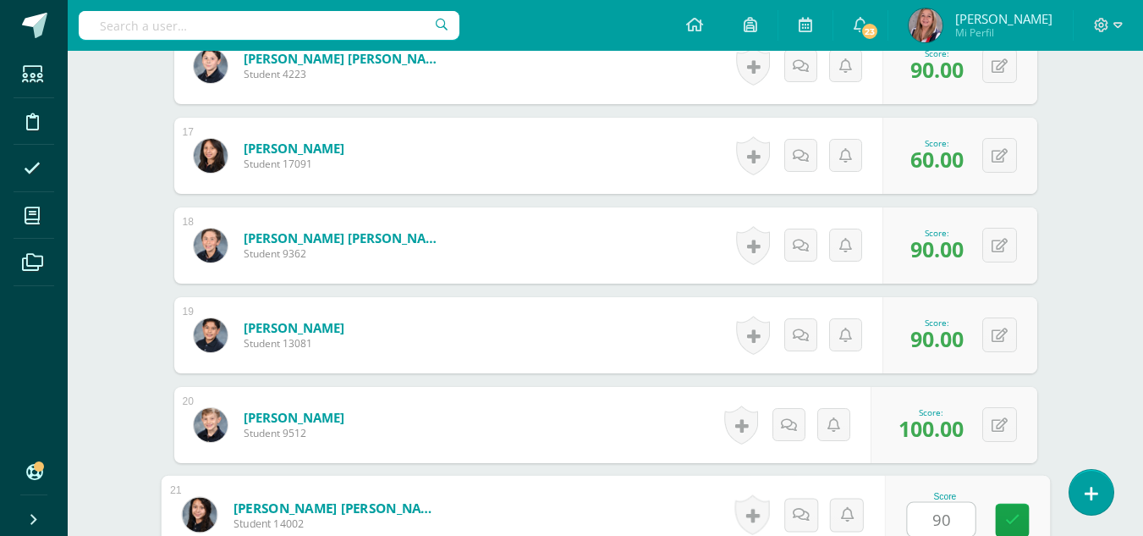
type input "90"
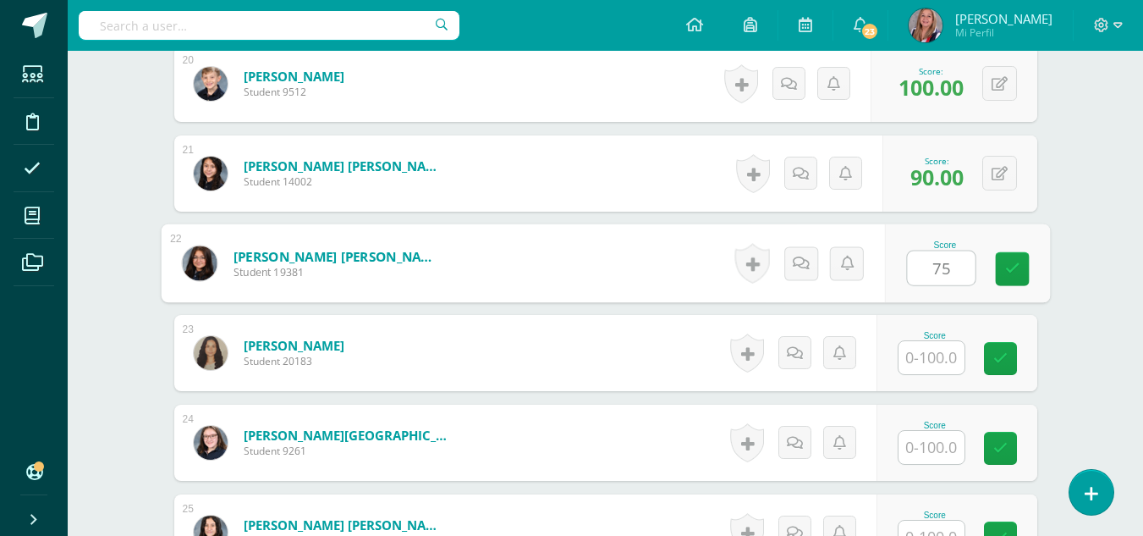
type input "75"
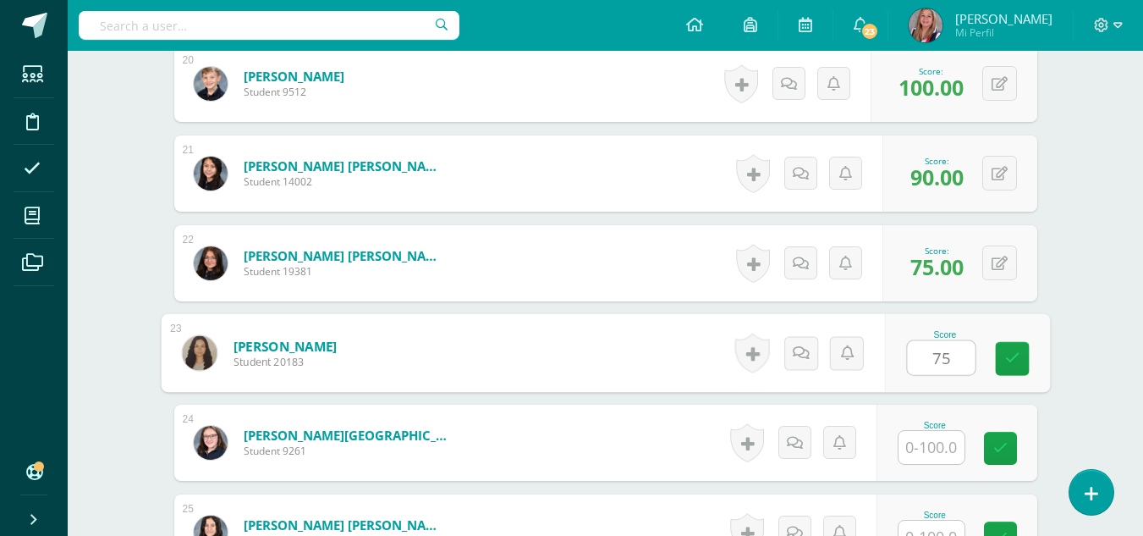
type input "75"
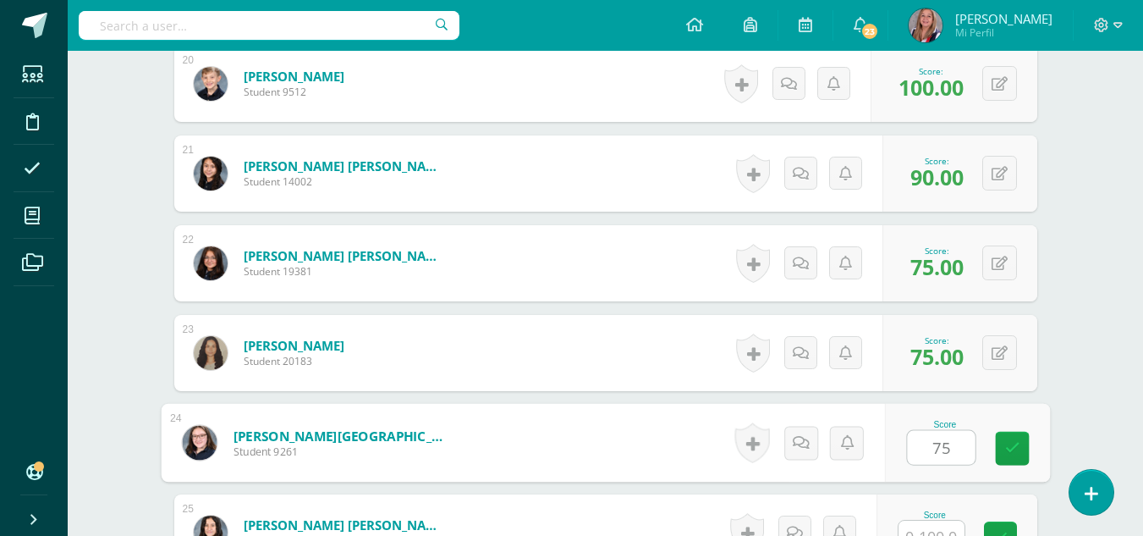
type input "75"
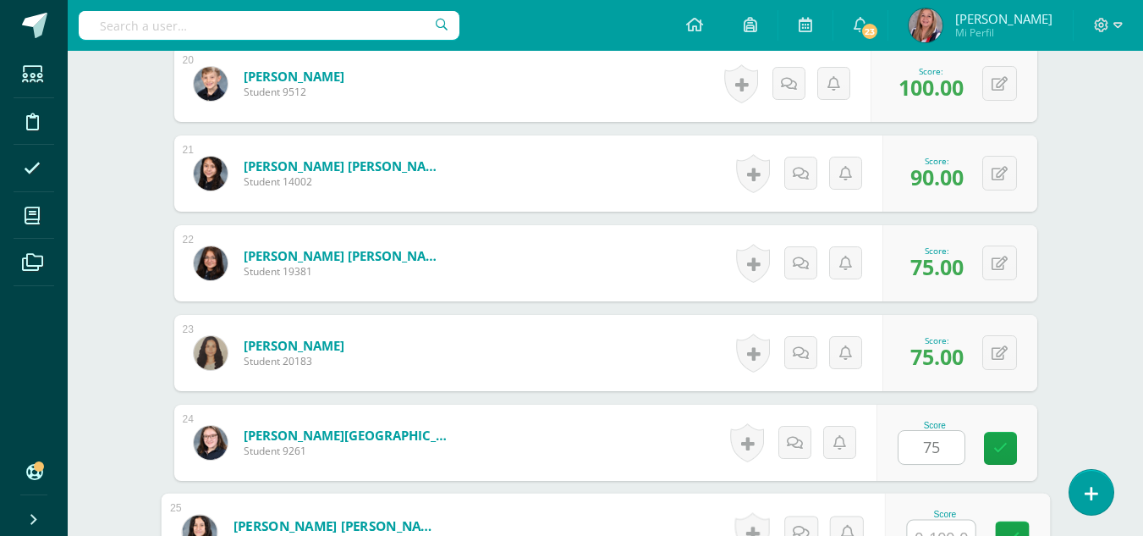
scroll to position [2264, 0]
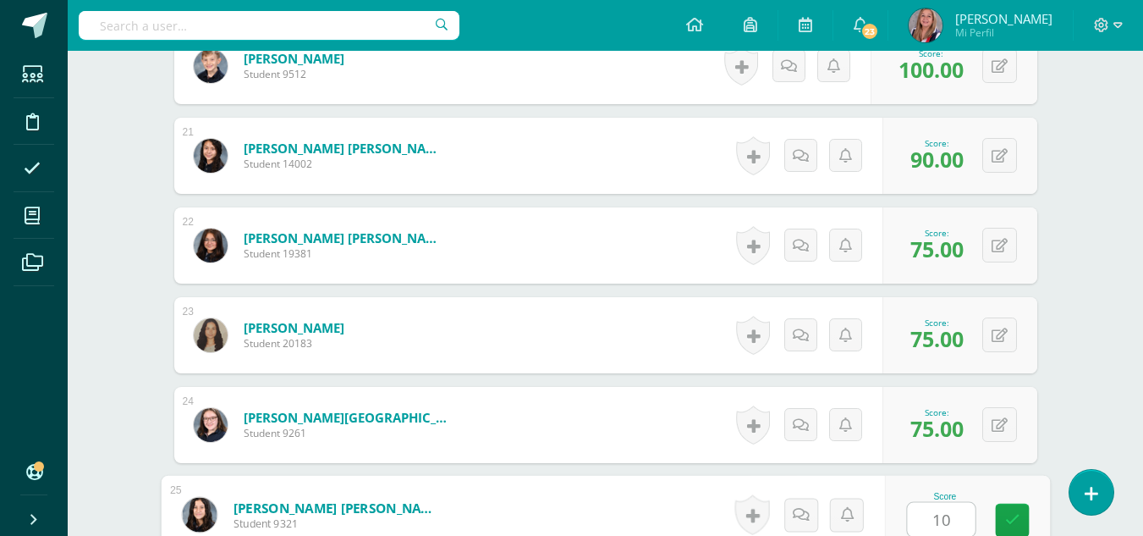
type input "100"
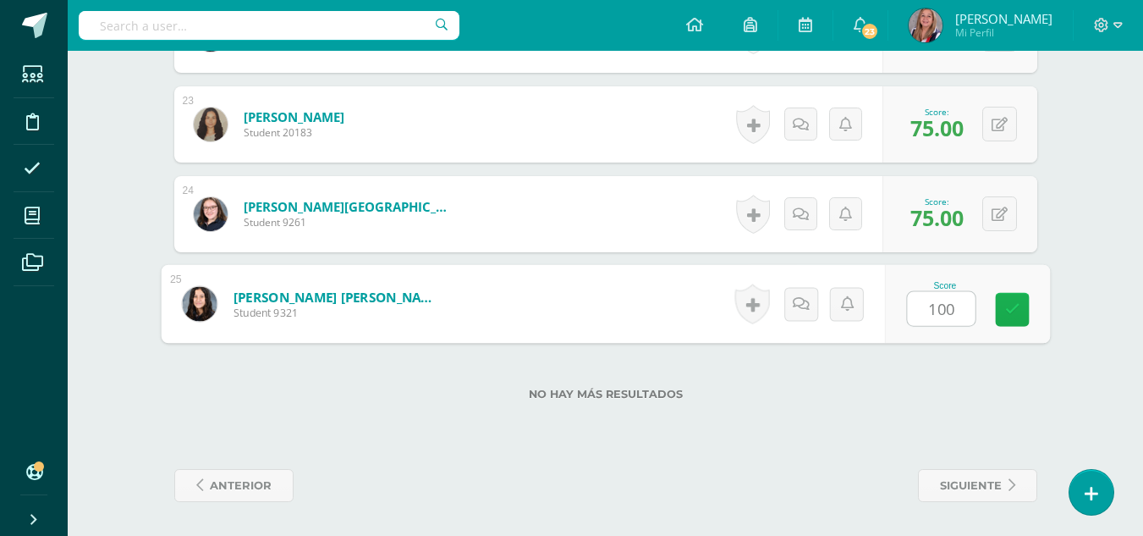
click at [1020, 293] on link at bounding box center [1012, 310] width 34 height 34
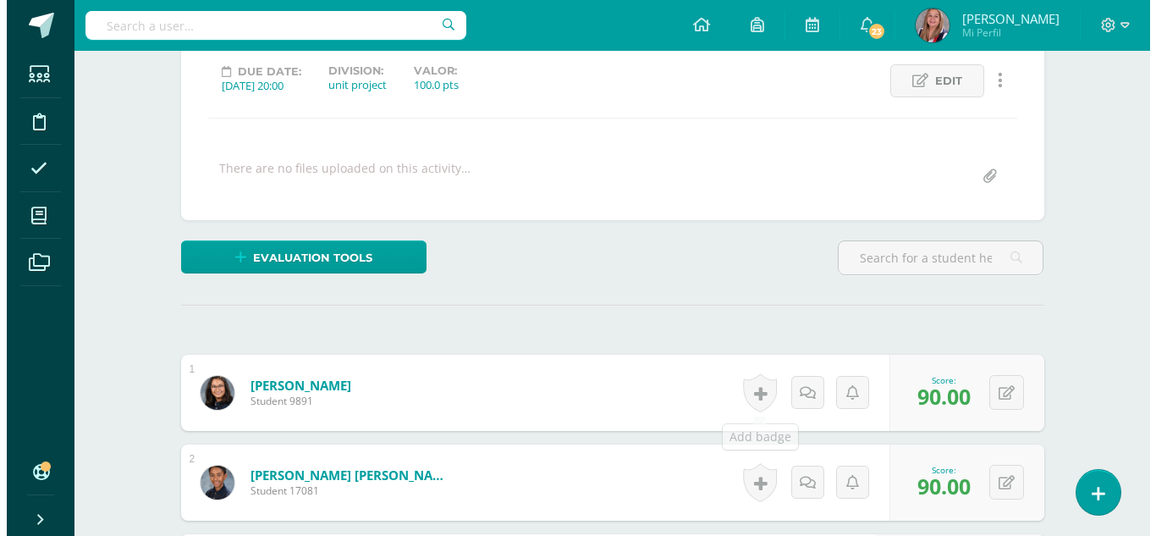
scroll to position [0, 0]
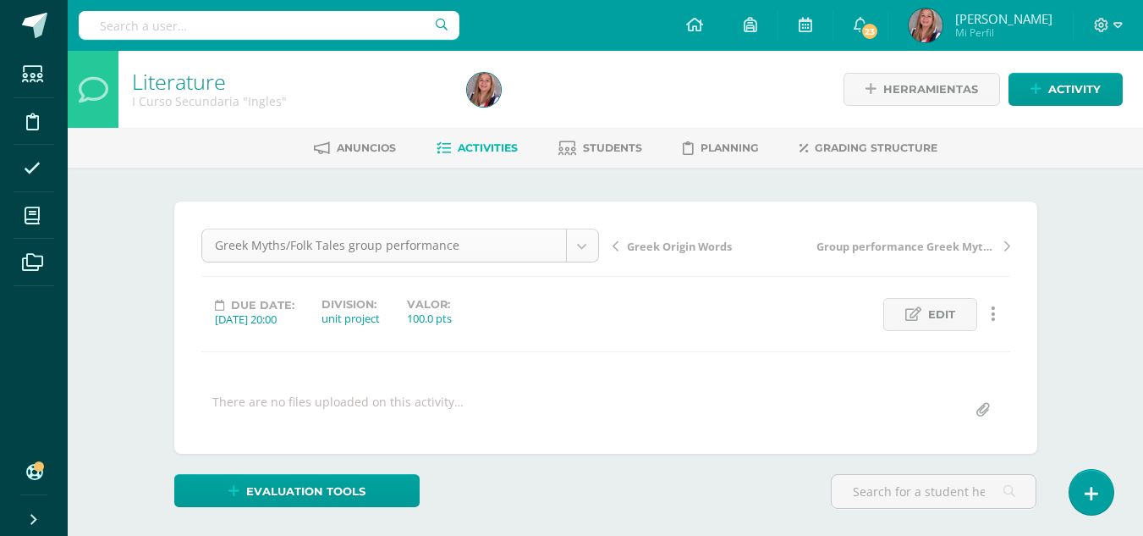
click at [989, 306] on link at bounding box center [993, 314] width 33 height 33
click at [938, 437] on div "Ocultar Activity history Delete" at bounding box center [961, 395] width 136 height 113
click at [941, 417] on link "Delete" at bounding box center [961, 422] width 136 height 26
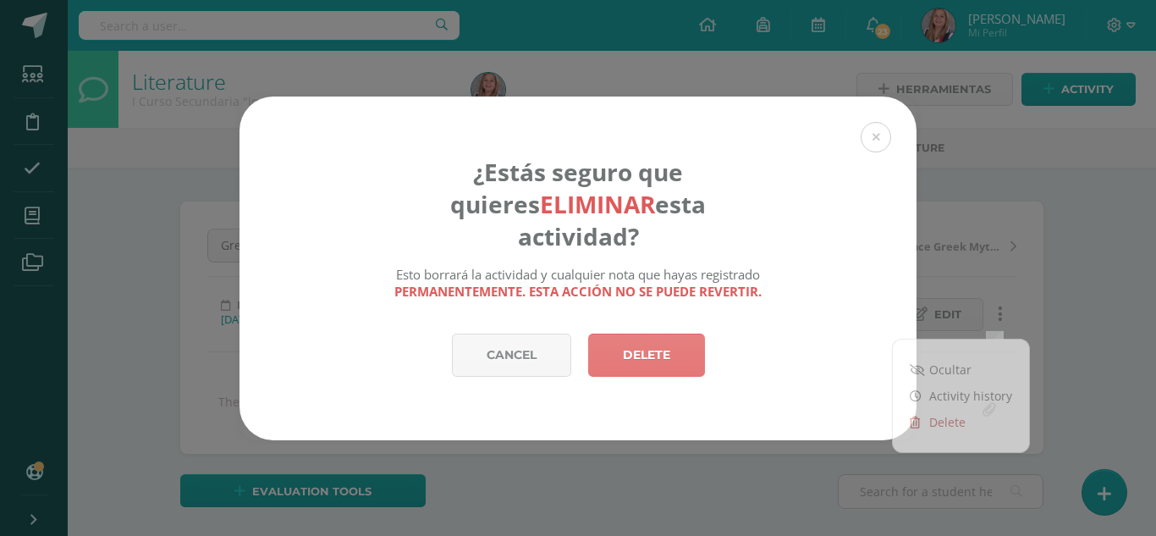
click at [680, 340] on link "Delete" at bounding box center [646, 354] width 117 height 43
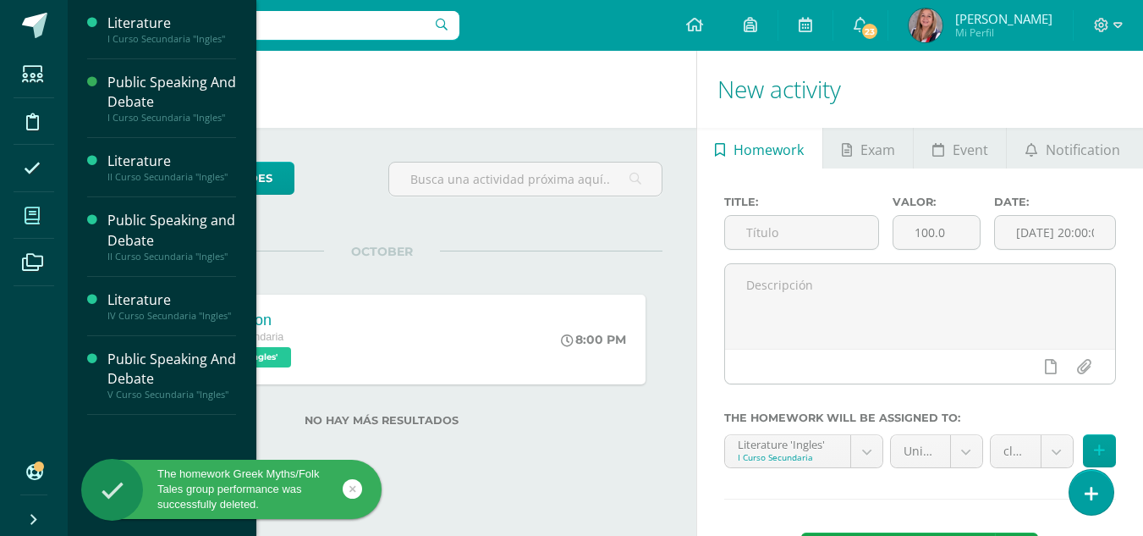
click at [26, 220] on icon at bounding box center [32, 215] width 15 height 17
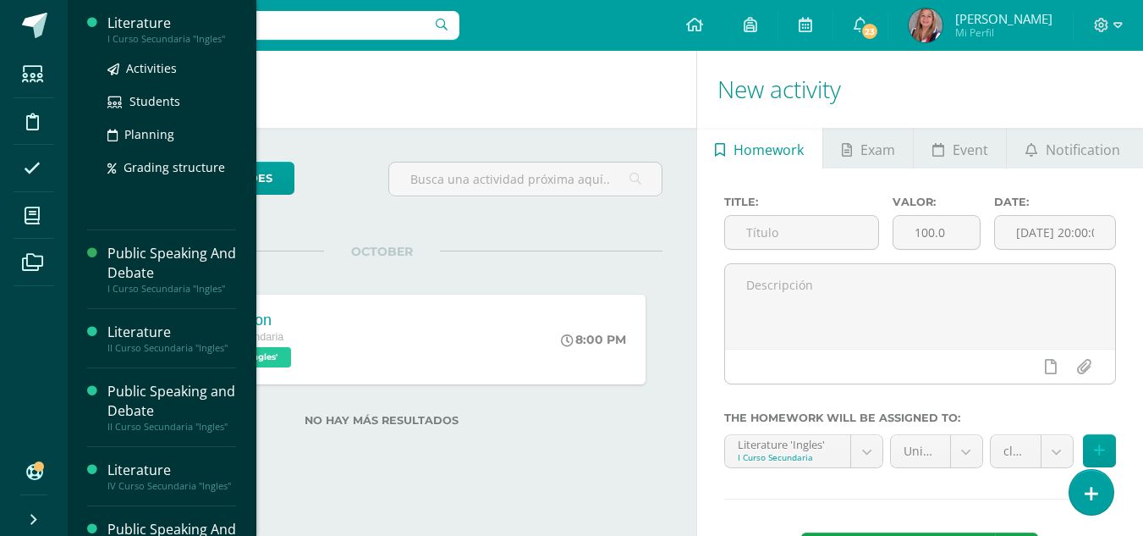
click at [156, 27] on div "Literature" at bounding box center [171, 23] width 129 height 19
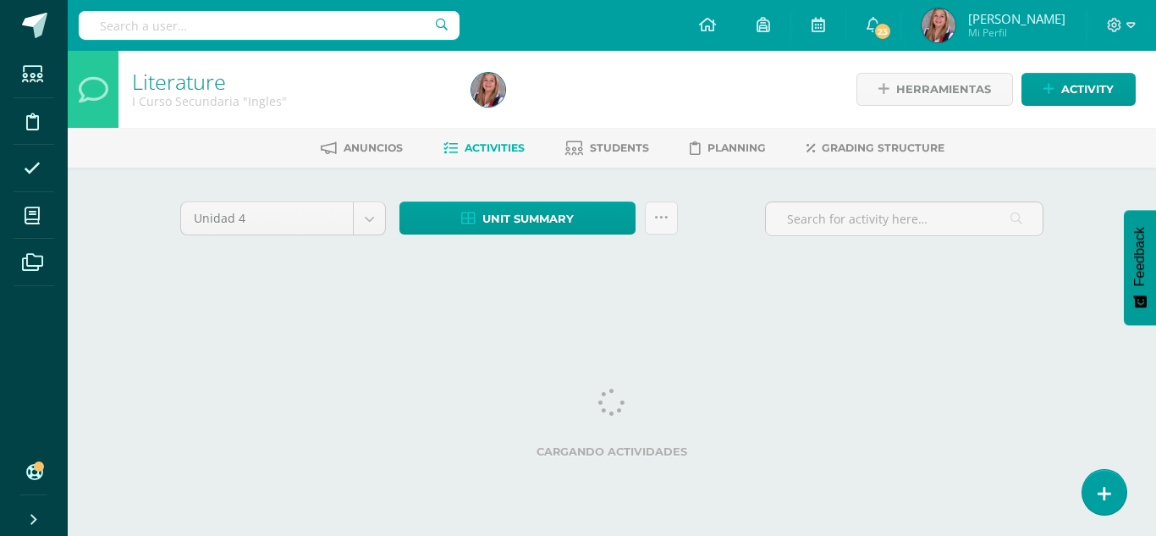
click at [488, 150] on span "Activities" at bounding box center [494, 147] width 60 height 13
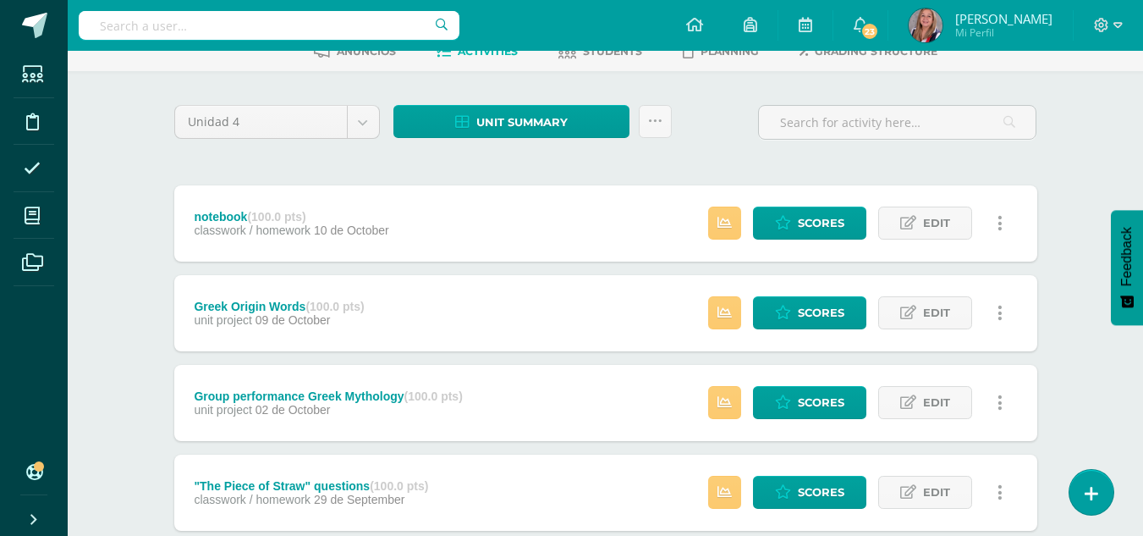
scroll to position [109, 0]
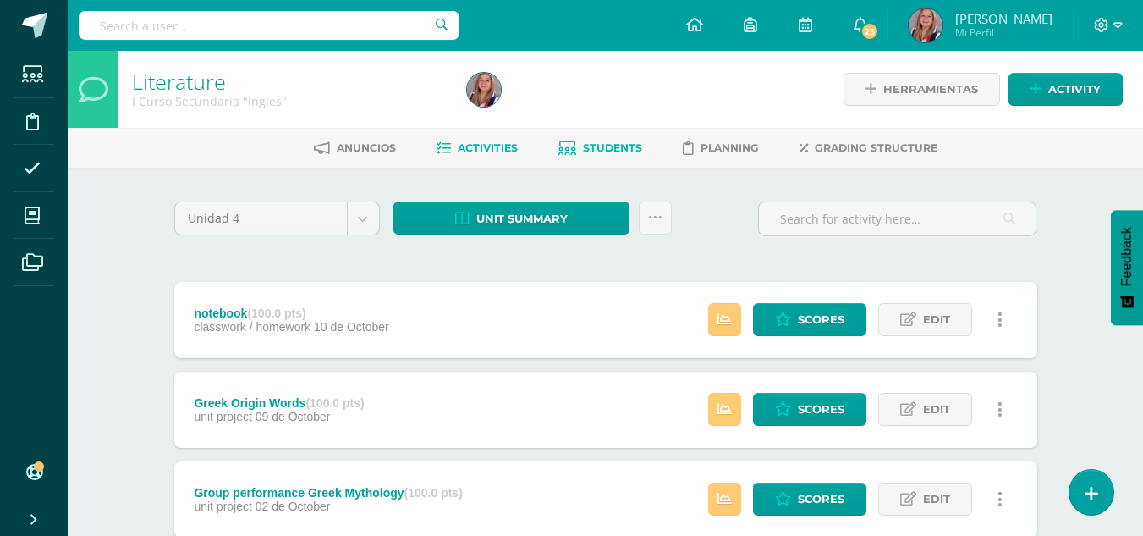
click at [612, 151] on span "Students" at bounding box center [612, 147] width 59 height 13
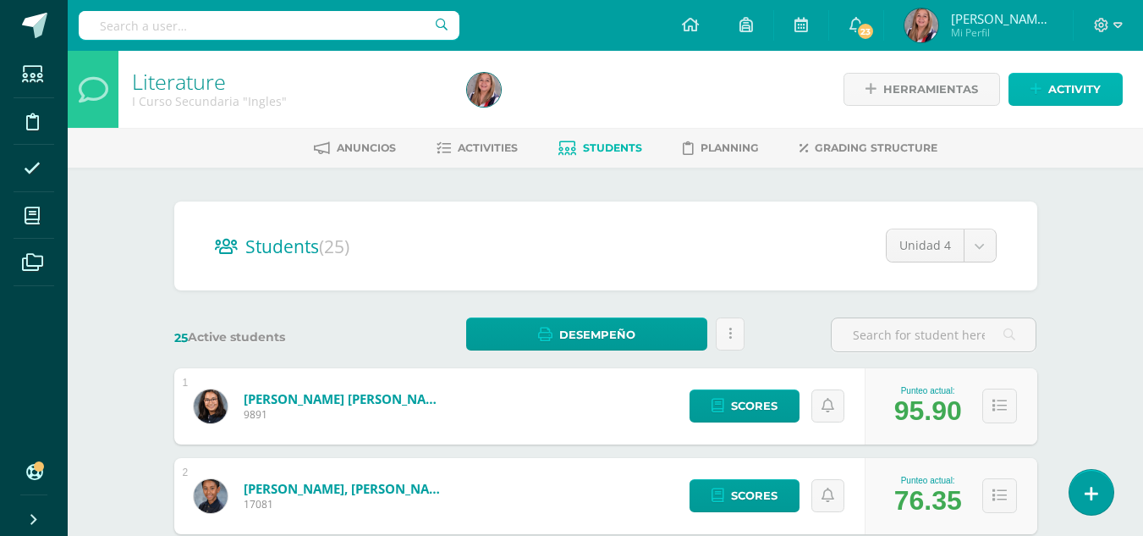
click at [1047, 93] on link "Activity" at bounding box center [1065, 89] width 114 height 33
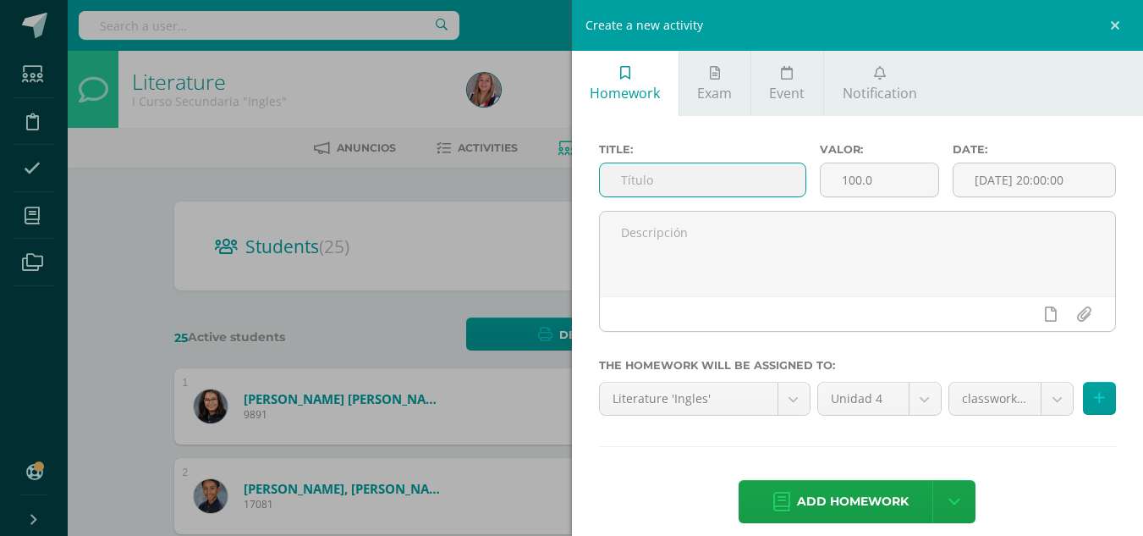
click at [688, 190] on input "text" at bounding box center [703, 179] width 206 height 33
type input "Instagram page"
click at [1008, 201] on div "Date: [DATE] 20:00:00" at bounding box center [1034, 177] width 177 height 68
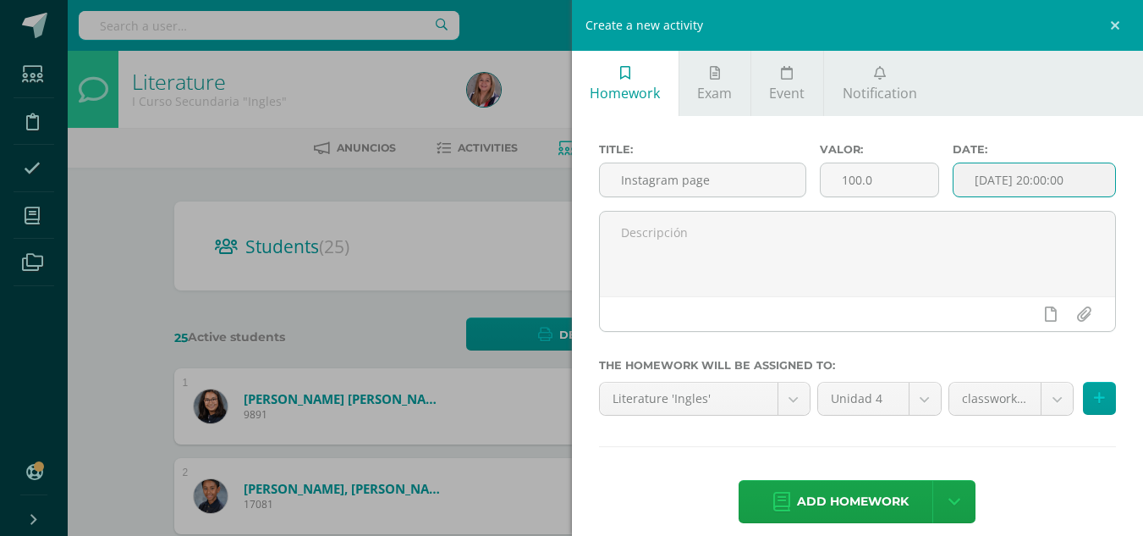
click at [1030, 175] on input "[DATE] 20:00:00" at bounding box center [1034, 179] width 162 height 33
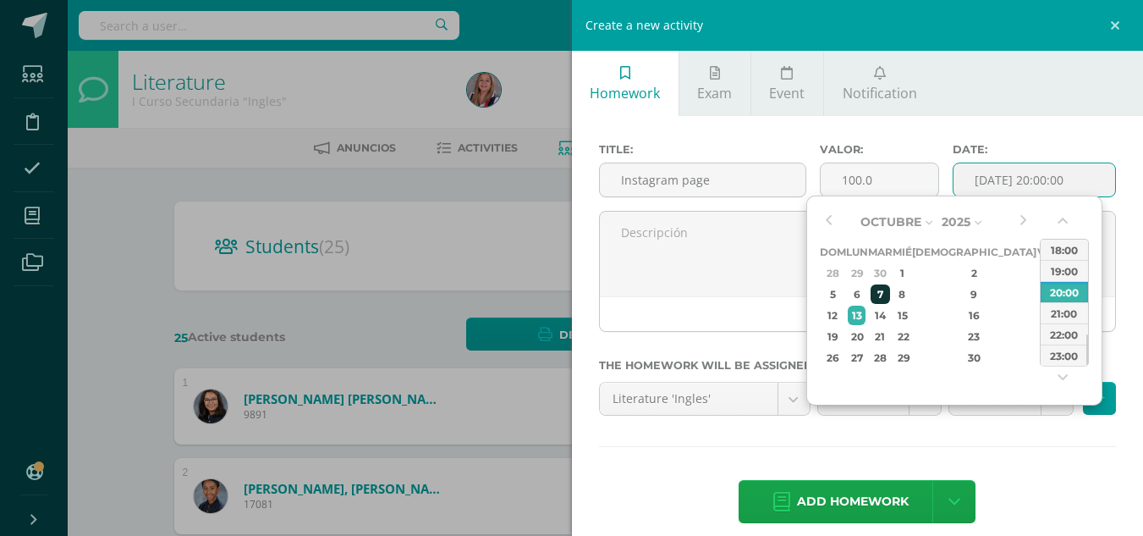
click at [882, 294] on div "7" at bounding box center [880, 293] width 19 height 19
type input "[DATE] 20:00"
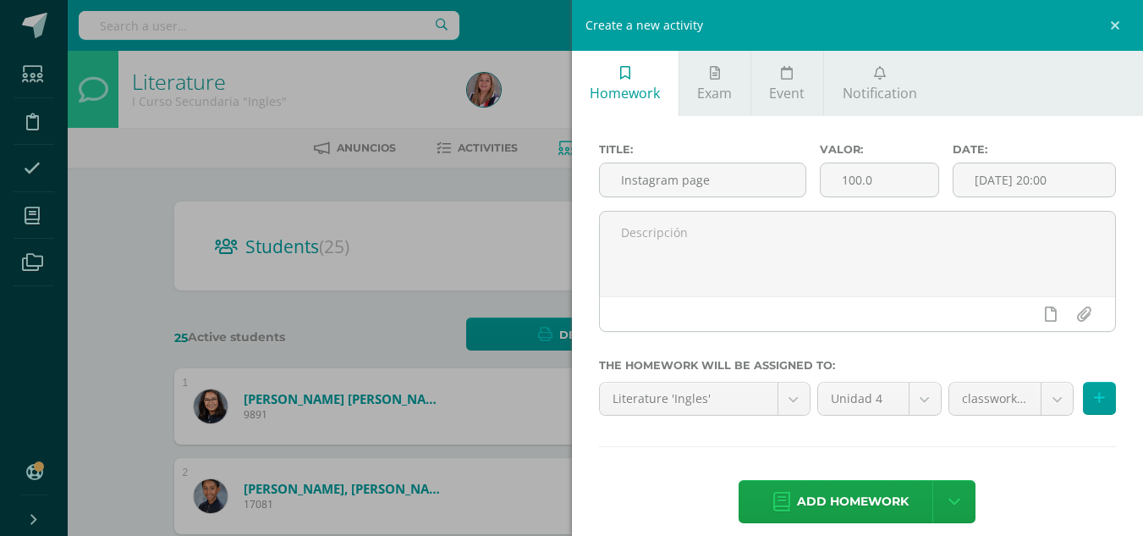
click at [1022, 460] on div "Title: Instagram page Valor: 100.0 Date: [DATE] 20:00 The homework will be assi…" at bounding box center [858, 334] width 572 height 437
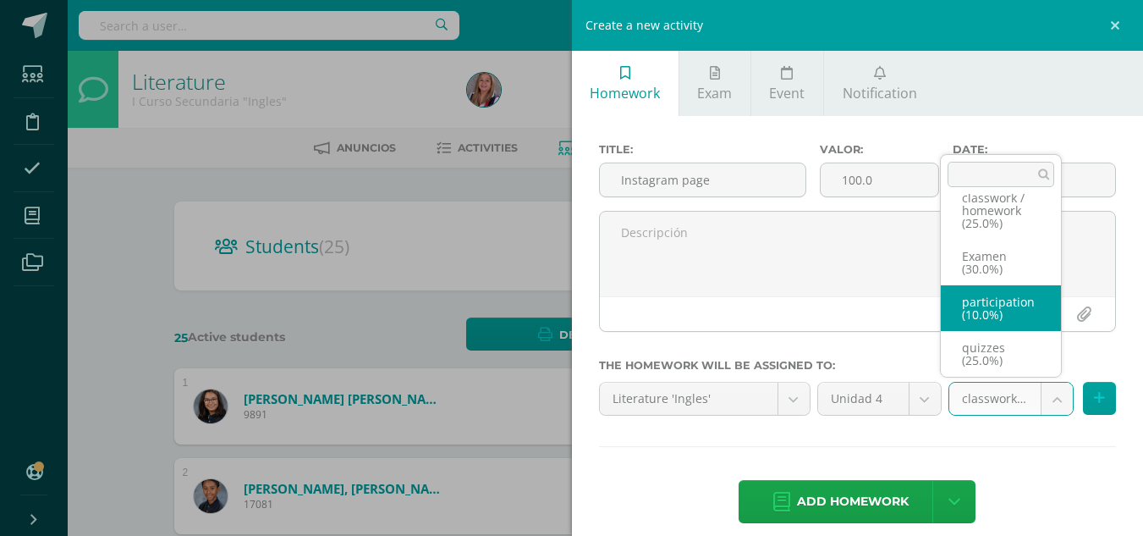
scroll to position [72, 0]
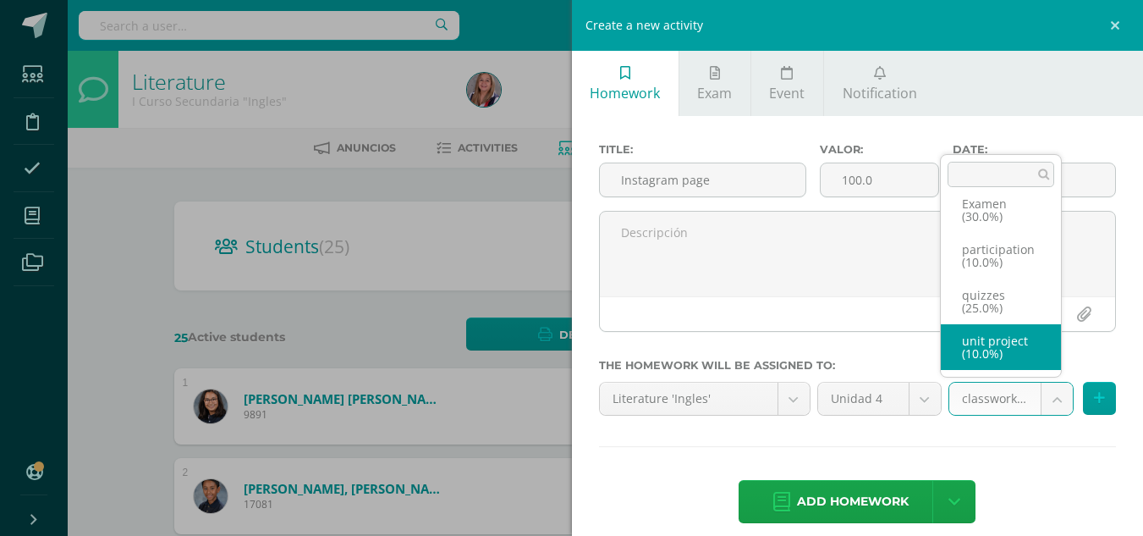
select select "232562"
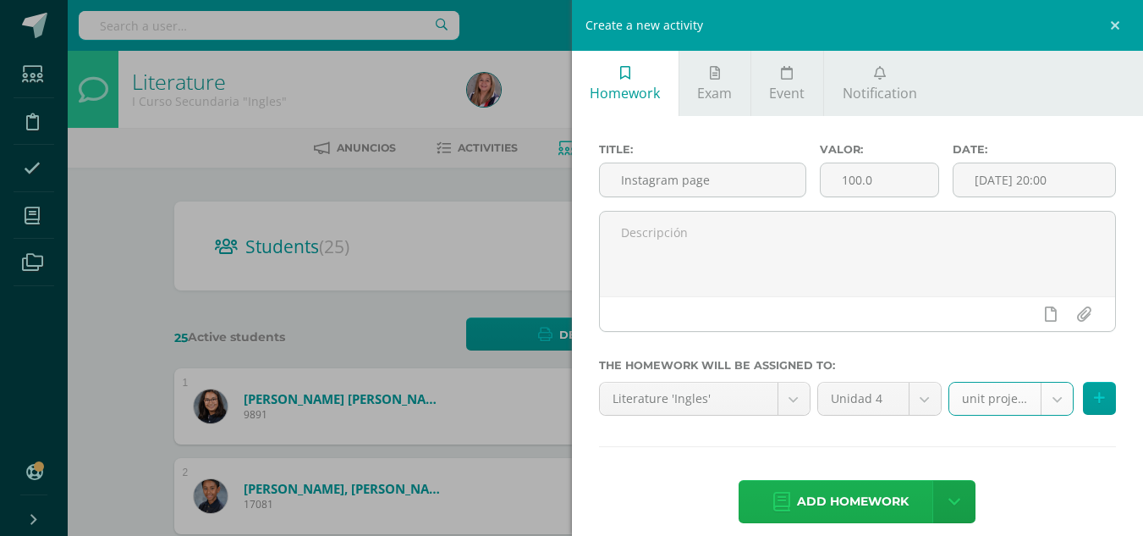
click at [851, 500] on span "Add homework" at bounding box center [853, 501] width 112 height 41
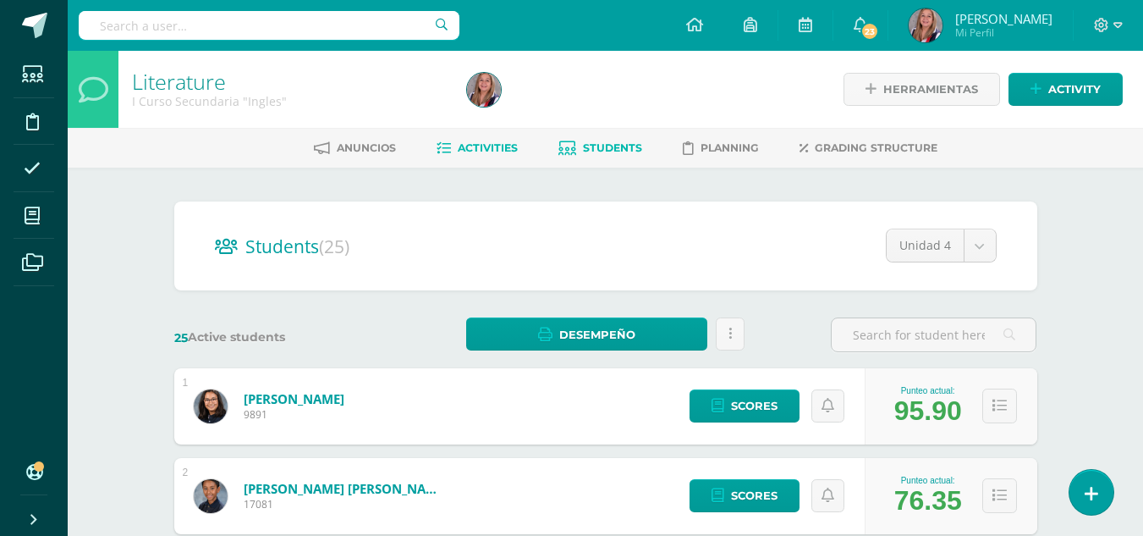
click at [499, 142] on span "Activities" at bounding box center [488, 147] width 60 height 13
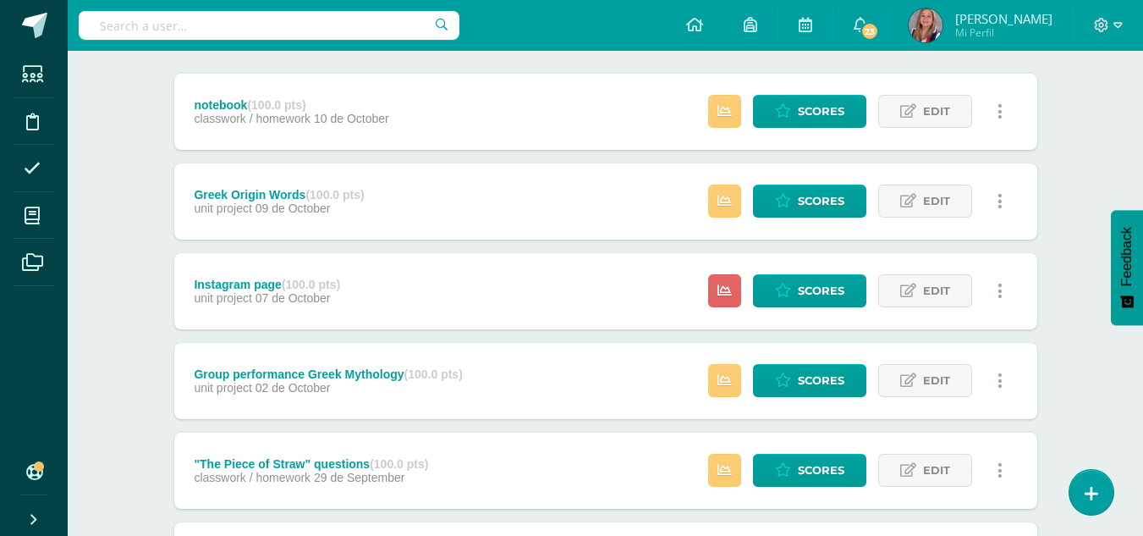
scroll to position [209, 0]
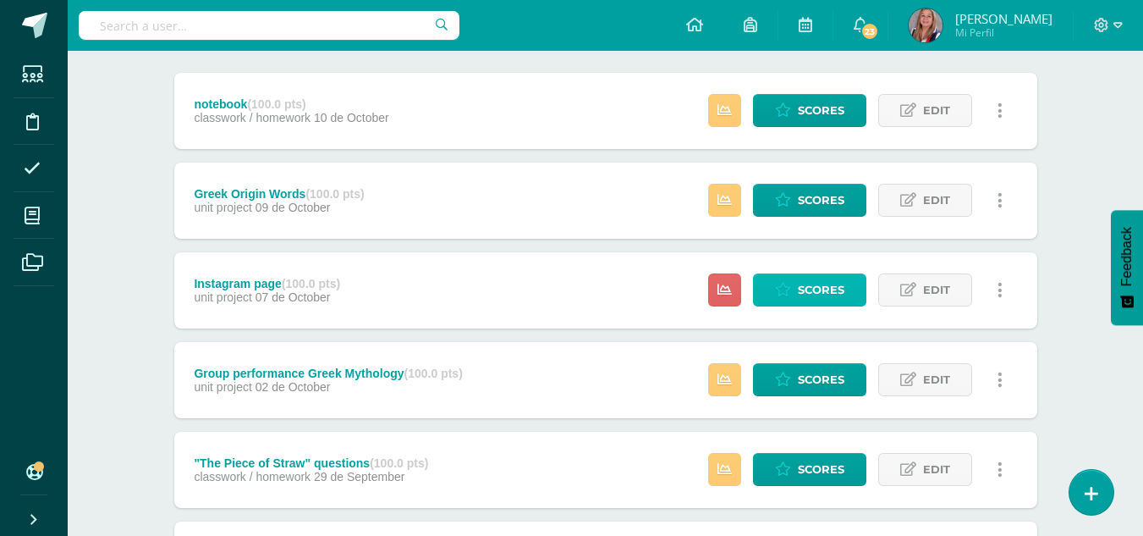
click at [807, 282] on span "Scores" at bounding box center [821, 289] width 47 height 31
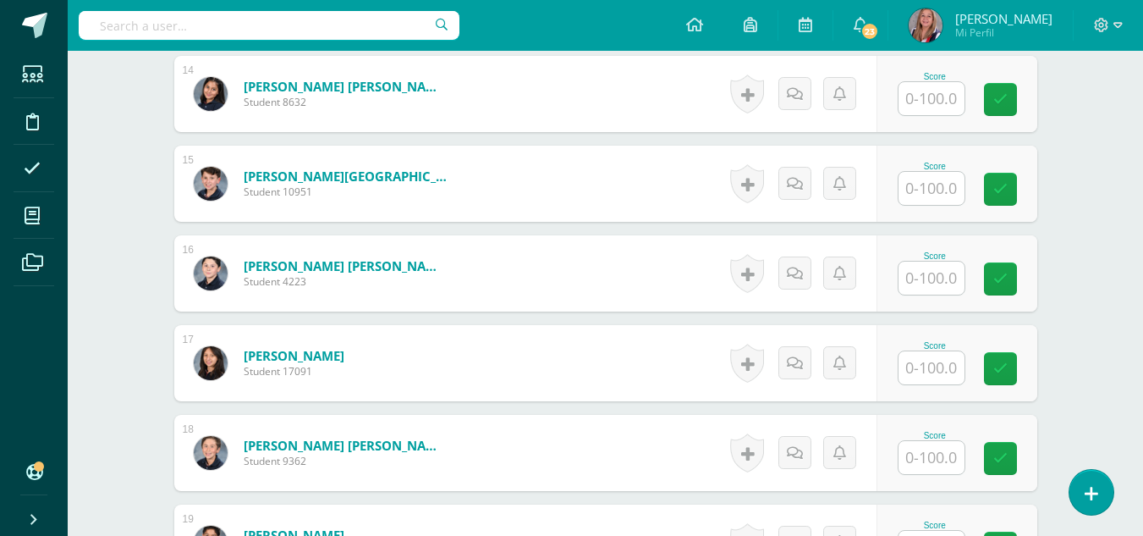
scroll to position [2020, 0]
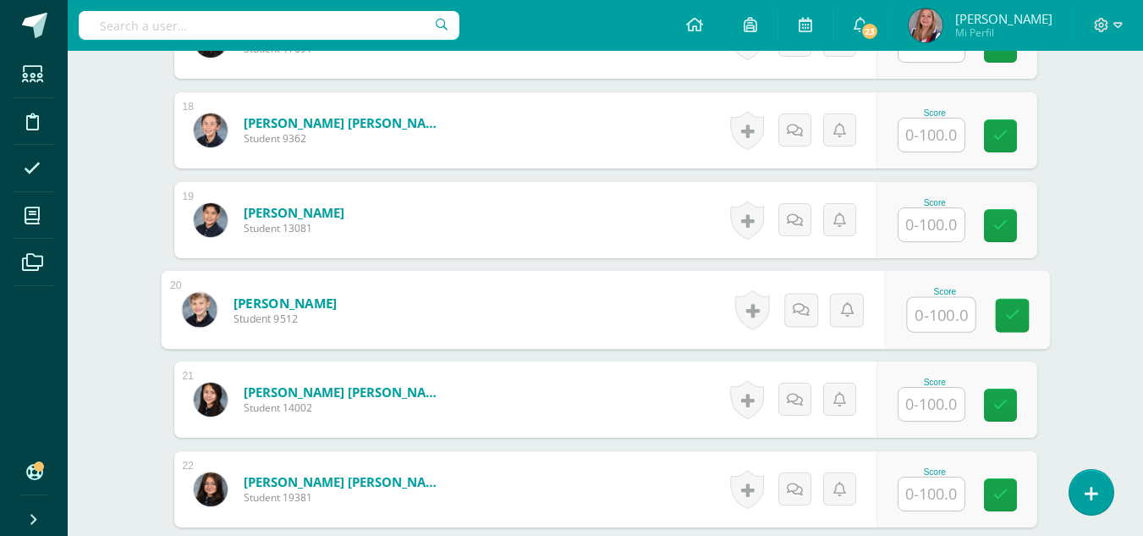
click at [947, 300] on input "text" at bounding box center [941, 315] width 68 height 34
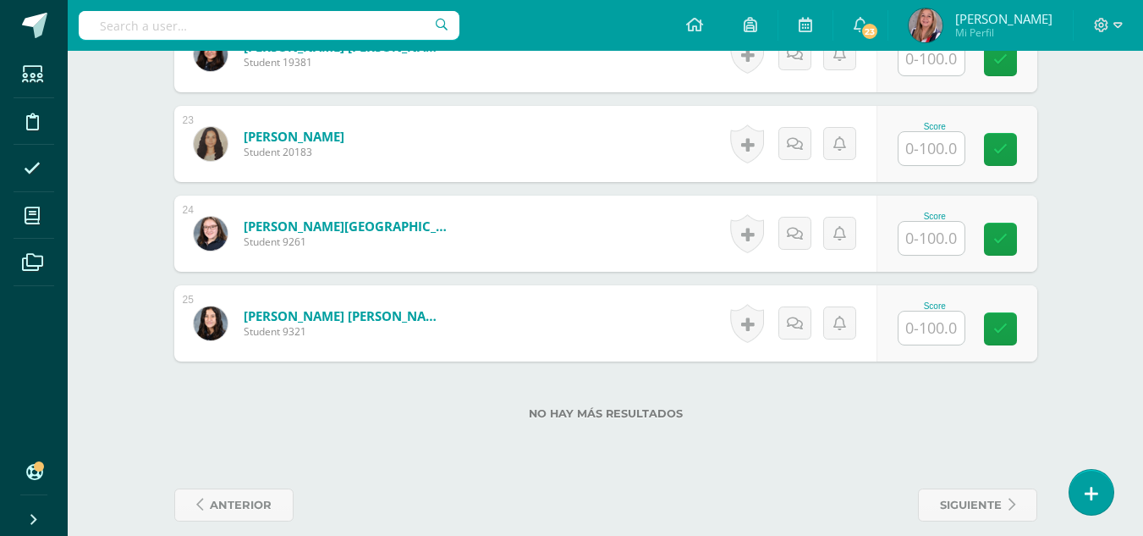
scroll to position [2456, 0]
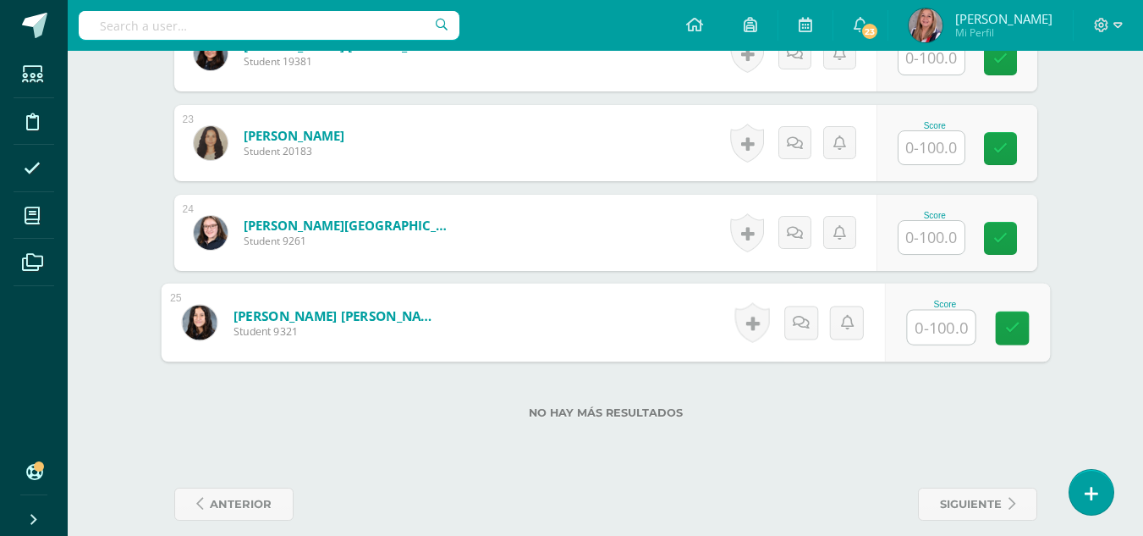
click at [943, 321] on input "text" at bounding box center [941, 327] width 68 height 34
type input "100"
click at [1008, 327] on icon at bounding box center [1011, 328] width 15 height 14
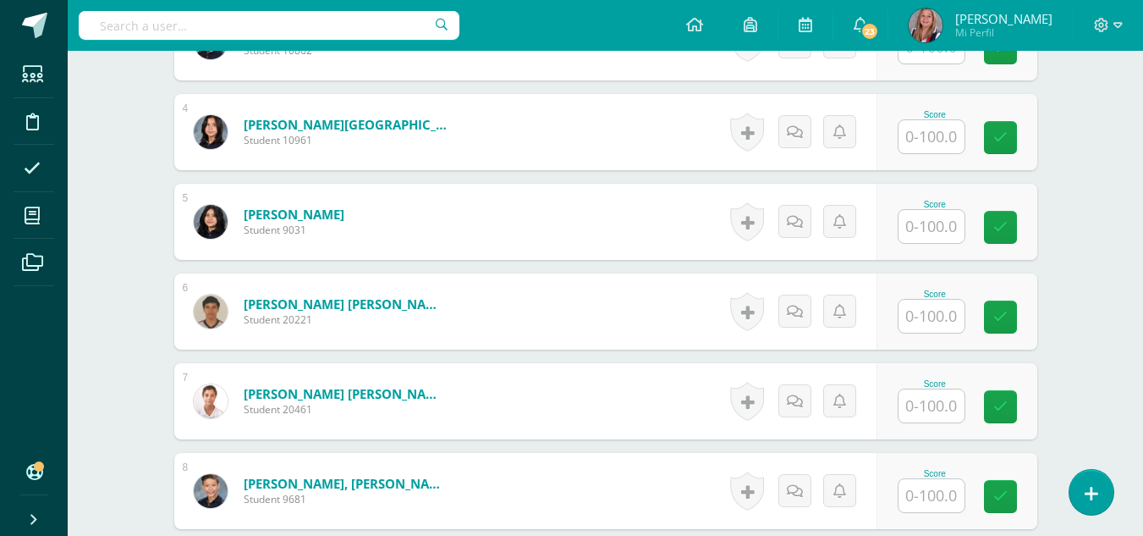
scroll to position [765, 0]
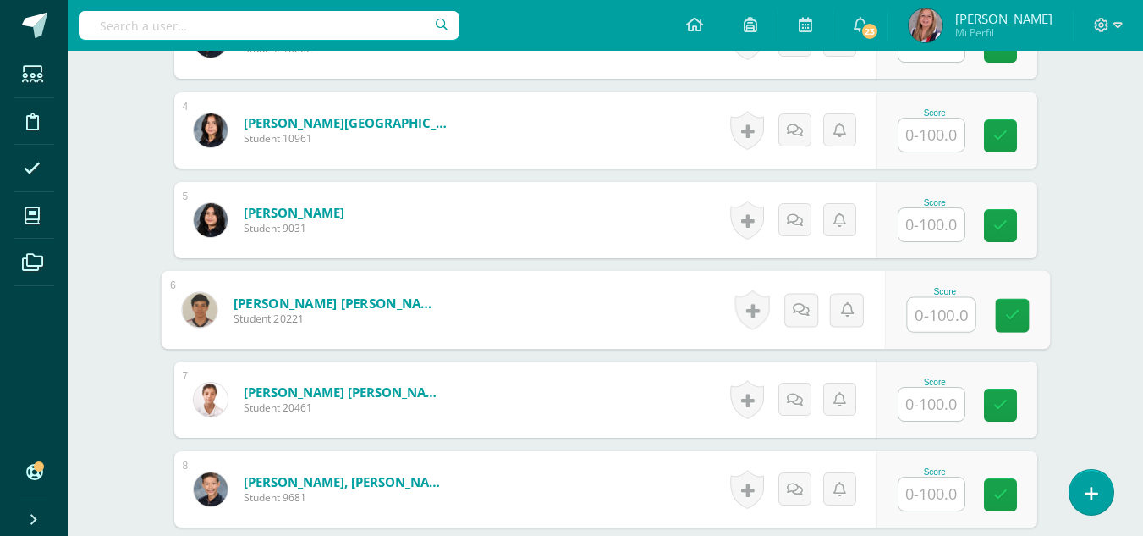
click at [947, 311] on input "text" at bounding box center [941, 315] width 68 height 34
type input "50"
click at [1025, 318] on link at bounding box center [1012, 316] width 34 height 34
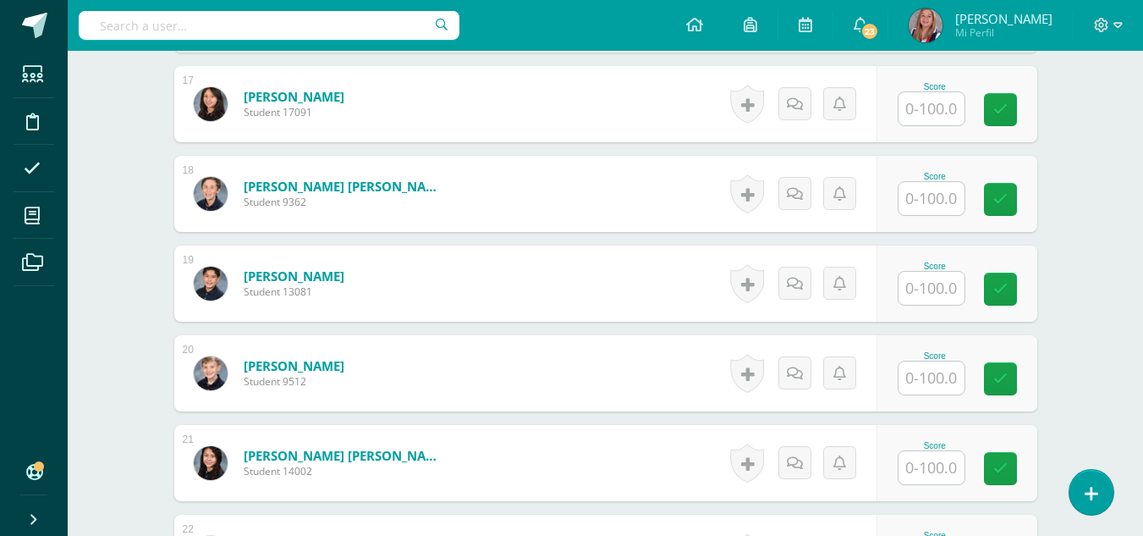
scroll to position [1958, 0]
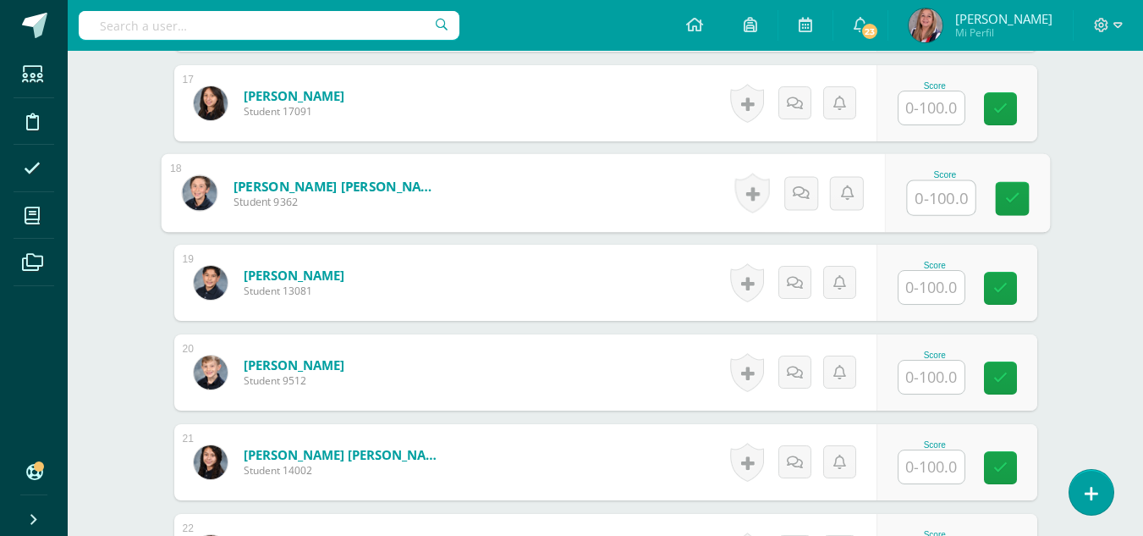
click at [937, 207] on input "text" at bounding box center [941, 198] width 68 height 34
type input "90"
click at [1006, 201] on icon at bounding box center [1011, 198] width 15 height 14
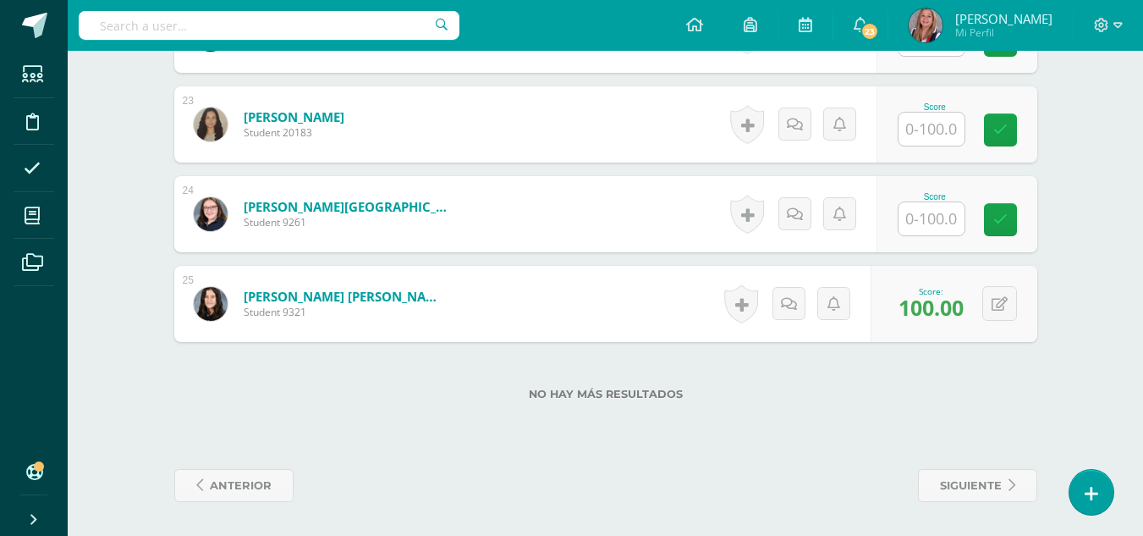
scroll to position [2472, 0]
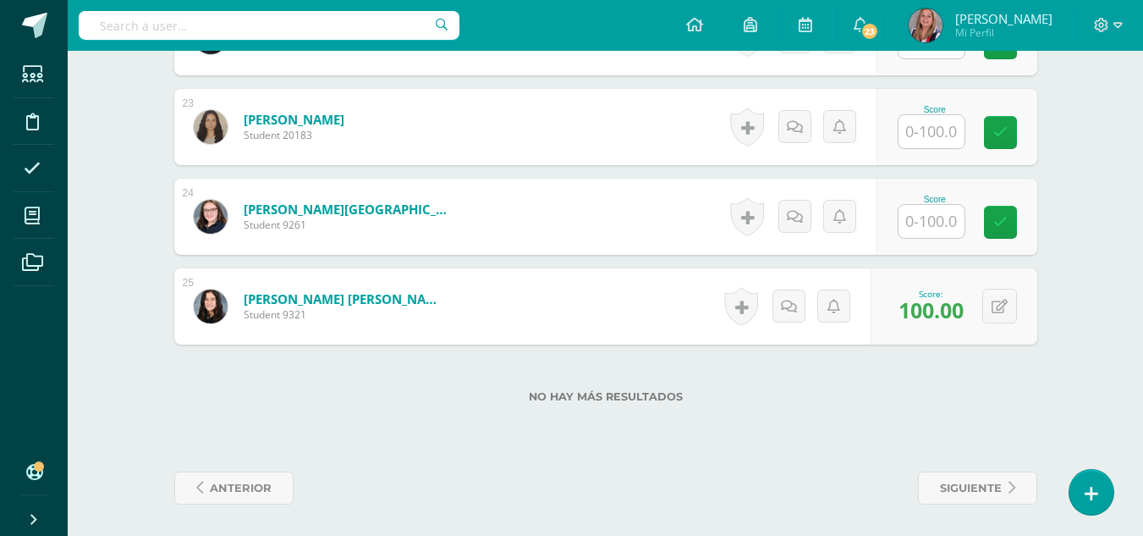
click at [936, 208] on input "text" at bounding box center [931, 221] width 66 height 33
type input "90"
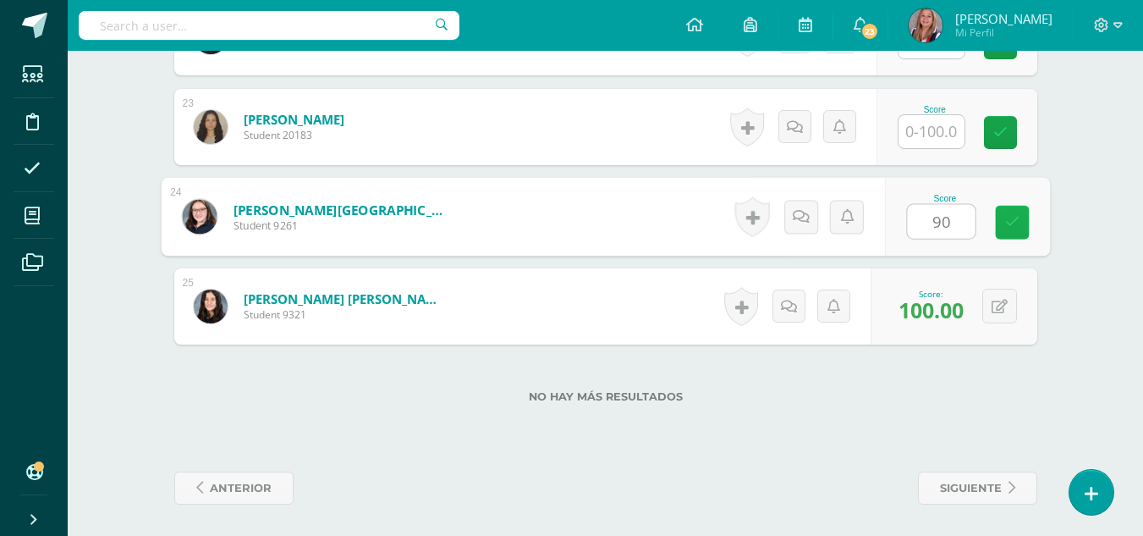
click at [1006, 217] on icon at bounding box center [1011, 222] width 15 height 14
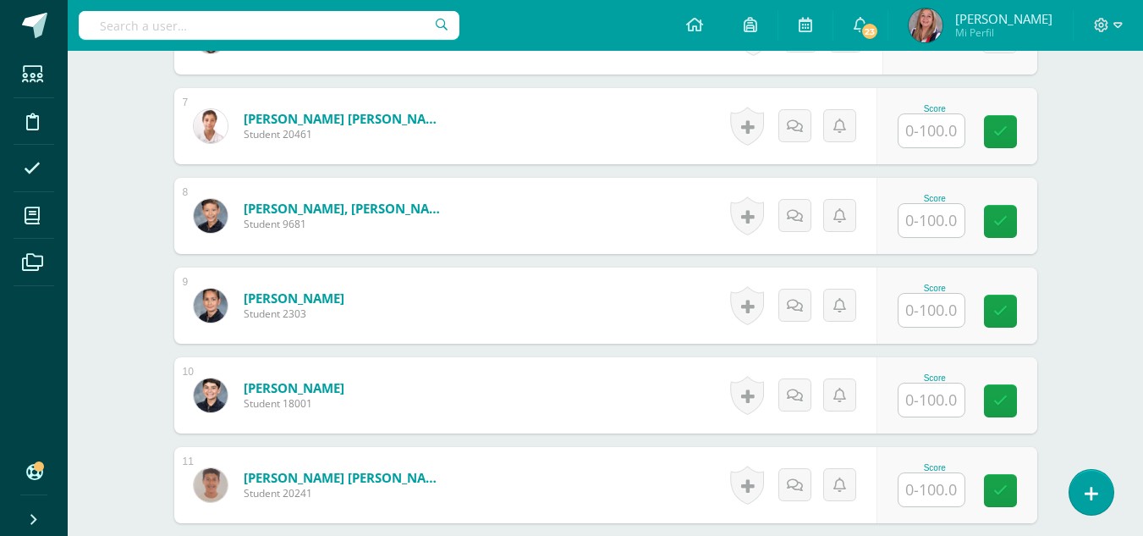
scroll to position [1037, 0]
click at [938, 122] on input "text" at bounding box center [931, 131] width 66 height 33
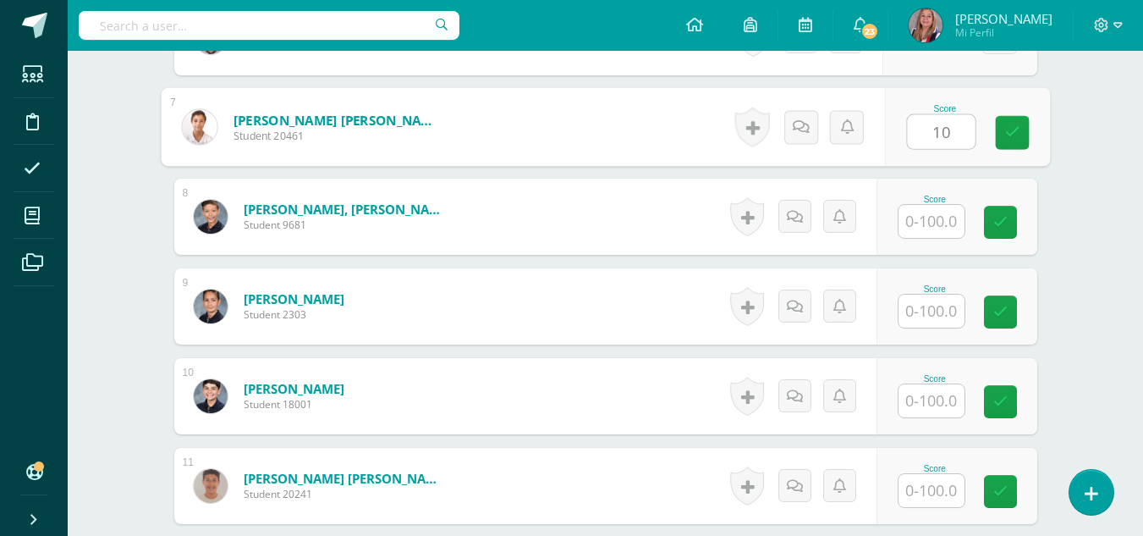
type input "100"
click at [1014, 122] on link at bounding box center [1012, 133] width 34 height 34
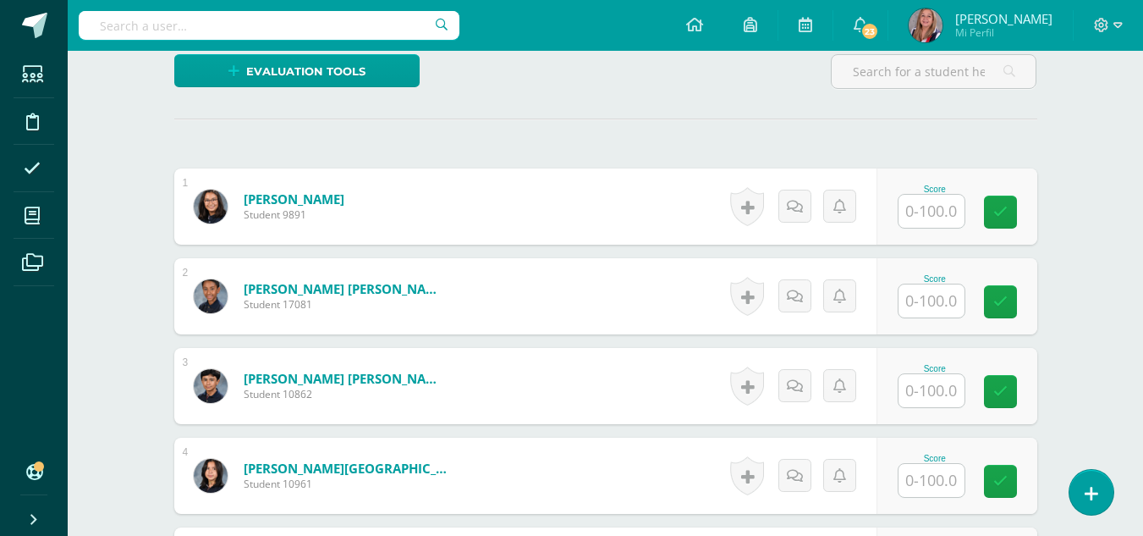
scroll to position [396, 0]
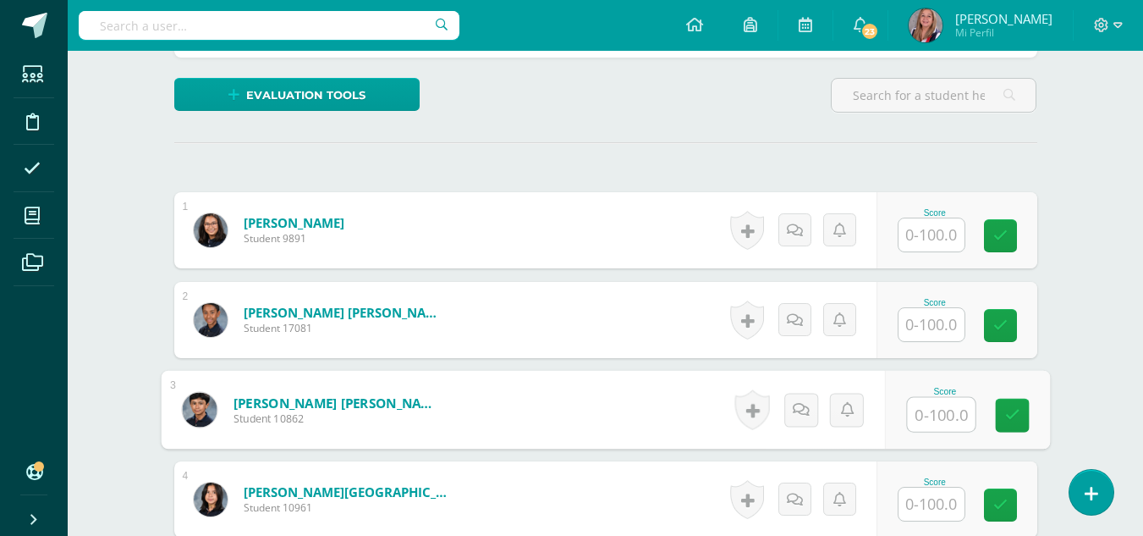
click at [935, 412] on input "text" at bounding box center [941, 415] width 68 height 34
type input "80"
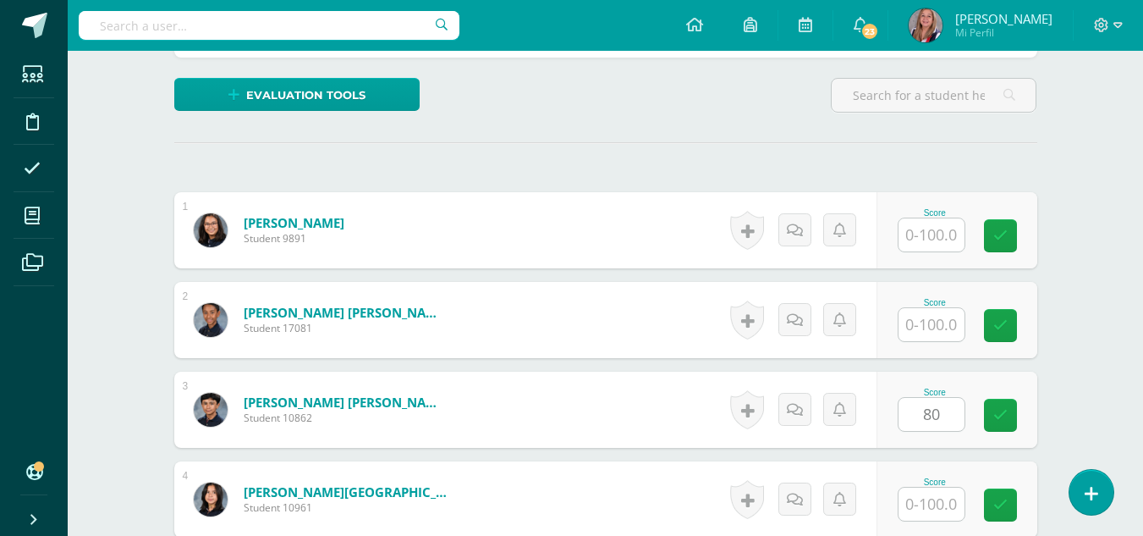
click at [1033, 409] on div "Score 80" at bounding box center [956, 409] width 161 height 76
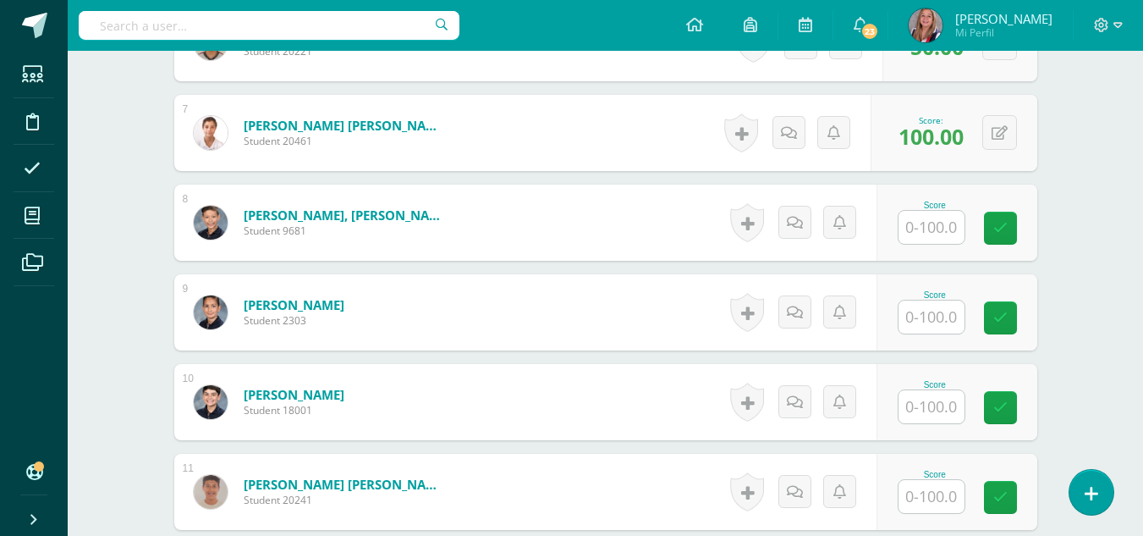
scroll to position [1032, 0]
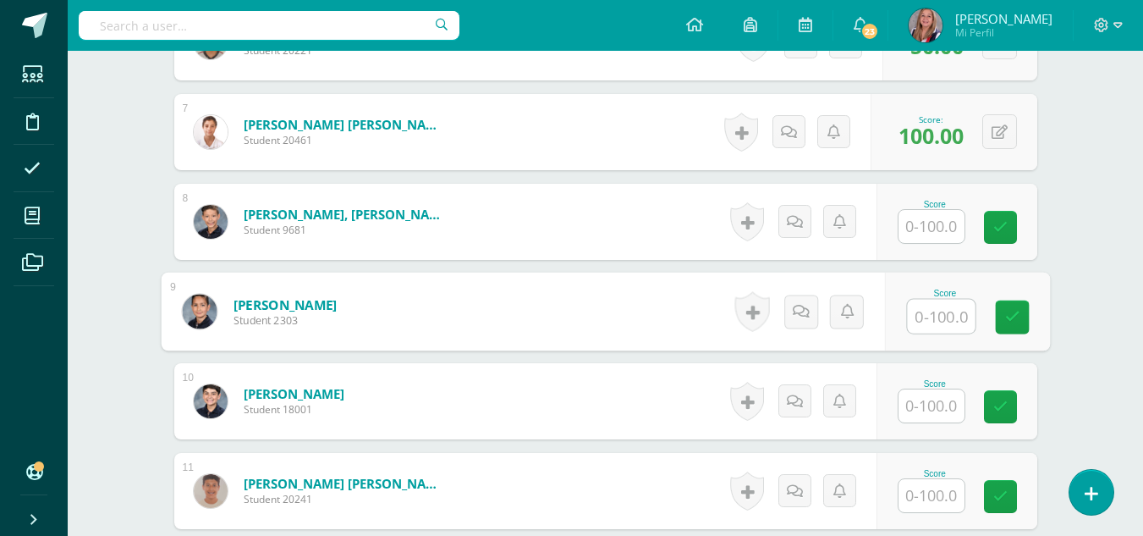
click at [934, 301] on input "text" at bounding box center [941, 316] width 68 height 34
type input "100"
click at [1032, 317] on div "Score 100" at bounding box center [966, 311] width 165 height 79
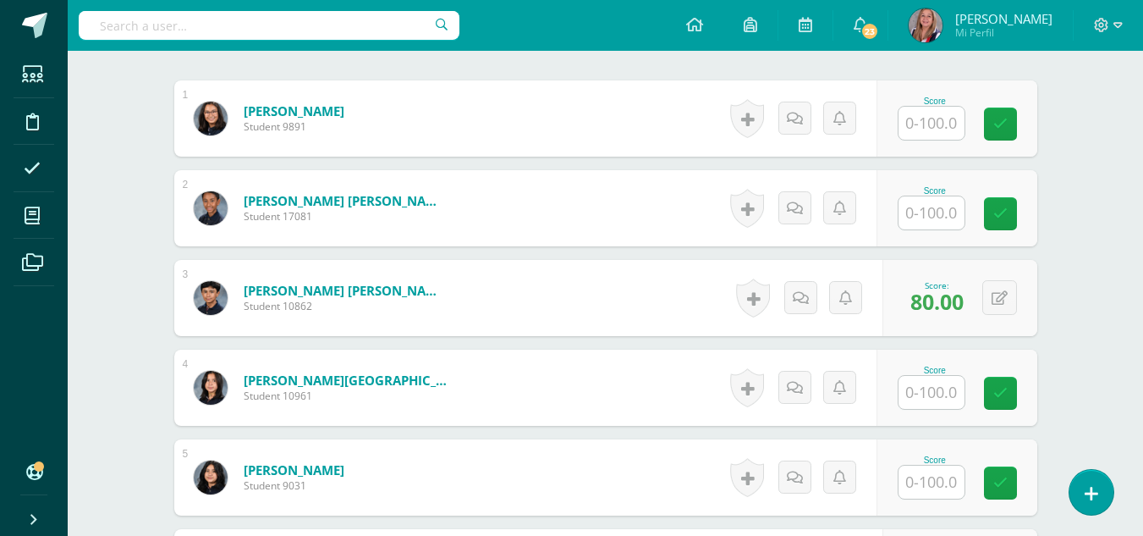
scroll to position [509, 0]
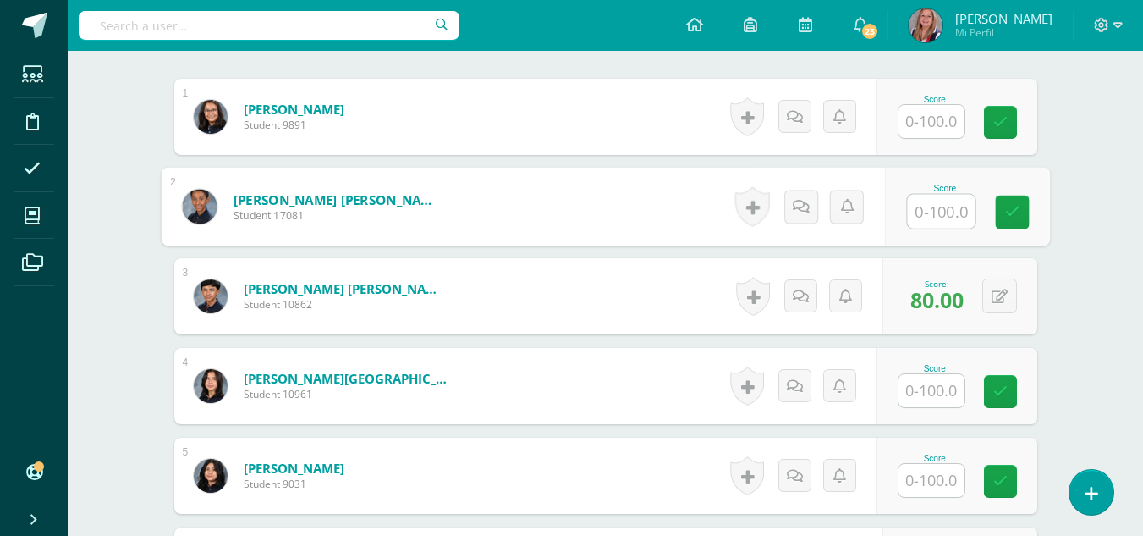
click at [926, 201] on input "text" at bounding box center [941, 212] width 68 height 34
type input "50"
click at [1008, 213] on icon at bounding box center [1011, 212] width 15 height 14
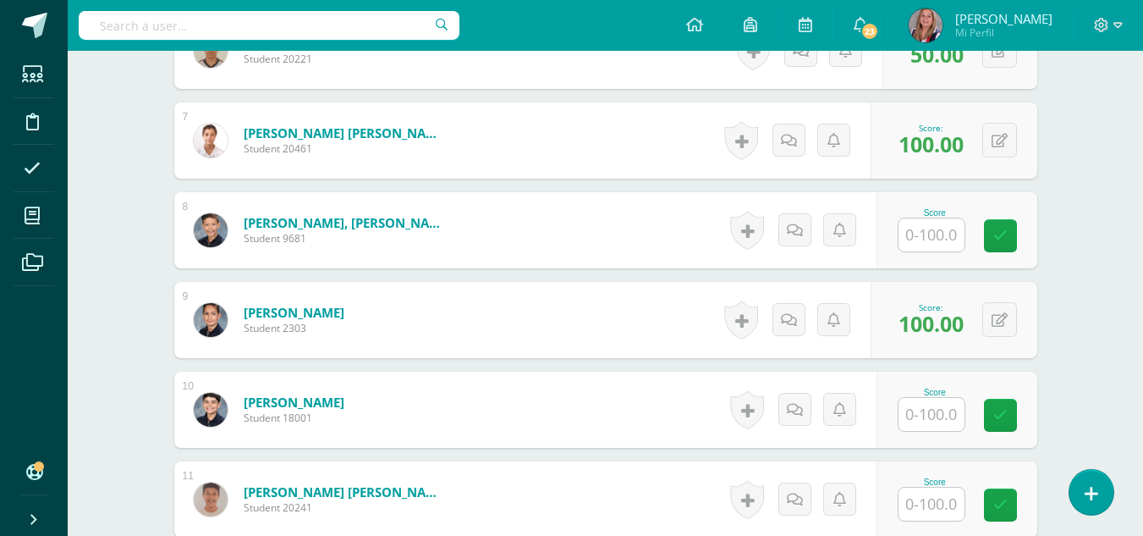
scroll to position [1025, 0]
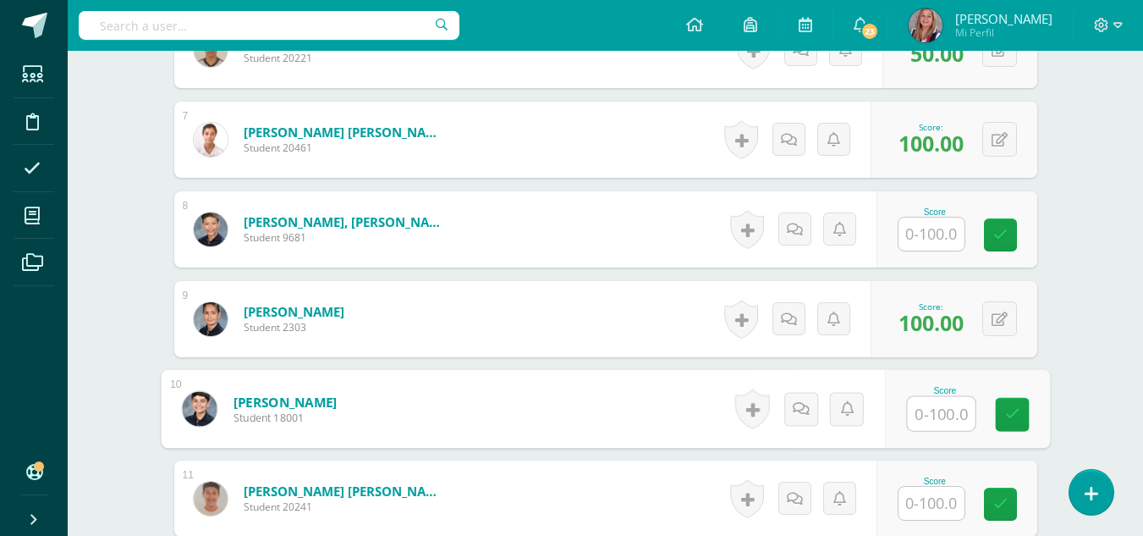
click at [939, 419] on input "text" at bounding box center [941, 414] width 68 height 34
type input "1"
type input "80"
click at [1003, 421] on link at bounding box center [1012, 415] width 34 height 34
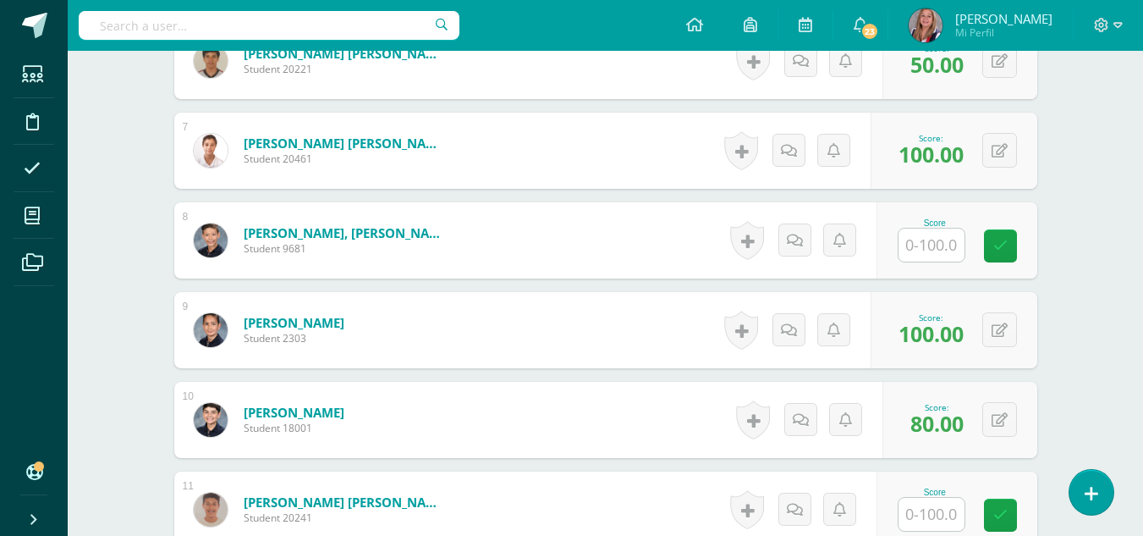
scroll to position [1013, 0]
click at [946, 246] on input "text" at bounding box center [931, 245] width 66 height 33
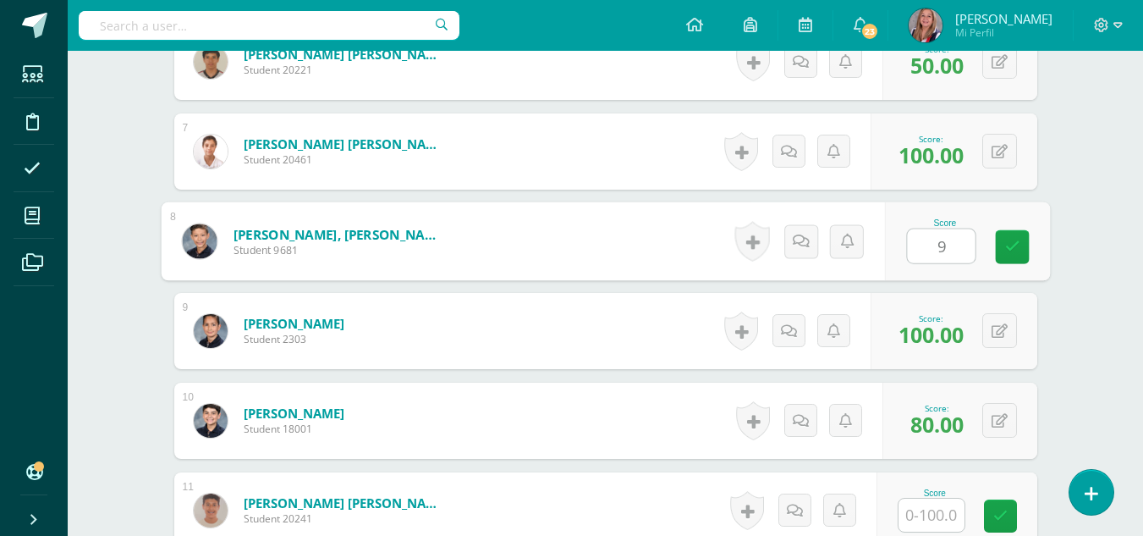
type input "90"
click at [1019, 251] on link at bounding box center [1012, 247] width 34 height 34
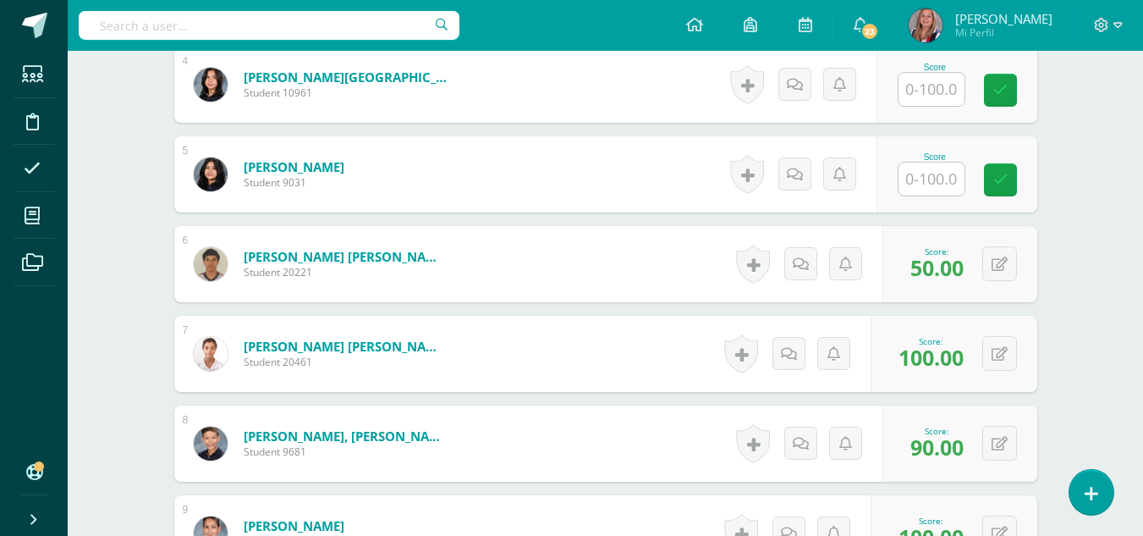
scroll to position [810, 0]
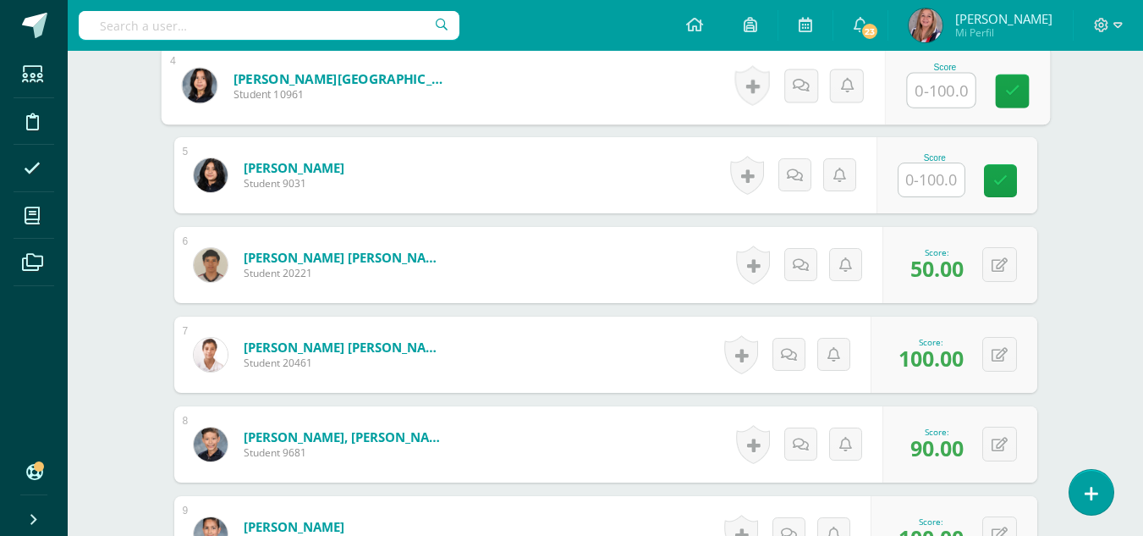
click at [926, 77] on input "text" at bounding box center [941, 91] width 68 height 34
type input "80"
click at [1015, 76] on link at bounding box center [1012, 91] width 34 height 34
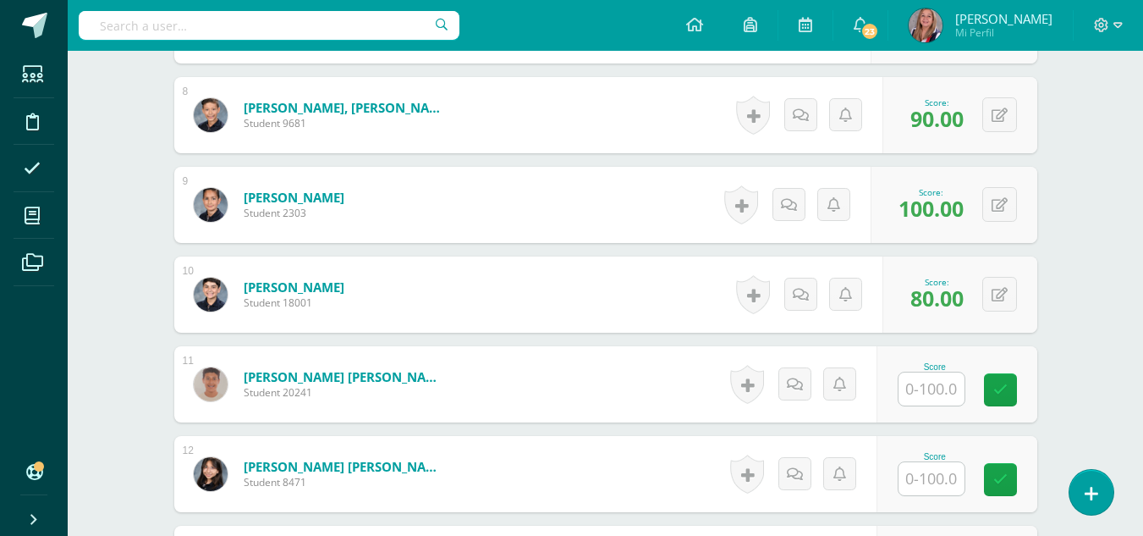
scroll to position [1140, 0]
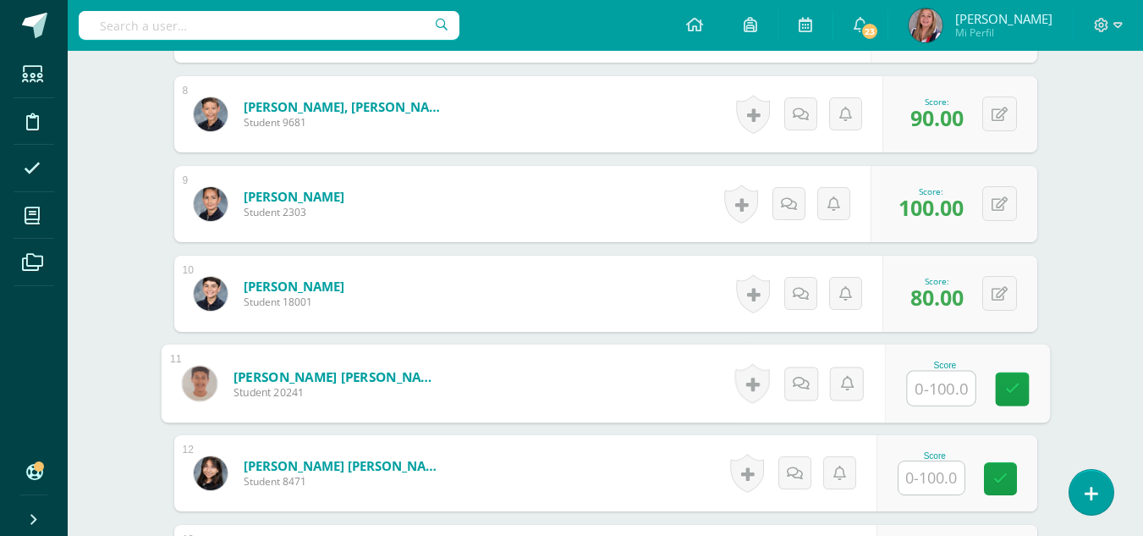
click at [926, 387] on input "text" at bounding box center [941, 388] width 68 height 34
type input "80"
click at [1024, 385] on link at bounding box center [1012, 389] width 34 height 34
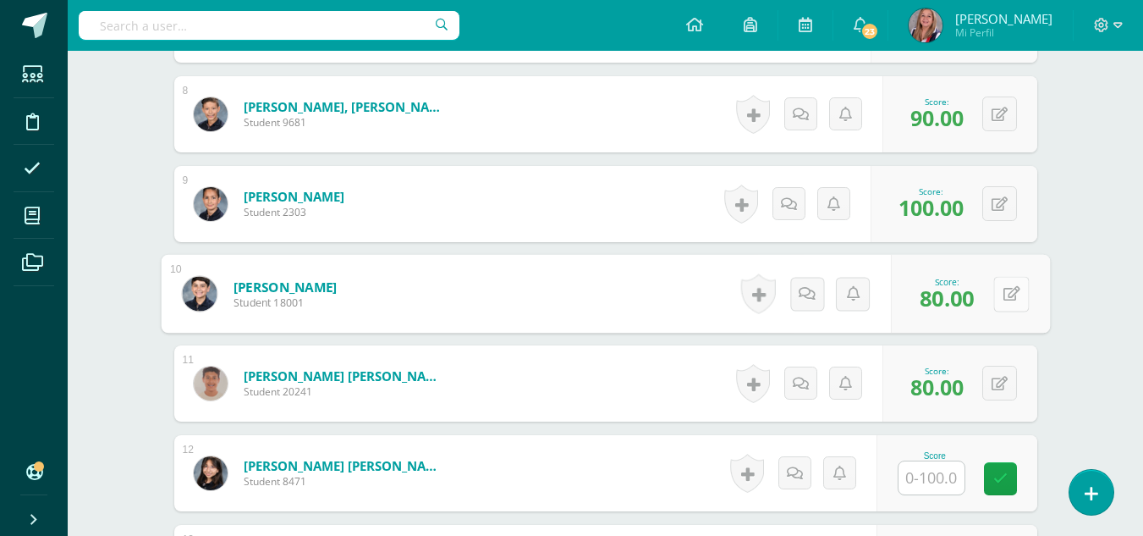
click at [1005, 301] on button at bounding box center [1011, 294] width 36 height 36
type input "100"
click at [970, 302] on icon at bounding box center [966, 299] width 15 height 14
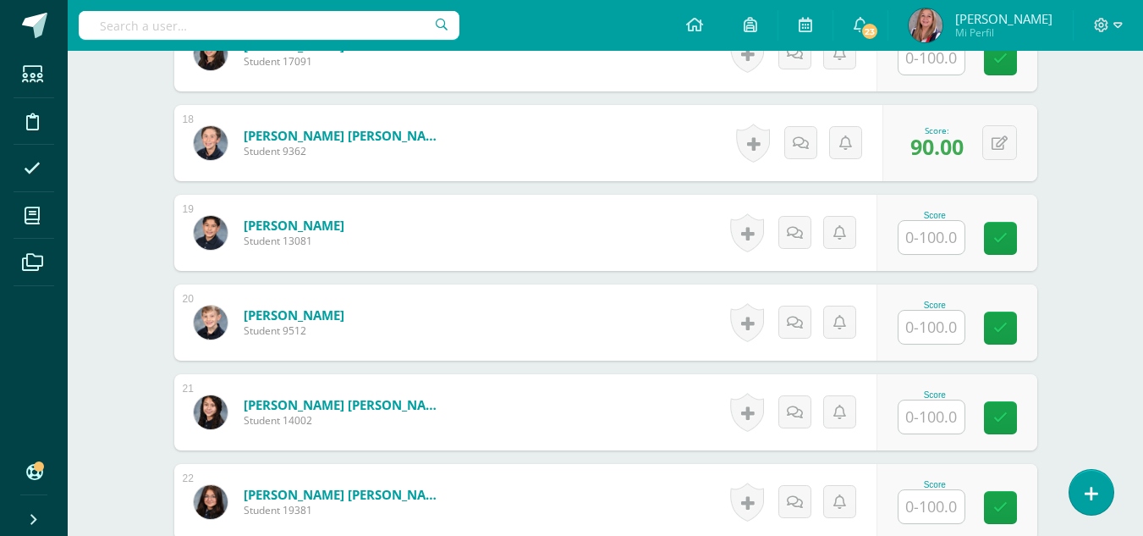
scroll to position [2125, 0]
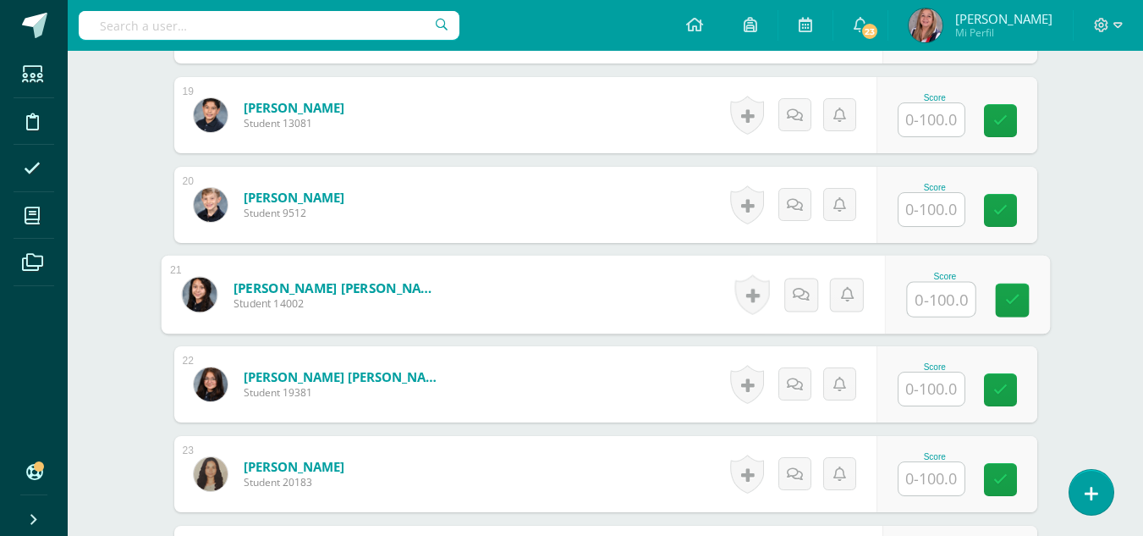
click at [933, 305] on input "text" at bounding box center [941, 300] width 68 height 34
type input "90"
click at [1010, 296] on icon at bounding box center [1011, 300] width 15 height 14
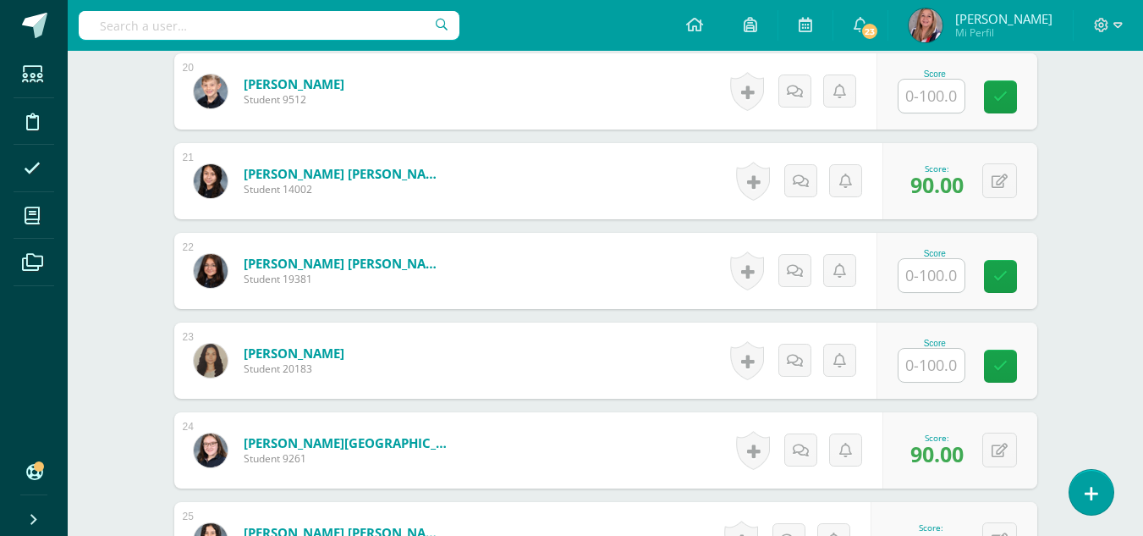
scroll to position [2237, 0]
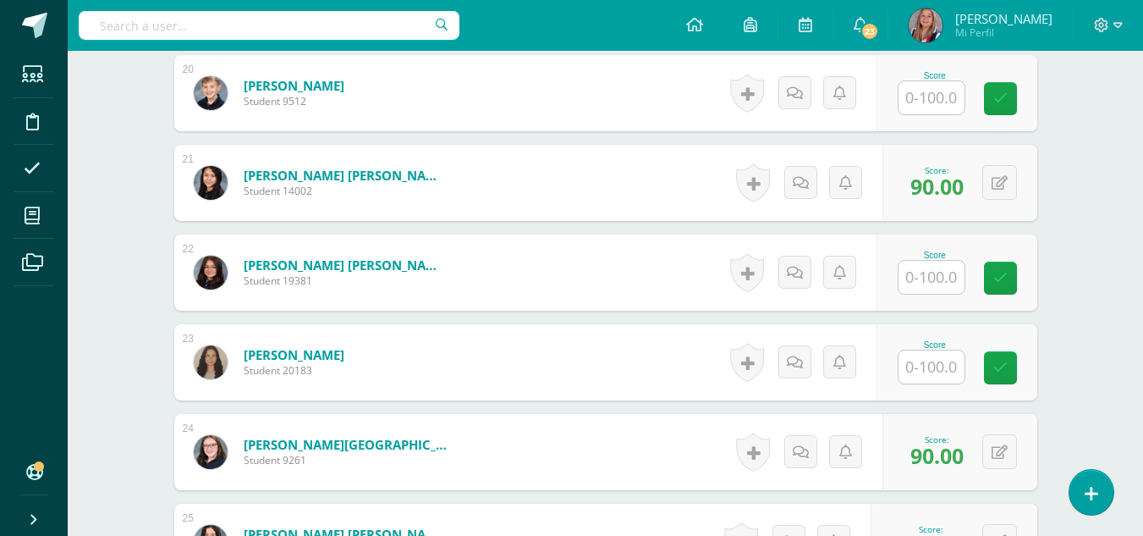
click at [939, 89] on input "text" at bounding box center [931, 97] width 66 height 33
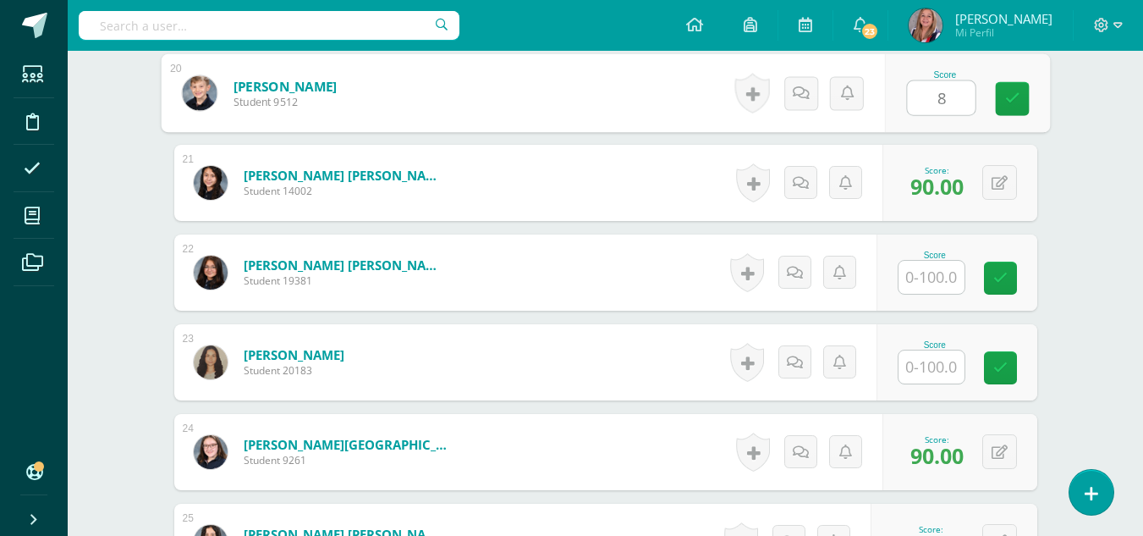
type input "80"
click at [1005, 105] on icon at bounding box center [1011, 98] width 15 height 14
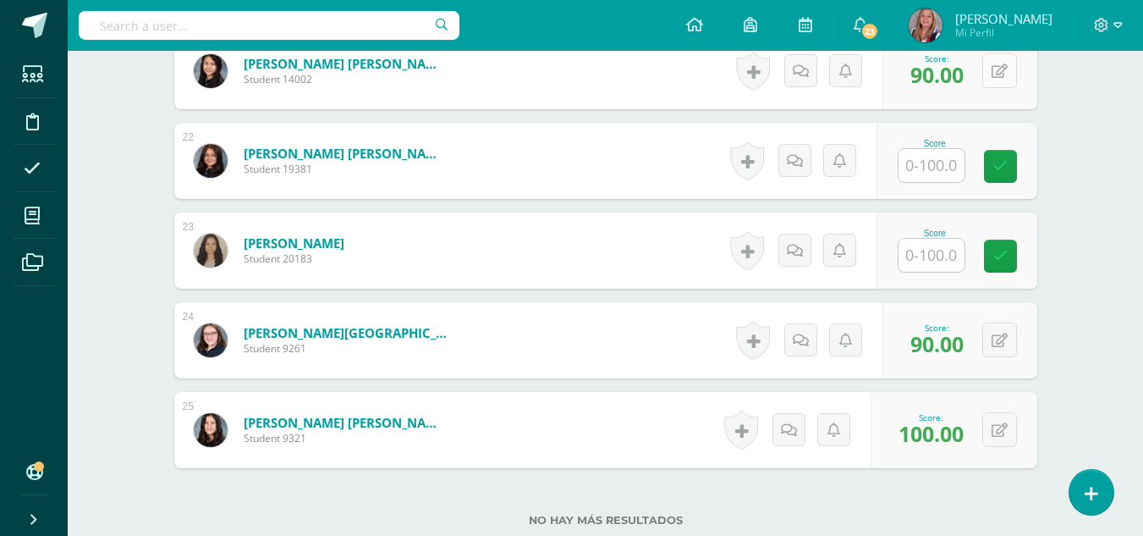
scroll to position [2350, 0]
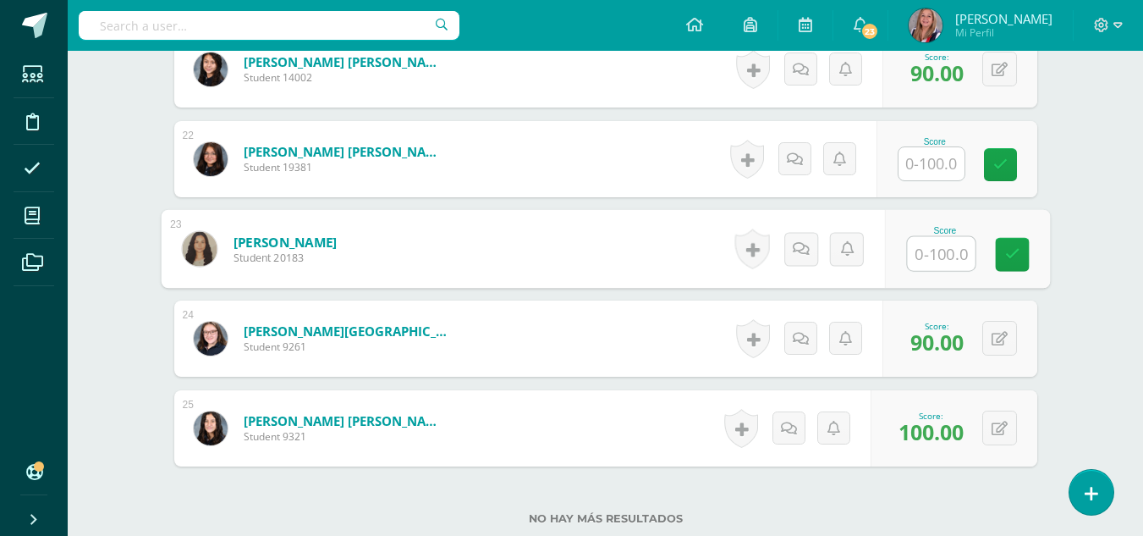
click at [957, 249] on input "text" at bounding box center [941, 254] width 68 height 34
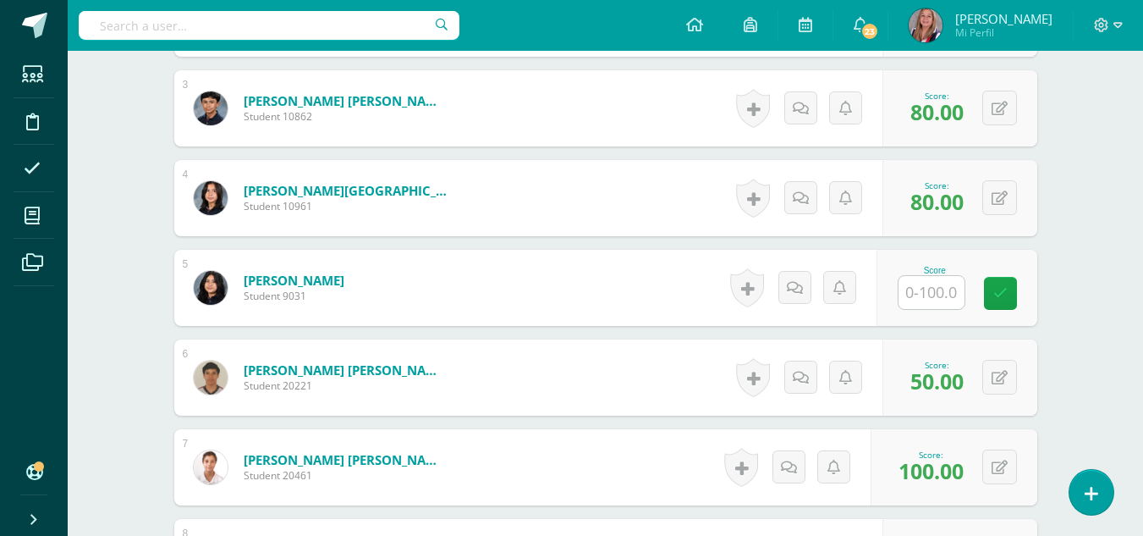
scroll to position [698, 0]
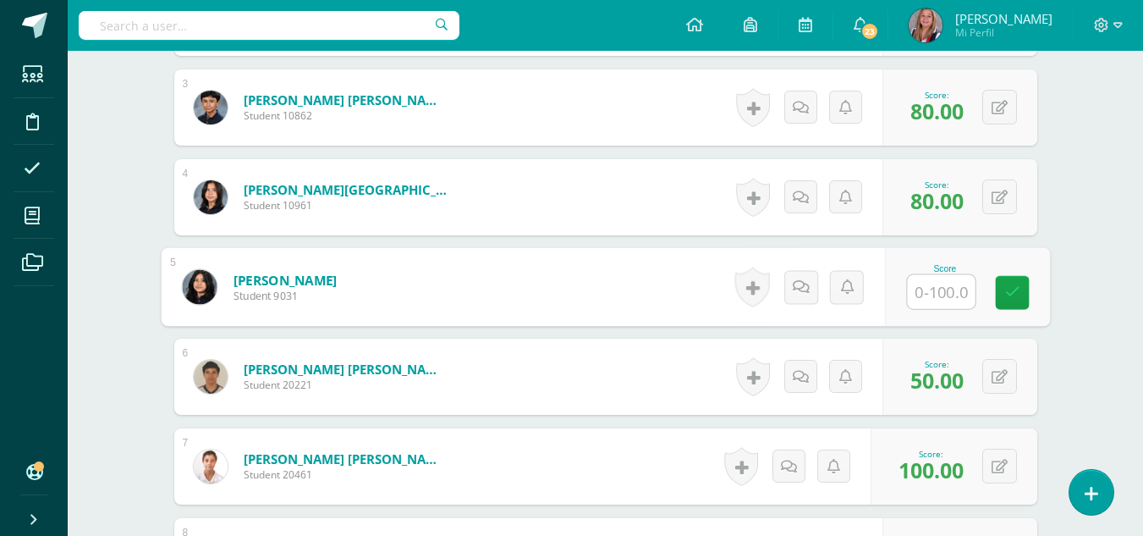
click at [910, 294] on input "text" at bounding box center [941, 292] width 68 height 34
type input "60"
click at [1010, 297] on icon at bounding box center [1011, 292] width 15 height 14
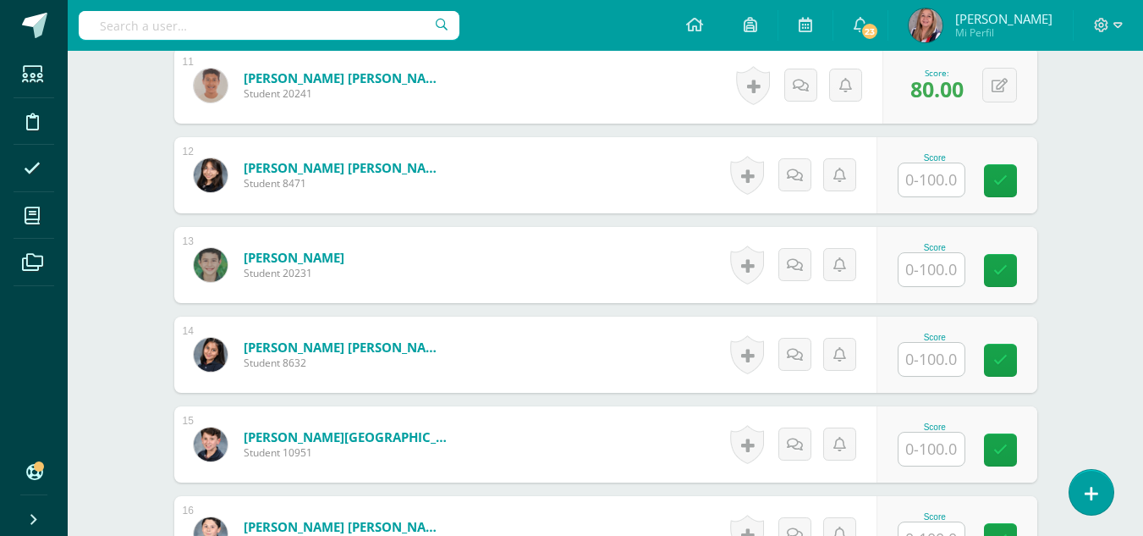
scroll to position [1438, 0]
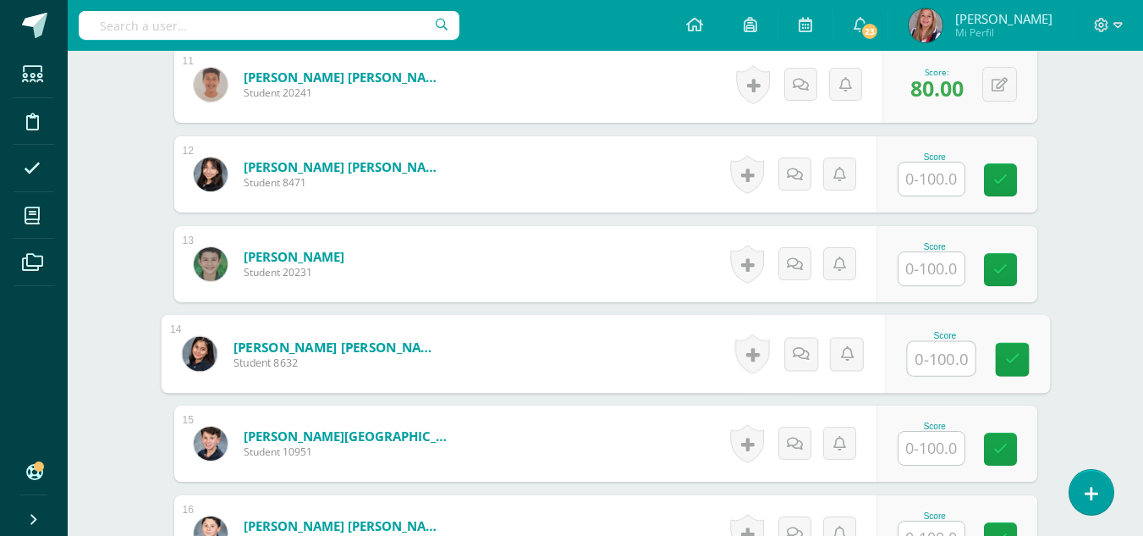
click at [927, 372] on input "text" at bounding box center [941, 359] width 68 height 34
type input "6"
type input "50"
click at [1016, 364] on icon at bounding box center [1011, 359] width 15 height 14
drag, startPoint x: 1016, startPoint y: 364, endPoint x: 1085, endPoint y: 326, distance: 79.1
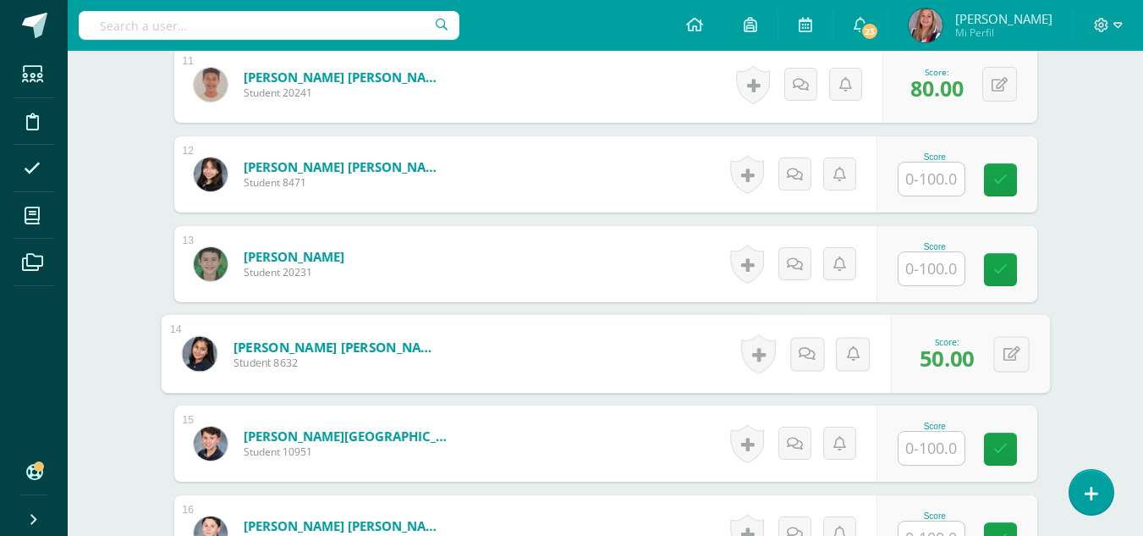
click at [1085, 326] on div "Literature I Curso Secundaria "Ingles" Herramientas Detalle de asistencias Acti…" at bounding box center [605, 92] width 1075 height 2959
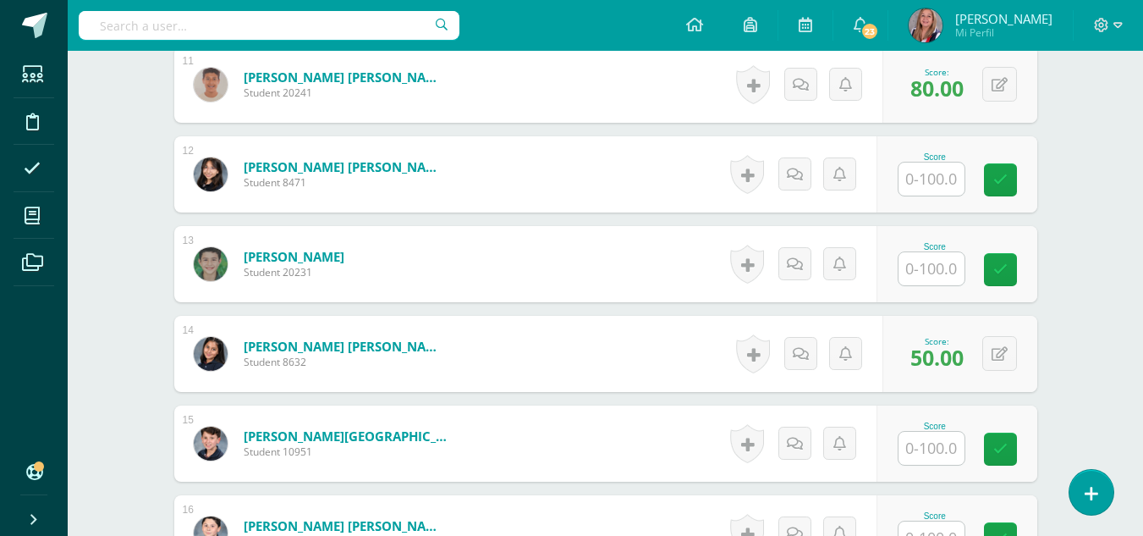
click at [938, 173] on input "text" at bounding box center [931, 178] width 66 height 33
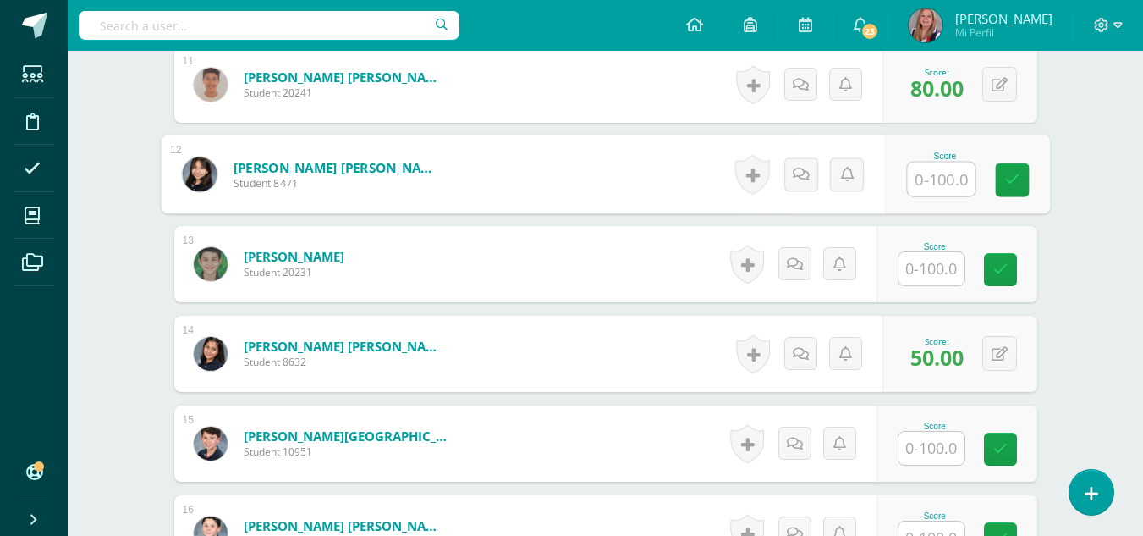
type input "0"
click at [1002, 184] on link at bounding box center [1012, 180] width 34 height 34
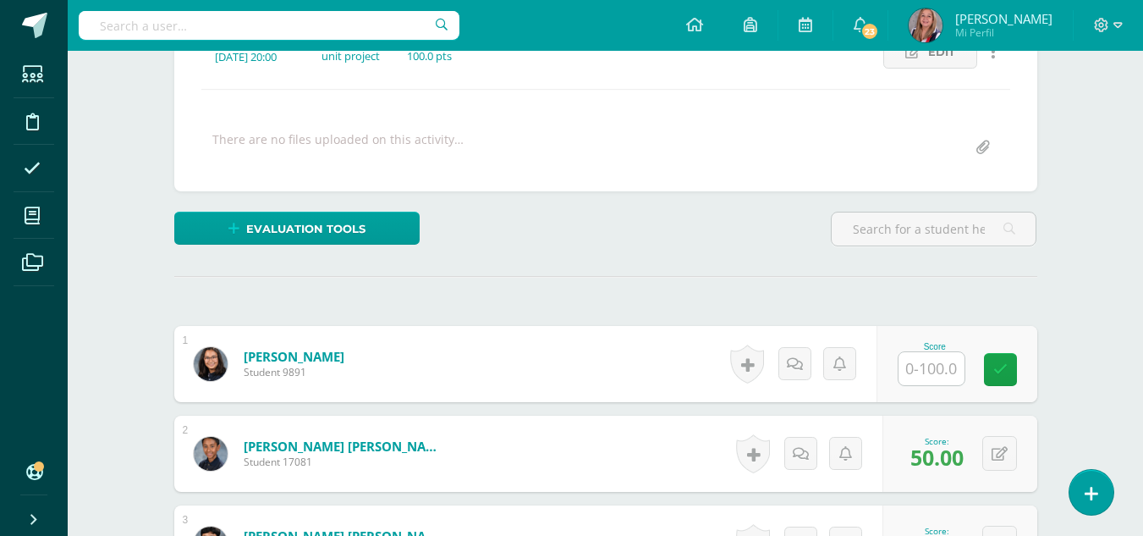
scroll to position [258, 0]
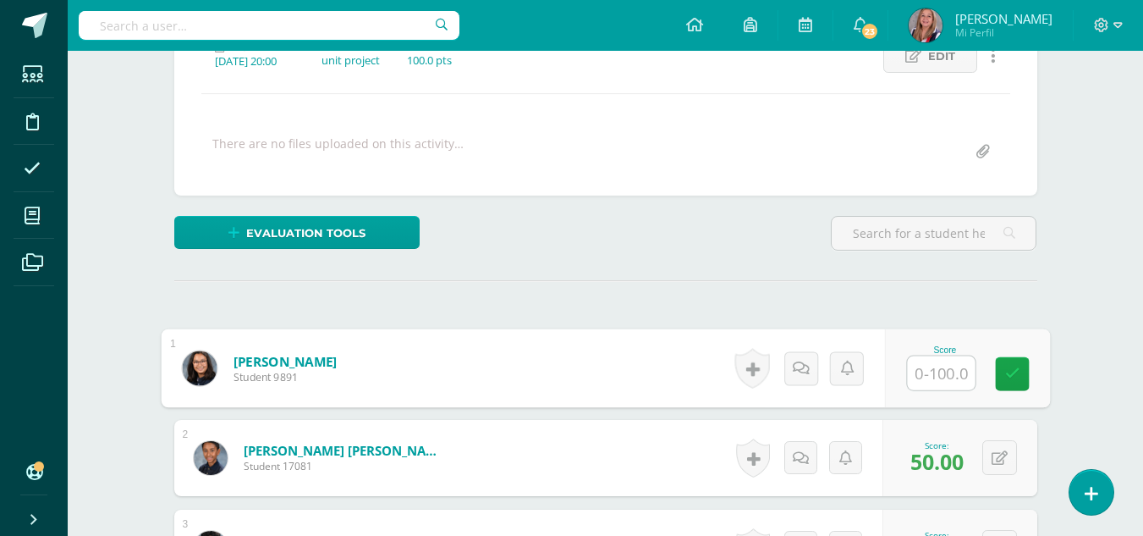
click at [917, 382] on input "text" at bounding box center [941, 373] width 68 height 34
type input "100"
click at [1017, 370] on icon at bounding box center [1011, 373] width 15 height 14
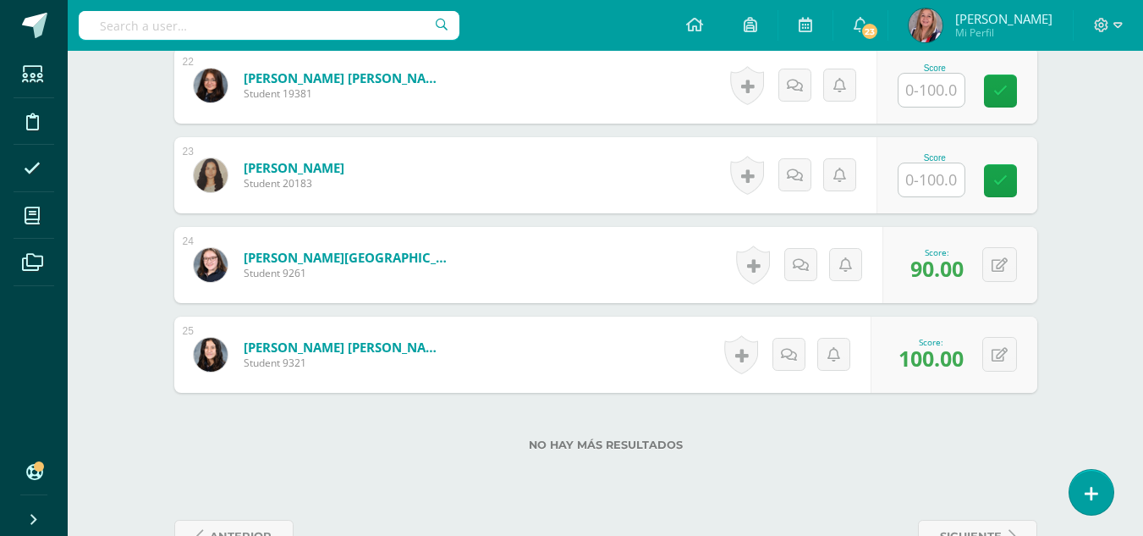
scroll to position [2420, 0]
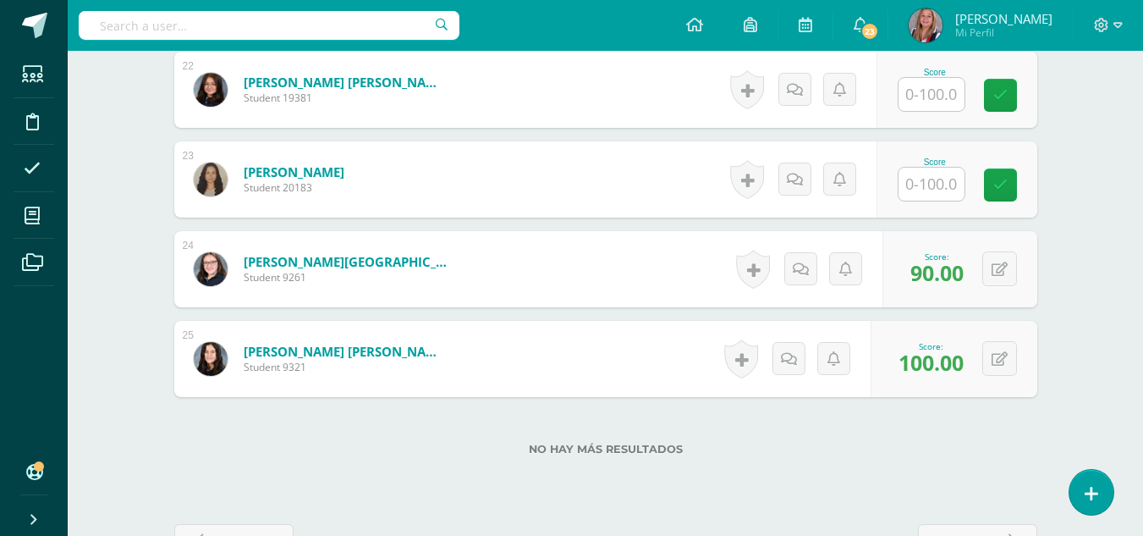
click at [929, 181] on input "text" at bounding box center [931, 184] width 66 height 33
type input "100"
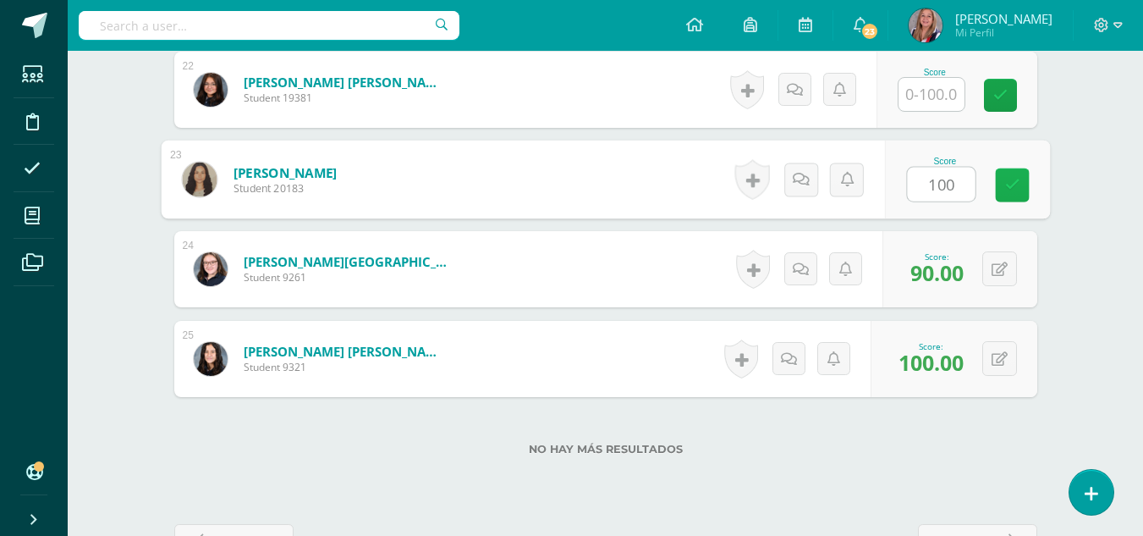
click at [1014, 185] on icon at bounding box center [1011, 185] width 15 height 14
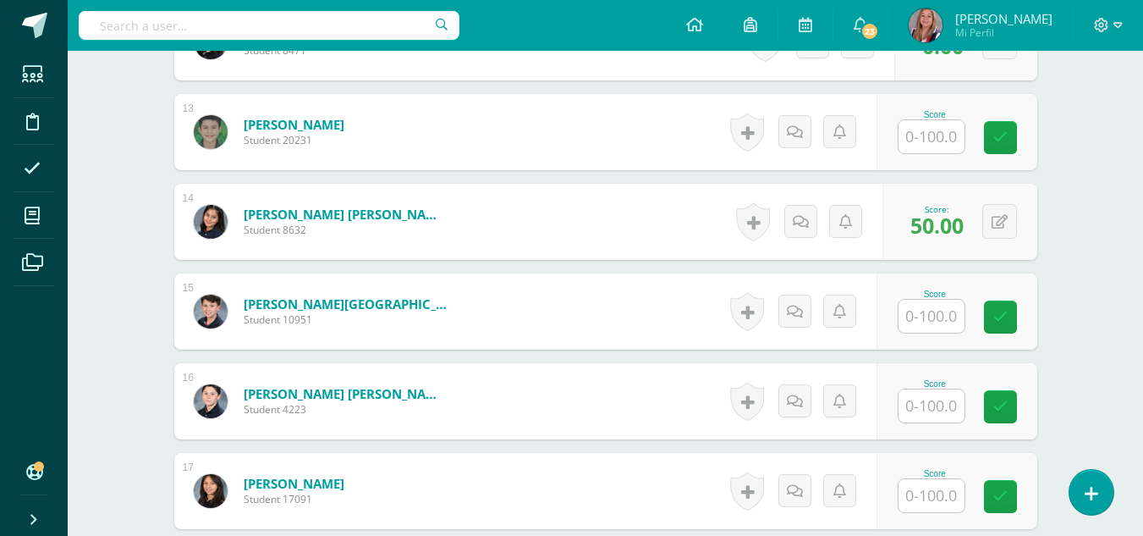
scroll to position [1569, 0]
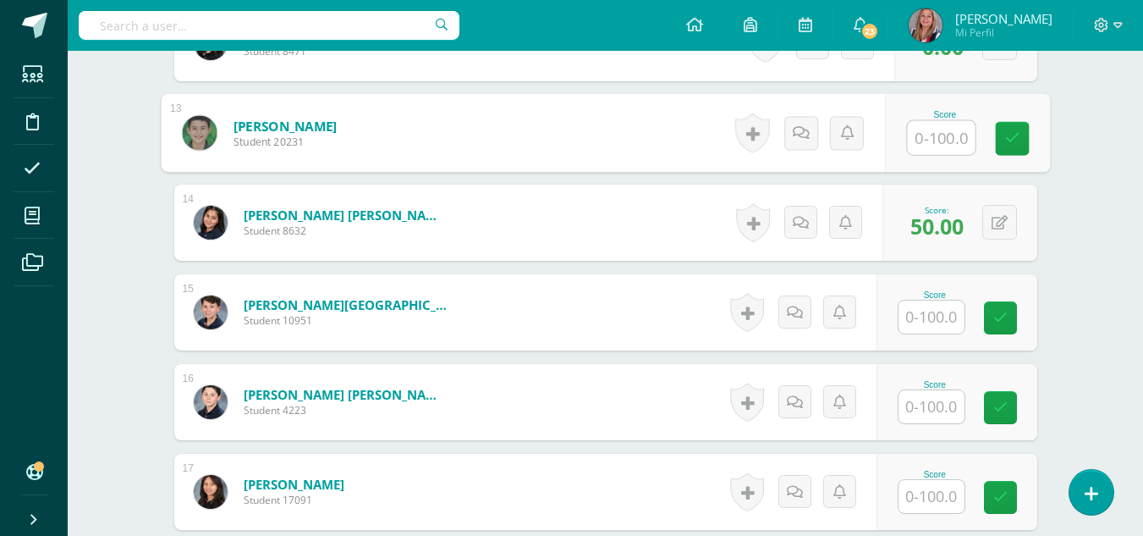
click at [948, 135] on input "text" at bounding box center [941, 138] width 68 height 34
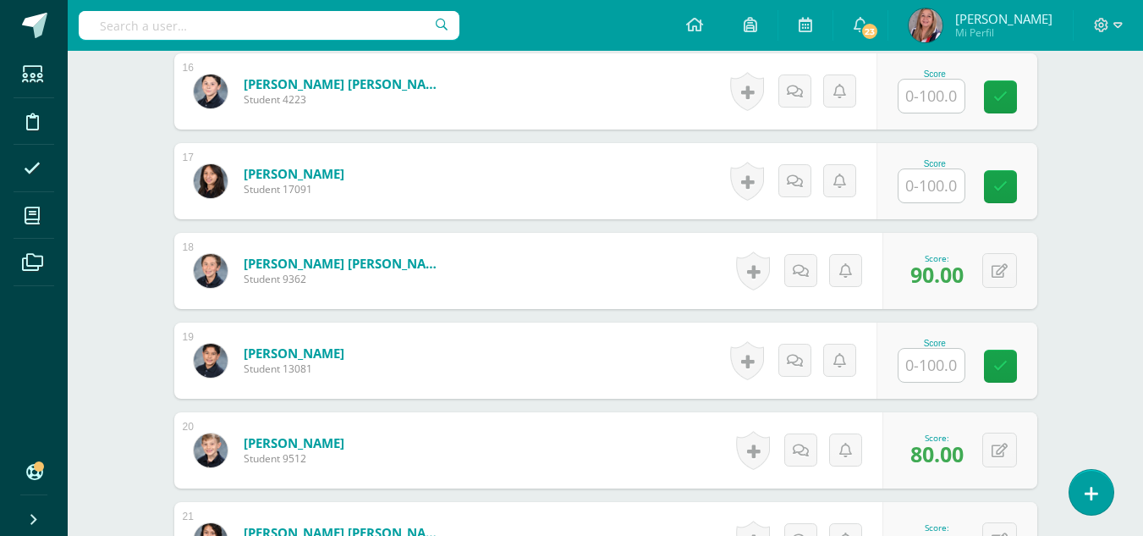
scroll to position [1882, 0]
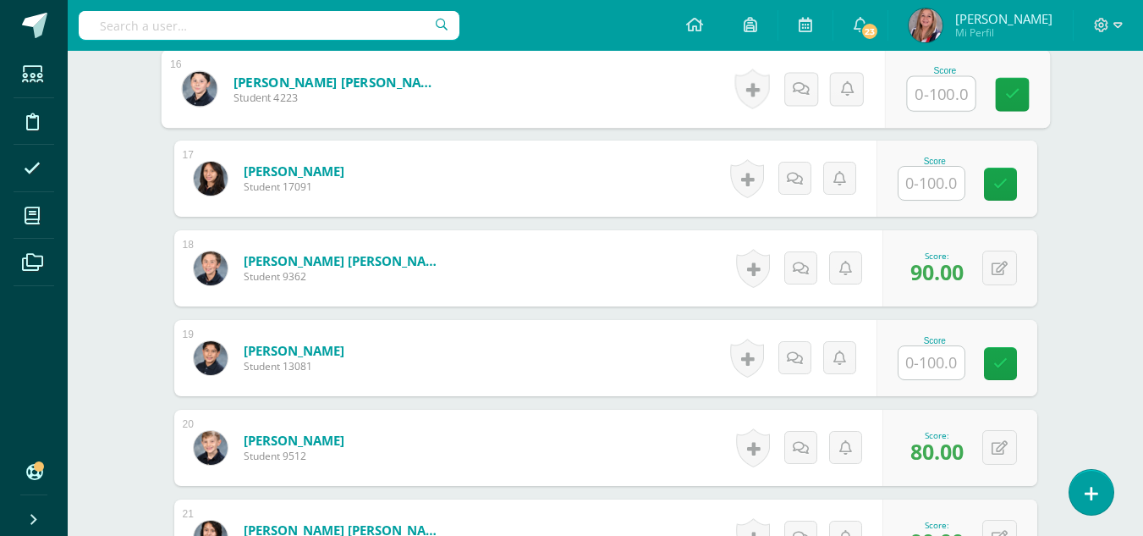
click at [937, 91] on input "text" at bounding box center [941, 94] width 68 height 34
type input "0"
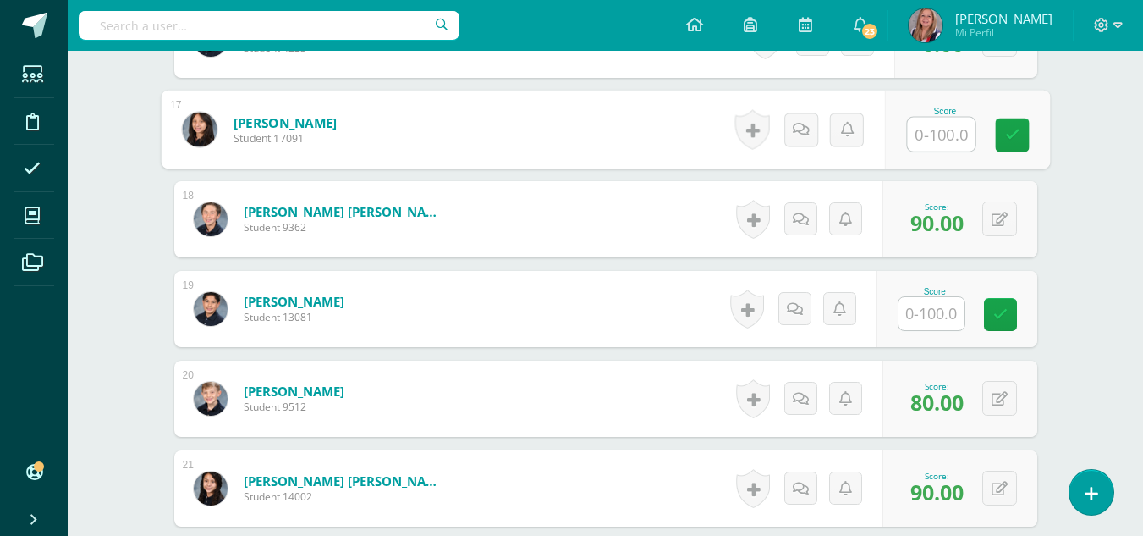
scroll to position [1932, 0]
type input "0"
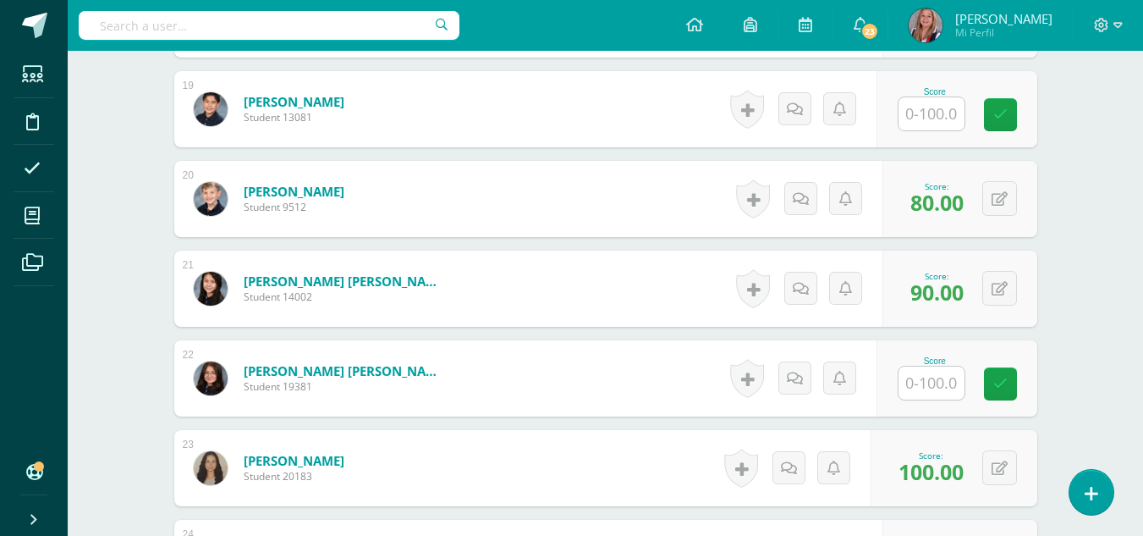
scroll to position [2137, 0]
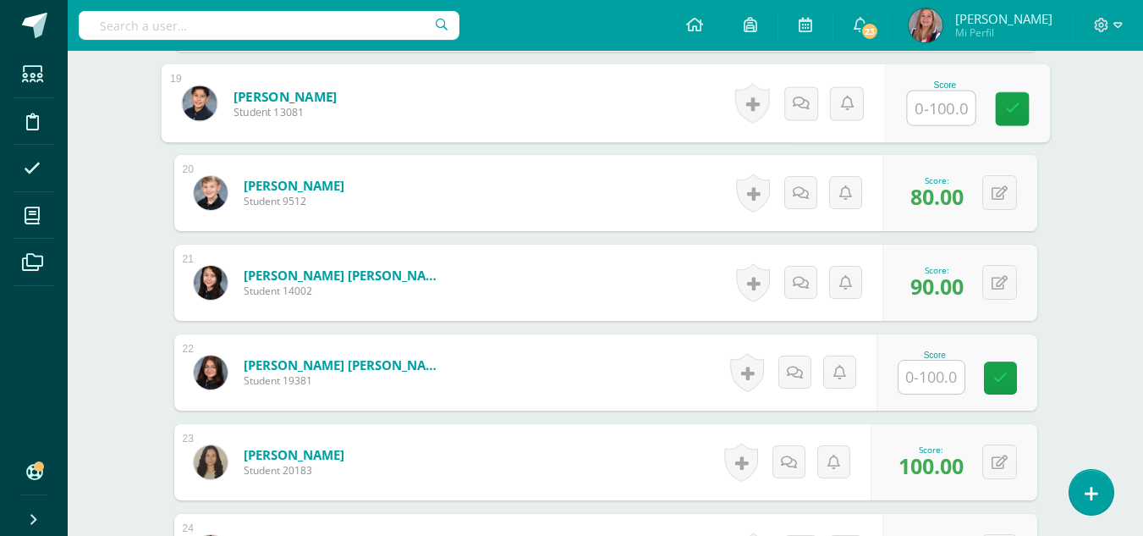
click at [949, 116] on input "text" at bounding box center [941, 108] width 68 height 34
type input "0"
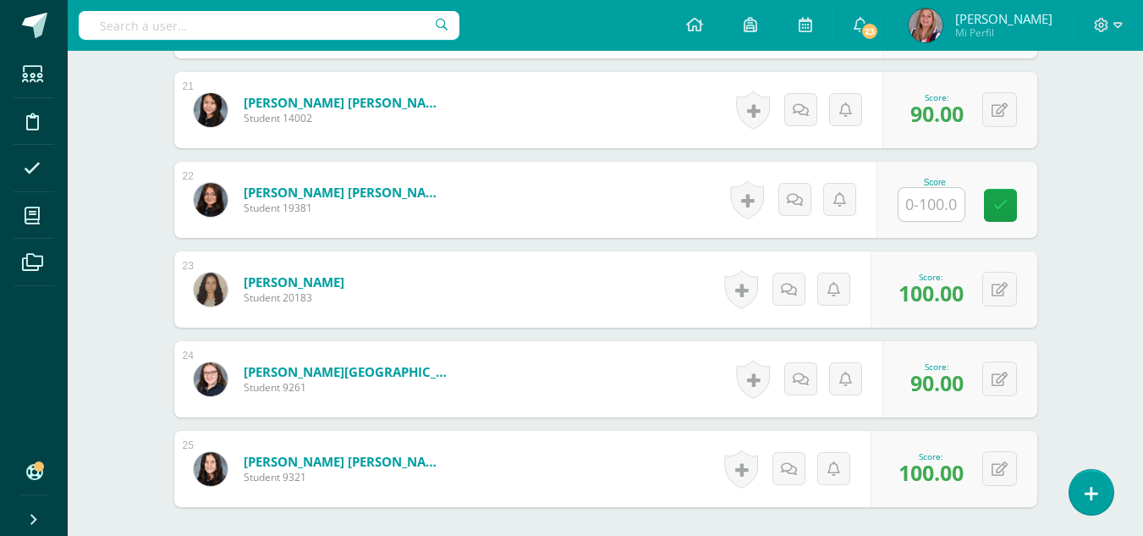
scroll to position [2310, 0]
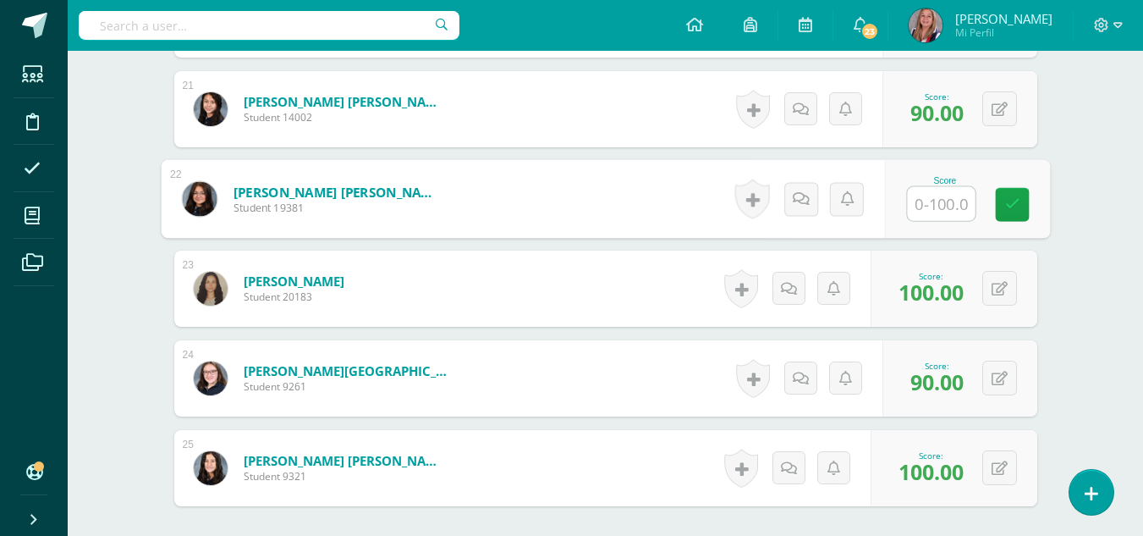
click at [937, 212] on input "text" at bounding box center [941, 204] width 68 height 34
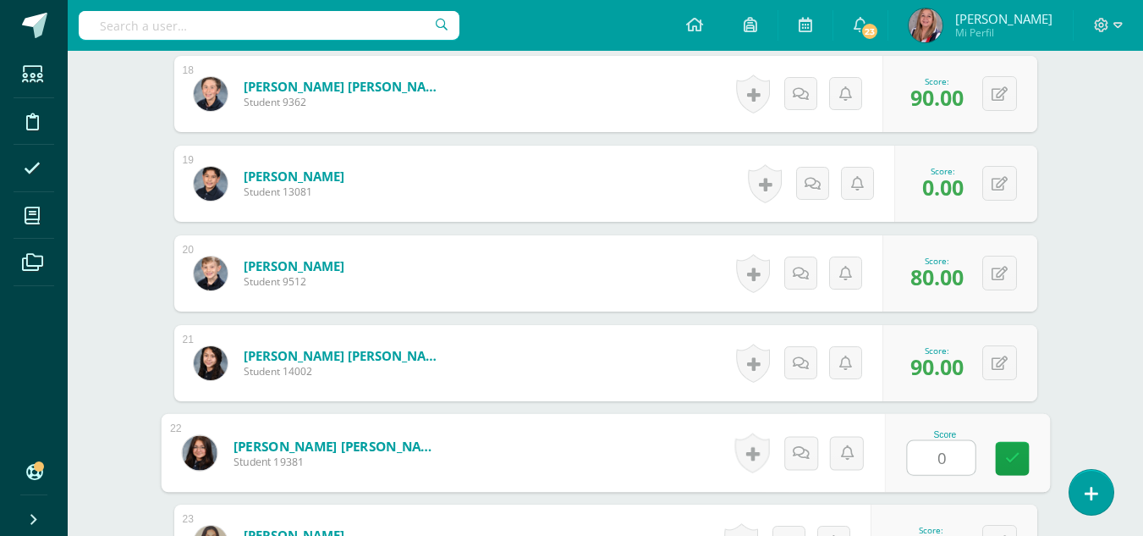
scroll to position [2028, 0]
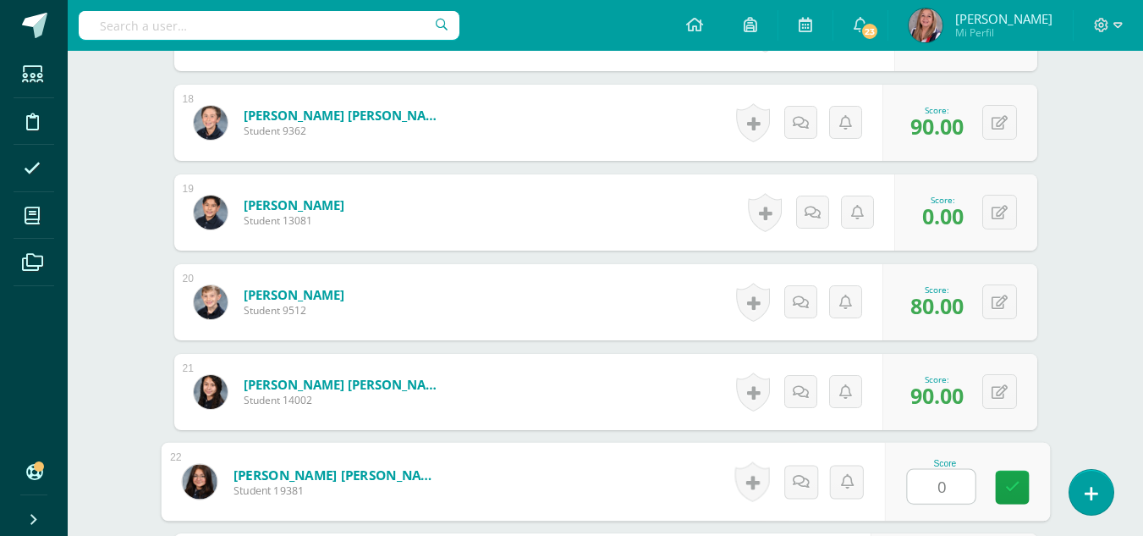
type input "0"
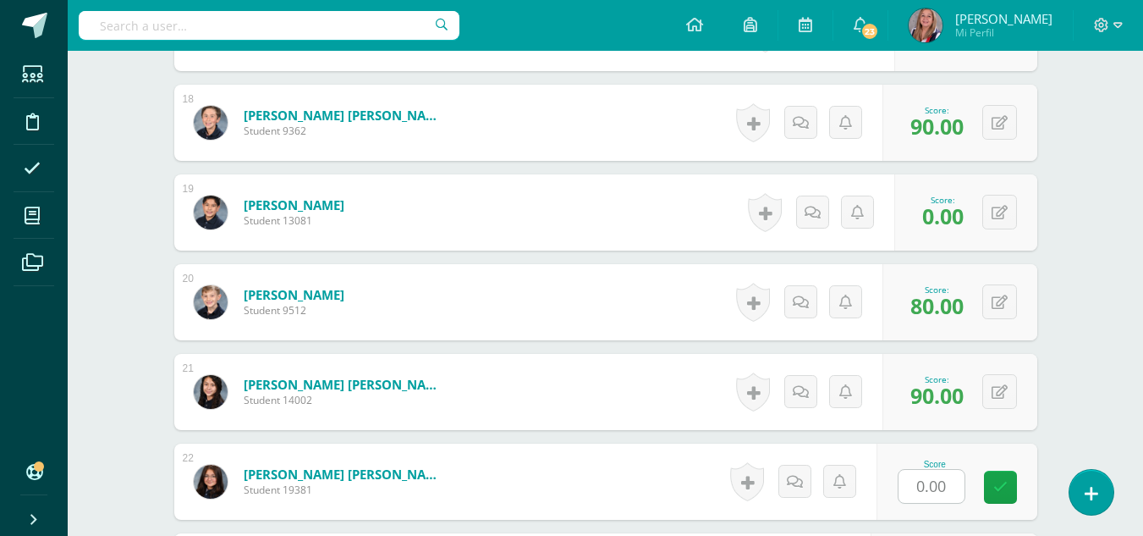
click at [986, 493] on form "Rivera García, Mía Alessandra Student 19381 Score 0.00 0 Badges" at bounding box center [605, 481] width 863 height 76
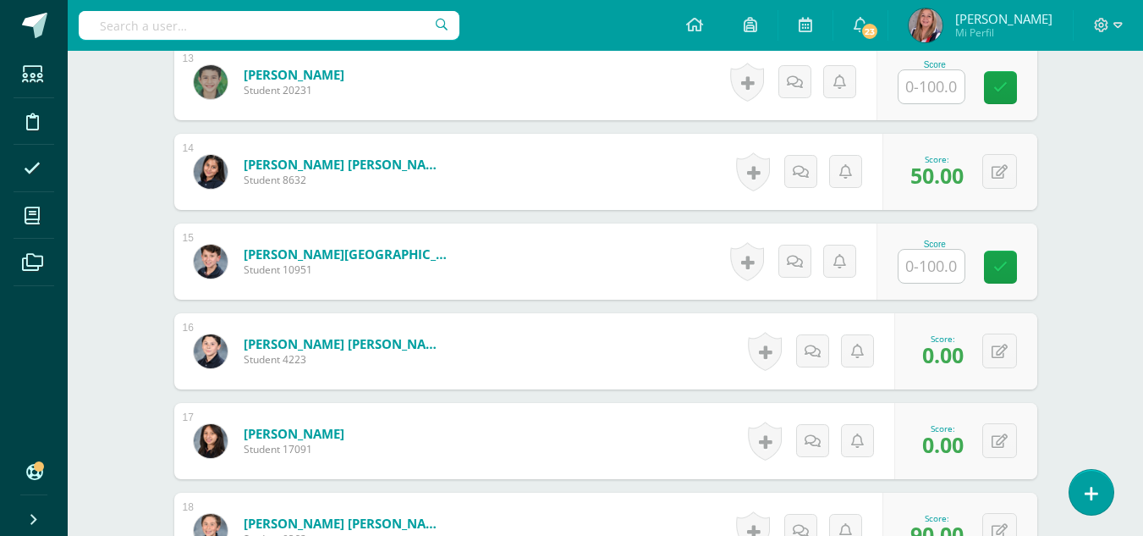
scroll to position [1621, 0]
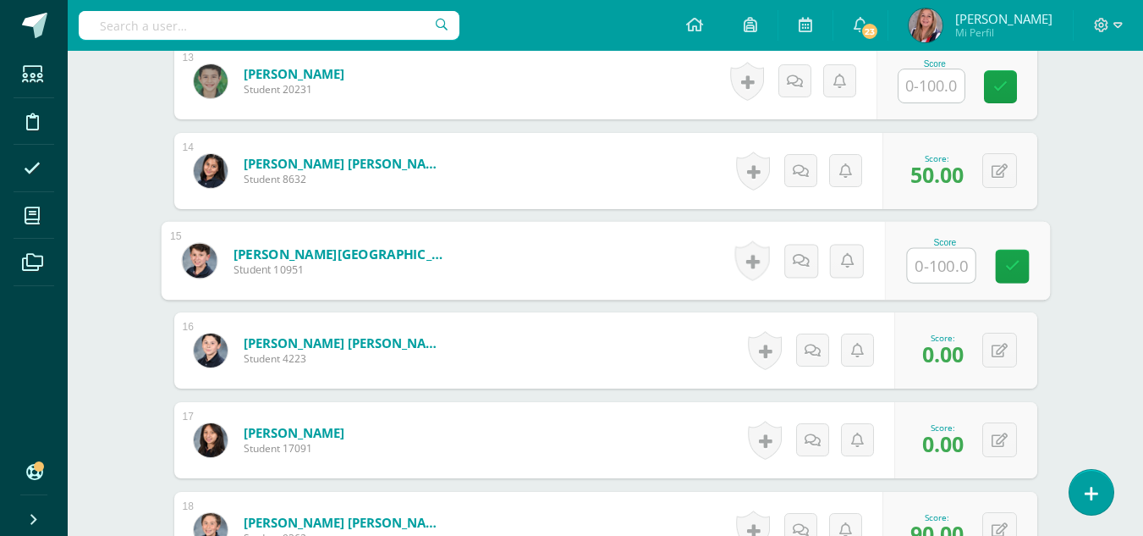
click at [942, 275] on input "text" at bounding box center [941, 266] width 68 height 34
type input "0"
click at [1021, 259] on link at bounding box center [1012, 267] width 34 height 34
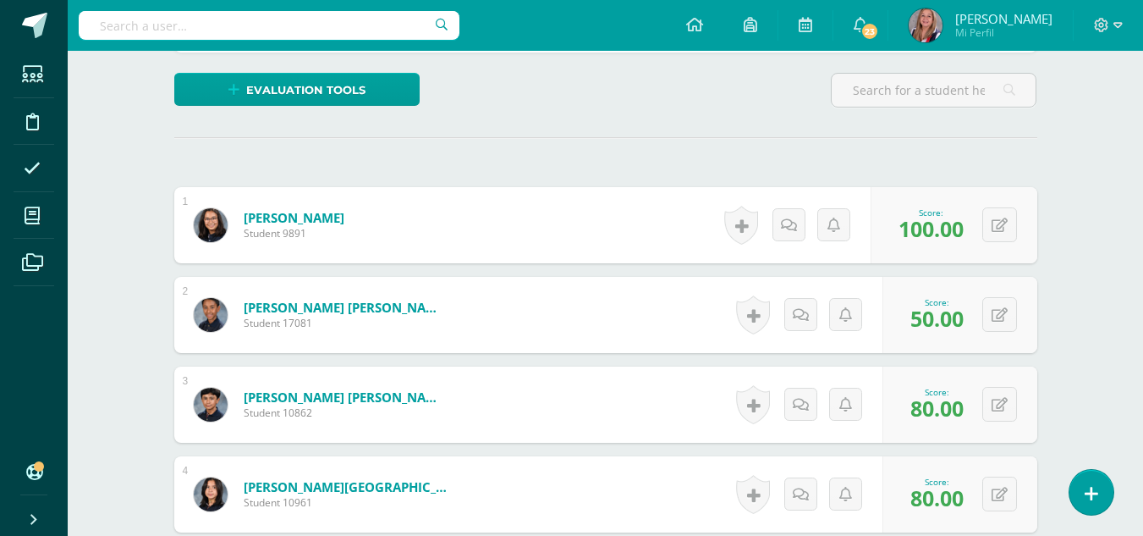
scroll to position [0, 0]
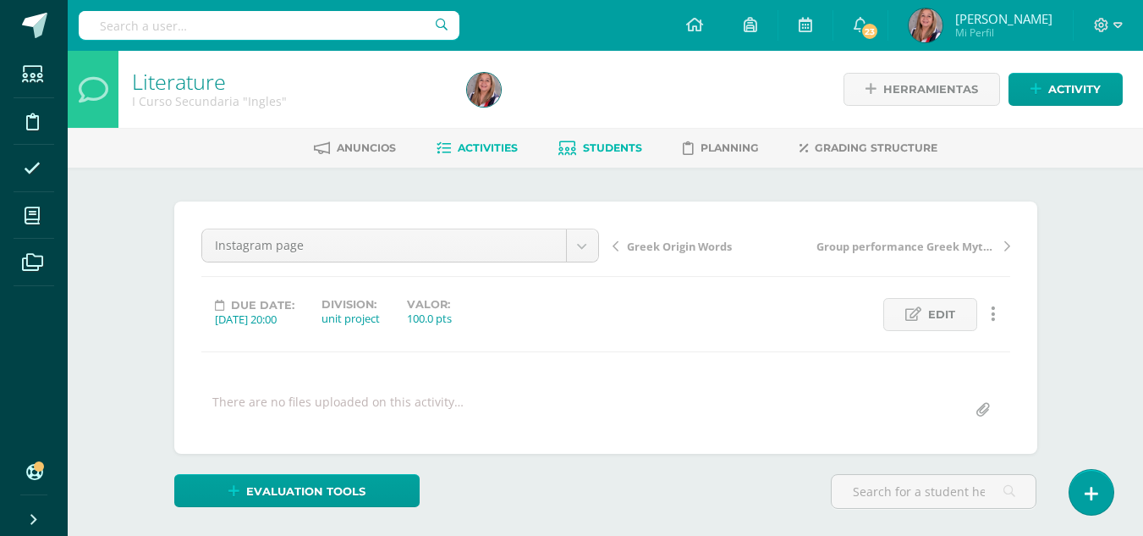
click at [610, 153] on span "Students" at bounding box center [612, 147] width 59 height 13
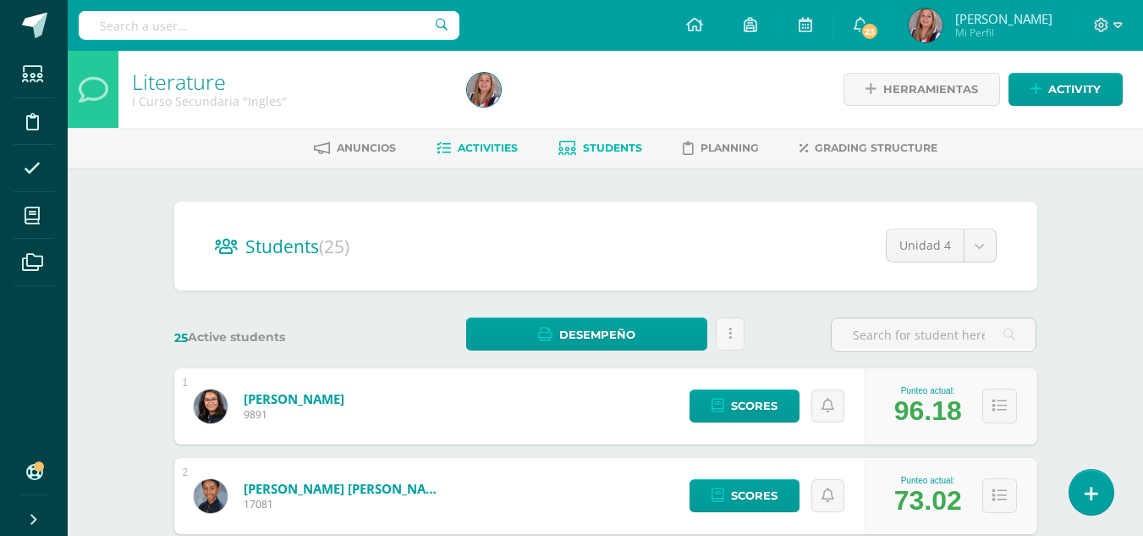
click at [499, 151] on span "Activities" at bounding box center [488, 147] width 60 height 13
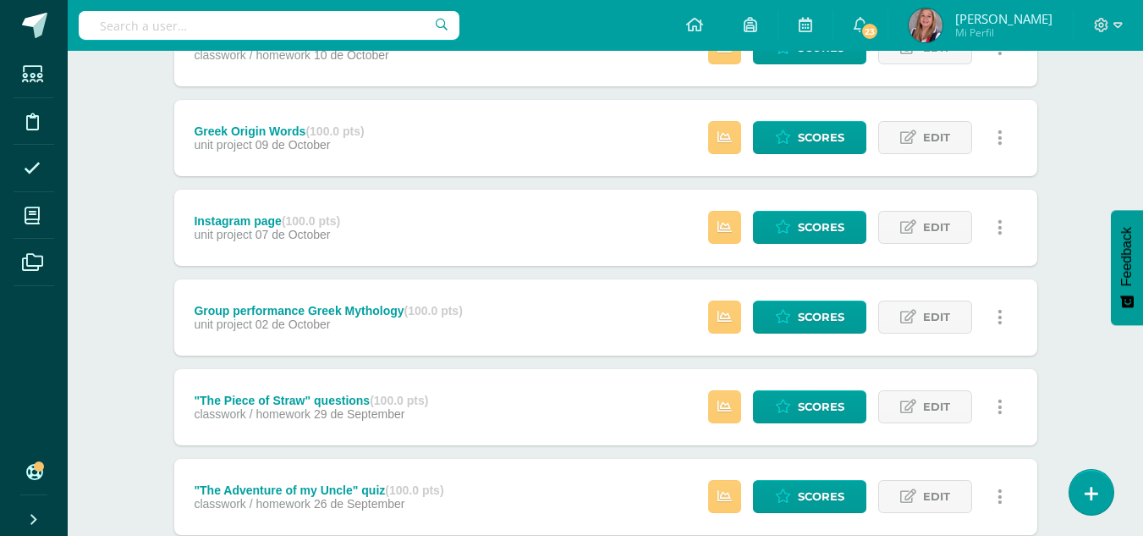
scroll to position [272, 0]
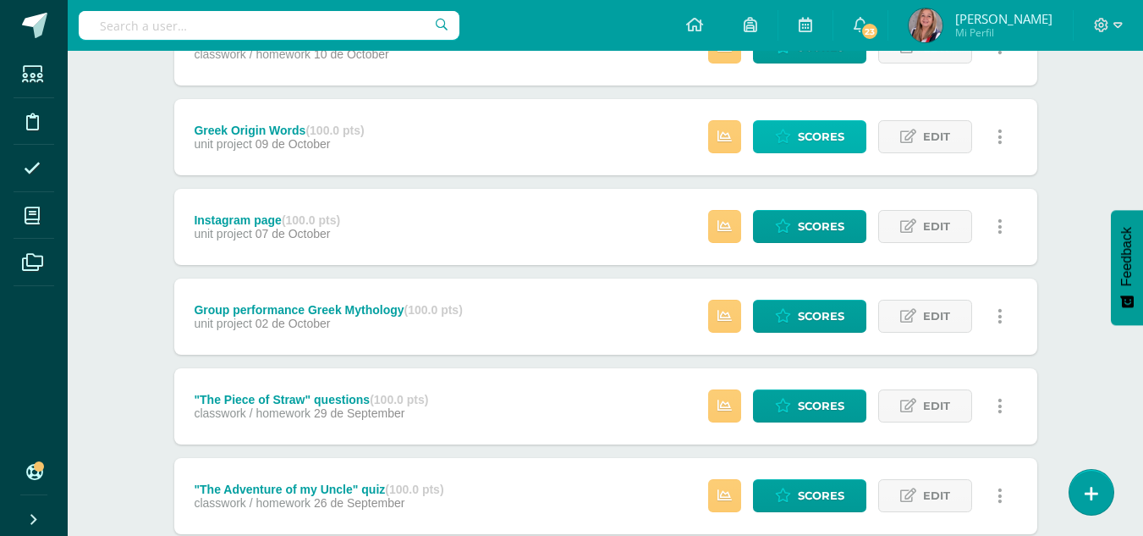
click at [803, 139] on span "Scores" at bounding box center [821, 136] width 47 height 31
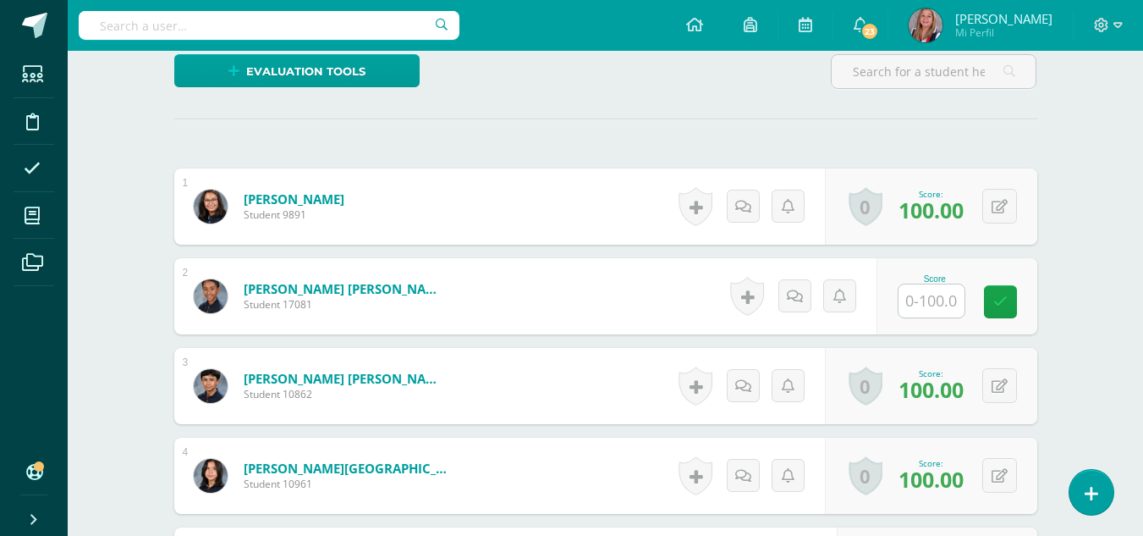
scroll to position [420, 0]
click at [987, 195] on div "0 Badges Badges obtained Aún no hay logros agregados Score: 100.00" at bounding box center [931, 206] width 212 height 76
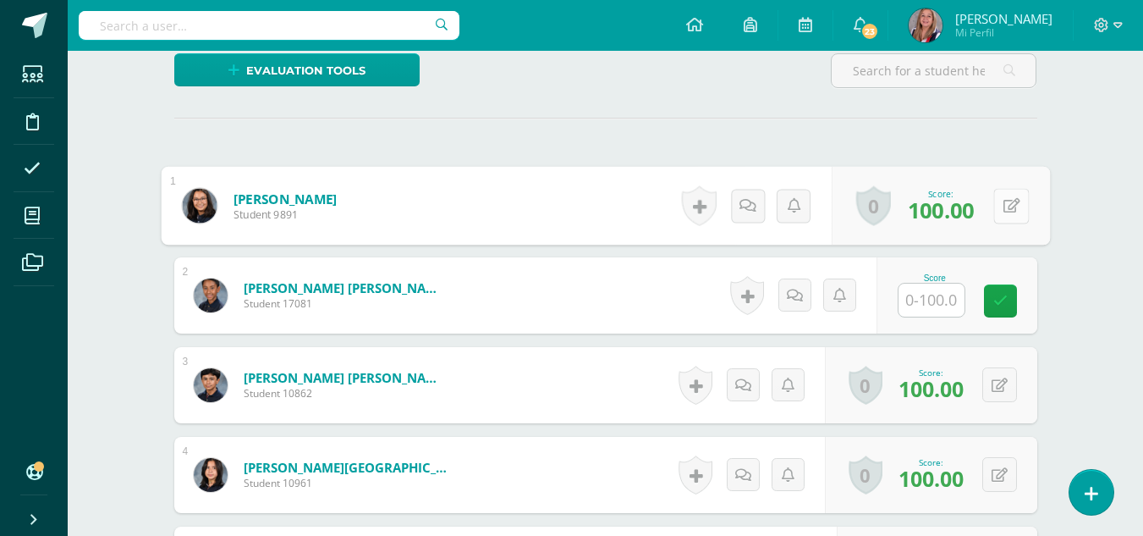
click at [1006, 213] on button at bounding box center [1011, 206] width 36 height 36
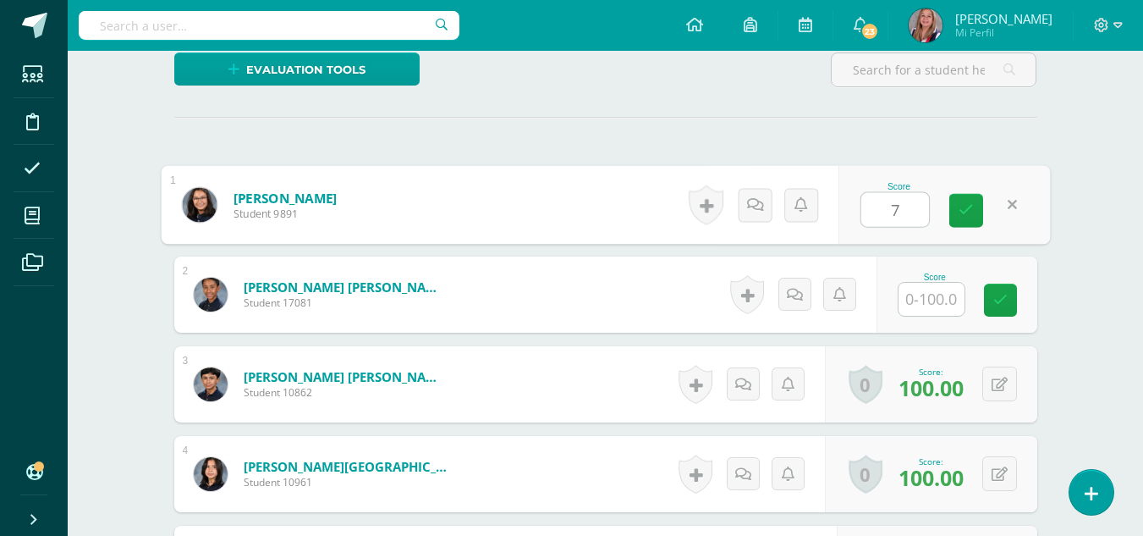
type input "75"
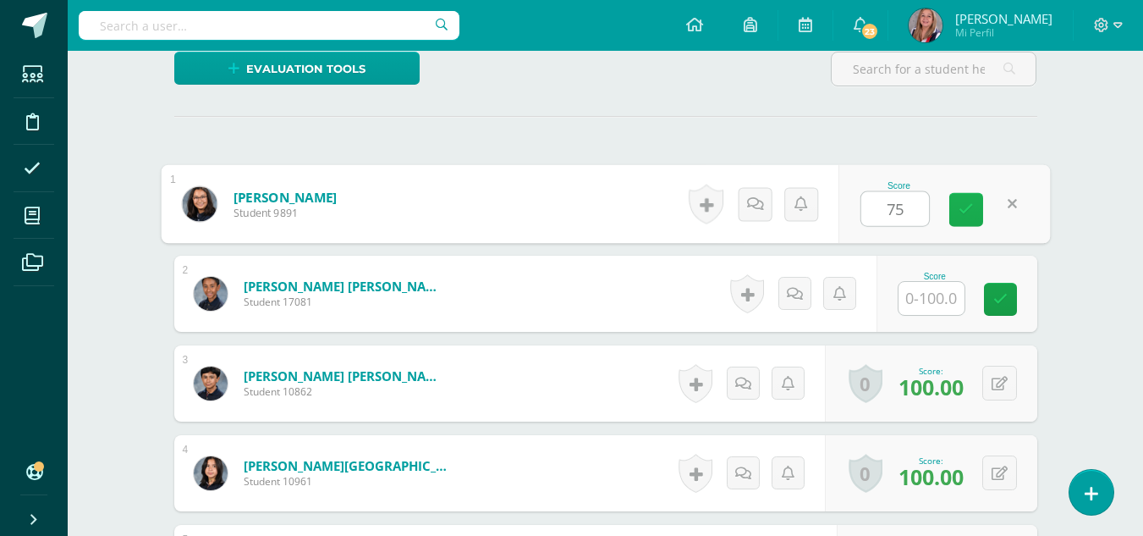
click at [956, 214] on link at bounding box center [966, 210] width 34 height 34
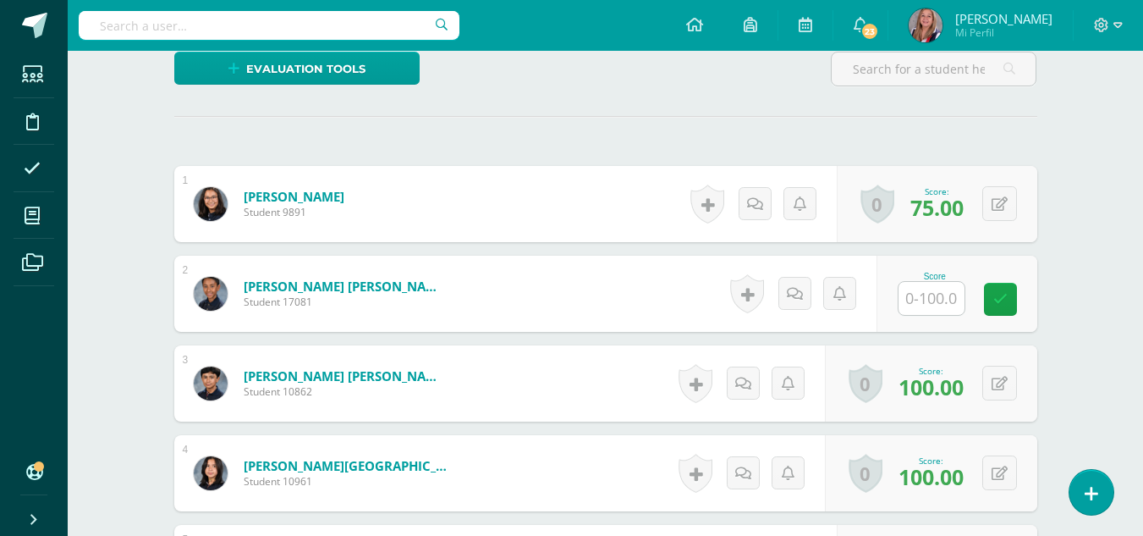
click at [956, 214] on span "75.00" at bounding box center [936, 207] width 53 height 29
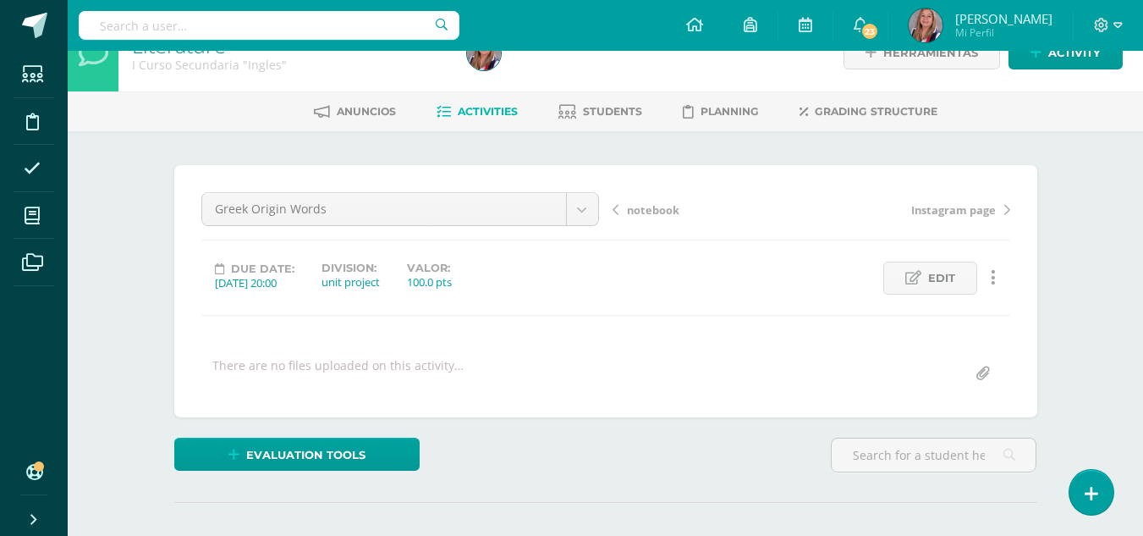
scroll to position [0, 0]
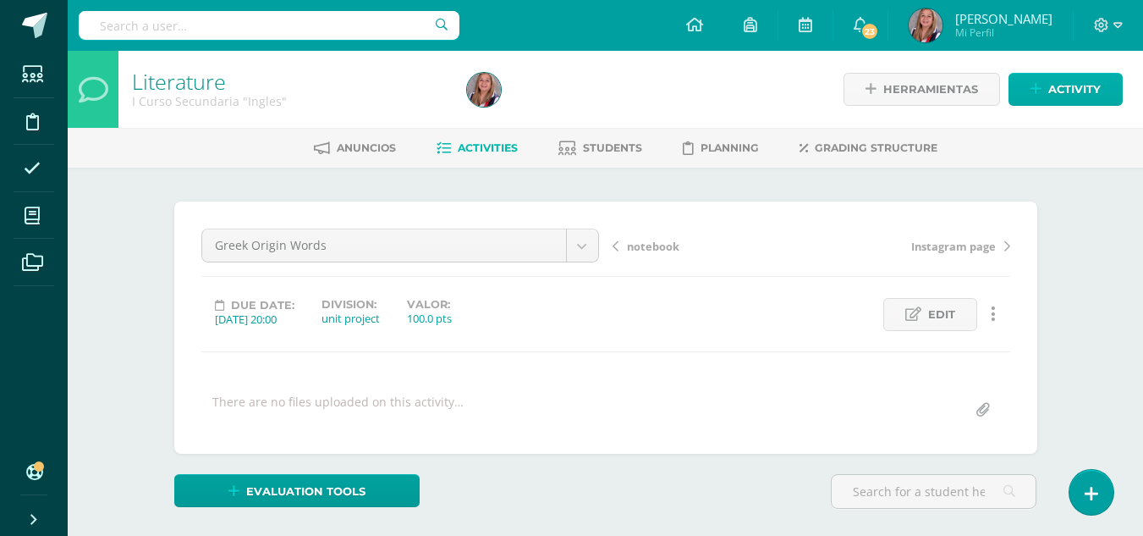
click at [1073, 86] on span "Activity" at bounding box center [1074, 89] width 52 height 31
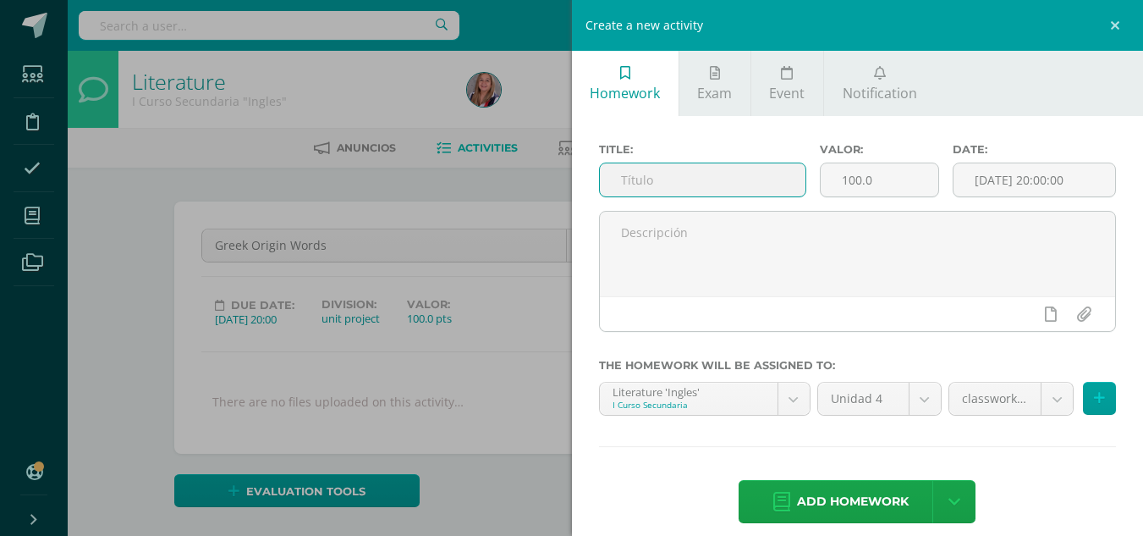
click at [692, 196] on input "text" at bounding box center [703, 179] width 206 height 33
type input "participation"
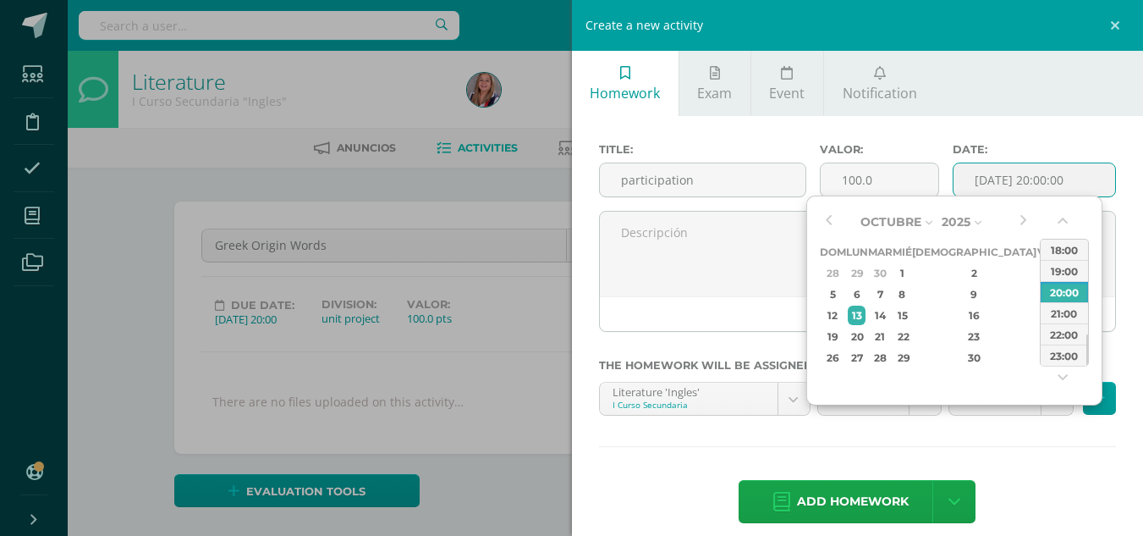
click at [985, 173] on input "[DATE] 20:00:00" at bounding box center [1034, 179] width 162 height 33
click at [1038, 293] on div "10" at bounding box center [1045, 293] width 15 height 19
type input "2025-10-10 20:00"
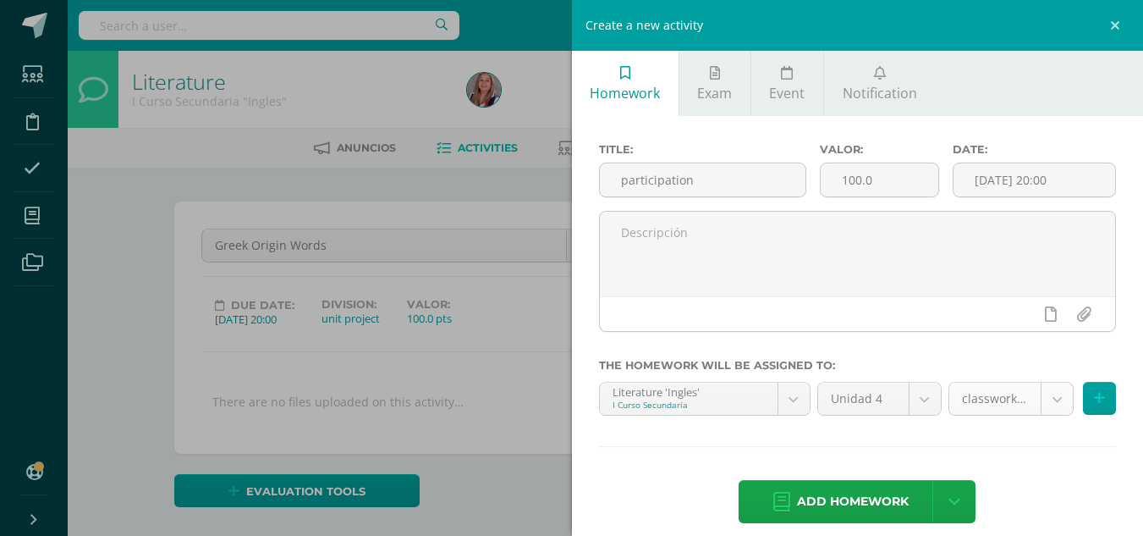
drag, startPoint x: 1041, startPoint y: 450, endPoint x: 1043, endPoint y: 403, distance: 47.4
click at [1043, 403] on div "Title: participation Valor: 100.0 Date: 2025-10-10 20:00 The homework will be a…" at bounding box center [858, 334] width 572 height 437
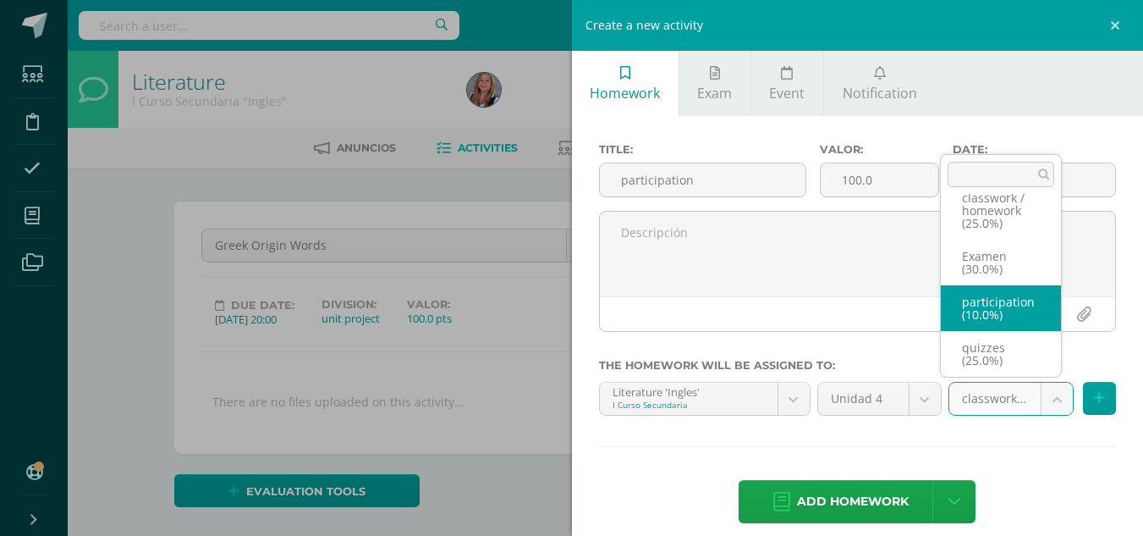
select select "232560"
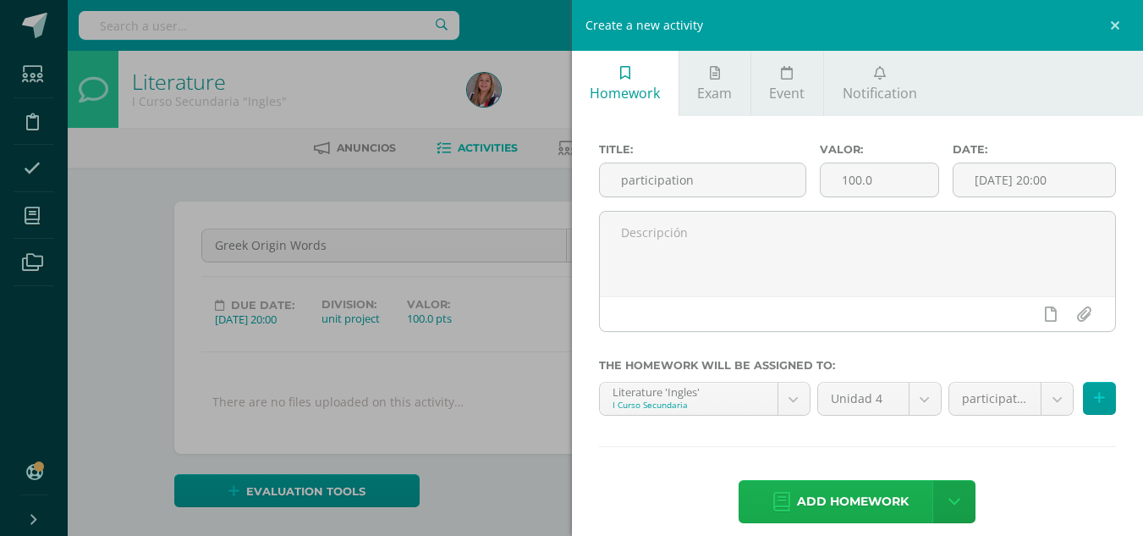
click at [875, 503] on span "Add homework" at bounding box center [853, 501] width 112 height 41
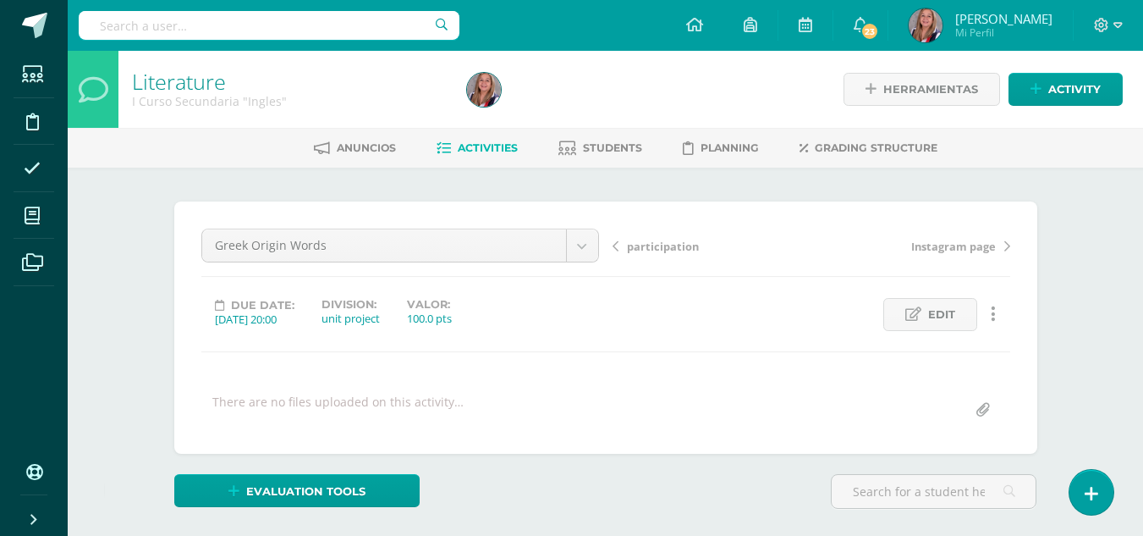
click at [650, 247] on span "participation" at bounding box center [663, 246] width 72 height 15
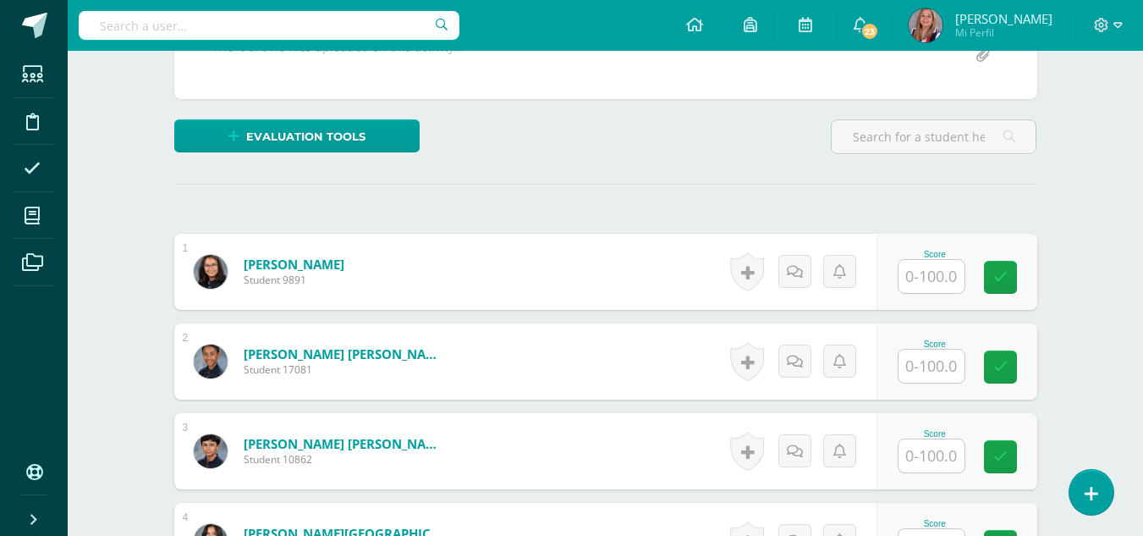
scroll to position [355, 0]
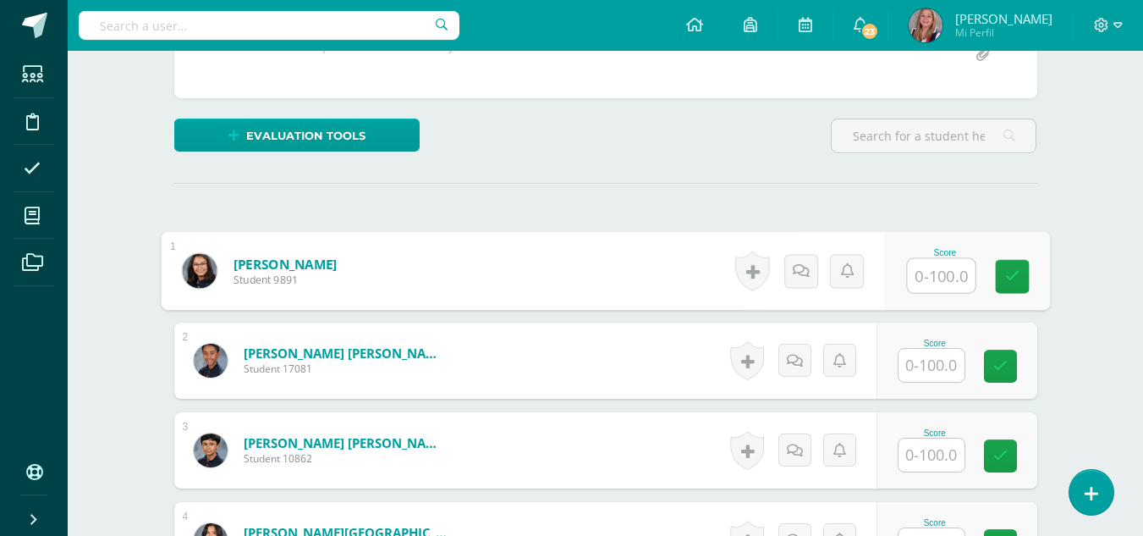
click at [940, 269] on input "text" at bounding box center [941, 276] width 68 height 34
type input "90"
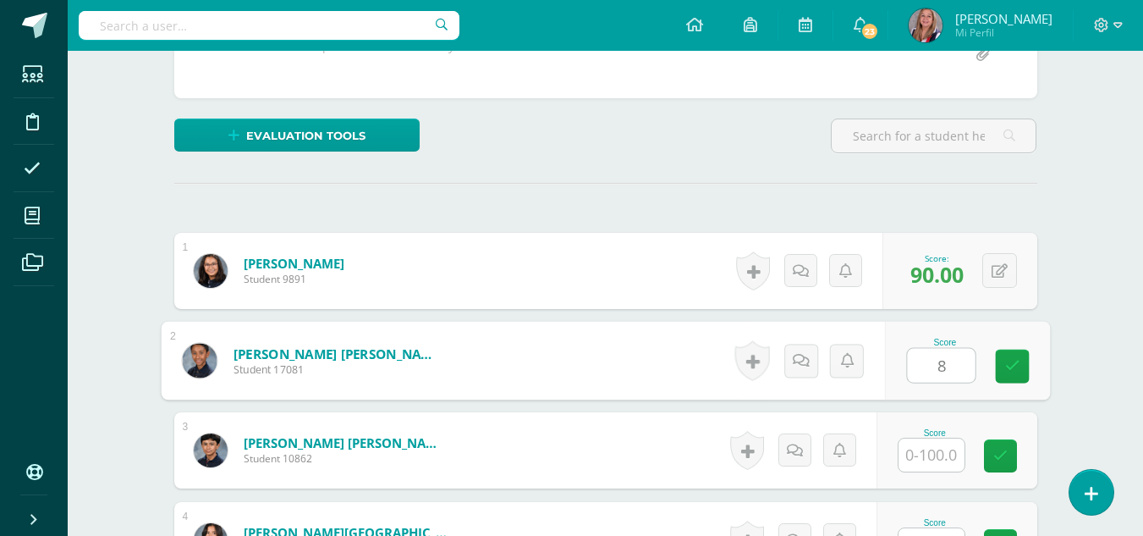
scroll to position [356, 0]
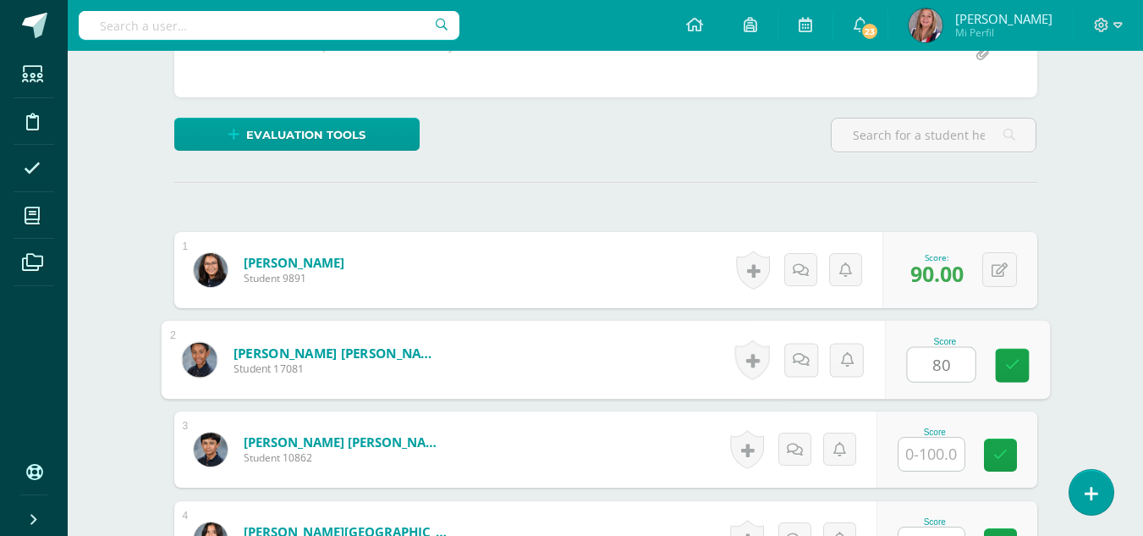
type input "80"
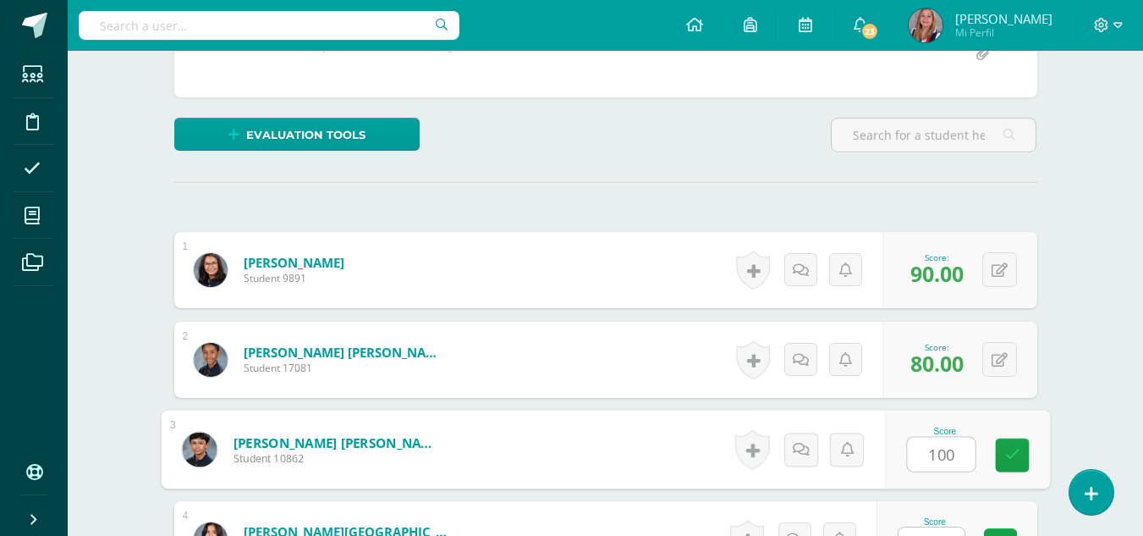
scroll to position [381, 0]
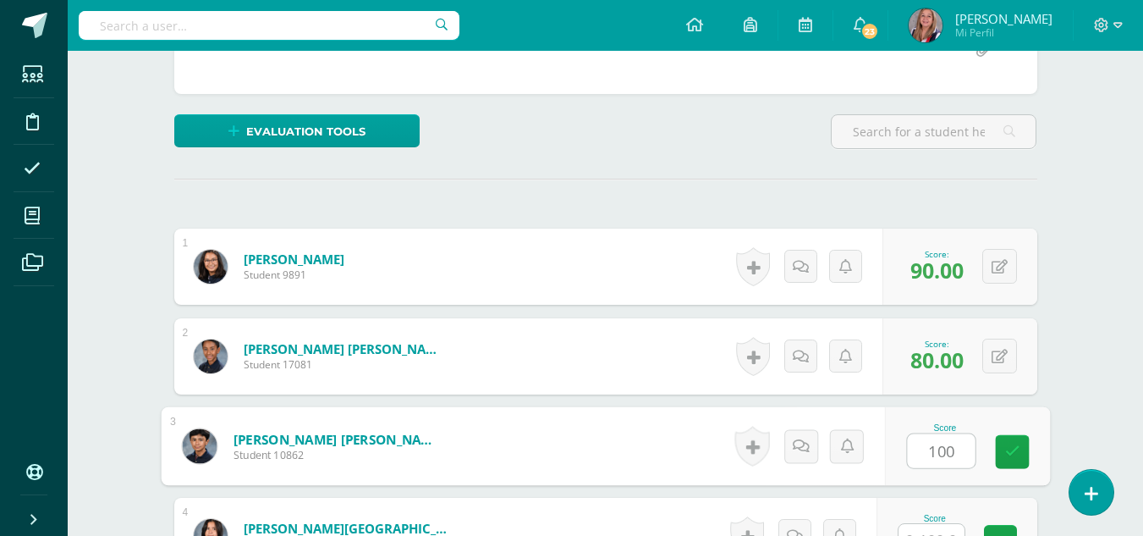
type input "100"
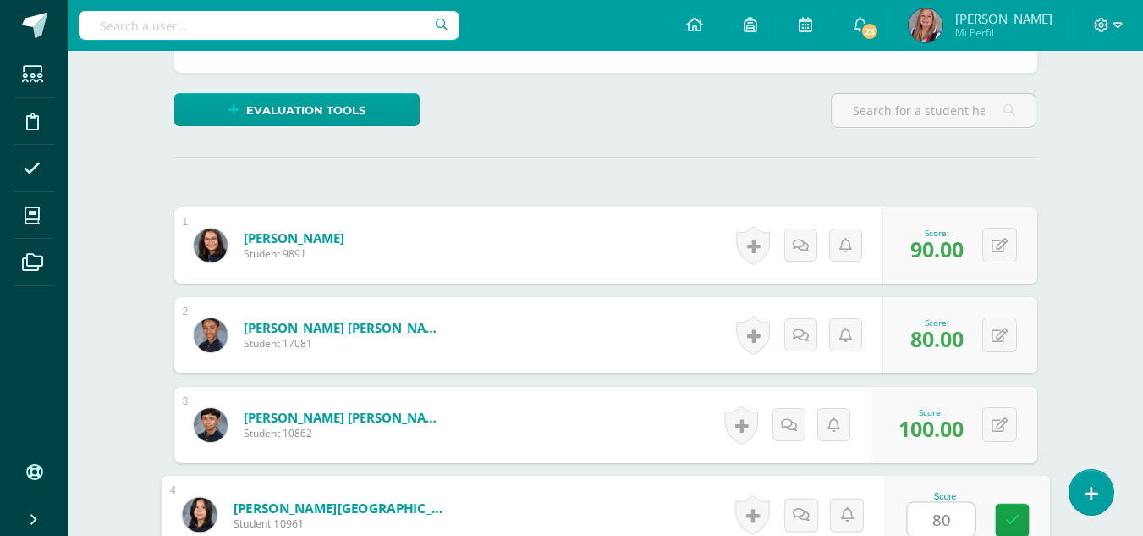
type input "80"
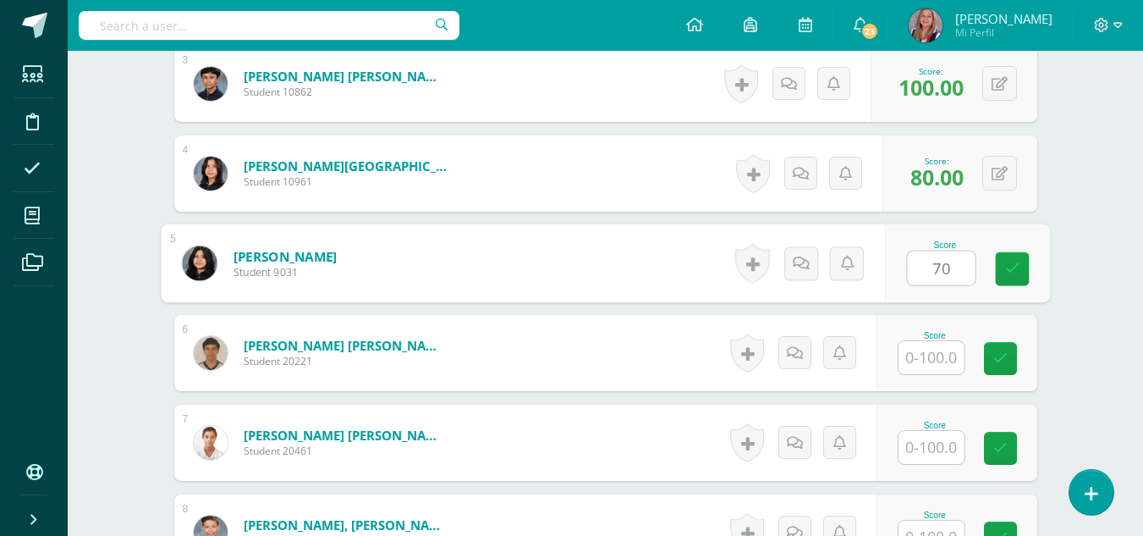
type input "70"
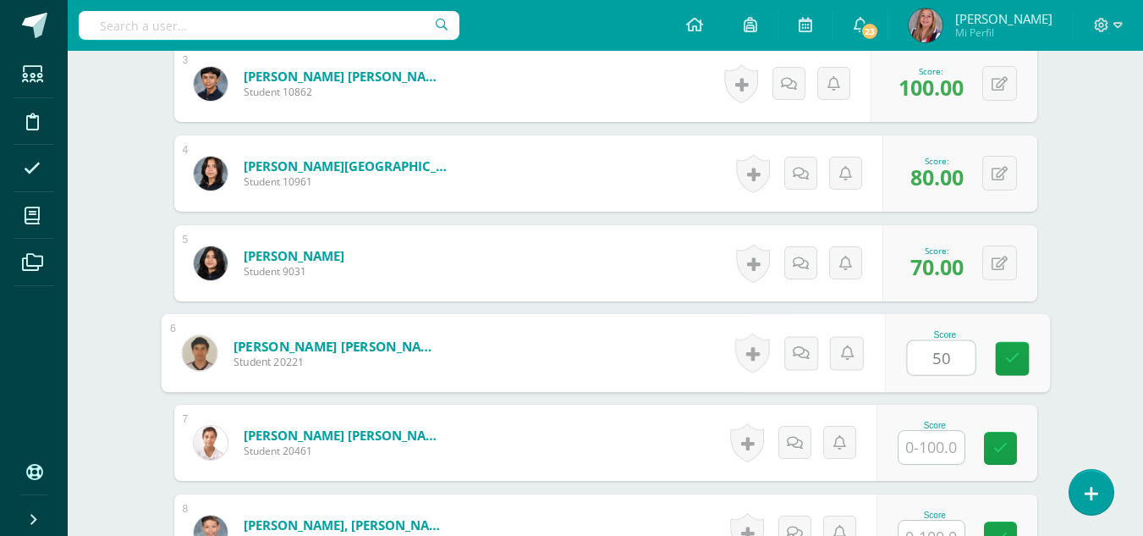
type input "50"
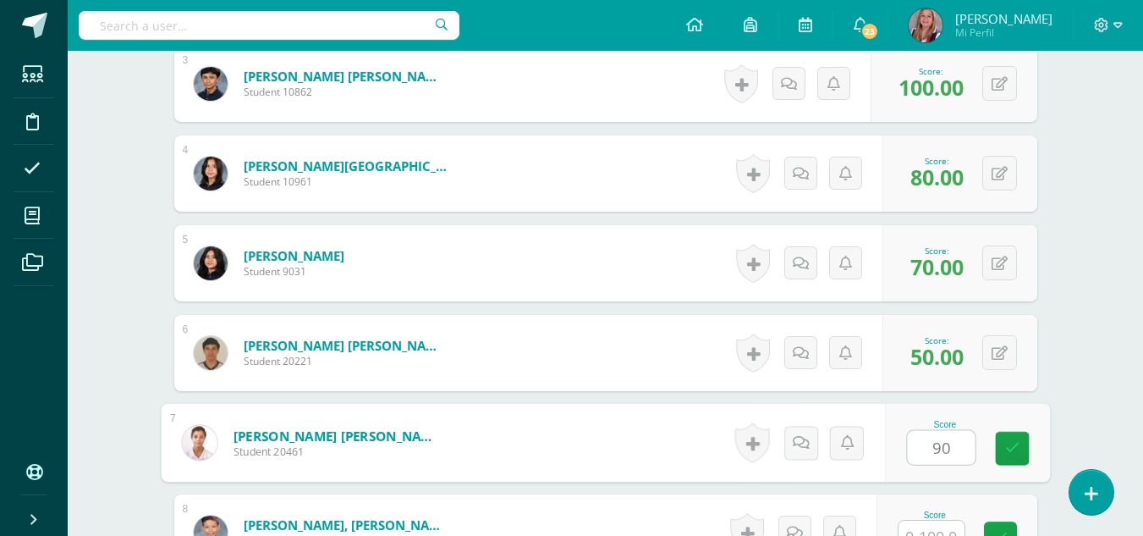
type input "90"
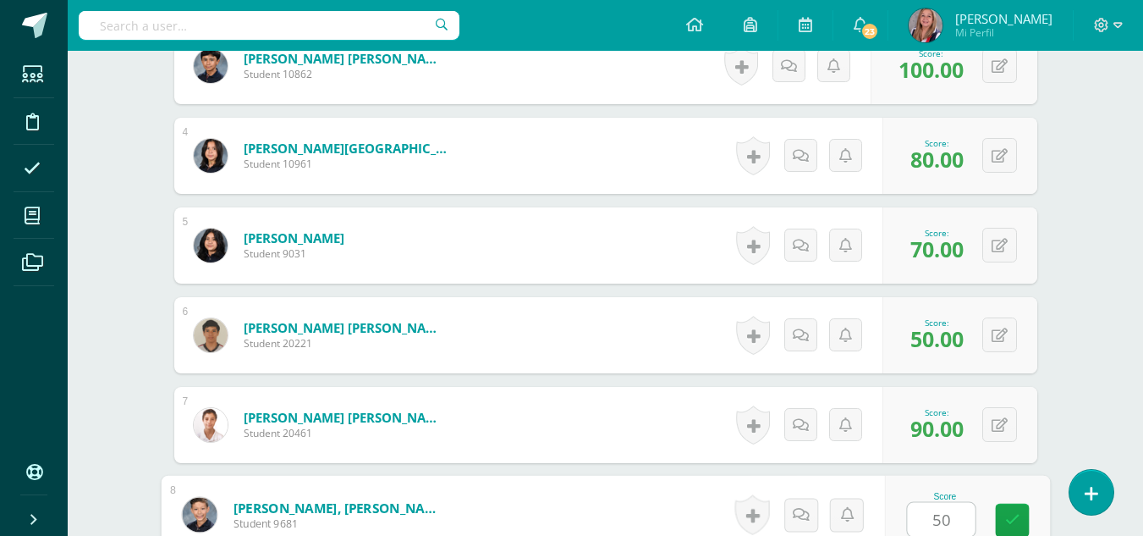
type input "50"
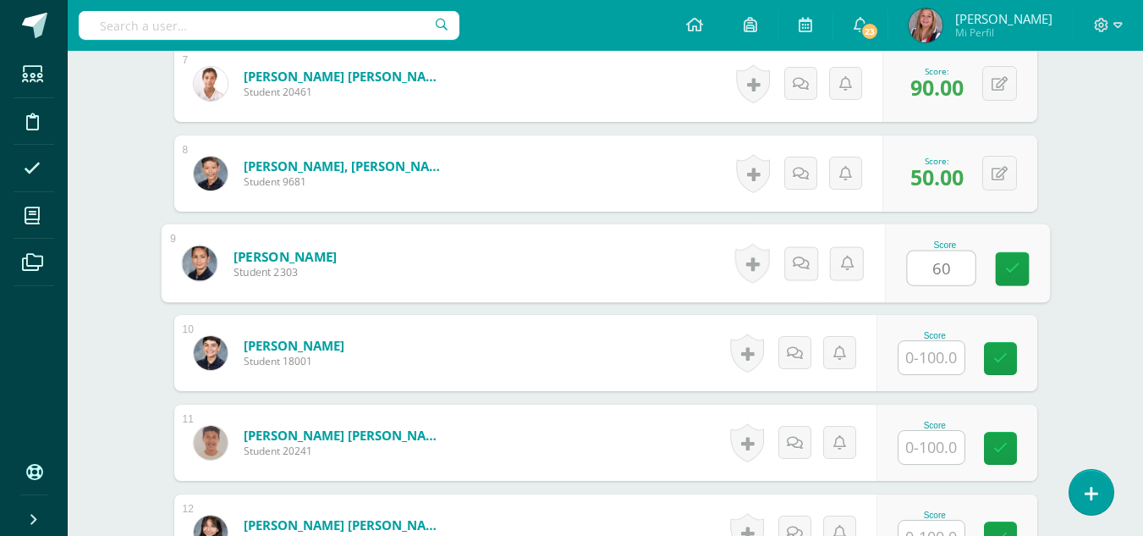
type input "60"
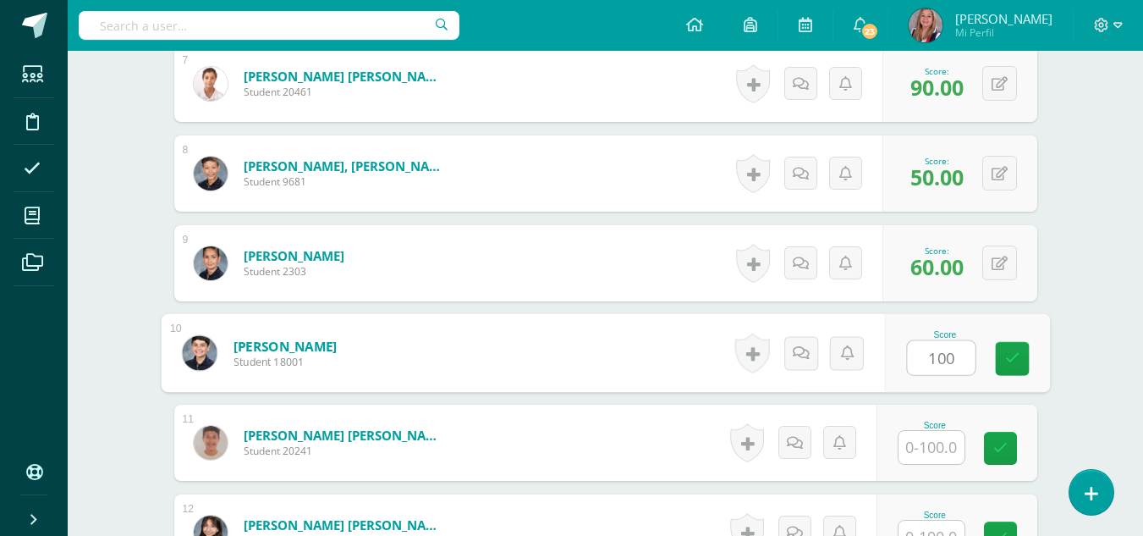
type input "100"
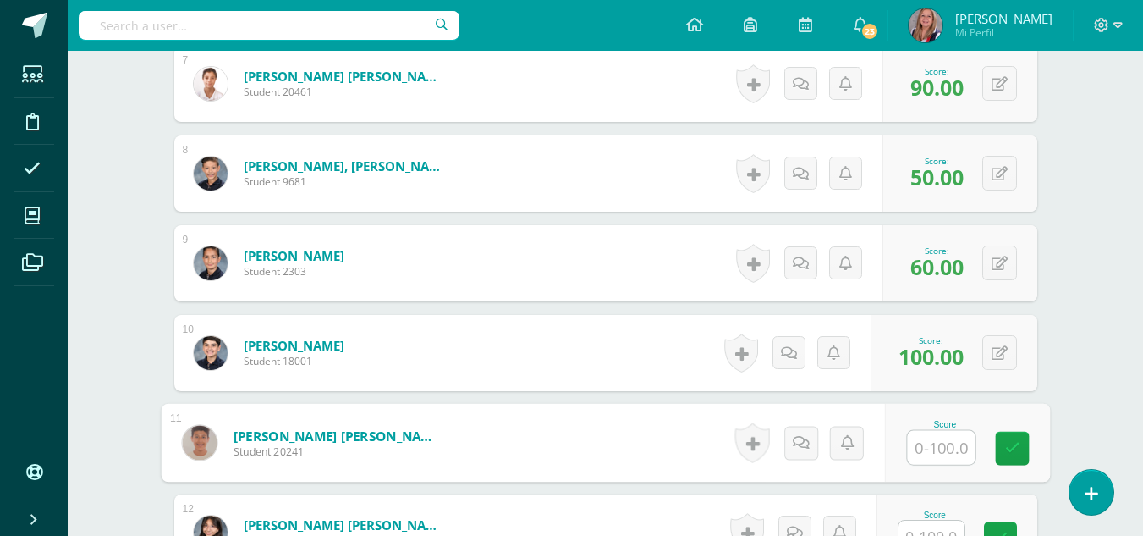
type input "6"
type input "50"
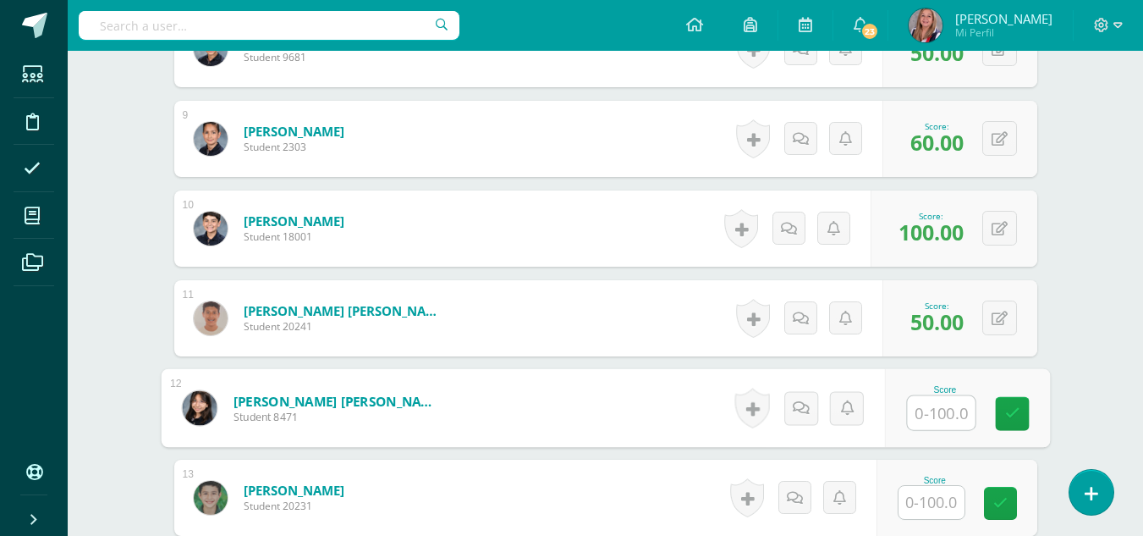
scroll to position [1206, 0]
type input "80"
click at [1015, 426] on link at bounding box center [1012, 413] width 34 height 34
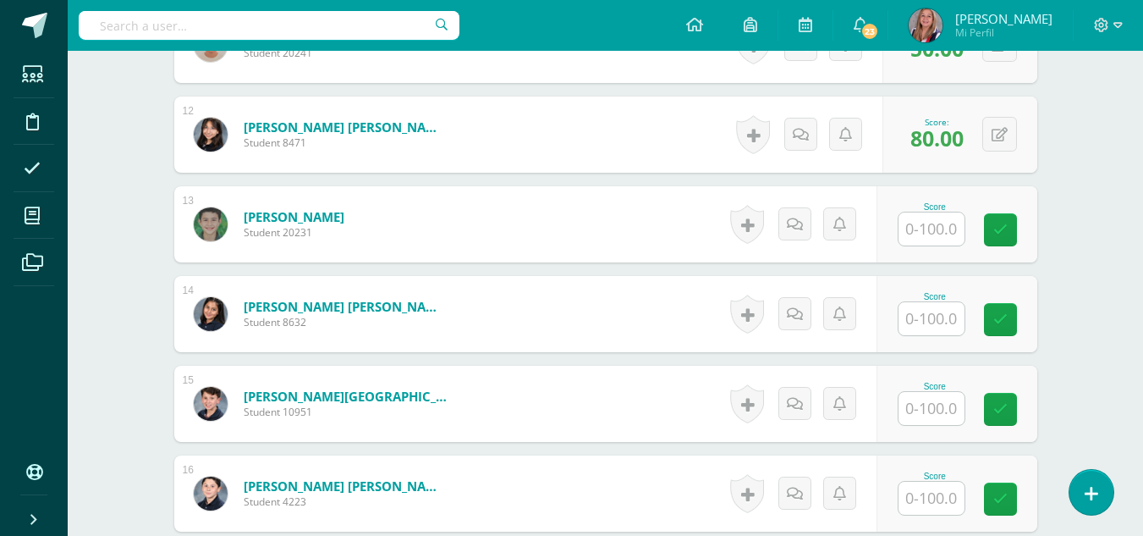
scroll to position [1481, 0]
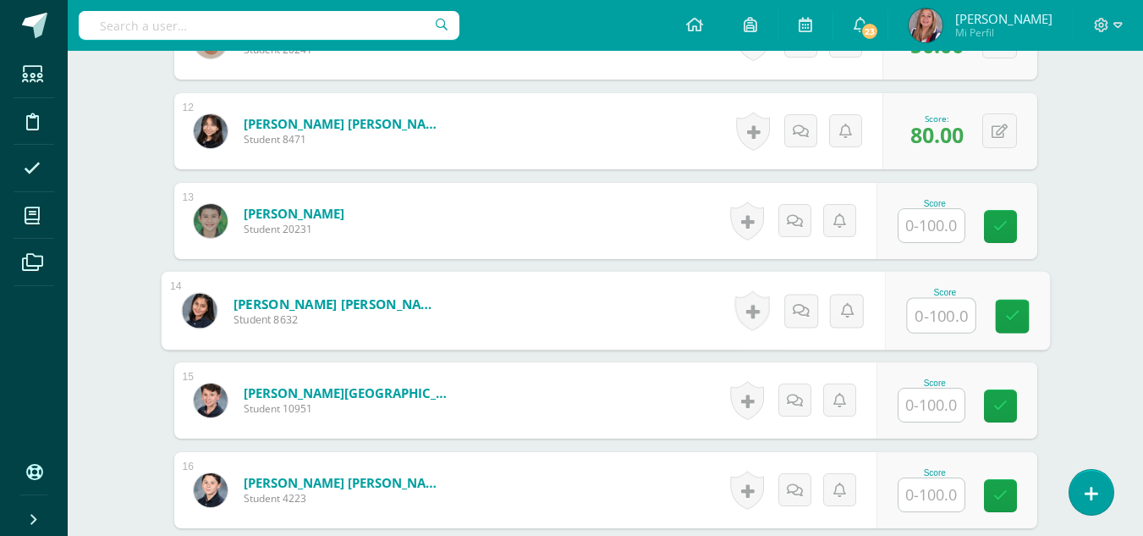
click at [937, 321] on input "text" at bounding box center [941, 316] width 68 height 34
type input "60"
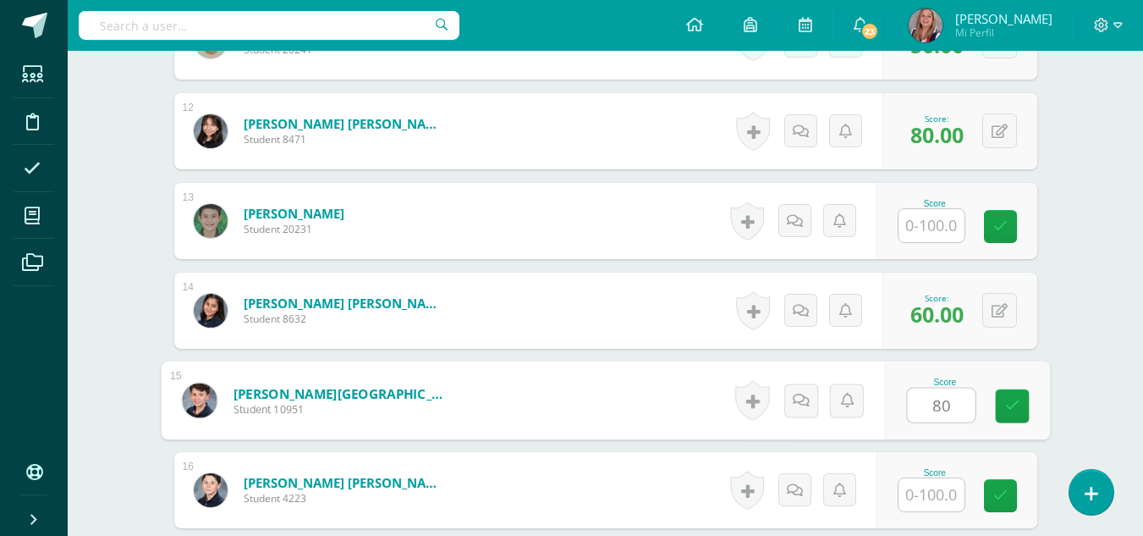
type input "80"
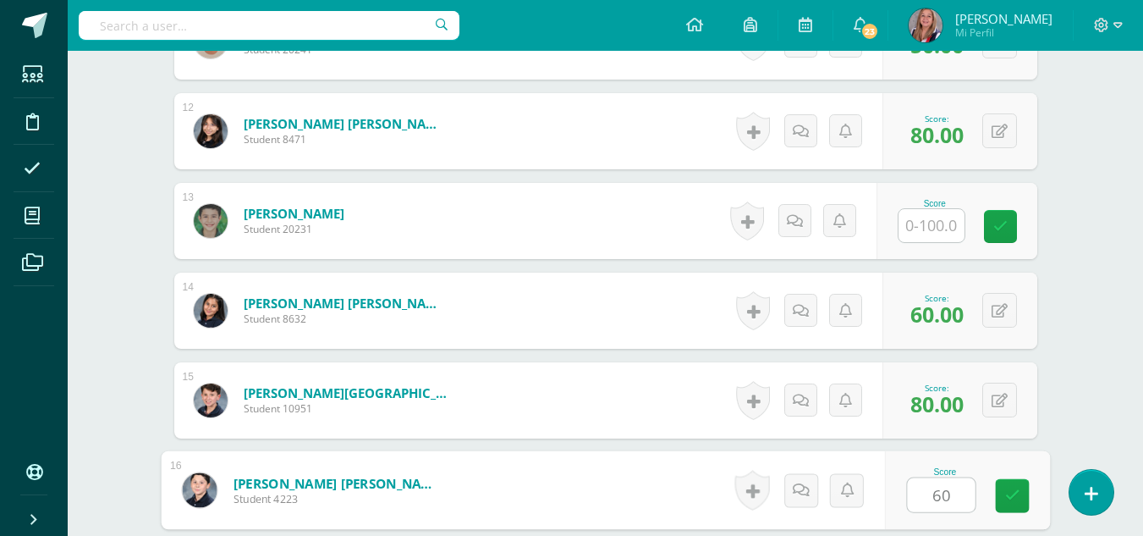
type input "60"
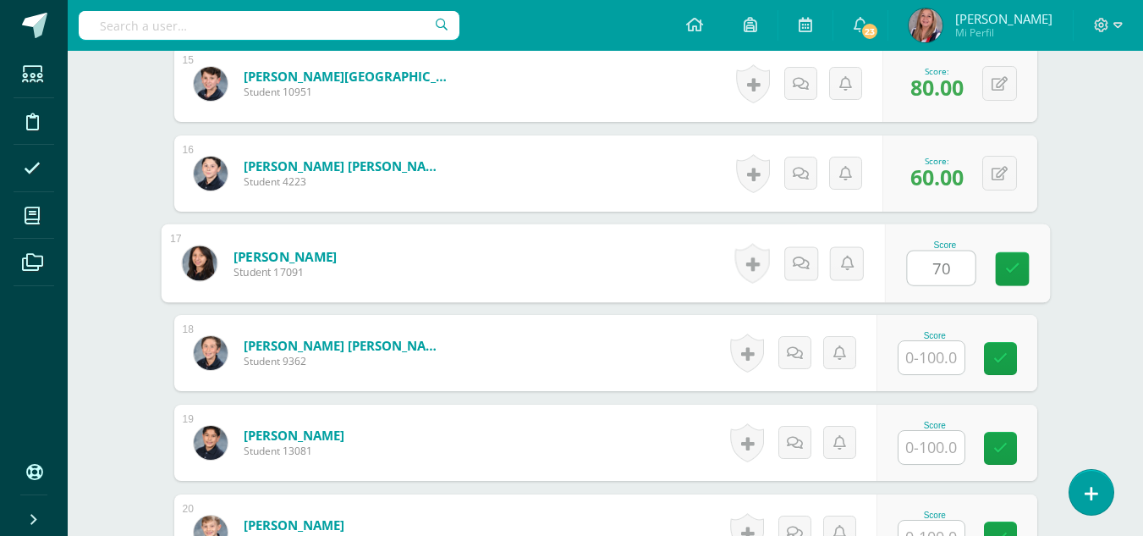
type input "70"
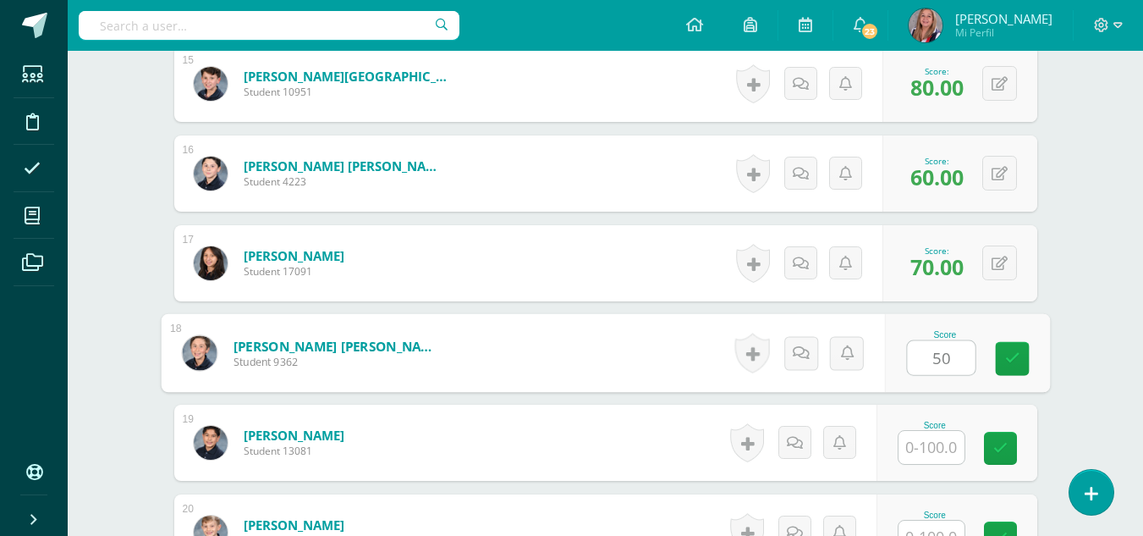
type input "50"
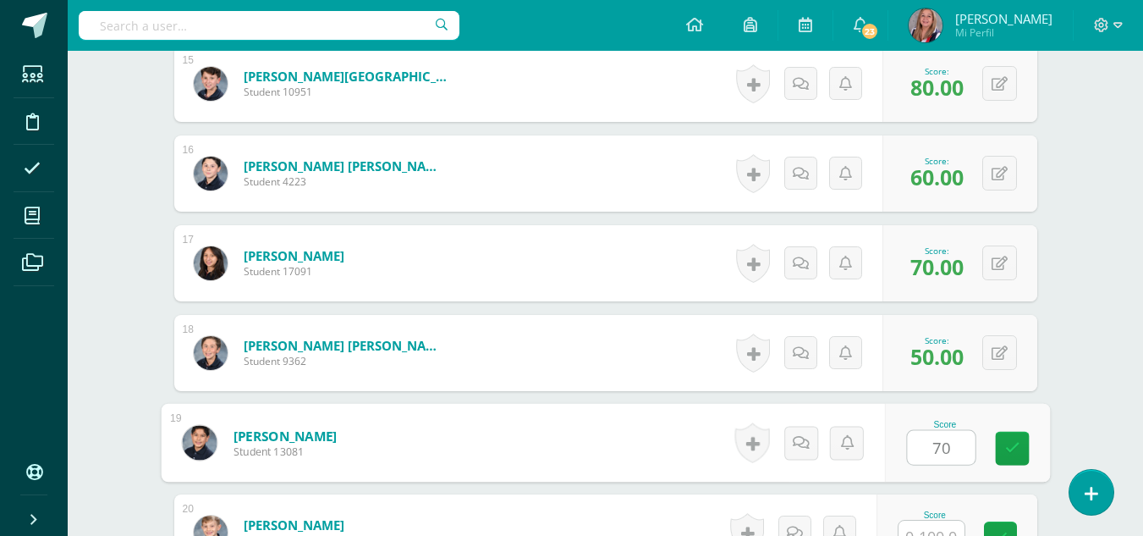
type input "70"
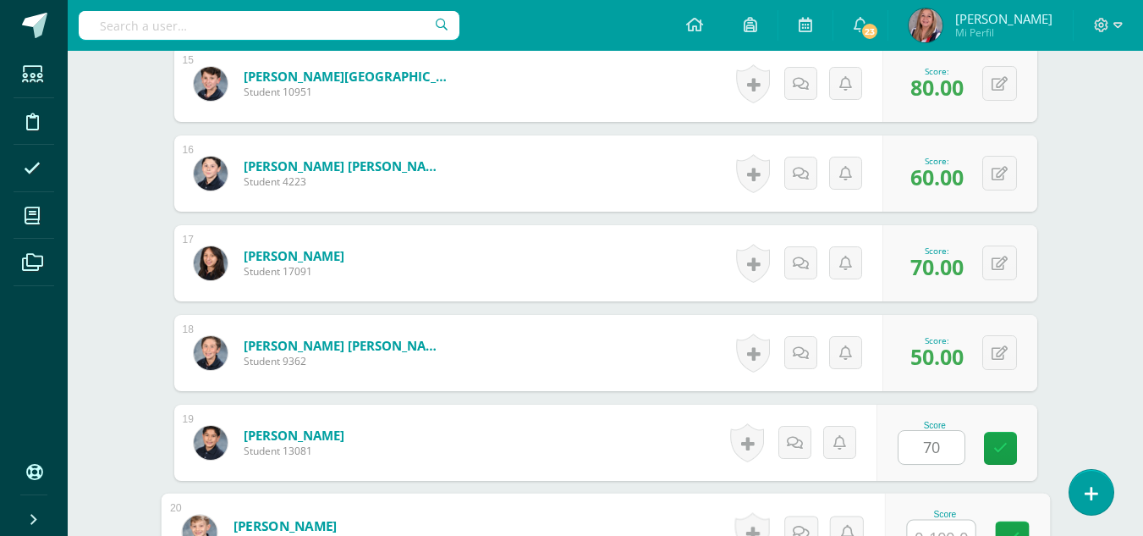
scroll to position [1816, 0]
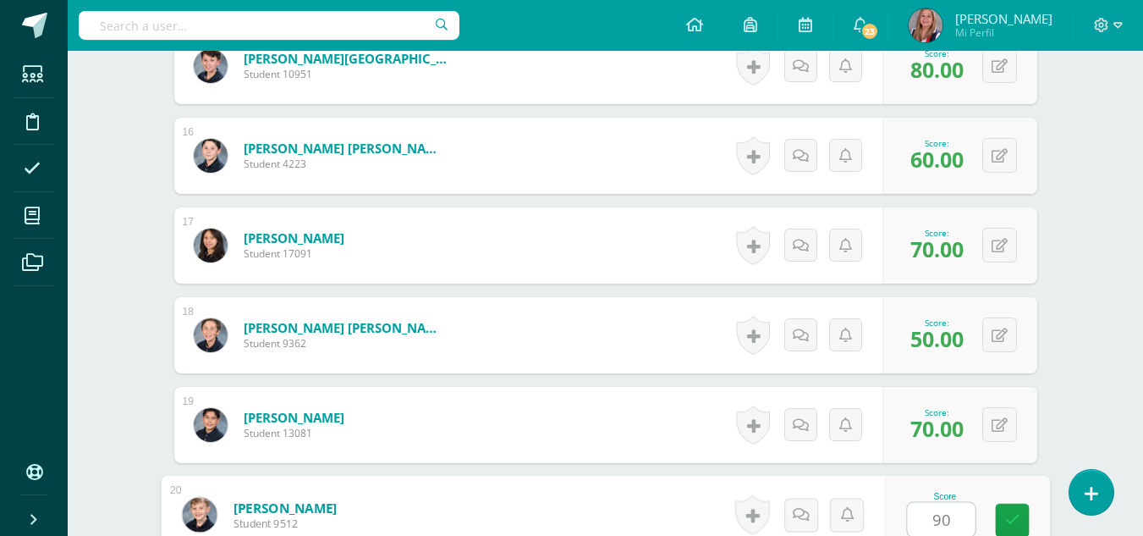
type input "90"
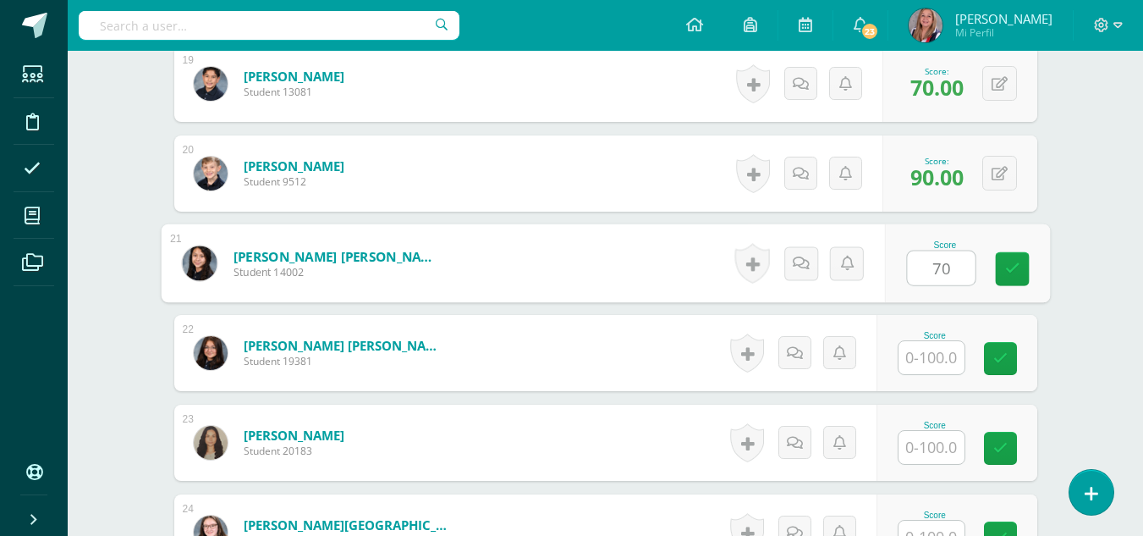
type input "70"
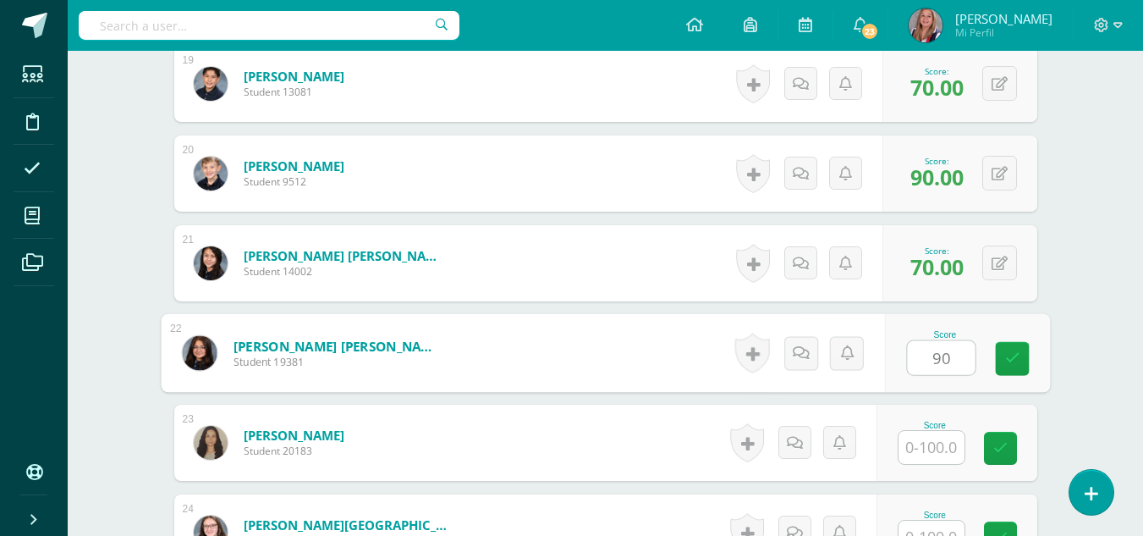
type input "90"
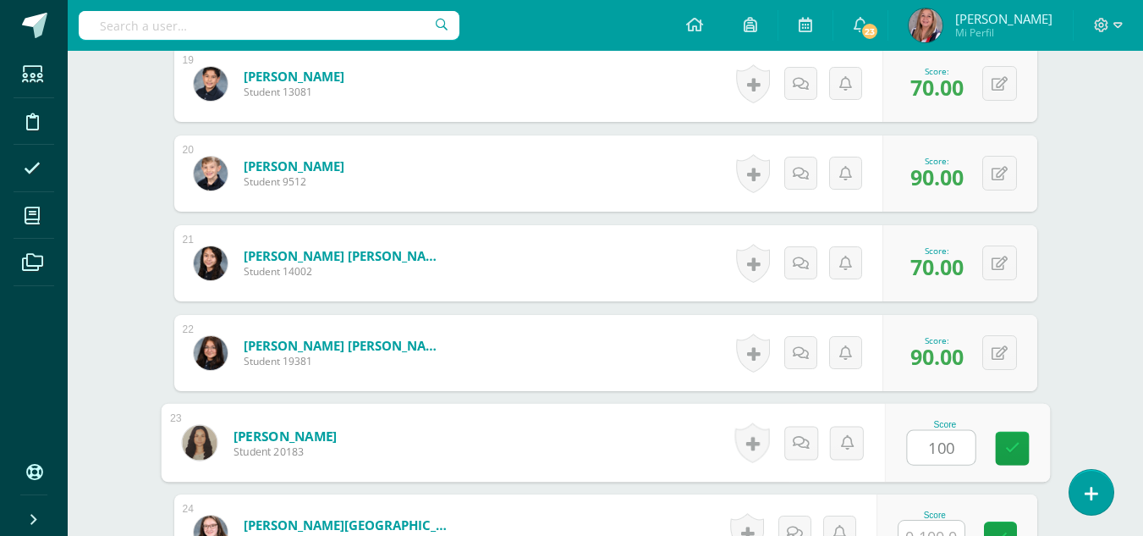
type input "100"
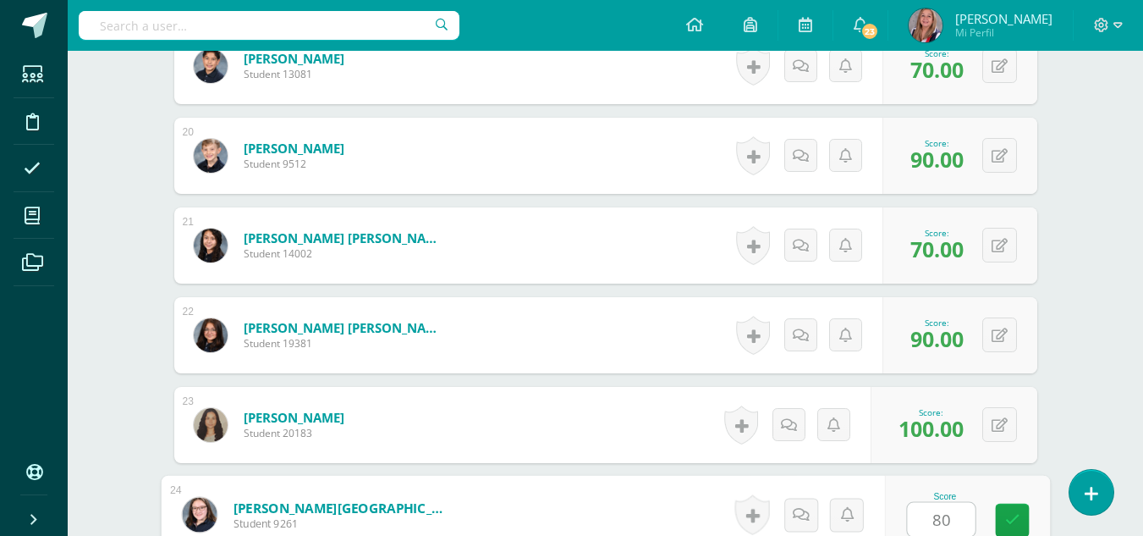
type input "80"
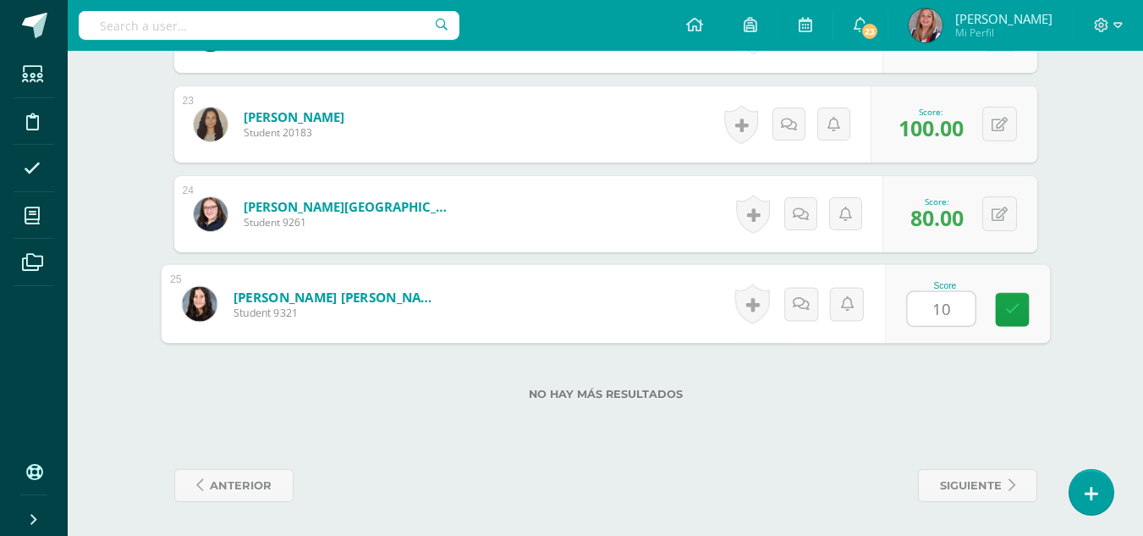
type input "100"
click at [1008, 310] on icon at bounding box center [1011, 309] width 15 height 14
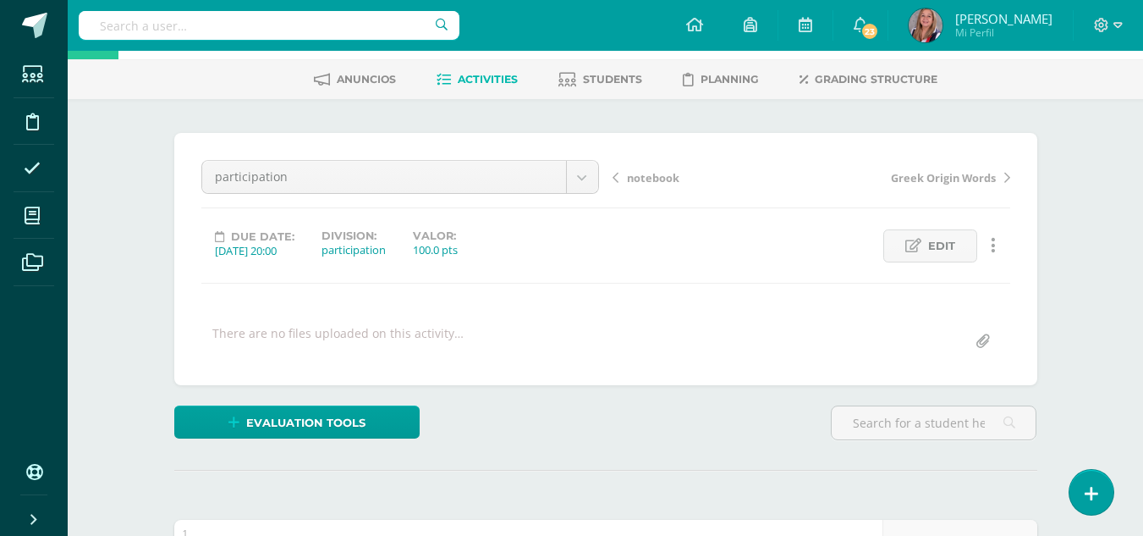
scroll to position [68, 0]
click at [607, 80] on span "Students" at bounding box center [612, 80] width 59 height 13
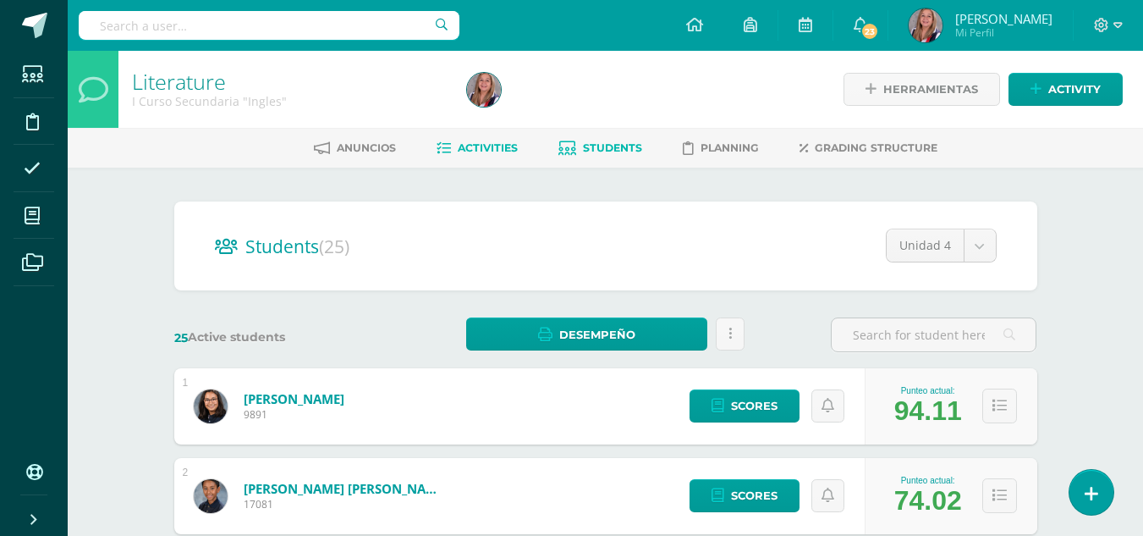
click at [486, 140] on link "Activities" at bounding box center [477, 148] width 81 height 27
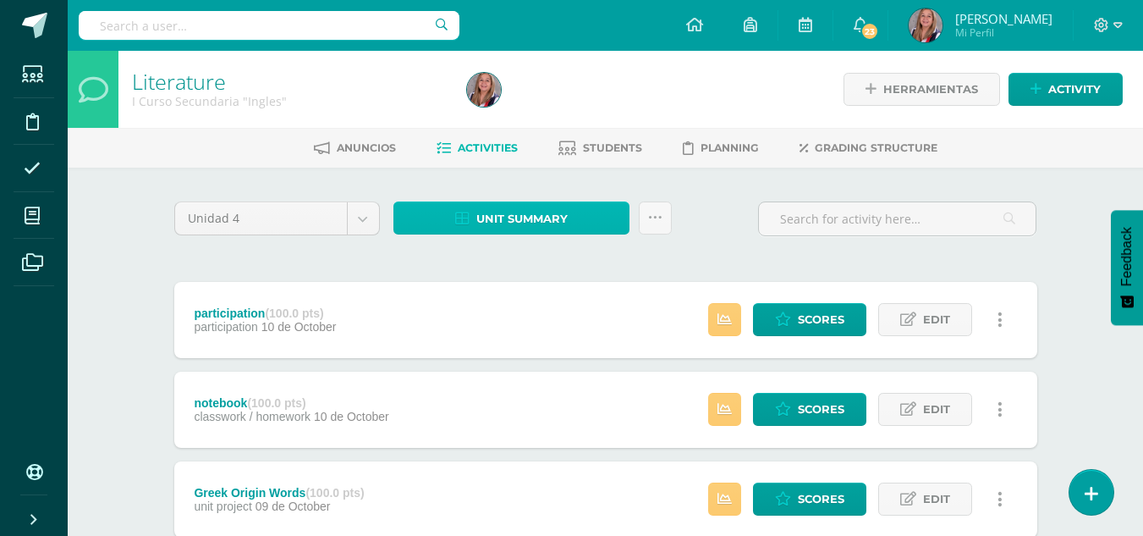
click at [513, 217] on span "Unit summary" at bounding box center [521, 218] width 91 height 31
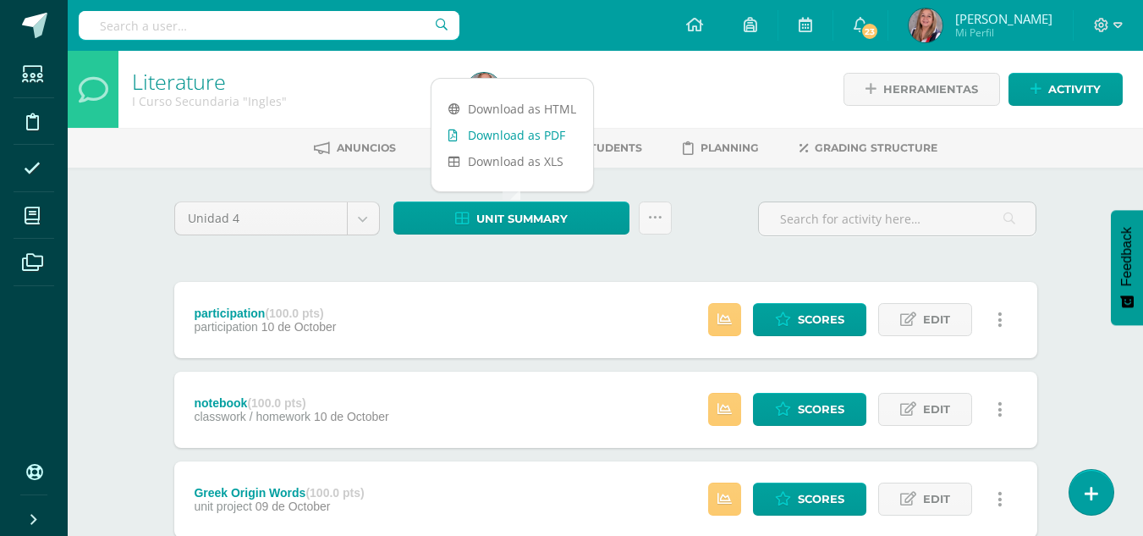
click at [502, 134] on link "Download as PDF" at bounding box center [512, 135] width 162 height 26
